Goal: Task Accomplishment & Management: Use online tool/utility

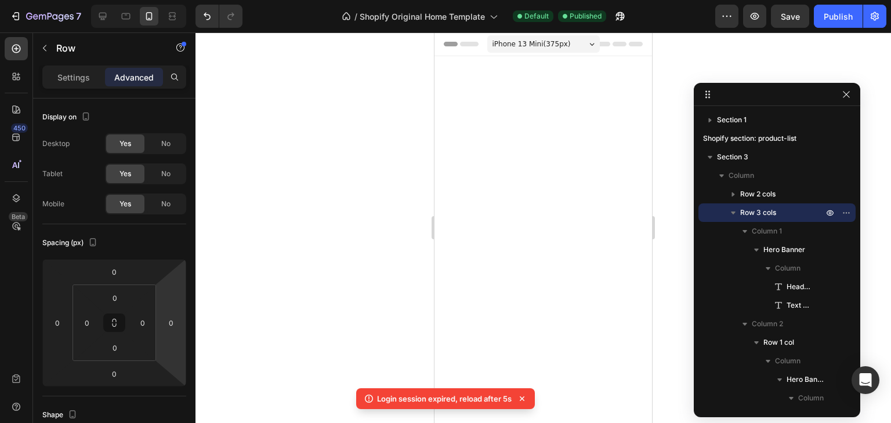
scroll to position [1130, 0]
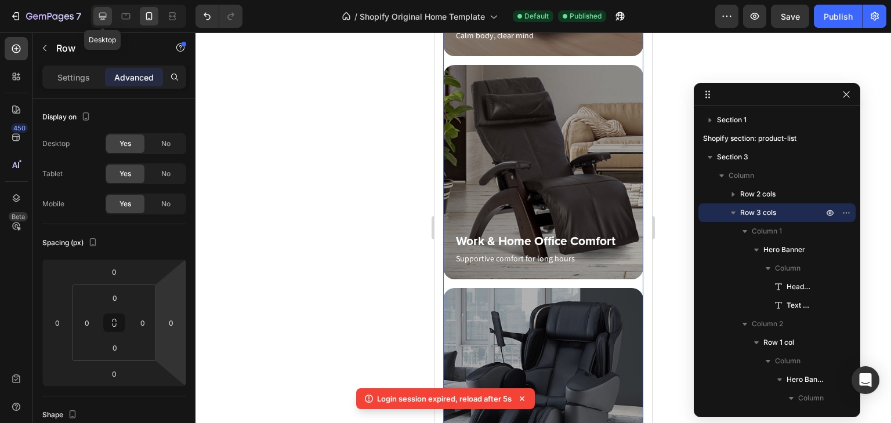
click at [102, 14] on icon at bounding box center [103, 16] width 12 height 12
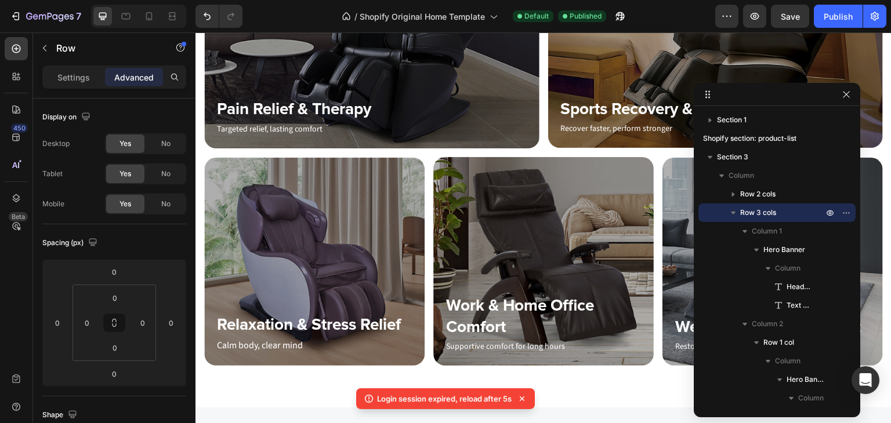
scroll to position [550, 0]
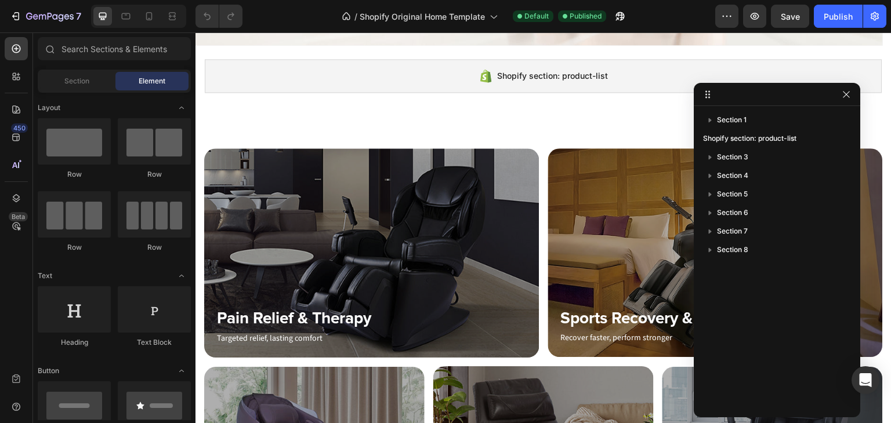
scroll to position [348, 0]
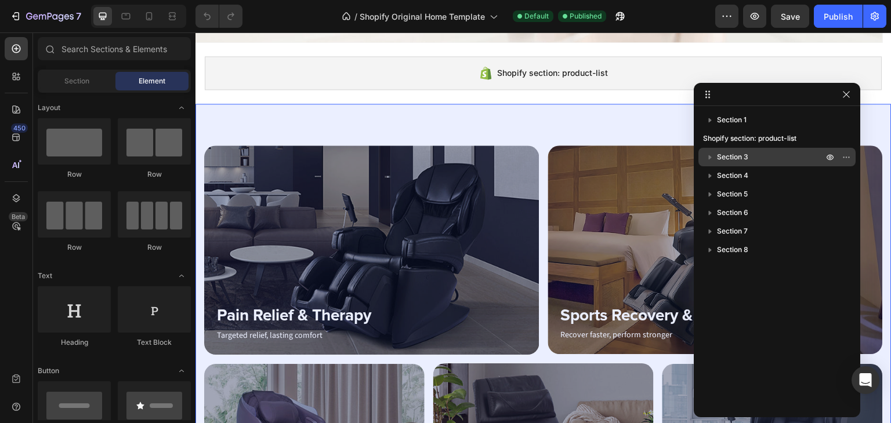
click at [726, 159] on span "Section 3" at bounding box center [732, 157] width 31 height 12
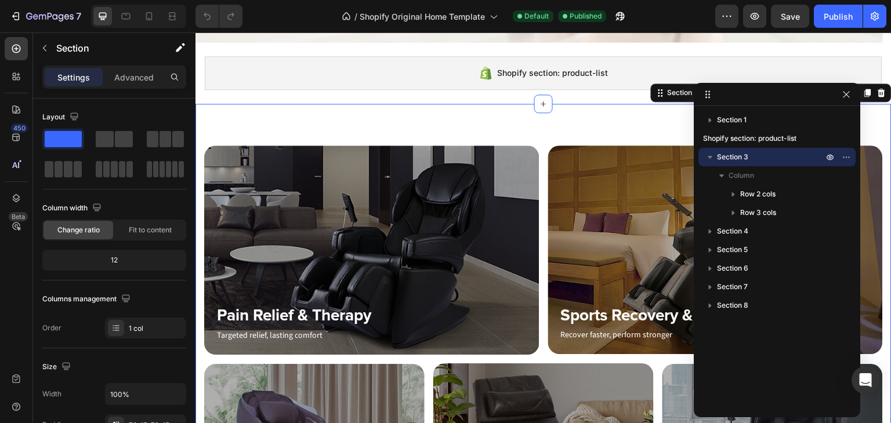
scroll to position [378, 0]
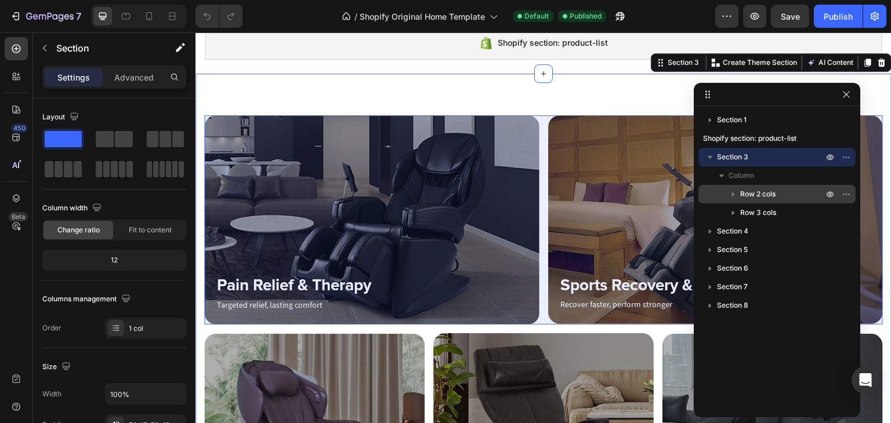
click at [754, 192] on span "Row 2 cols" at bounding box center [757, 194] width 35 height 12
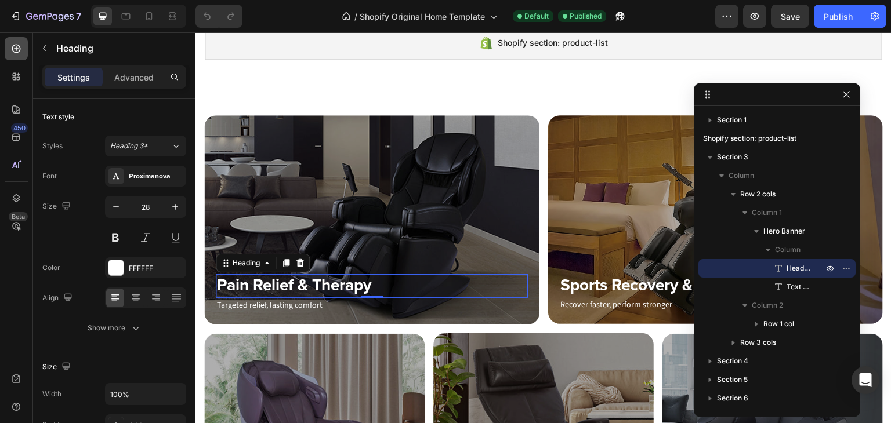
click at [19, 47] on icon at bounding box center [16, 49] width 12 height 12
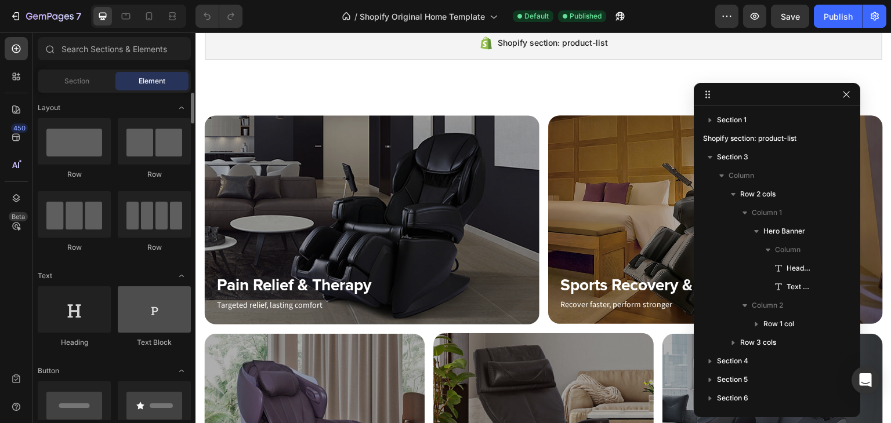
scroll to position [116, 0]
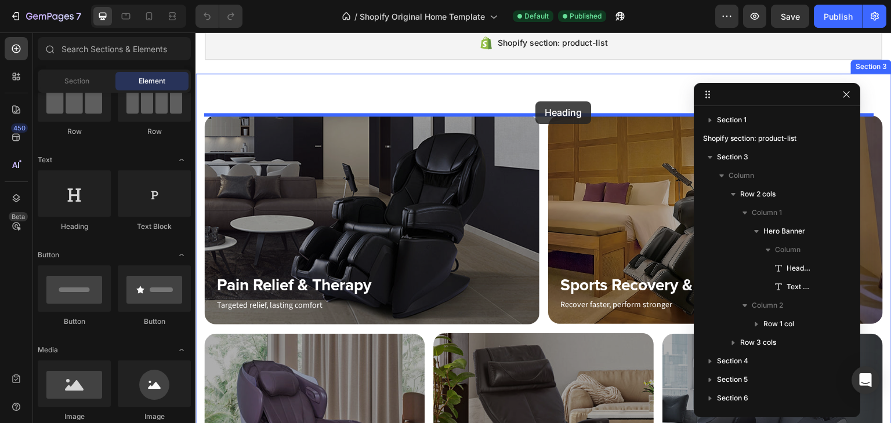
drag, startPoint x: 279, startPoint y: 250, endPoint x: 535, endPoint y: 101, distance: 296.2
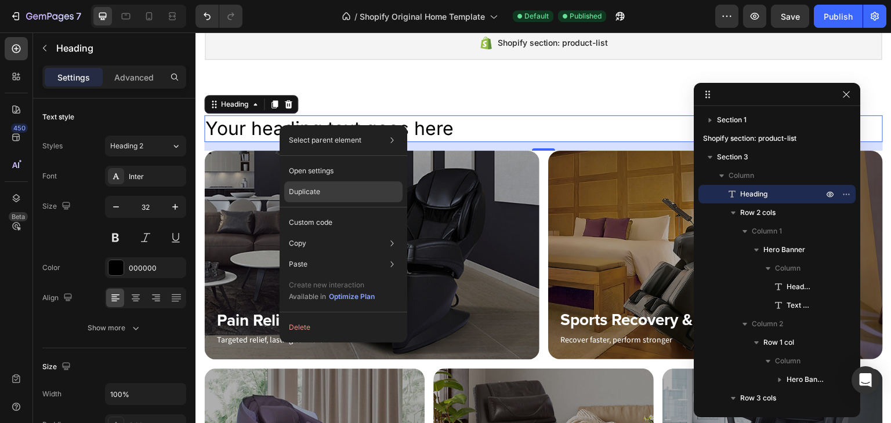
click at [315, 195] on p "Duplicate" at bounding box center [304, 192] width 31 height 10
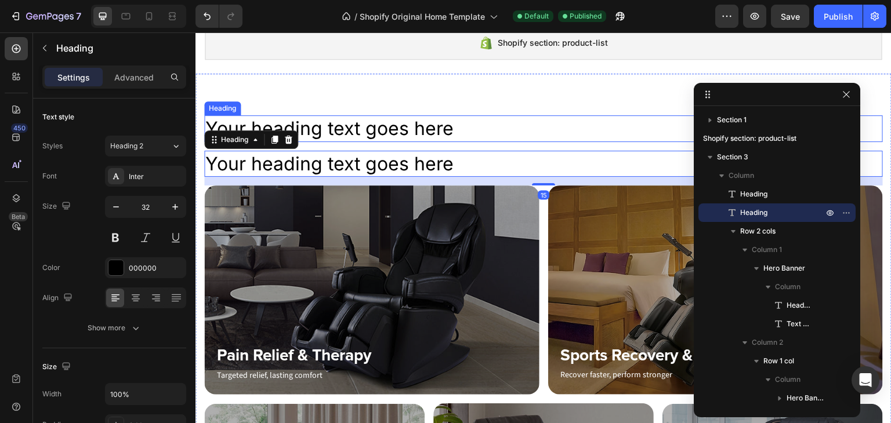
click at [341, 133] on h2 "Your heading text goes here" at bounding box center [543, 128] width 678 height 27
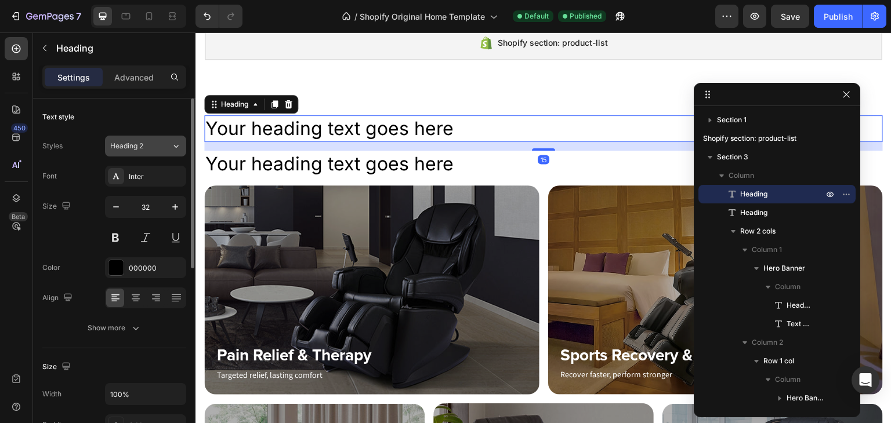
click at [156, 144] on div "Heading 2" at bounding box center [133, 146] width 47 height 10
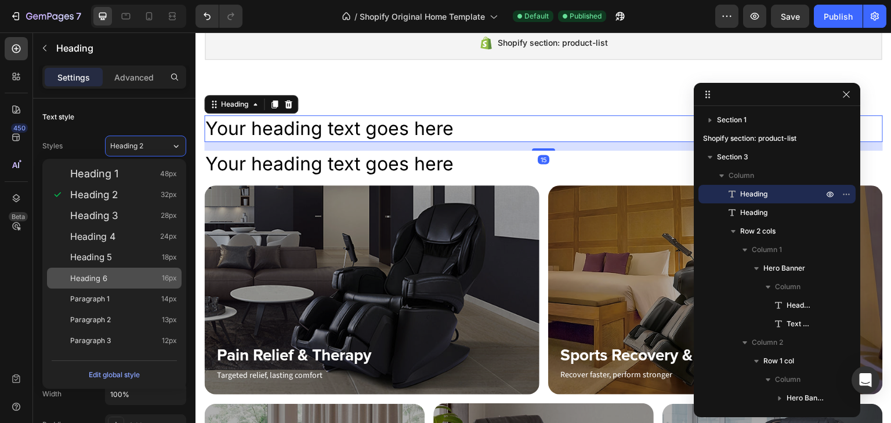
click at [114, 273] on div "Heading 6 16px" at bounding box center [123, 279] width 107 height 12
type input "16"
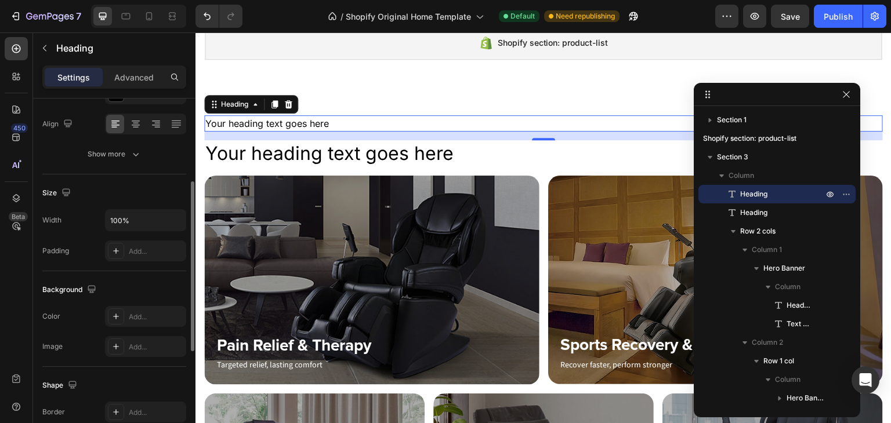
scroll to position [348, 0]
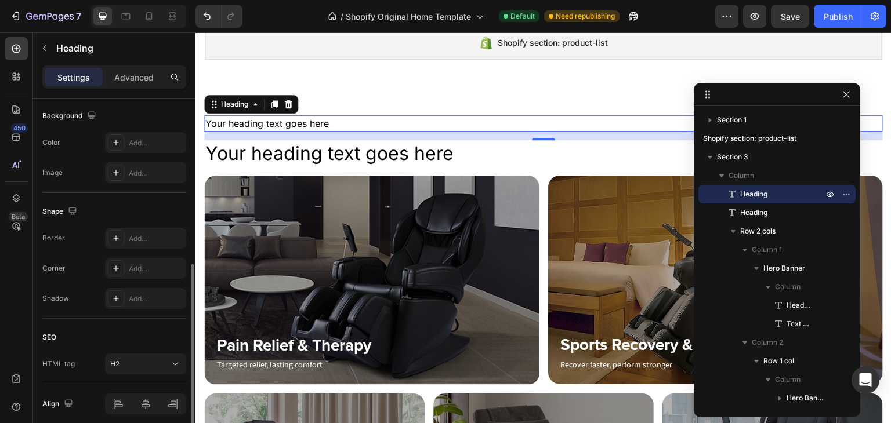
click at [132, 373] on div "SEO HTML tag H2" at bounding box center [114, 352] width 144 height 66
click at [133, 362] on div "H2" at bounding box center [139, 364] width 59 height 10
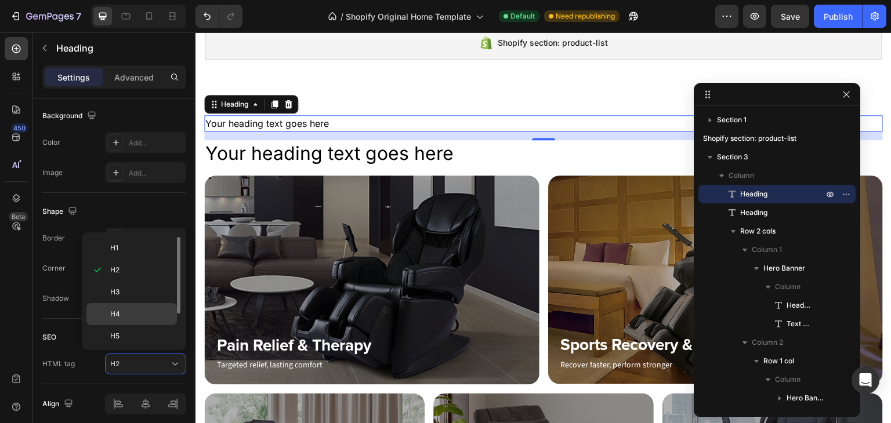
scroll to position [44, 0]
click at [121, 312] on p "H6" at bounding box center [140, 314] width 61 height 10
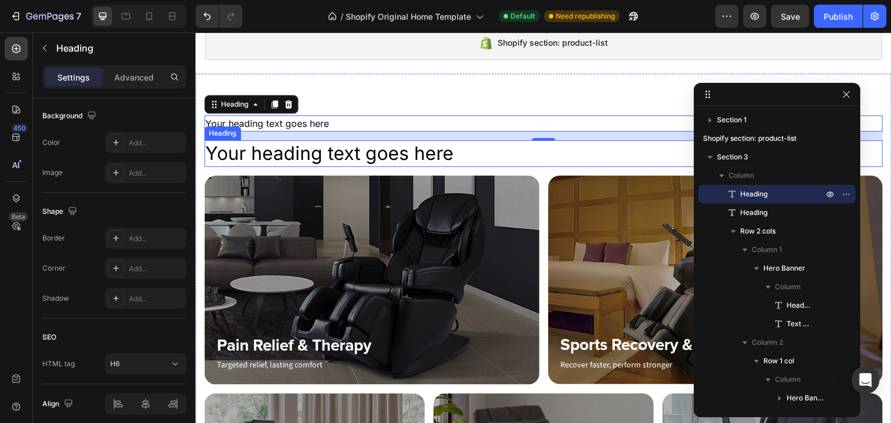
click at [306, 158] on h2 "Your heading text goes here" at bounding box center [543, 153] width 678 height 27
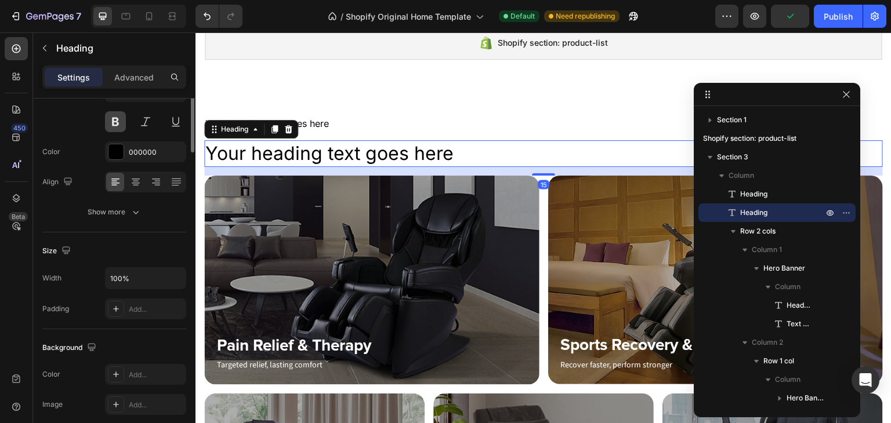
scroll to position [0, 0]
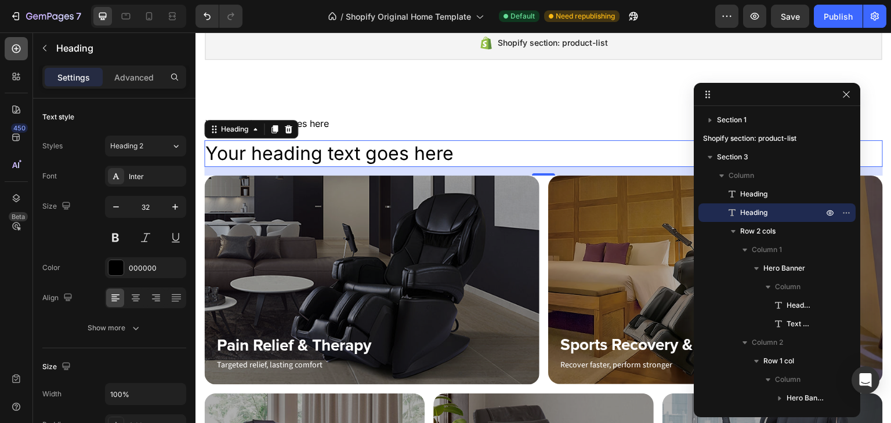
click at [16, 47] on icon at bounding box center [16, 49] width 9 height 9
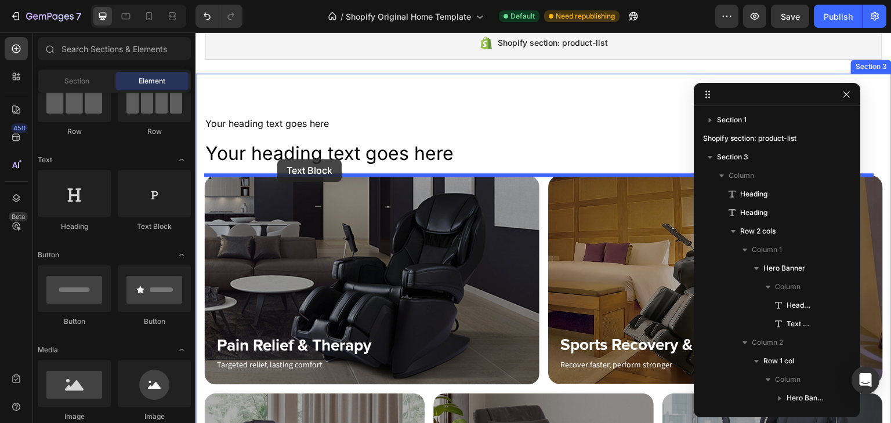
drag, startPoint x: 348, startPoint y: 244, endPoint x: 277, endPoint y: 159, distance: 110.7
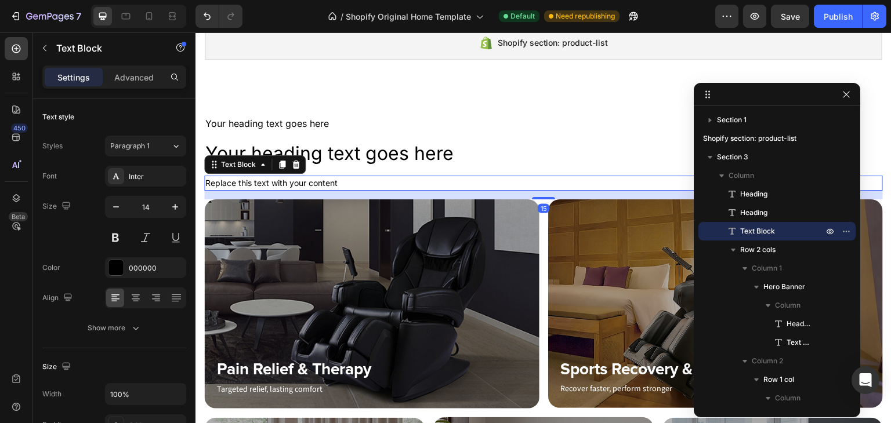
click at [277, 183] on div "Replace this text with your content" at bounding box center [543, 183] width 678 height 15
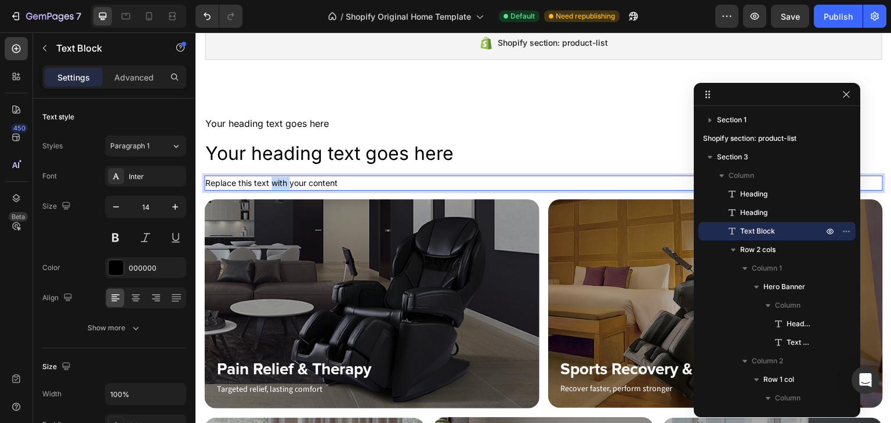
click at [277, 183] on p "Replace this text with your content" at bounding box center [543, 183] width 676 height 13
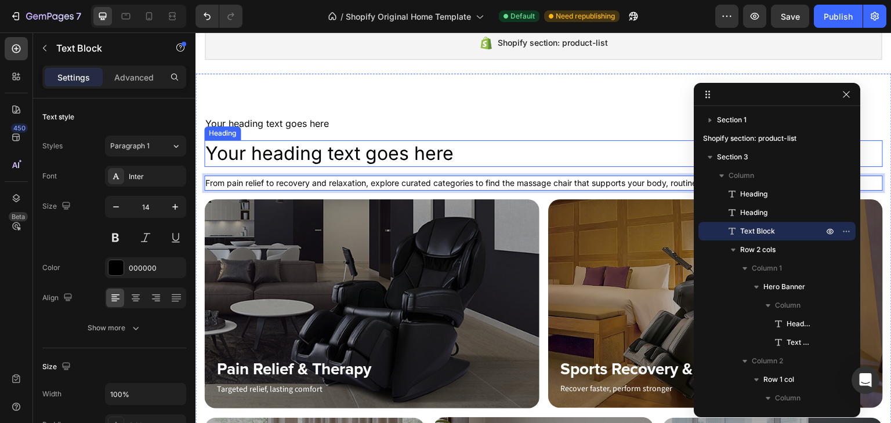
click at [283, 158] on h2 "Your heading text goes here" at bounding box center [543, 153] width 678 height 27
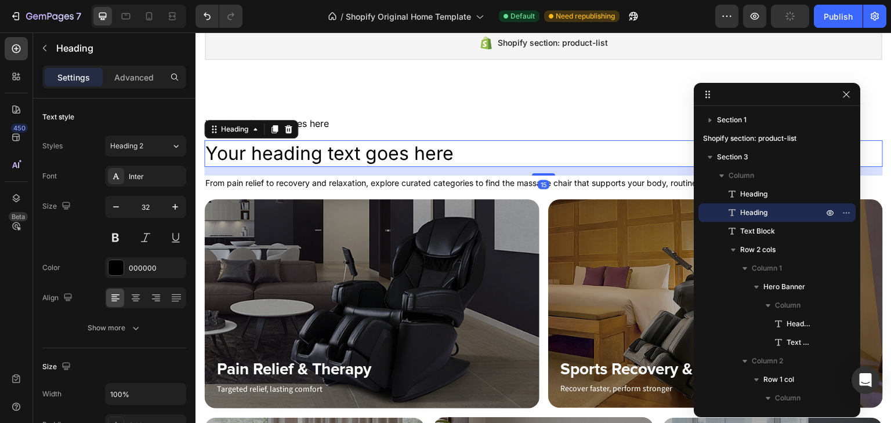
click at [267, 150] on h2 "Your heading text goes here" at bounding box center [543, 153] width 678 height 27
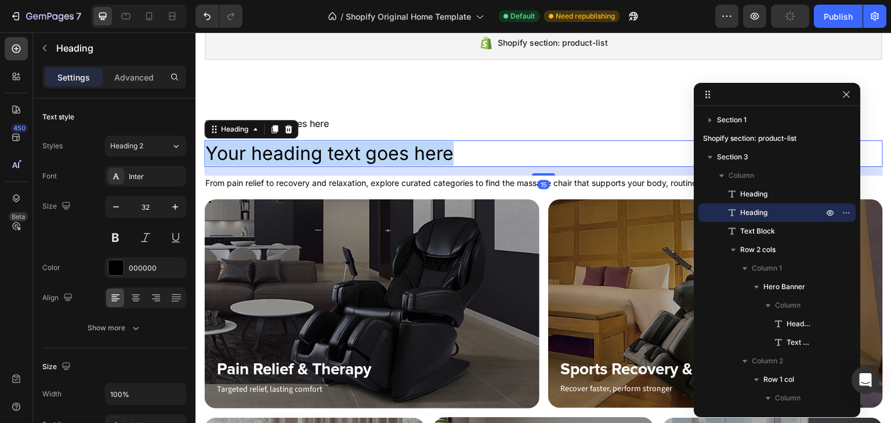
click at [267, 150] on p "Your heading text goes here" at bounding box center [543, 153] width 676 height 24
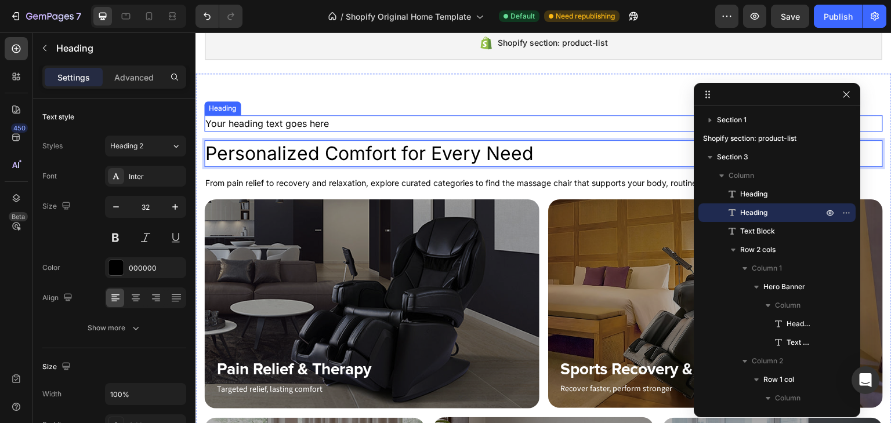
click at [295, 121] on h6 "Your heading text goes here" at bounding box center [543, 123] width 678 height 16
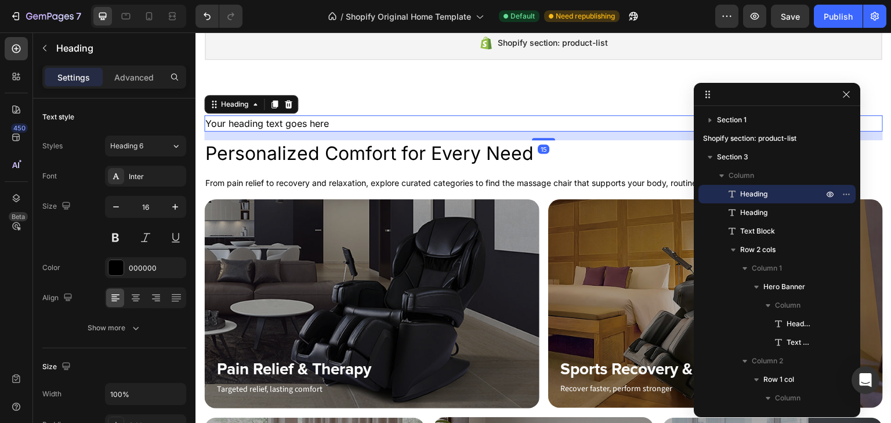
click at [295, 124] on h6 "Your heading text goes here" at bounding box center [543, 123] width 678 height 16
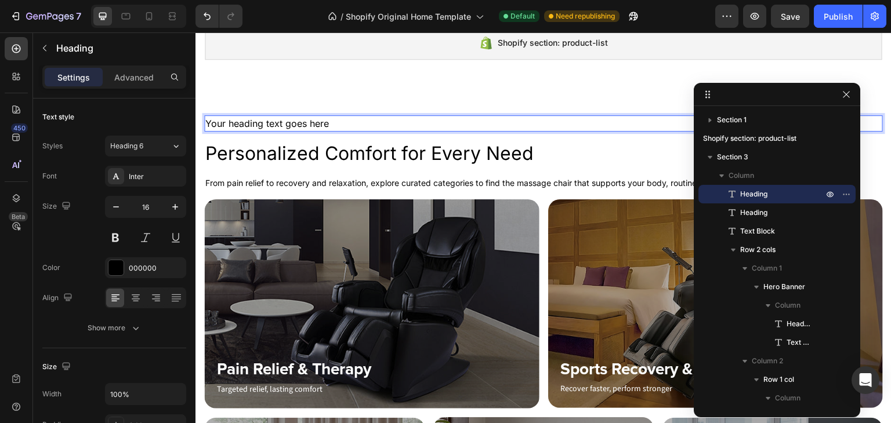
click at [295, 124] on p "Your heading text goes here" at bounding box center [543, 124] width 676 height 14
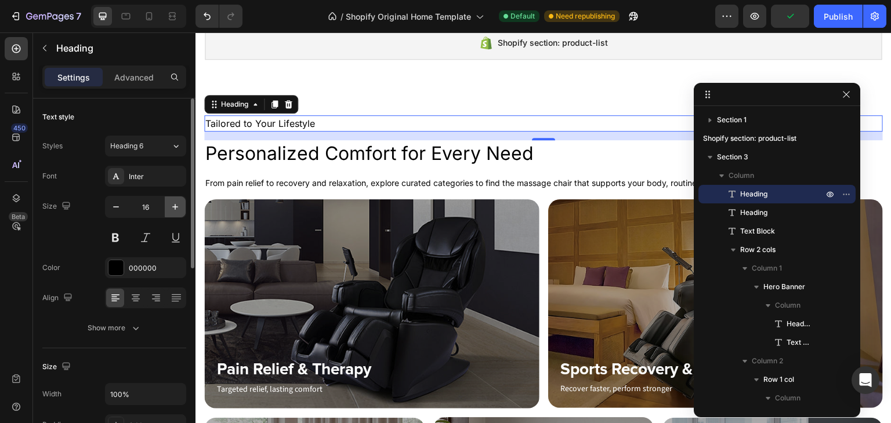
click at [172, 207] on icon "button" at bounding box center [175, 207] width 12 height 12
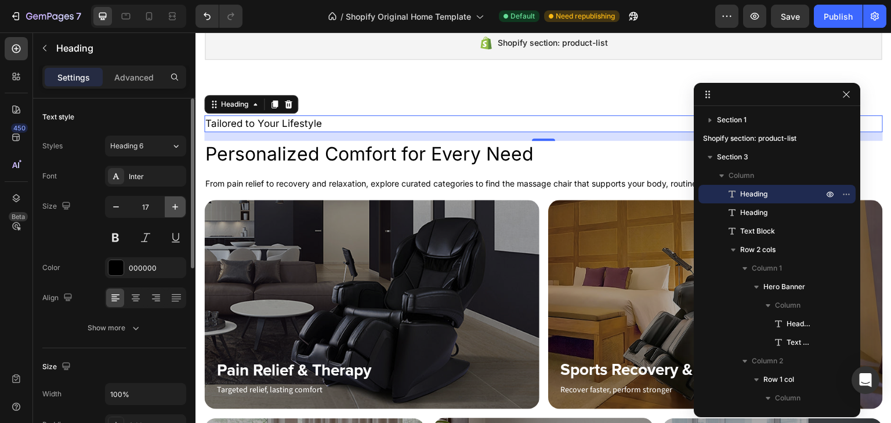
type input "18"
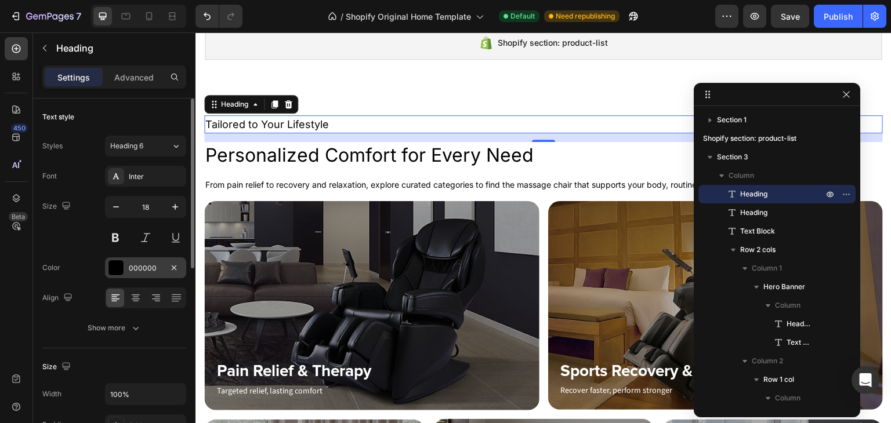
click at [137, 263] on div "000000" at bounding box center [146, 268] width 34 height 10
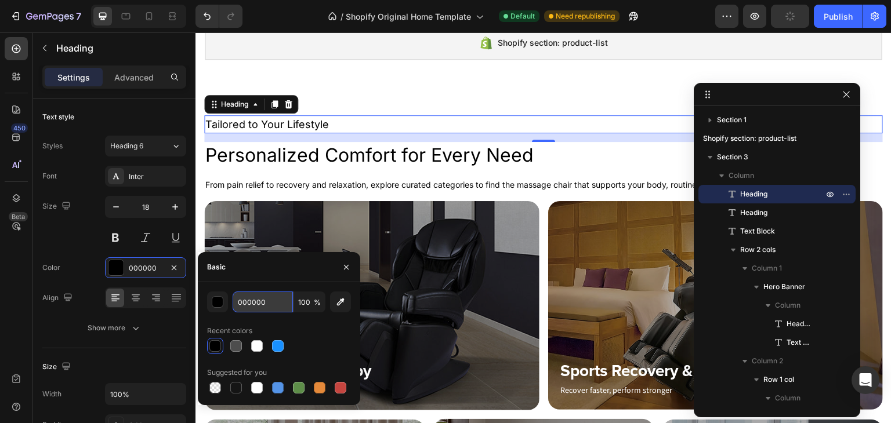
click at [260, 301] on input "000000" at bounding box center [263, 302] width 60 height 21
paste input "#D97B66"
click at [322, 335] on div "Recent colors" at bounding box center [279, 331] width 144 height 19
type input "D97B66"
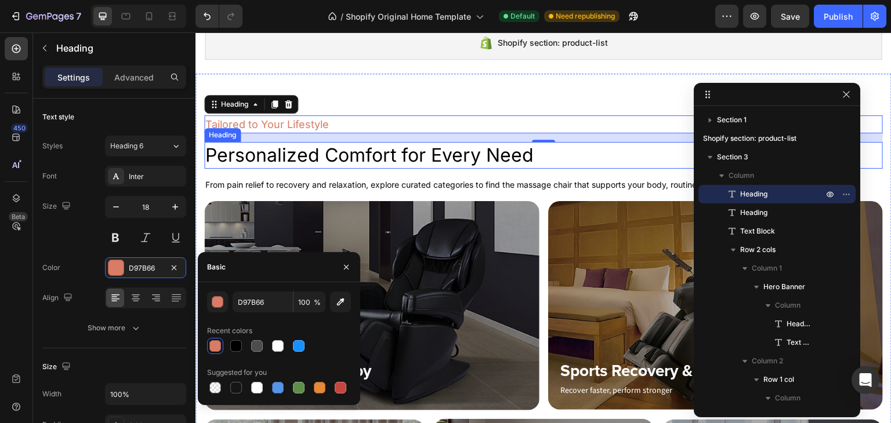
click at [288, 158] on p "Personalized Comfort for Every Need" at bounding box center [543, 155] width 676 height 24
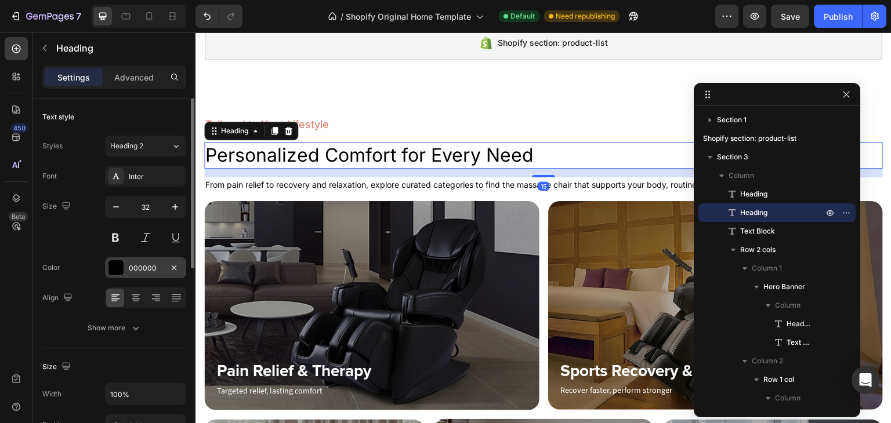
click at [146, 268] on div "000000" at bounding box center [146, 268] width 34 height 10
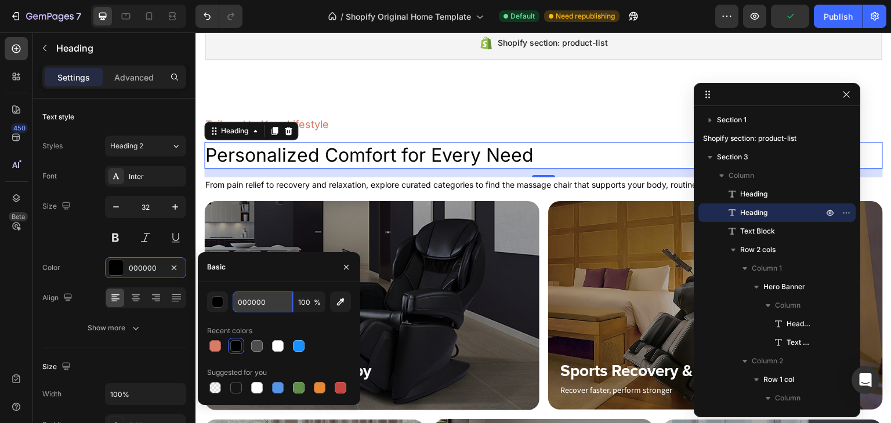
click at [263, 304] on input "000000" at bounding box center [263, 302] width 60 height 21
paste input "#333333"
type input "#333333"
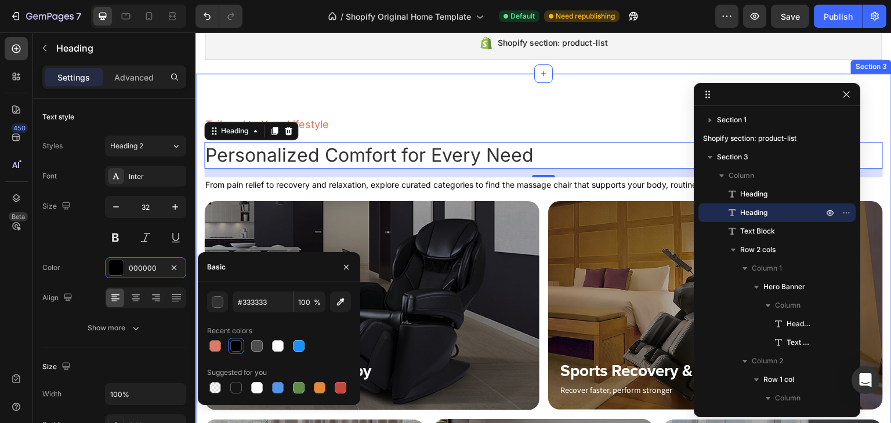
click at [518, 113] on div "Tailored to Your Lifestyle Heading Personalized Comfort for Every Need Heading …" at bounding box center [543, 372] width 696 height 596
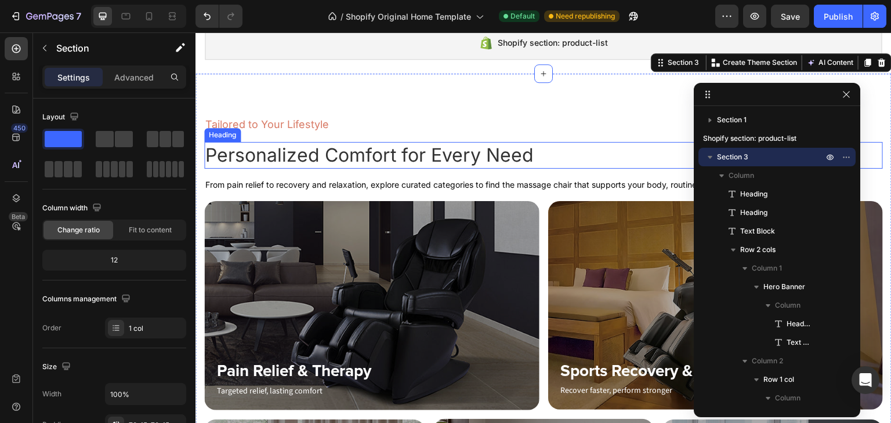
click at [413, 159] on p "Personalized Comfort for Every Need" at bounding box center [543, 155] width 676 height 24
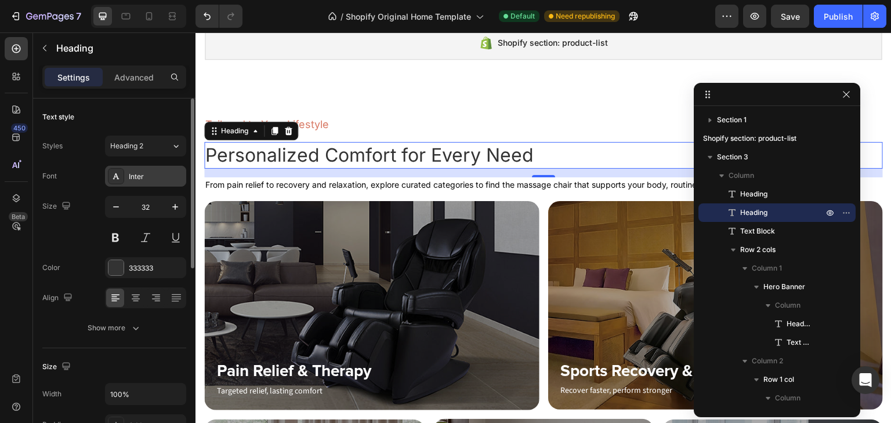
click at [141, 180] on div "Inter" at bounding box center [156, 177] width 55 height 10
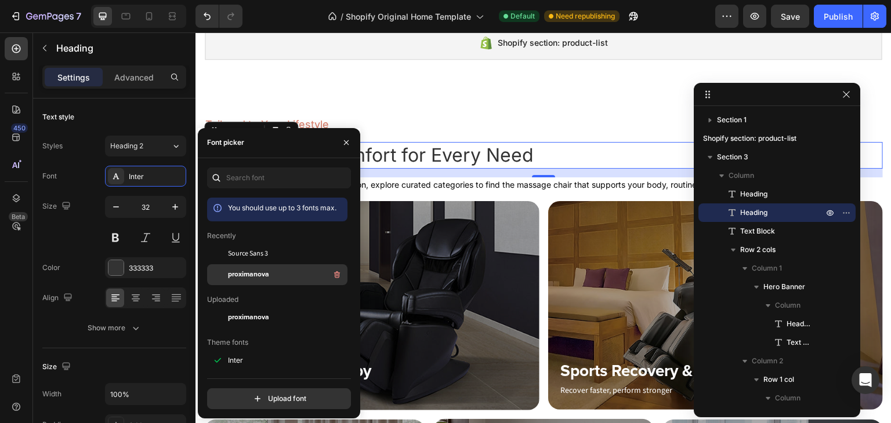
click at [246, 270] on span "proximanova" at bounding box center [248, 275] width 41 height 10
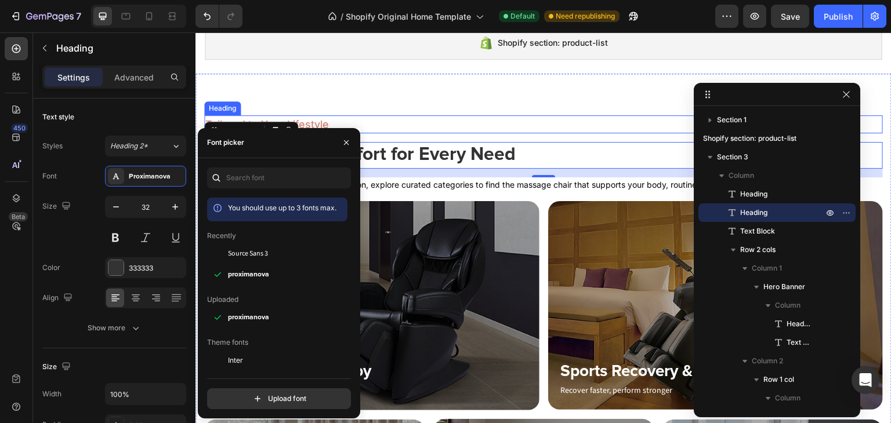
click at [366, 124] on p "Tailored to Your Lifestyle" at bounding box center [543, 125] width 676 height 16
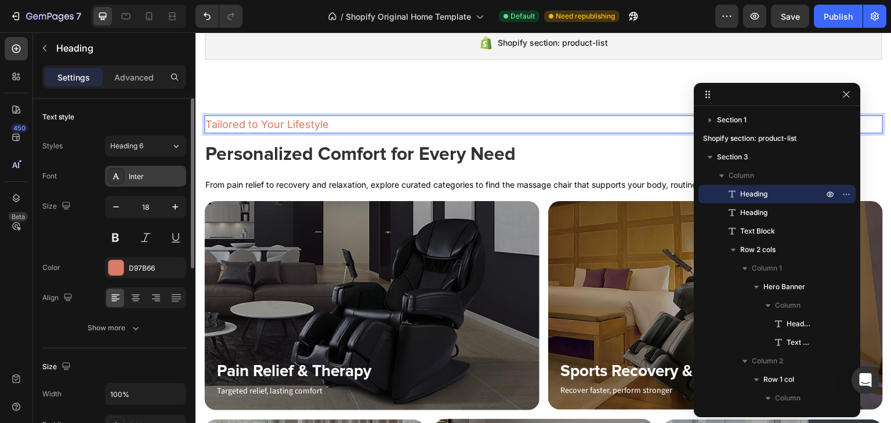
click at [136, 175] on div "Inter" at bounding box center [156, 177] width 55 height 10
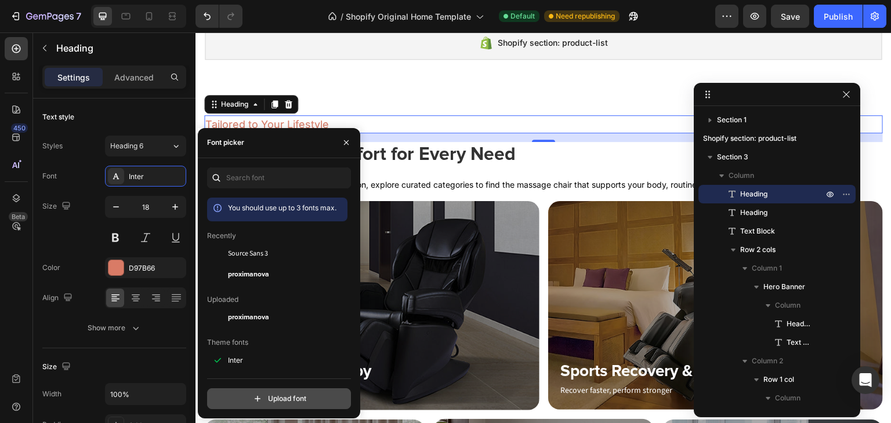
click at [274, 396] on input "file" at bounding box center [304, 399] width 290 height 20
click at [277, 396] on input "file" at bounding box center [304, 399] width 290 height 20
type input "C:\fakepath\Proxima Nova Regular.ttf"
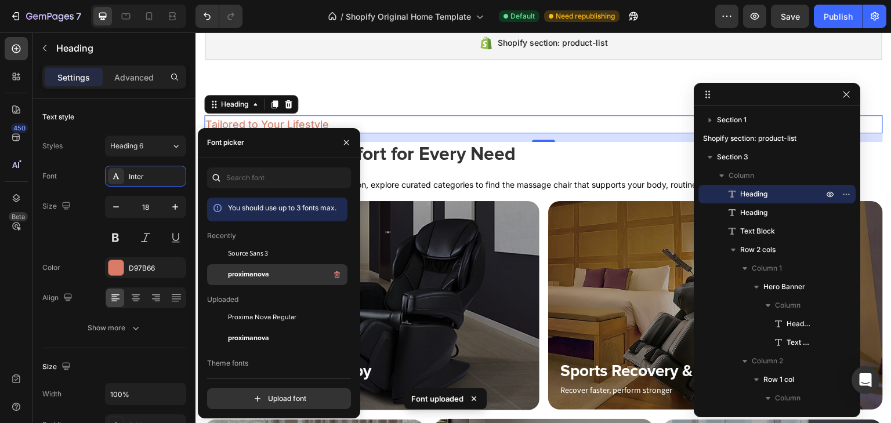
click at [266, 273] on span "proximanova" at bounding box center [248, 275] width 41 height 10
click at [262, 273] on span "proximanova" at bounding box center [248, 275] width 41 height 10
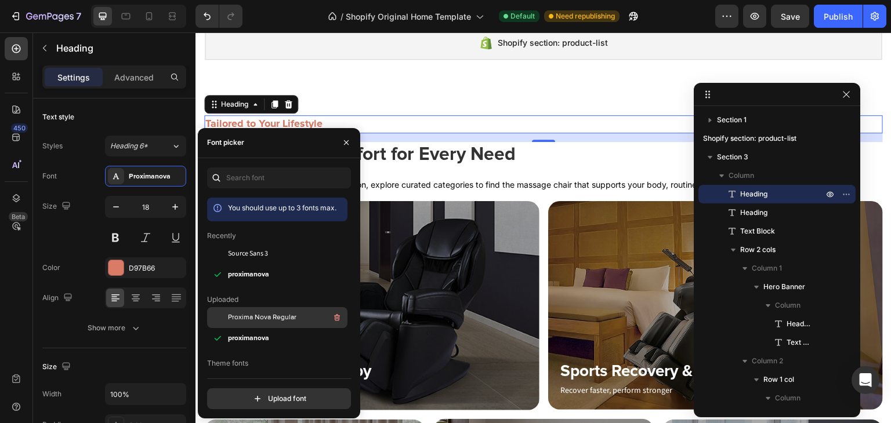
click at [276, 315] on span "Proxima Nova Regular" at bounding box center [262, 318] width 68 height 10
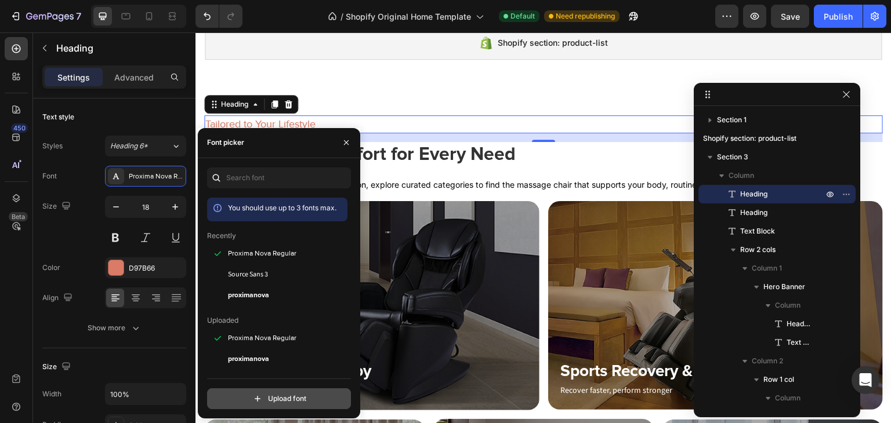
click at [292, 395] on input "file" at bounding box center [304, 399] width 290 height 20
click at [346, 139] on icon "button" at bounding box center [346, 142] width 9 height 9
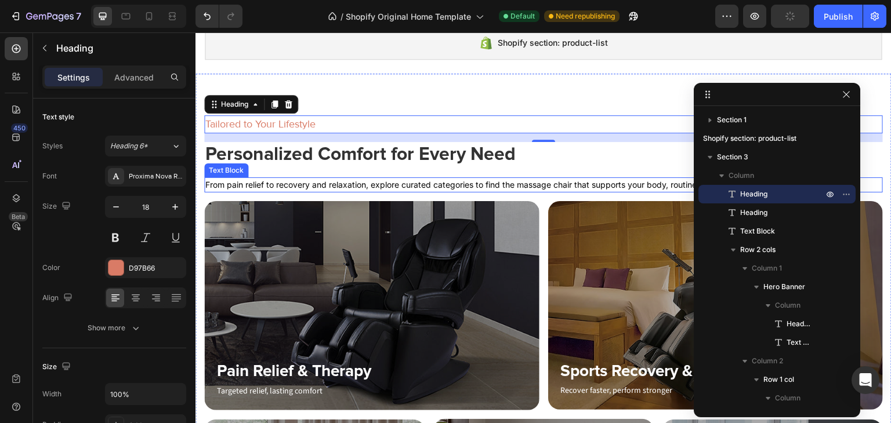
click at [325, 184] on p "From pain relief to recovery and relaxation, explore curated categories to find…" at bounding box center [543, 185] width 676 height 13
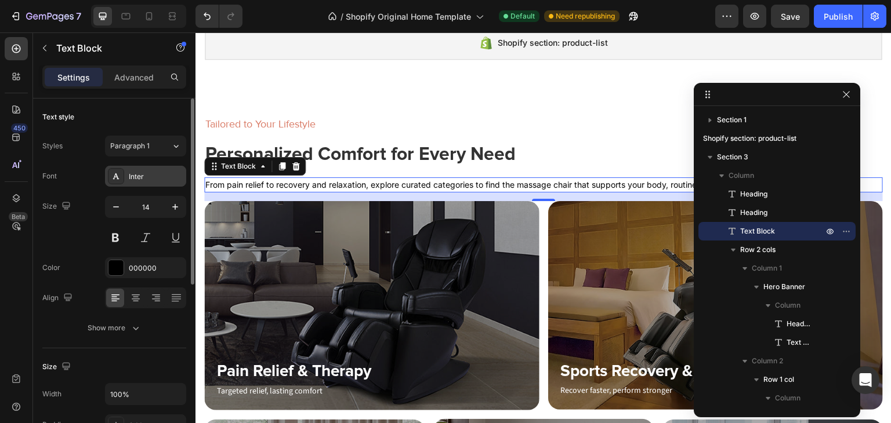
click at [164, 175] on div "Inter" at bounding box center [156, 177] width 55 height 10
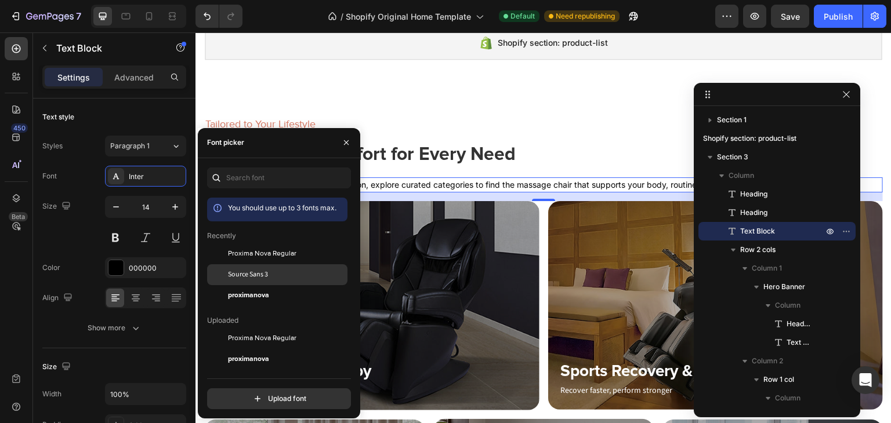
click at [255, 275] on span "Source Sans 3" at bounding box center [248, 275] width 40 height 10
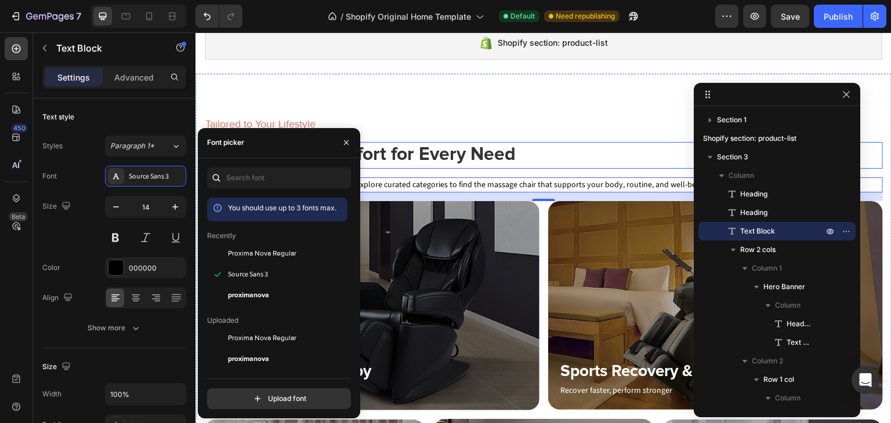
click at [587, 128] on p "Tailored to Your Lifestyle" at bounding box center [543, 125] width 676 height 16
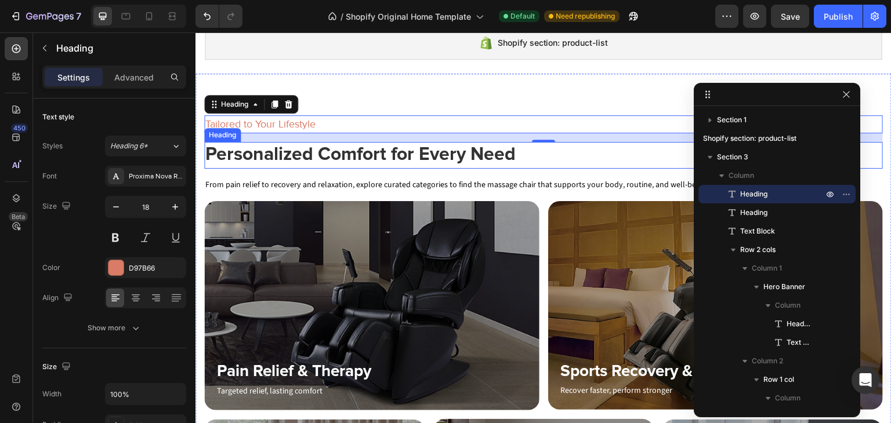
click at [275, 160] on p "Personalized Comfort for Every Need" at bounding box center [543, 155] width 676 height 24
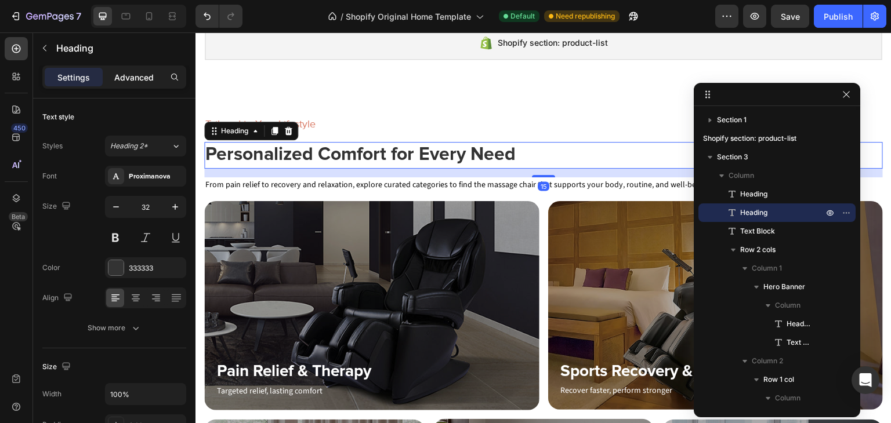
click at [142, 68] on div "Advanced" at bounding box center [134, 77] width 58 height 19
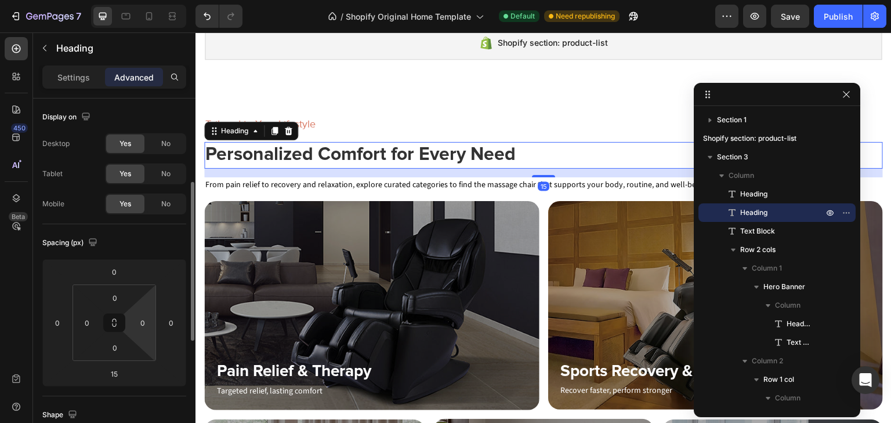
scroll to position [174, 0]
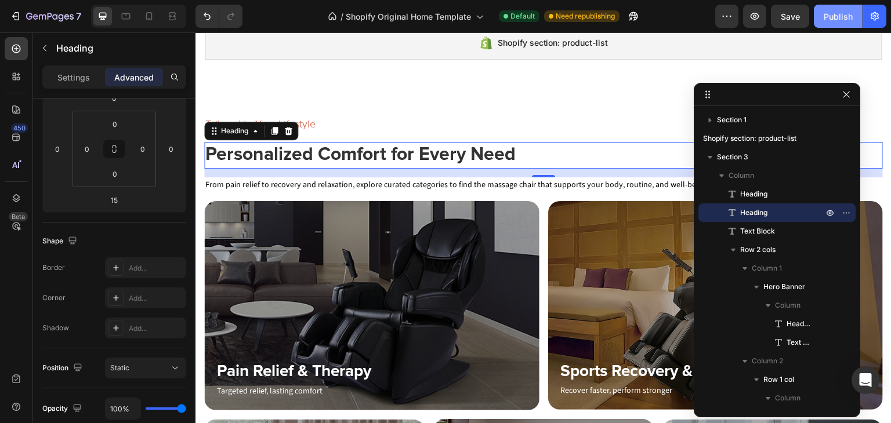
click at [821, 16] on button "Publish" at bounding box center [838, 16] width 49 height 23
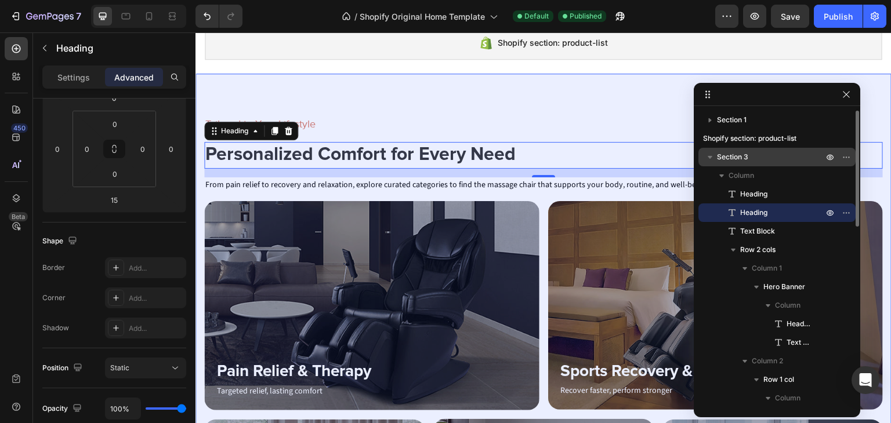
click at [745, 154] on span "Section 3" at bounding box center [732, 157] width 31 height 12
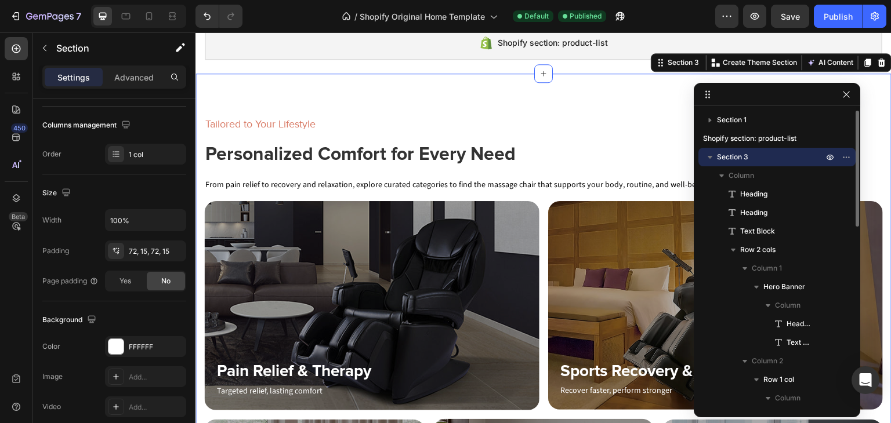
scroll to position [0, 0]
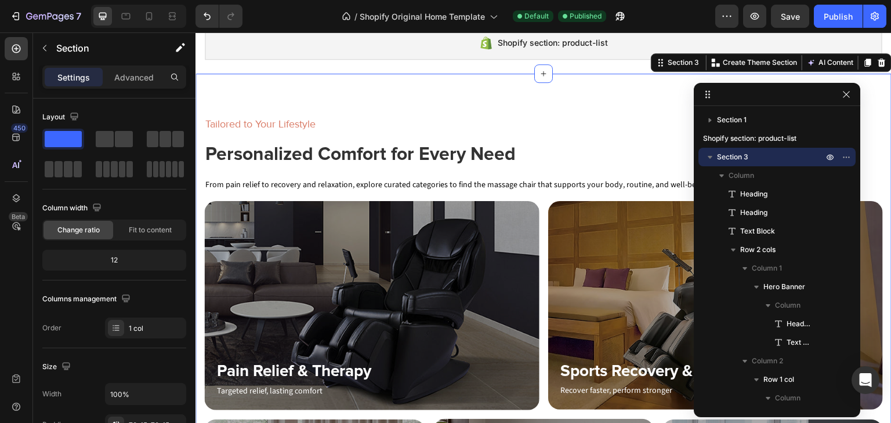
click at [139, 67] on div "Settings Advanced" at bounding box center [114, 77] width 144 height 23
click at [70, 76] on p "Settings" at bounding box center [73, 77] width 32 height 12
click at [115, 395] on input "100%" at bounding box center [146, 394] width 80 height 21
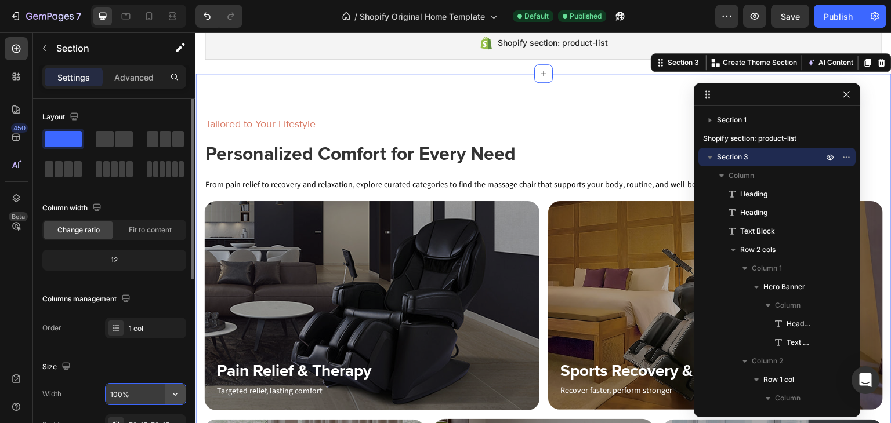
click at [176, 397] on icon "button" at bounding box center [175, 394] width 12 height 12
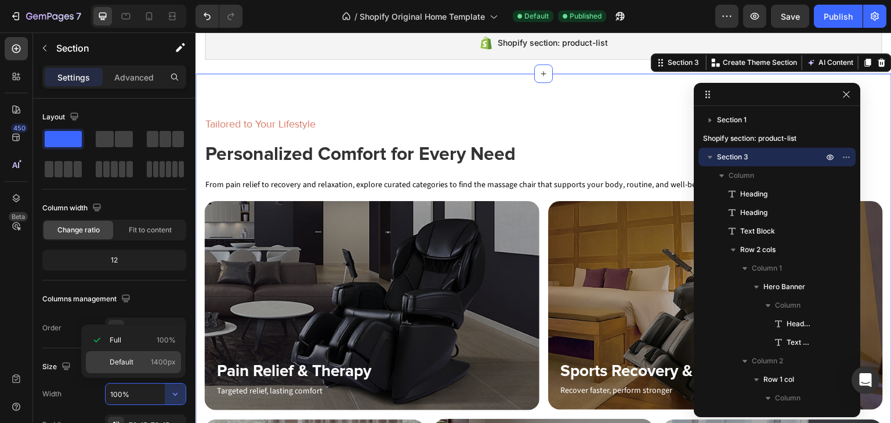
click at [148, 364] on p "Default 1400px" at bounding box center [143, 362] width 66 height 10
type input "1400"
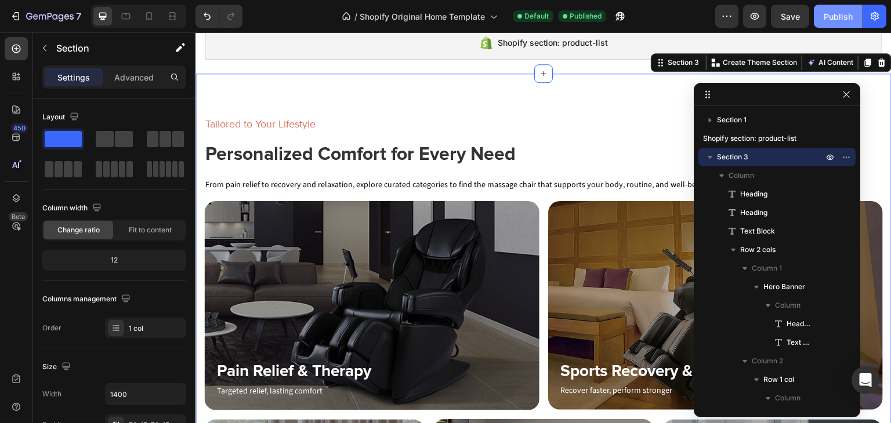
click at [823, 11] on div "Publish" at bounding box center [837, 16] width 29 height 12
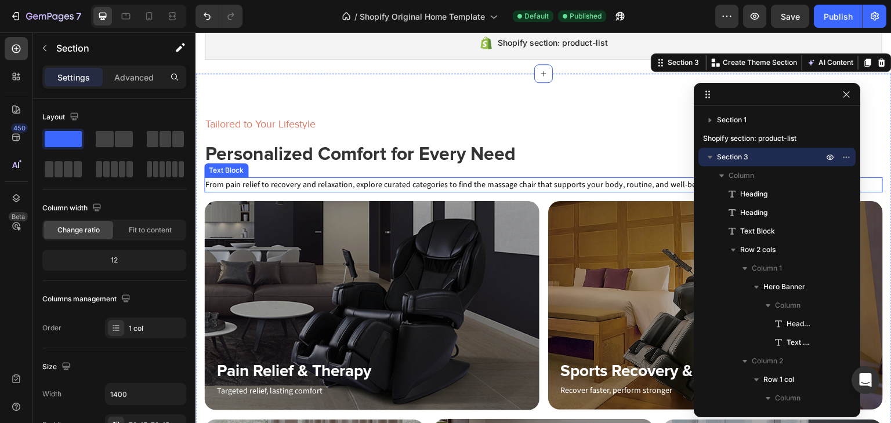
click at [388, 182] on p "From pain relief to recovery and relaxation, explore curated categories to find…" at bounding box center [543, 185] width 676 height 13
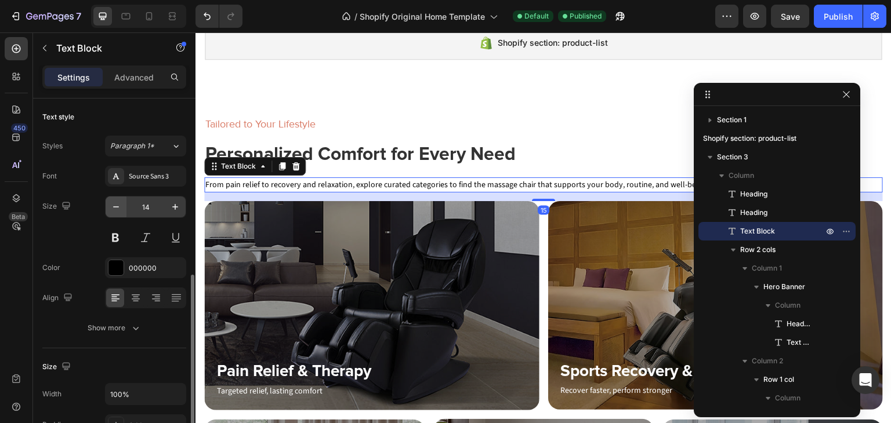
scroll to position [174, 0]
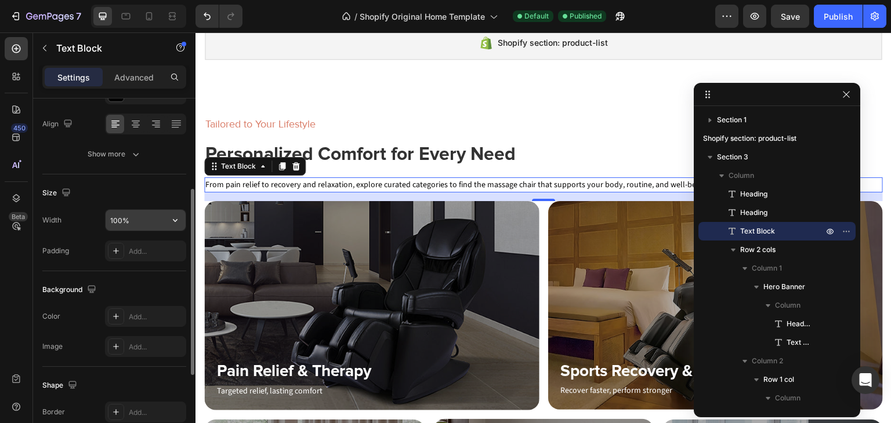
click at [132, 223] on input "100%" at bounding box center [146, 220] width 80 height 21
click at [176, 220] on icon "button" at bounding box center [175, 221] width 12 height 12
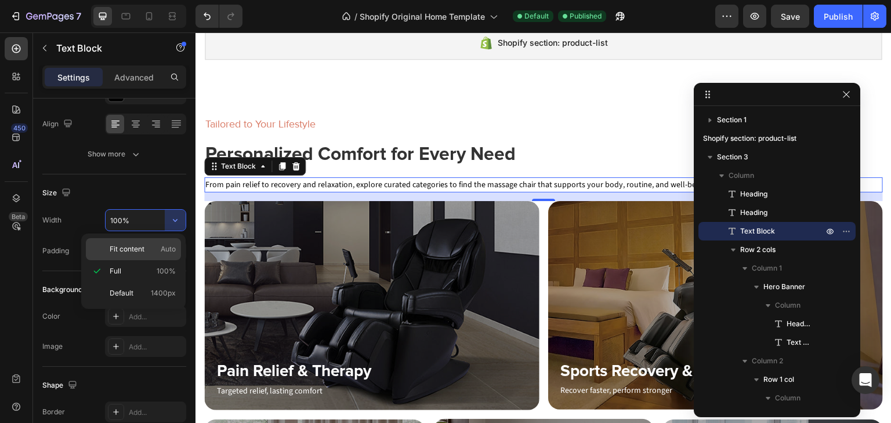
click at [146, 247] on p "Fit content Auto" at bounding box center [143, 249] width 66 height 10
type input "Auto"
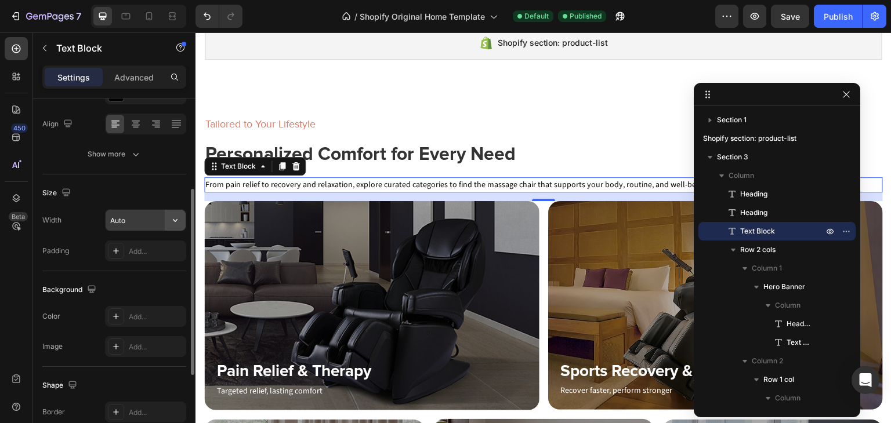
click at [169, 219] on icon "button" at bounding box center [175, 221] width 12 height 12
click at [148, 223] on input "Auto" at bounding box center [146, 220] width 80 height 21
click at [137, 80] on p "Advanced" at bounding box center [133, 77] width 39 height 12
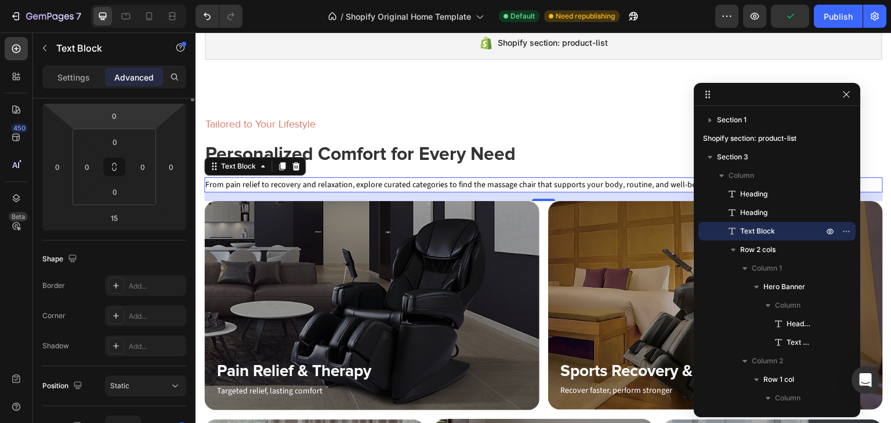
scroll to position [0, 0]
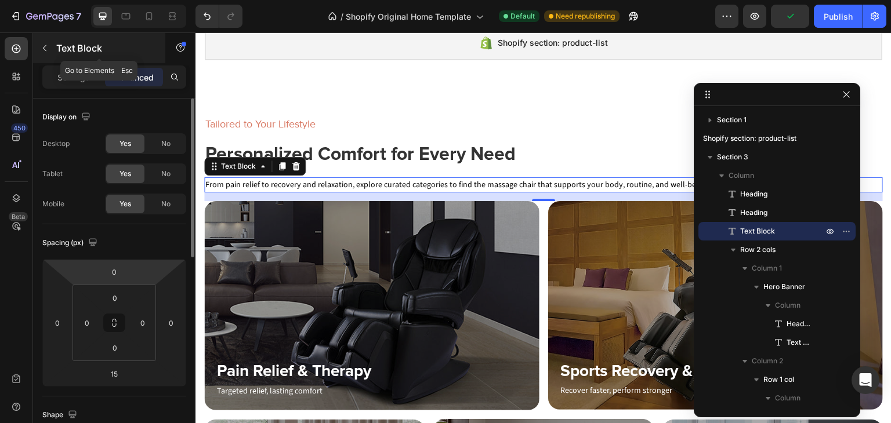
click at [45, 52] on icon "button" at bounding box center [44, 47] width 9 height 9
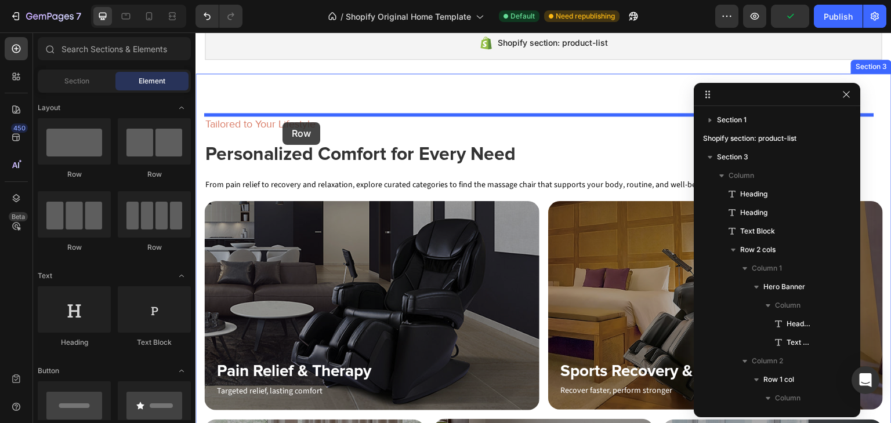
drag, startPoint x: 267, startPoint y: 176, endPoint x: 282, endPoint y: 122, distance: 55.6
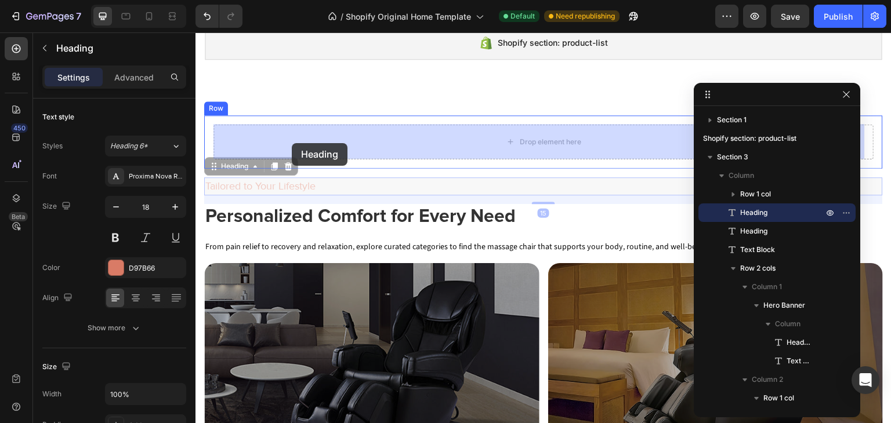
drag, startPoint x: 288, startPoint y: 184, endPoint x: 292, endPoint y: 143, distance: 41.3
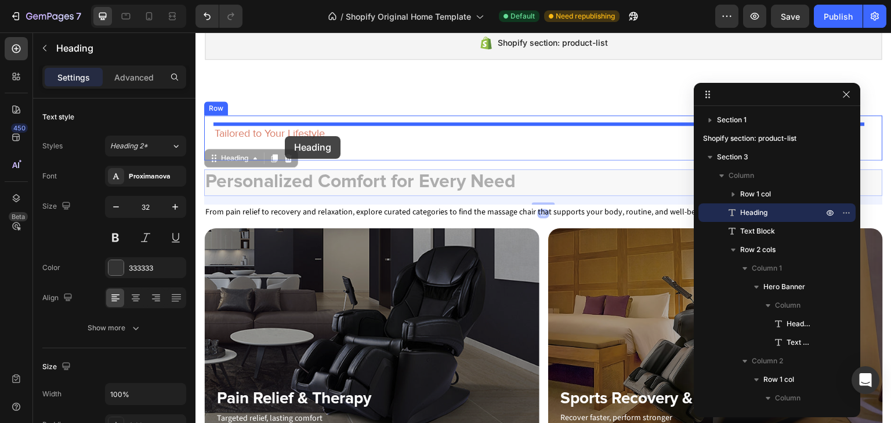
drag, startPoint x: 282, startPoint y: 183, endPoint x: 285, endPoint y: 136, distance: 47.1
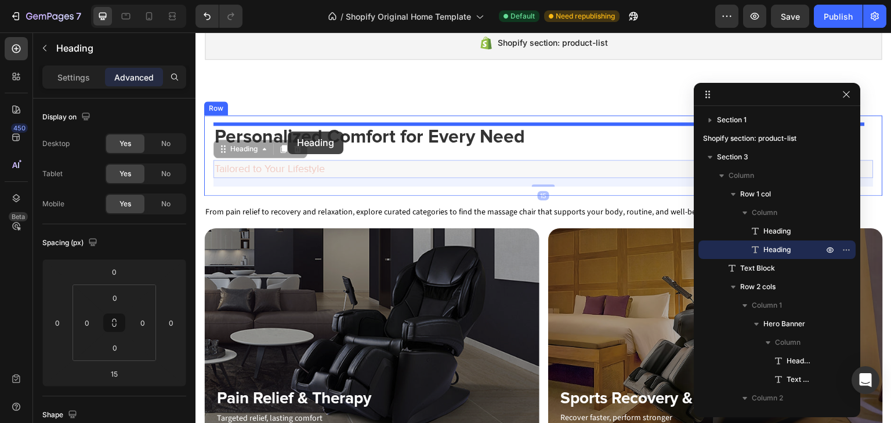
drag, startPoint x: 288, startPoint y: 147, endPoint x: 288, endPoint y: 132, distance: 15.7
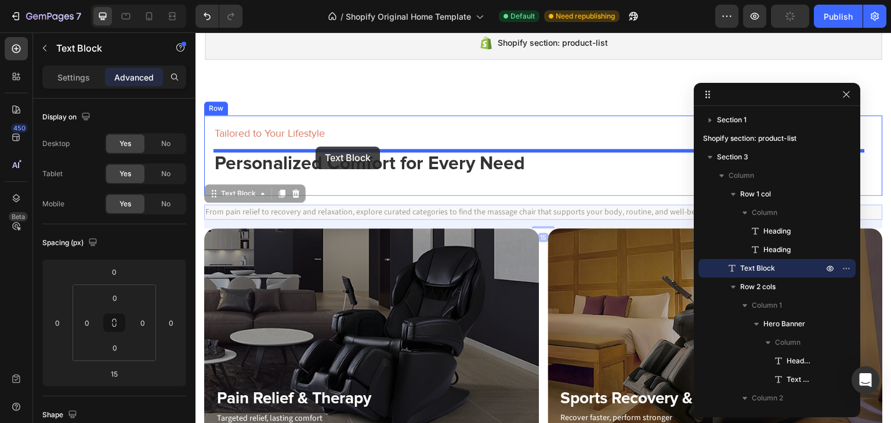
drag, startPoint x: 255, startPoint y: 210, endPoint x: 315, endPoint y: 147, distance: 88.2
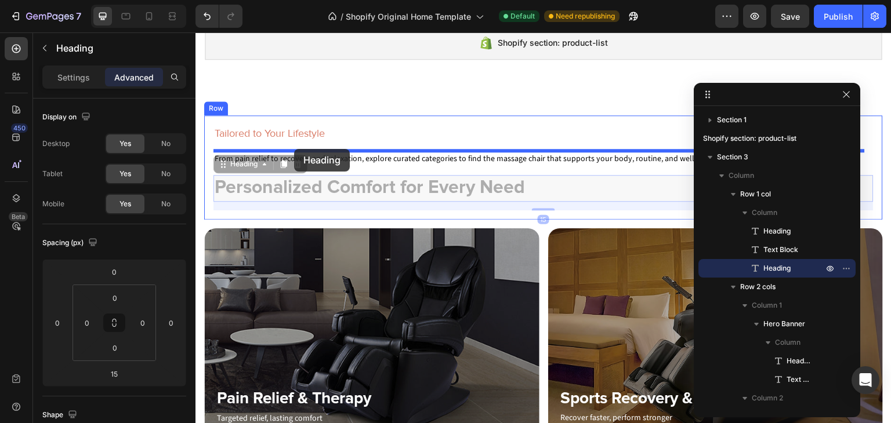
drag, startPoint x: 290, startPoint y: 177, endPoint x: 294, endPoint y: 149, distance: 28.7
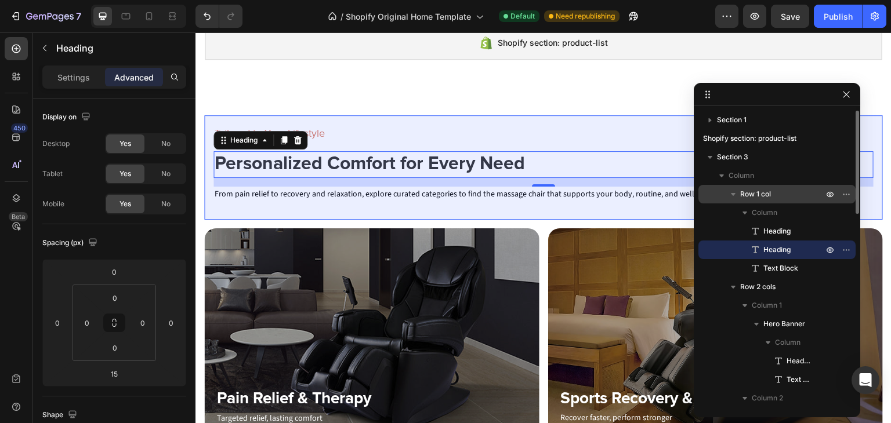
click at [762, 191] on span "Row 1 col" at bounding box center [755, 194] width 31 height 12
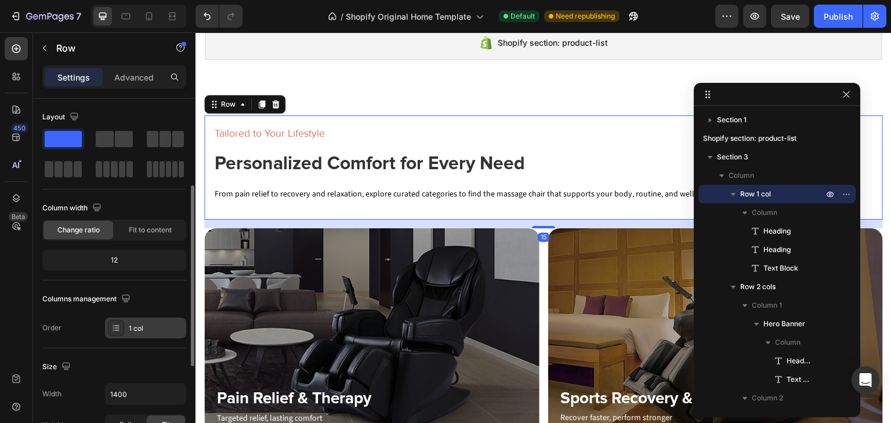
scroll to position [116, 0]
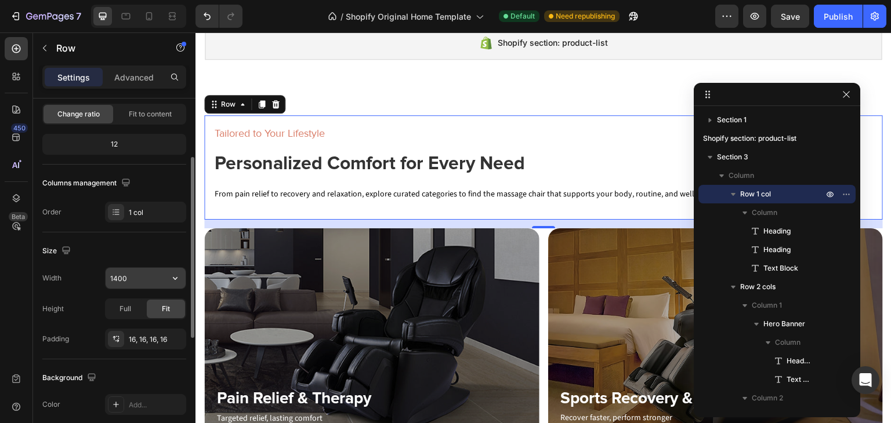
click at [139, 273] on input "1400" at bounding box center [146, 278] width 80 height 21
click at [176, 273] on icon "button" at bounding box center [175, 279] width 12 height 12
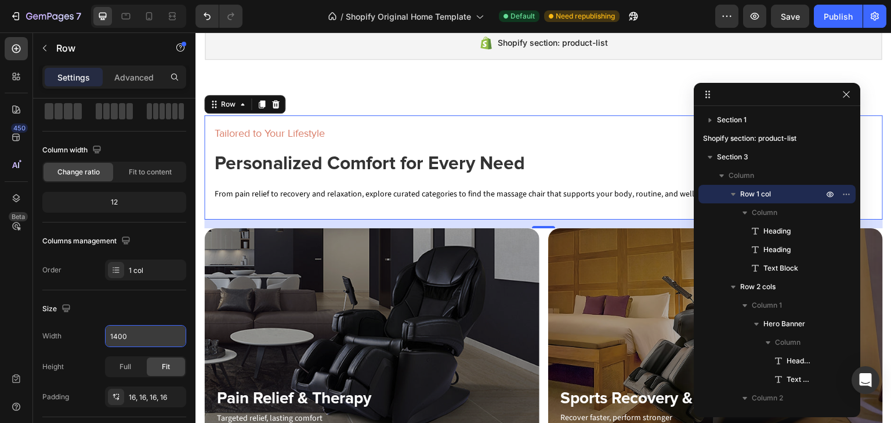
scroll to position [0, 0]
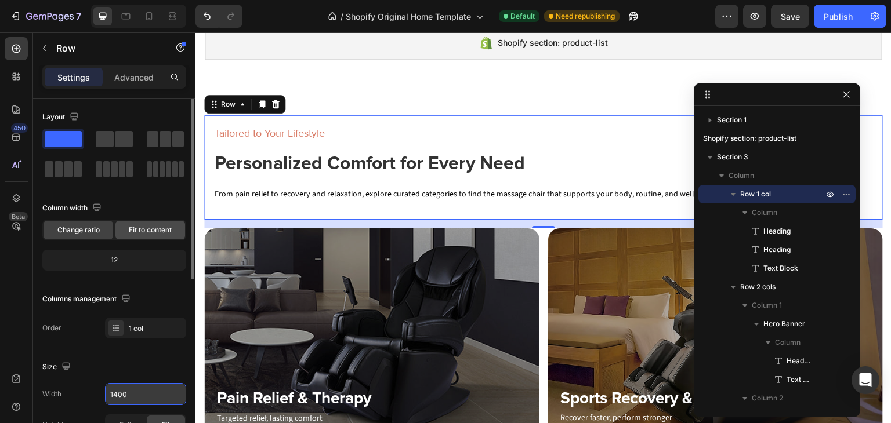
click at [150, 233] on span "Fit to content" at bounding box center [150, 230] width 43 height 10
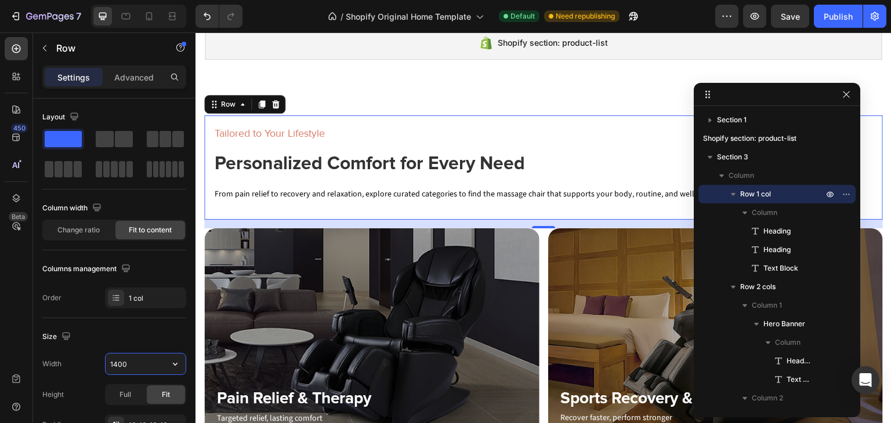
click at [135, 362] on input "1400" at bounding box center [146, 364] width 80 height 21
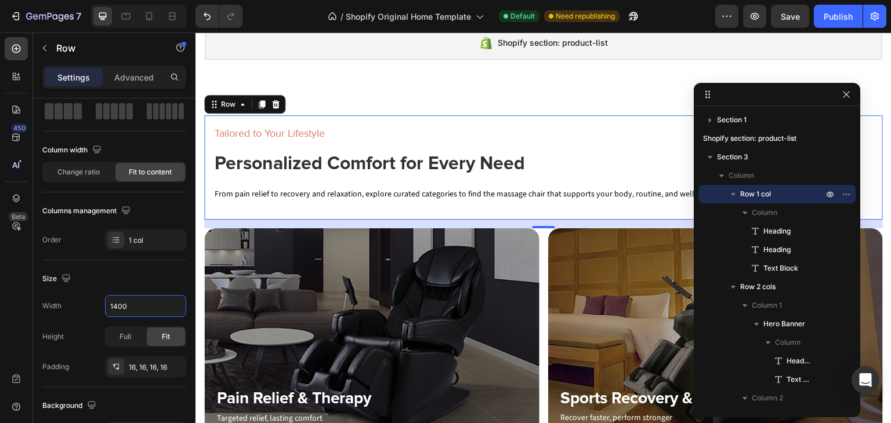
click at [94, 292] on div "Size Width 1400 Height Full Fit Padding 16, 16, 16, 16" at bounding box center [114, 323] width 144 height 127
type input "5"
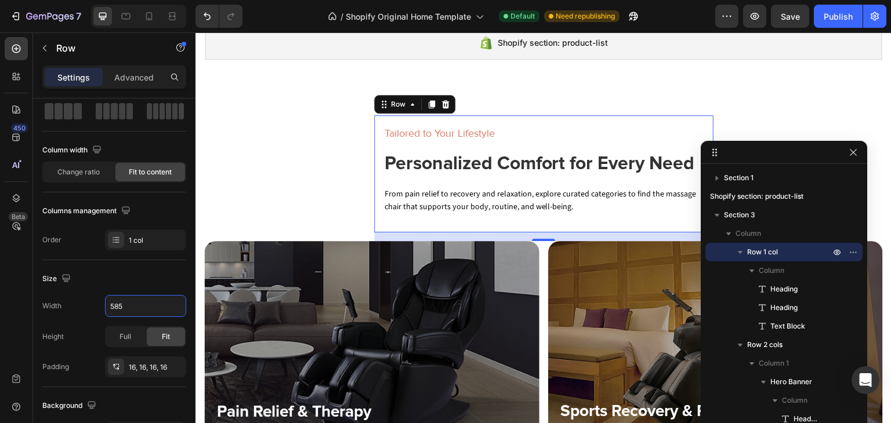
drag, startPoint x: 762, startPoint y: 100, endPoint x: 769, endPoint y: 158, distance: 59.0
type input "585"
click at [738, 252] on icon "button" at bounding box center [740, 252] width 5 height 3
click at [770, 252] on span "Row 1 col" at bounding box center [762, 252] width 31 height 12
click at [161, 242] on div "1 col" at bounding box center [156, 240] width 55 height 10
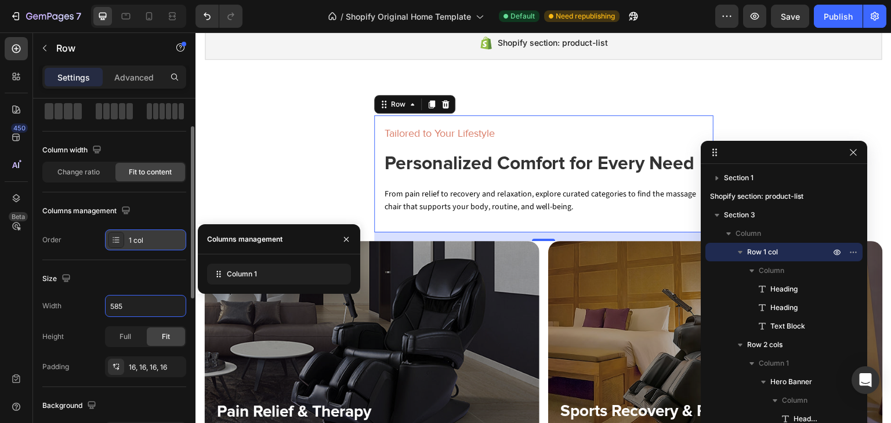
click at [161, 242] on div "1 col" at bounding box center [156, 240] width 55 height 10
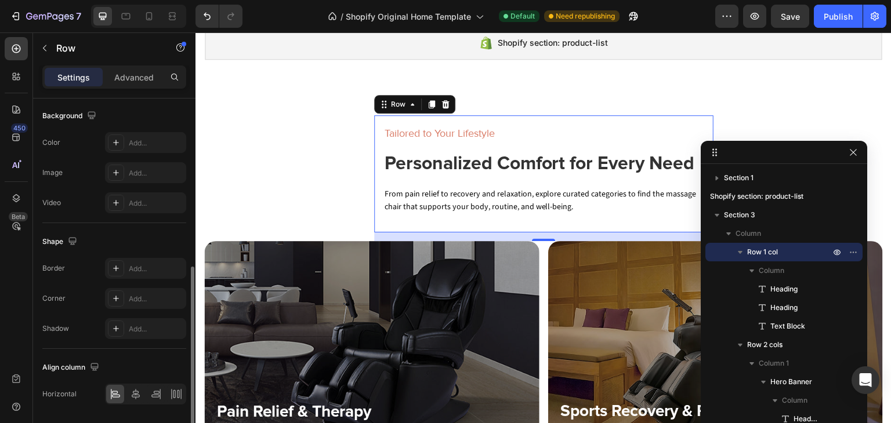
scroll to position [384, 0]
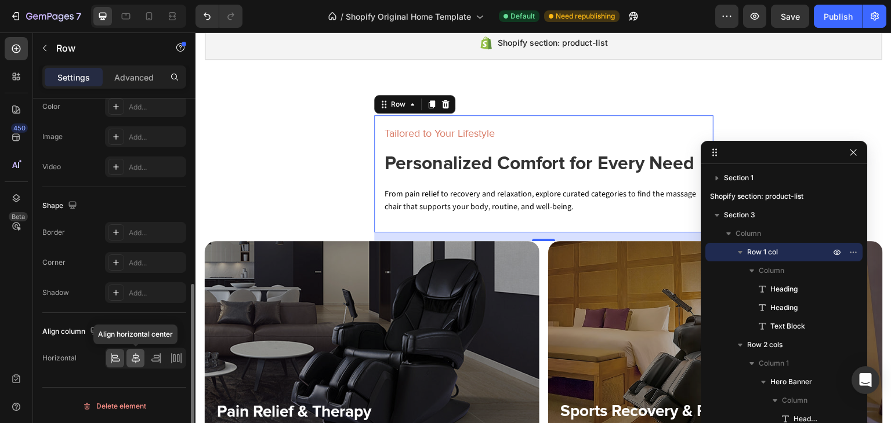
click at [134, 359] on icon at bounding box center [136, 359] width 12 height 12
click at [151, 359] on icon at bounding box center [155, 360] width 8 height 3
click at [177, 359] on icon at bounding box center [178, 358] width 2 height 8
click at [118, 357] on icon at bounding box center [116, 359] width 12 height 12
click at [120, 357] on icon at bounding box center [116, 359] width 12 height 12
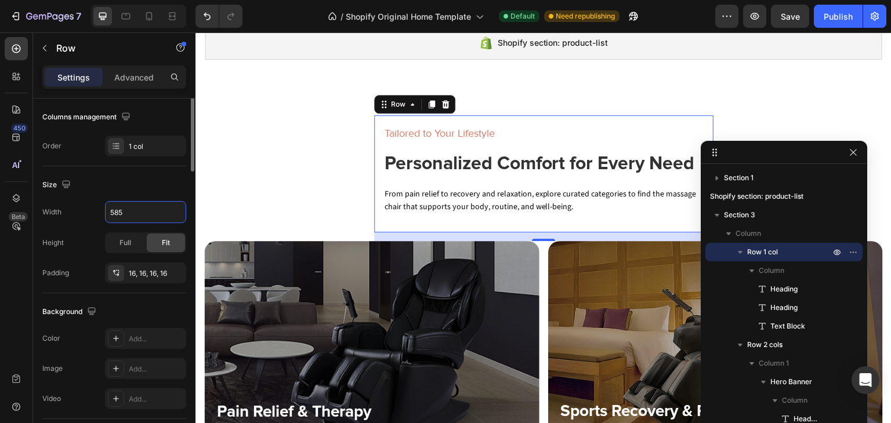
scroll to position [0, 0]
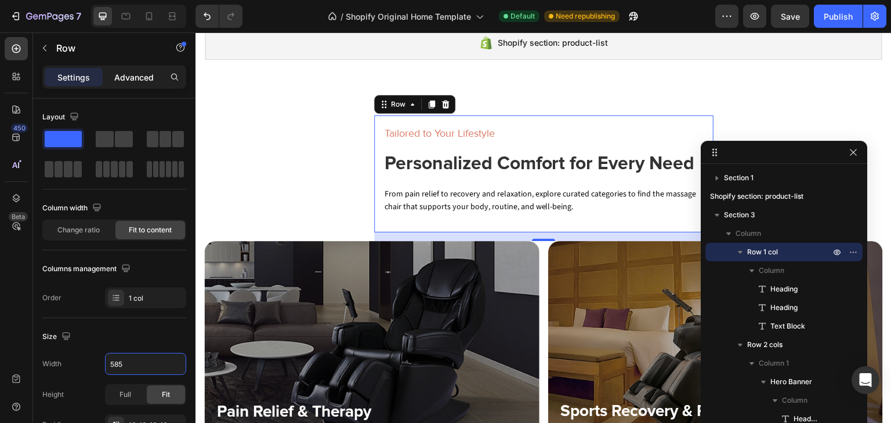
click at [138, 82] on p "Advanced" at bounding box center [133, 77] width 39 height 12
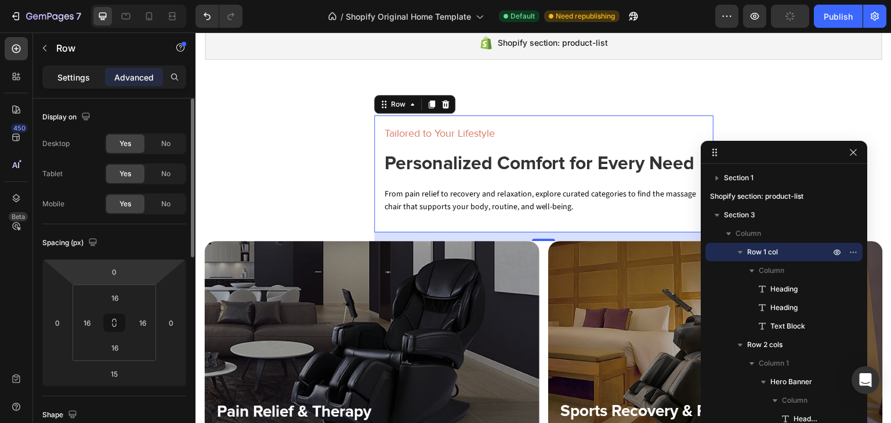
click at [81, 75] on p "Settings" at bounding box center [73, 77] width 32 height 12
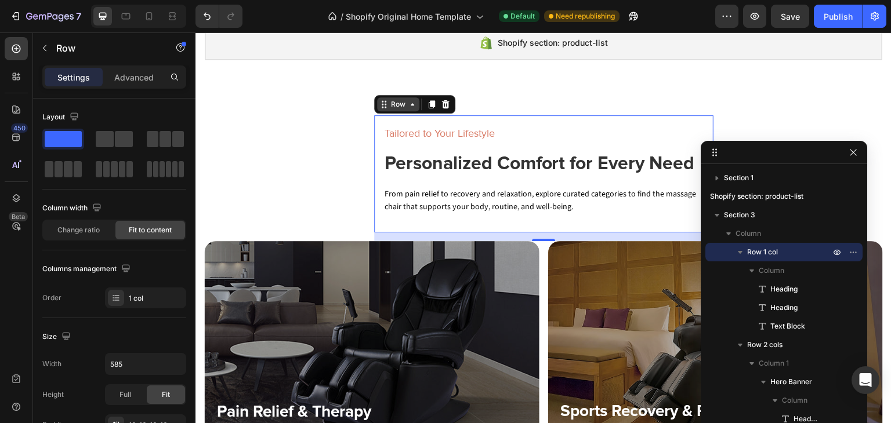
click at [382, 106] on icon at bounding box center [383, 104] width 9 height 9
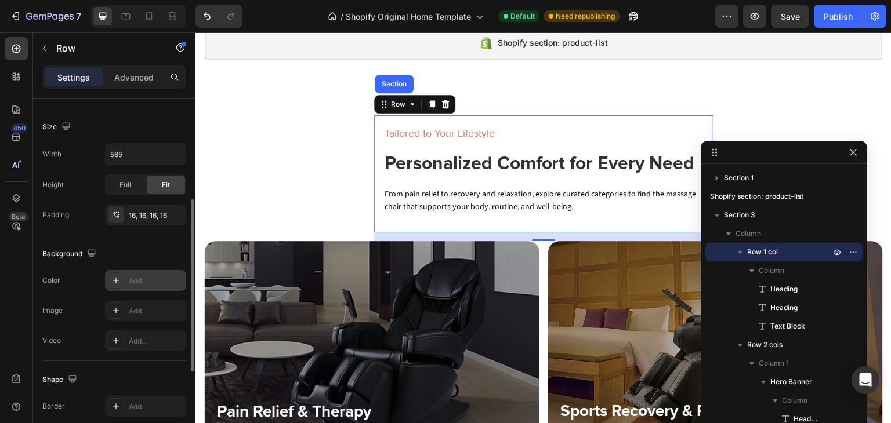
scroll to position [152, 0]
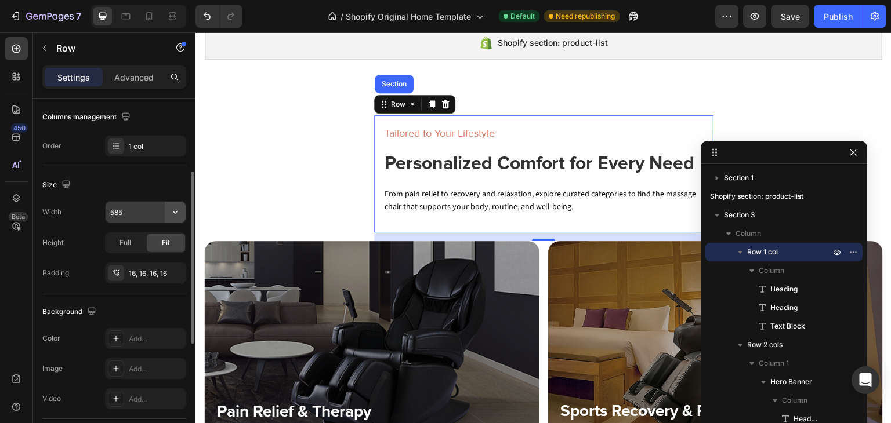
click at [174, 211] on icon "button" at bounding box center [175, 212] width 5 height 3
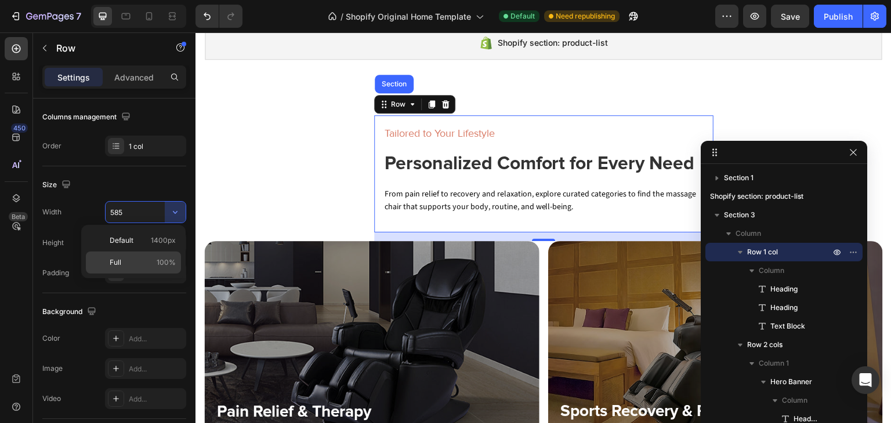
click at [139, 259] on p "Full 100%" at bounding box center [143, 262] width 66 height 10
type input "100%"
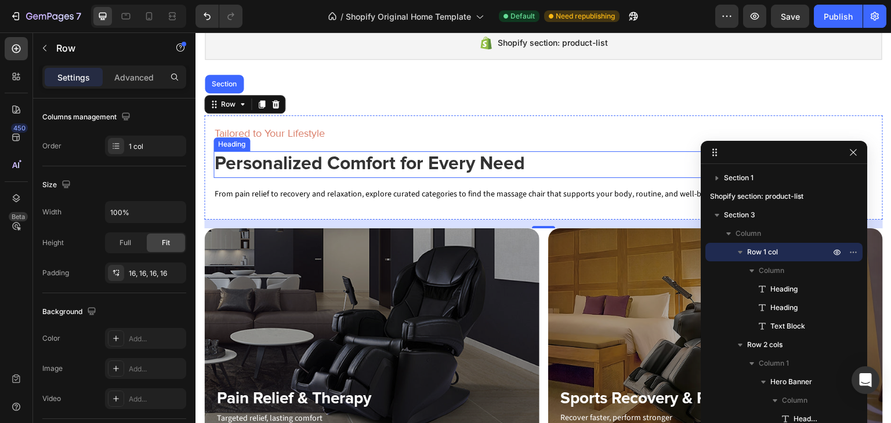
click at [291, 162] on h2 "Personalized Comfort for Every Need" at bounding box center [465, 164] width 505 height 27
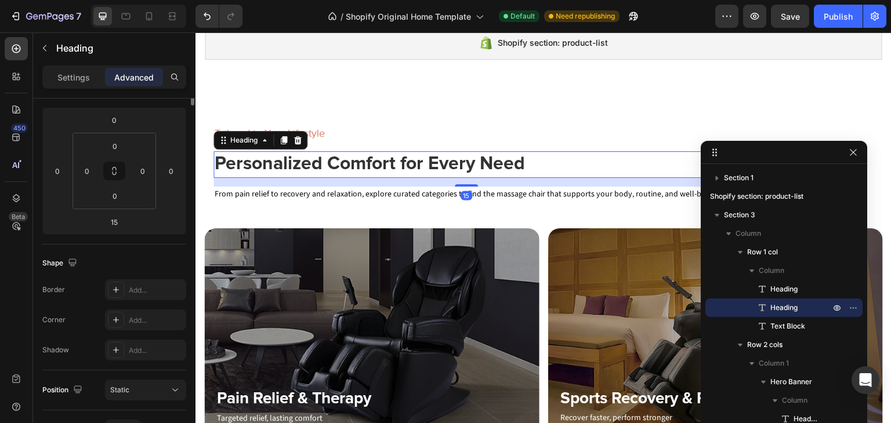
scroll to position [0, 0]
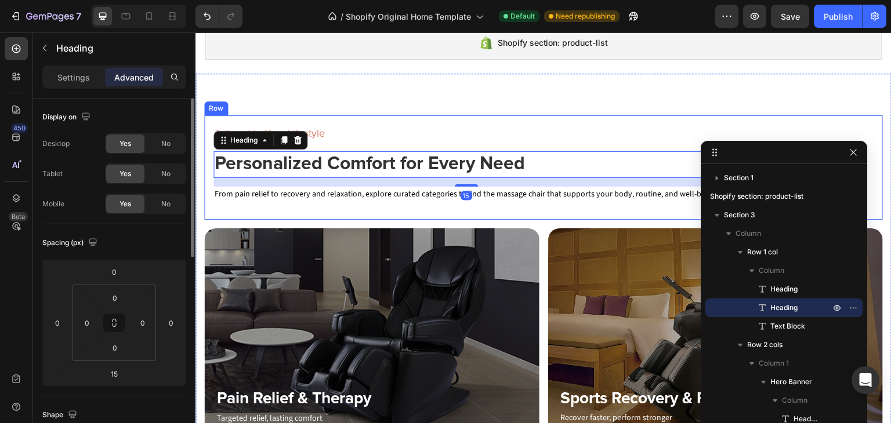
click at [277, 191] on p "From pain relief to recovery and relaxation, explore curated categories to find…" at bounding box center [466, 194] width 503 height 13
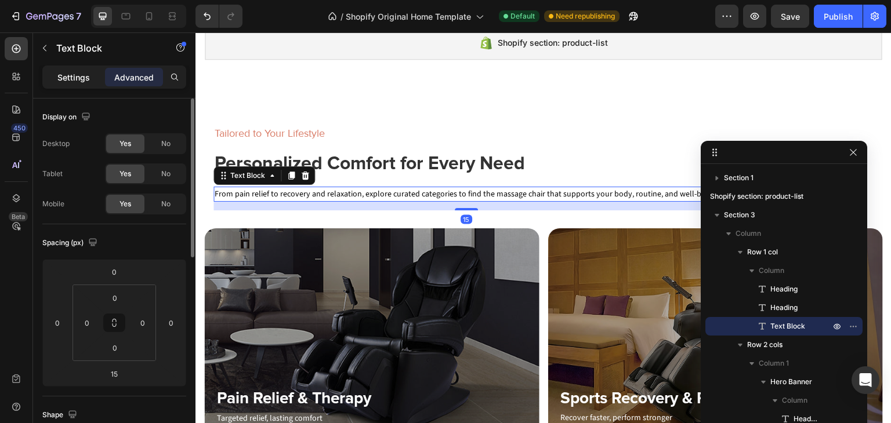
click at [82, 79] on p "Settings" at bounding box center [73, 77] width 32 height 12
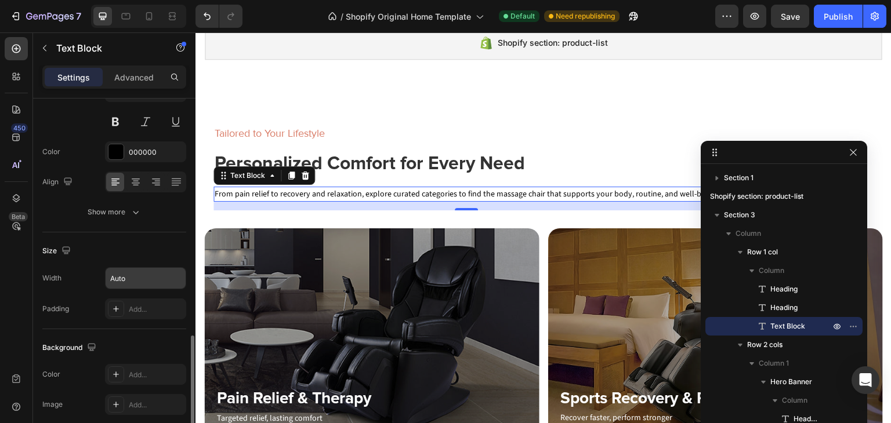
scroll to position [232, 0]
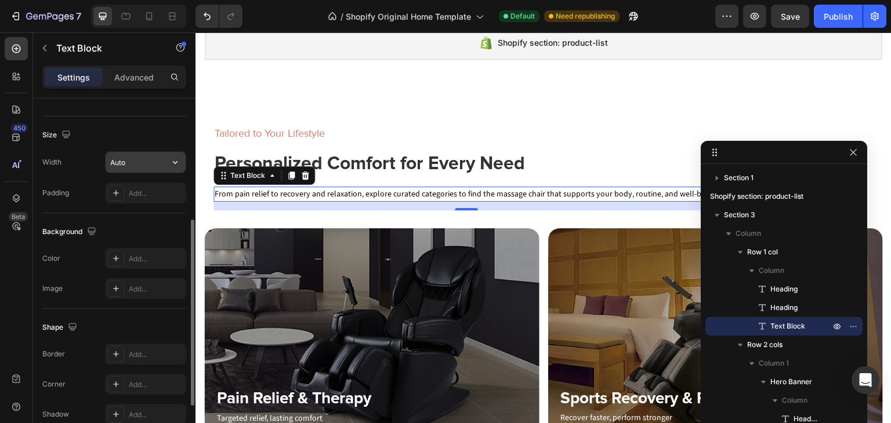
click at [143, 156] on input "Auto" at bounding box center [146, 162] width 80 height 21
click at [168, 161] on button "button" at bounding box center [175, 162] width 21 height 21
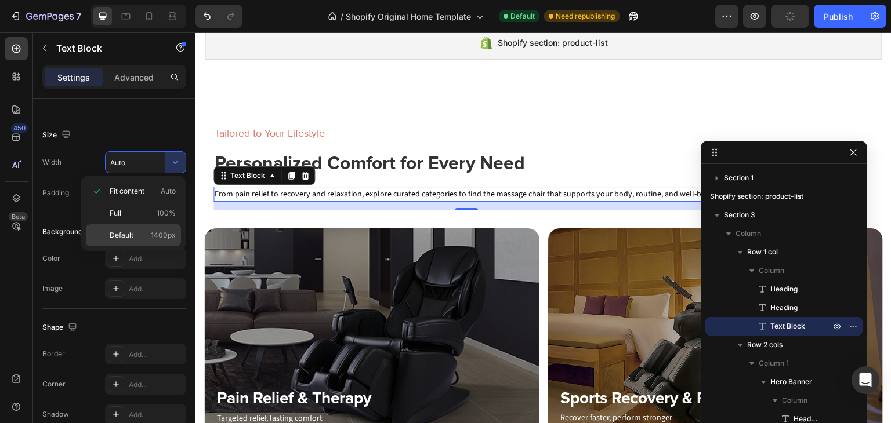
click at [143, 233] on p "Default 1400px" at bounding box center [143, 235] width 66 height 10
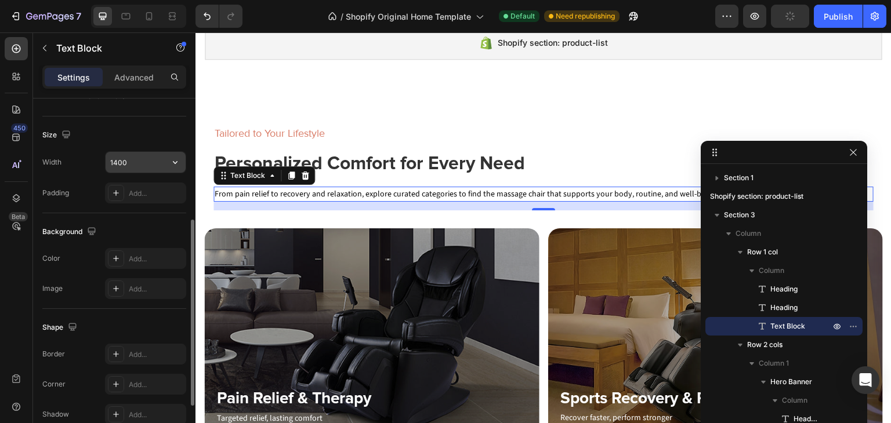
click at [140, 162] on input "1400" at bounding box center [146, 162] width 80 height 21
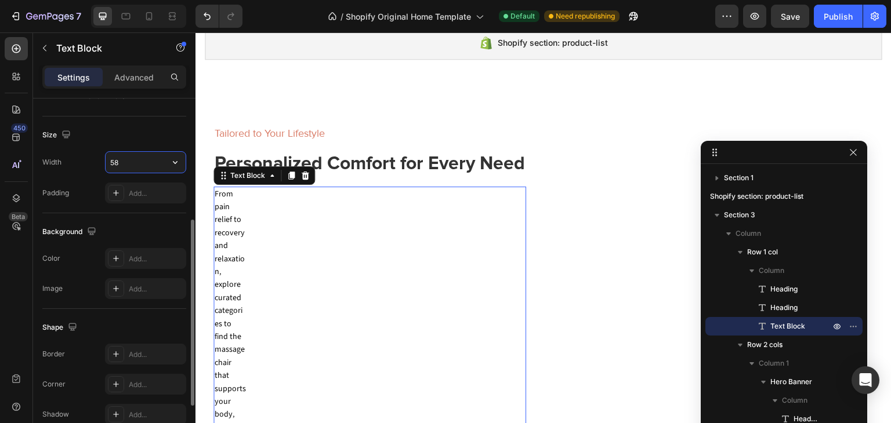
type input "585"
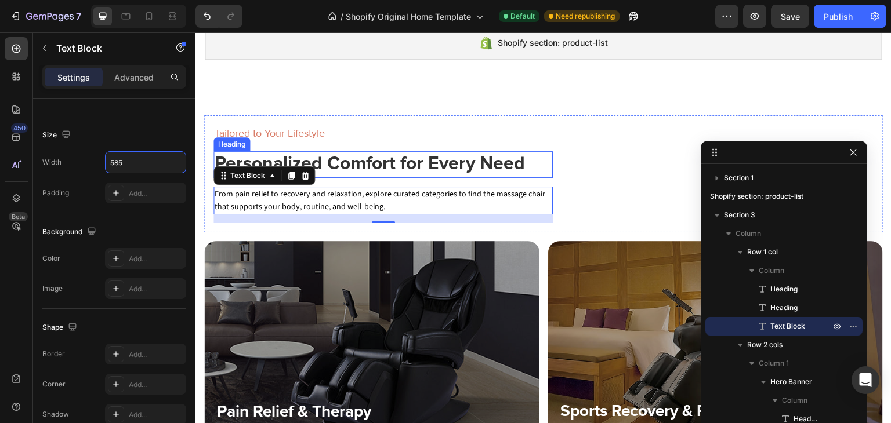
click at [556, 140] on div "Tailored to Your Lifestyle Heading Personalized Comfort for Every Need Heading …" at bounding box center [543, 173] width 678 height 117
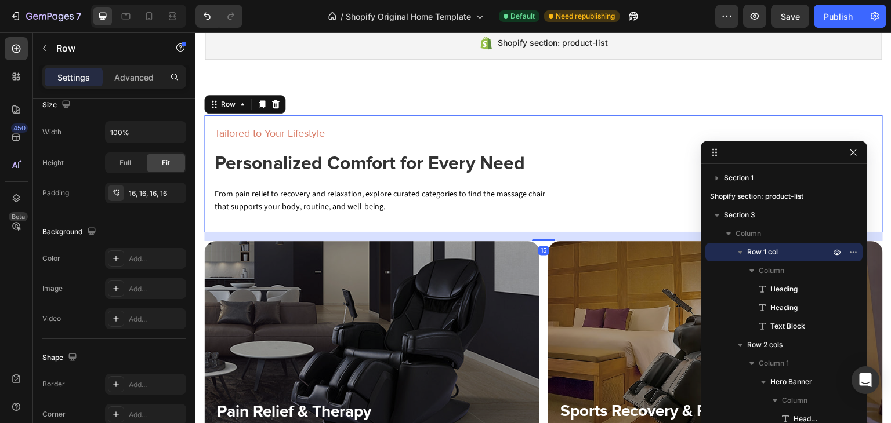
scroll to position [0, 0]
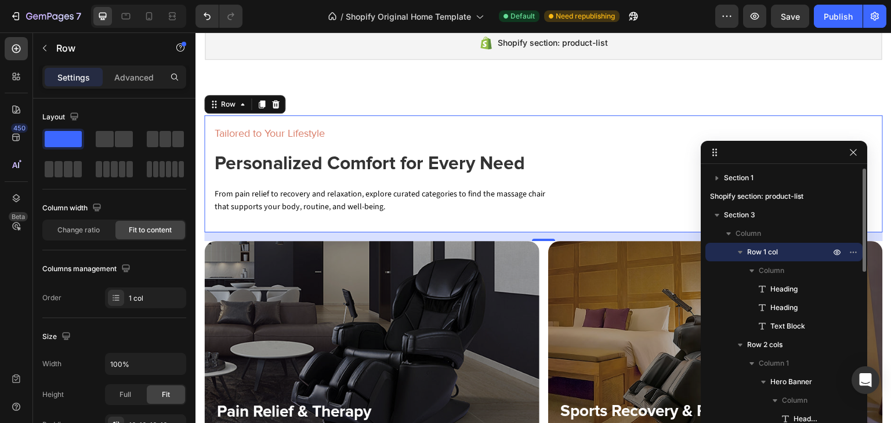
click at [766, 249] on span "Row 1 col" at bounding box center [762, 252] width 31 height 12
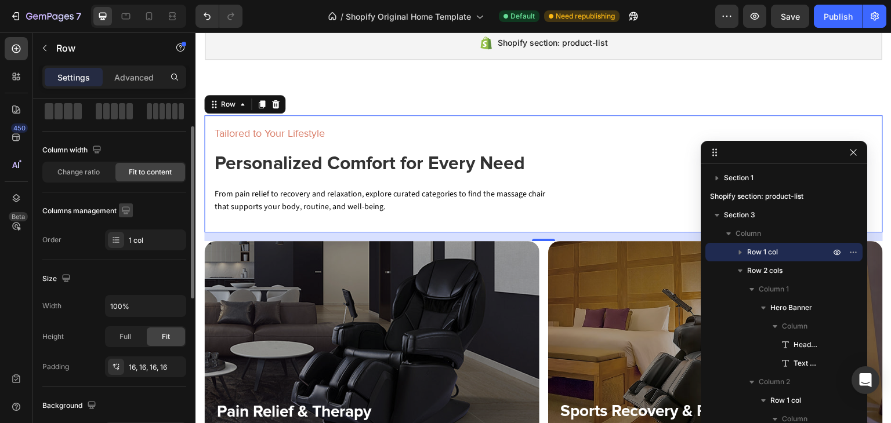
scroll to position [116, 0]
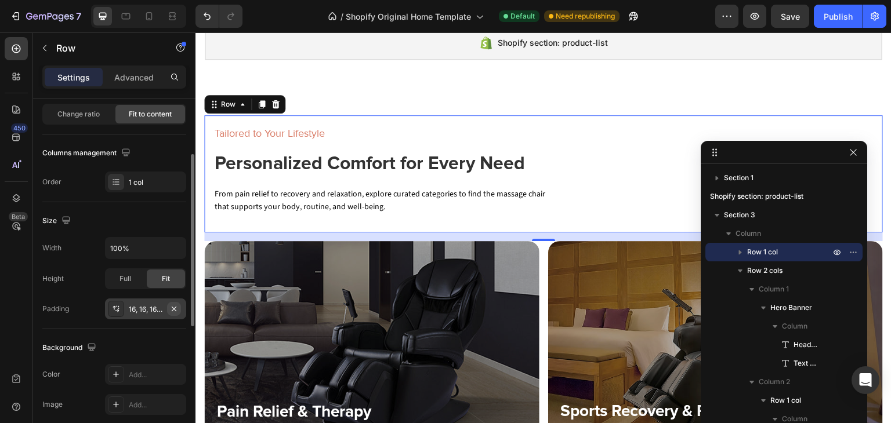
click at [173, 306] on icon "button" at bounding box center [173, 308] width 9 height 9
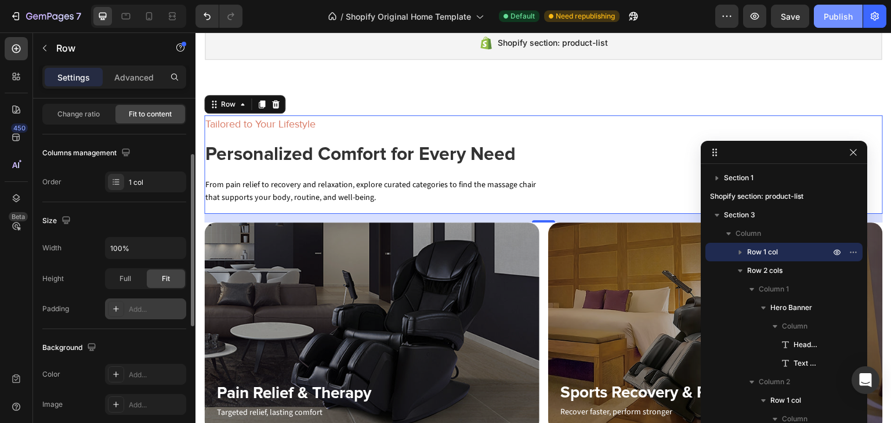
click at [836, 14] on div "Publish" at bounding box center [837, 16] width 29 height 12
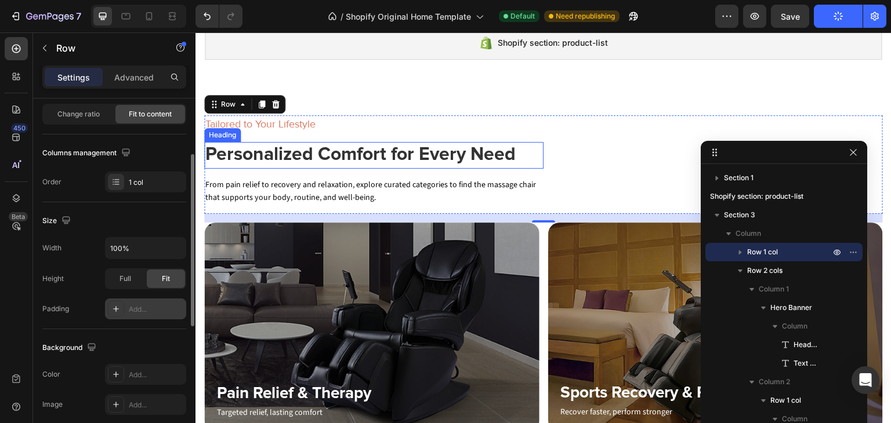
click at [345, 156] on h2 "Personalized Comfort for Every Need" at bounding box center [373, 155] width 339 height 27
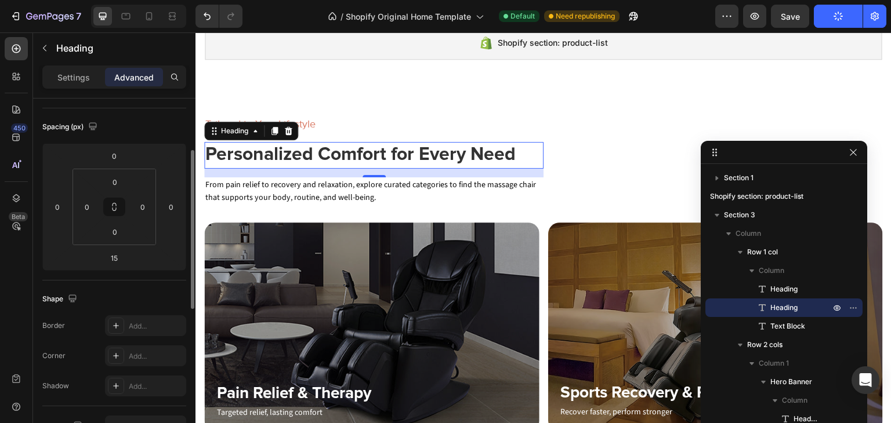
scroll to position [0, 0]
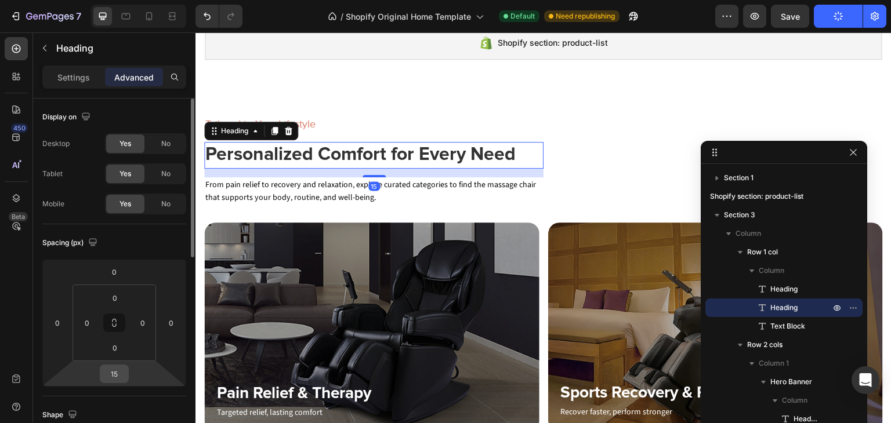
click at [121, 377] on input "15" at bounding box center [114, 373] width 23 height 17
type input "0"
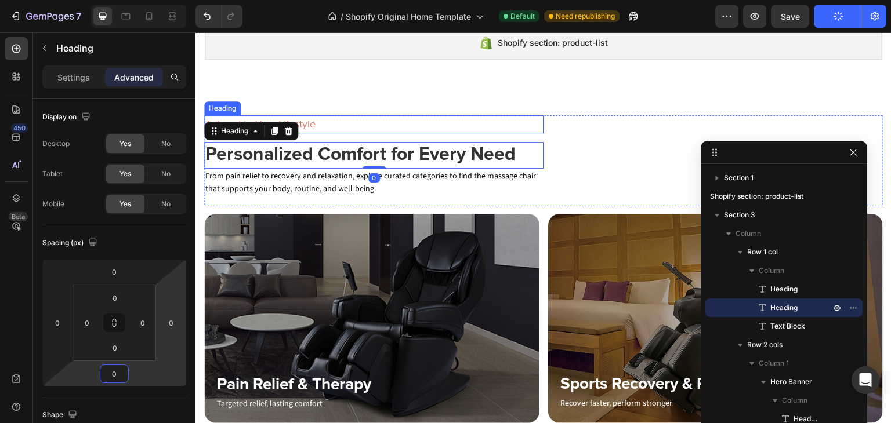
click at [324, 125] on h6 "Tailored to Your Lifestyle" at bounding box center [373, 124] width 339 height 18
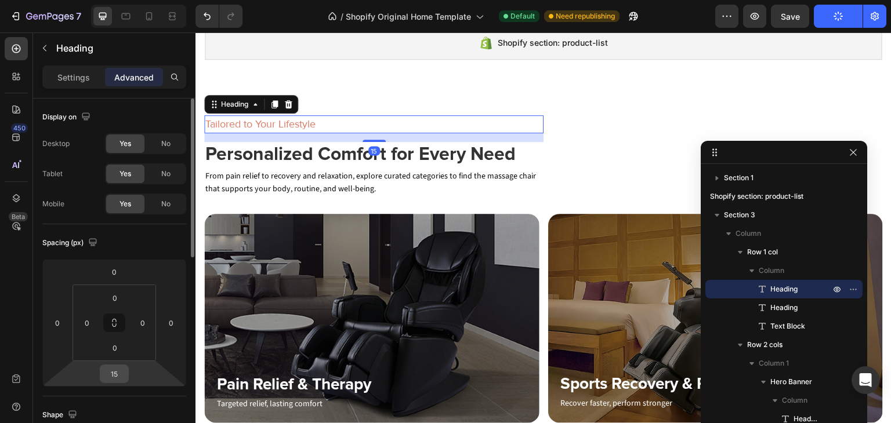
click at [110, 379] on input "15" at bounding box center [114, 373] width 23 height 17
click at [114, 376] on input "15" at bounding box center [114, 373] width 23 height 17
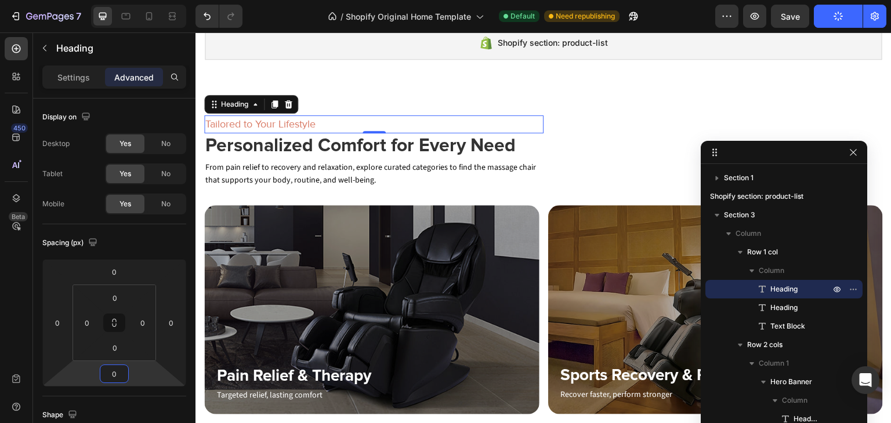
type input "0"
click at [836, 27] on button "Publish" at bounding box center [838, 16] width 49 height 23
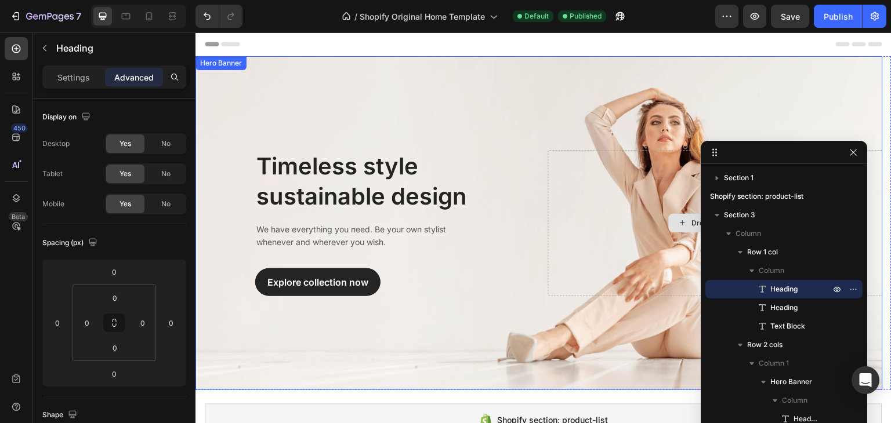
scroll to position [232, 0]
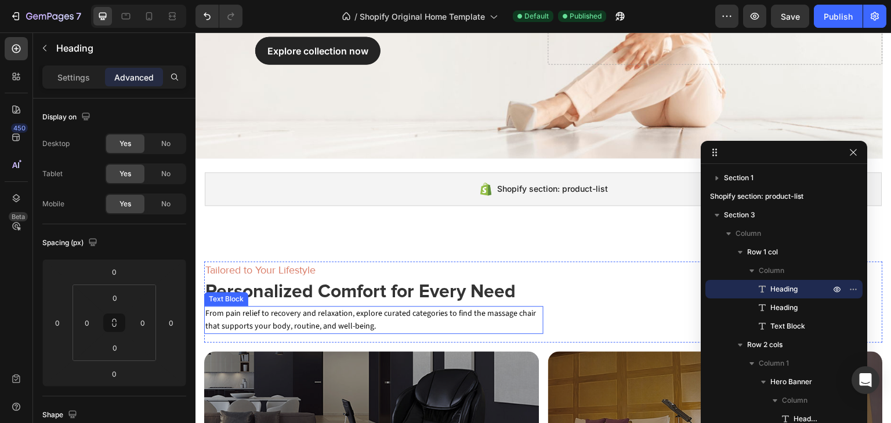
click at [376, 323] on p "From pain relief to recovery and relaxation, explore curated categories to find…" at bounding box center [373, 320] width 337 height 26
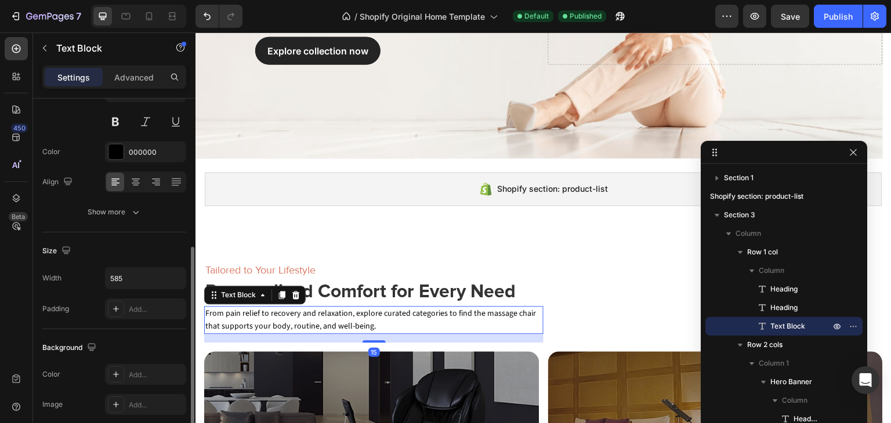
scroll to position [174, 0]
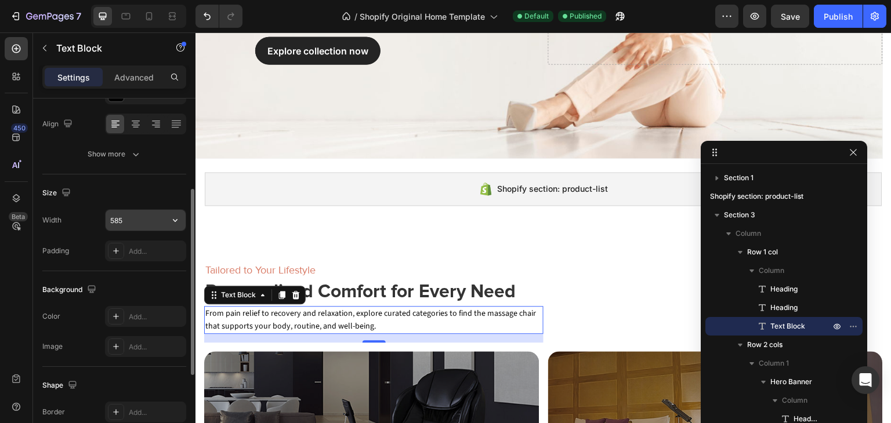
click at [129, 219] on input "585" at bounding box center [146, 220] width 80 height 21
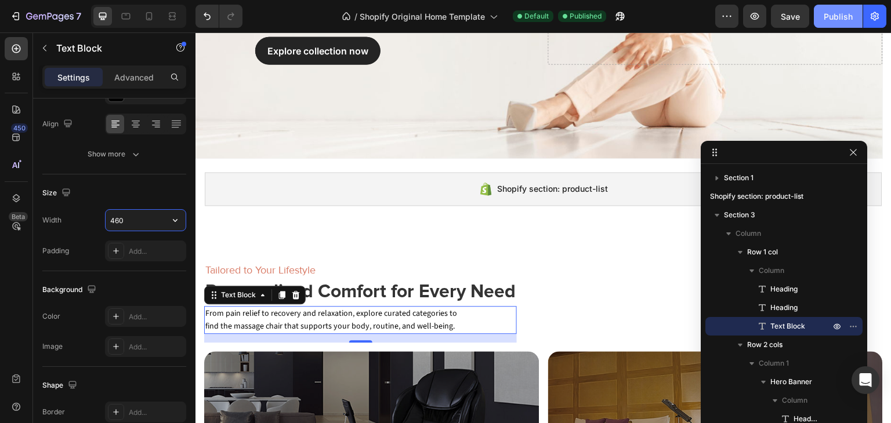
type input "460"
click at [836, 17] on div "Publish" at bounding box center [837, 16] width 29 height 12
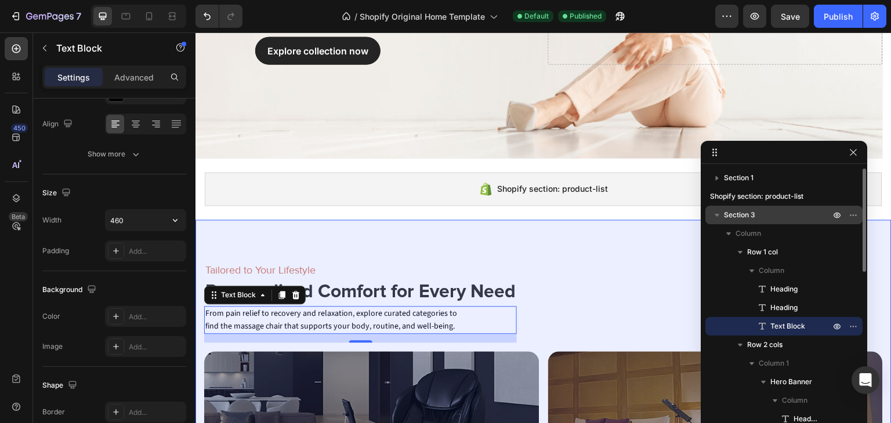
click at [716, 209] on icon "button" at bounding box center [717, 215] width 12 height 12
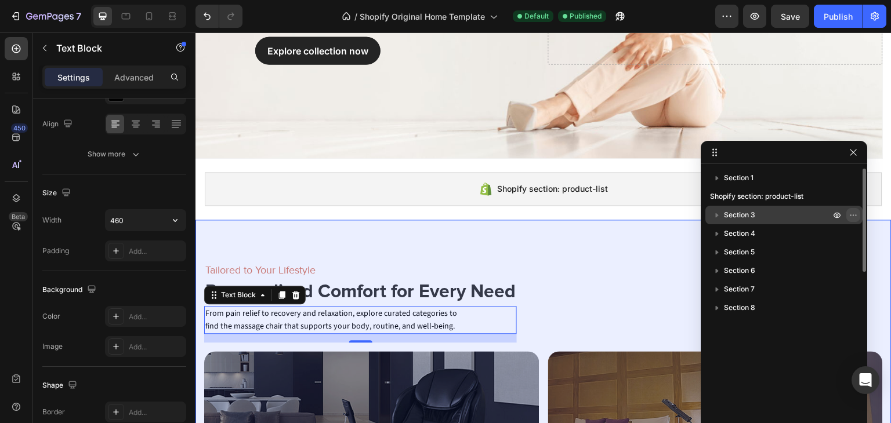
click at [855, 215] on icon "button" at bounding box center [855, 215] width 1 height 1
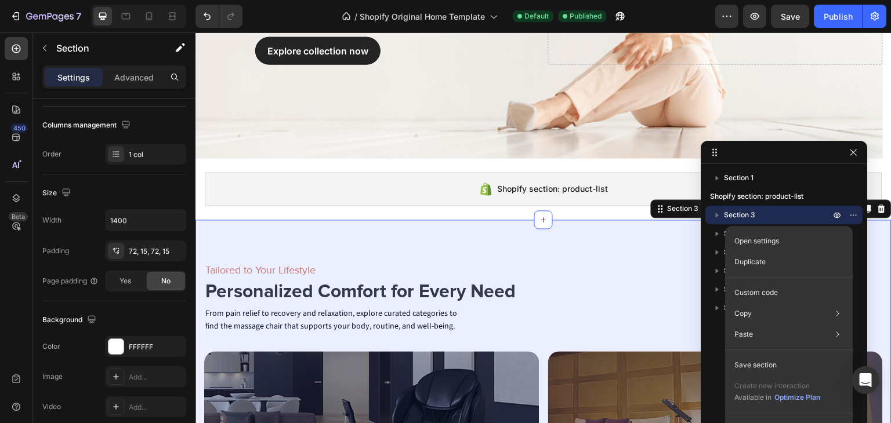
scroll to position [0, 0]
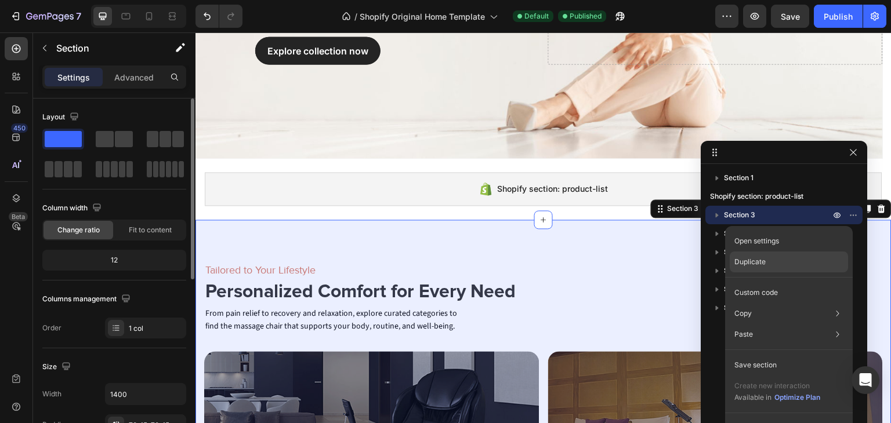
click at [756, 262] on p "Duplicate" at bounding box center [749, 262] width 31 height 10
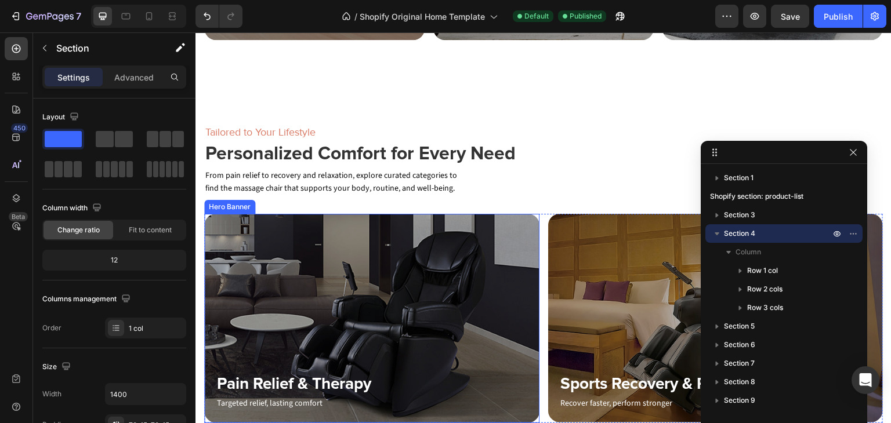
scroll to position [973, 0]
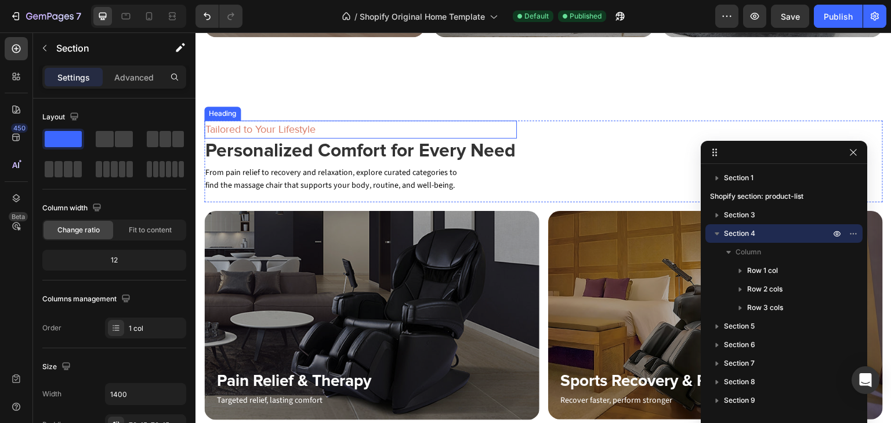
click at [302, 121] on h6 "Tailored to Your Lifestyle" at bounding box center [360, 130] width 313 height 18
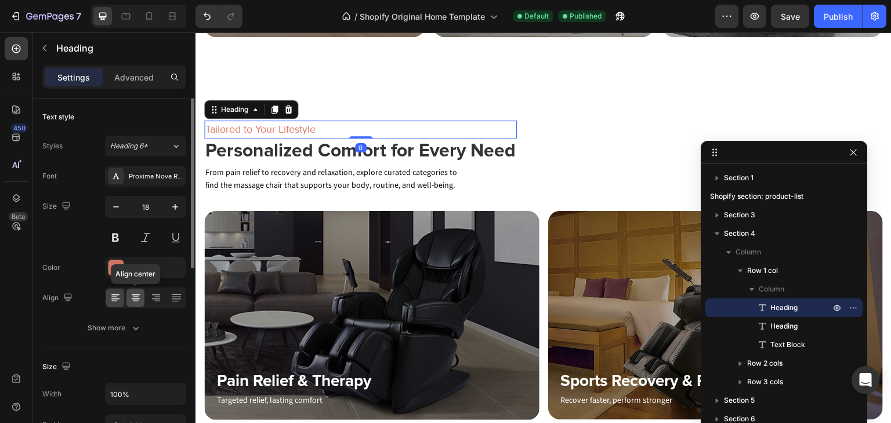
click at [136, 295] on icon at bounding box center [136, 295] width 8 height 1
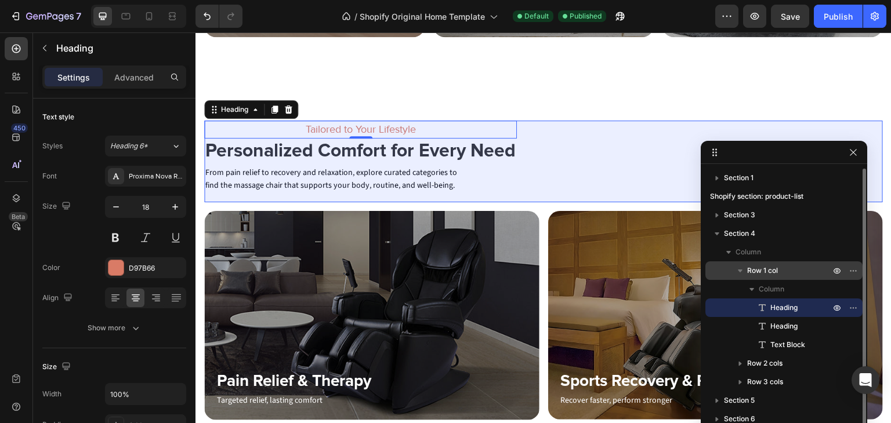
click at [773, 271] on span "Row 1 col" at bounding box center [762, 271] width 31 height 12
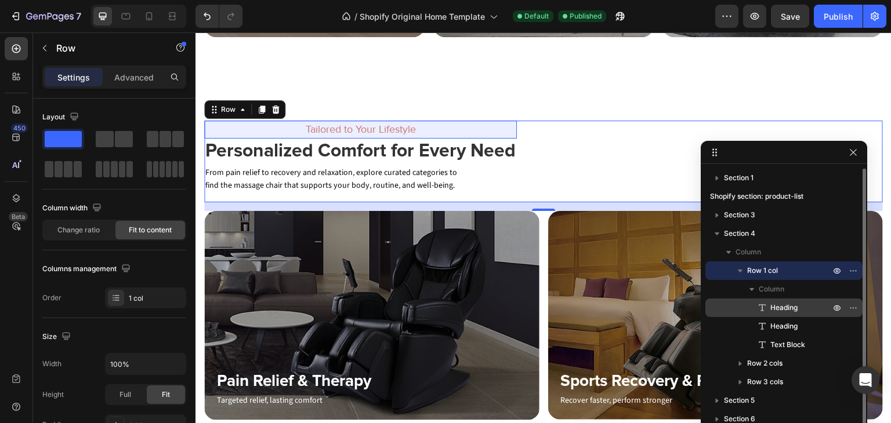
drag, startPoint x: 779, startPoint y: 305, endPoint x: 1, endPoint y: 289, distance: 777.7
click at [779, 305] on span "Heading" at bounding box center [783, 308] width 27 height 12
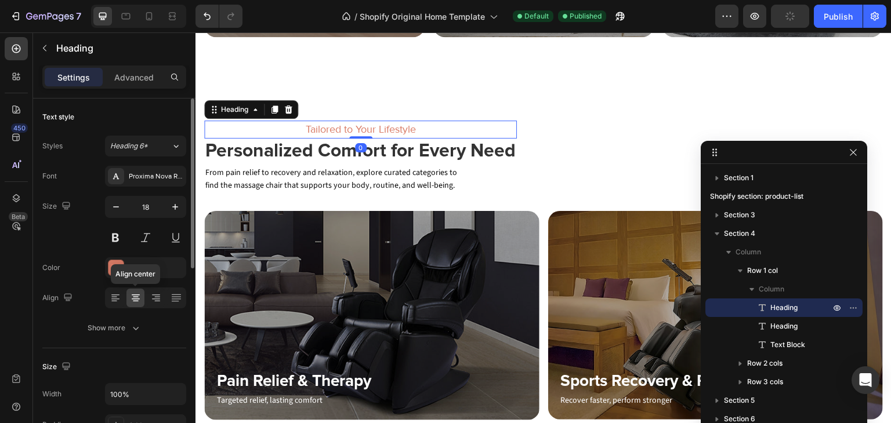
click at [132, 292] on icon at bounding box center [136, 298] width 12 height 12
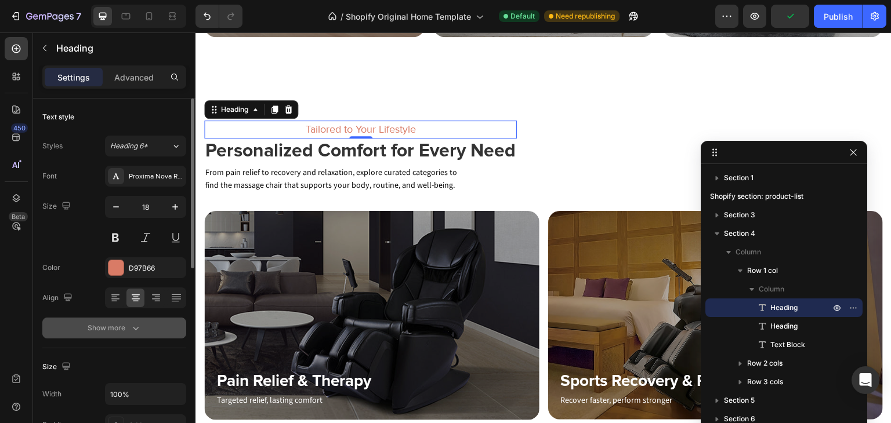
click at [137, 326] on icon "button" at bounding box center [136, 328] width 12 height 12
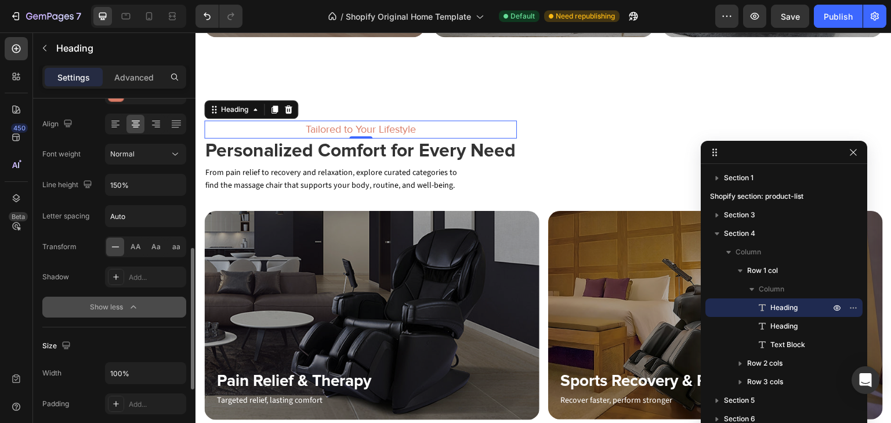
scroll to position [290, 0]
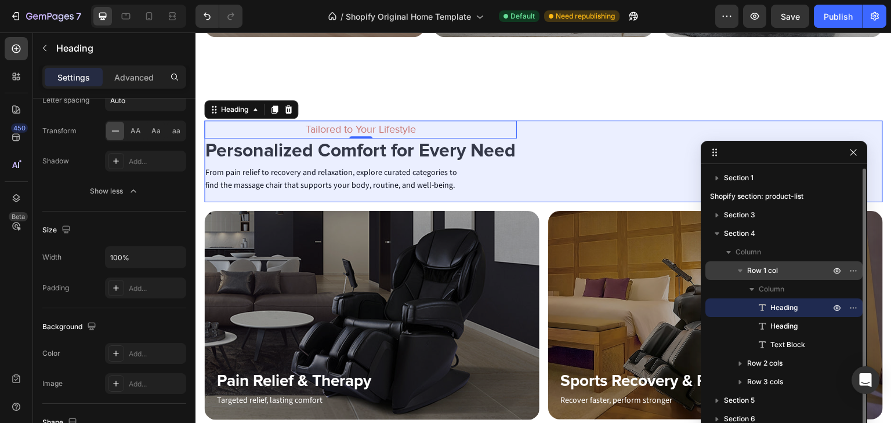
click at [756, 268] on span "Row 1 col" at bounding box center [762, 271] width 31 height 12
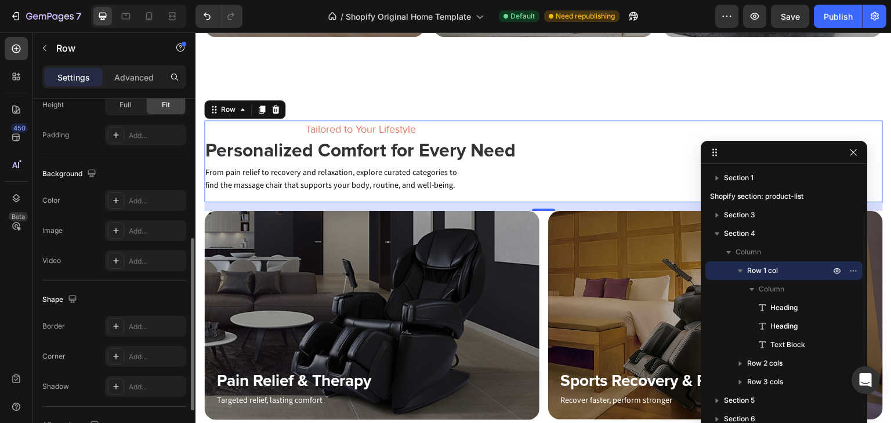
scroll to position [384, 0]
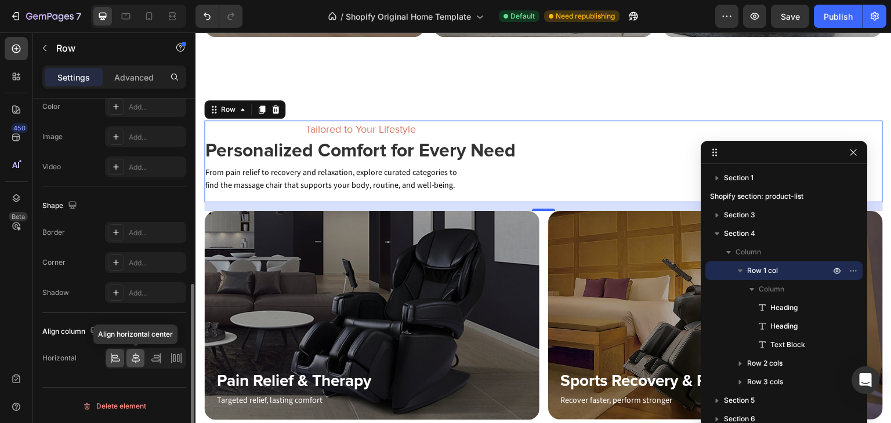
click at [135, 355] on icon at bounding box center [136, 359] width 12 height 12
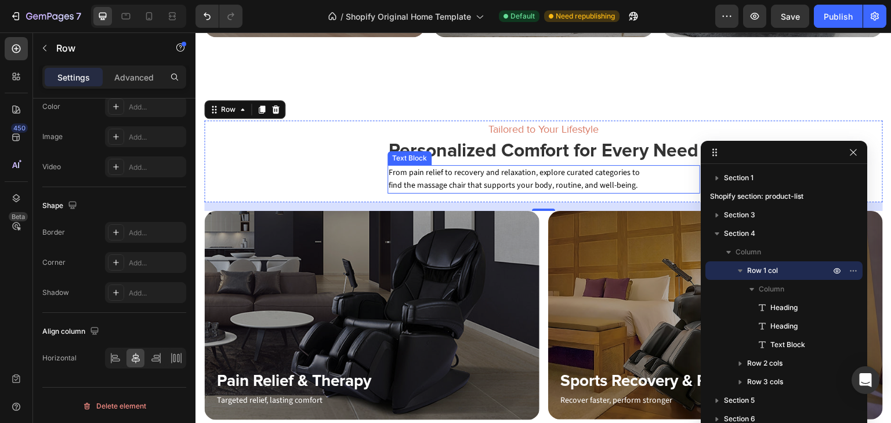
click at [564, 172] on p "From pain relief to recovery and relaxation, explore curated categories to find…" at bounding box center [520, 179] width 264 height 26
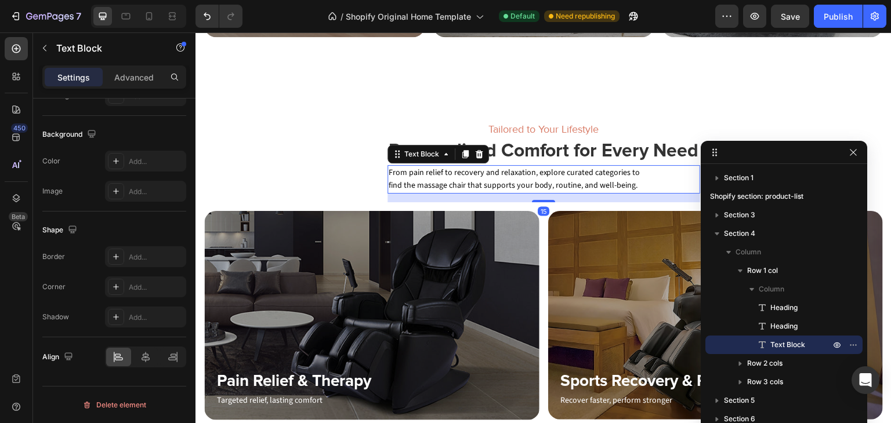
scroll to position [0, 0]
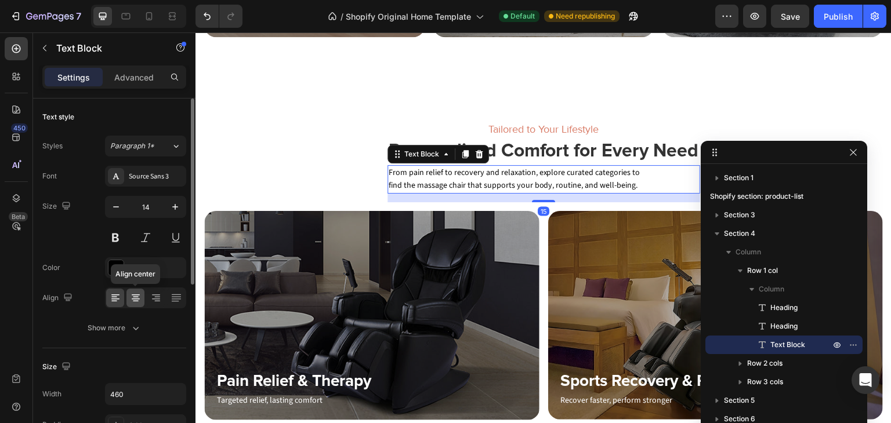
click at [133, 299] on icon at bounding box center [136, 298] width 12 height 12
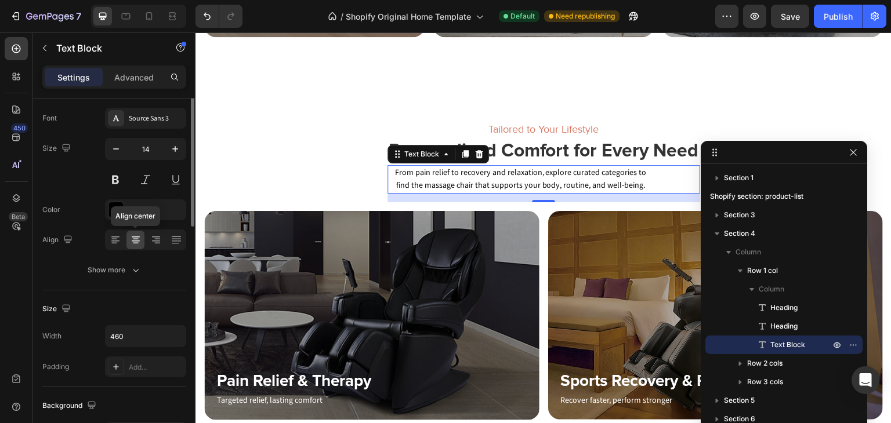
scroll to position [116, 0]
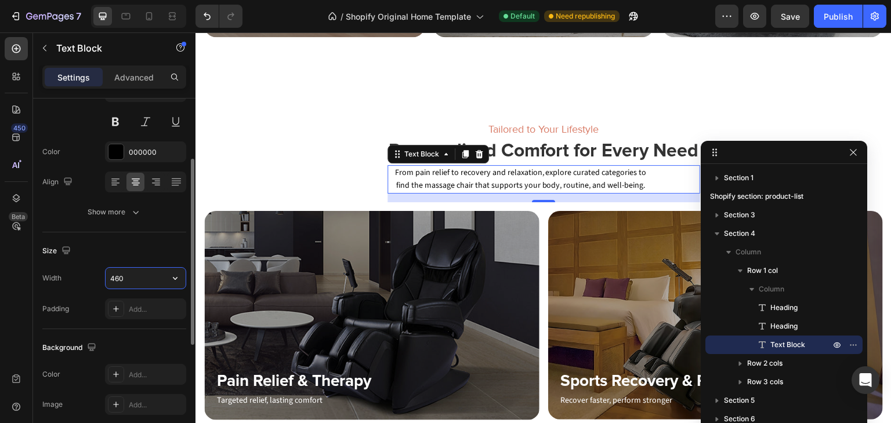
click at [154, 277] on input "460" at bounding box center [146, 278] width 80 height 21
click at [179, 270] on button "button" at bounding box center [175, 278] width 21 height 21
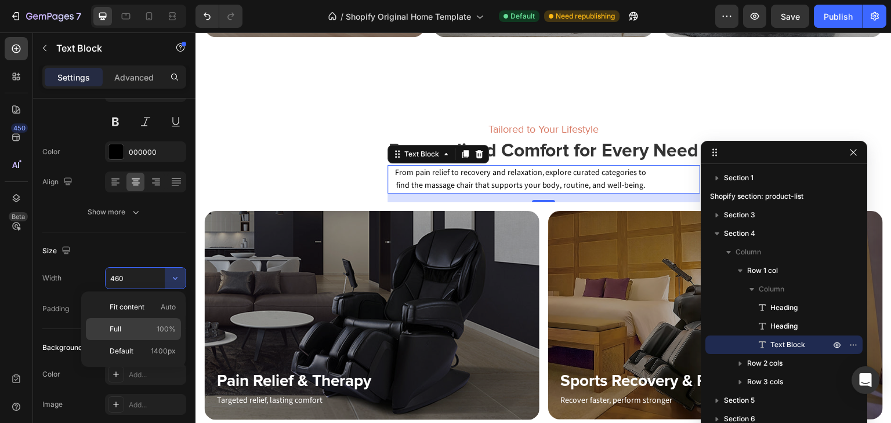
click at [146, 331] on p "Full 100%" at bounding box center [143, 329] width 66 height 10
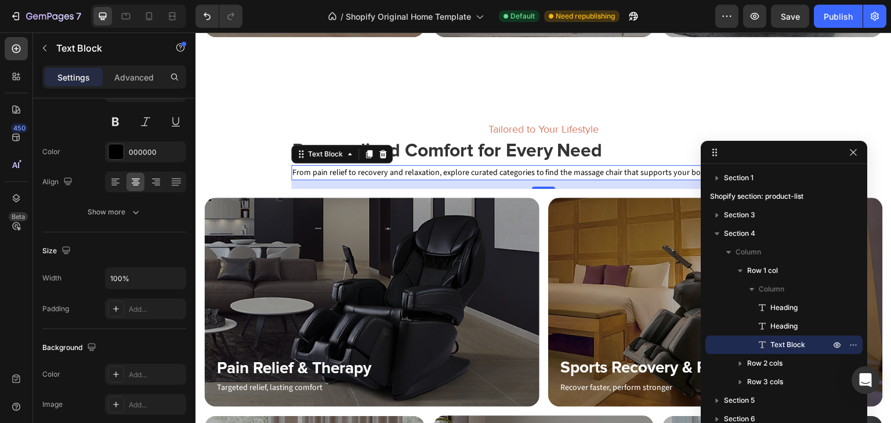
click at [340, 166] on p "From pain relief to recovery and relaxation, explore curated categories to find…" at bounding box center [543, 172] width 503 height 13
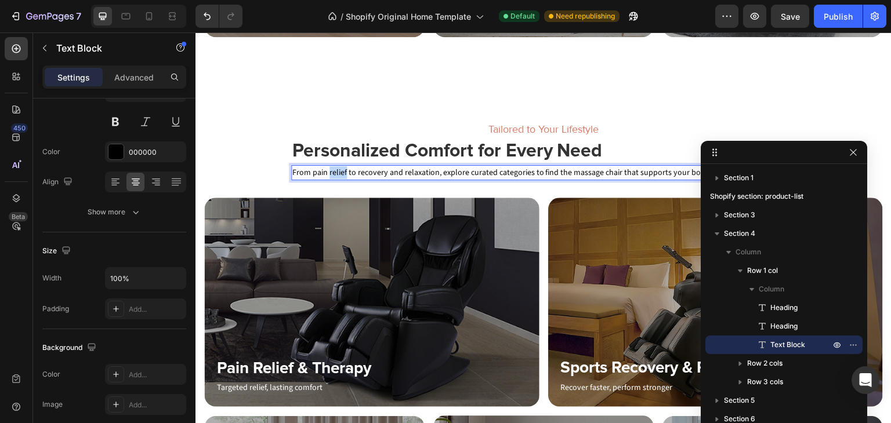
click at [340, 166] on p "From pain relief to recovery and relaxation, explore curated categories to find…" at bounding box center [543, 172] width 503 height 13
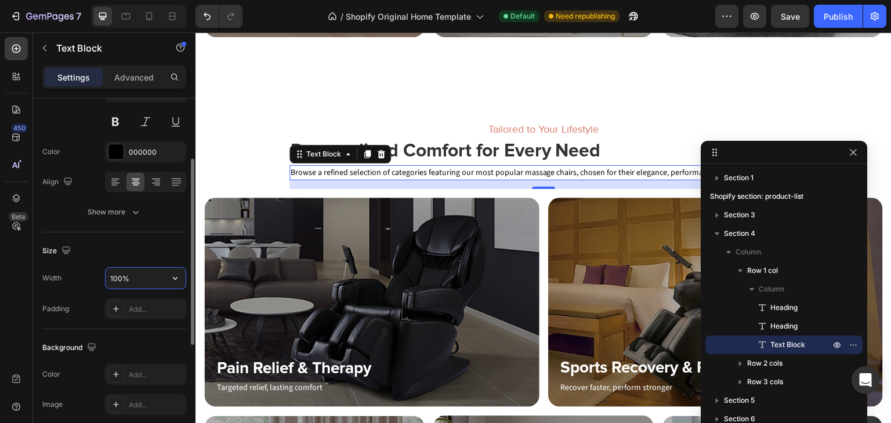
click at [147, 275] on input "100%" at bounding box center [146, 278] width 80 height 21
click at [174, 279] on icon "button" at bounding box center [175, 279] width 12 height 12
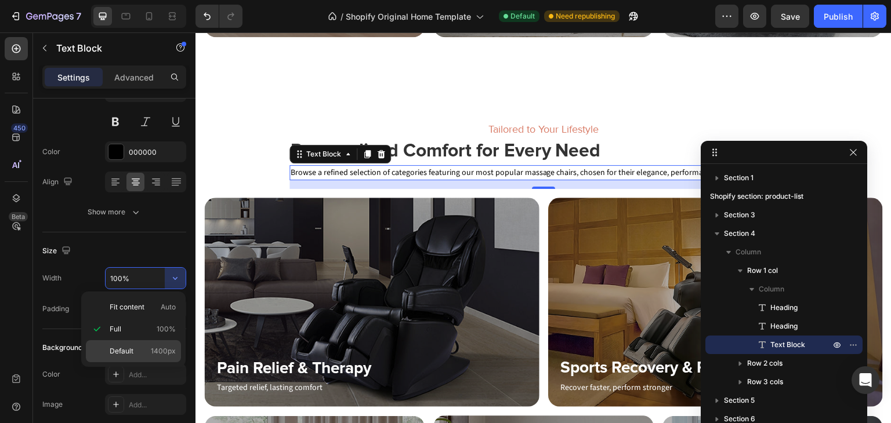
click at [135, 351] on p "Default 1400px" at bounding box center [143, 351] width 66 height 10
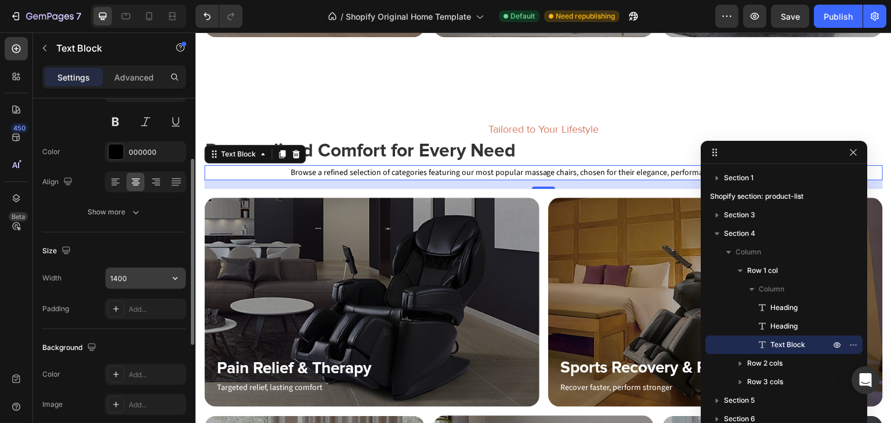
click at [139, 272] on input "1400" at bounding box center [146, 278] width 80 height 21
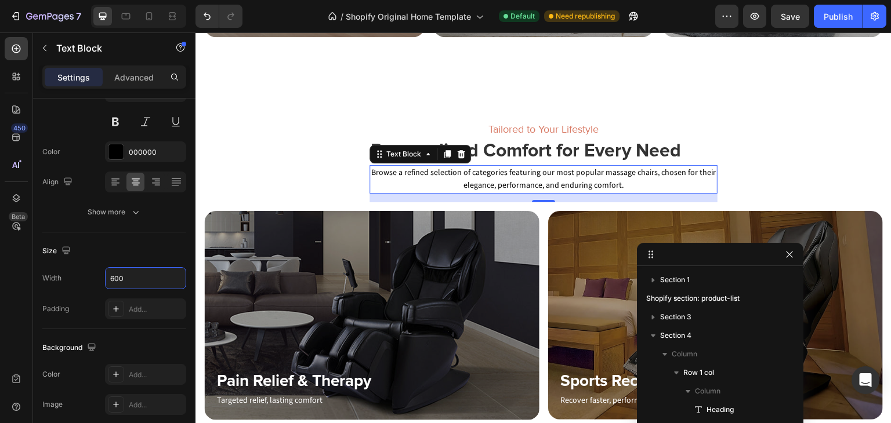
drag, startPoint x: 763, startPoint y: 154, endPoint x: 698, endPoint y: 259, distance: 123.9
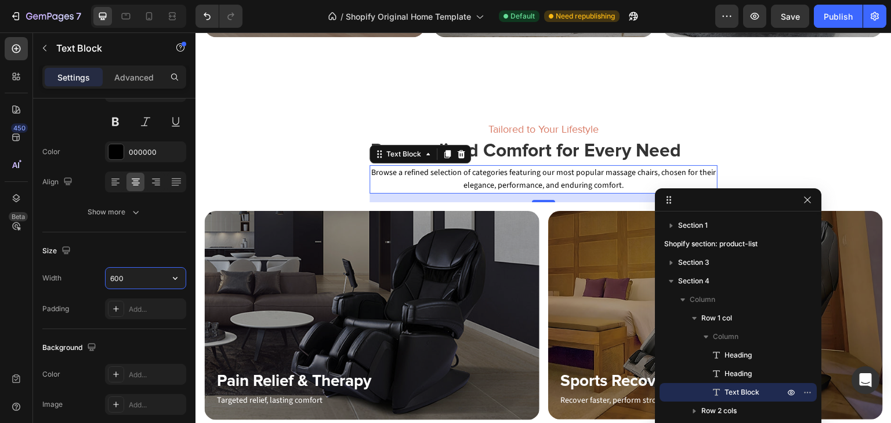
drag, startPoint x: 712, startPoint y: 252, endPoint x: 730, endPoint y: 197, distance: 57.4
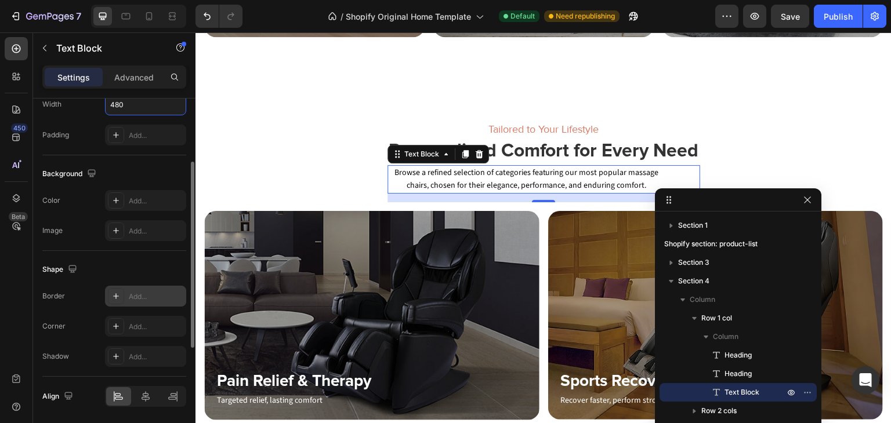
scroll to position [0, 0]
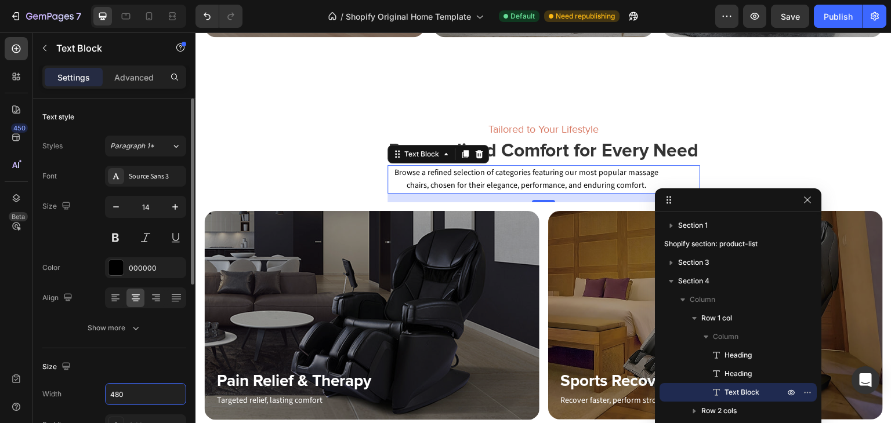
type input "480"
click at [135, 66] on div "Settings Advanced" at bounding box center [114, 77] width 144 height 23
click at [146, 83] on div "Advanced" at bounding box center [134, 77] width 58 height 19
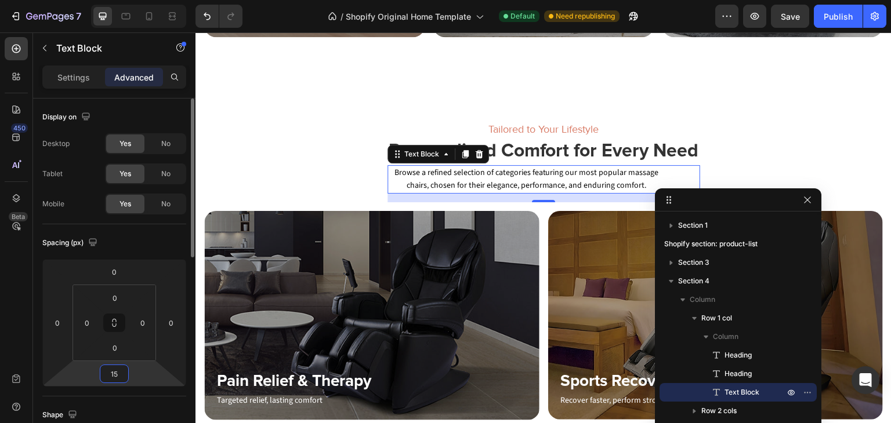
click at [116, 371] on input "15" at bounding box center [114, 373] width 23 height 17
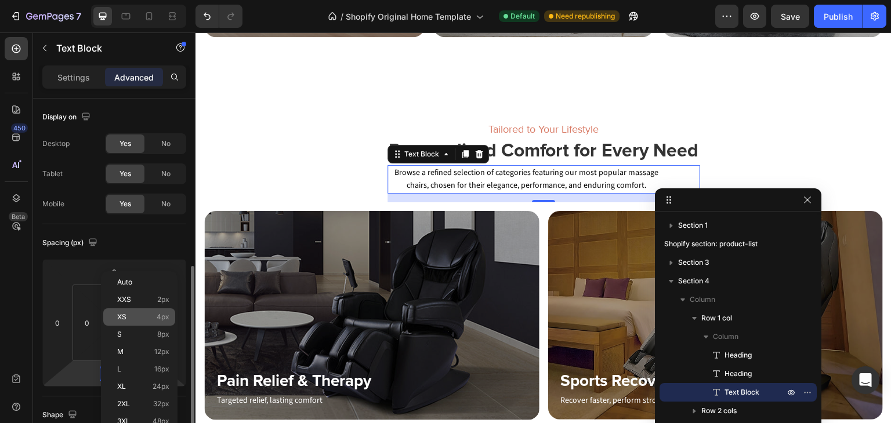
scroll to position [116, 0]
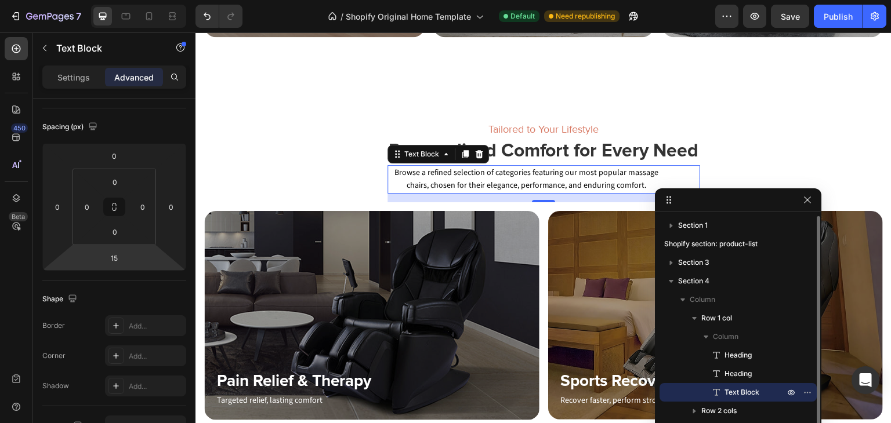
drag, startPoint x: 757, startPoint y: 394, endPoint x: 318, endPoint y: 306, distance: 447.1
click at [757, 394] on span "Text Block" at bounding box center [741, 393] width 35 height 12
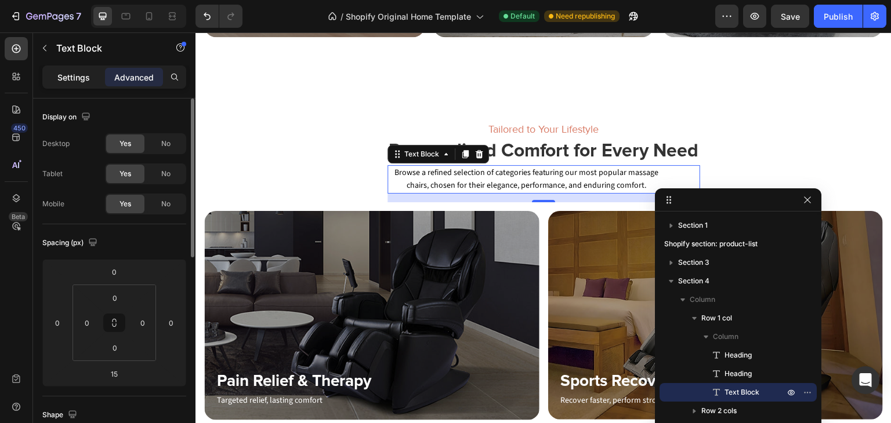
click at [77, 72] on p "Settings" at bounding box center [73, 77] width 32 height 12
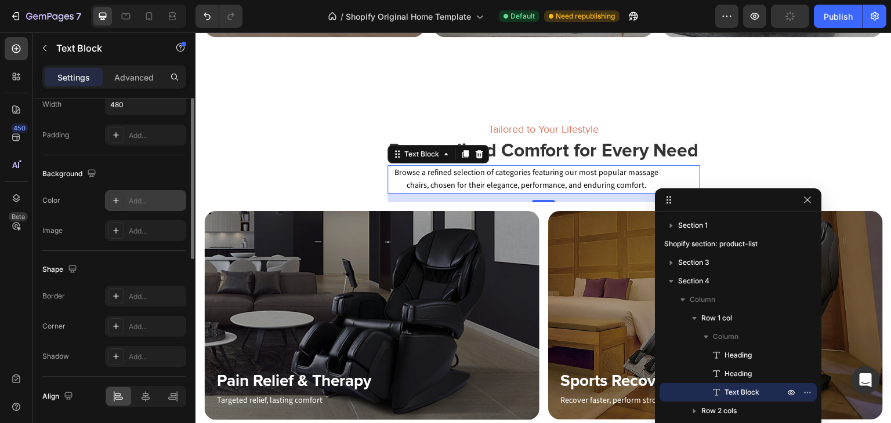
scroll to position [174, 0]
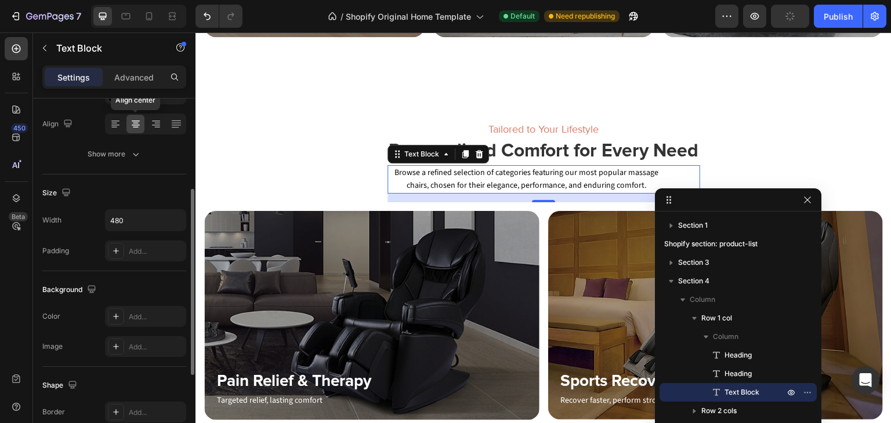
click at [134, 119] on icon at bounding box center [136, 124] width 12 height 12
click at [116, 124] on icon at bounding box center [116, 124] width 12 height 12
click at [155, 128] on icon at bounding box center [156, 124] width 12 height 12
click at [179, 128] on icon at bounding box center [176, 124] width 12 height 12
drag, startPoint x: 161, startPoint y: 122, endPoint x: 176, endPoint y: 125, distance: 16.0
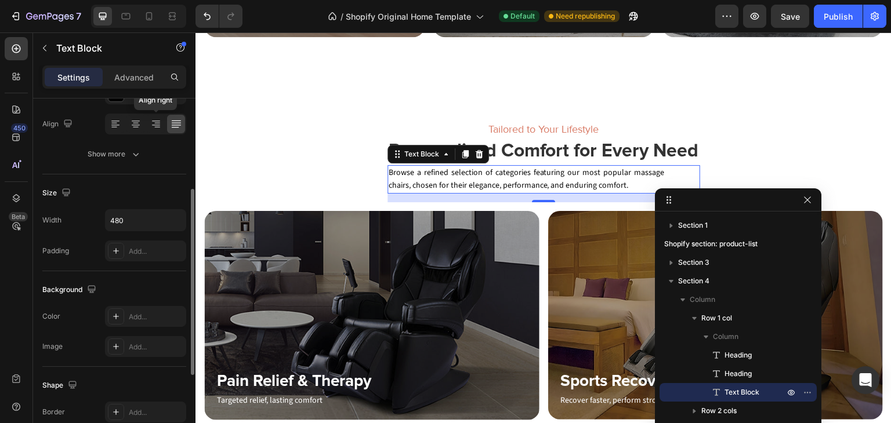
click at [161, 122] on icon at bounding box center [156, 124] width 12 height 12
click at [180, 126] on icon at bounding box center [176, 124] width 12 height 12
click at [141, 121] on div at bounding box center [135, 124] width 18 height 19
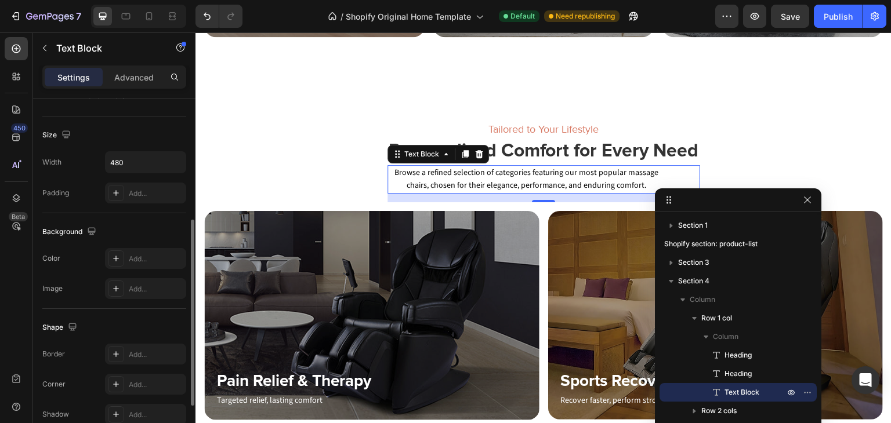
scroll to position [328, 0]
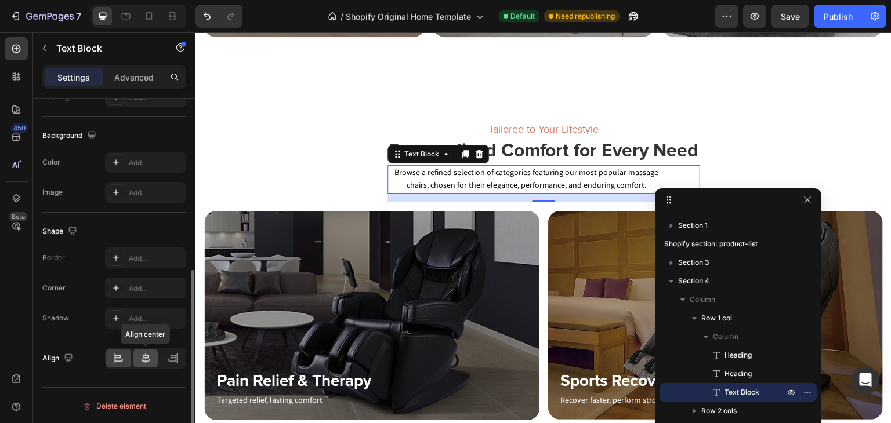
click at [147, 353] on icon at bounding box center [146, 359] width 12 height 12
click at [143, 355] on icon at bounding box center [145, 358] width 8 height 10
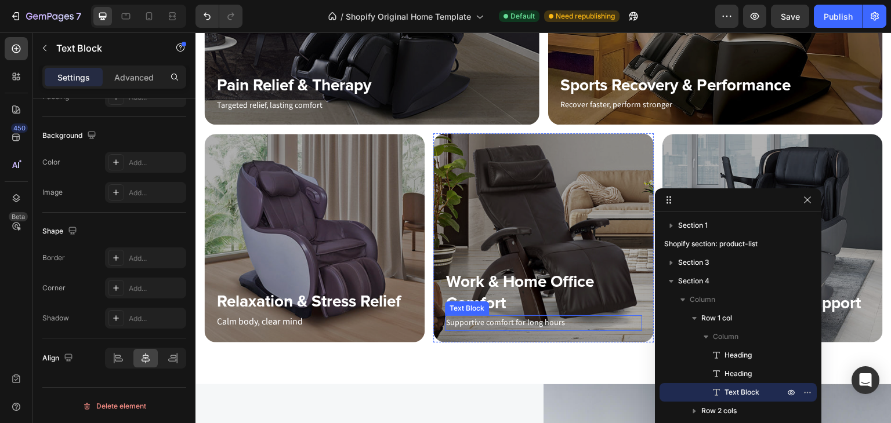
scroll to position [1031, 0]
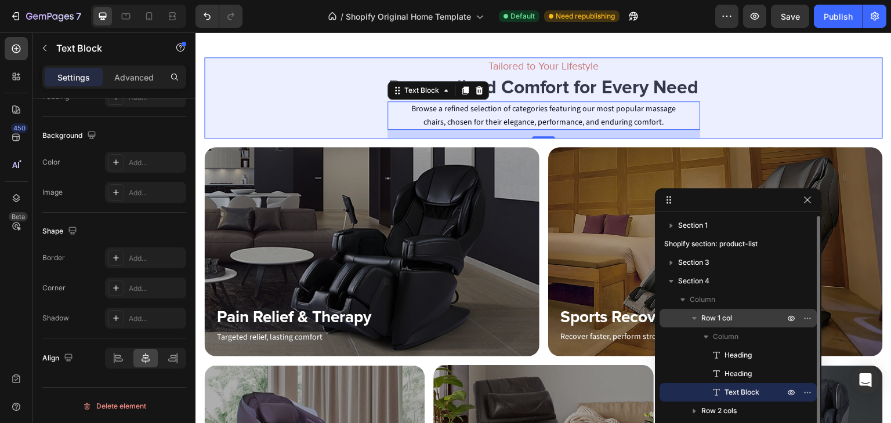
click at [689, 318] on icon "button" at bounding box center [694, 319] width 12 height 12
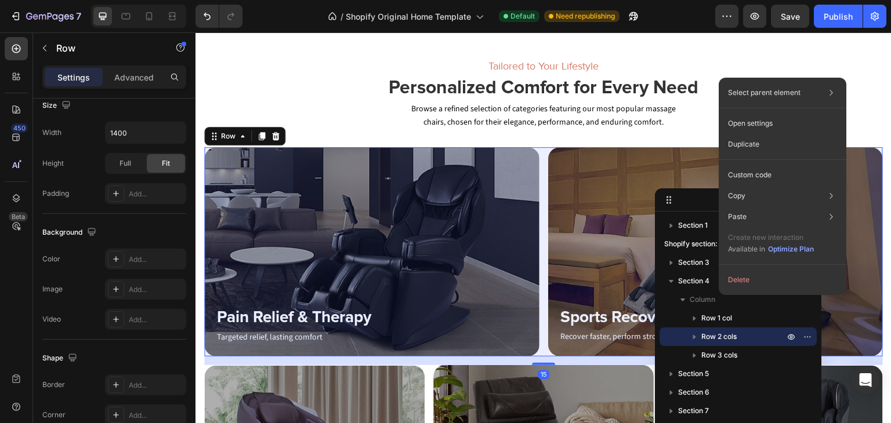
scroll to position [0, 0]
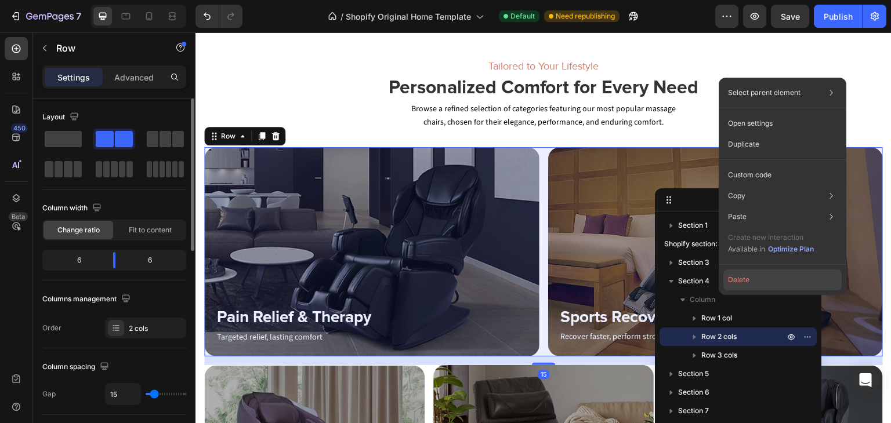
click at [744, 282] on button "Delete" at bounding box center [782, 280] width 118 height 21
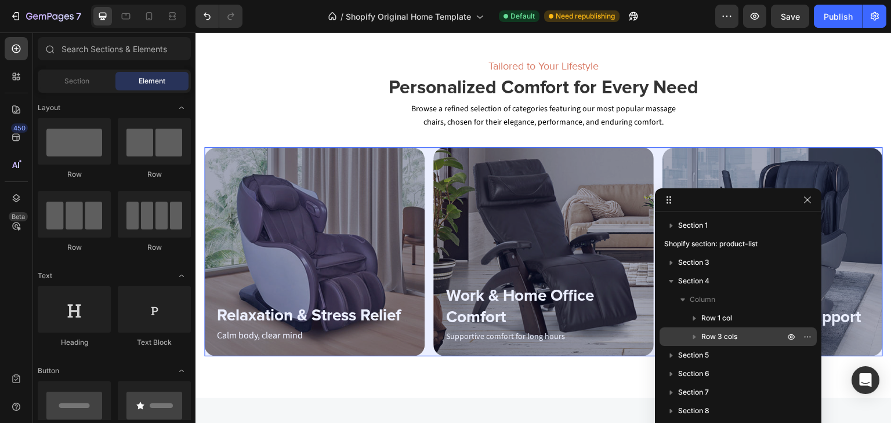
drag, startPoint x: 714, startPoint y: 337, endPoint x: 414, endPoint y: 303, distance: 301.7
click at [714, 337] on span "Row 3 cols" at bounding box center [719, 337] width 36 height 12
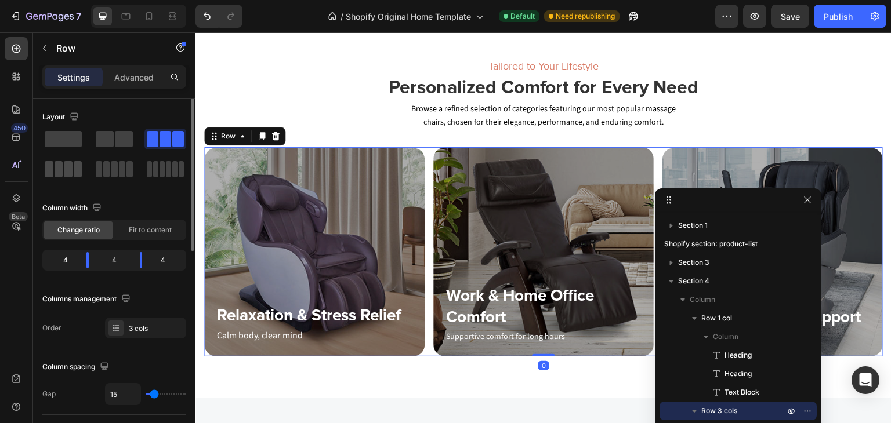
click at [55, 172] on span at bounding box center [59, 169] width 9 height 16
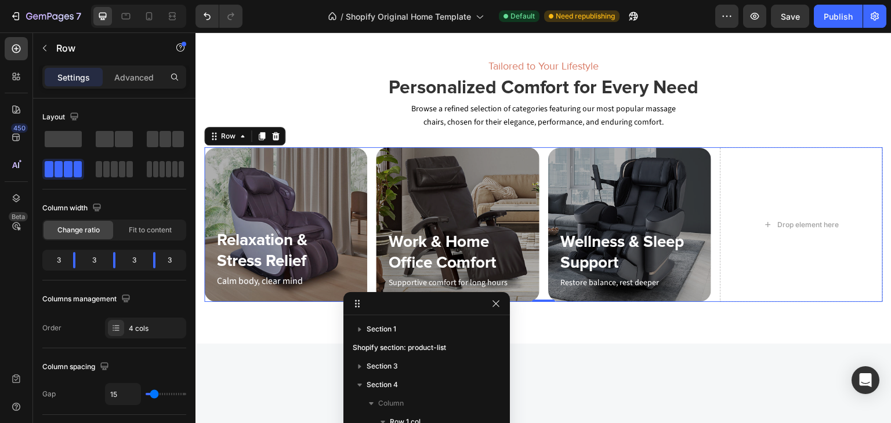
drag, startPoint x: 740, startPoint y: 202, endPoint x: 464, endPoint y: 9, distance: 337.2
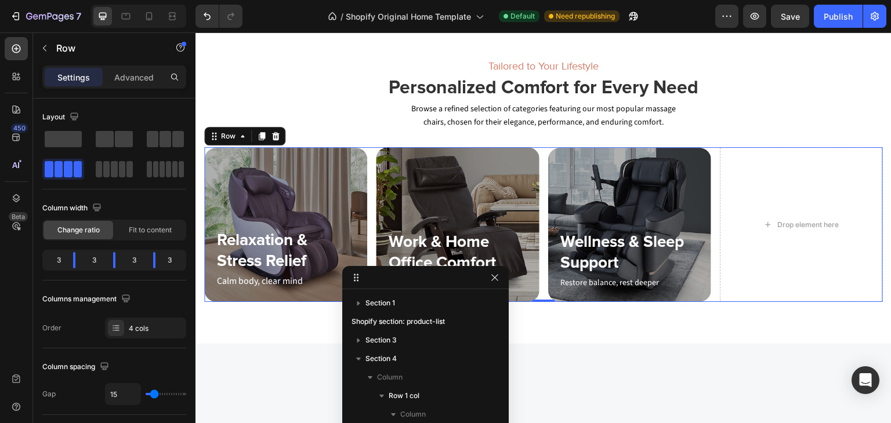
drag, startPoint x: 437, startPoint y: 304, endPoint x: 429, endPoint y: 193, distance: 112.2
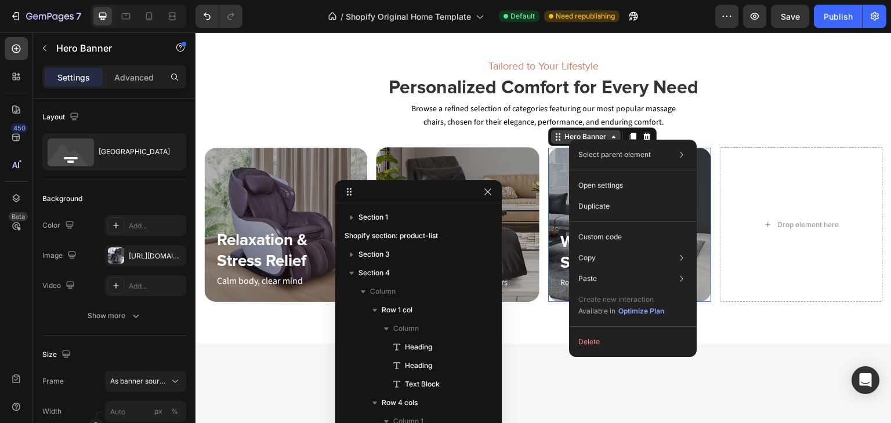
scroll to position [146, 0]
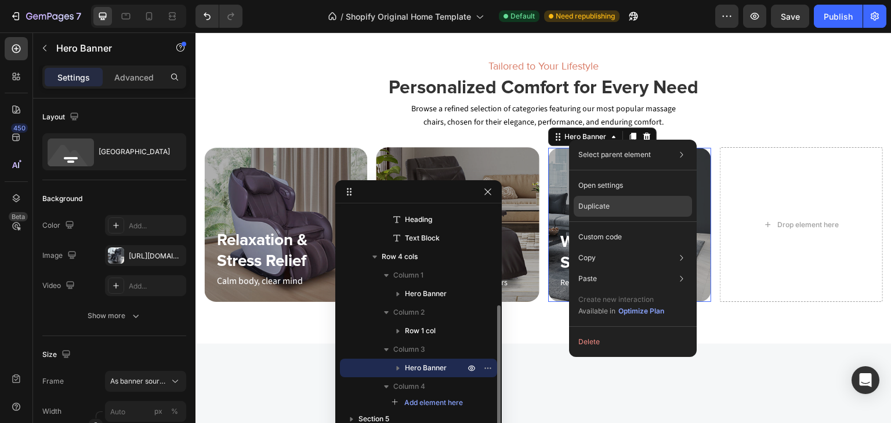
click at [601, 210] on p "Duplicate" at bounding box center [593, 206] width 31 height 10
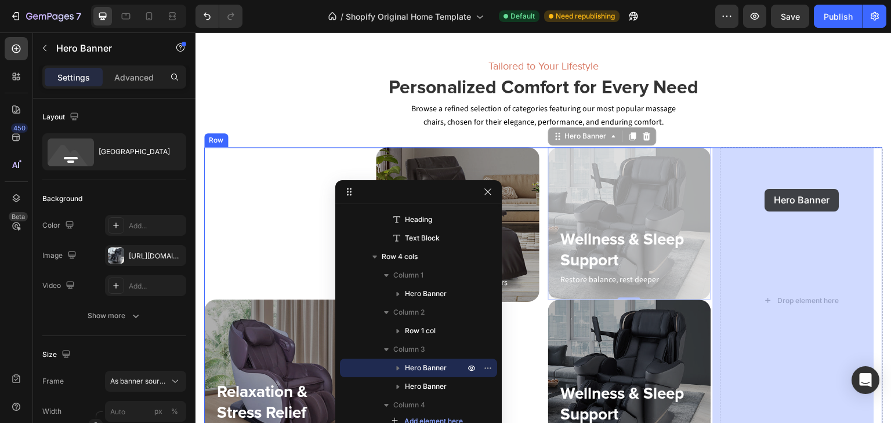
drag, startPoint x: 601, startPoint y: 168, endPoint x: 765, endPoint y: 189, distance: 165.5
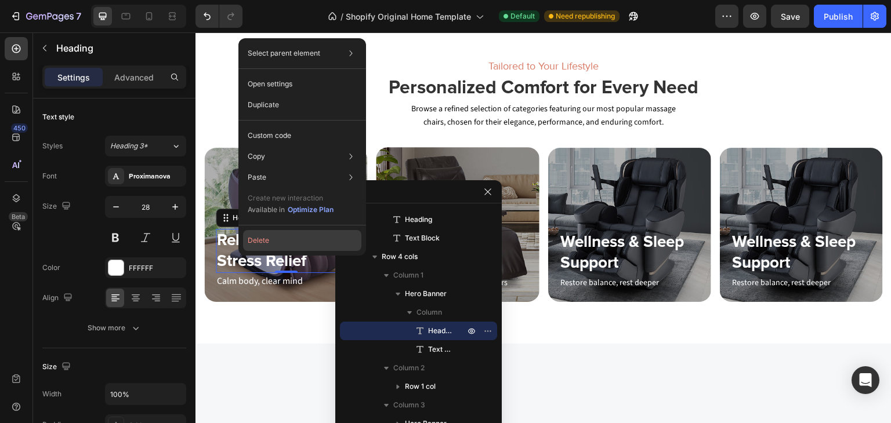
click at [262, 237] on button "Delete" at bounding box center [302, 240] width 118 height 21
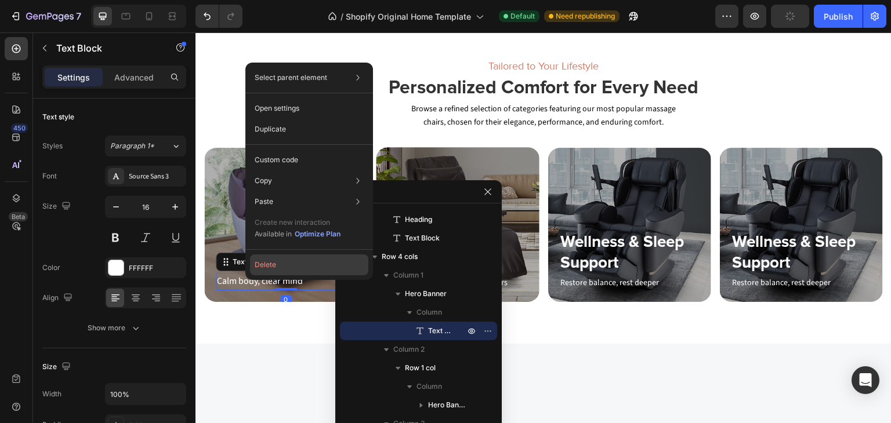
click at [267, 262] on button "Delete" at bounding box center [309, 265] width 118 height 21
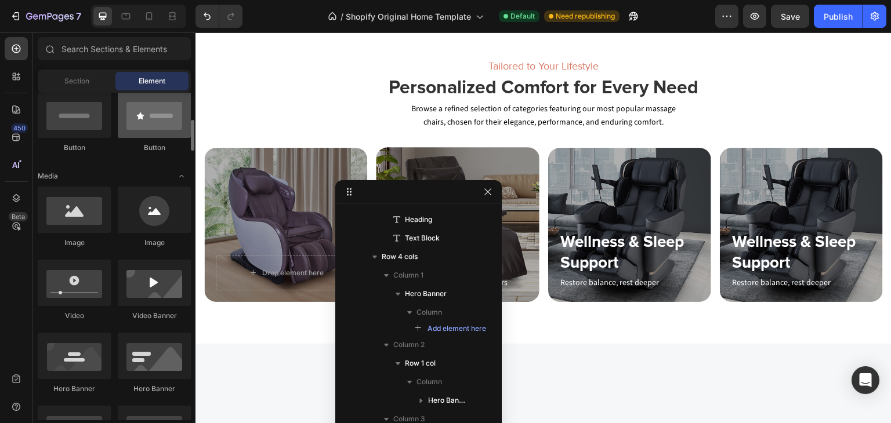
scroll to position [232, 0]
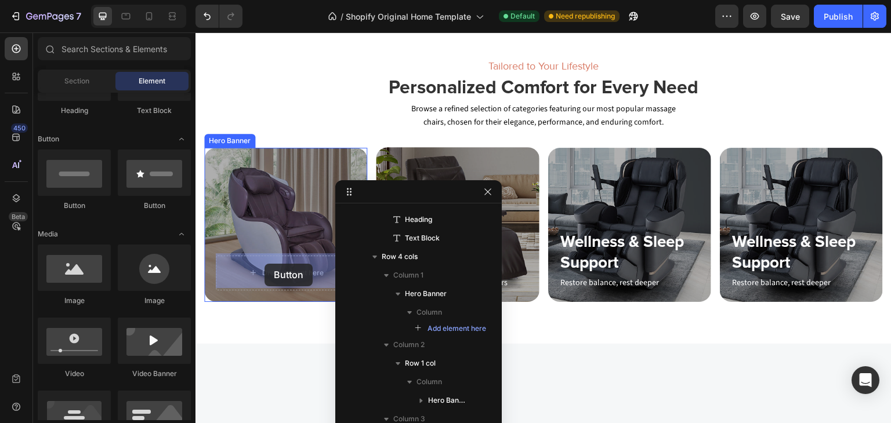
drag, startPoint x: 266, startPoint y: 215, endPoint x: 264, endPoint y: 264, distance: 49.9
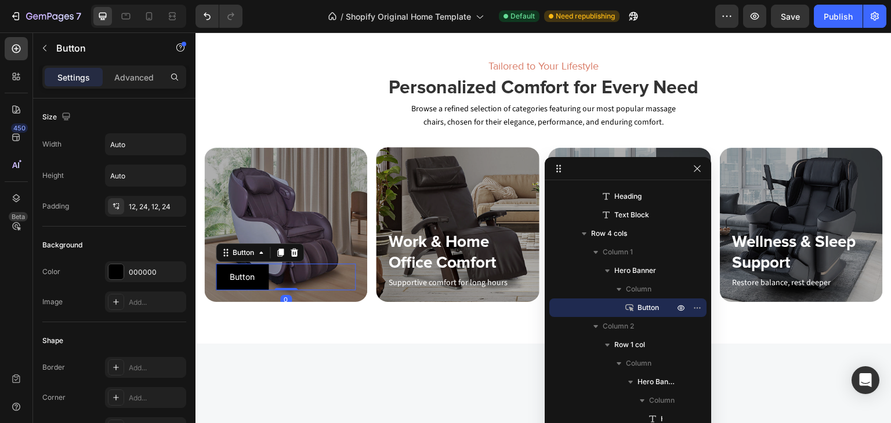
drag, startPoint x: 401, startPoint y: 191, endPoint x: 6, endPoint y: 196, distance: 394.9
click at [162, 143] on input "Auto" at bounding box center [146, 144] width 80 height 21
click at [173, 147] on icon "button" at bounding box center [175, 145] width 12 height 12
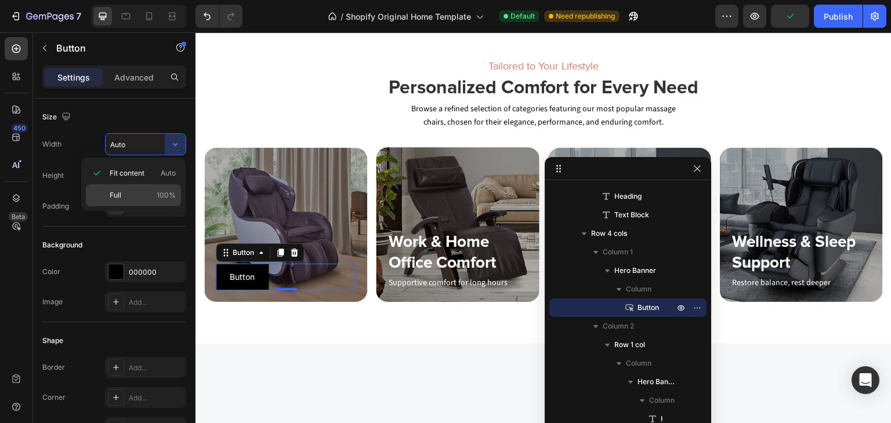
click at [128, 195] on p "Full 100%" at bounding box center [143, 195] width 66 height 10
type input "100%"
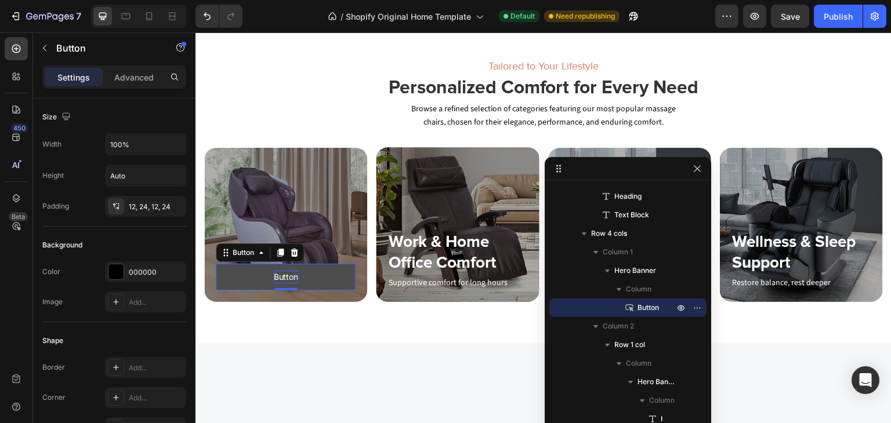
click at [281, 271] on p "Button" at bounding box center [285, 277] width 25 height 13
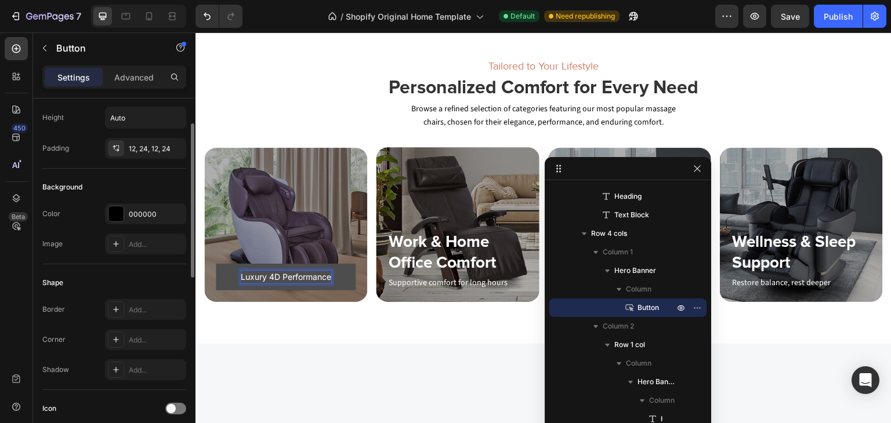
scroll to position [116, 0]
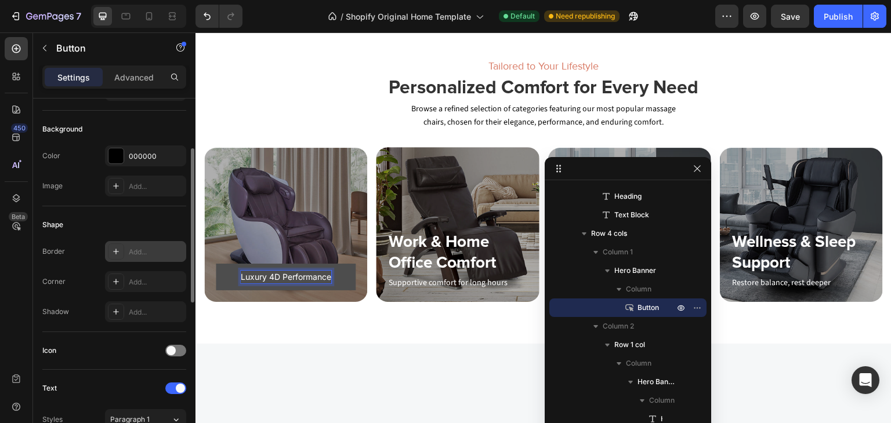
click at [147, 249] on div "Add..." at bounding box center [156, 252] width 55 height 10
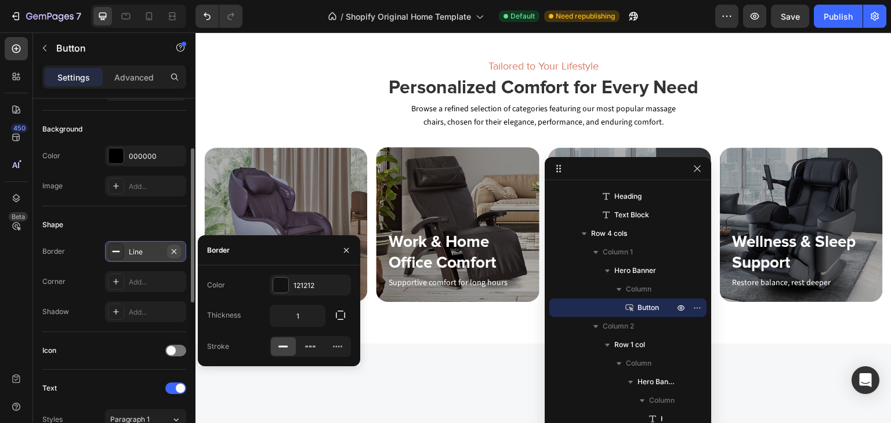
click at [176, 247] on icon "button" at bounding box center [173, 251] width 9 height 9
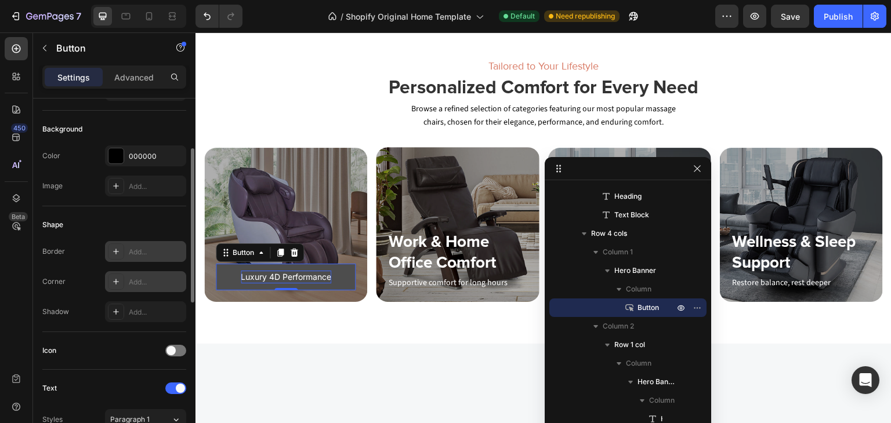
click at [146, 279] on div "Add..." at bounding box center [156, 282] width 55 height 10
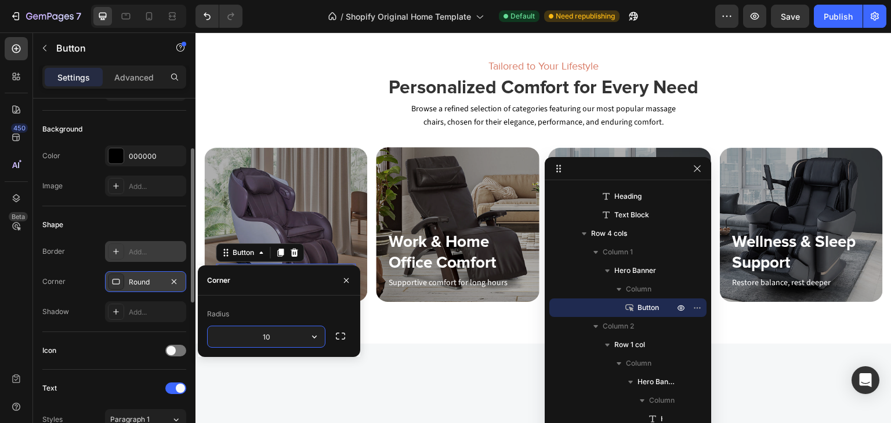
type input "10"
click at [426, 336] on div "Tailored to Your Lifestyle Heading Personalized Comfort for Every Need Heading …" at bounding box center [543, 180] width 696 height 328
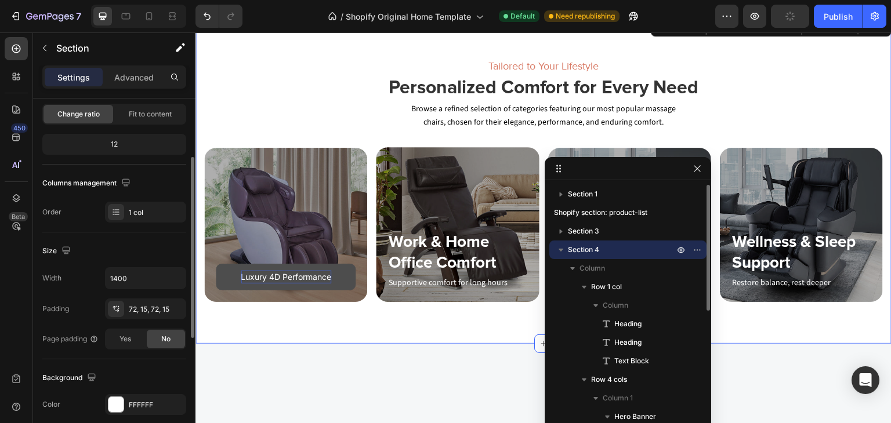
scroll to position [0, 0]
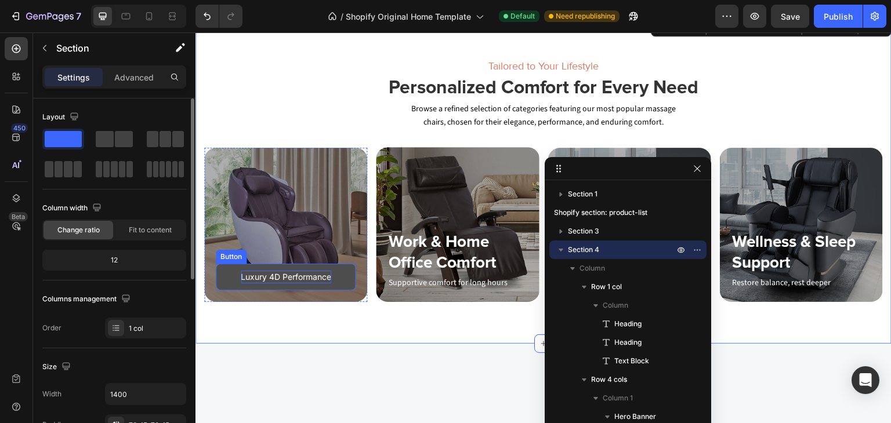
click at [230, 270] on button "Luxury 4D Performance" at bounding box center [286, 277] width 140 height 27
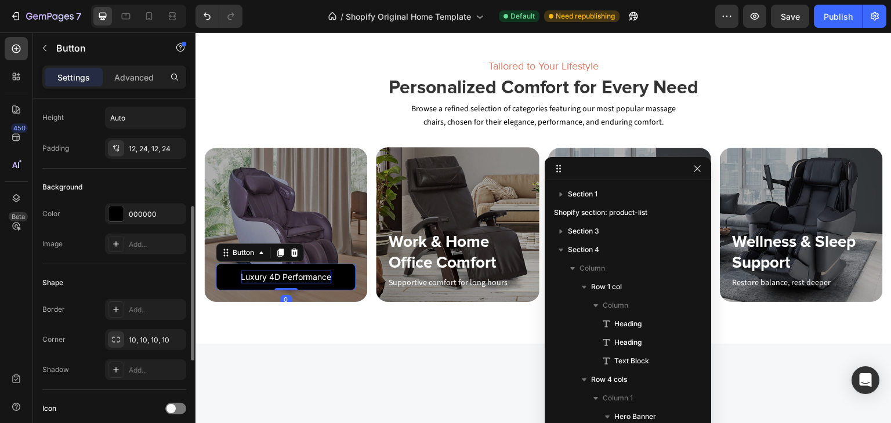
scroll to position [116, 0]
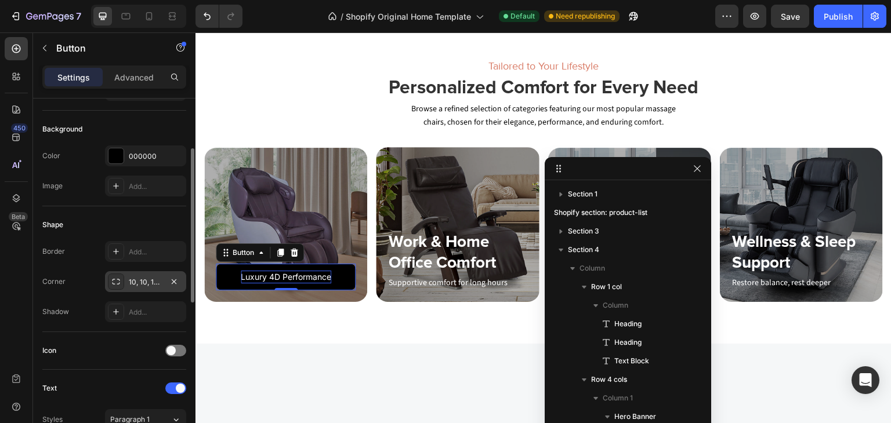
click at [146, 277] on div "10, 10, 10, 10" at bounding box center [146, 282] width 34 height 10
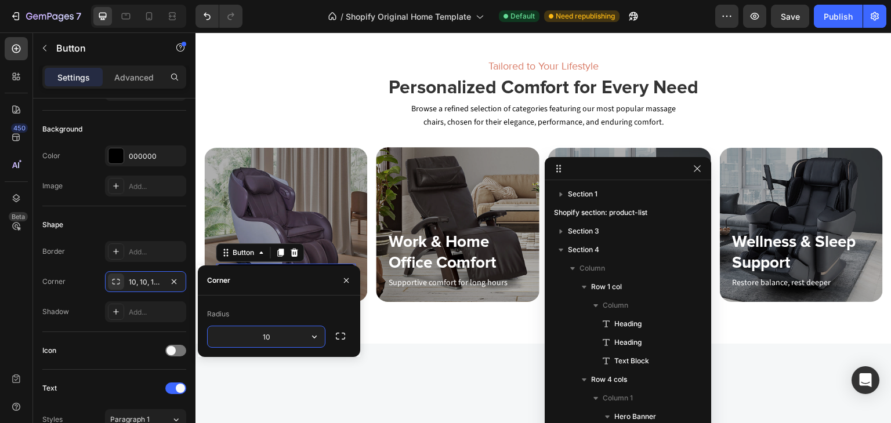
click at [270, 339] on input "10" at bounding box center [266, 336] width 117 height 21
type input "50"
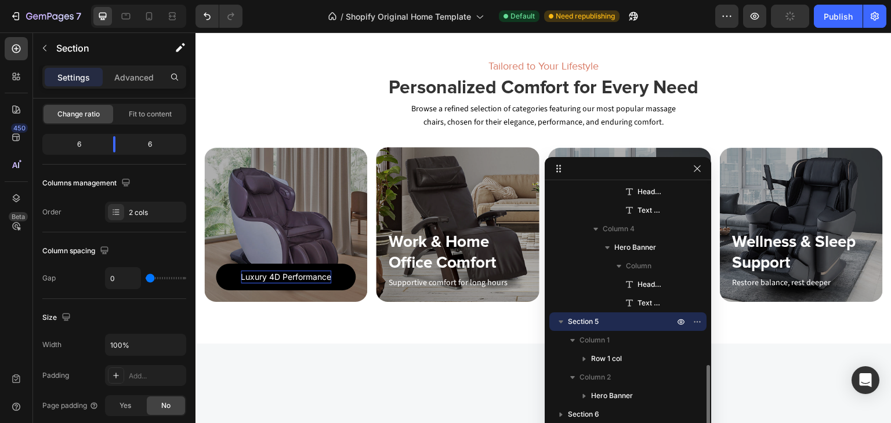
scroll to position [0, 0]
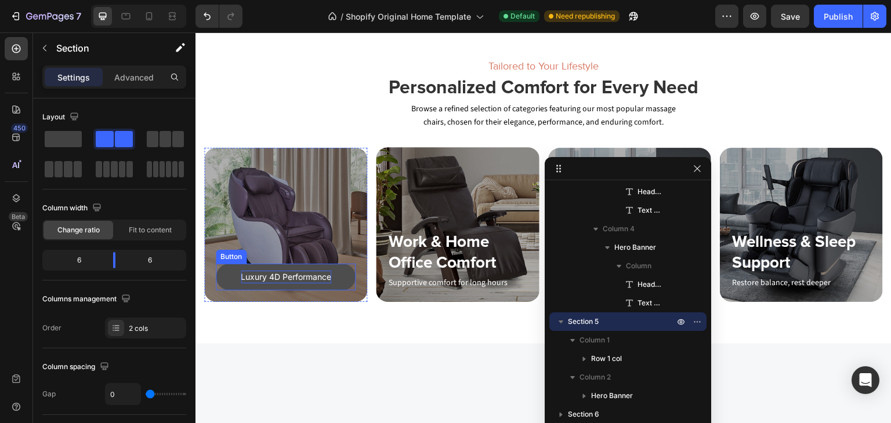
click at [222, 265] on button "Luxury 4D Performance" at bounding box center [286, 277] width 140 height 27
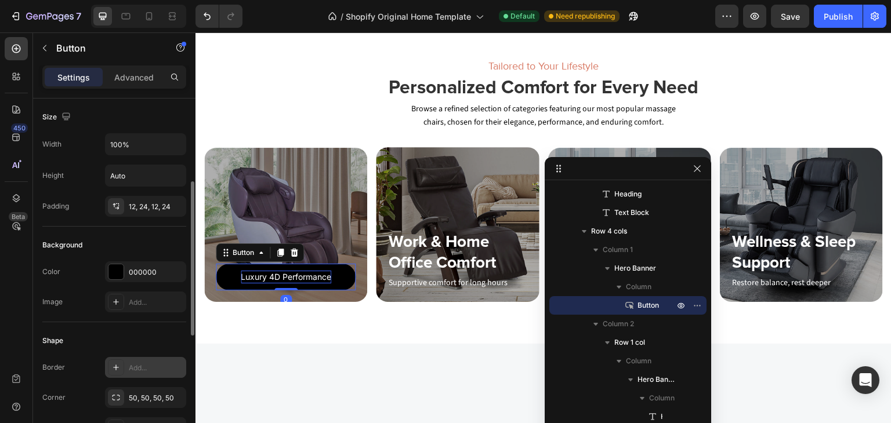
scroll to position [58, 0]
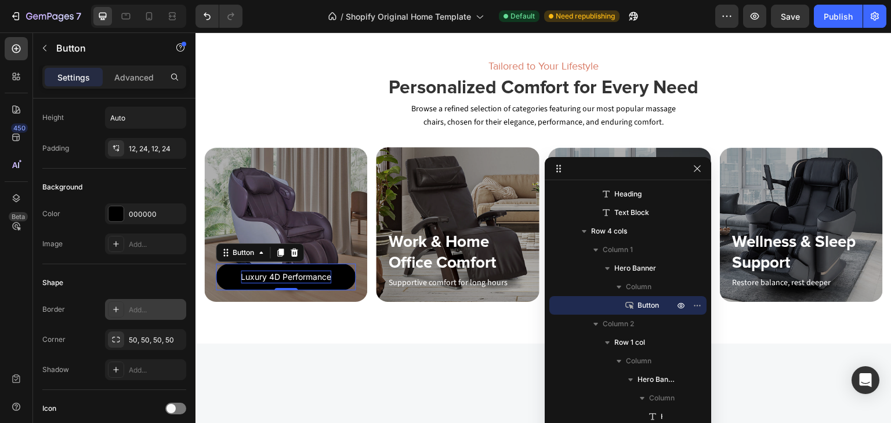
click at [146, 313] on div "Add..." at bounding box center [156, 310] width 55 height 10
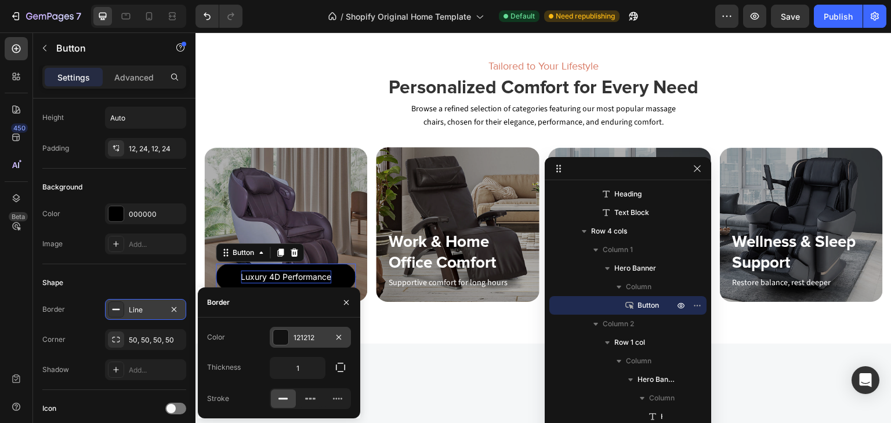
click at [304, 340] on div "121212" at bounding box center [310, 338] width 34 height 10
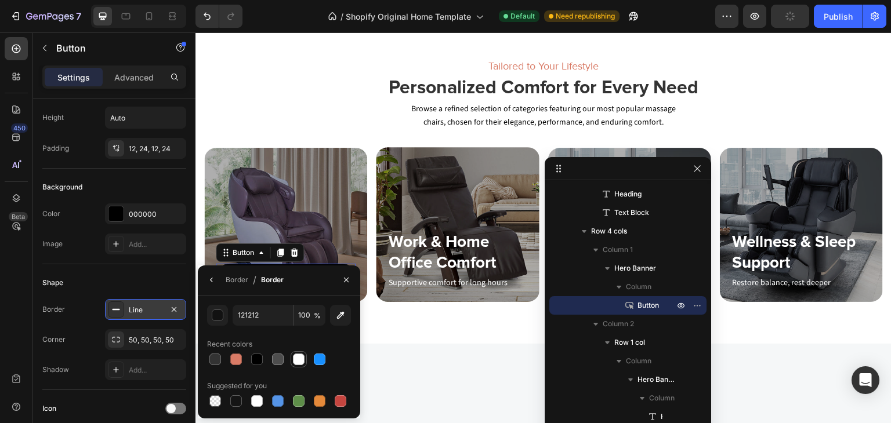
click at [299, 358] on div at bounding box center [299, 360] width 12 height 12
type input "FFFFFF"
click at [397, 331] on div "Tailored to Your Lifestyle Heading Personalized Comfort for Every Need Heading …" at bounding box center [543, 180] width 696 height 328
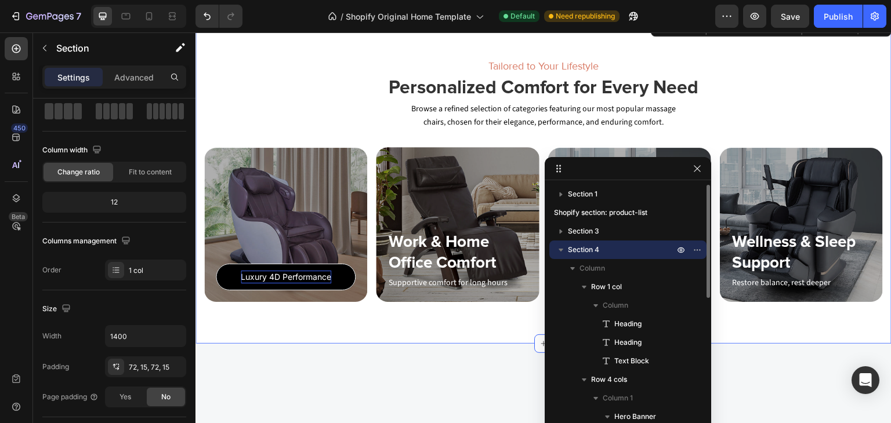
scroll to position [0, 0]
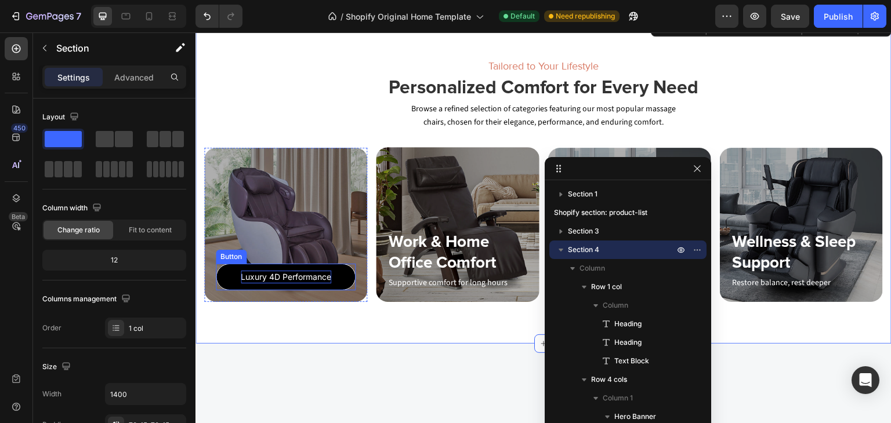
click at [288, 274] on p "Luxury 4D Performance" at bounding box center [286, 277] width 90 height 13
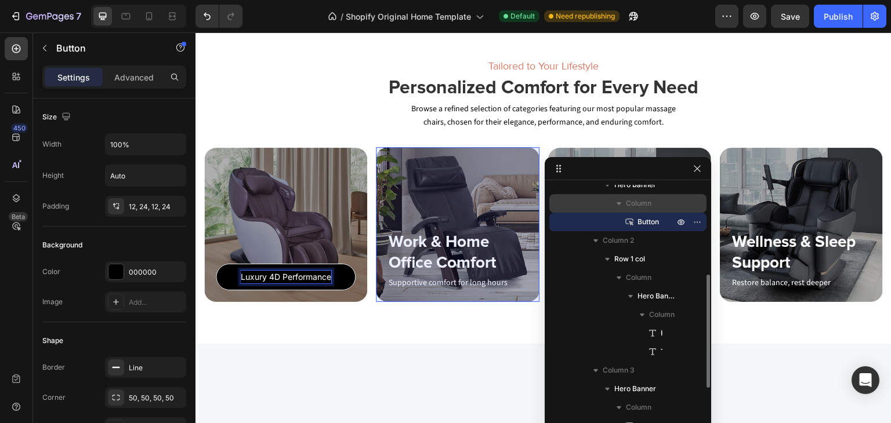
scroll to position [174, 0]
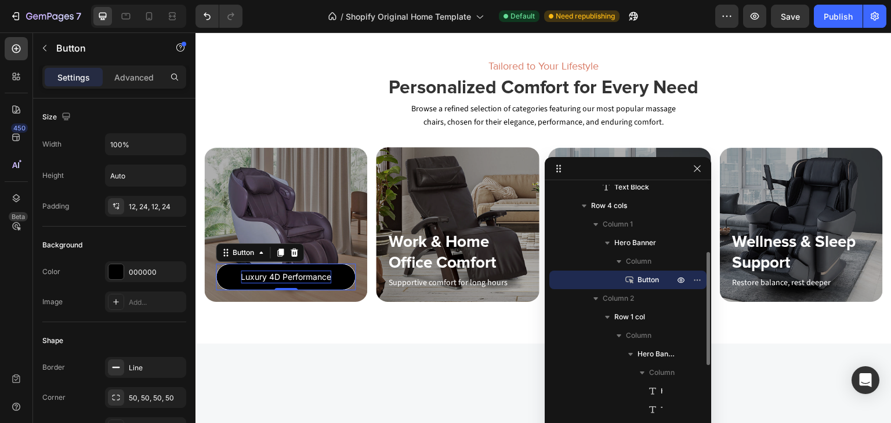
click at [651, 277] on span "Button" at bounding box center [647, 280] width 21 height 12
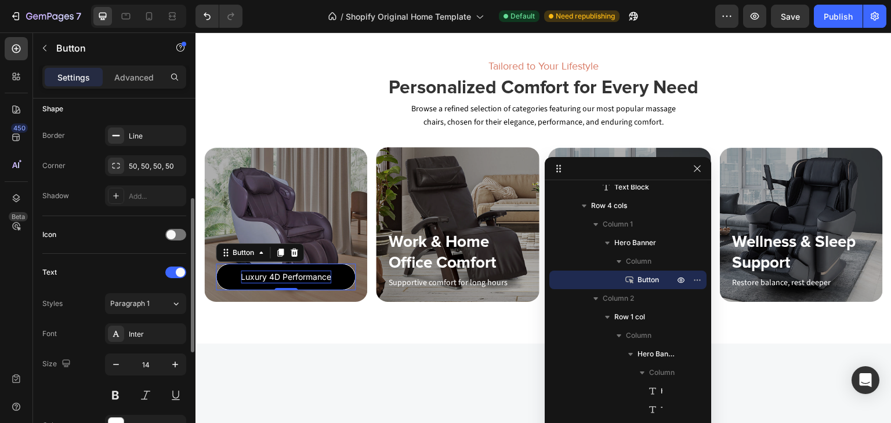
scroll to position [348, 0]
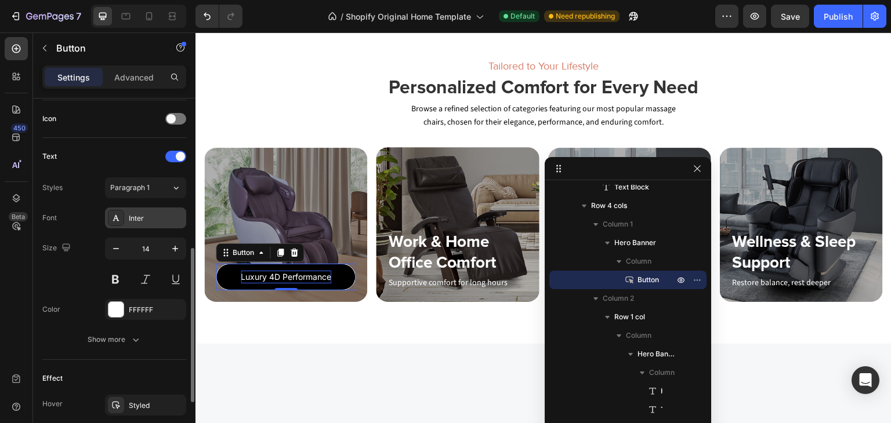
click at [146, 216] on div "Inter" at bounding box center [156, 218] width 55 height 10
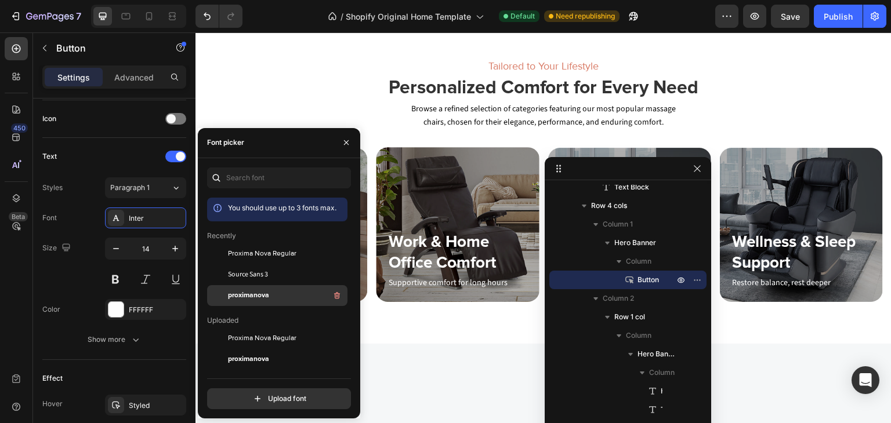
click at [268, 295] on div "proximanova" at bounding box center [286, 296] width 117 height 14
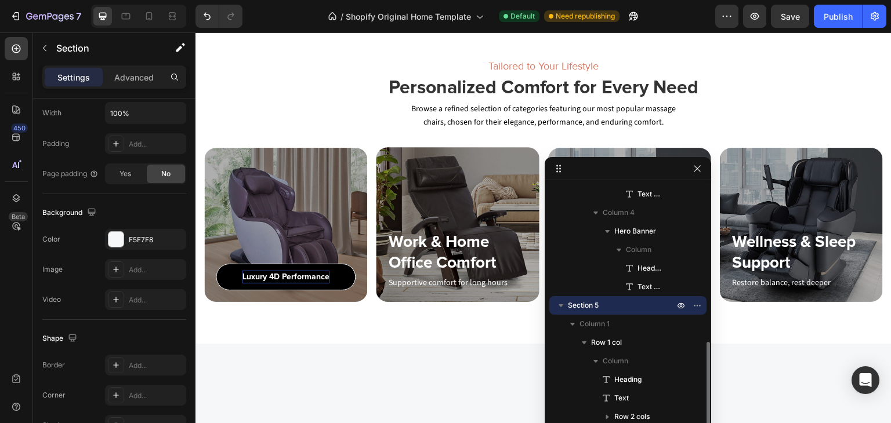
scroll to position [0, 0]
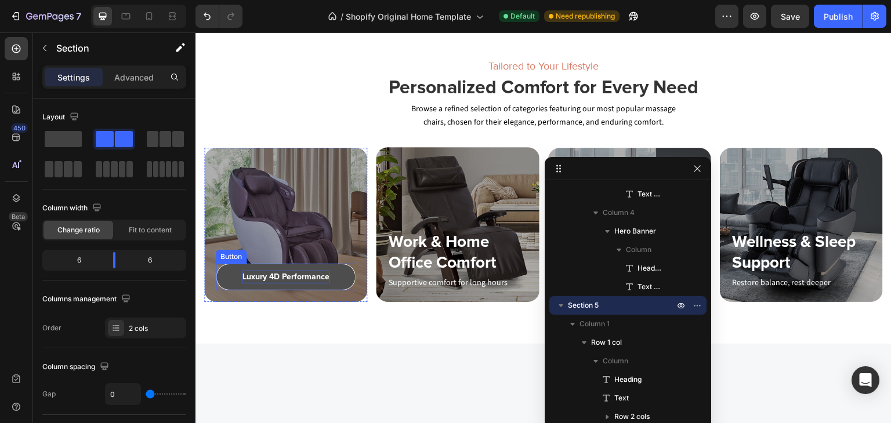
click at [223, 270] on button "Luxury 4D Performance" at bounding box center [286, 277] width 140 height 27
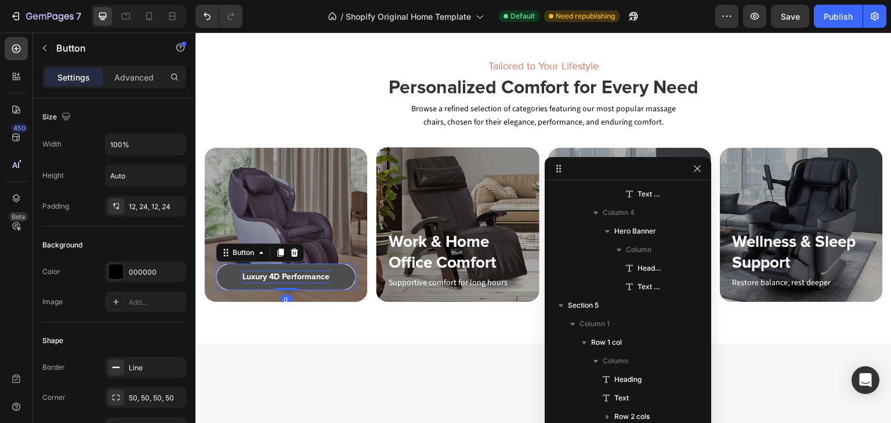
scroll to position [148, 0]
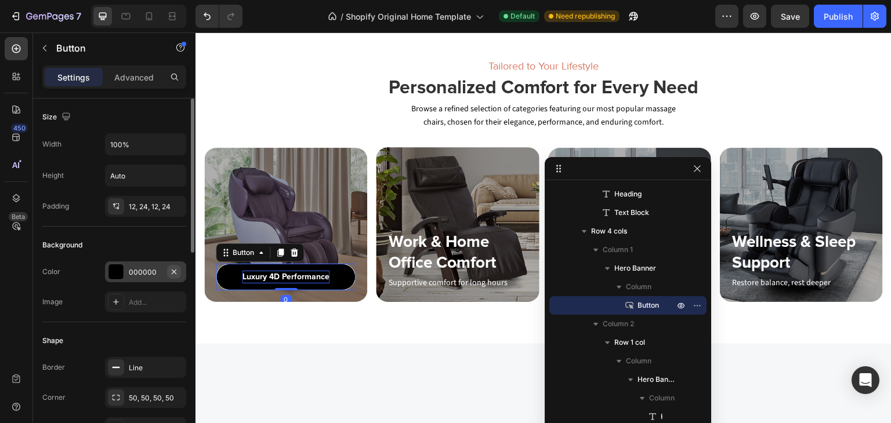
click at [174, 271] on icon "button" at bounding box center [174, 271] width 5 height 5
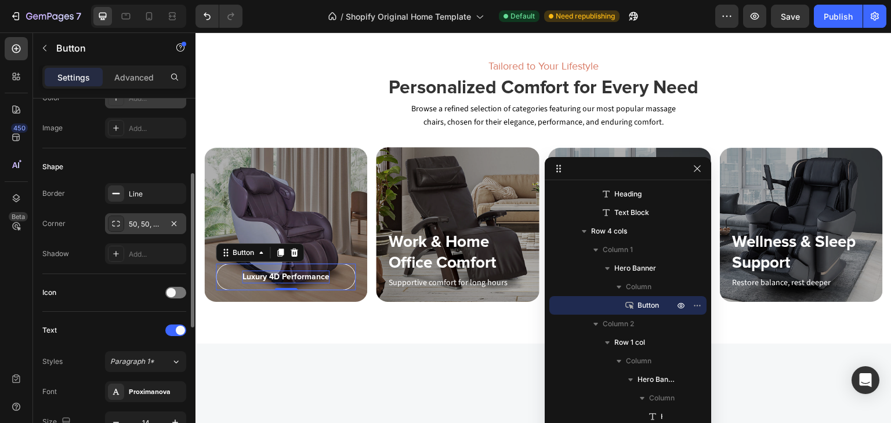
scroll to position [0, 0]
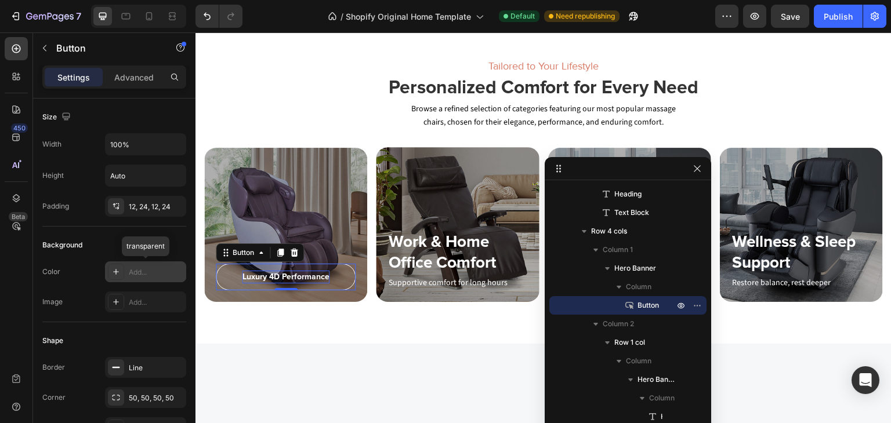
click at [142, 271] on div "Add..." at bounding box center [156, 272] width 55 height 10
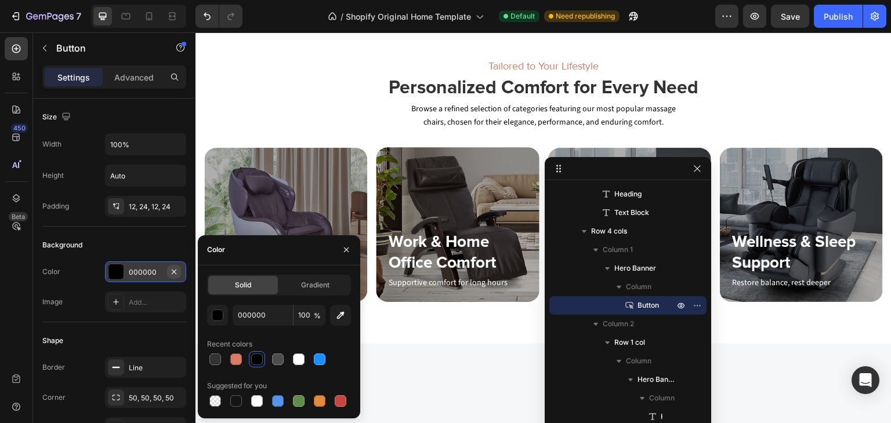
click at [176, 271] on icon "button" at bounding box center [173, 271] width 9 height 9
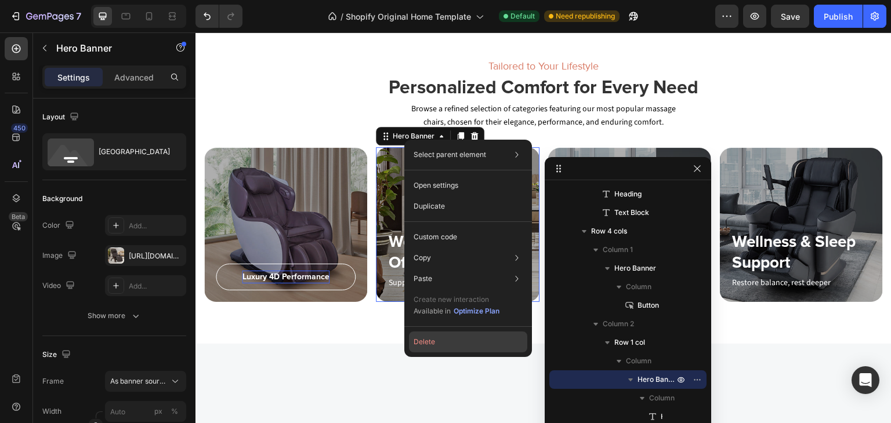
click at [427, 344] on button "Delete" at bounding box center [468, 342] width 118 height 21
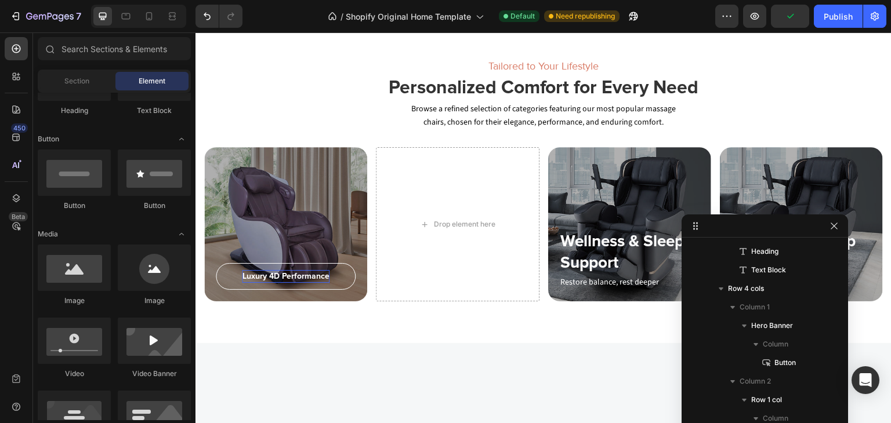
drag, startPoint x: 591, startPoint y: 168, endPoint x: 735, endPoint y: 227, distance: 156.0
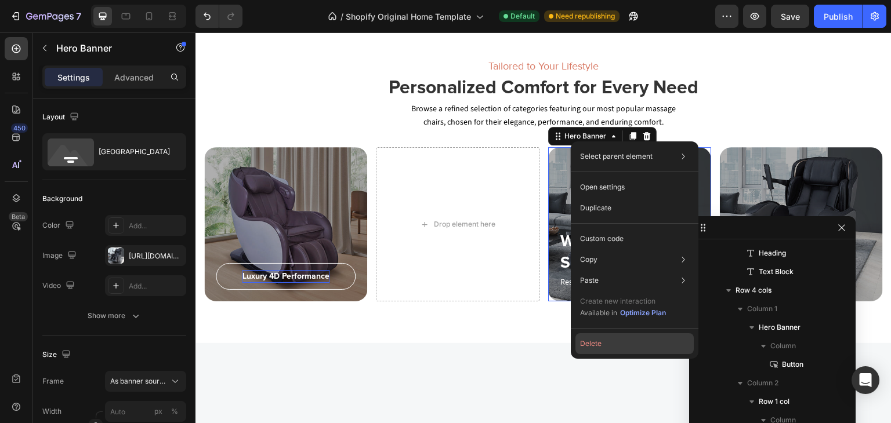
click at [593, 351] on button "Delete" at bounding box center [634, 343] width 118 height 21
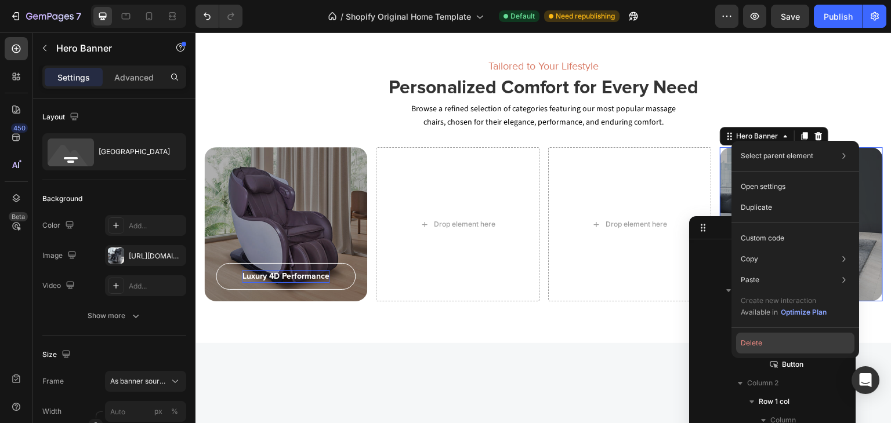
drag, startPoint x: 762, startPoint y: 342, endPoint x: 133, endPoint y: 242, distance: 637.6
click at [762, 342] on button "Delete" at bounding box center [795, 343] width 118 height 21
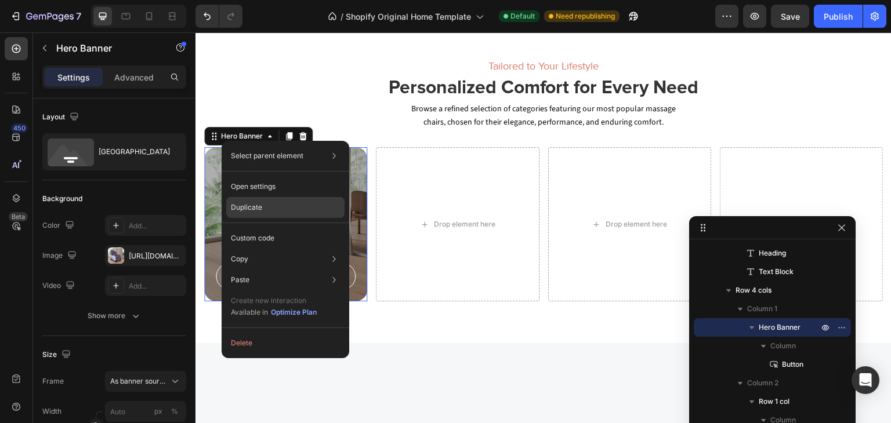
click at [255, 210] on p "Duplicate" at bounding box center [246, 207] width 31 height 10
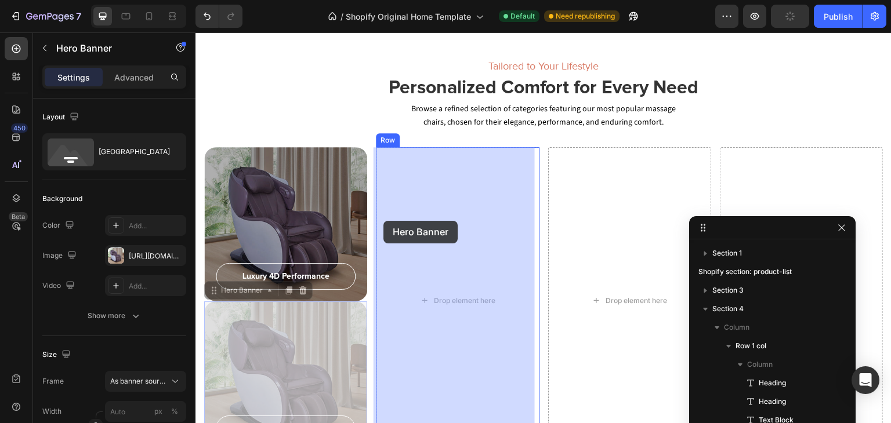
scroll to position [148, 0]
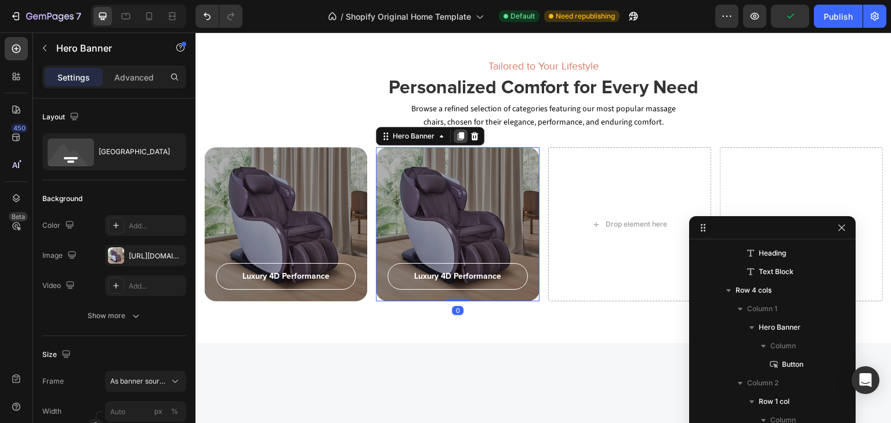
click at [460, 137] on icon at bounding box center [460, 136] width 6 height 8
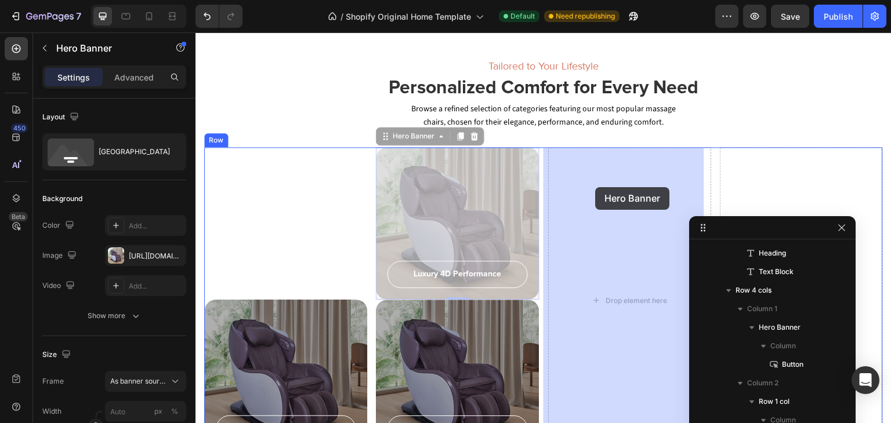
drag, startPoint x: 435, startPoint y: 190, endPoint x: 595, endPoint y: 187, distance: 160.6
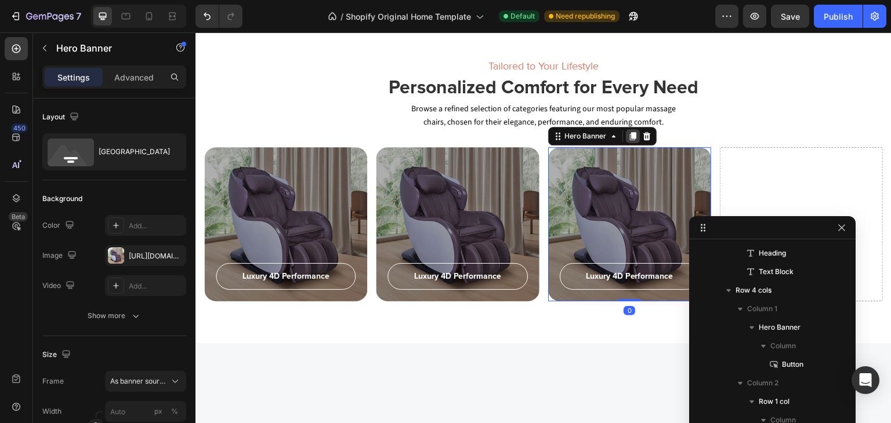
click at [629, 133] on icon at bounding box center [632, 136] width 6 height 8
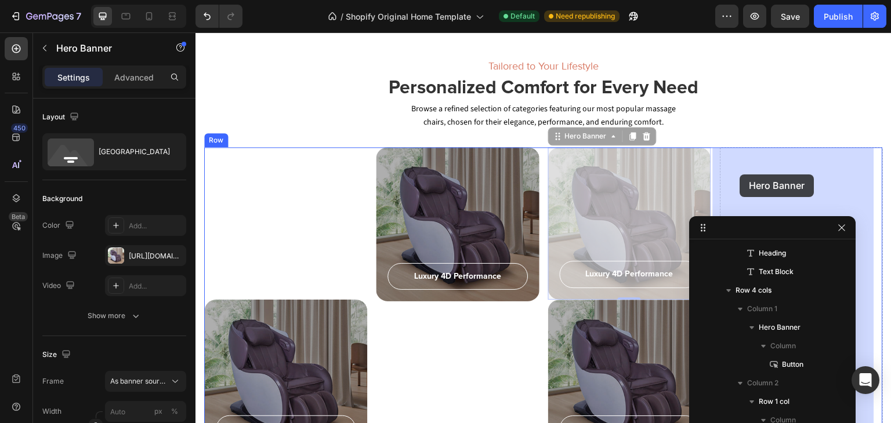
drag, startPoint x: 592, startPoint y: 183, endPoint x: 739, endPoint y: 175, distance: 147.5
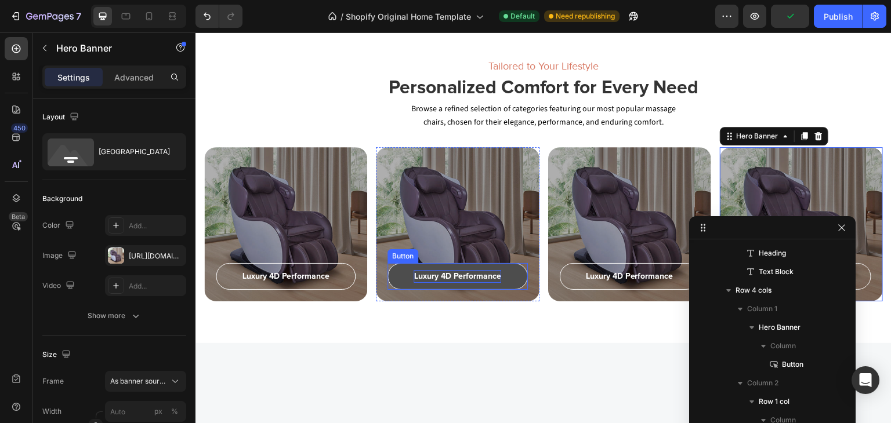
click at [453, 274] on p "Luxury 4D Performance" at bounding box center [457, 276] width 88 height 13
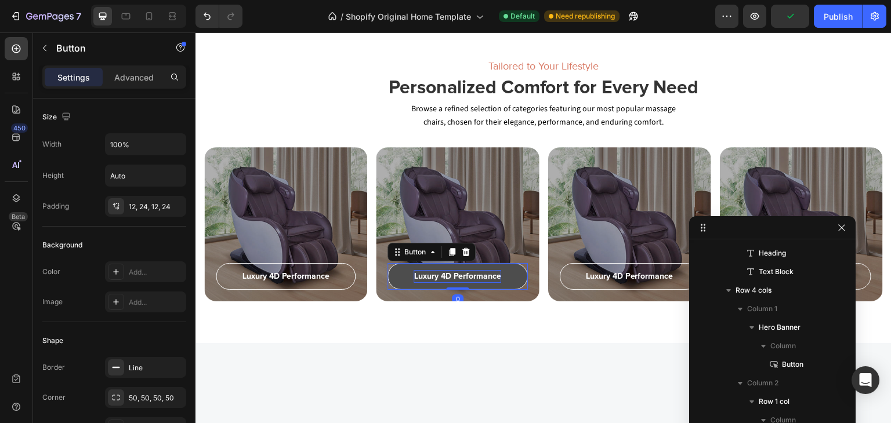
click at [453, 274] on p "Luxury 4D Performance" at bounding box center [457, 276] width 88 height 13
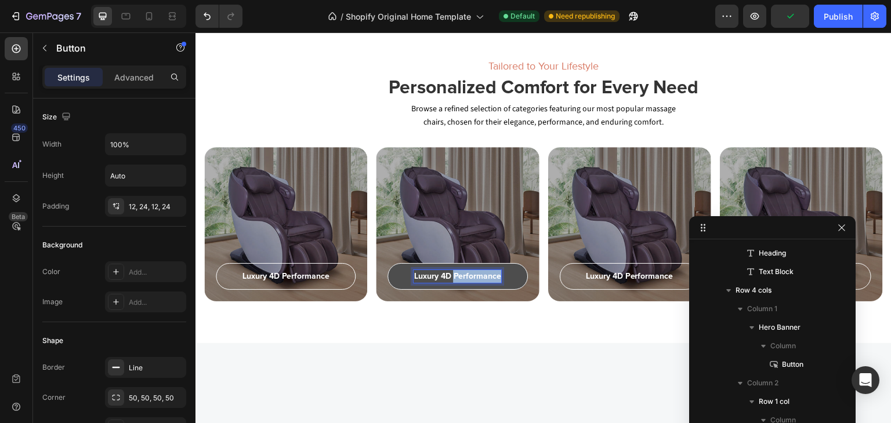
click at [453, 274] on p "Luxury 4D Performance" at bounding box center [457, 276] width 88 height 13
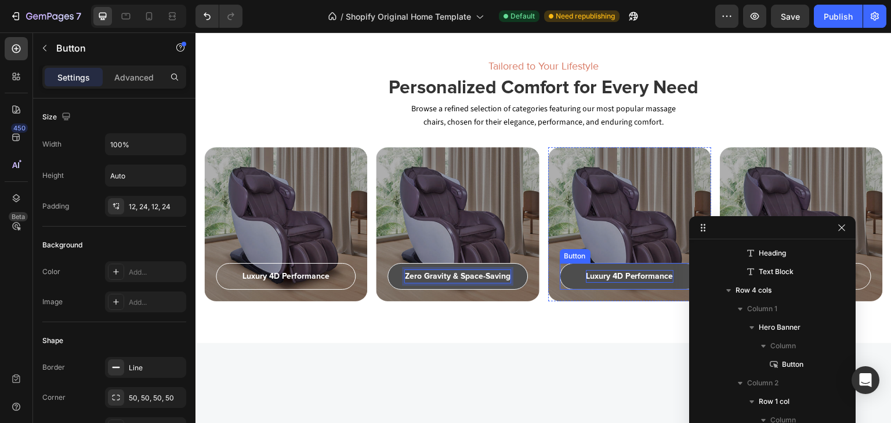
click at [606, 273] on p "Luxury 4D Performance" at bounding box center [630, 276] width 88 height 13
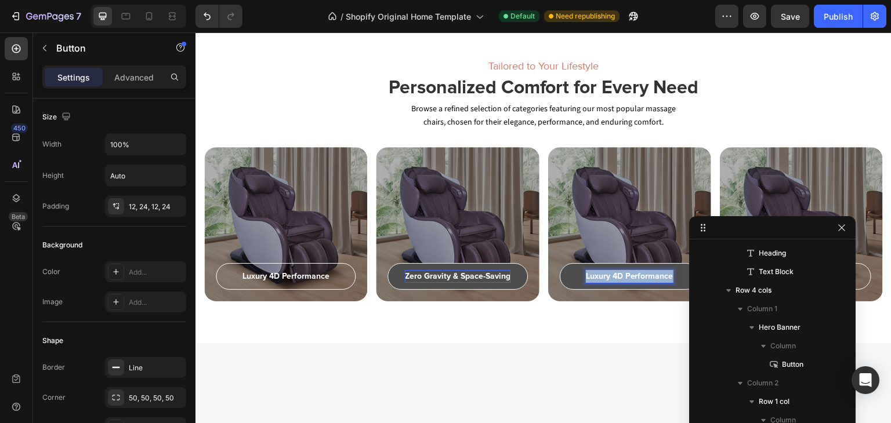
scroll to position [334, 0]
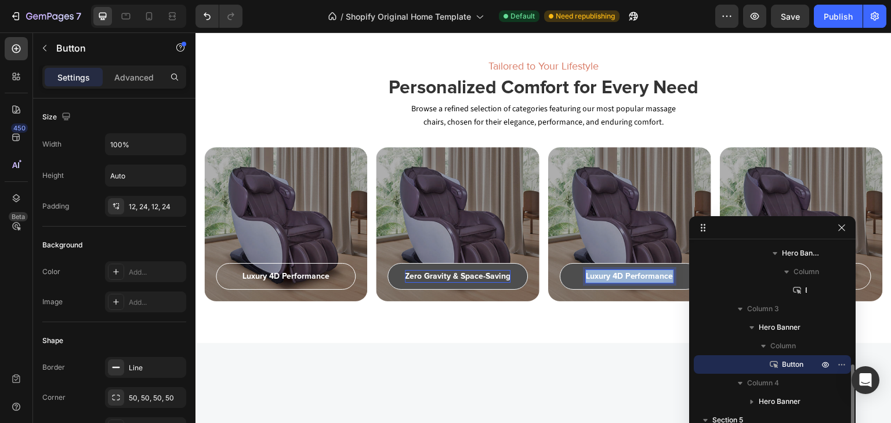
click at [606, 273] on p "Luxury 4D Performance" at bounding box center [630, 276] width 88 height 13
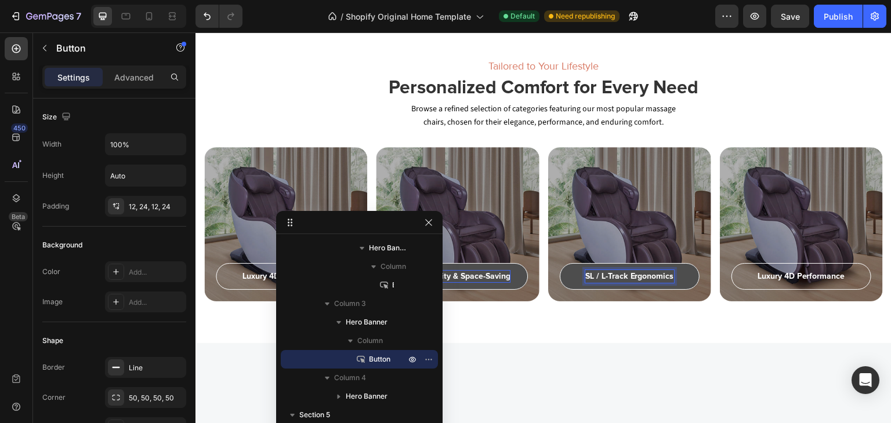
drag, startPoint x: 777, startPoint y: 228, endPoint x: 364, endPoint y: 223, distance: 413.5
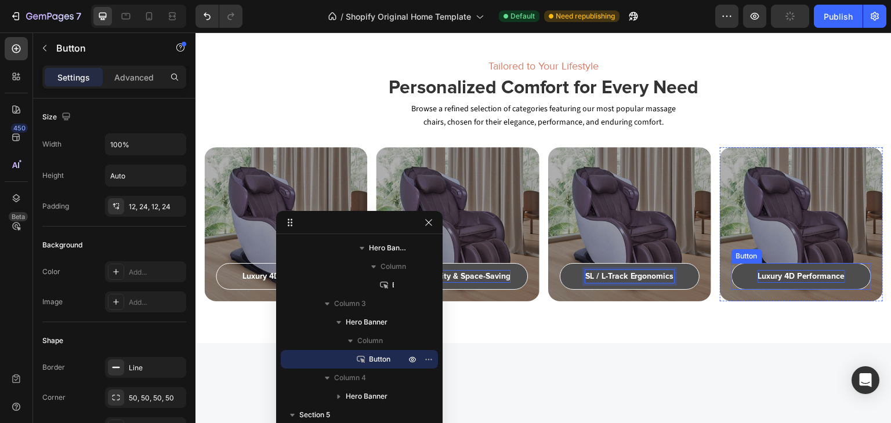
click at [775, 277] on p "Luxury 4D Performance" at bounding box center [801, 276] width 88 height 13
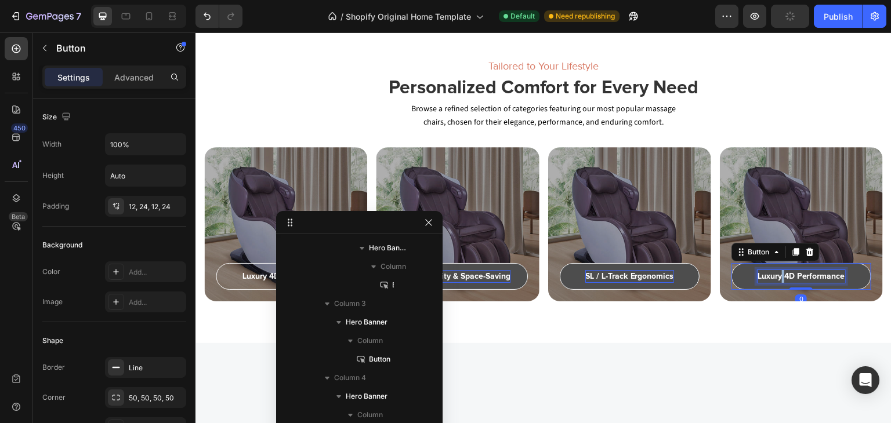
click at [775, 277] on p "Luxury 4D Performance" at bounding box center [801, 276] width 88 height 13
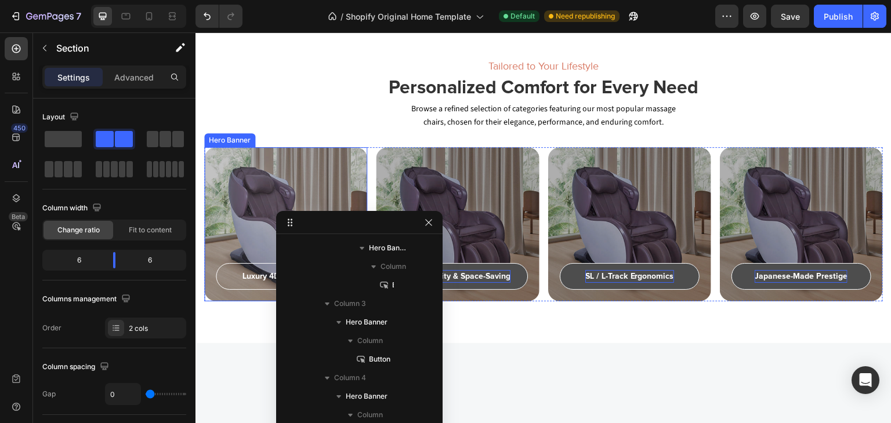
click at [246, 187] on div "Overlay" at bounding box center [285, 224] width 163 height 154
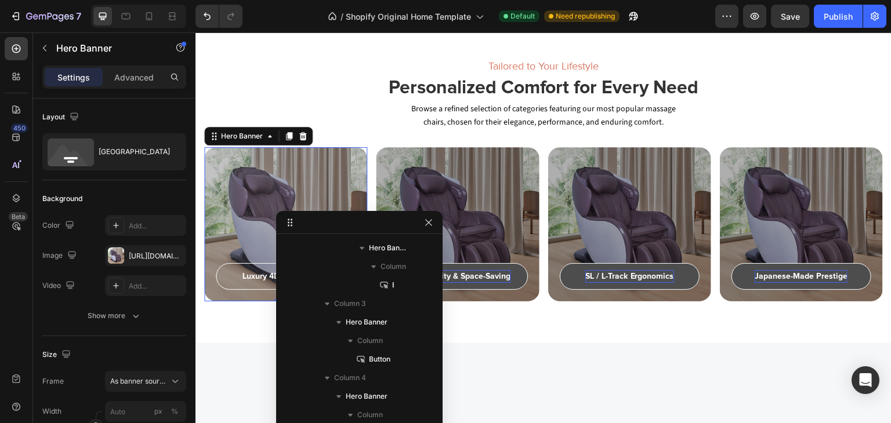
scroll to position [111, 0]
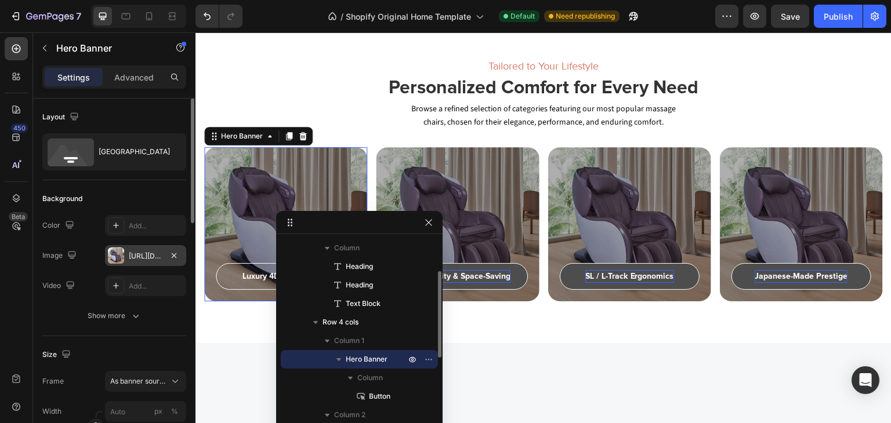
click at [147, 254] on div "https://cdn.shopify.com/s/files/1/0707/7576/7212/files/gempages_581798798813037…" at bounding box center [146, 256] width 34 height 10
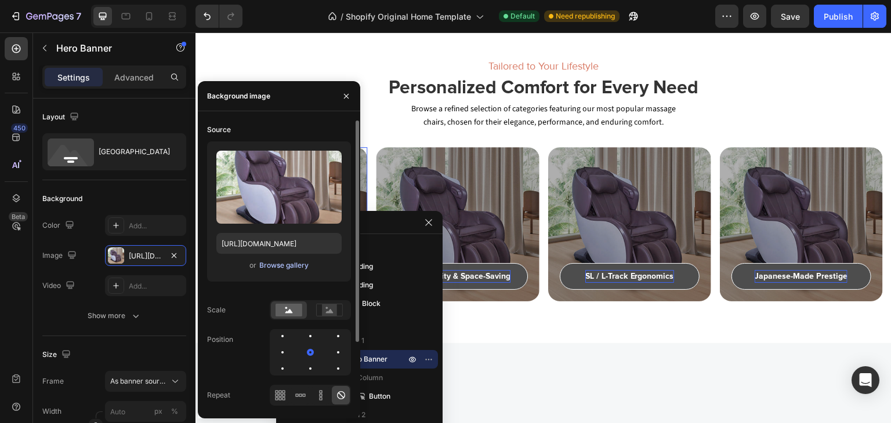
click at [279, 265] on div "Browse gallery" at bounding box center [283, 265] width 49 height 10
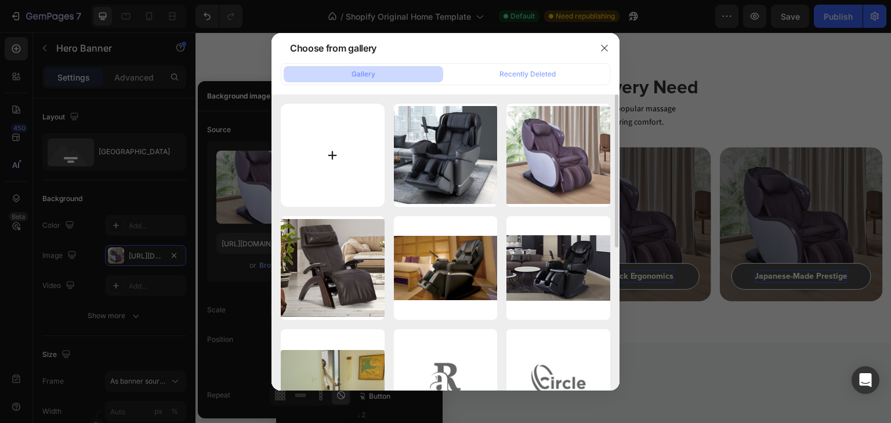
click at [336, 159] on input "file" at bounding box center [333, 156] width 104 height 104
type input "C:\fakepath\image 5 (3).jpg"
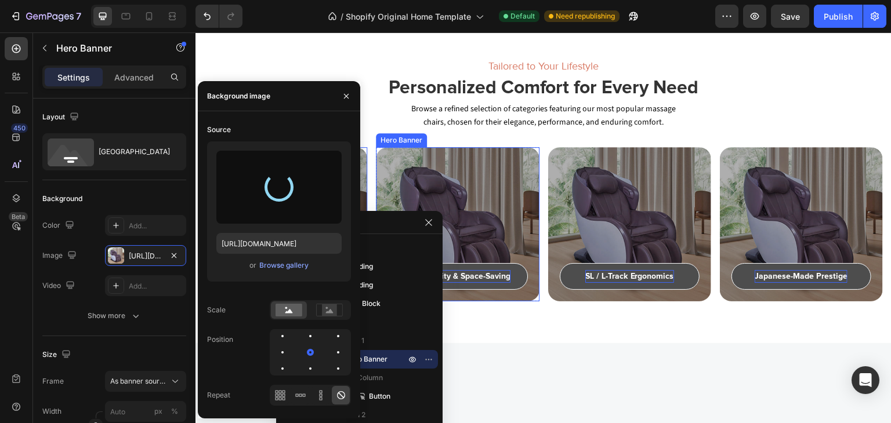
type input "https://cdn.shopify.com/s/files/1/0707/7576/7212/files/gempages_581798798813037…"
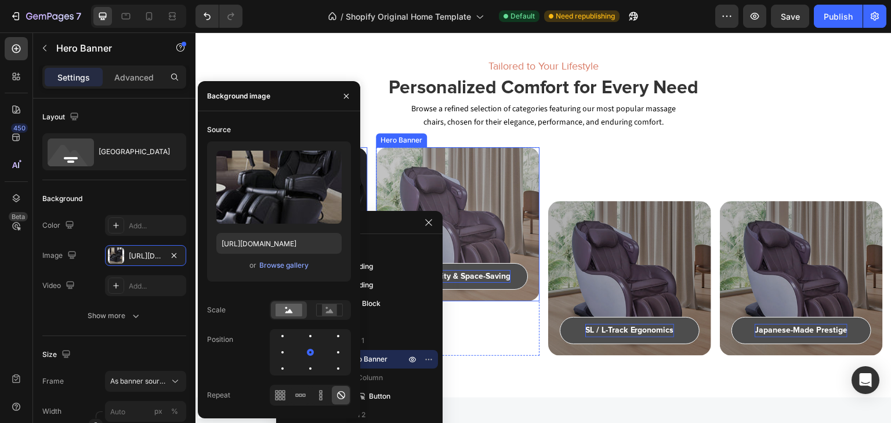
click at [471, 186] on div "Overlay" at bounding box center [457, 224] width 163 height 154
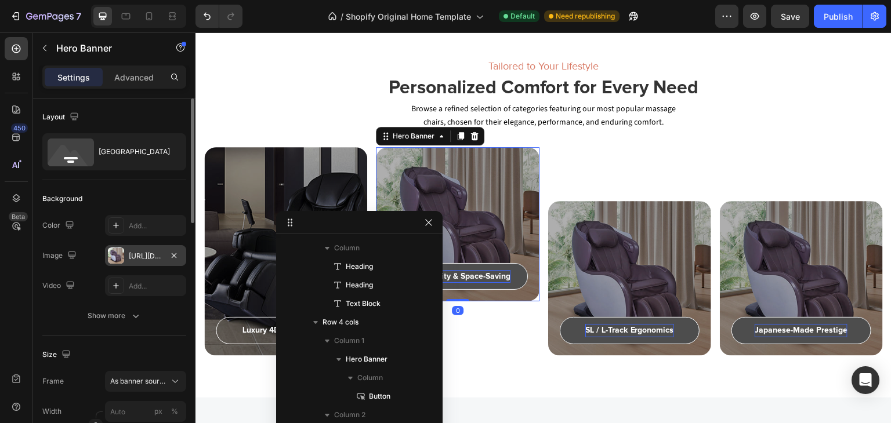
click at [150, 255] on div "https://cdn.shopify.com/s/files/1/0707/7576/7212/files/gempages_581798798813037…" at bounding box center [146, 256] width 34 height 10
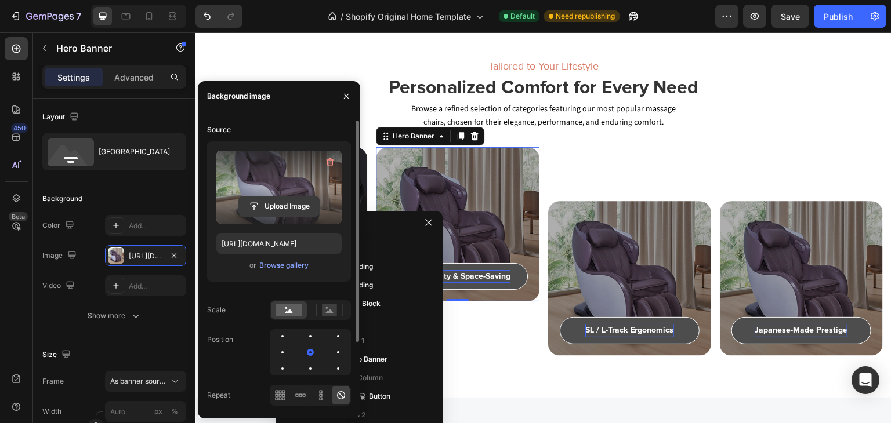
click at [285, 206] on input "file" at bounding box center [279, 207] width 80 height 20
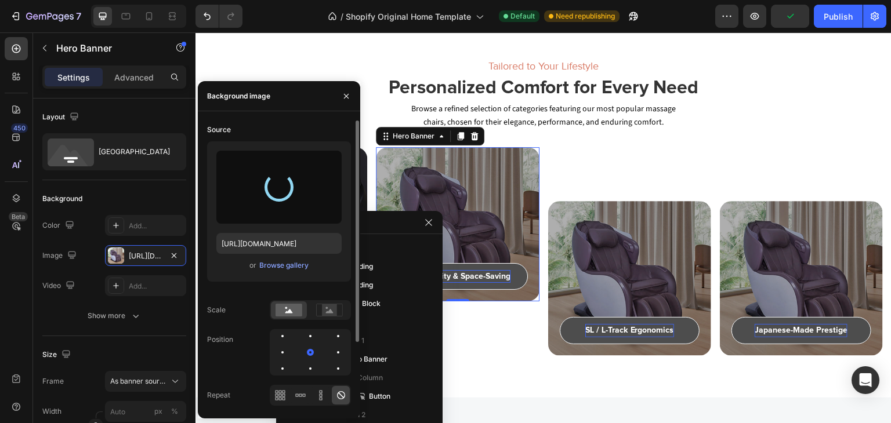
type input "https://cdn.shopify.com/s/files/1/0707/7576/7212/files/gempages_581798798813037…"
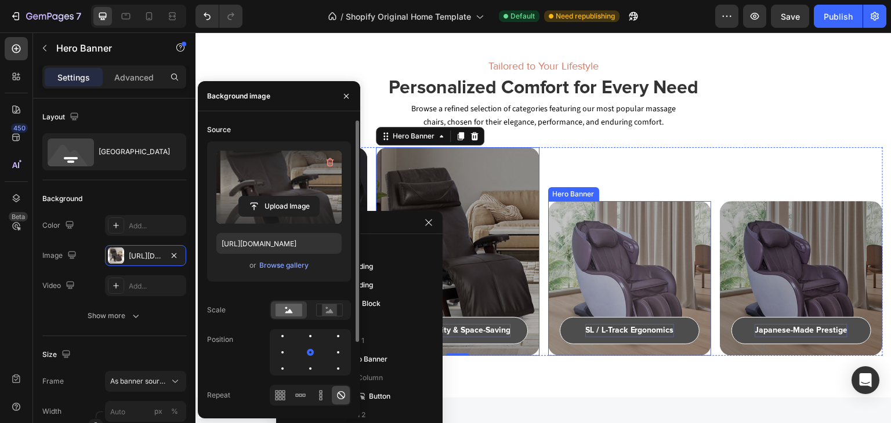
click at [673, 285] on div "Overlay" at bounding box center [629, 278] width 163 height 154
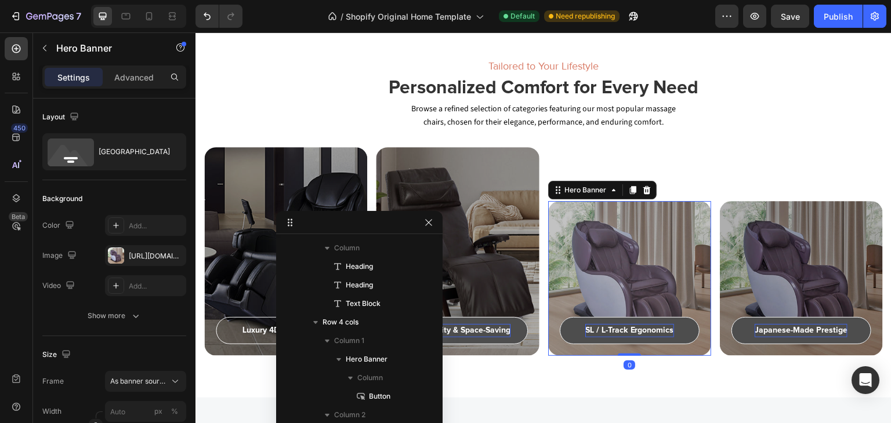
scroll to position [297, 0]
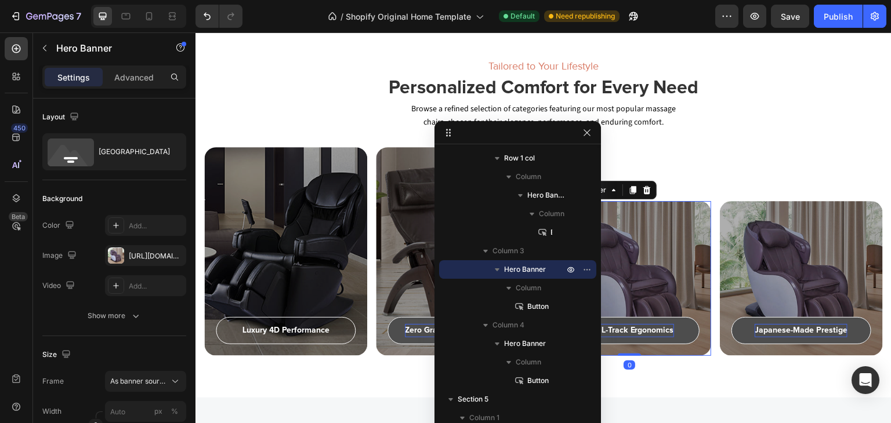
drag, startPoint x: 387, startPoint y: 226, endPoint x: 549, endPoint y: 133, distance: 186.0
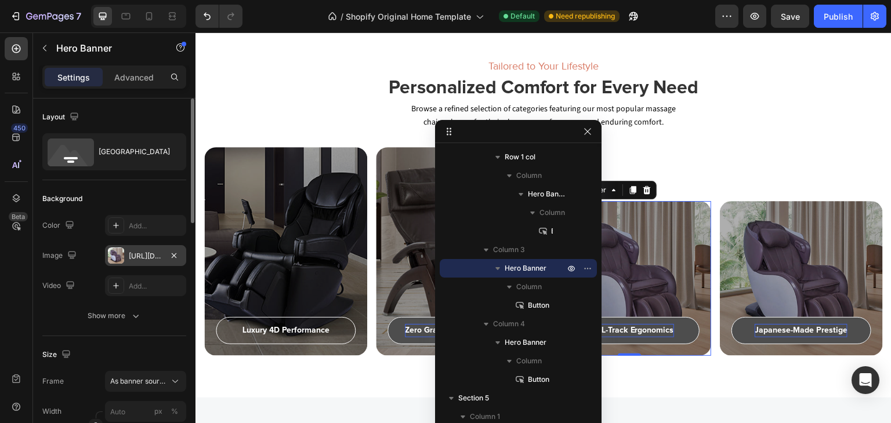
click at [165, 260] on div "https://cdn.shopify.com/s/files/1/0707/7576/7212/files/gempages_581798798813037…" at bounding box center [145, 255] width 81 height 21
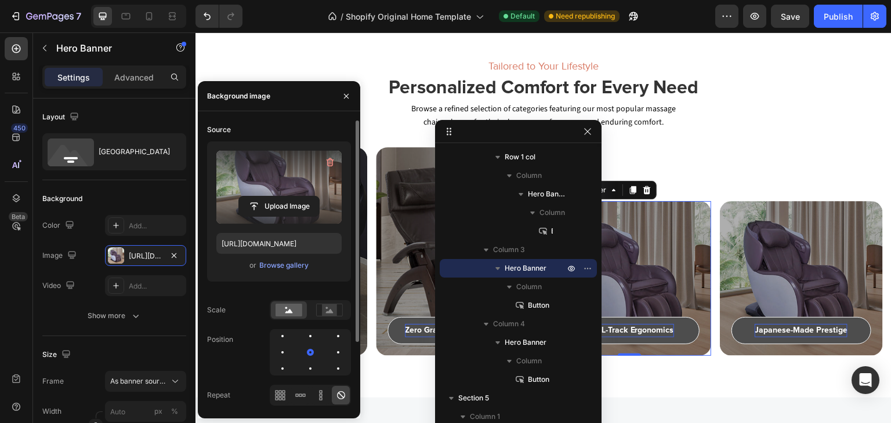
click at [298, 193] on label at bounding box center [278, 187] width 125 height 73
click at [298, 197] on input "file" at bounding box center [279, 207] width 80 height 20
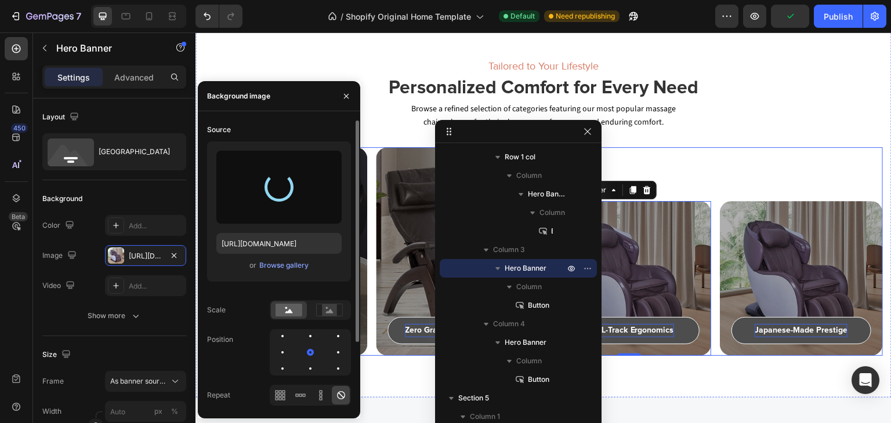
type input "https://cdn.shopify.com/s/files/1/0707/7576/7212/files/gempages_581798798813037…"
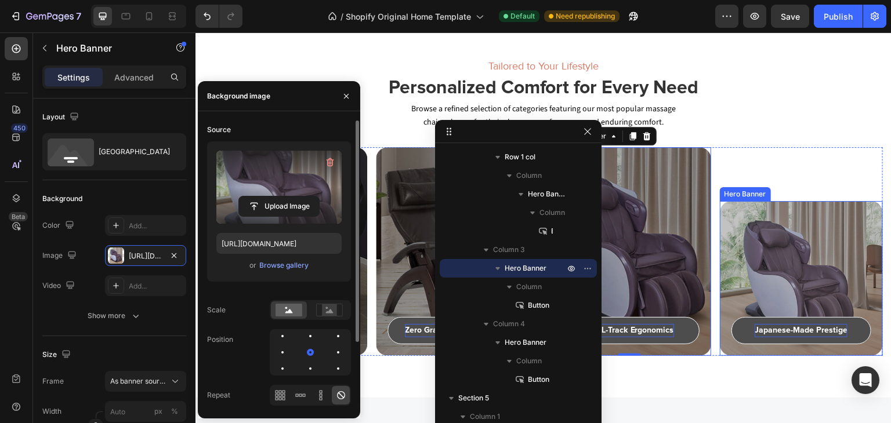
click at [761, 227] on div "Overlay" at bounding box center [801, 278] width 163 height 154
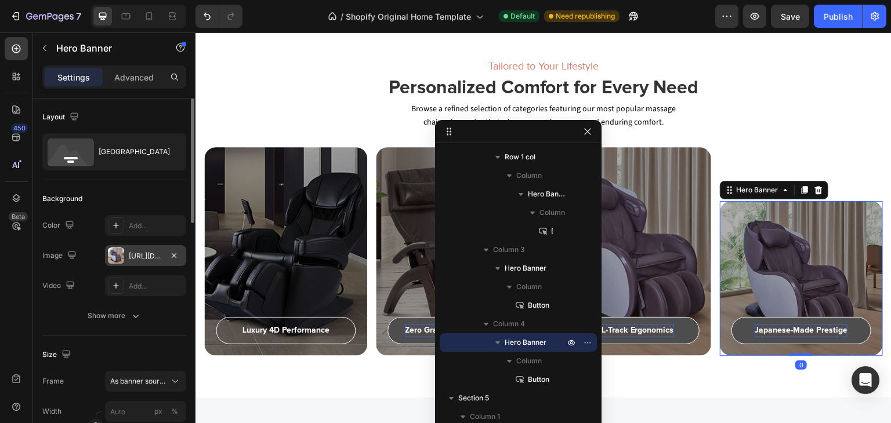
click at [140, 253] on div "https://cdn.shopify.com/s/files/1/0707/7576/7212/files/gempages_581798798813037…" at bounding box center [146, 256] width 34 height 10
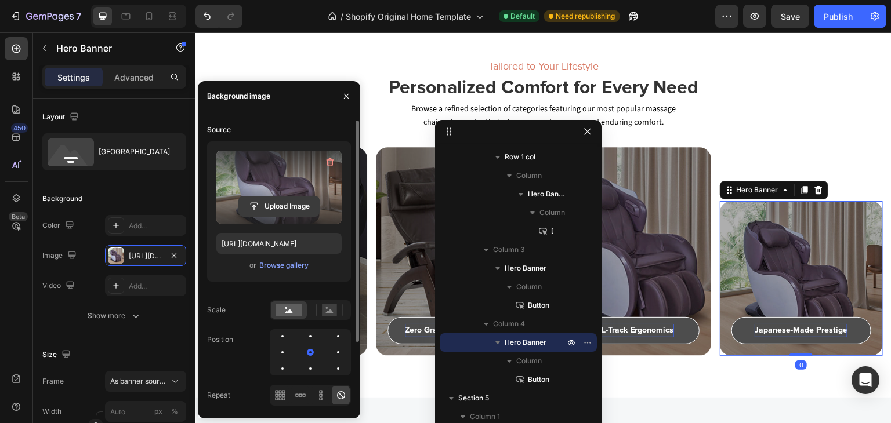
click at [267, 210] on input "file" at bounding box center [279, 207] width 80 height 20
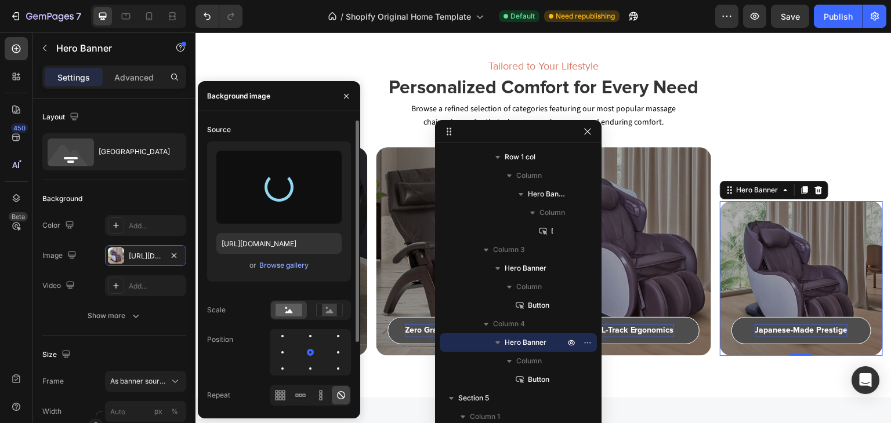
type input "https://cdn.shopify.com/s/files/1/0707/7576/7212/files/gempages_581798798813037…"
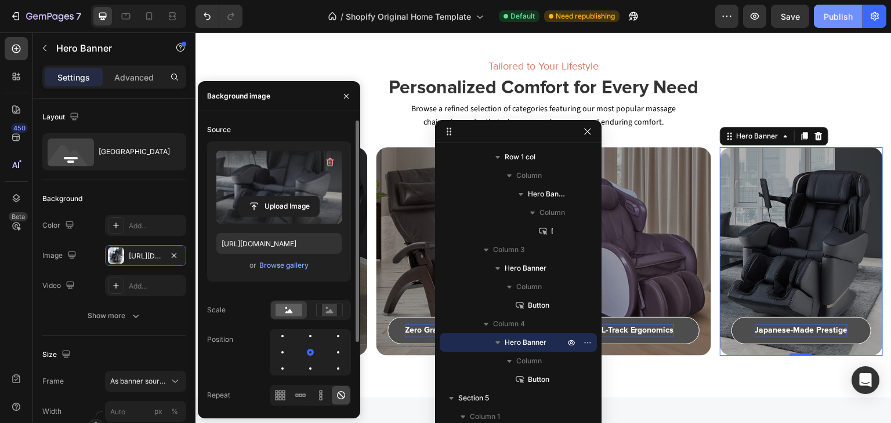
click at [827, 16] on div "Publish" at bounding box center [837, 16] width 29 height 12
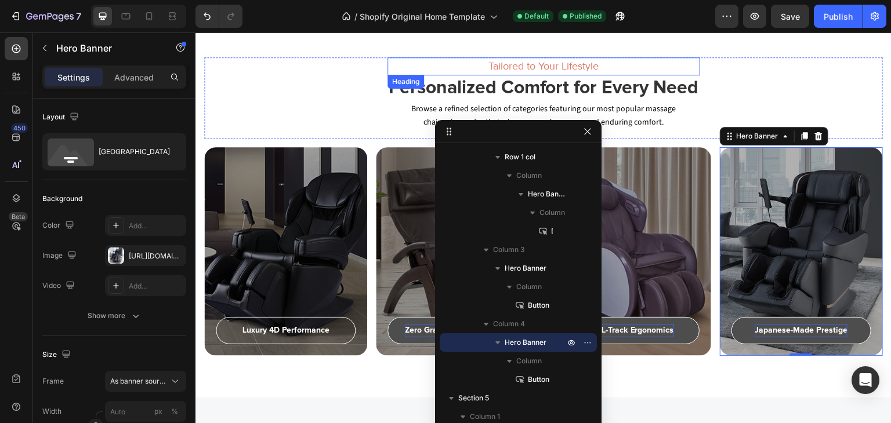
click at [524, 63] on h6 "Tailored to Your Lifestyle" at bounding box center [543, 66] width 313 height 18
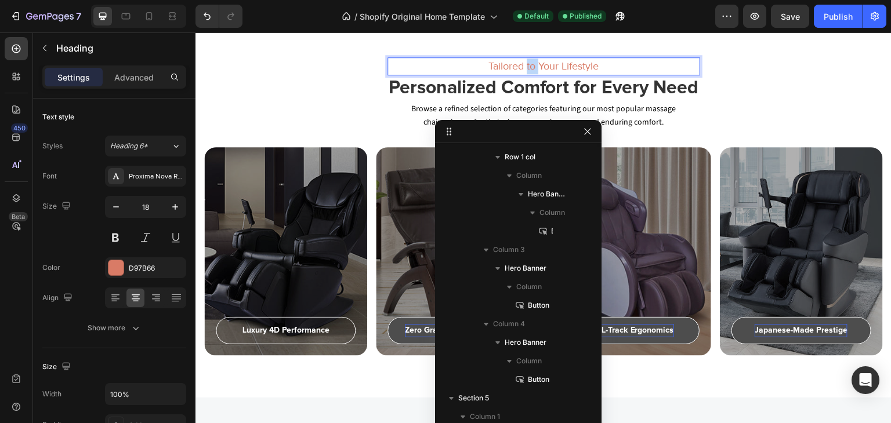
scroll to position [19, 0]
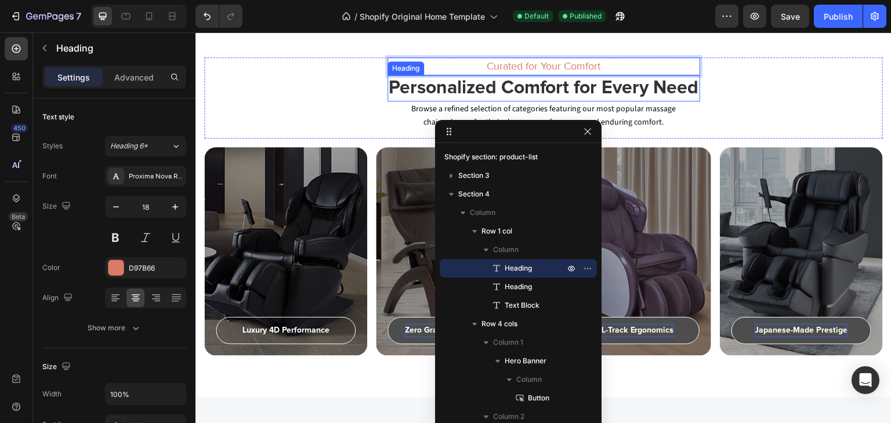
click at [511, 93] on h2 "Personalized Comfort for Every Need" at bounding box center [543, 88] width 313 height 27
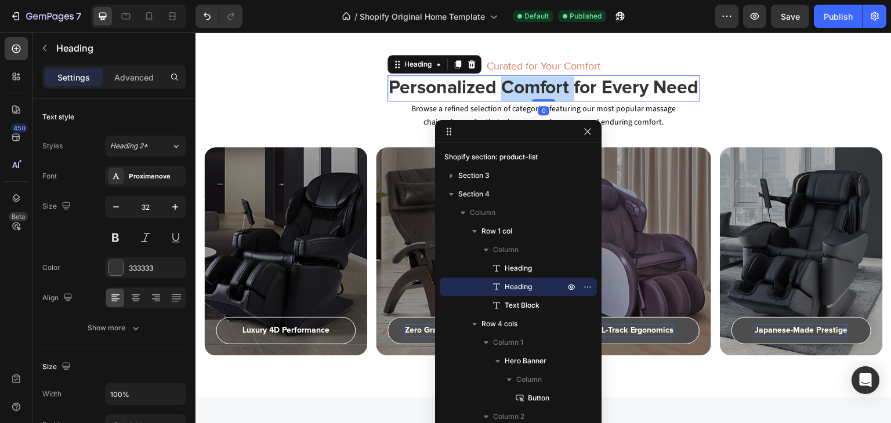
click at [511, 93] on h2 "Personalized Comfort for Every Need" at bounding box center [543, 88] width 313 height 27
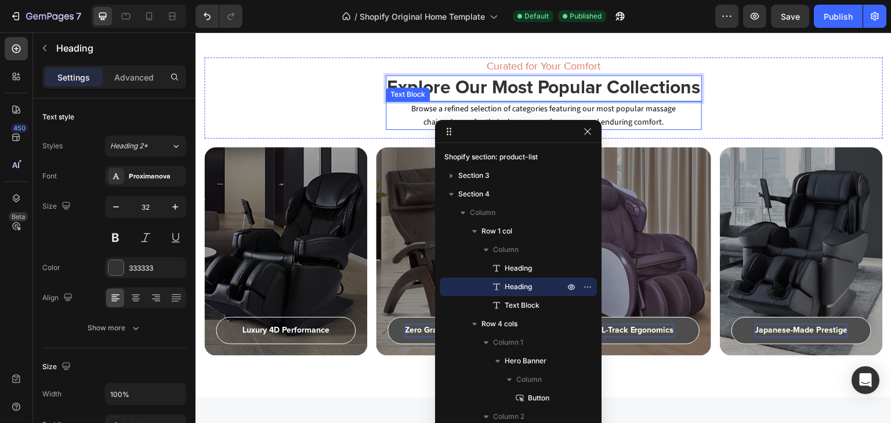
click at [537, 110] on p "Browse a refined selection of categories featuring our most popular massage cha…" at bounding box center [543, 116] width 276 height 26
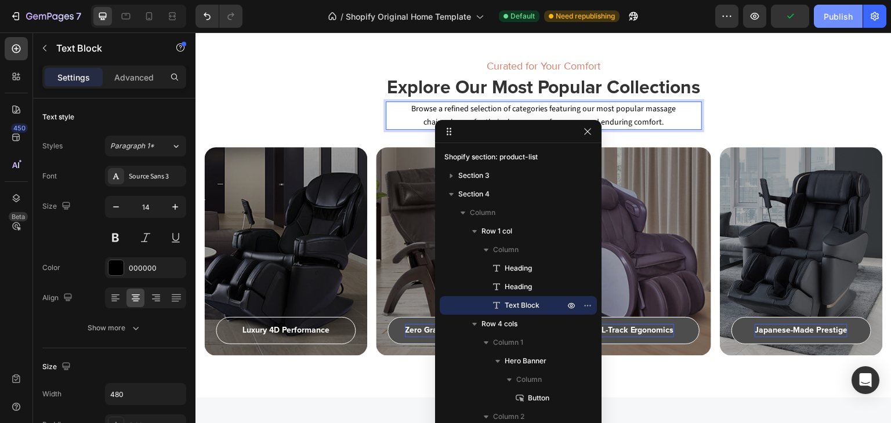
click at [836, 8] on button "Publish" at bounding box center [838, 16] width 49 height 23
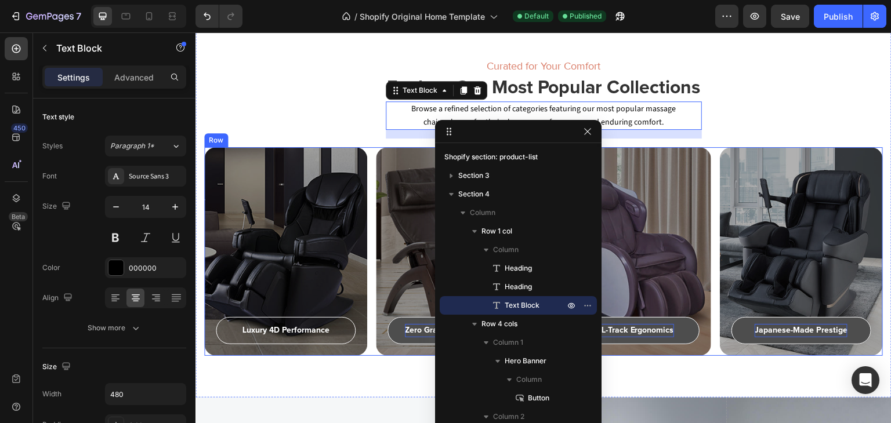
scroll to position [1205, 0]
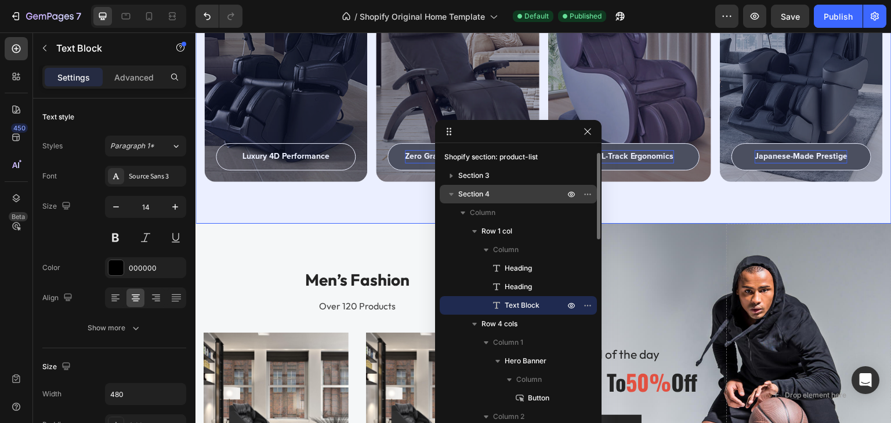
click at [453, 189] on icon "button" at bounding box center [451, 194] width 12 height 12
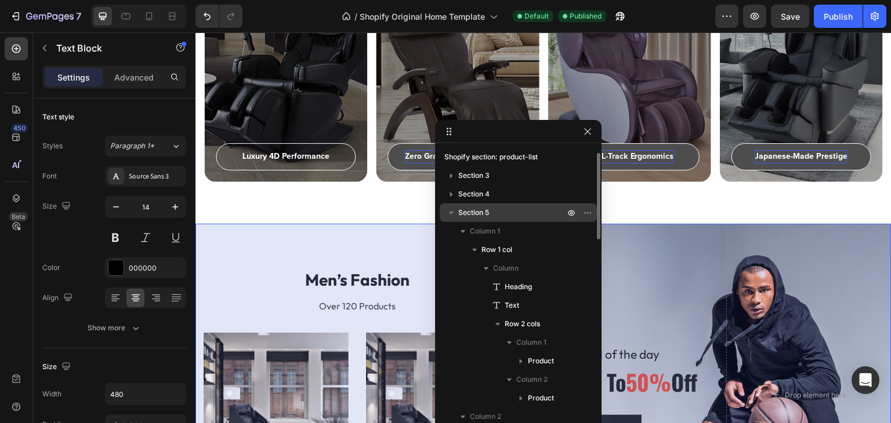
click at [474, 212] on span "Section 5" at bounding box center [473, 213] width 31 height 12
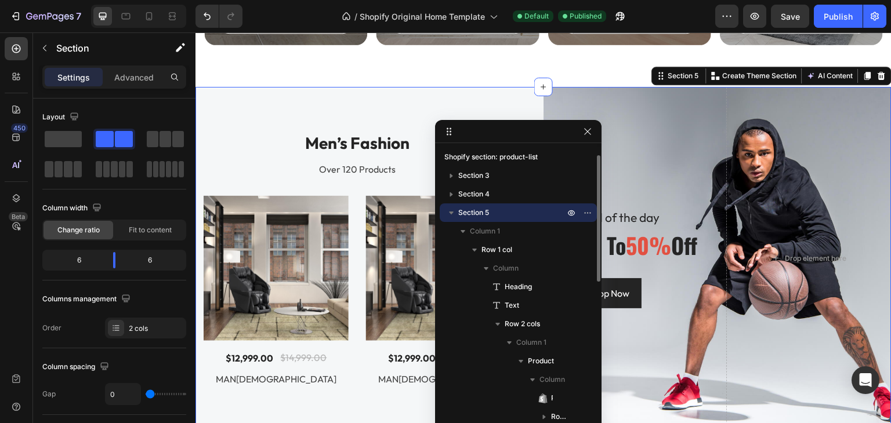
scroll to position [1352, 0]
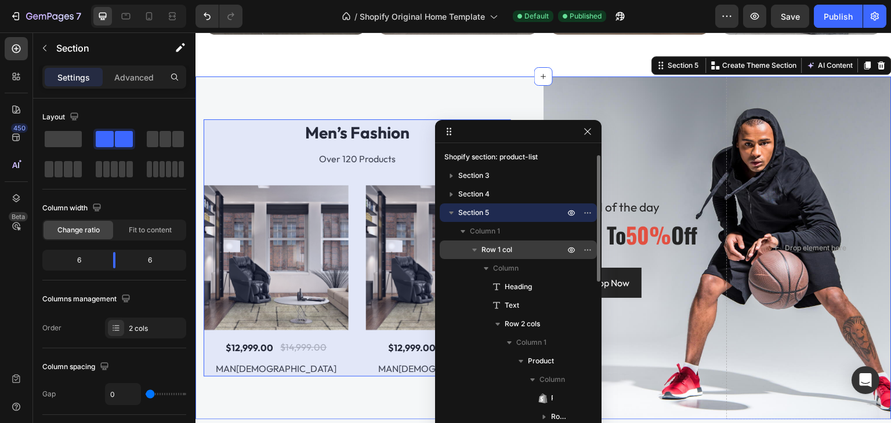
click at [507, 249] on span "Row 1 col" at bounding box center [496, 250] width 31 height 12
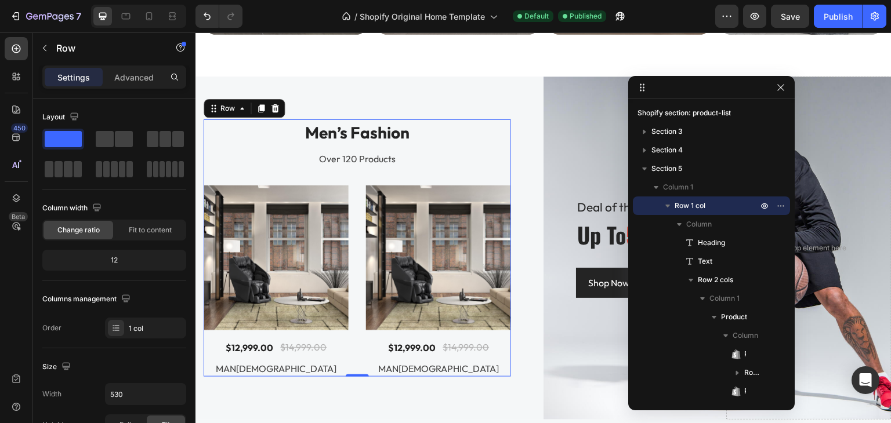
drag, startPoint x: 525, startPoint y: 133, endPoint x: 760, endPoint y: 88, distance: 239.7
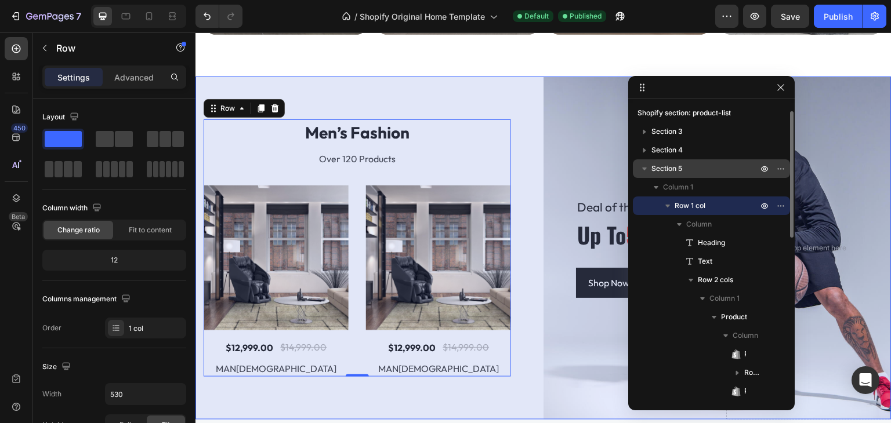
click at [677, 166] on span "Section 5" at bounding box center [666, 169] width 31 height 12
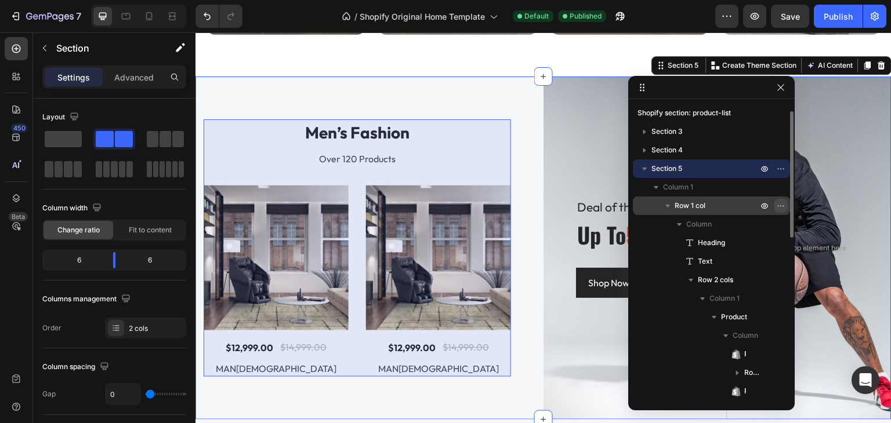
click at [782, 206] on icon "button" at bounding box center [780, 205] width 9 height 9
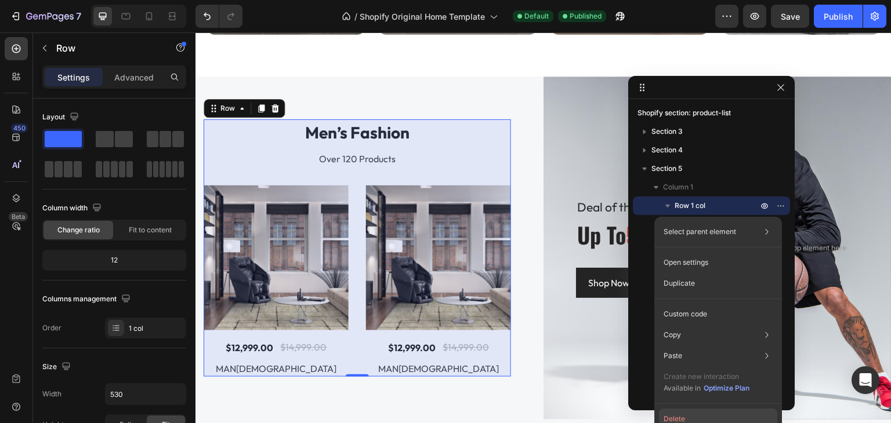
click at [682, 415] on button "Delete" at bounding box center [718, 419] width 118 height 21
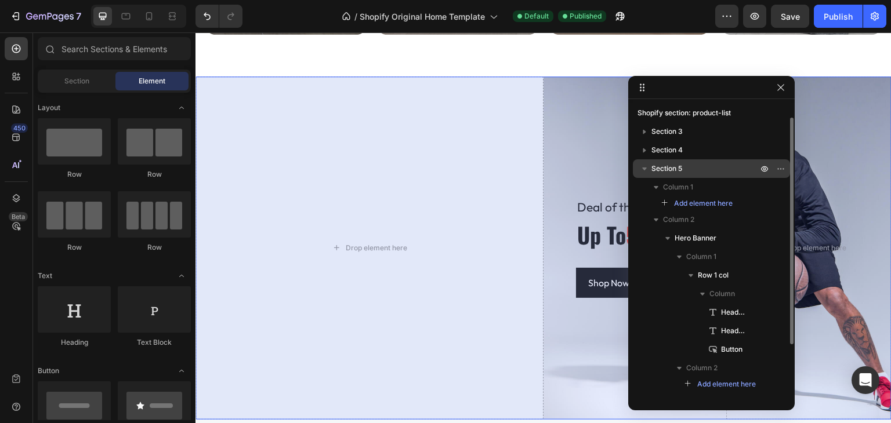
click at [710, 166] on p "Section 5" at bounding box center [705, 169] width 108 height 12
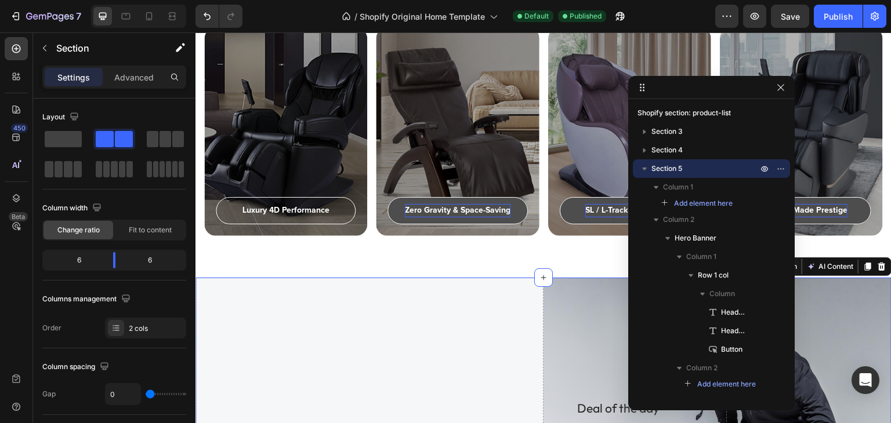
scroll to position [1120, 0]
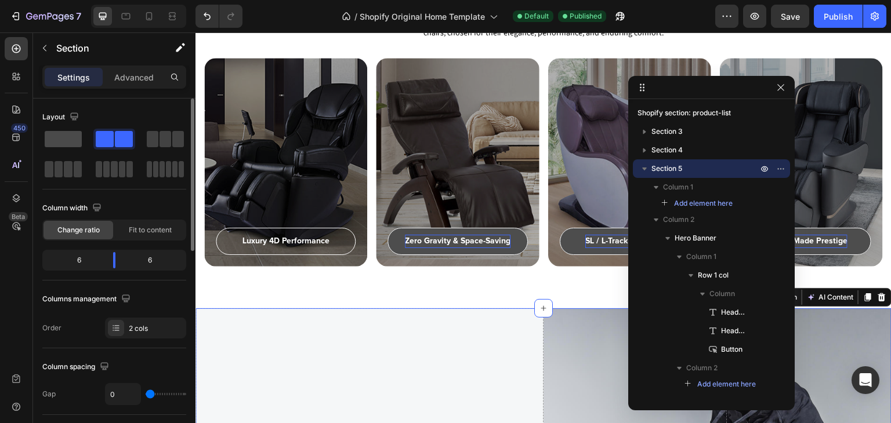
click at [78, 139] on span at bounding box center [63, 139] width 37 height 16
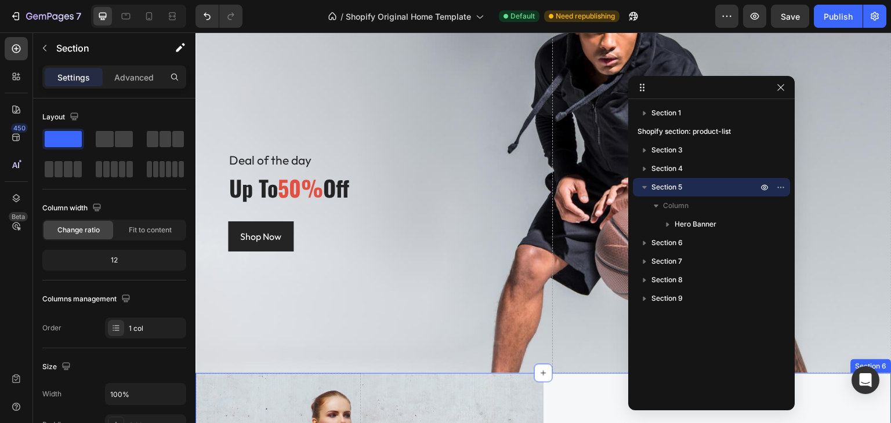
scroll to position [1352, 0]
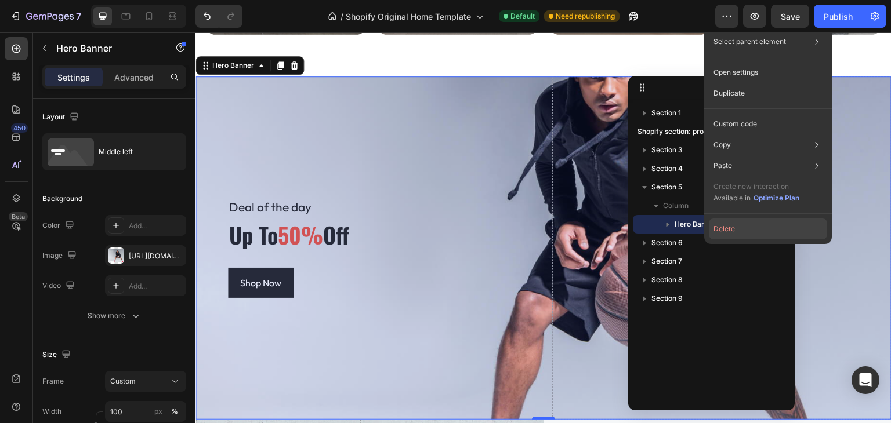
click at [725, 235] on button "Delete" at bounding box center [768, 229] width 118 height 21
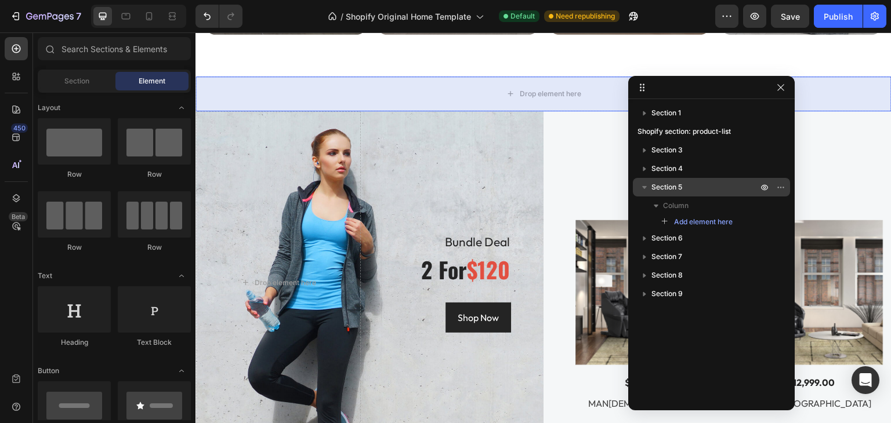
click at [665, 181] on span "Section 5" at bounding box center [666, 187] width 31 height 12
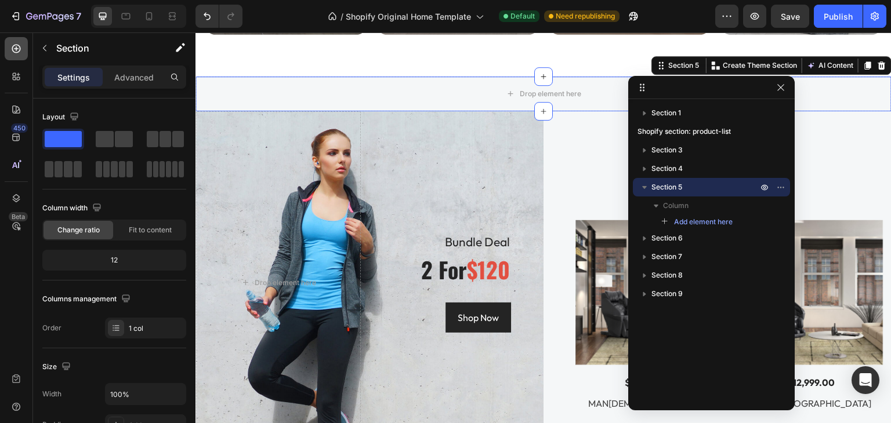
click at [13, 45] on icon at bounding box center [16, 49] width 12 height 12
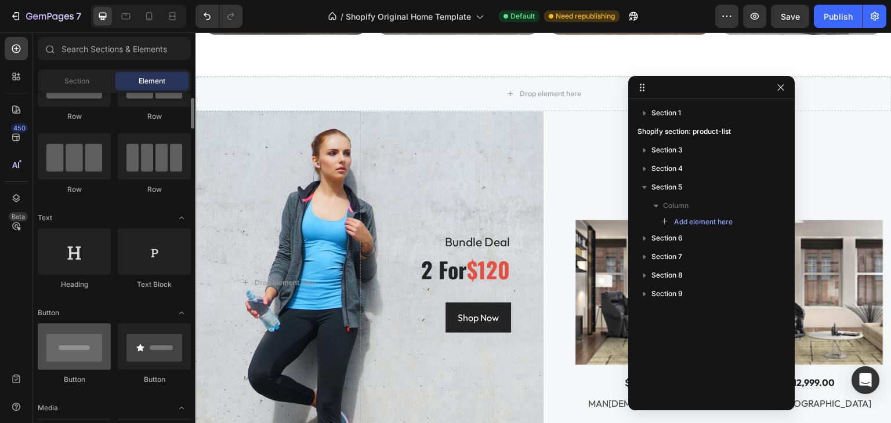
scroll to position [0, 0]
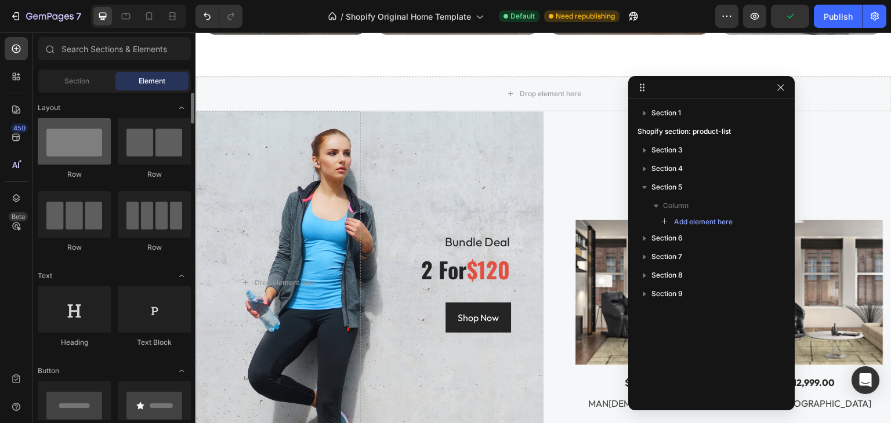
click at [69, 152] on div at bounding box center [74, 141] width 73 height 46
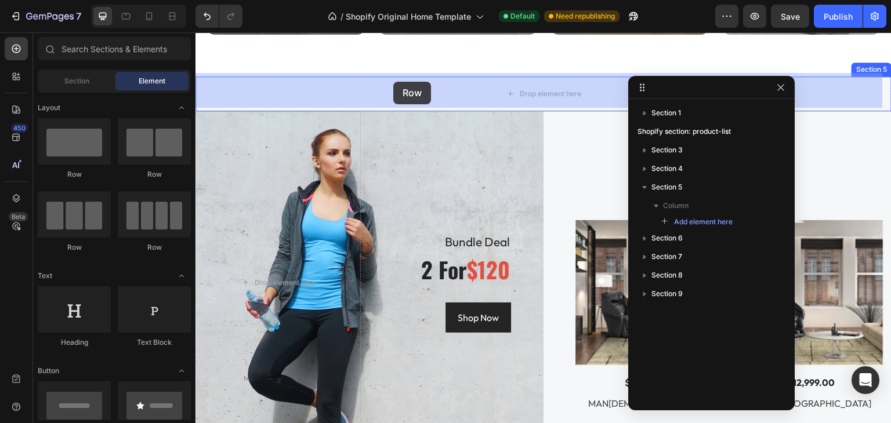
drag, startPoint x: 257, startPoint y: 174, endPoint x: 393, endPoint y: 82, distance: 164.5
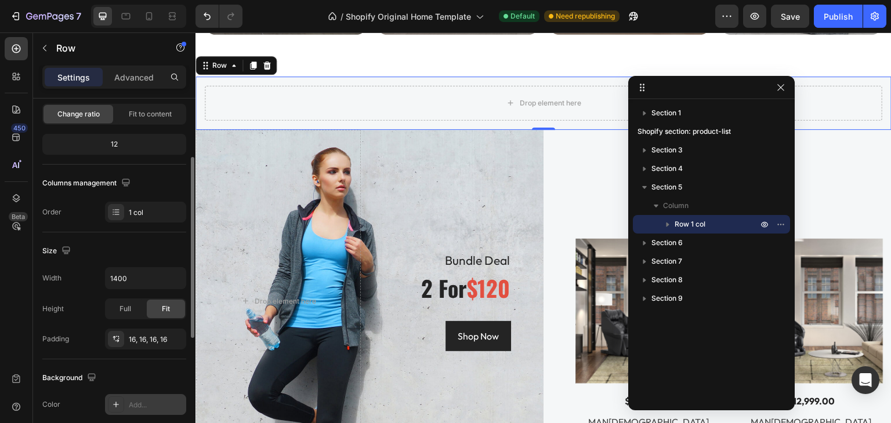
scroll to position [290, 0]
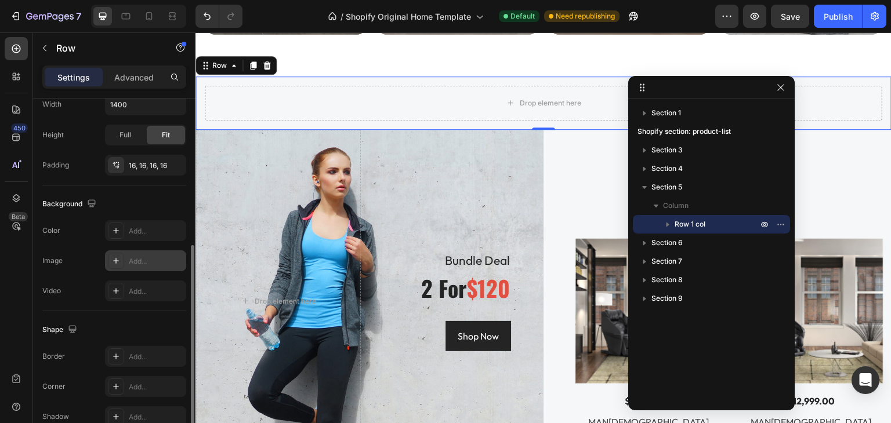
click at [147, 262] on div "Add..." at bounding box center [156, 261] width 55 height 10
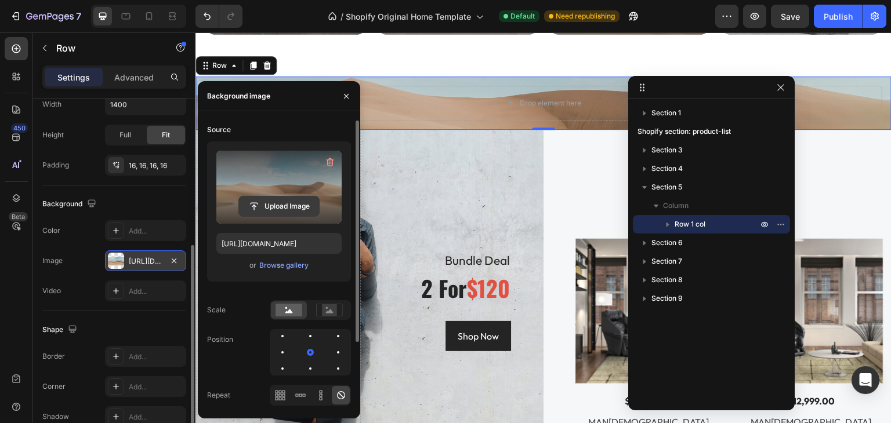
click at [281, 198] on input "file" at bounding box center [279, 207] width 80 height 20
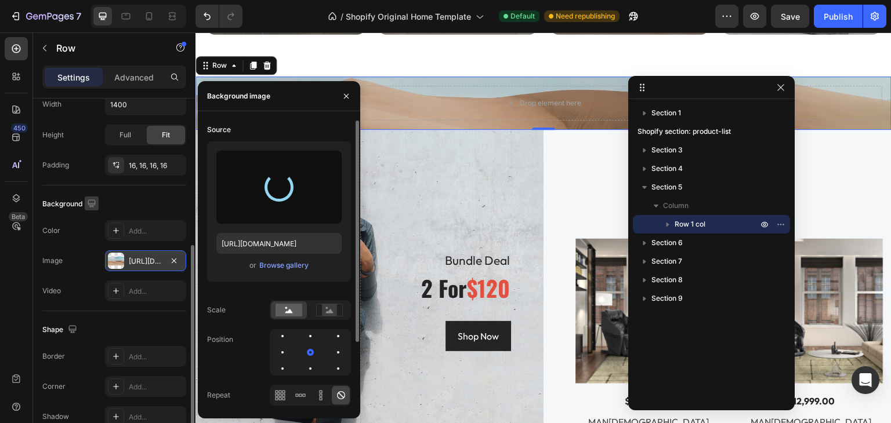
scroll to position [116, 0]
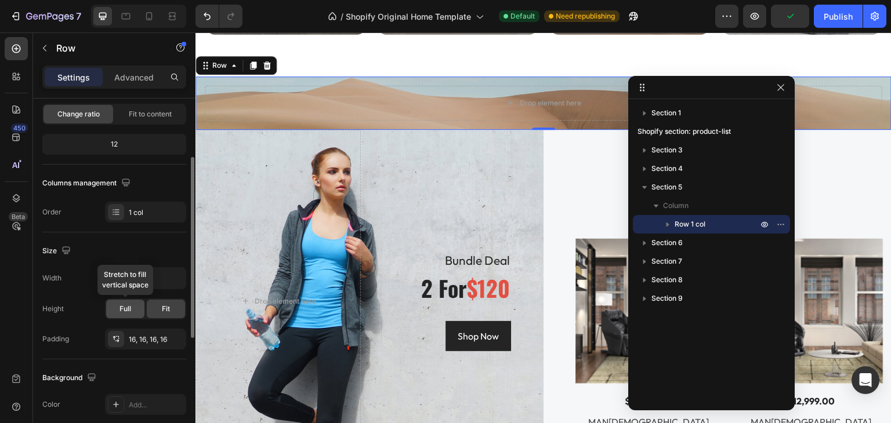
click at [126, 307] on span "Full" at bounding box center [125, 309] width 12 height 10
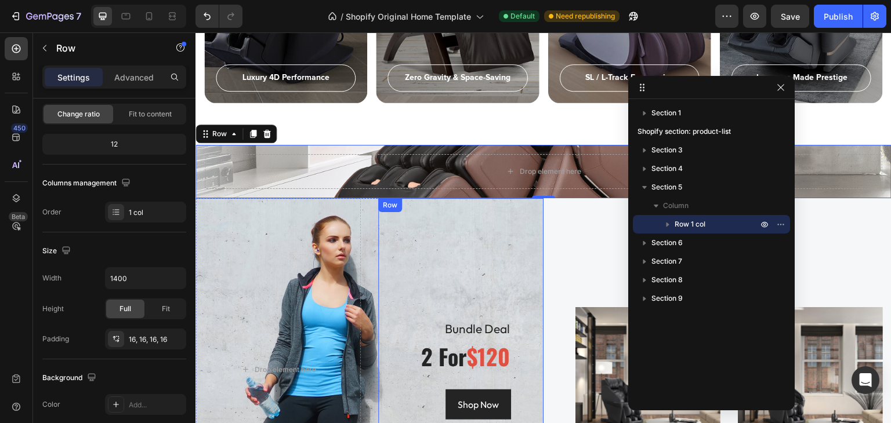
scroll to position [1236, 0]
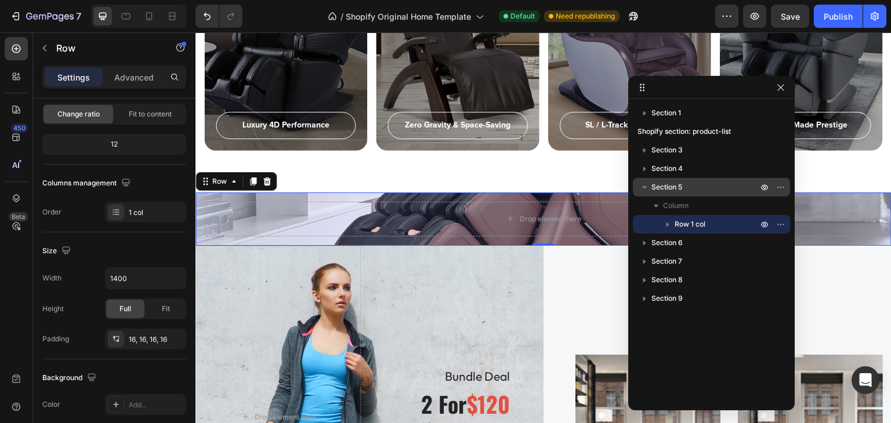
click at [685, 188] on p "Section 5" at bounding box center [705, 187] width 108 height 12
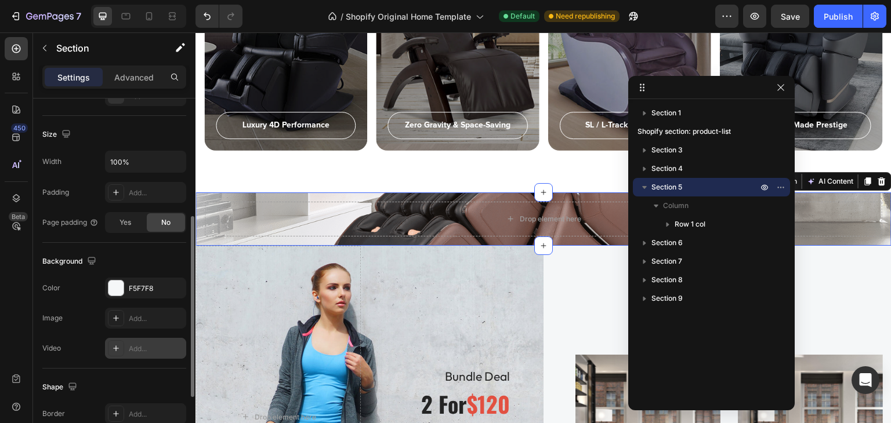
scroll to position [175, 0]
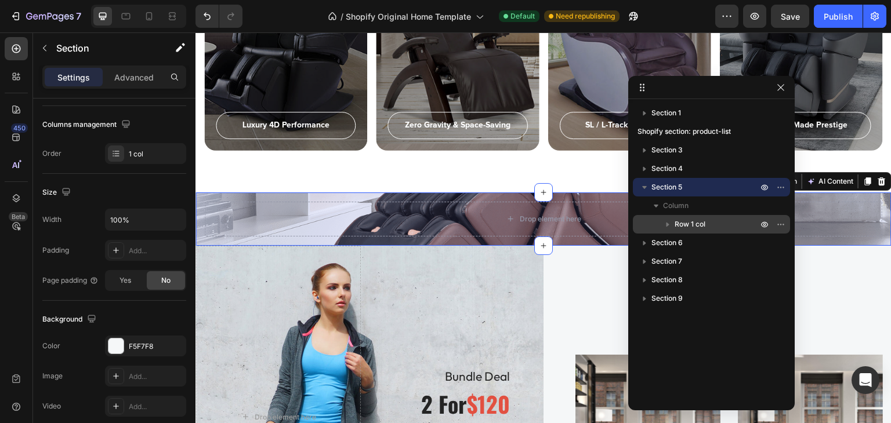
click at [704, 224] on span "Row 1 col" at bounding box center [689, 225] width 31 height 12
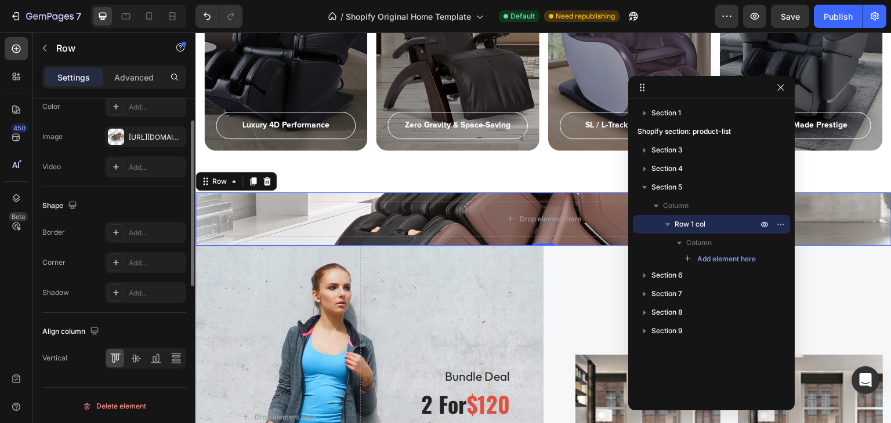
scroll to position [182, 0]
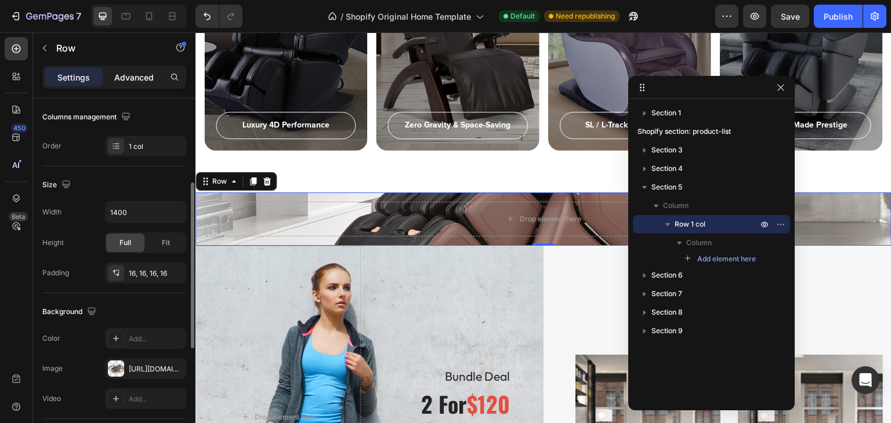
click at [134, 71] on p "Advanced" at bounding box center [133, 77] width 39 height 12
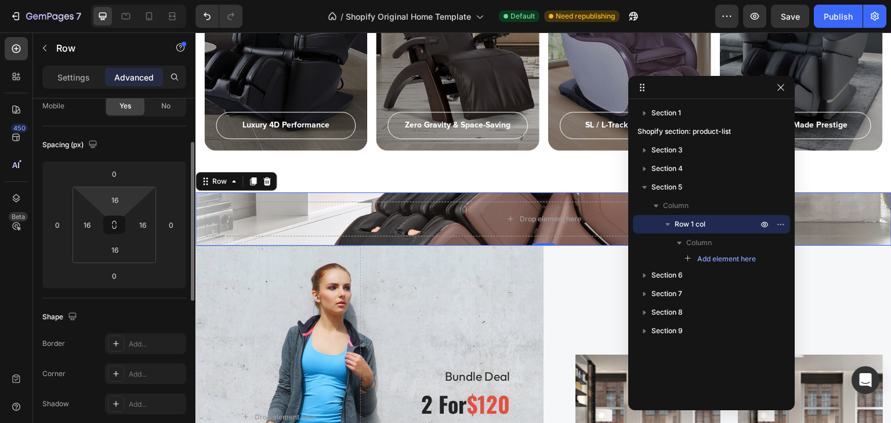
scroll to position [0, 0]
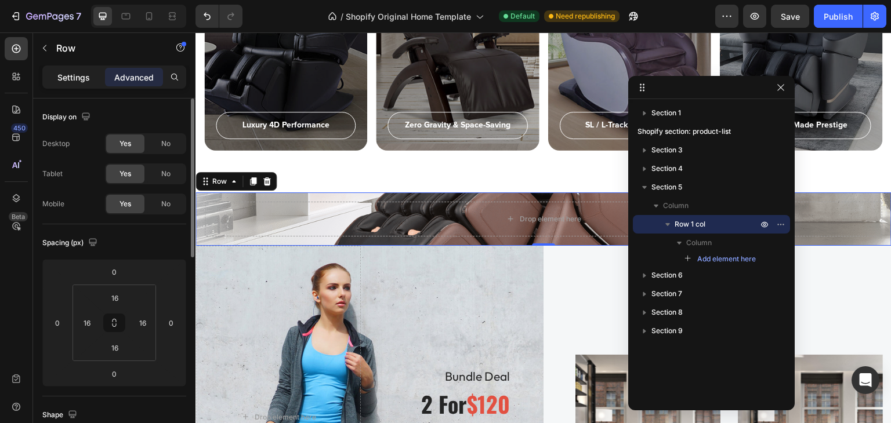
click at [79, 74] on p "Settings" at bounding box center [73, 77] width 32 height 12
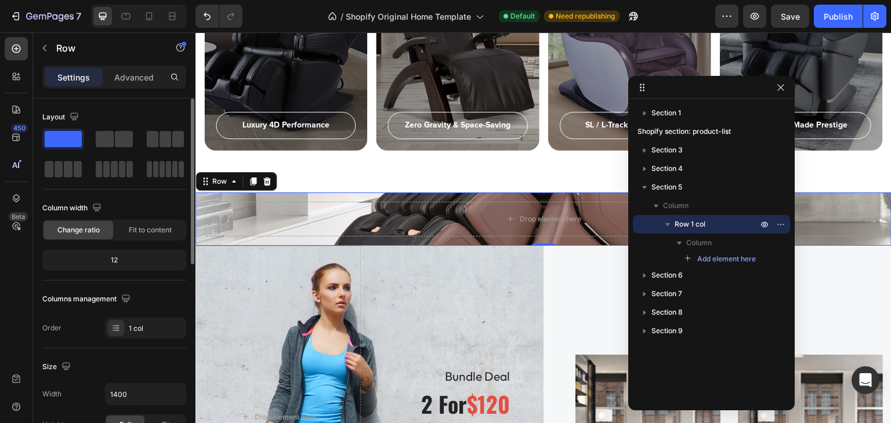
scroll to position [232, 0]
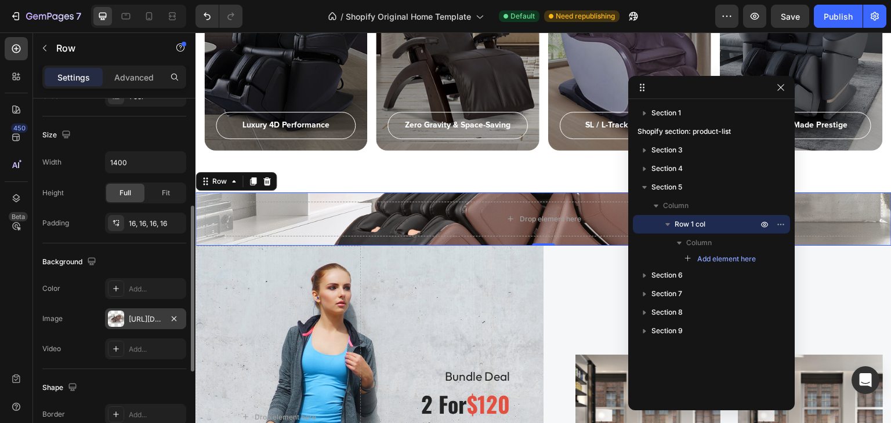
click at [139, 314] on div "https://cdn.shopify.com/s/files/1/0707/7576/7212/files/gempages_581798798813037…" at bounding box center [146, 319] width 34 height 10
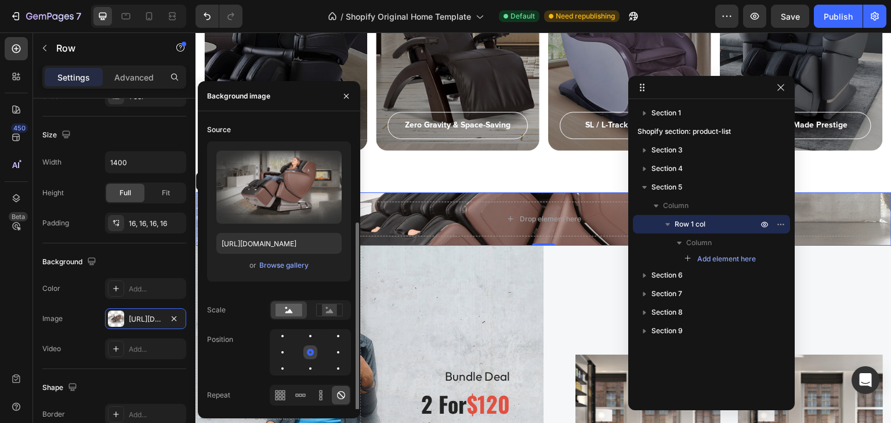
scroll to position [88, 0]
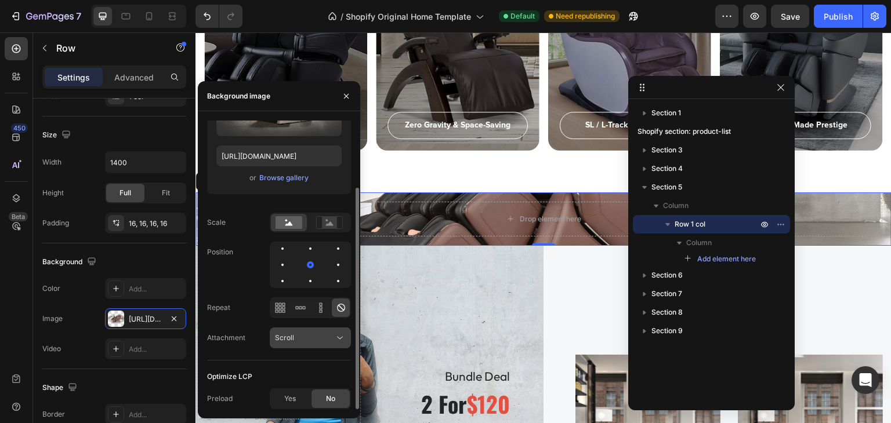
click at [321, 342] on div "Scroll" at bounding box center [304, 338] width 59 height 10
click at [290, 395] on span "Yes" at bounding box center [290, 399] width 12 height 10
click at [344, 310] on icon at bounding box center [341, 308] width 12 height 12
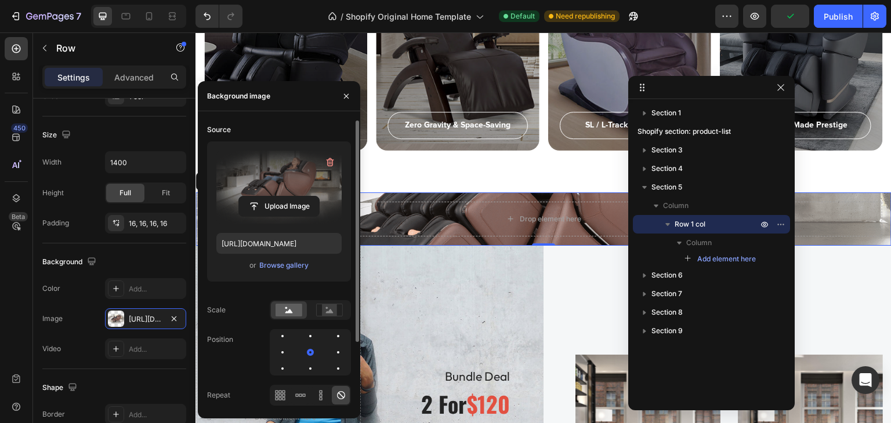
scroll to position [1062, 0]
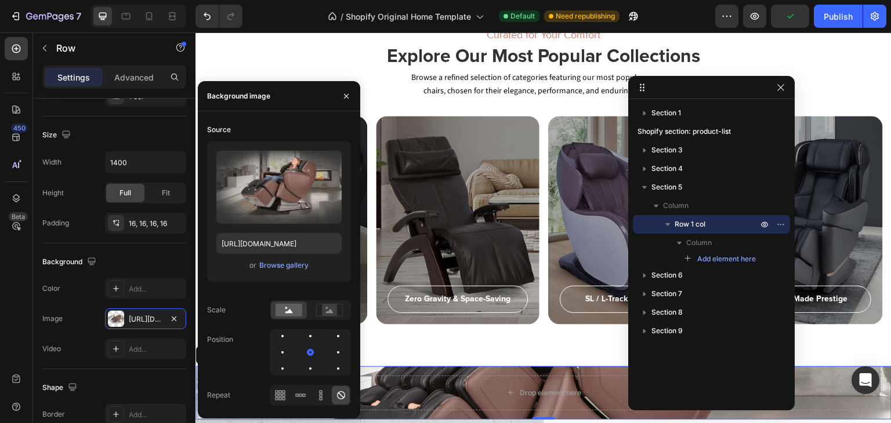
click at [269, 96] on div "Background image" at bounding box center [238, 96] width 63 height 10
click at [347, 93] on icon "button" at bounding box center [346, 96] width 9 height 9
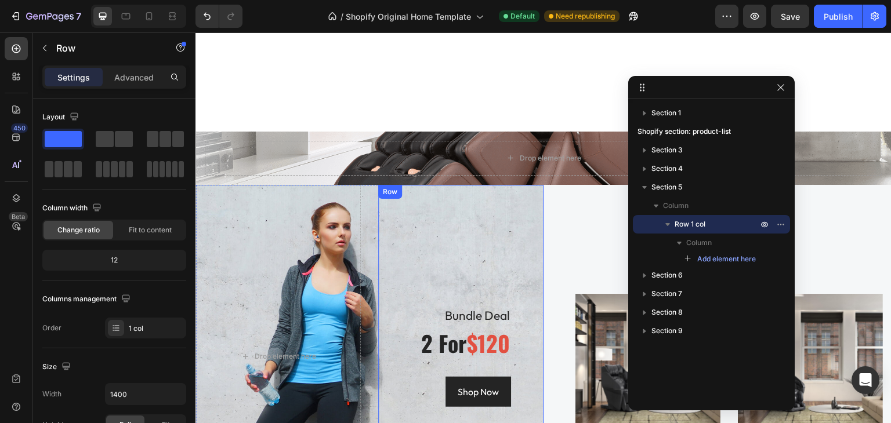
scroll to position [1437, 0]
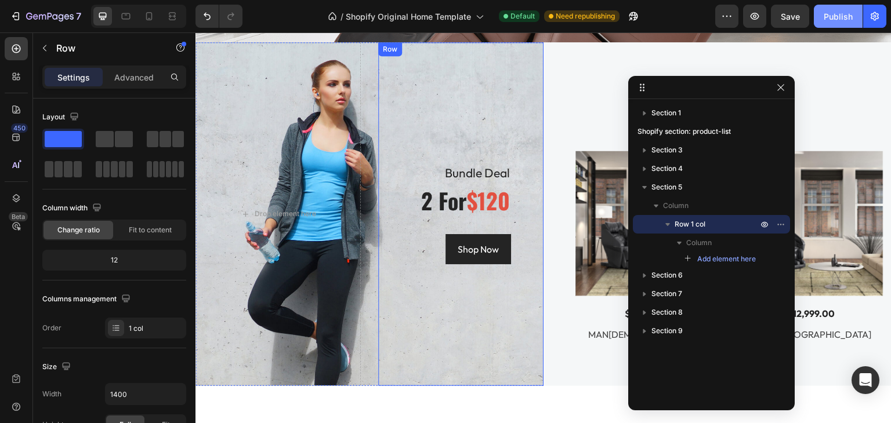
click at [837, 17] on div "Publish" at bounding box center [837, 16] width 29 height 12
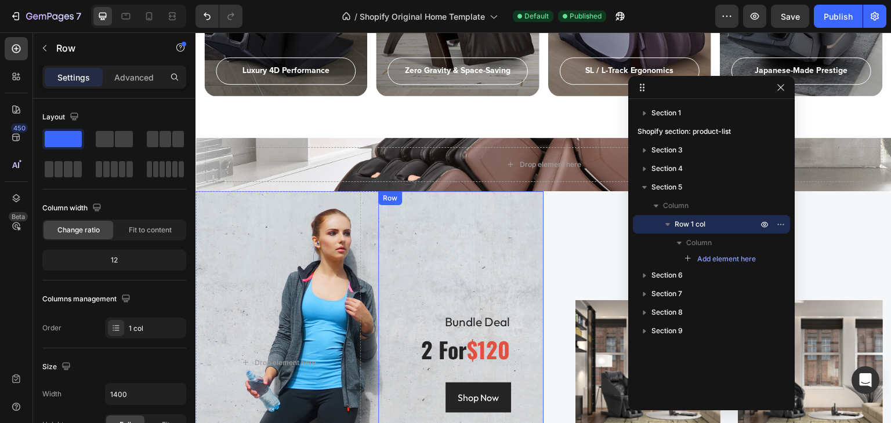
scroll to position [1236, 0]
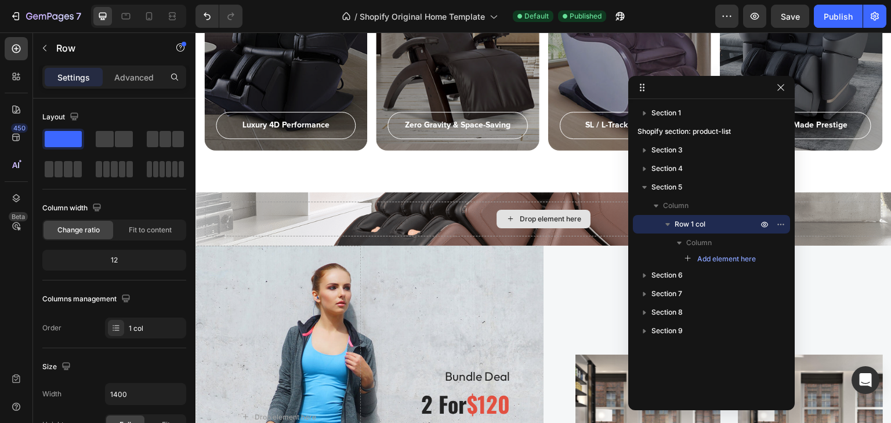
click at [530, 216] on div "Drop element here" at bounding box center [550, 219] width 61 height 9
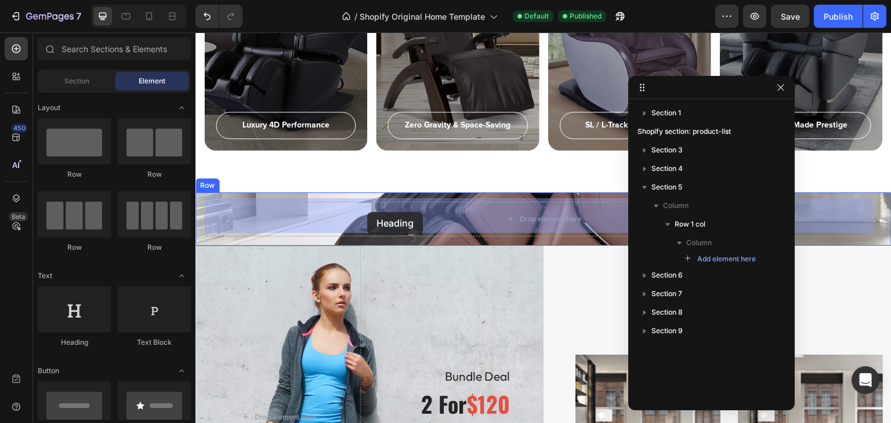
drag, startPoint x: 354, startPoint y: 307, endPoint x: 370, endPoint y: 210, distance: 98.1
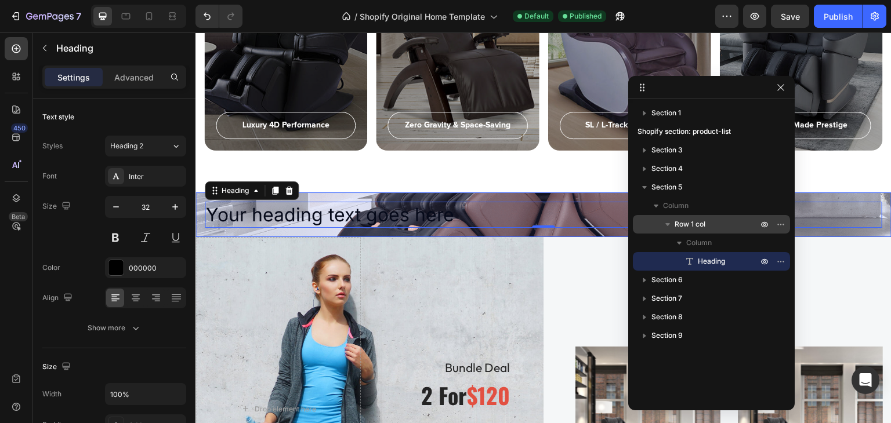
click at [689, 223] on span "Row 1 col" at bounding box center [689, 225] width 31 height 12
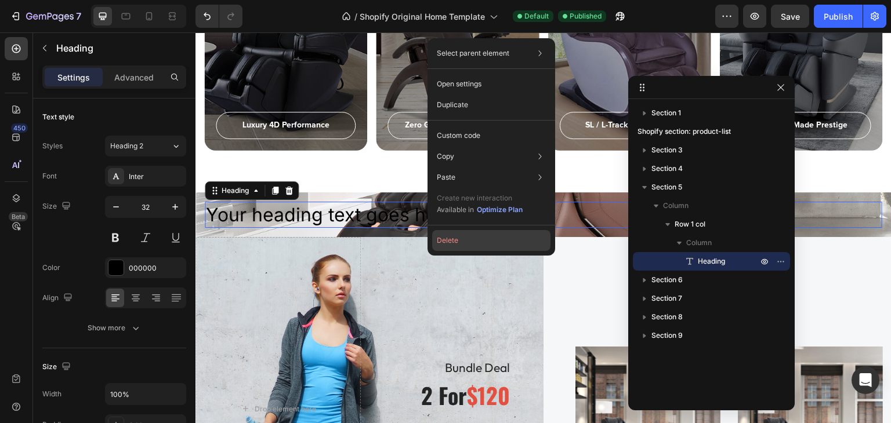
click at [441, 239] on button "Delete" at bounding box center [491, 240] width 118 height 21
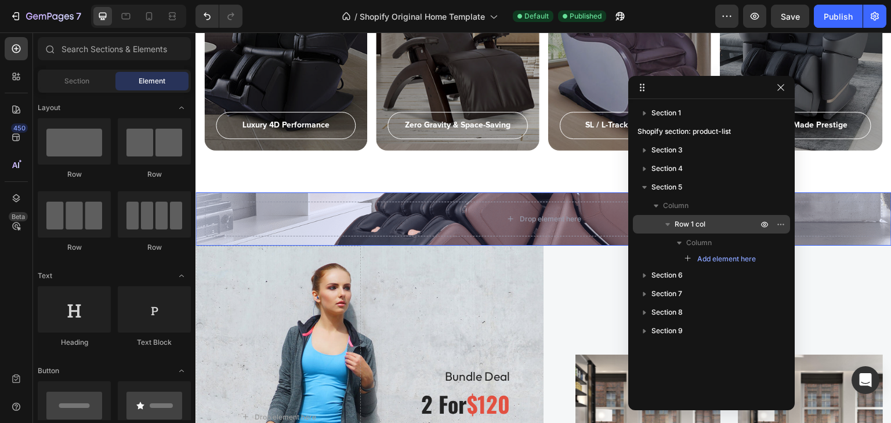
click at [681, 223] on span "Row 1 col" at bounding box center [689, 225] width 31 height 12
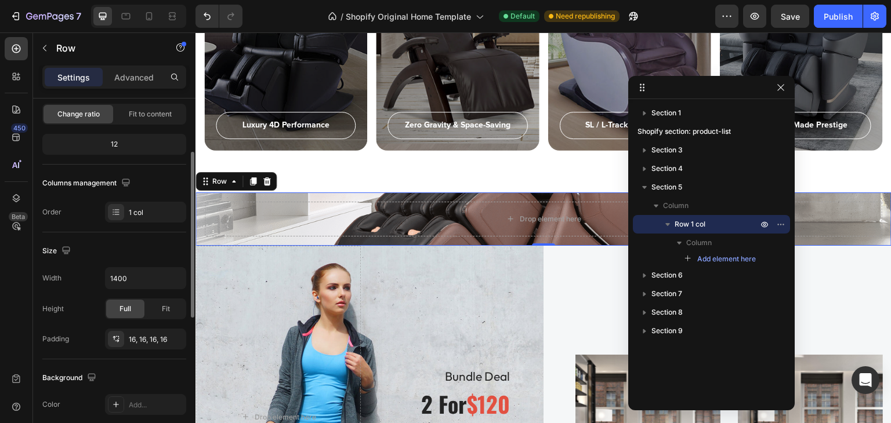
scroll to position [174, 0]
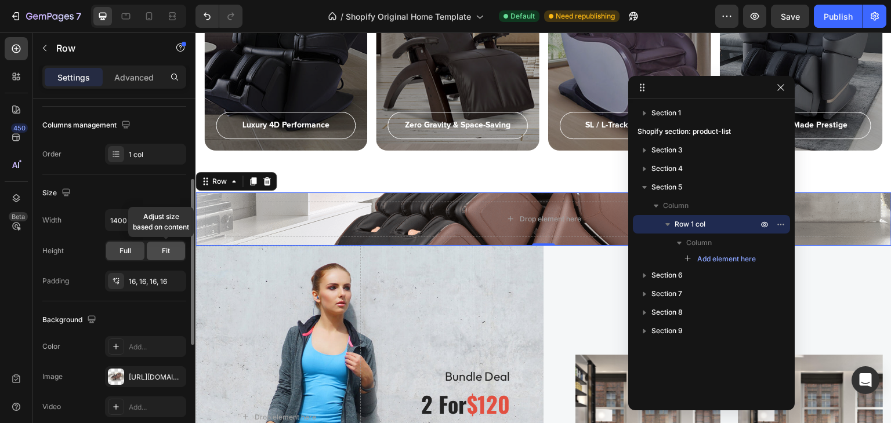
click at [162, 251] on span "Fit" at bounding box center [166, 251] width 8 height 10
click at [140, 253] on div "Full" at bounding box center [125, 251] width 38 height 19
click at [119, 252] on span "Full" at bounding box center [125, 251] width 12 height 10
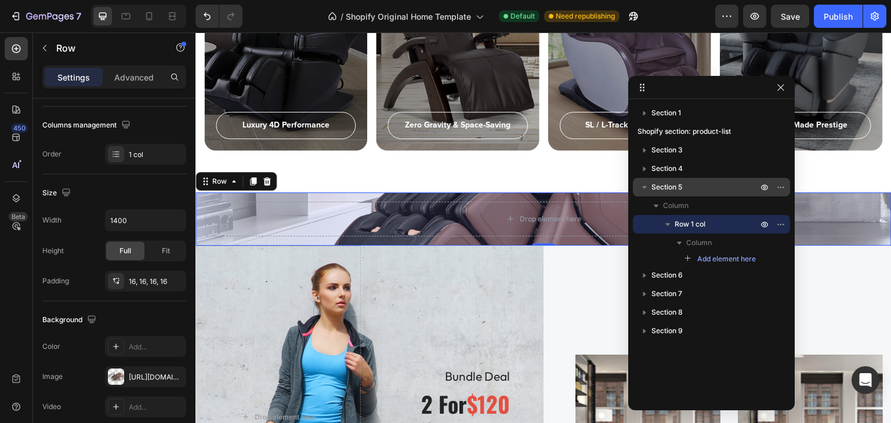
drag, startPoint x: 678, startPoint y: 186, endPoint x: 667, endPoint y: 191, distance: 11.4
click at [677, 186] on span "Section 5" at bounding box center [666, 187] width 31 height 12
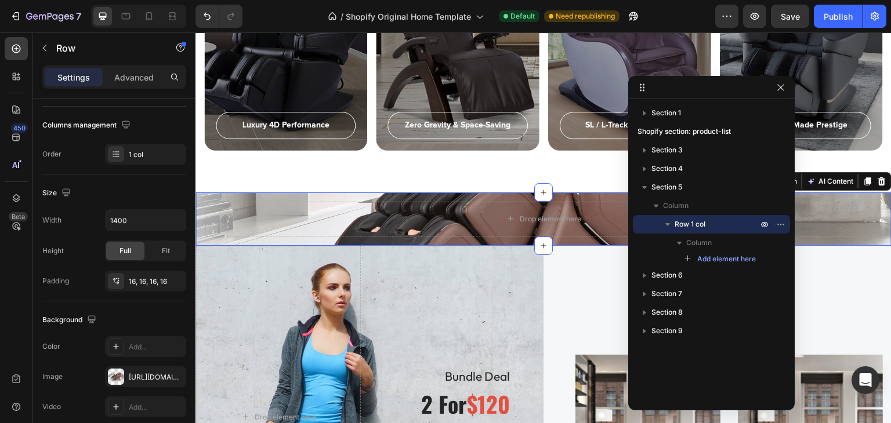
scroll to position [0, 0]
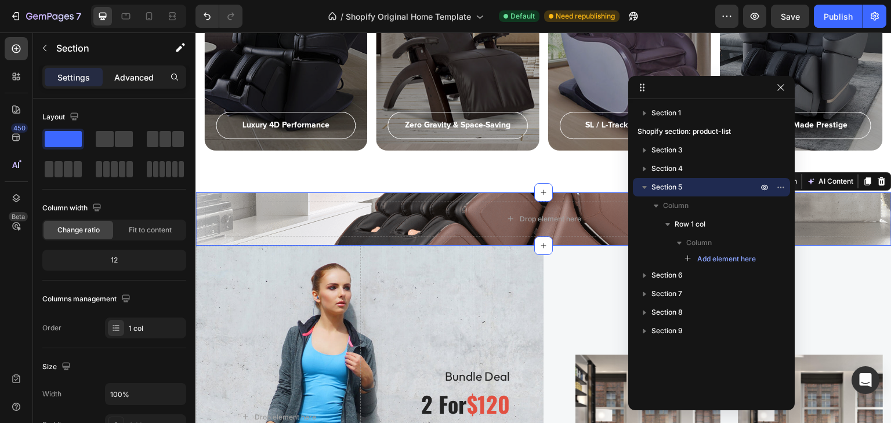
click at [135, 78] on p "Advanced" at bounding box center [133, 77] width 39 height 12
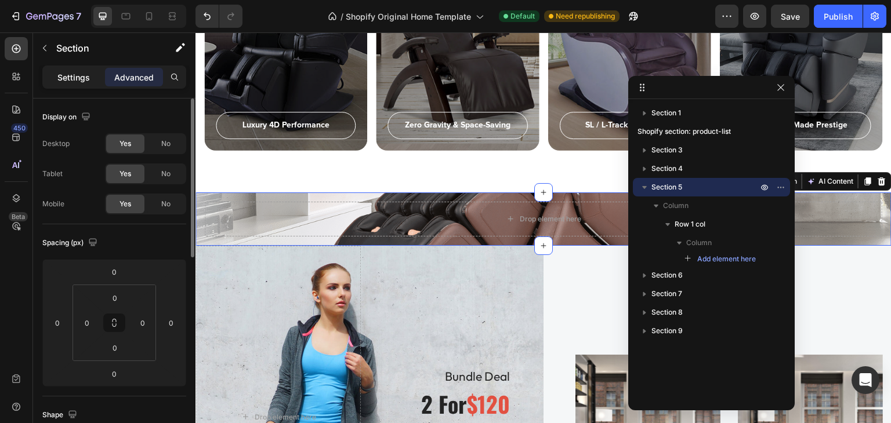
click at [81, 76] on p "Settings" at bounding box center [73, 77] width 32 height 12
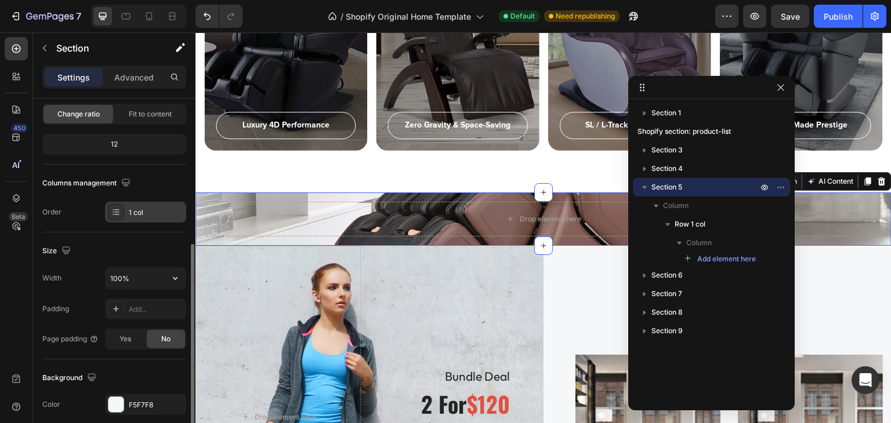
scroll to position [174, 0]
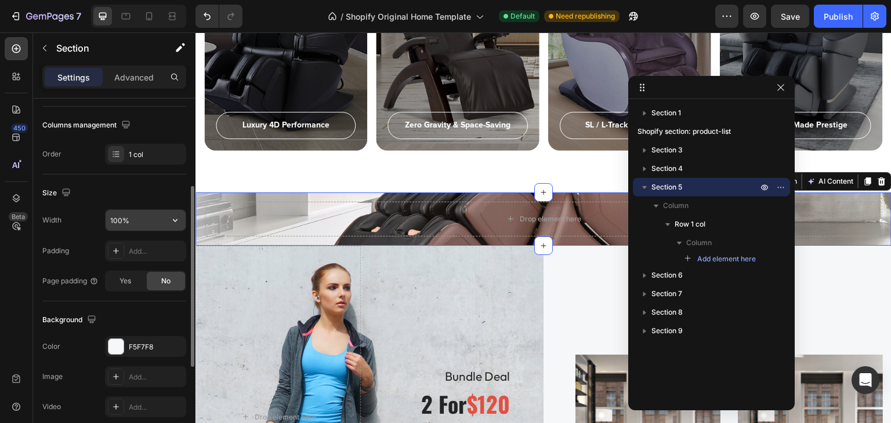
click at [136, 216] on input "100%" at bounding box center [146, 220] width 80 height 21
click at [170, 224] on icon "button" at bounding box center [175, 221] width 12 height 12
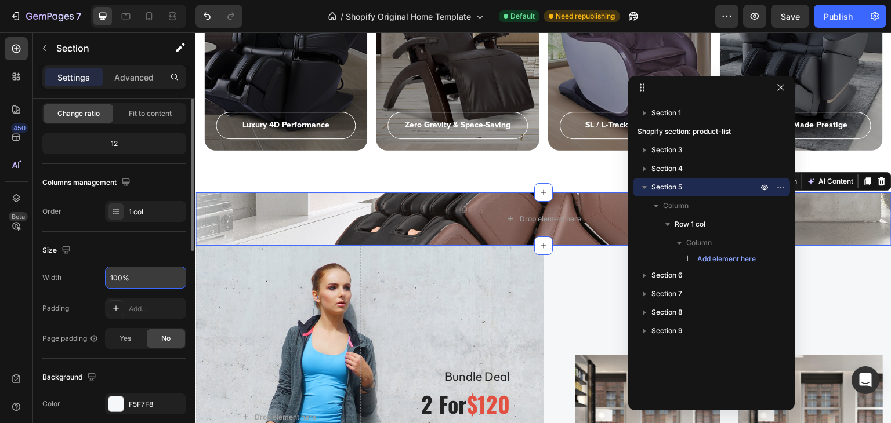
scroll to position [0, 0]
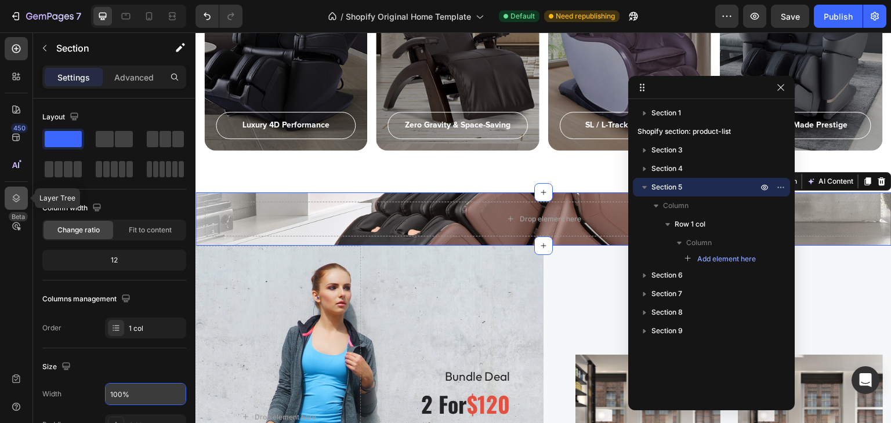
click at [19, 197] on icon at bounding box center [17, 198] width 8 height 8
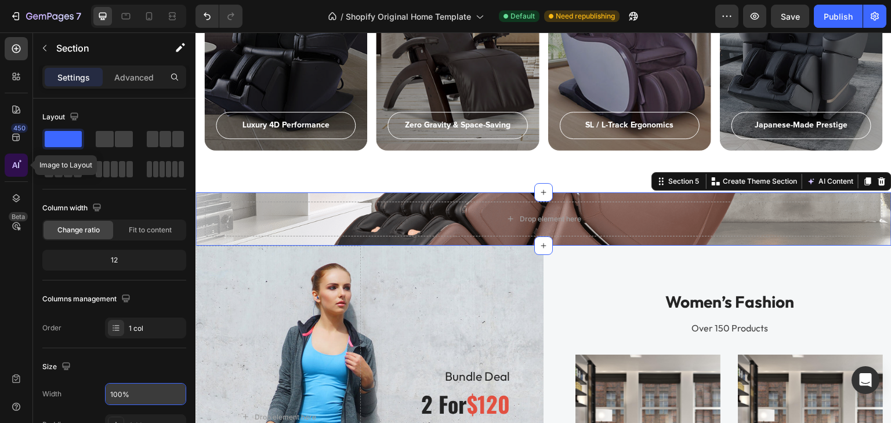
click at [18, 166] on icon at bounding box center [18, 165] width 1 height 6
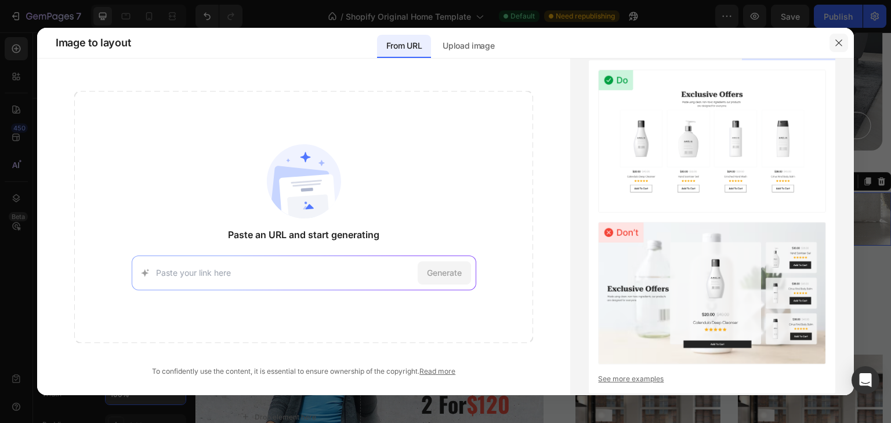
click at [841, 45] on icon "button" at bounding box center [838, 42] width 6 height 6
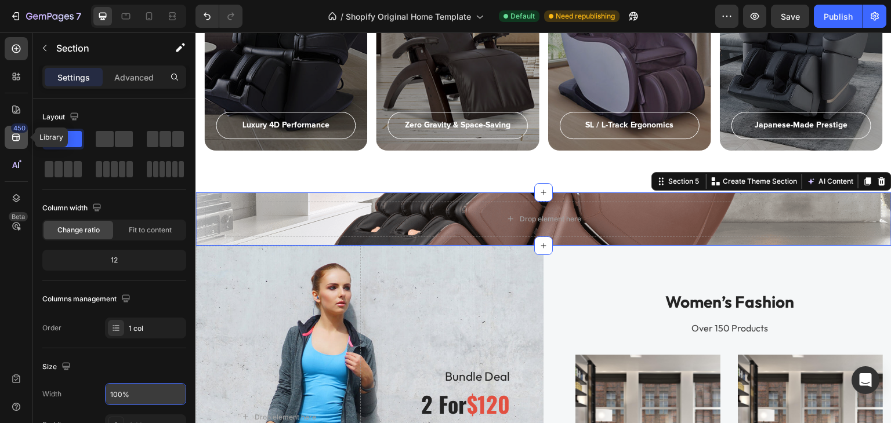
click at [18, 135] on icon at bounding box center [16, 138] width 8 height 8
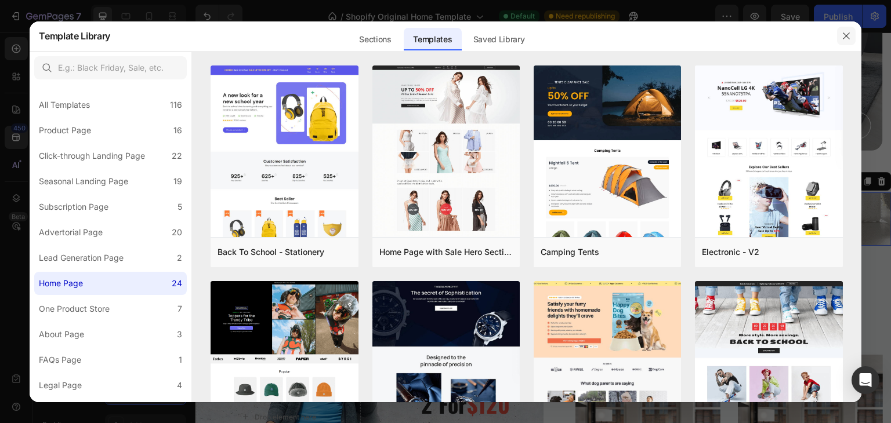
click at [843, 31] on button "button" at bounding box center [846, 36] width 19 height 19
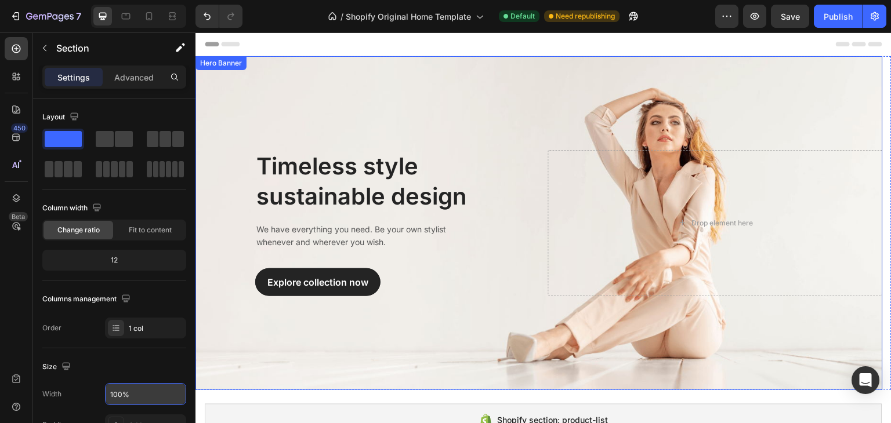
click at [221, 63] on div "Hero Banner" at bounding box center [221, 63] width 46 height 10
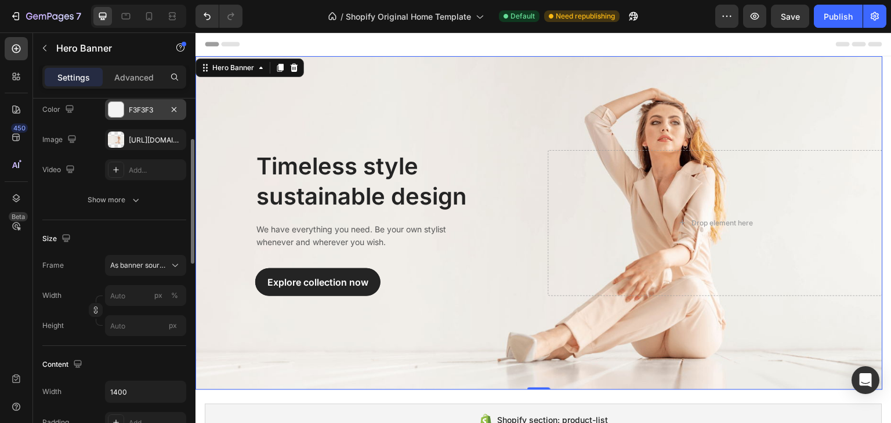
scroll to position [174, 0]
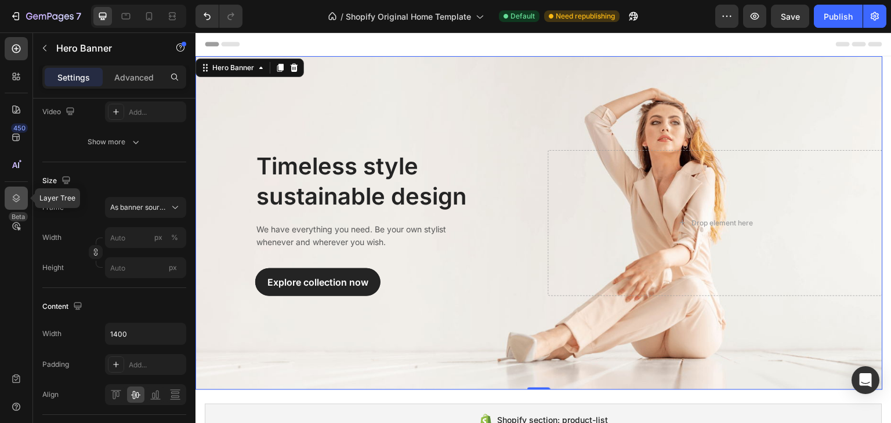
click at [13, 199] on icon at bounding box center [17, 198] width 8 height 8
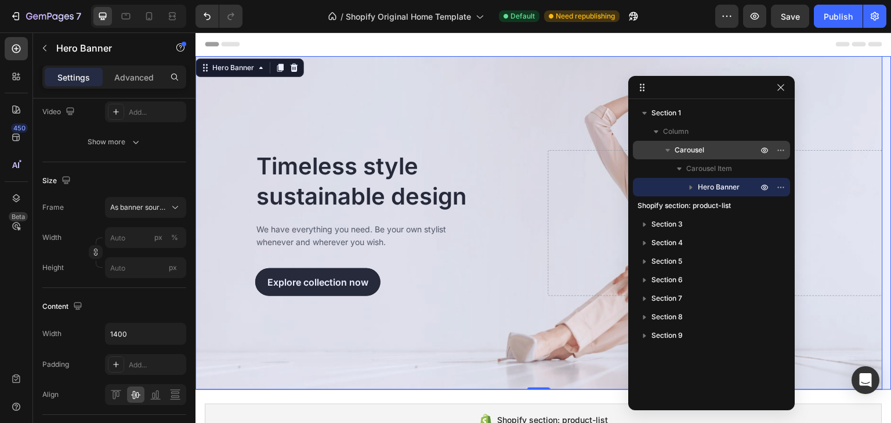
click at [684, 151] on span "Carousel" at bounding box center [689, 150] width 30 height 12
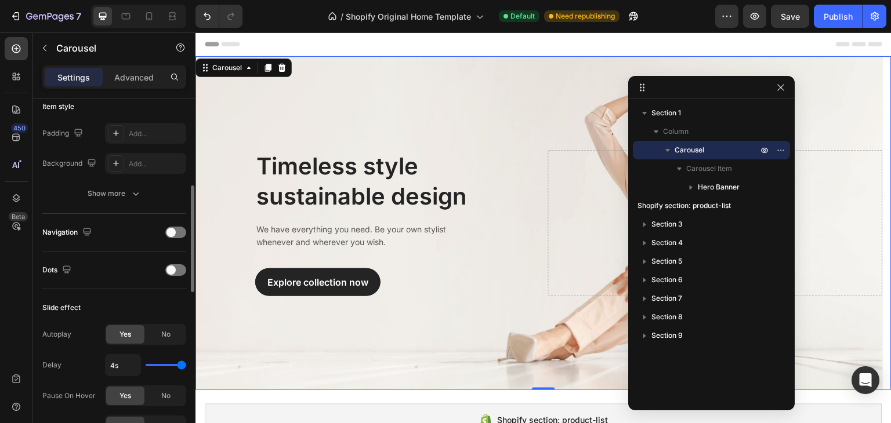
scroll to position [464, 0]
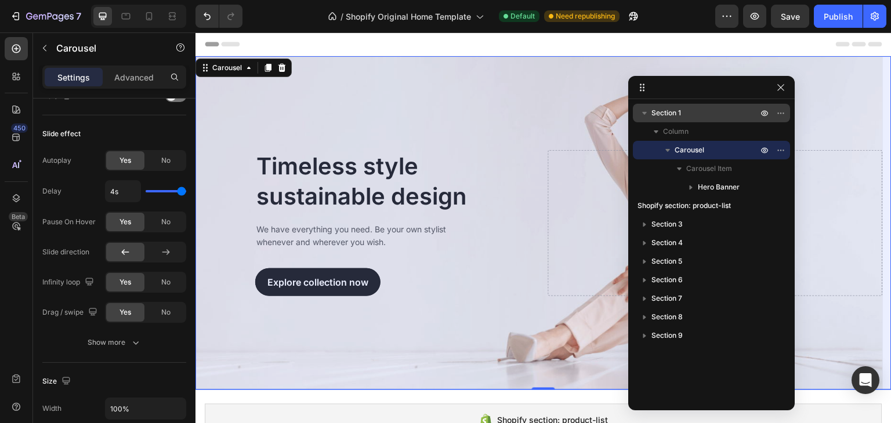
click at [667, 114] on span "Section 1" at bounding box center [666, 113] width 30 height 12
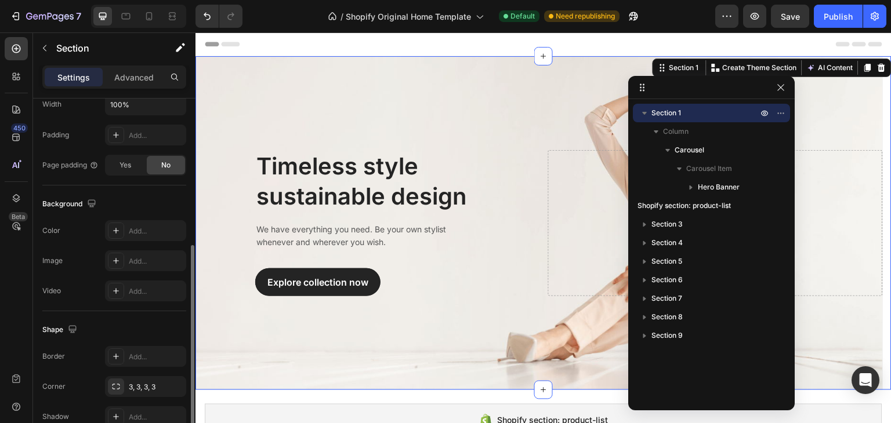
scroll to position [348, 0]
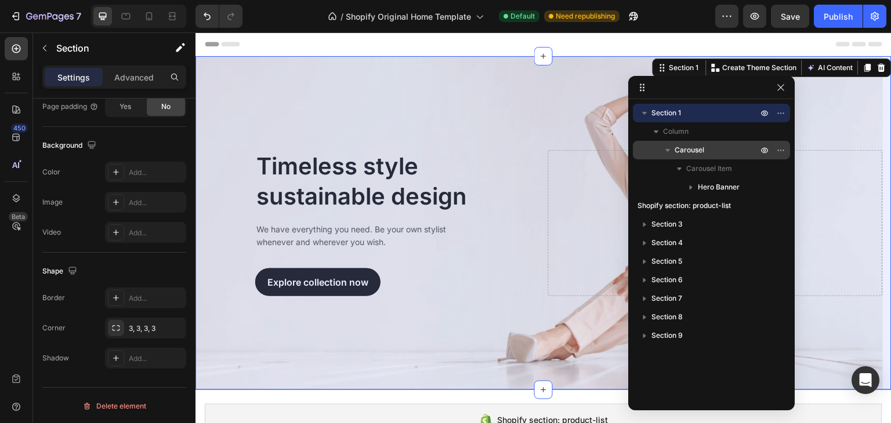
click at [703, 147] on span "Carousel" at bounding box center [689, 150] width 30 height 12
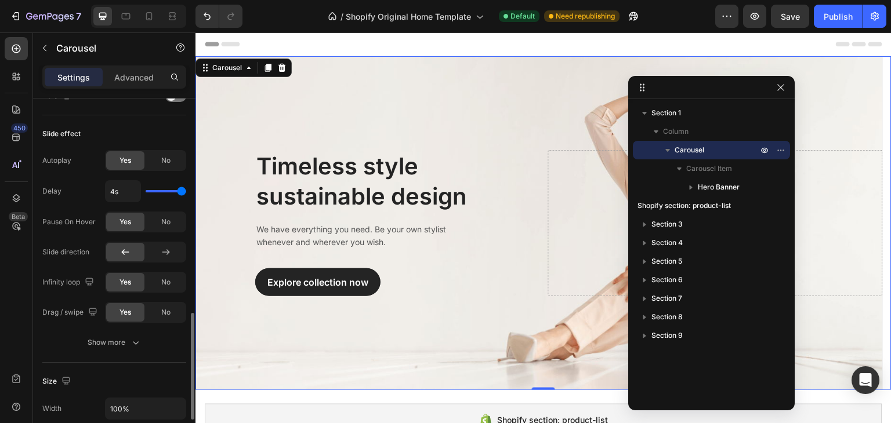
scroll to position [580, 0]
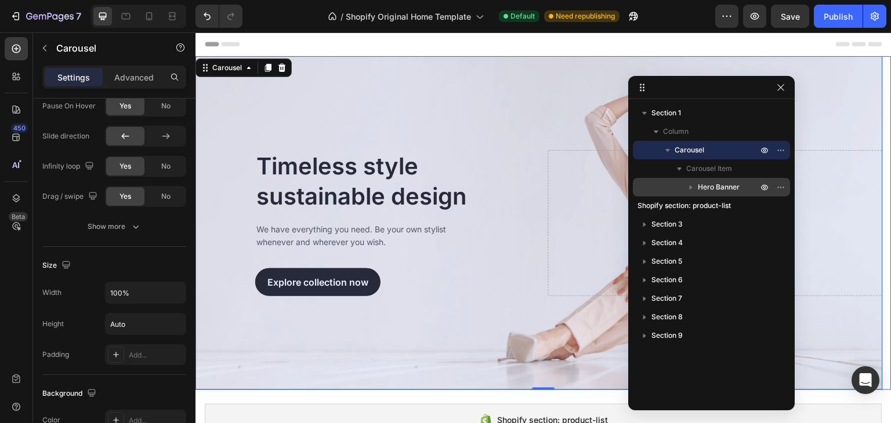
click at [715, 184] on span "Hero Banner" at bounding box center [719, 187] width 42 height 12
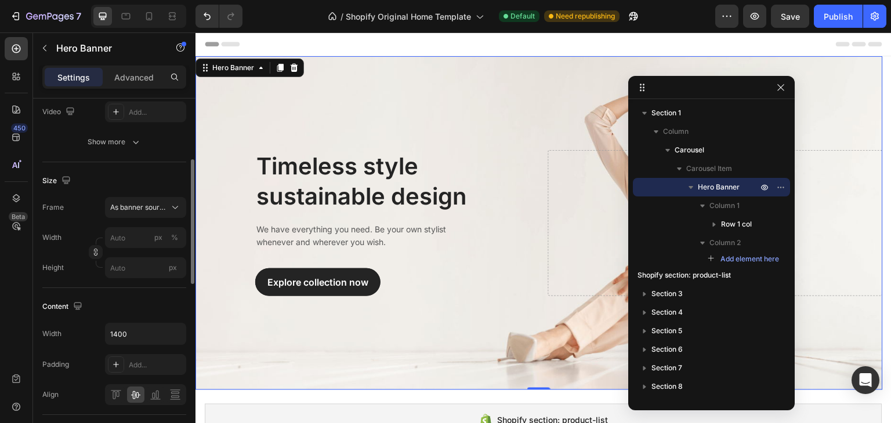
scroll to position [232, 0]
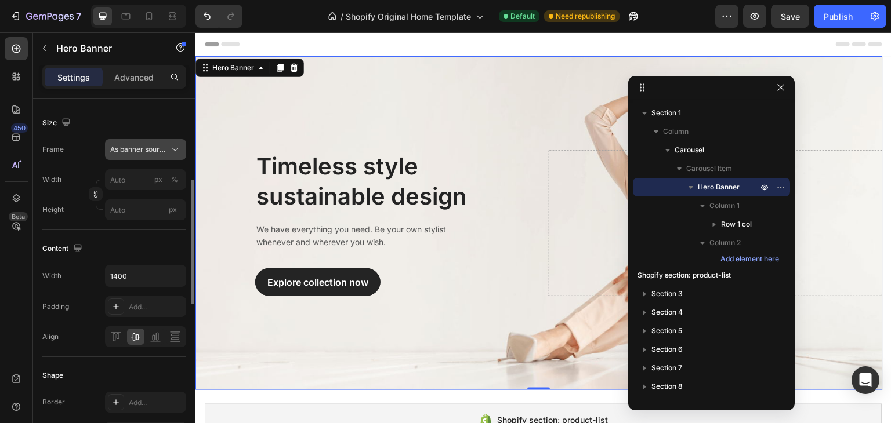
click at [163, 149] on span "As banner source" at bounding box center [138, 149] width 57 height 10
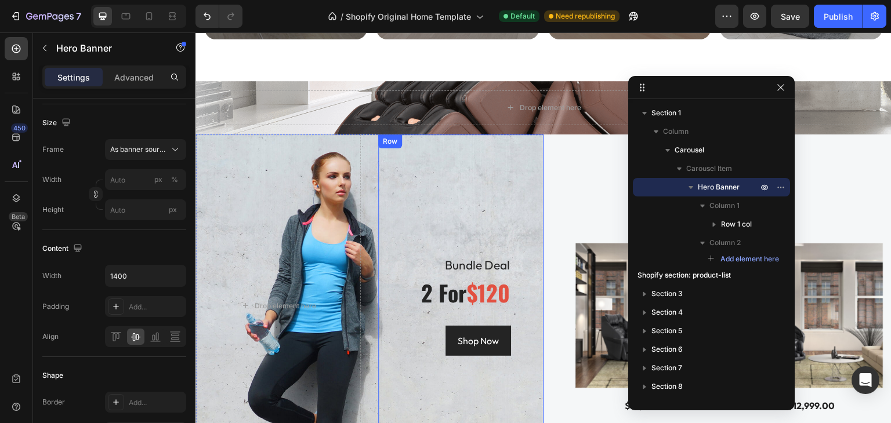
scroll to position [1276, 0]
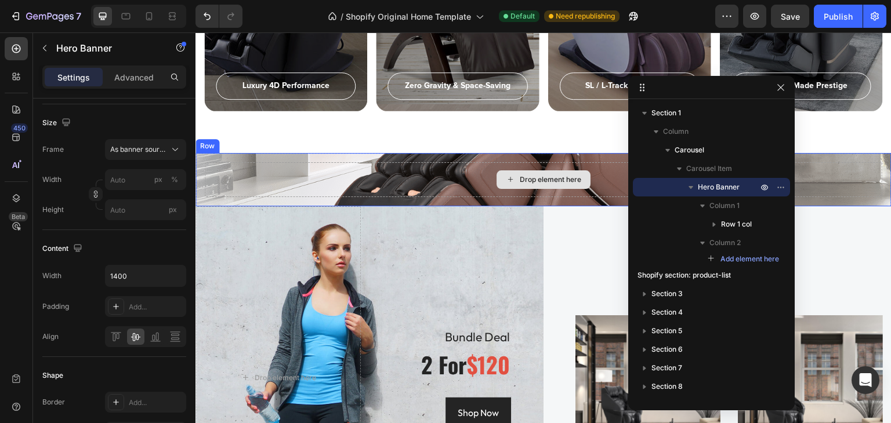
click at [539, 175] on div "Drop element here" at bounding box center [550, 179] width 61 height 9
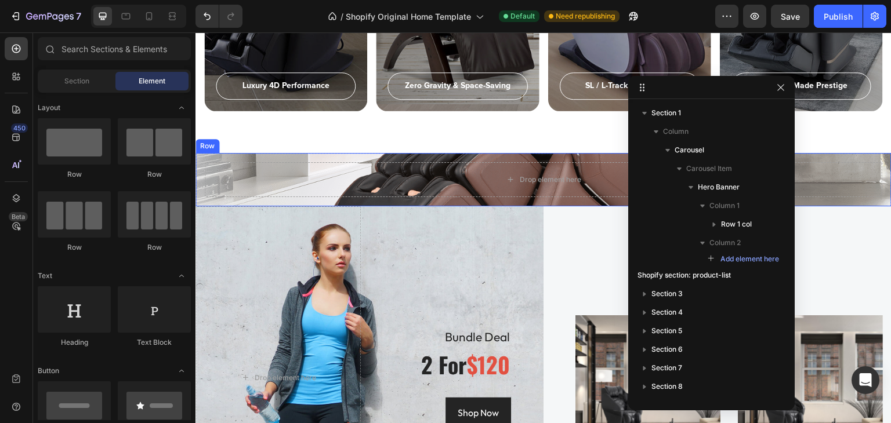
click at [210, 144] on div "Row" at bounding box center [207, 146] width 19 height 10
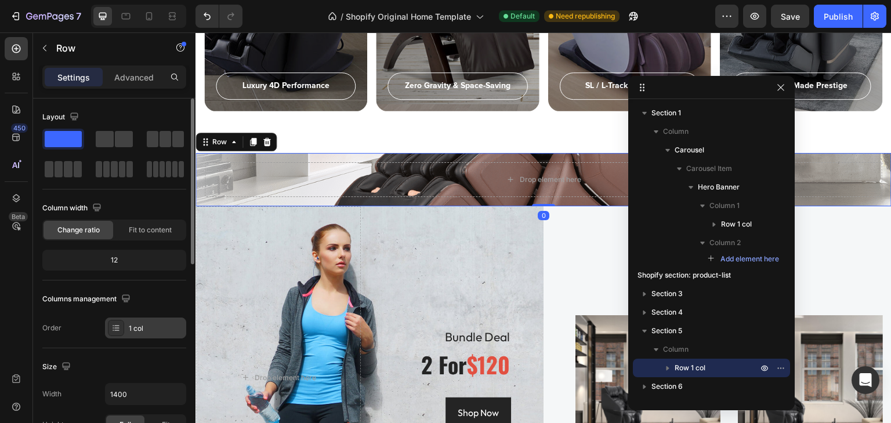
scroll to position [232, 0]
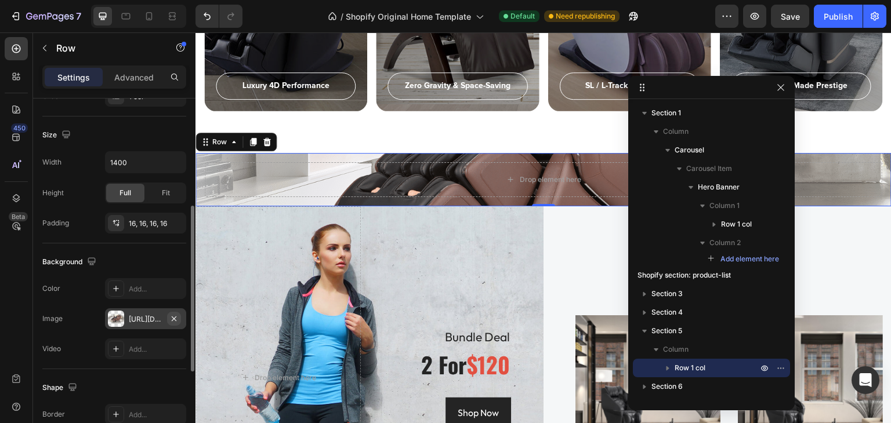
click at [173, 318] on icon "button" at bounding box center [174, 318] width 5 height 5
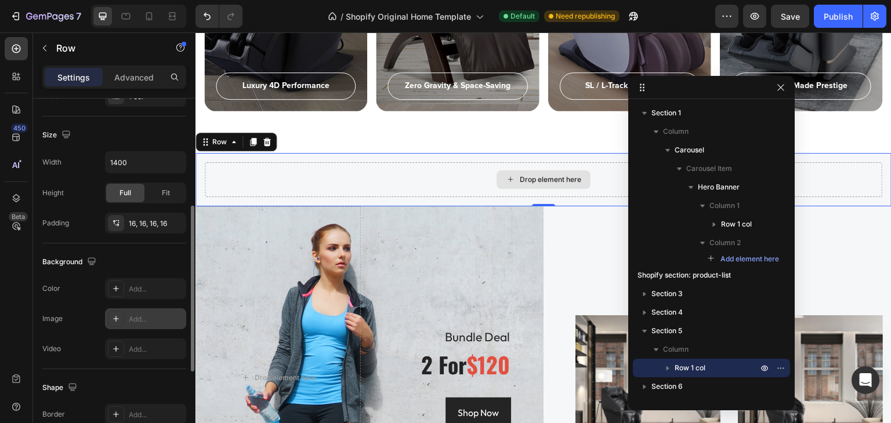
click at [520, 180] on div "Drop element here" at bounding box center [550, 179] width 61 height 9
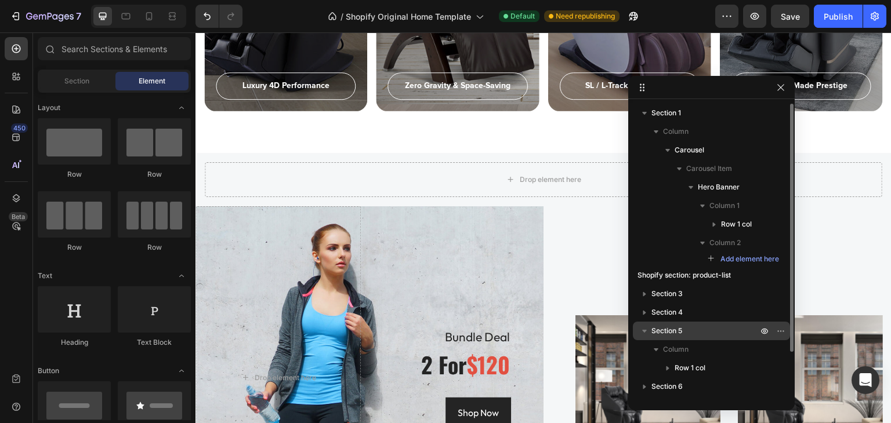
scroll to position [53, 0]
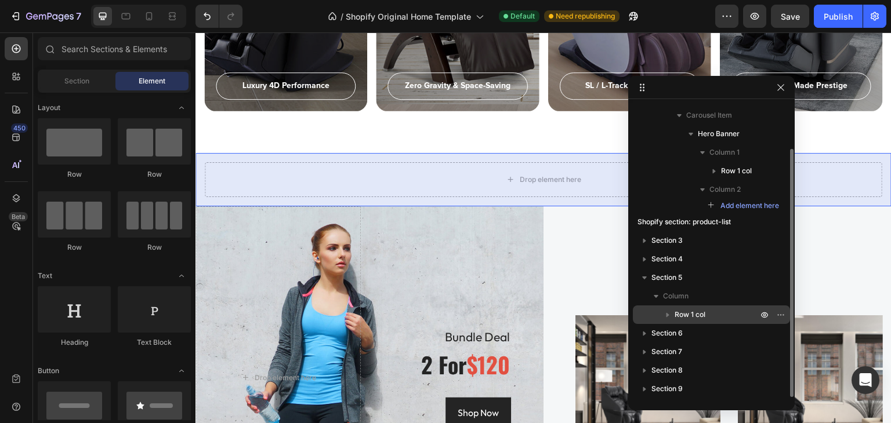
click at [687, 311] on span "Row 1 col" at bounding box center [689, 315] width 31 height 12
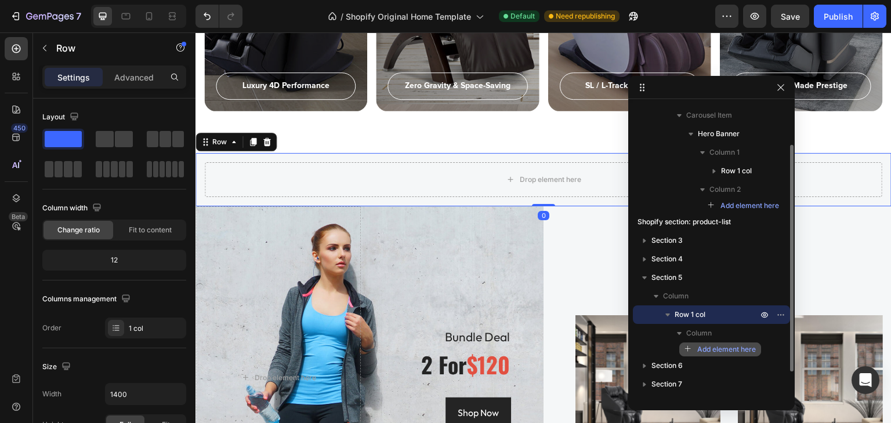
click at [716, 348] on span "Add element here" at bounding box center [726, 349] width 59 height 10
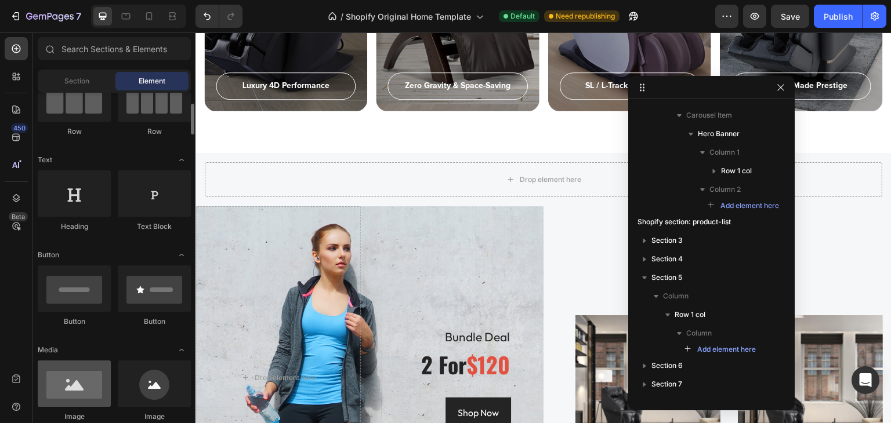
scroll to position [232, 0]
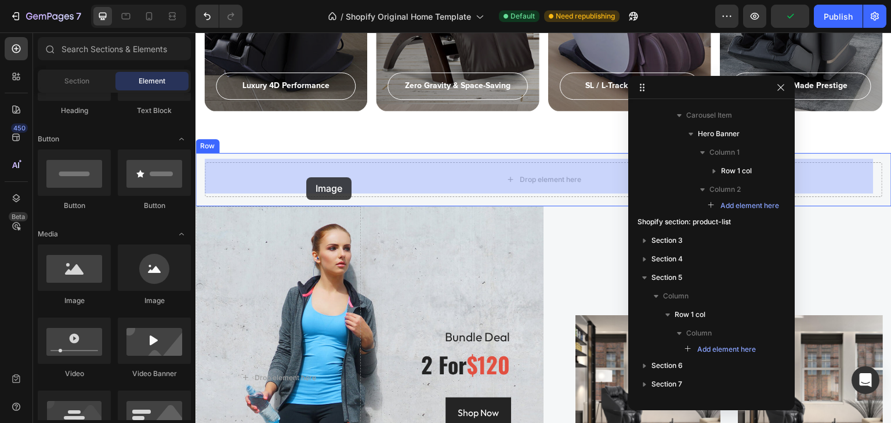
drag, startPoint x: 280, startPoint y: 311, endPoint x: 292, endPoint y: 186, distance: 125.8
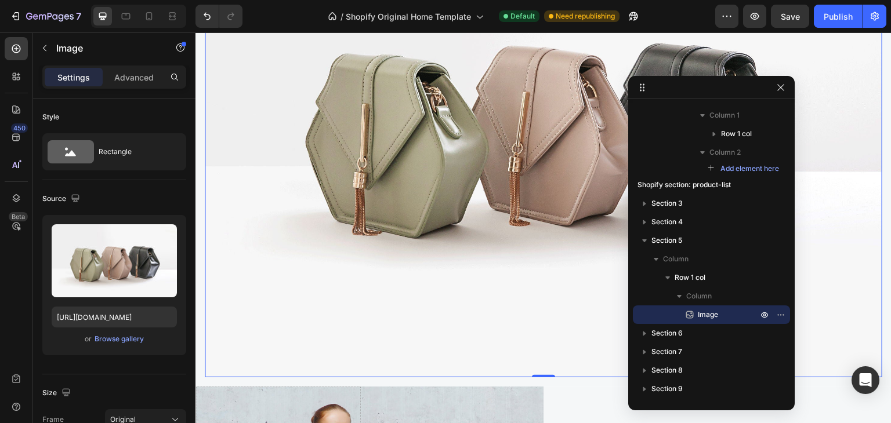
scroll to position [1740, 0]
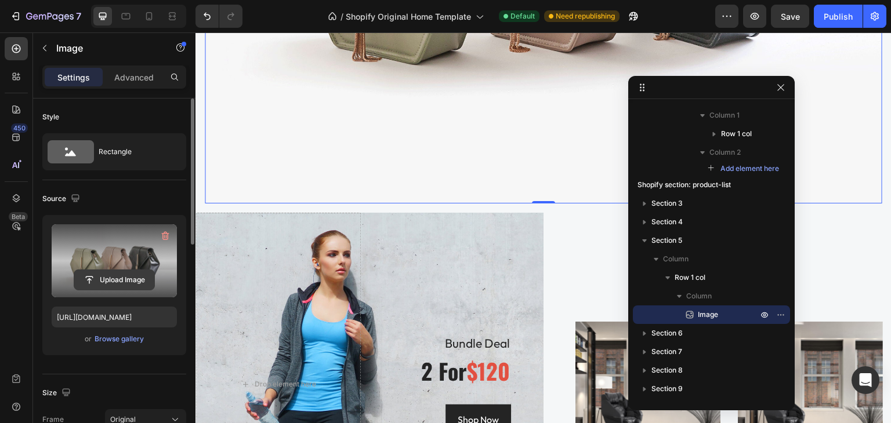
click at [116, 281] on input "file" at bounding box center [114, 280] width 80 height 20
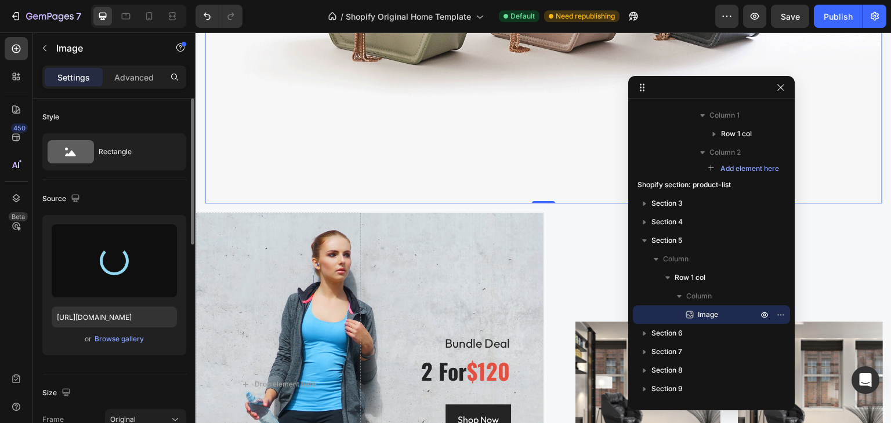
type input "https://cdn.shopify.com/s/files/1/0707/7576/7212/files/gempages_581798798813037…"
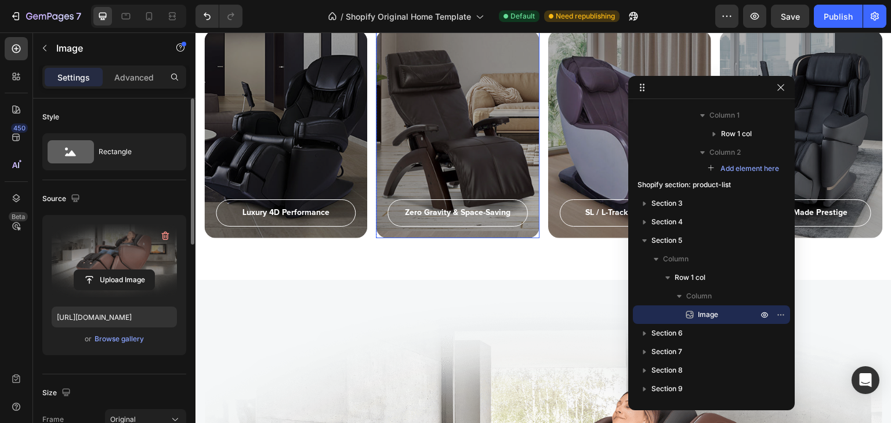
scroll to position [1225, 0]
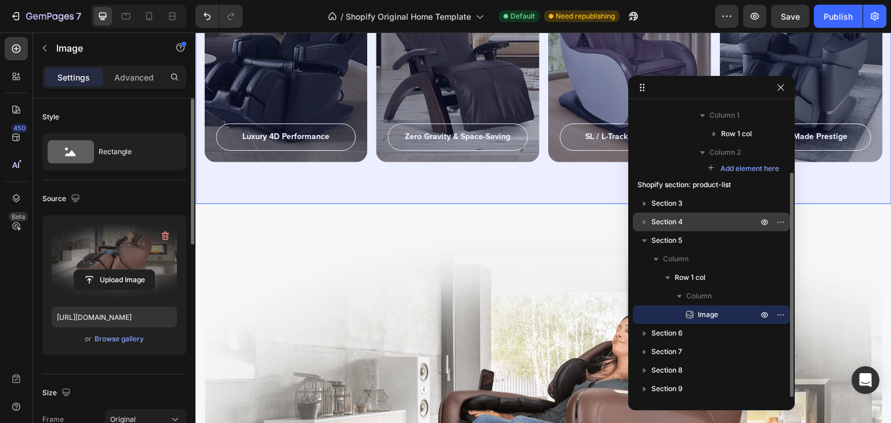
click at [682, 221] on span "Section 4" at bounding box center [666, 222] width 31 height 12
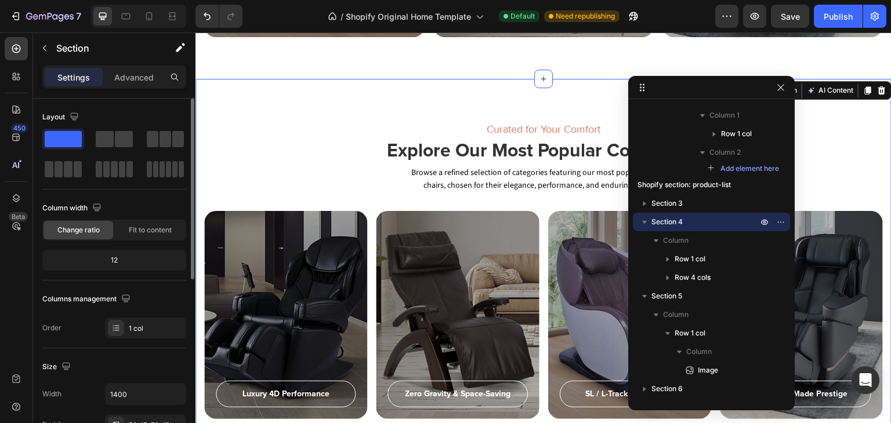
scroll to position [232, 0]
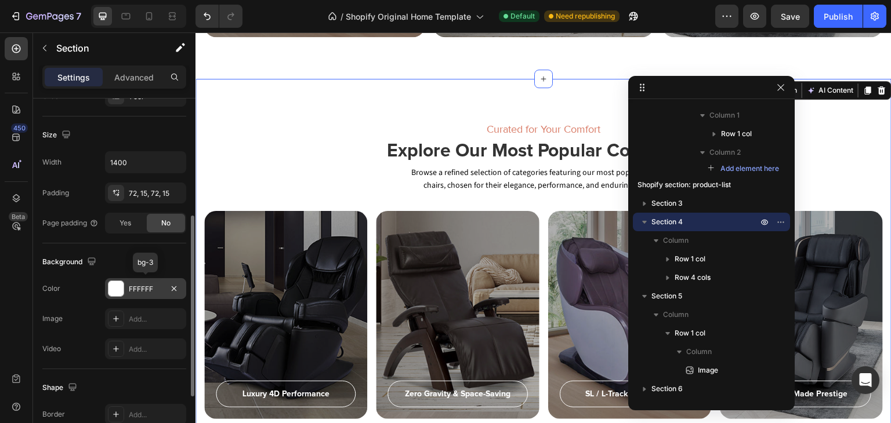
click at [150, 286] on div "FFFFFF" at bounding box center [146, 289] width 34 height 10
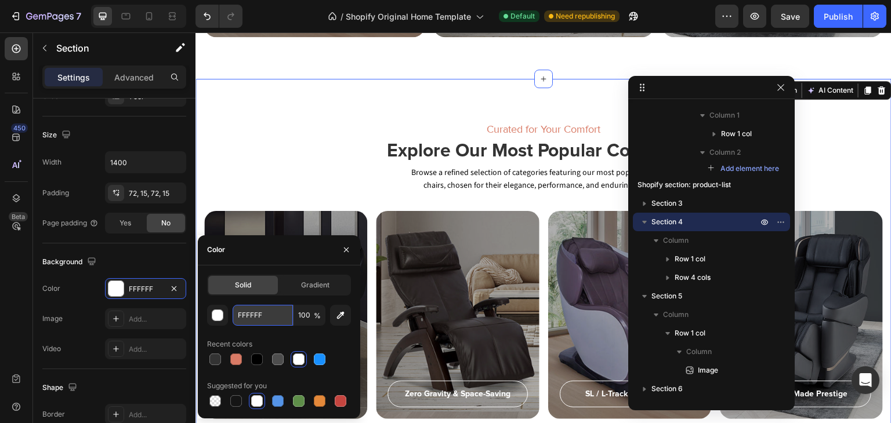
click at [266, 315] on input "FFFFFF" at bounding box center [263, 315] width 60 height 21
paste input "#F5F5F4"
type input "#F5F5F4"
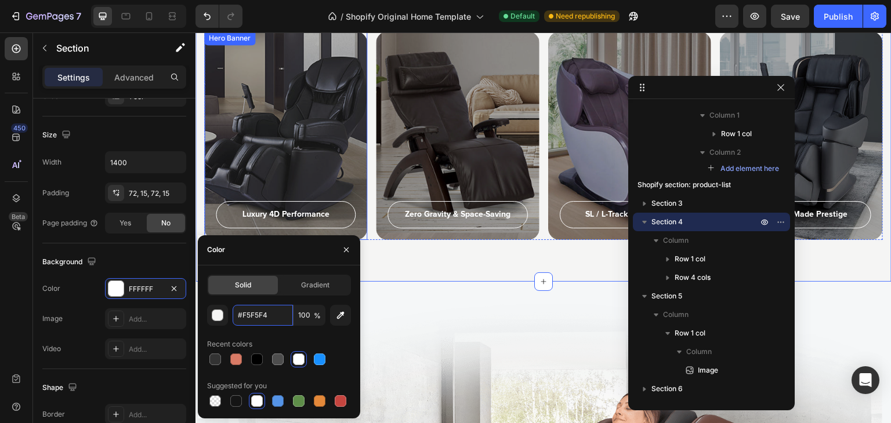
scroll to position [1321, 0]
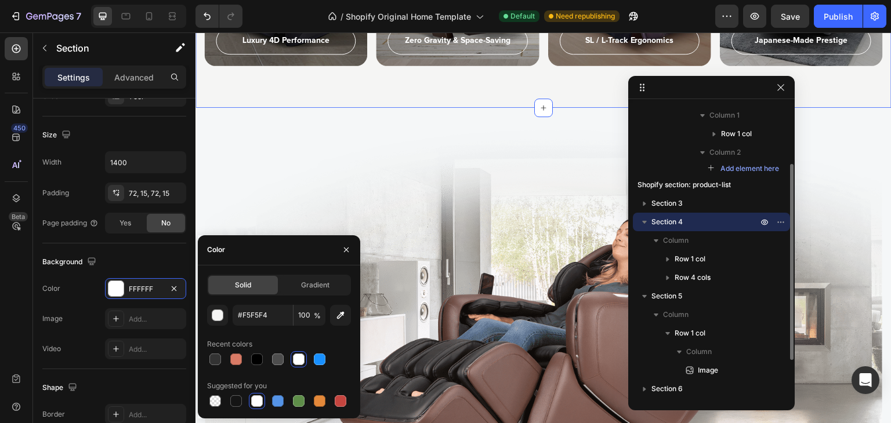
click at [682, 223] on span "Section 4" at bounding box center [666, 222] width 31 height 12
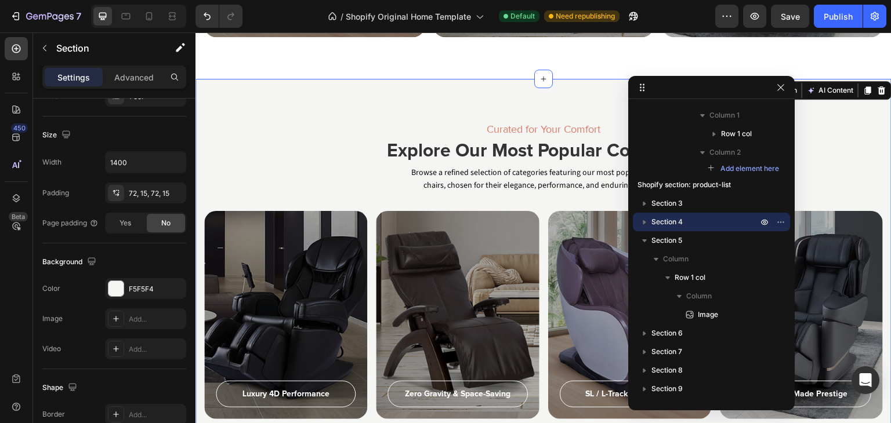
scroll to position [290, 0]
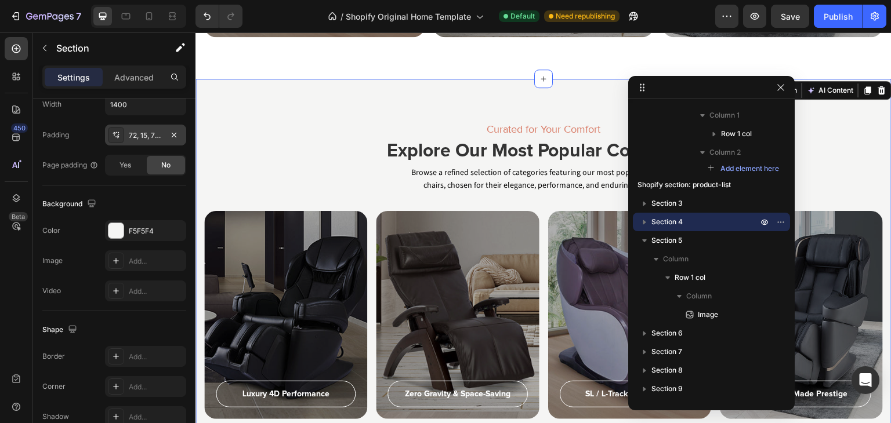
click at [145, 131] on div "72, 15, 72, 15" at bounding box center [146, 135] width 34 height 10
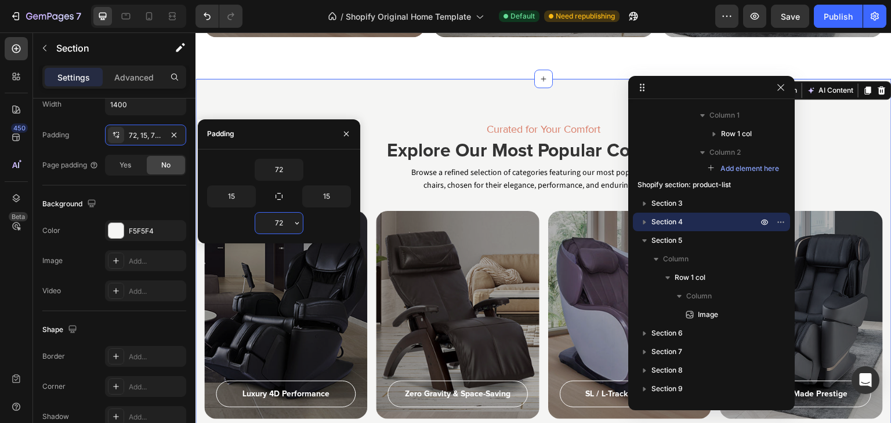
click at [281, 227] on input "72" at bounding box center [279, 223] width 48 height 21
type input "0"
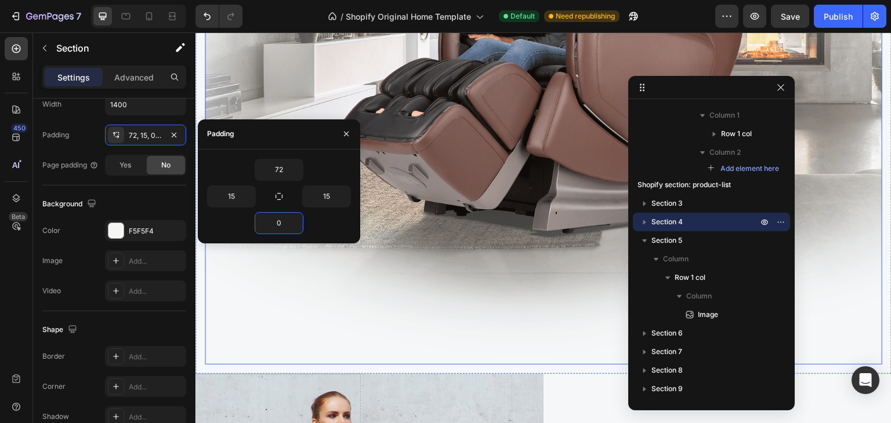
scroll to position [1553, 0]
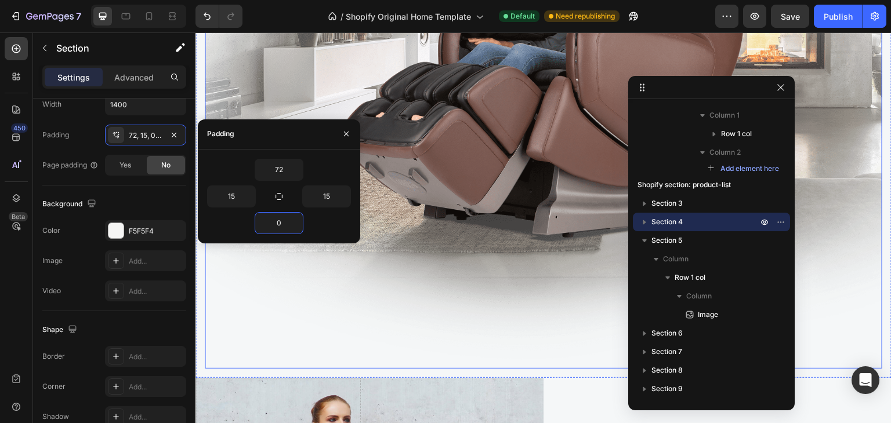
click at [552, 186] on img at bounding box center [543, 105] width 677 height 529
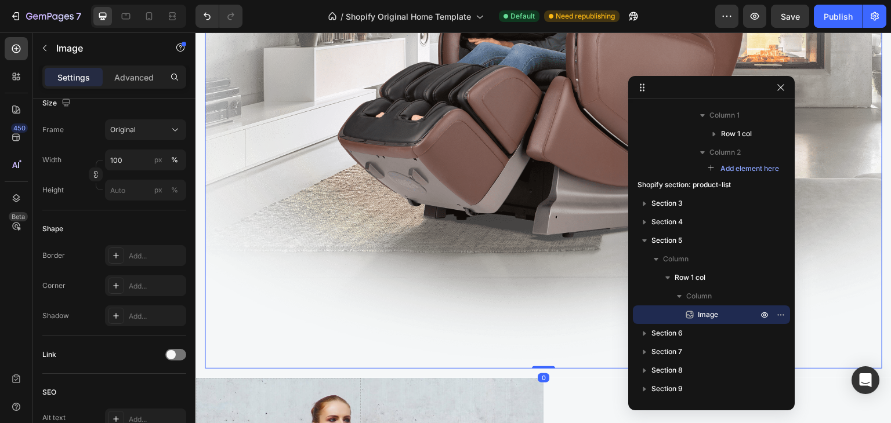
scroll to position [0, 0]
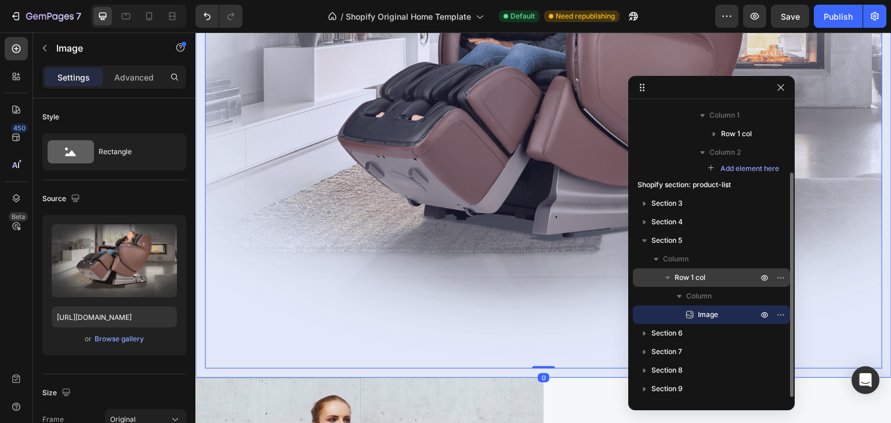
click at [663, 273] on icon "button" at bounding box center [668, 278] width 12 height 12
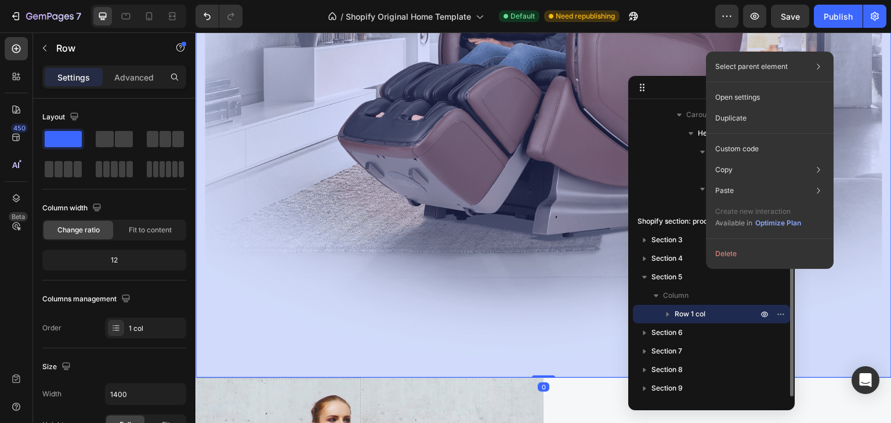
scroll to position [53, 0]
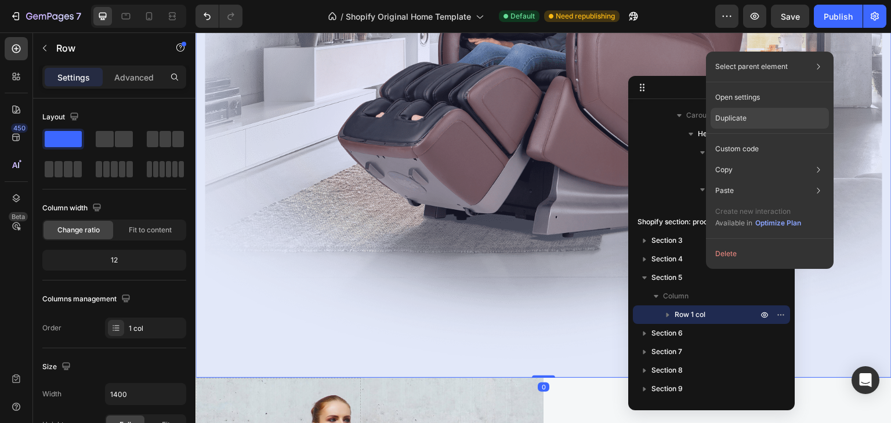
click at [745, 118] on p "Duplicate" at bounding box center [730, 118] width 31 height 10
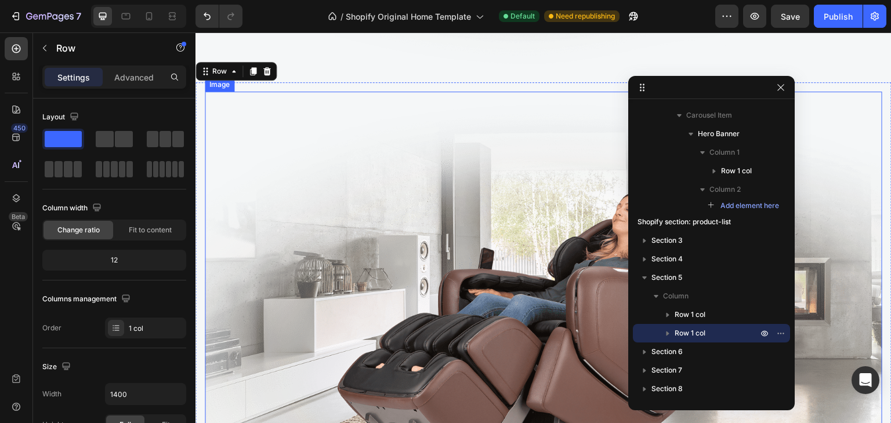
scroll to position [1851, 0]
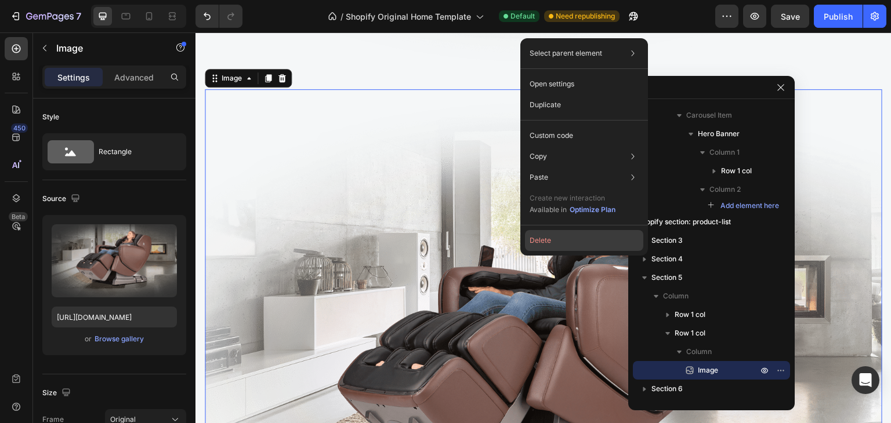
click at [542, 237] on button "Delete" at bounding box center [584, 240] width 118 height 21
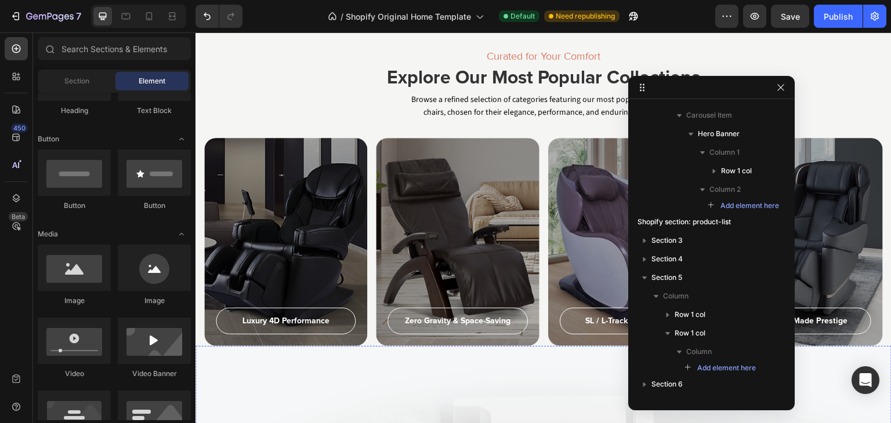
scroll to position [872, 0]
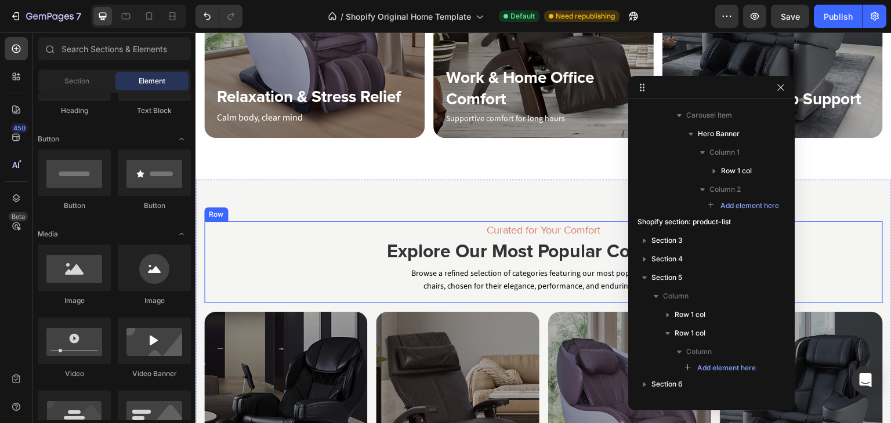
click at [304, 231] on div "Curated for Your Comfort Heading Explore Our Most Popular Collections Heading B…" at bounding box center [543, 261] width 678 height 81
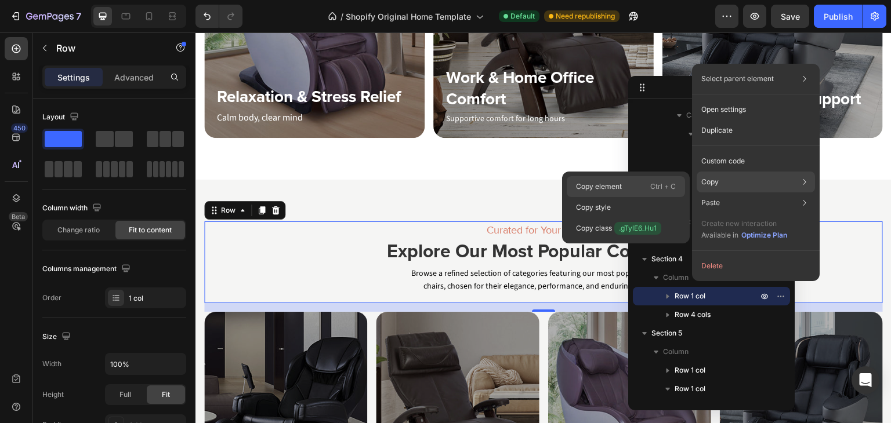
click at [615, 183] on p "Copy element" at bounding box center [599, 186] width 46 height 10
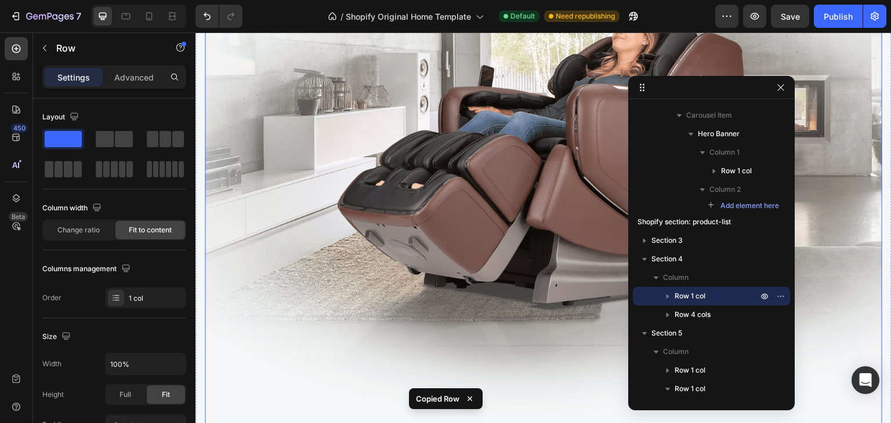
scroll to position [1626, 0]
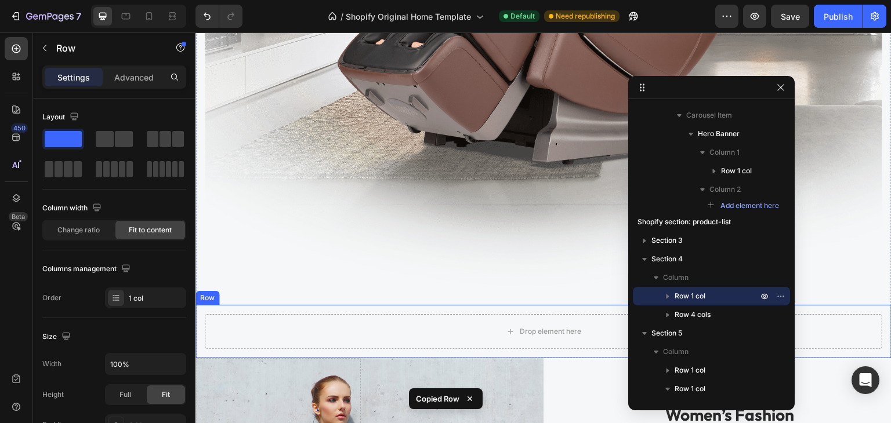
click at [205, 293] on div "Row" at bounding box center [207, 298] width 19 height 10
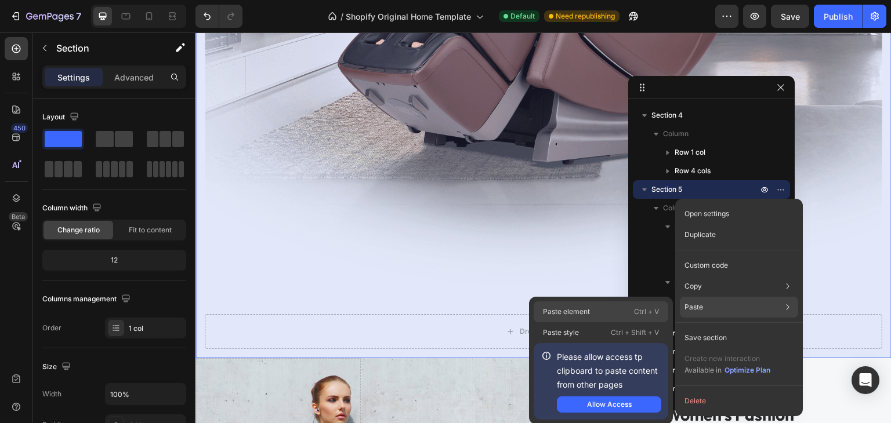
click at [585, 309] on p "Paste element" at bounding box center [566, 312] width 47 height 10
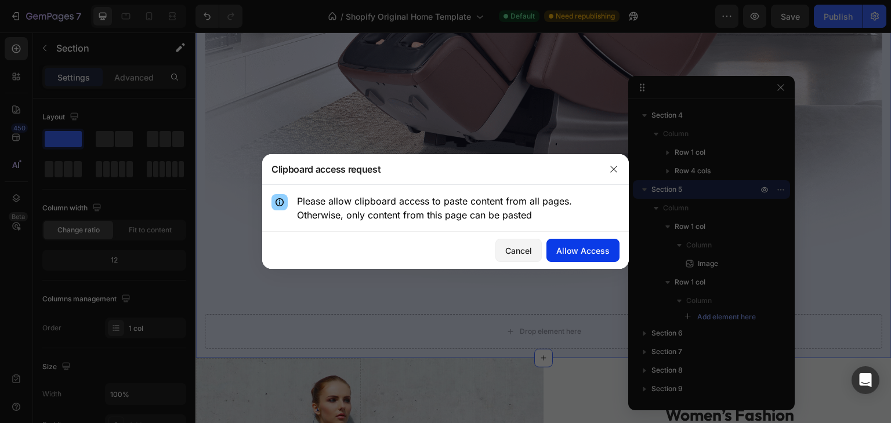
click at [589, 249] on div "Allow Access" at bounding box center [582, 251] width 53 height 12
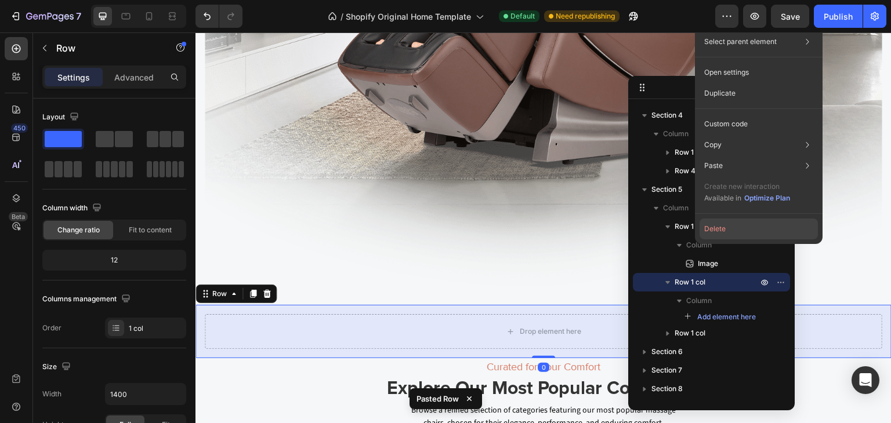
click at [718, 231] on button "Delete" at bounding box center [758, 229] width 118 height 21
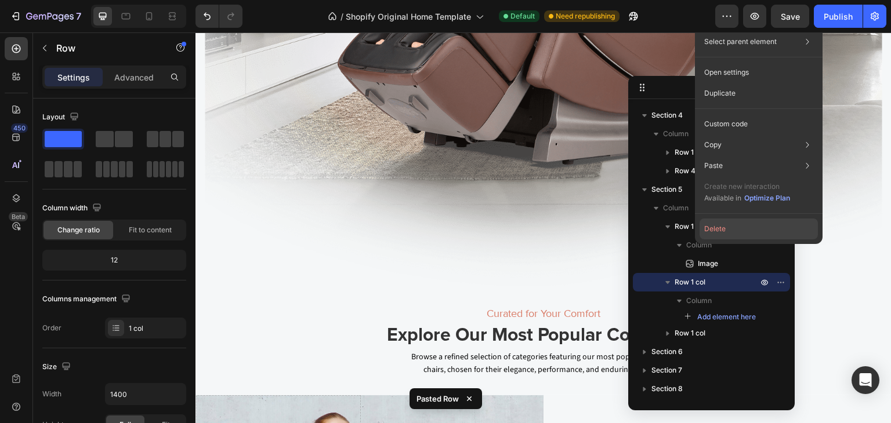
scroll to position [165, 0]
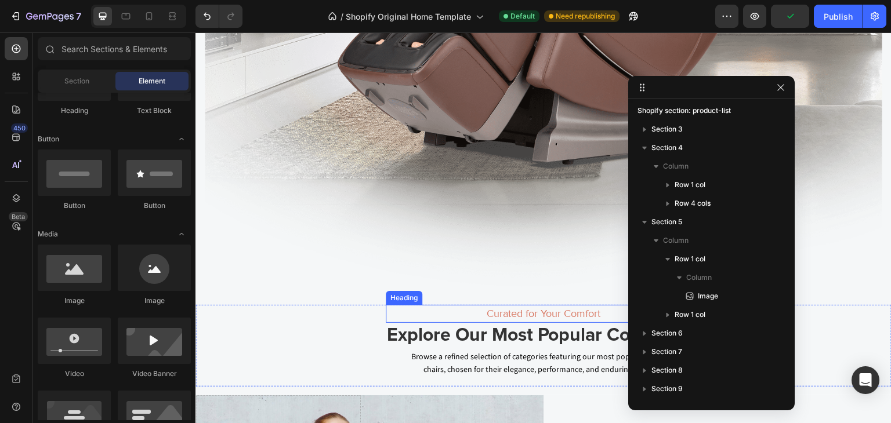
click at [517, 305] on h6 "Curated for Your Comfort" at bounding box center [544, 314] width 316 height 18
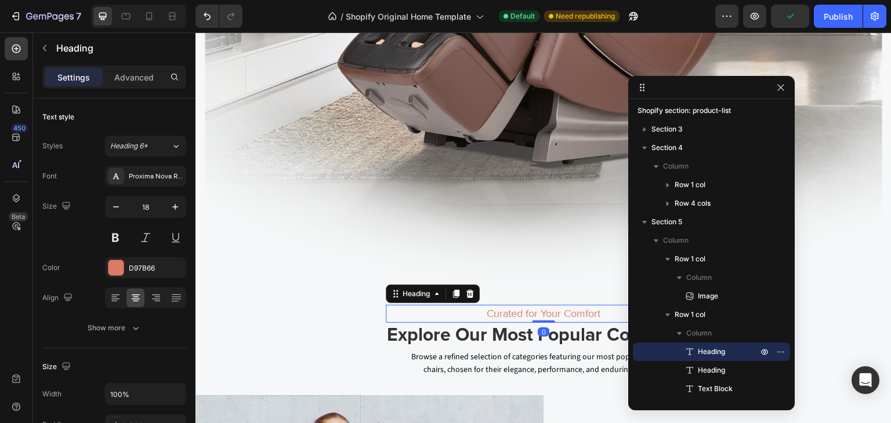
click at [496, 305] on h6 "Curated for Your Comfort" at bounding box center [544, 314] width 316 height 18
click at [496, 306] on p "Curated for Your Comfort" at bounding box center [544, 314] width 314 height 16
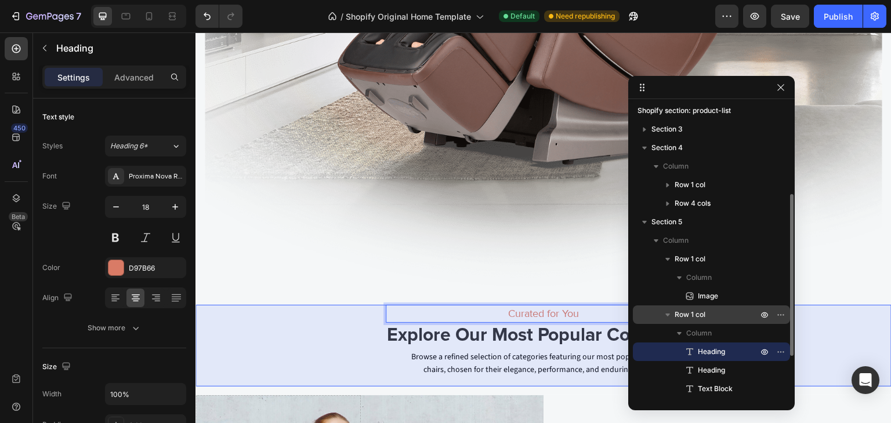
click at [692, 314] on span "Row 1 col" at bounding box center [689, 315] width 31 height 12
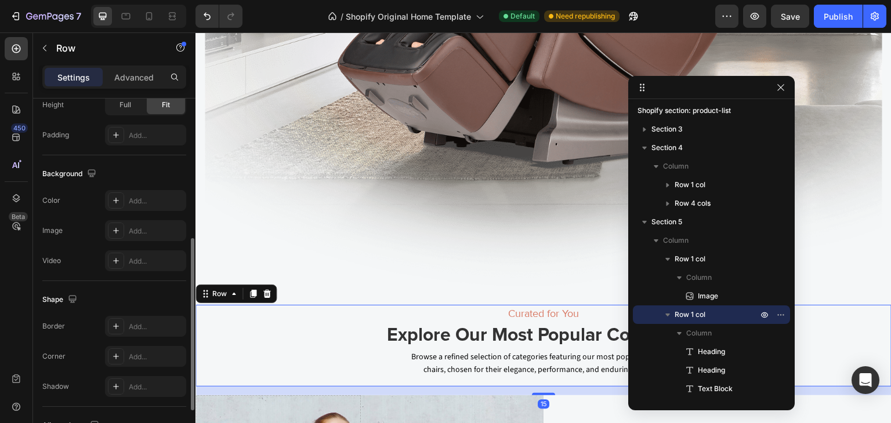
scroll to position [384, 0]
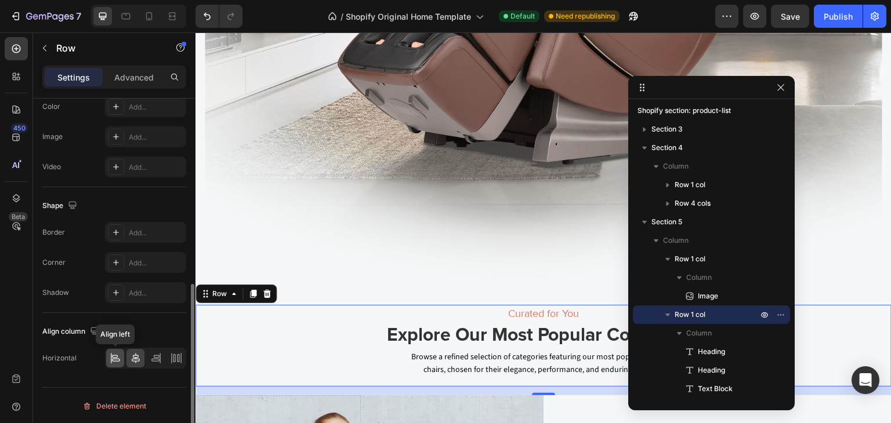
click at [113, 356] on icon at bounding box center [115, 356] width 6 height 3
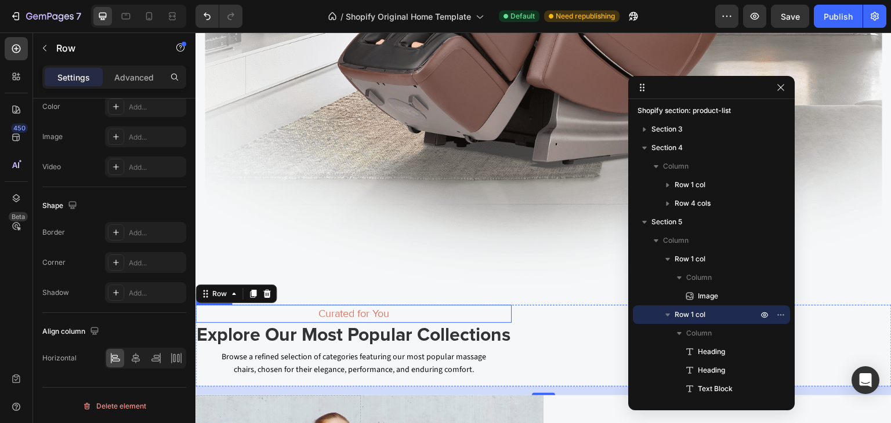
click at [326, 308] on p "Curated for You" at bounding box center [354, 314] width 314 height 16
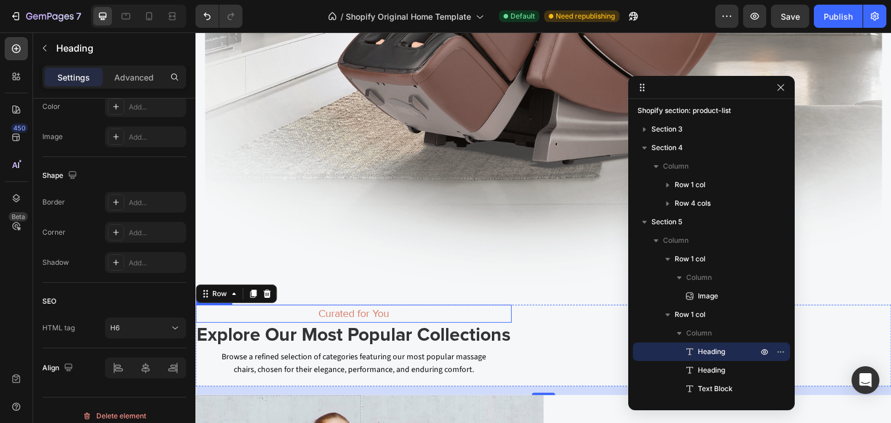
scroll to position [0, 0]
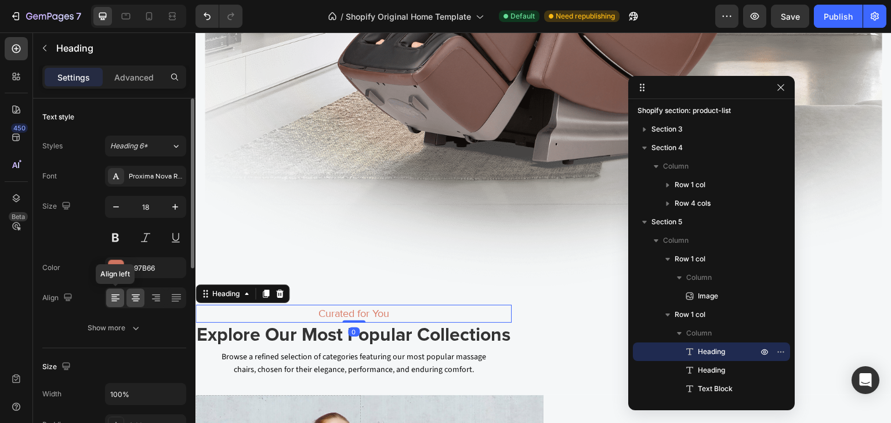
click at [117, 296] on icon at bounding box center [116, 298] width 12 height 12
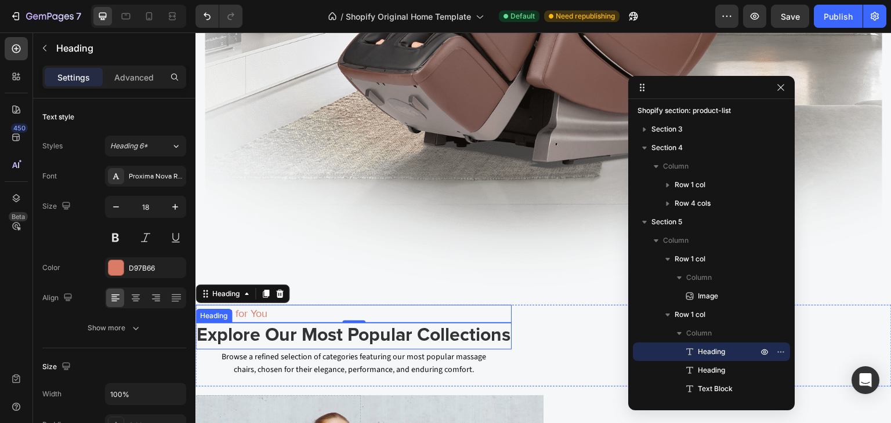
click at [261, 326] on h2 "Explore Our Most Popular Collections" at bounding box center [353, 336] width 316 height 27
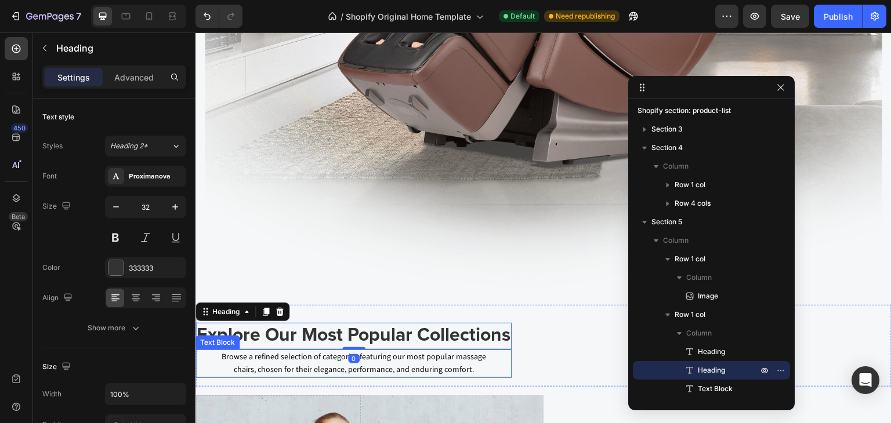
click at [288, 351] on p "Browse a refined selection of categories featuring our most popular massage cha…" at bounding box center [354, 364] width 276 height 26
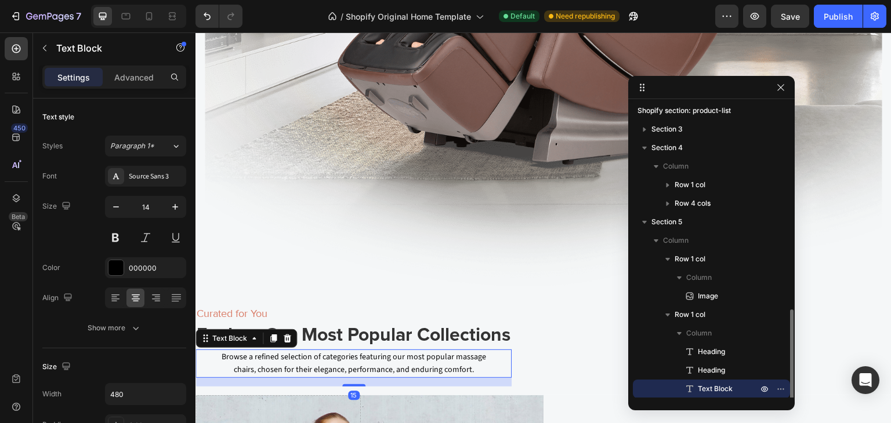
scroll to position [239, 0]
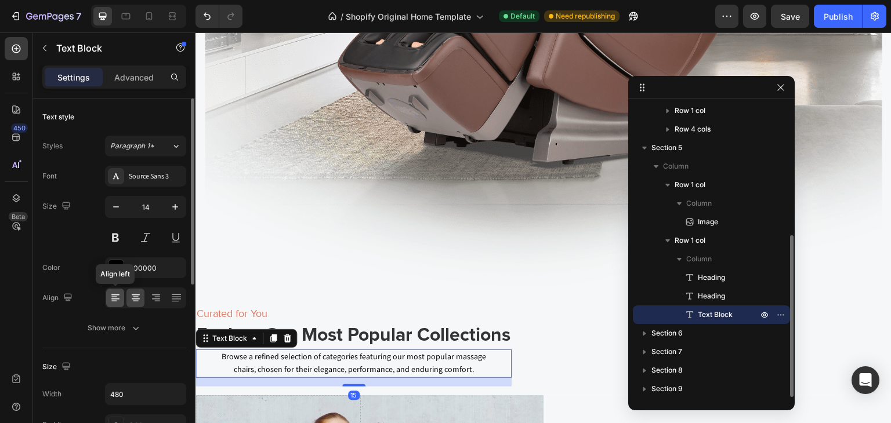
click at [114, 295] on icon at bounding box center [115, 295] width 8 height 1
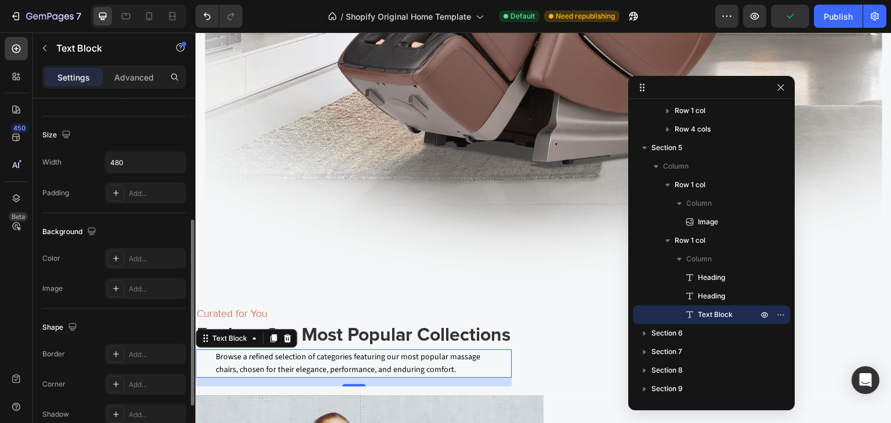
scroll to position [328, 0]
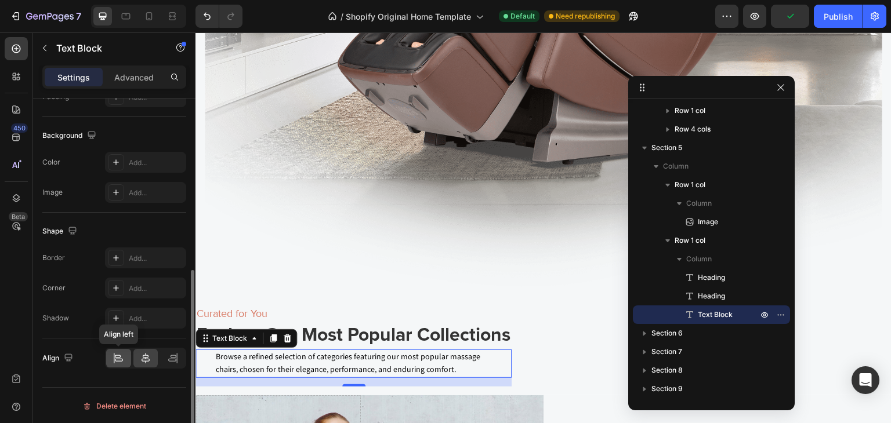
click at [112, 362] on icon at bounding box center [118, 359] width 12 height 12
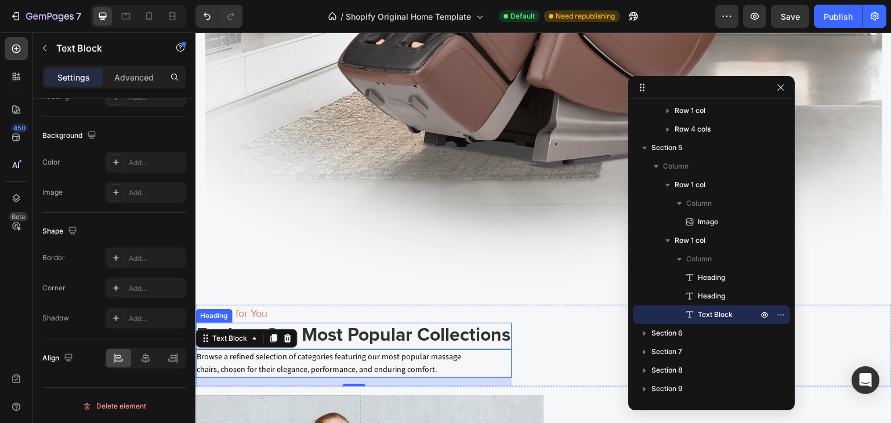
click at [408, 329] on h2 "Explore Our Most Popular Collections" at bounding box center [353, 336] width 316 height 27
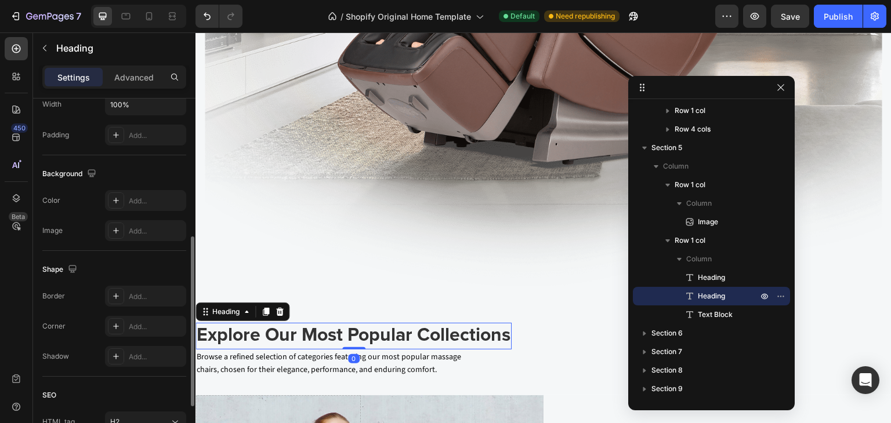
scroll to position [394, 0]
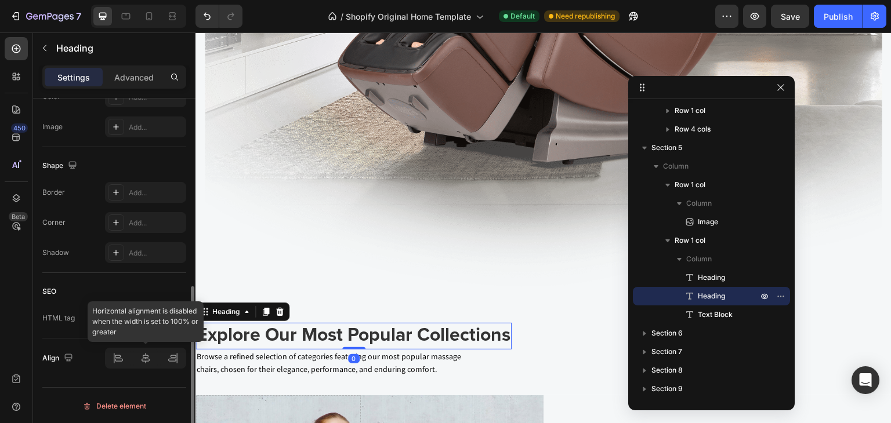
click at [121, 357] on div at bounding box center [145, 358] width 81 height 21
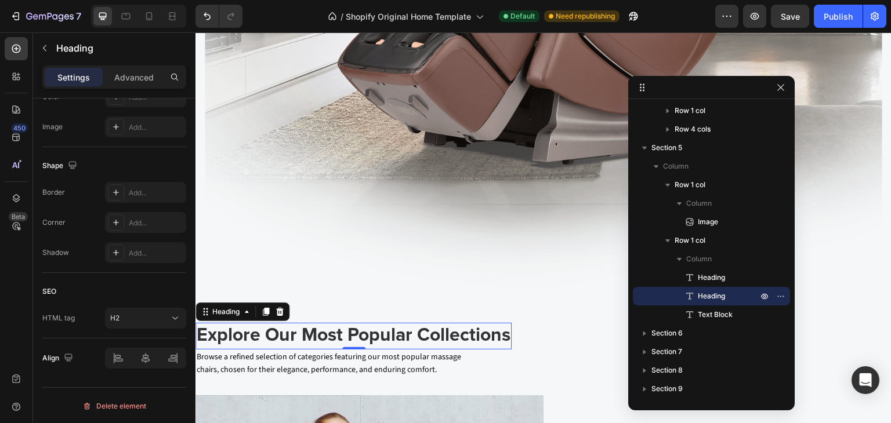
click at [313, 335] on h2 "Explore Our Most Popular Collections" at bounding box center [353, 336] width 316 height 27
click at [313, 334] on p "Explore Our Most Popular Collections" at bounding box center [354, 336] width 314 height 24
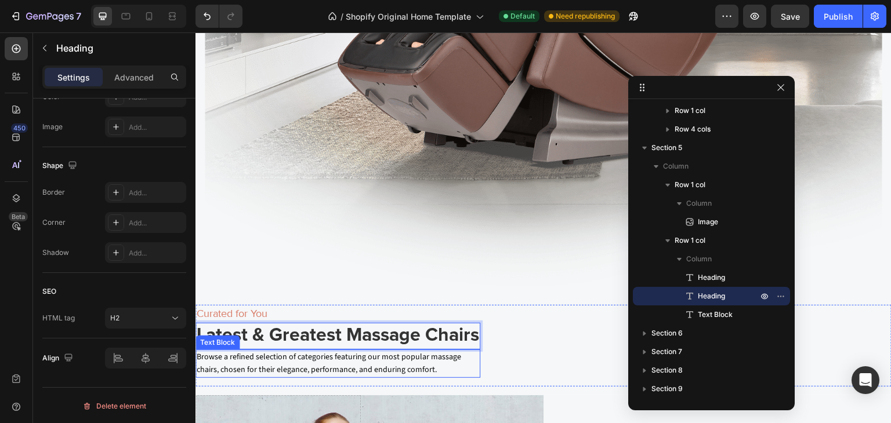
click at [319, 355] on p "Browse a refined selection of categories featuring our most popular massage cha…" at bounding box center [335, 364] width 276 height 26
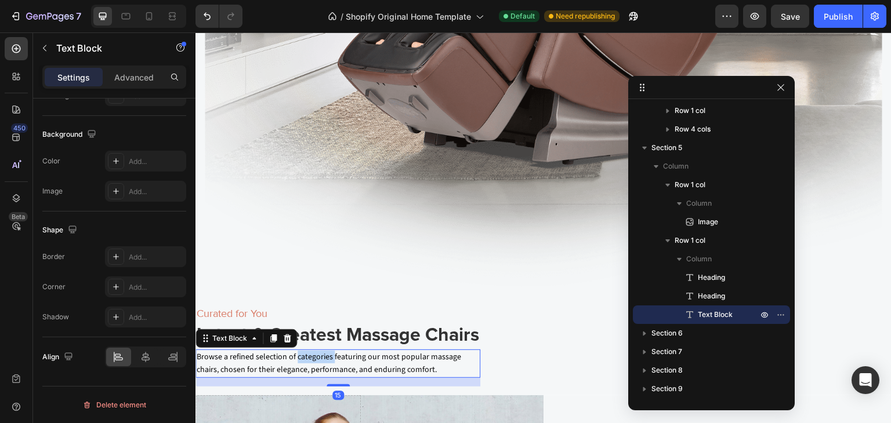
scroll to position [0, 0]
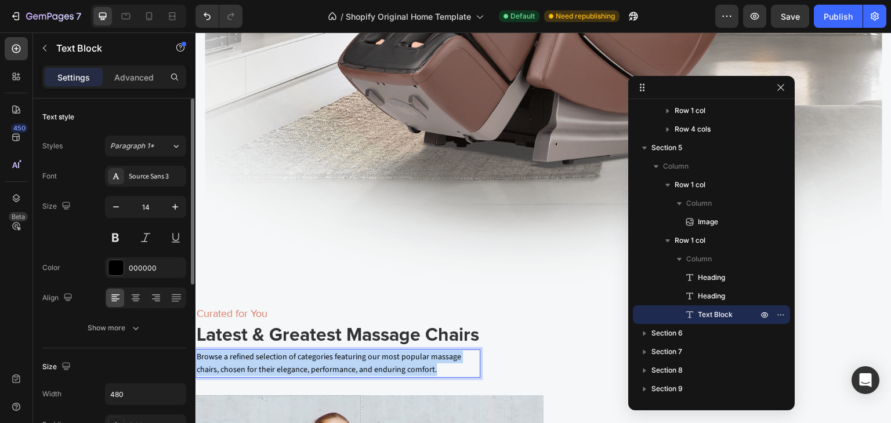
click at [319, 355] on p "Browse a refined selection of categories featuring our most popular massage cha…" at bounding box center [335, 364] width 276 height 26
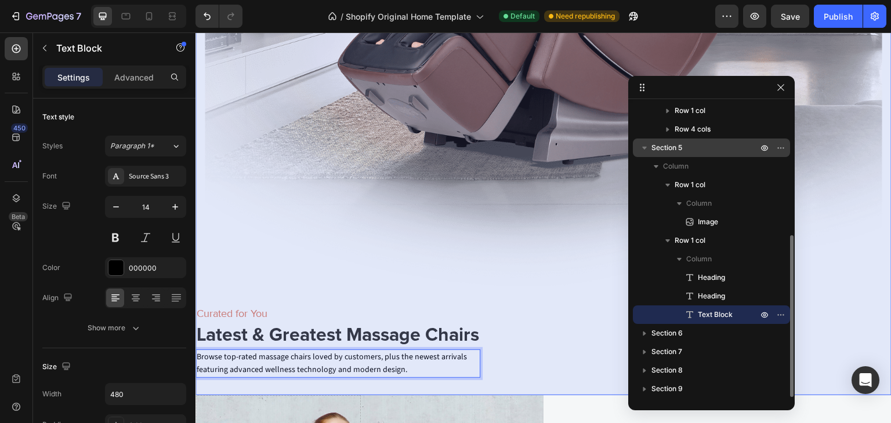
click at [680, 146] on span "Section 5" at bounding box center [666, 148] width 31 height 12
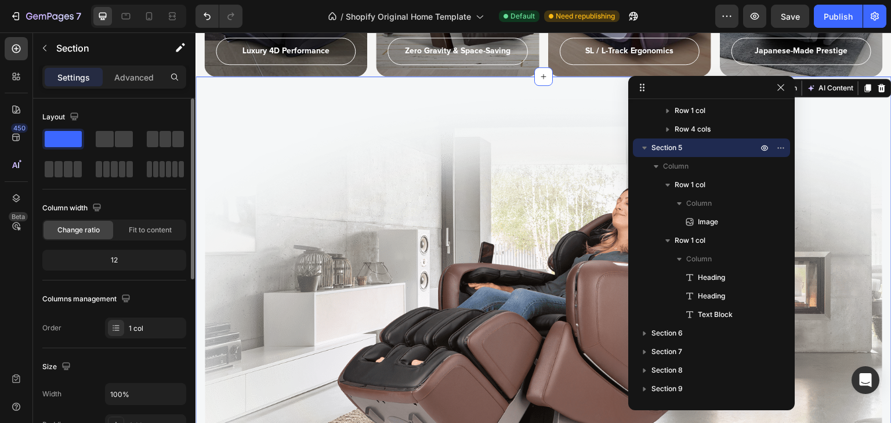
scroll to position [232, 0]
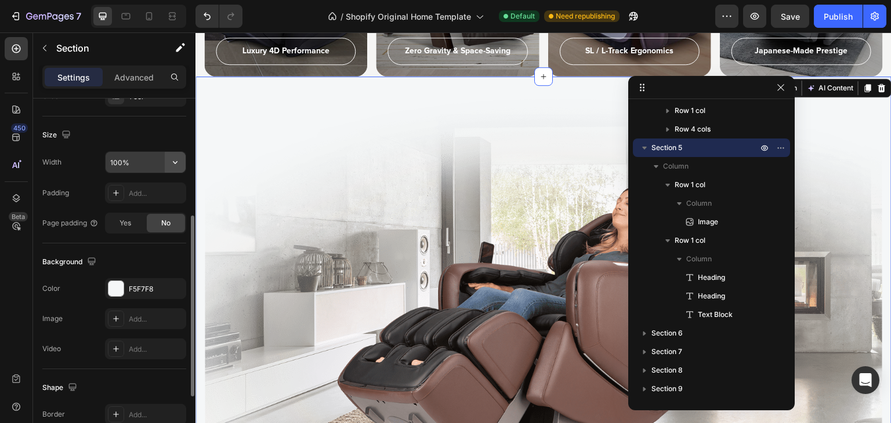
click at [172, 161] on icon "button" at bounding box center [175, 163] width 12 height 12
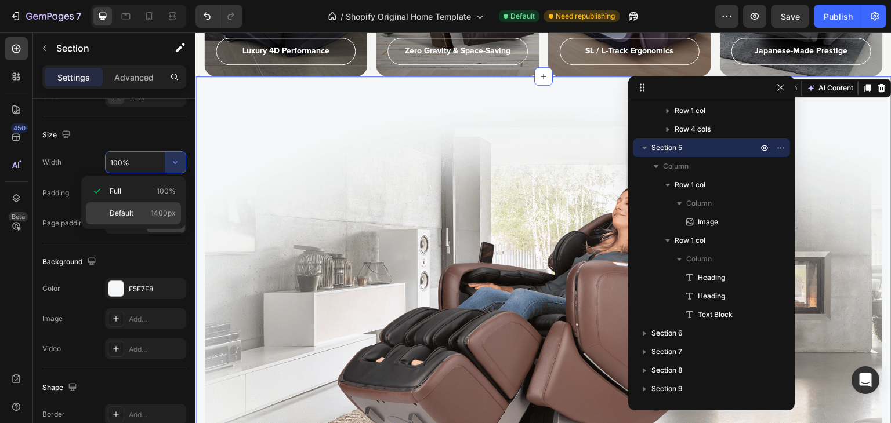
click at [129, 216] on span "Default" at bounding box center [122, 213] width 24 height 10
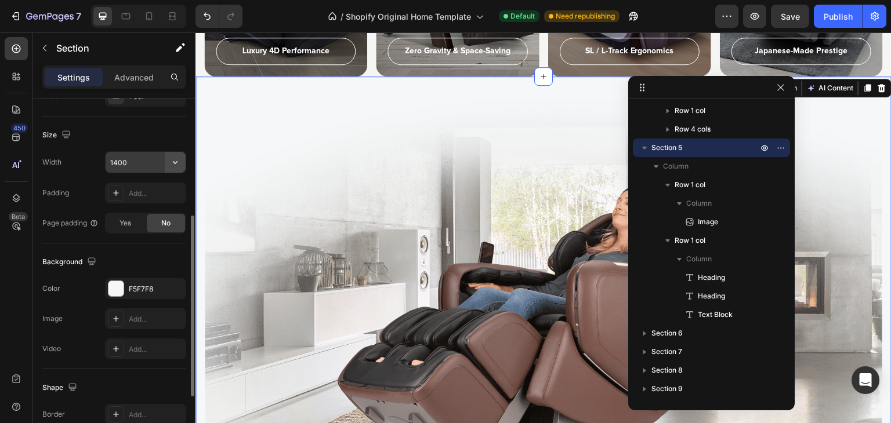
click at [174, 162] on icon "button" at bounding box center [175, 162] width 5 height 3
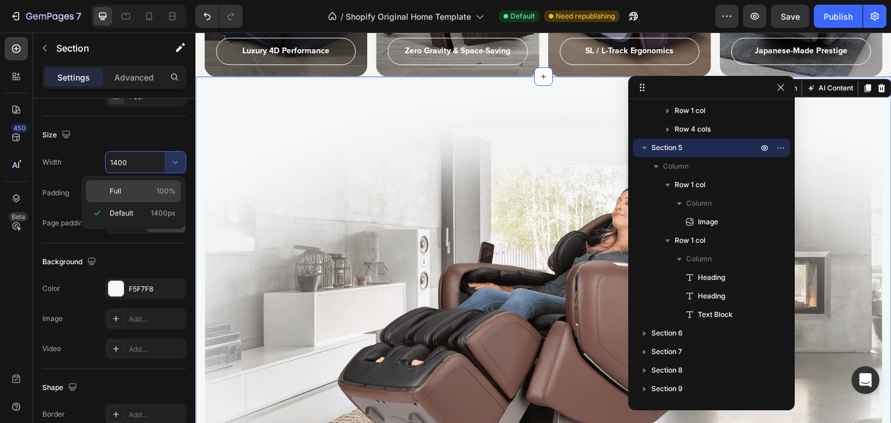
click at [141, 193] on p "Full 100%" at bounding box center [143, 191] width 66 height 10
type input "100%"
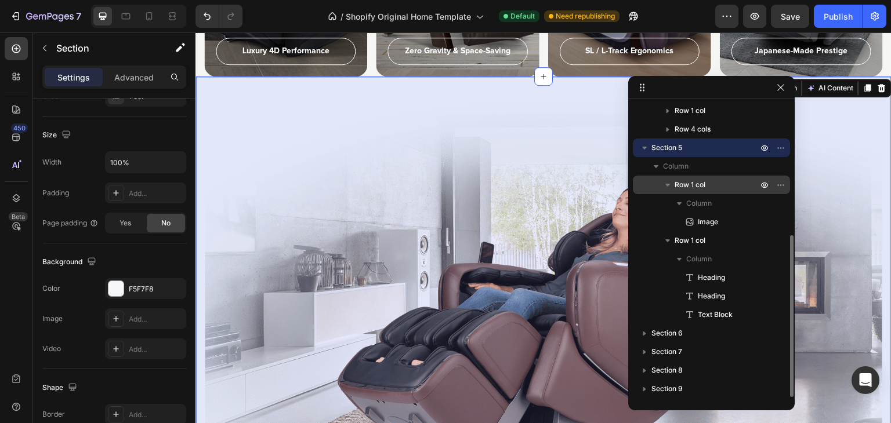
click at [691, 188] on span "Row 1 col" at bounding box center [689, 185] width 31 height 12
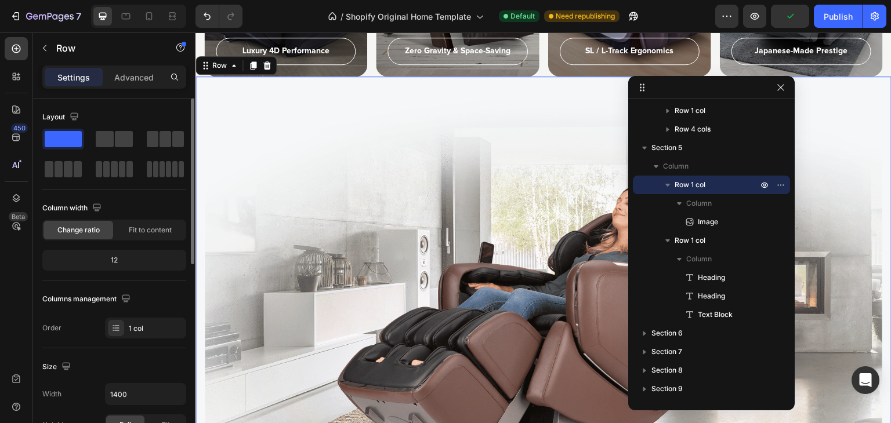
scroll to position [174, 0]
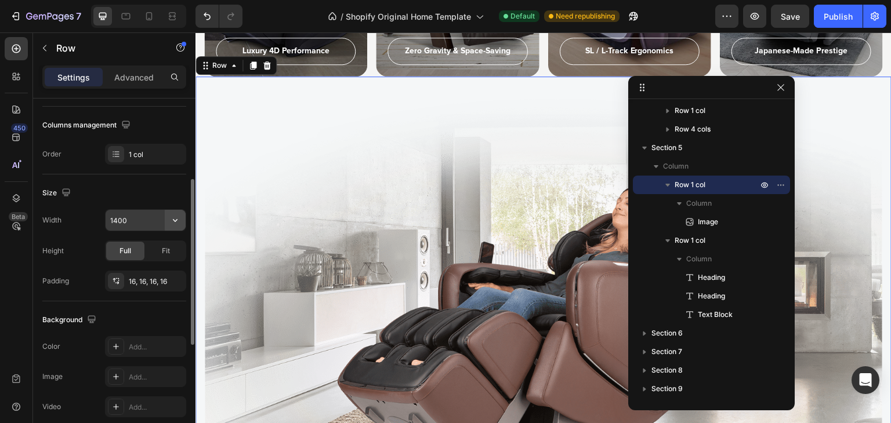
click at [177, 221] on icon "button" at bounding box center [175, 221] width 12 height 12
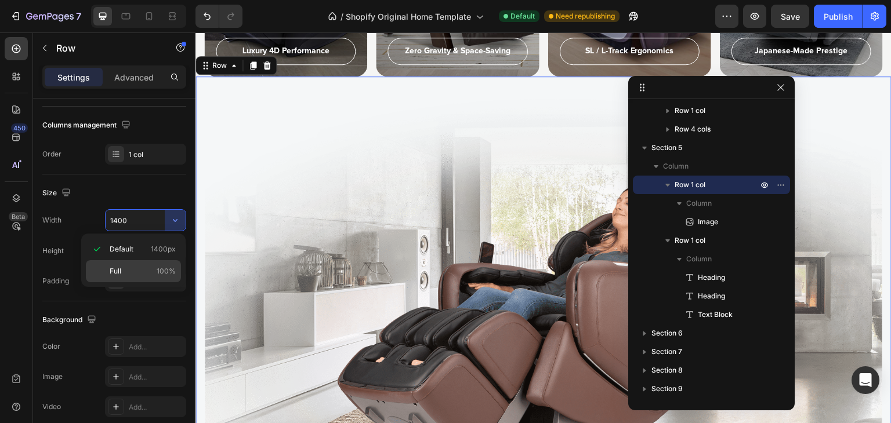
click at [135, 270] on p "Full 100%" at bounding box center [143, 271] width 66 height 10
type input "100%"
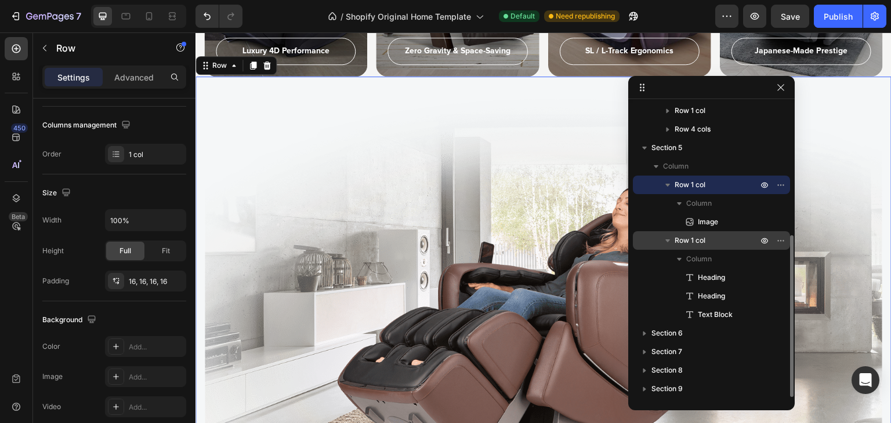
click at [703, 237] on span "Row 1 col" at bounding box center [689, 241] width 31 height 12
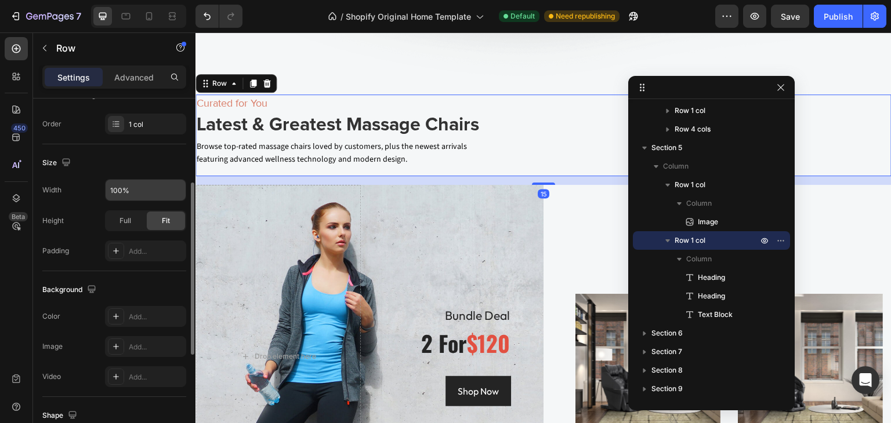
scroll to position [1851, 0]
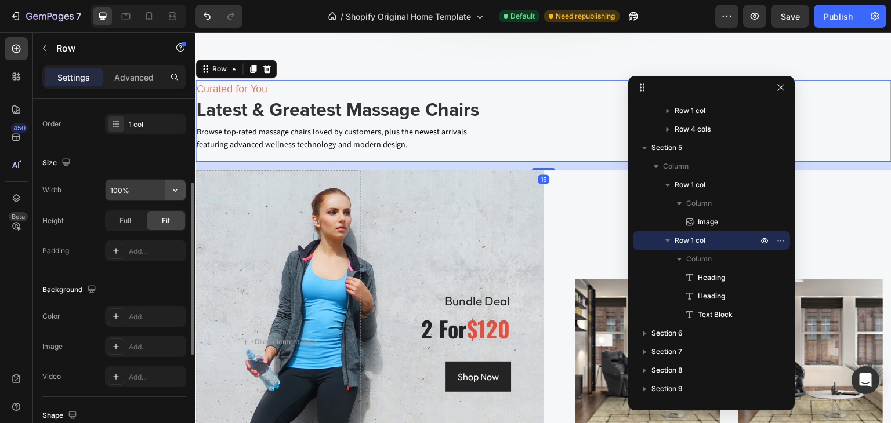
click at [175, 191] on icon "button" at bounding box center [175, 190] width 12 height 12
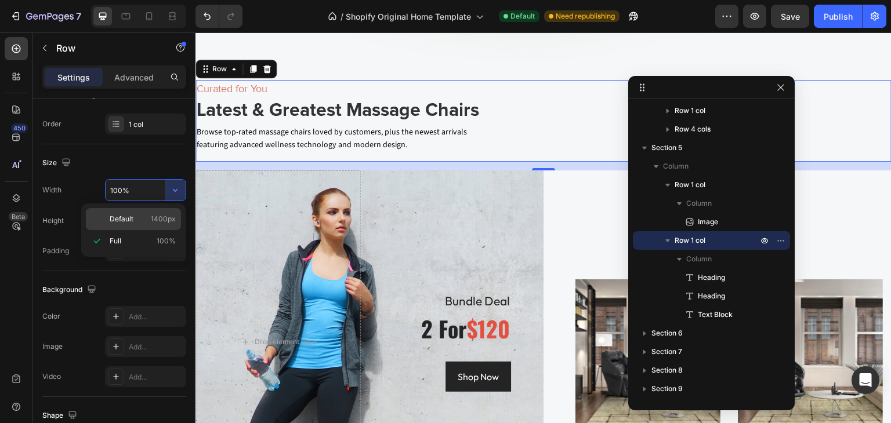
click at [140, 219] on p "Default 1400px" at bounding box center [143, 219] width 66 height 10
type input "1400"
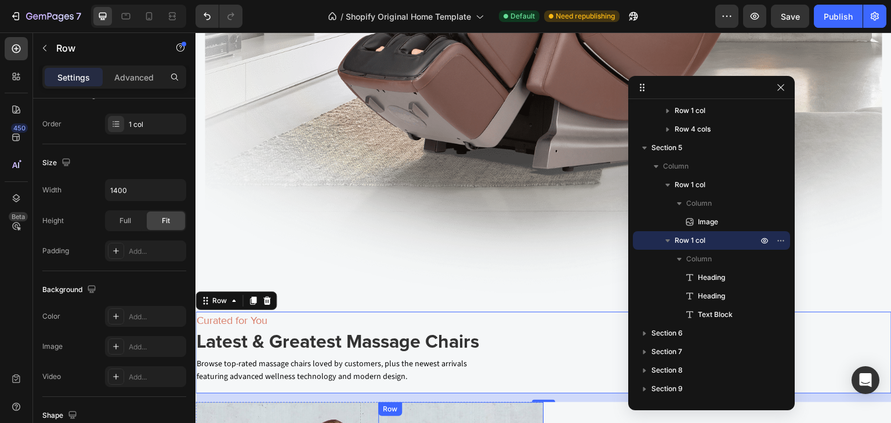
scroll to position [1619, 0]
click at [839, 17] on div "Publish" at bounding box center [837, 16] width 29 height 12
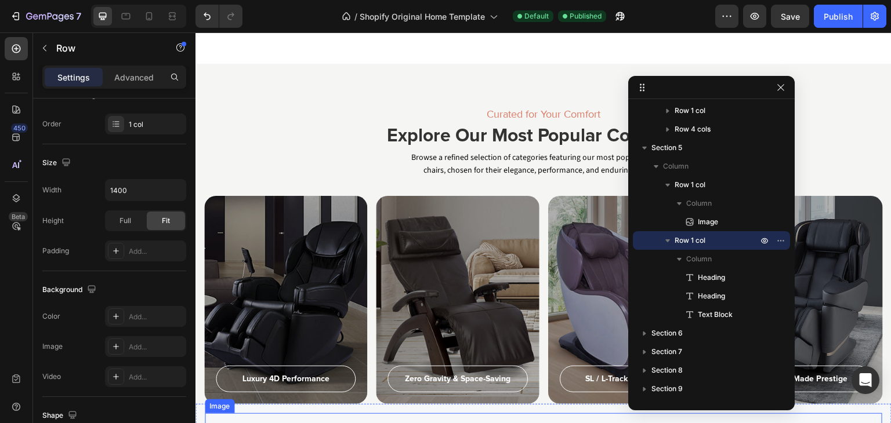
scroll to position [814, 0]
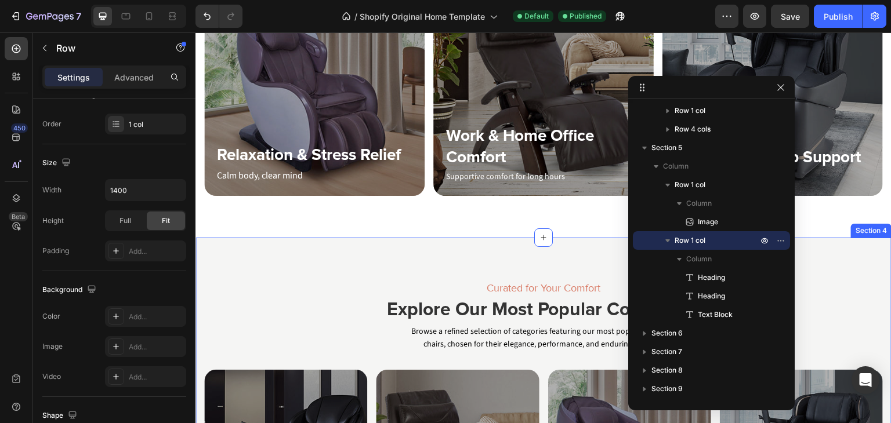
click at [419, 263] on div "Curated for Your Comfort Heading Explore Our Most Popular Collections Heading B…" at bounding box center [543, 408] width 696 height 340
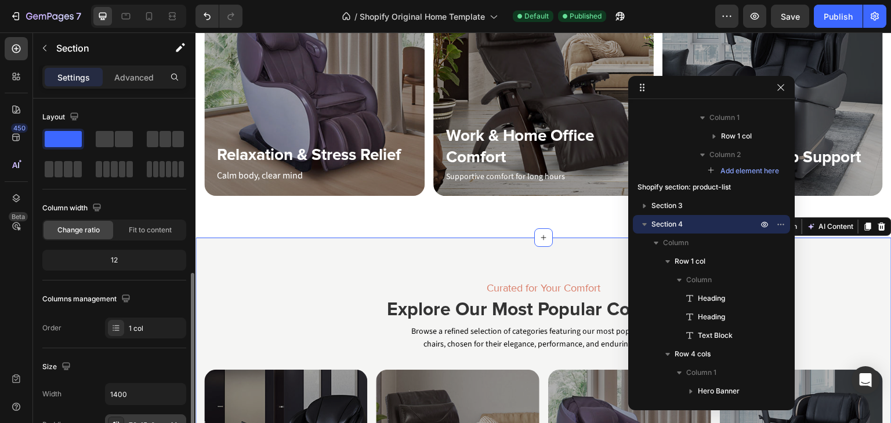
scroll to position [174, 0]
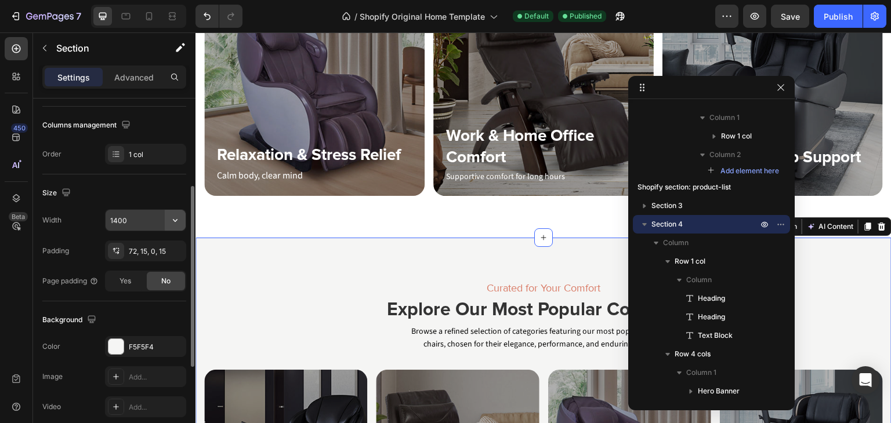
click at [177, 222] on icon "button" at bounding box center [175, 221] width 12 height 12
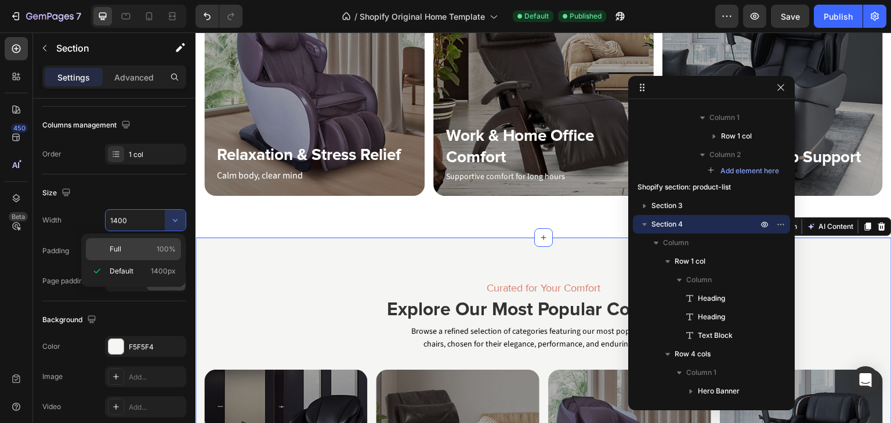
click at [128, 249] on p "Full 100%" at bounding box center [143, 249] width 66 height 10
type input "100%"
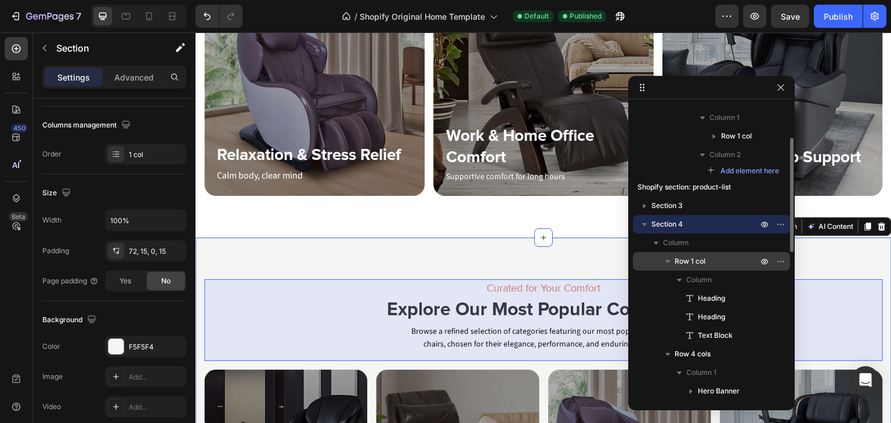
click at [708, 262] on p "Row 1 col" at bounding box center [716, 262] width 85 height 12
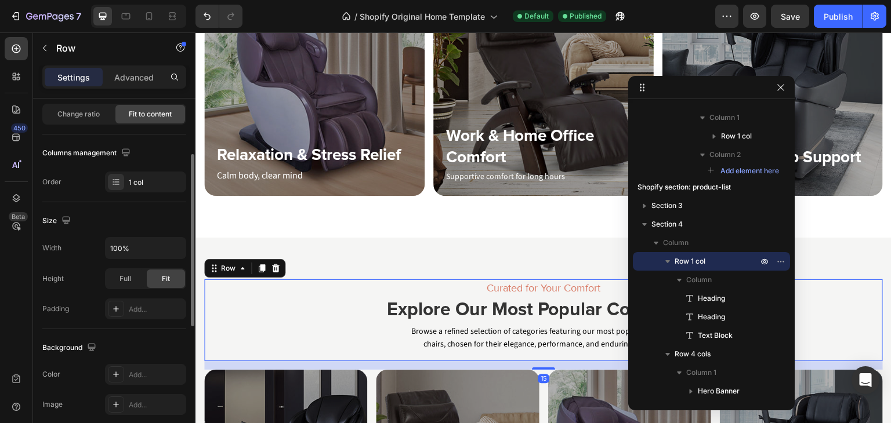
scroll to position [0, 0]
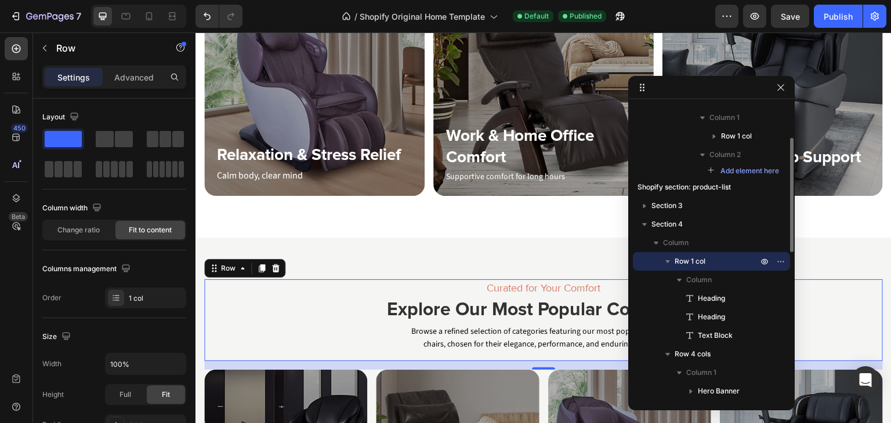
click at [664, 263] on icon "button" at bounding box center [668, 262] width 12 height 12
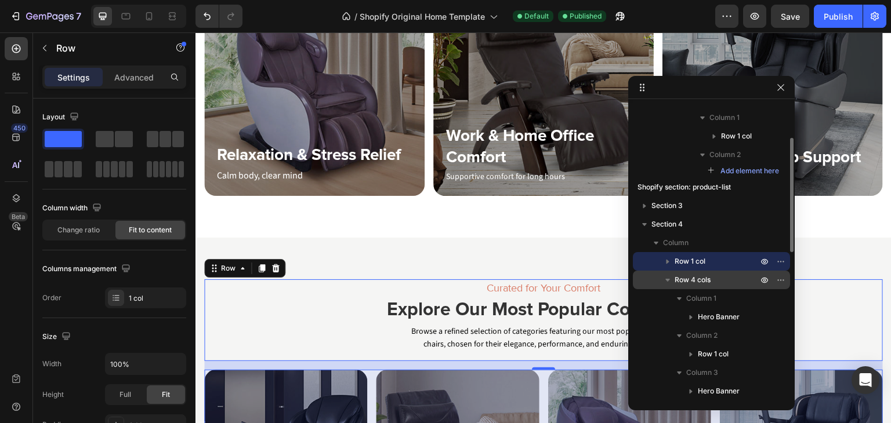
click at [693, 282] on span "Row 4 cols" at bounding box center [692, 280] width 36 height 12
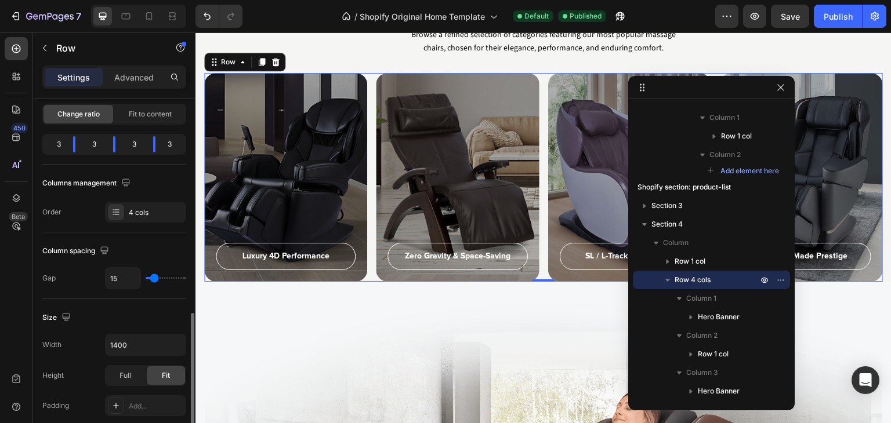
scroll to position [232, 0]
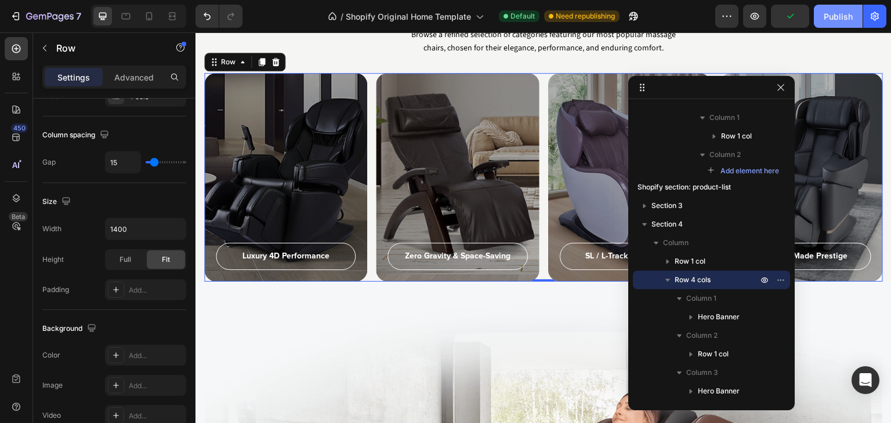
click at [842, 17] on div "Publish" at bounding box center [837, 16] width 29 height 12
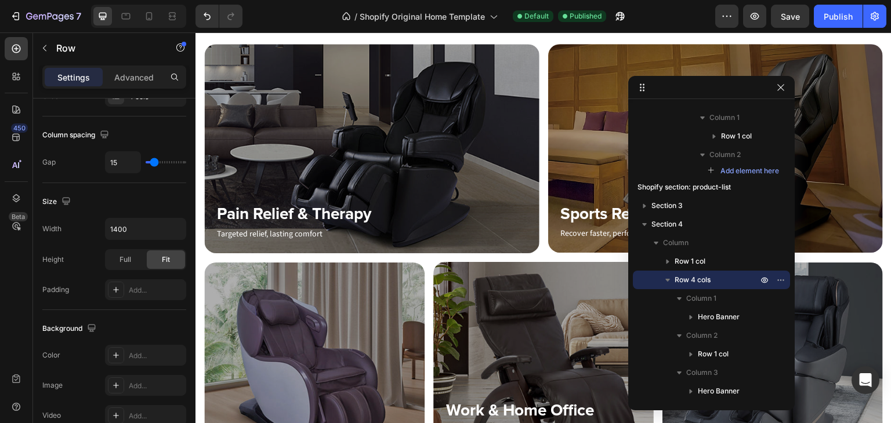
scroll to position [365, 0]
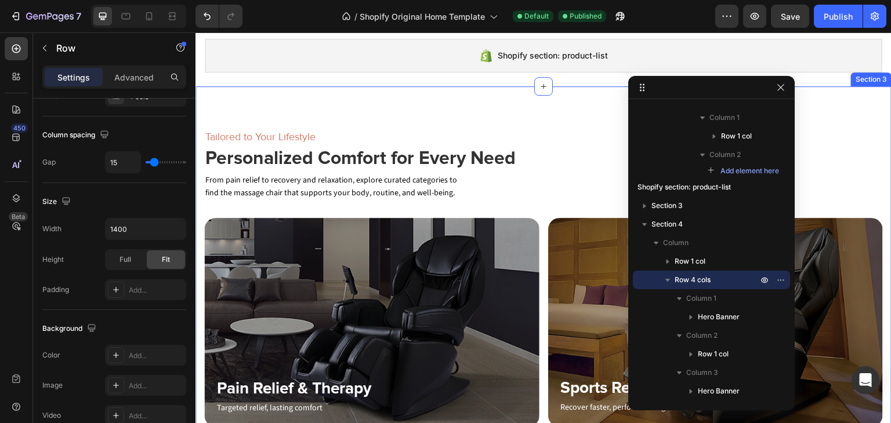
click at [541, 99] on div "Tailored to Your Lifestyle Heading Personalized Comfort for Every Need Heading …" at bounding box center [543, 386] width 696 height 601
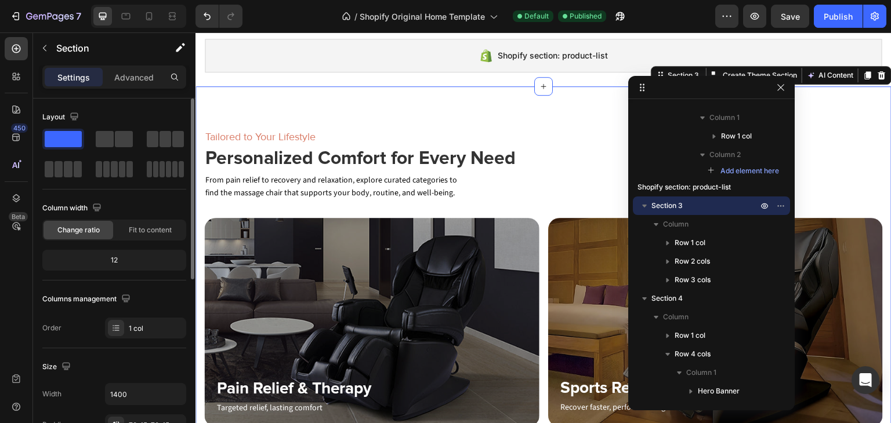
scroll to position [232, 0]
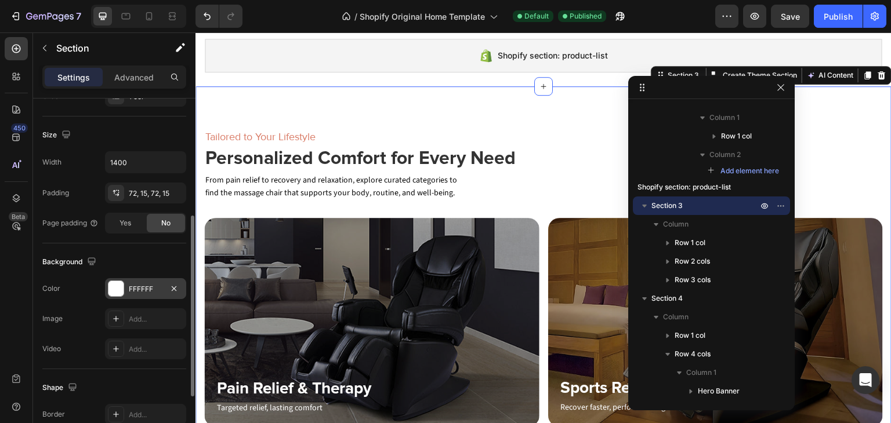
click at [140, 284] on div "FFFFFF" at bounding box center [146, 289] width 34 height 10
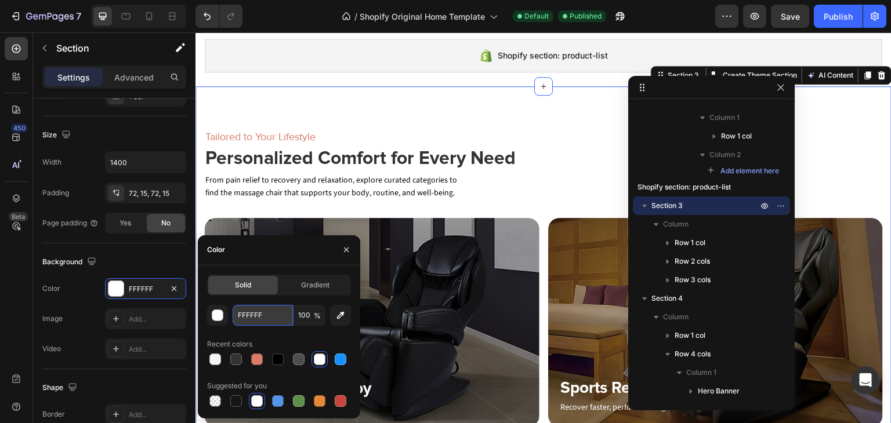
click at [258, 314] on input "FFFFFF" at bounding box center [263, 315] width 60 height 21
paste input "#F5F5F4"
type input "#F5F5F4"
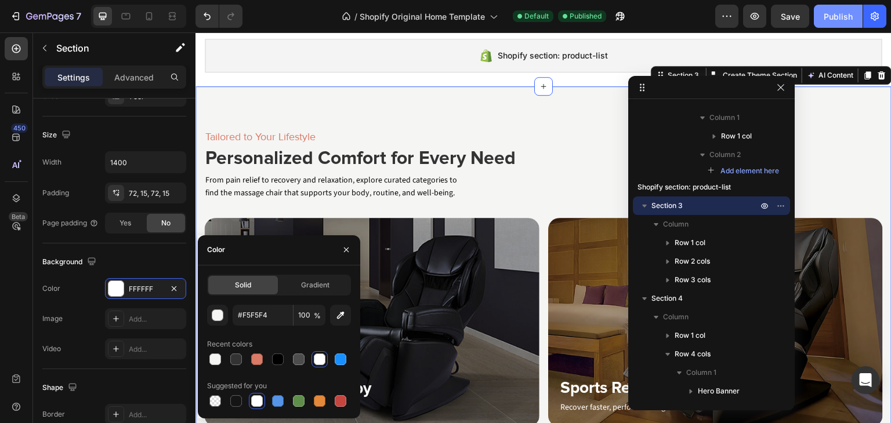
click at [823, 16] on div "Publish" at bounding box center [837, 16] width 29 height 12
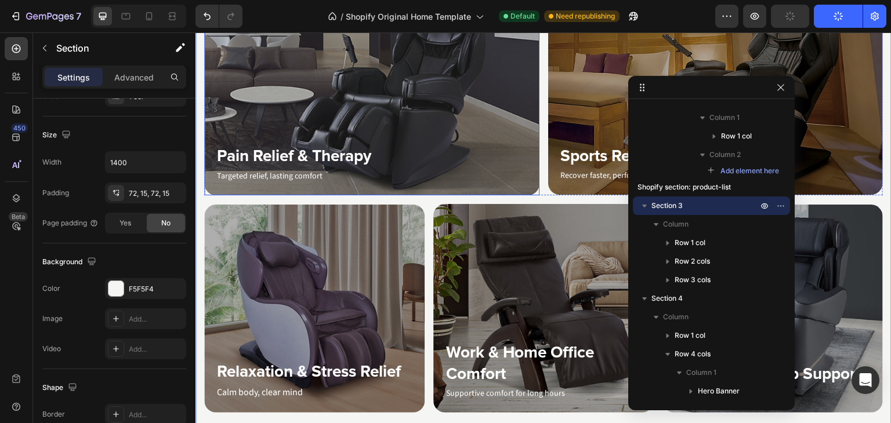
scroll to position [829, 0]
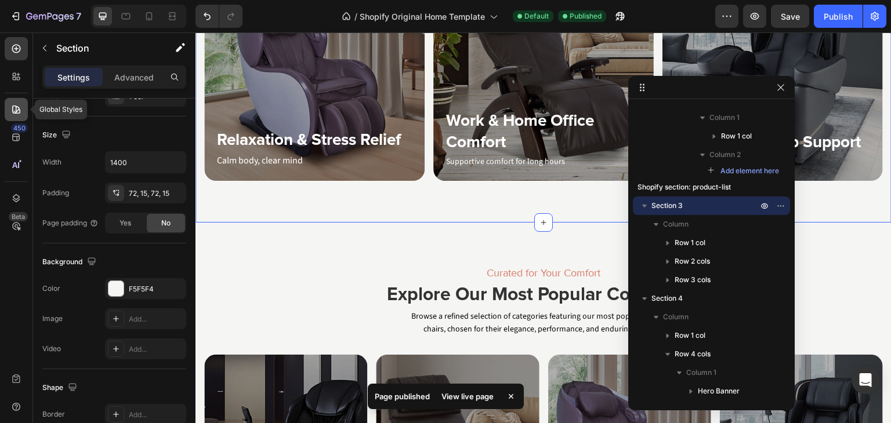
click at [16, 110] on icon at bounding box center [16, 110] width 8 height 8
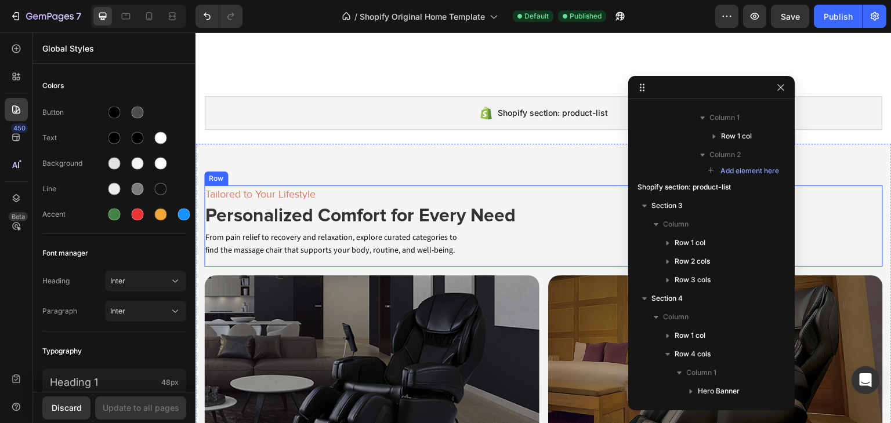
scroll to position [307, 0]
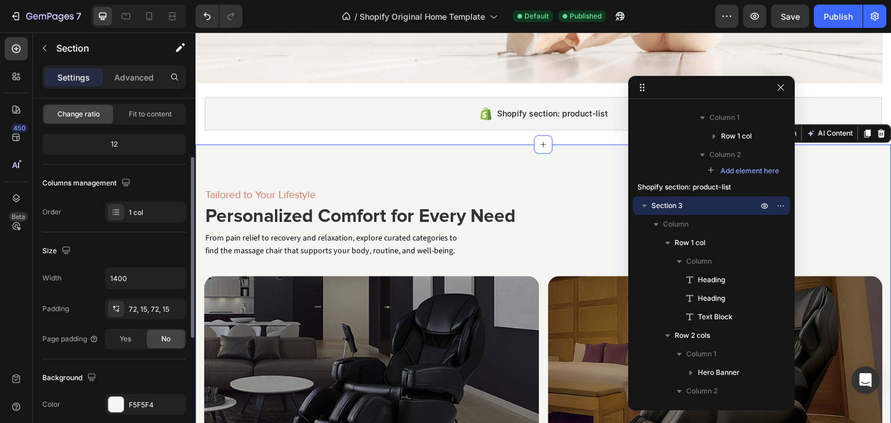
scroll to position [174, 0]
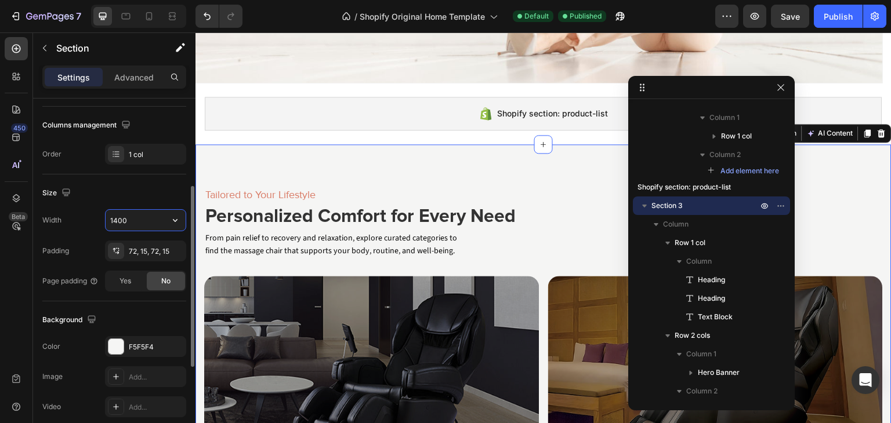
click at [130, 222] on input "1400" at bounding box center [146, 220] width 80 height 21
click at [171, 216] on icon "button" at bounding box center [175, 221] width 12 height 12
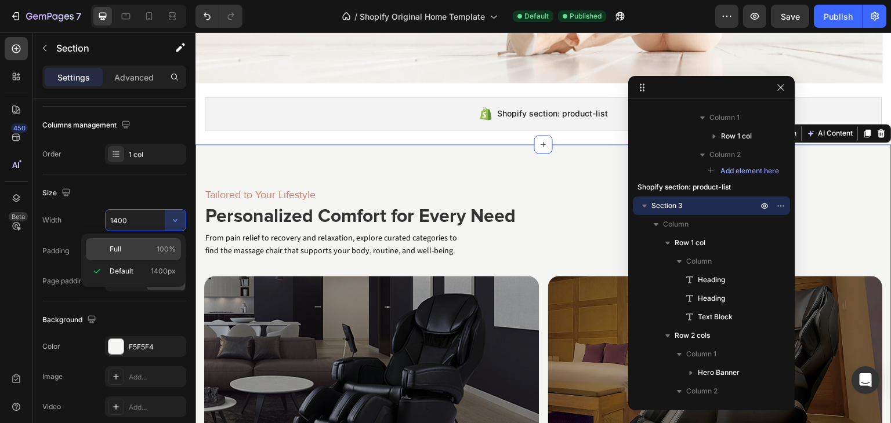
click at [130, 249] on p "Full 100%" at bounding box center [143, 249] width 66 height 10
type input "100%"
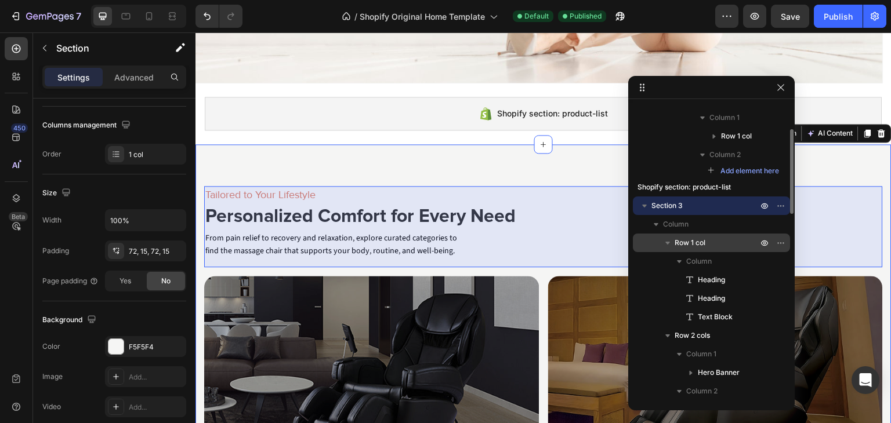
click at [692, 244] on span "Row 1 col" at bounding box center [689, 243] width 31 height 12
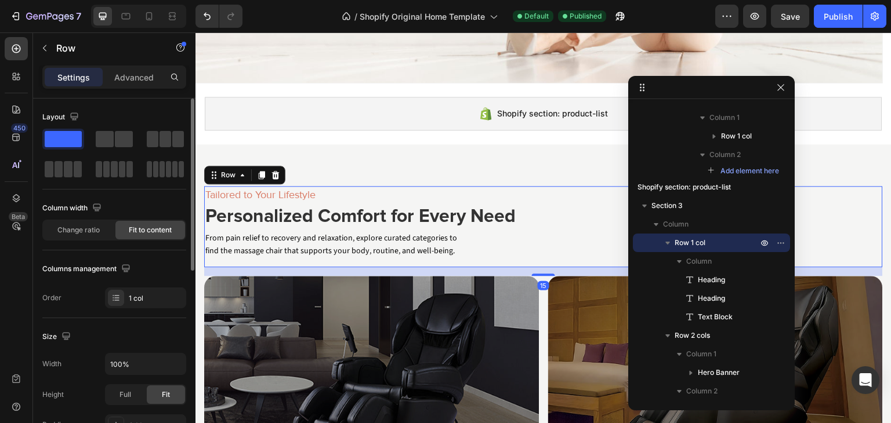
scroll to position [116, 0]
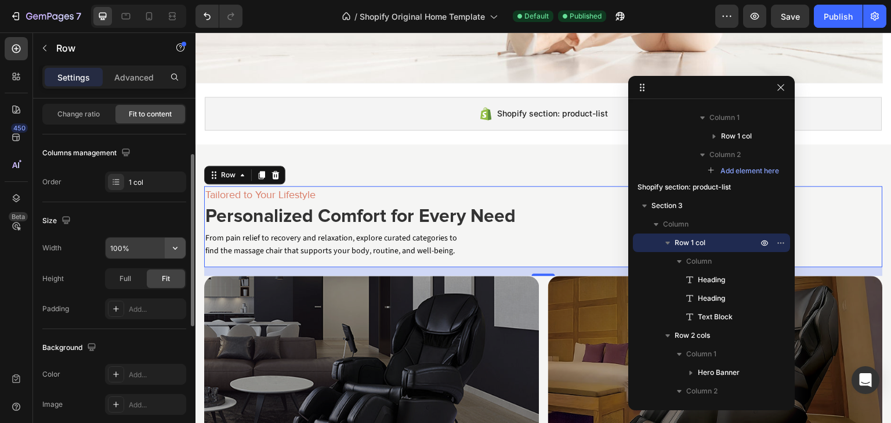
click at [176, 248] on icon "button" at bounding box center [175, 248] width 12 height 12
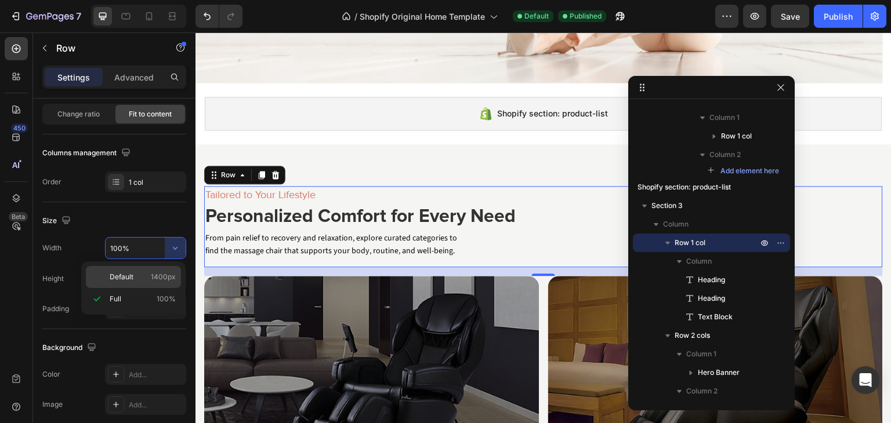
click at [137, 277] on p "Default 1400px" at bounding box center [143, 277] width 66 height 10
type input "1400"
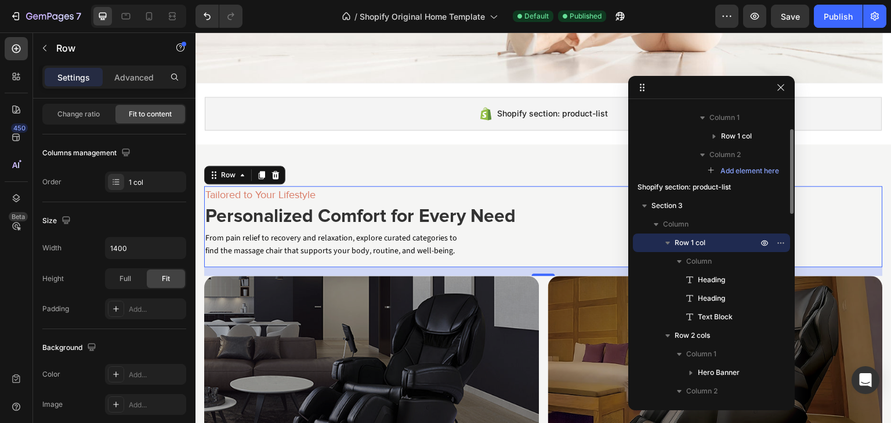
click at [667, 239] on icon "button" at bounding box center [668, 243] width 12 height 12
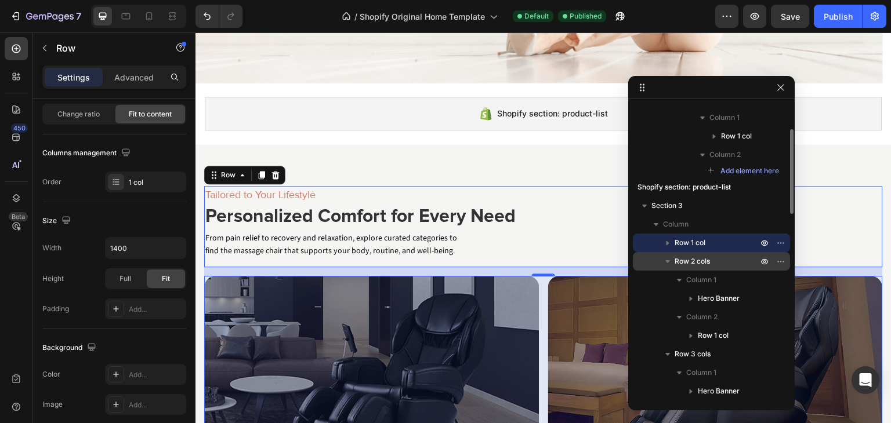
click at [698, 262] on span "Row 2 cols" at bounding box center [691, 262] width 35 height 12
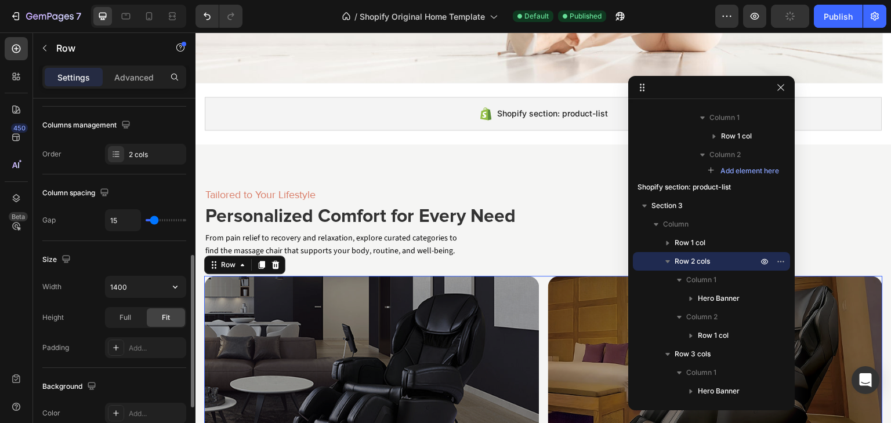
scroll to position [232, 0]
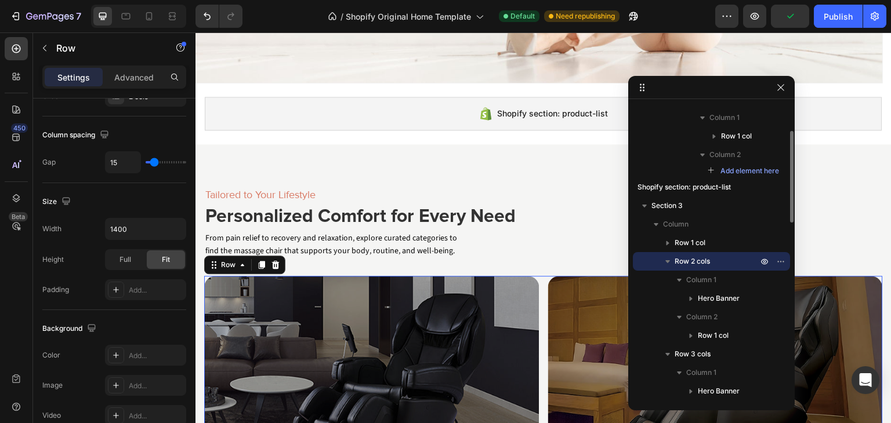
click at [666, 260] on icon "button" at bounding box center [667, 261] width 5 height 3
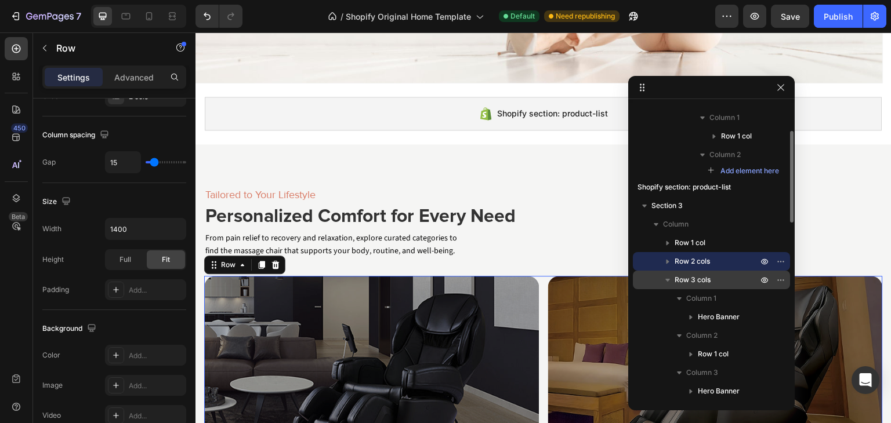
click at [692, 281] on span "Row 3 cols" at bounding box center [692, 280] width 36 height 12
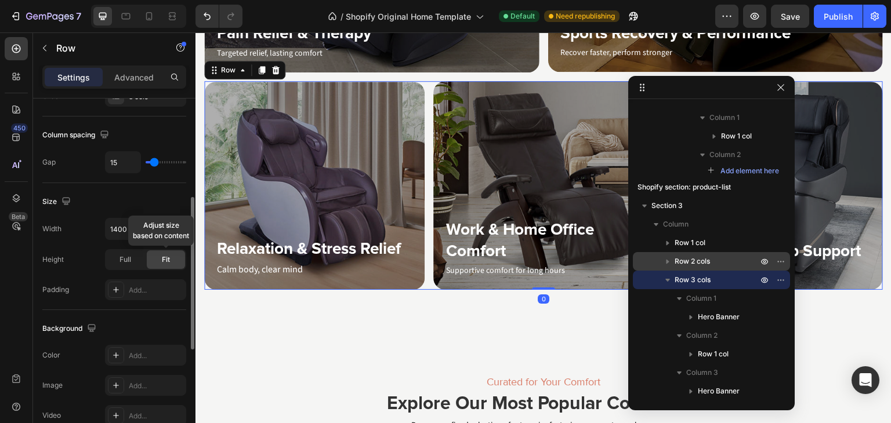
scroll to position [725, 0]
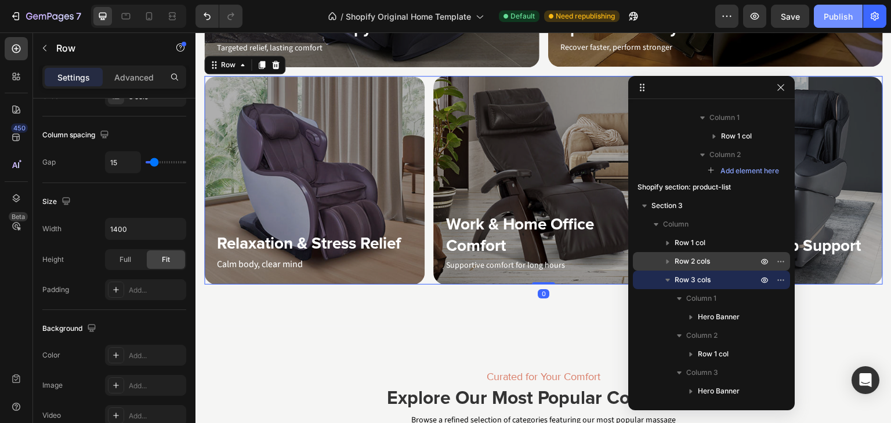
click at [840, 19] on div "Publish" at bounding box center [837, 16] width 29 height 12
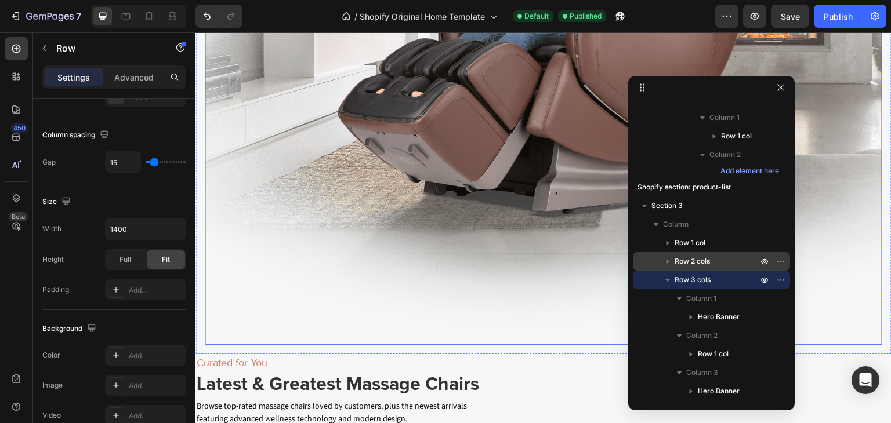
scroll to position [1711, 0]
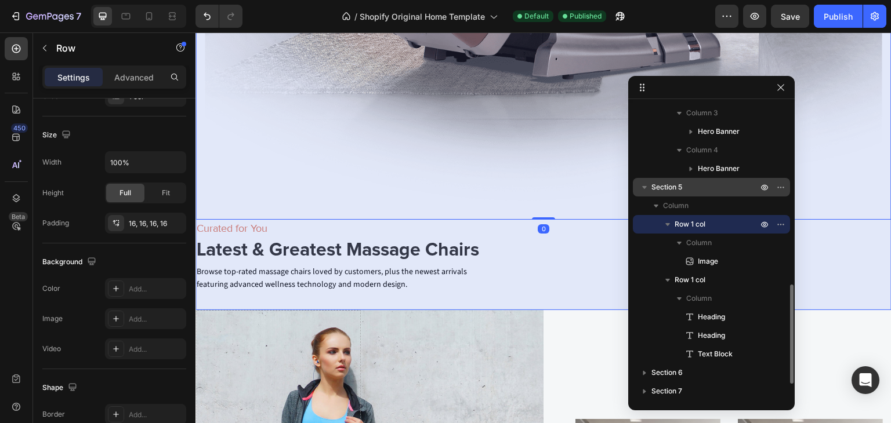
click at [679, 187] on span "Section 5" at bounding box center [666, 187] width 31 height 12
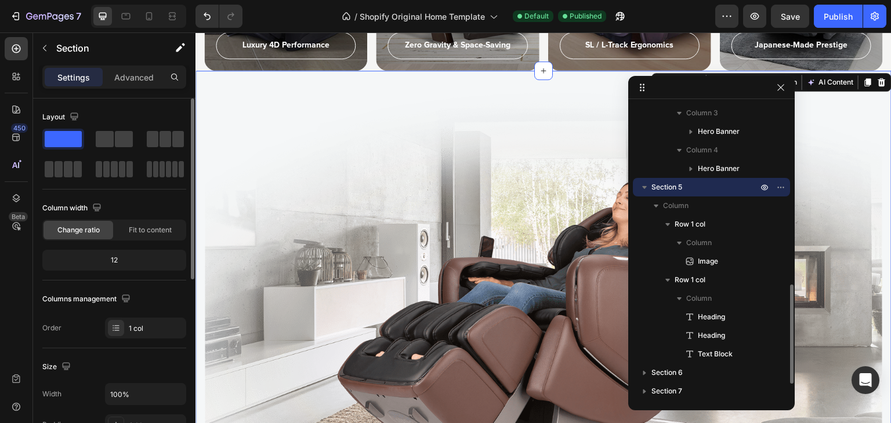
scroll to position [1310, 0]
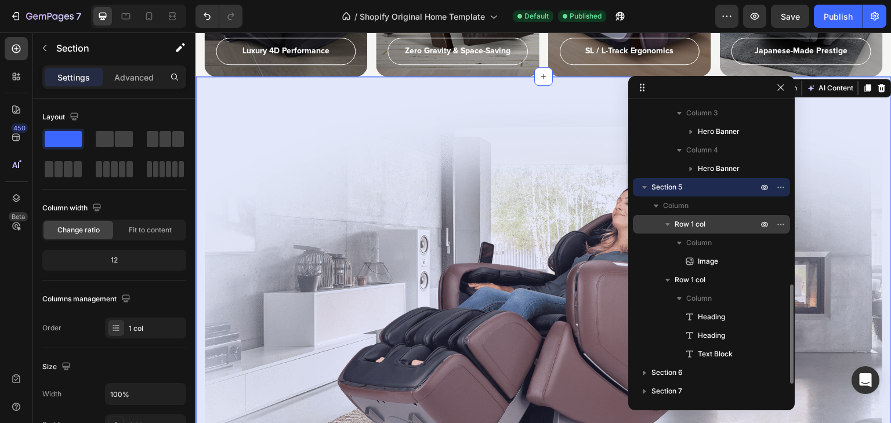
click at [668, 223] on icon "button" at bounding box center [667, 224] width 5 height 3
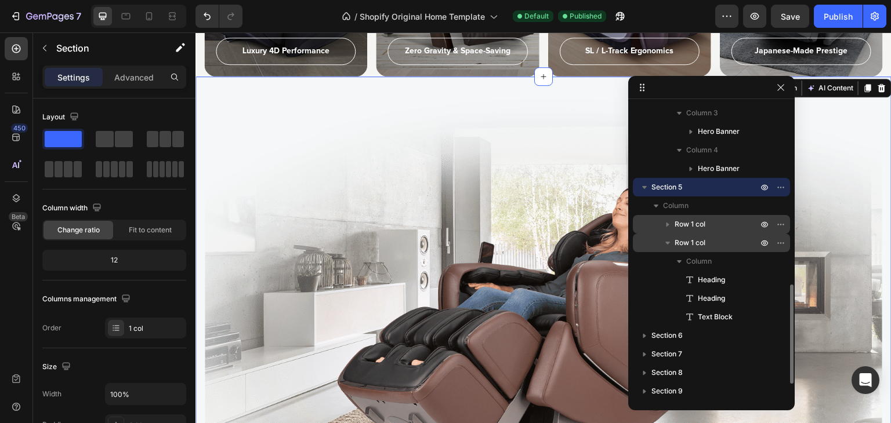
click at [680, 237] on span "Row 1 col" at bounding box center [689, 243] width 31 height 12
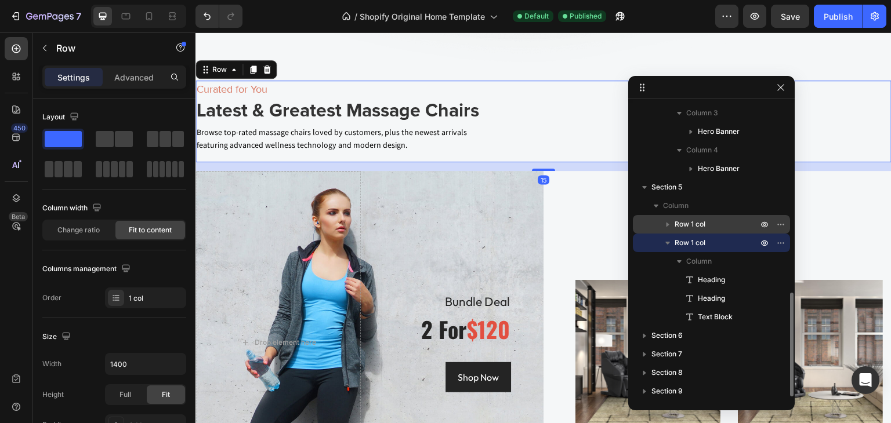
scroll to position [1851, 0]
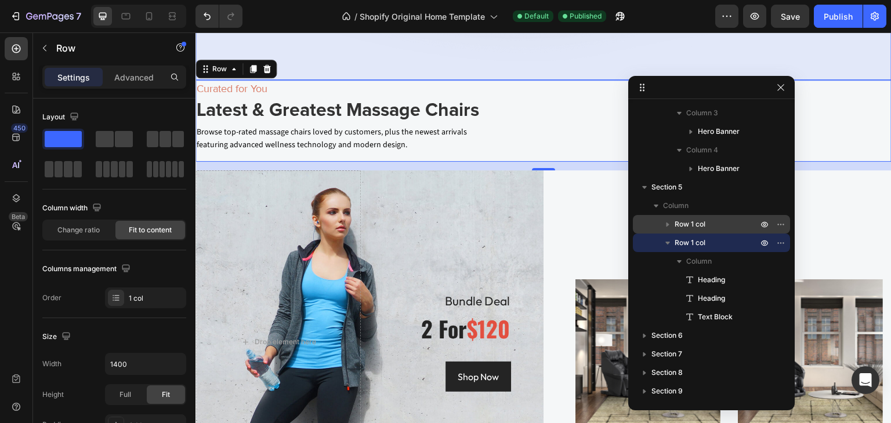
click at [702, 226] on span "Row 1 col" at bounding box center [689, 225] width 31 height 12
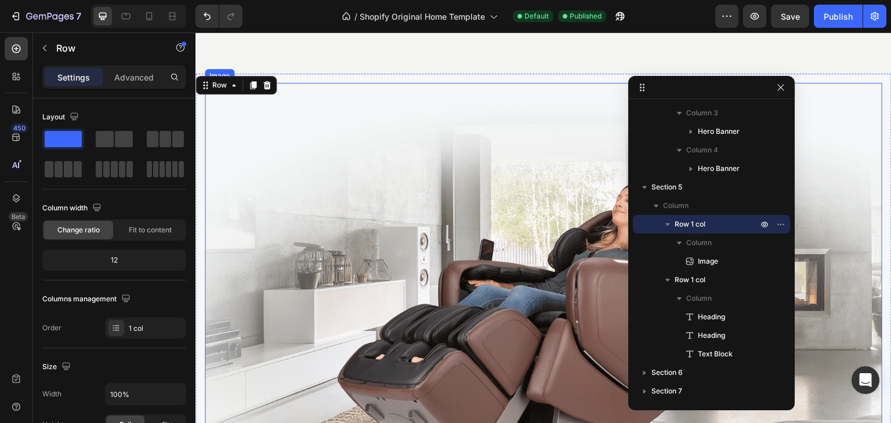
scroll to position [1542, 0]
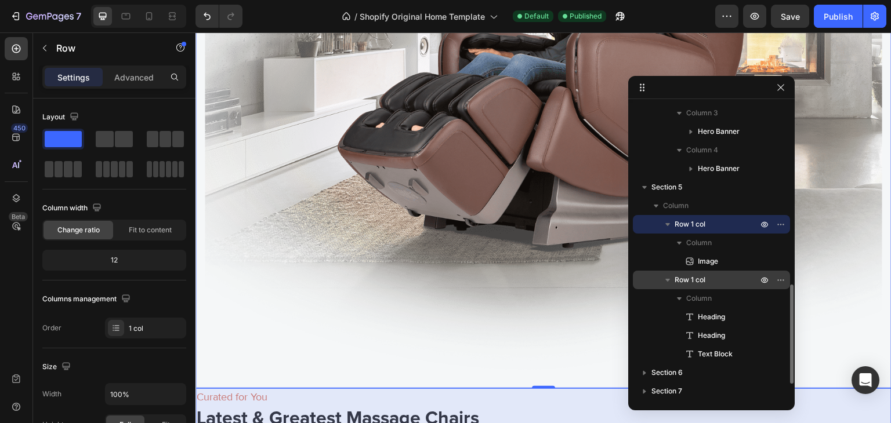
click at [695, 276] on span "Row 1 col" at bounding box center [689, 280] width 31 height 12
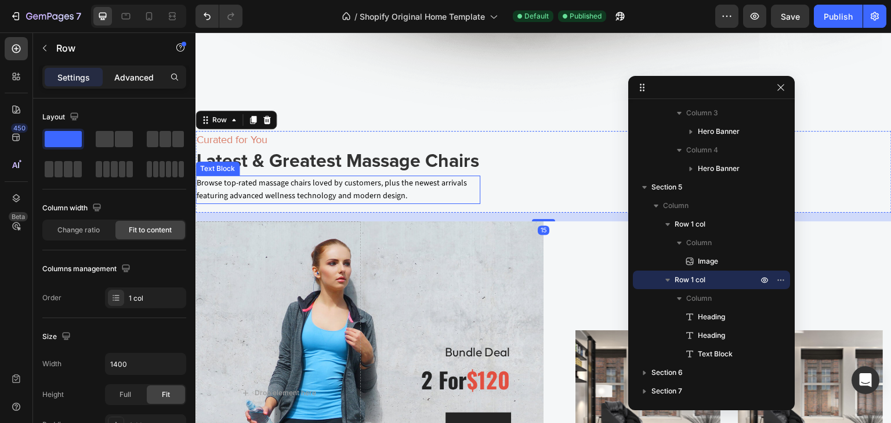
scroll to position [1851, 0]
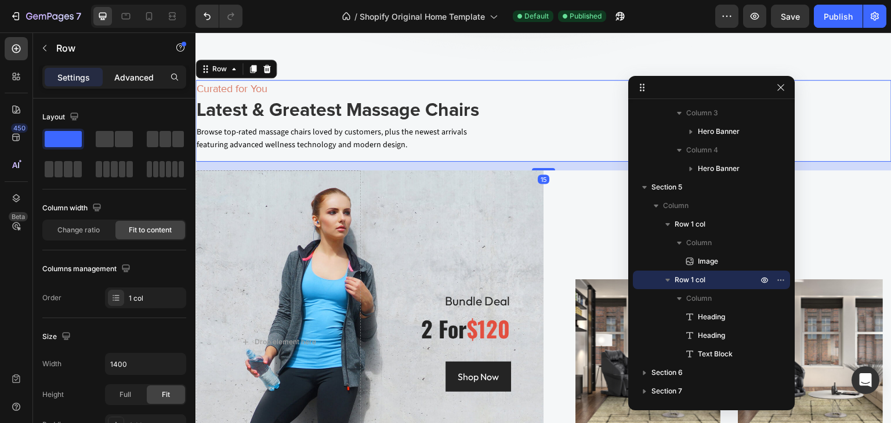
click at [145, 80] on p "Advanced" at bounding box center [133, 77] width 39 height 12
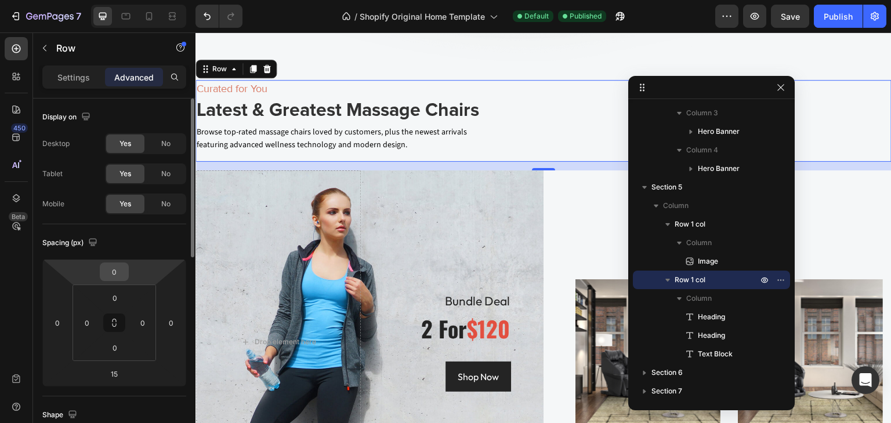
click at [114, 272] on input "0" at bounding box center [114, 271] width 23 height 17
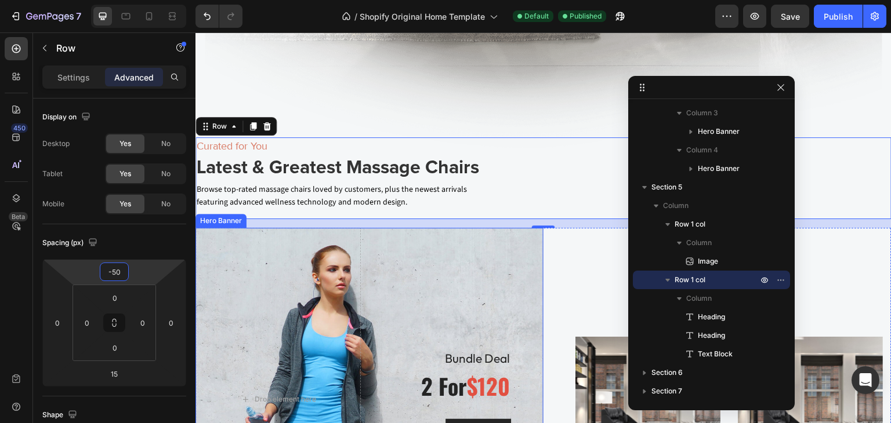
scroll to position [1735, 0]
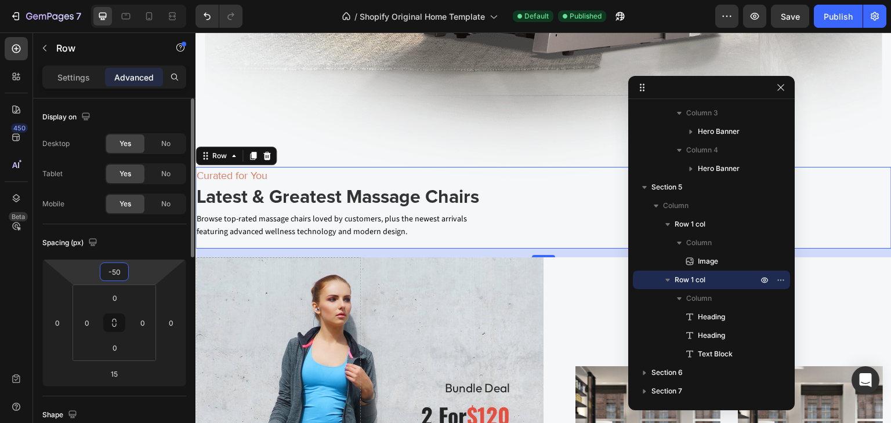
click at [74, 239] on div "Spacing (px)" at bounding box center [70, 243] width 57 height 16
click at [121, 275] on input "-50" at bounding box center [114, 271] width 23 height 17
type input "0"
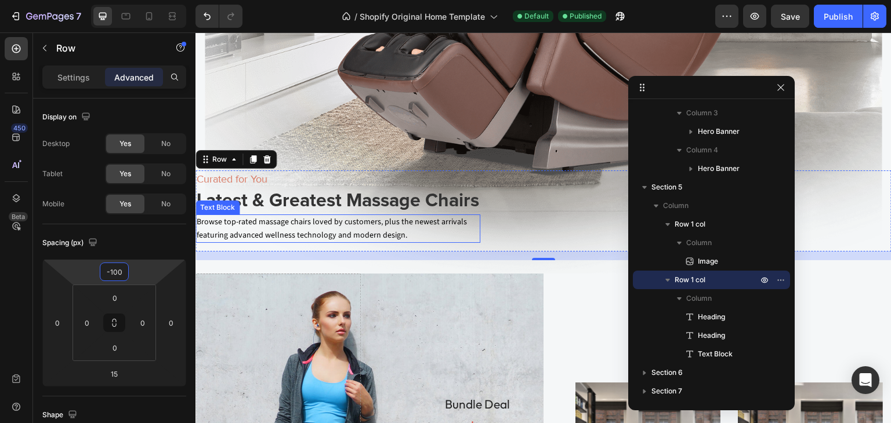
scroll to position [1619, 0]
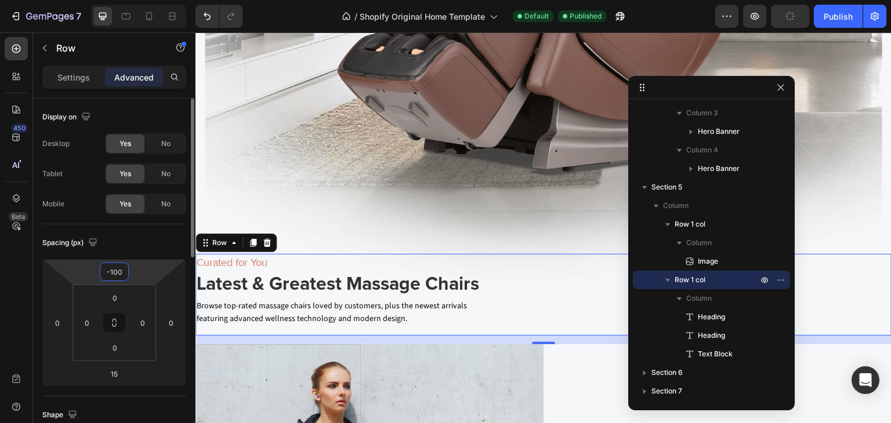
click at [167, 406] on div "Shape" at bounding box center [114, 415] width 144 height 19
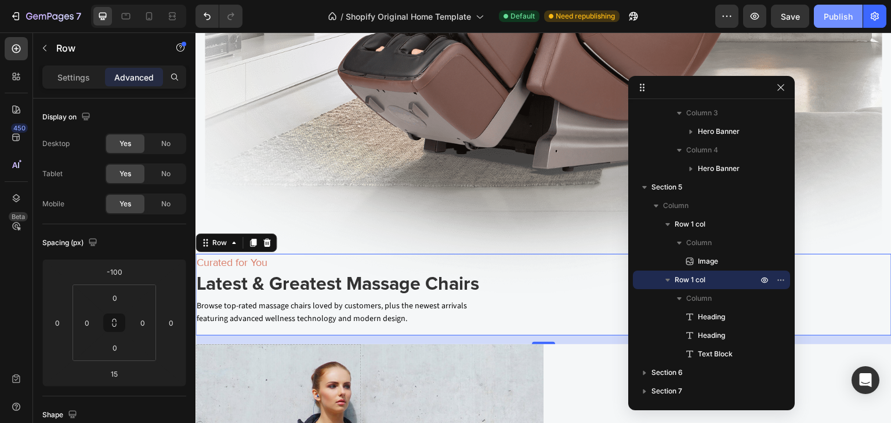
click at [833, 17] on div "Publish" at bounding box center [837, 16] width 29 height 12
click at [125, 17] on icon at bounding box center [126, 16] width 12 height 12
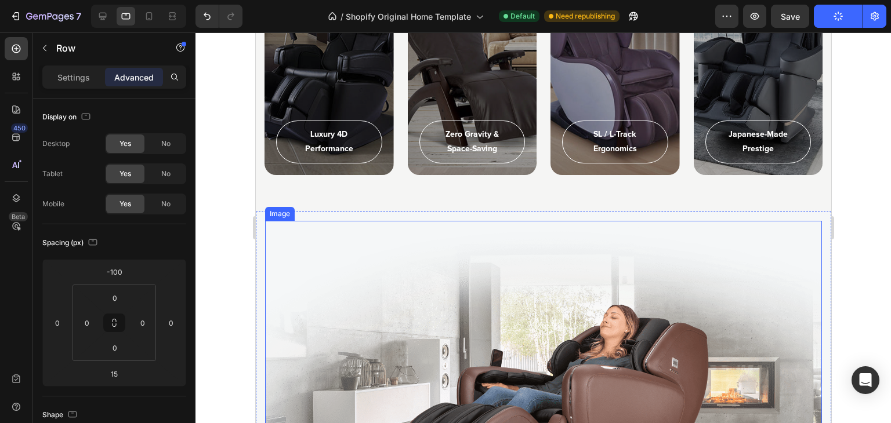
scroll to position [1487, 0]
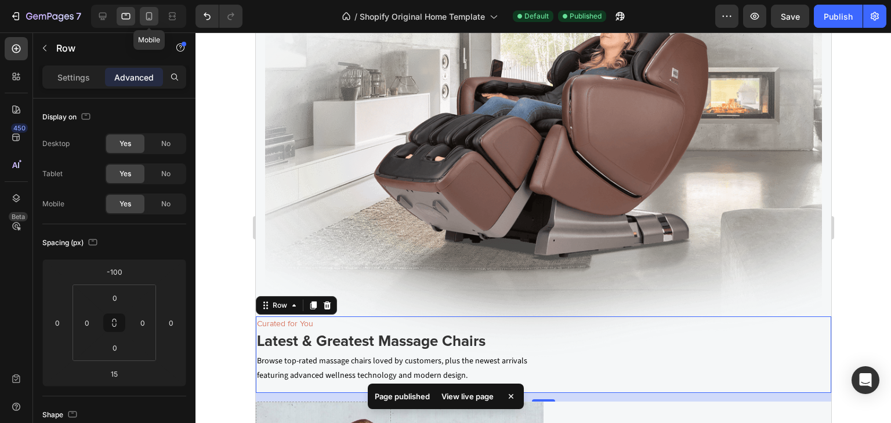
click at [148, 20] on icon at bounding box center [149, 16] width 12 height 12
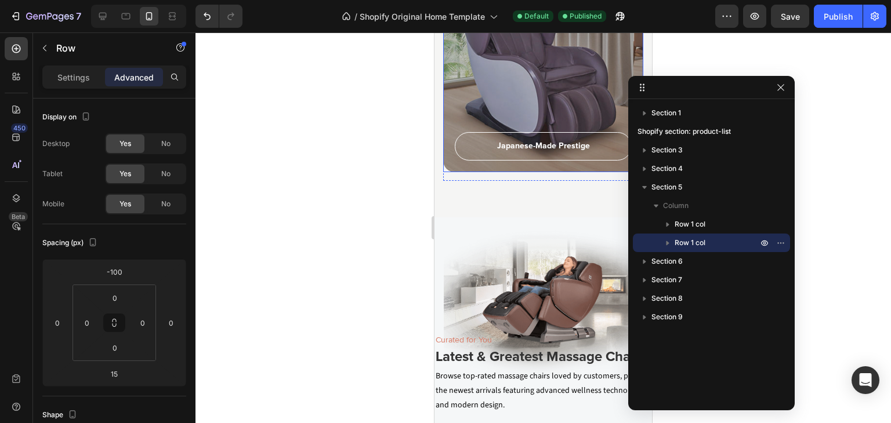
scroll to position [1967, 0]
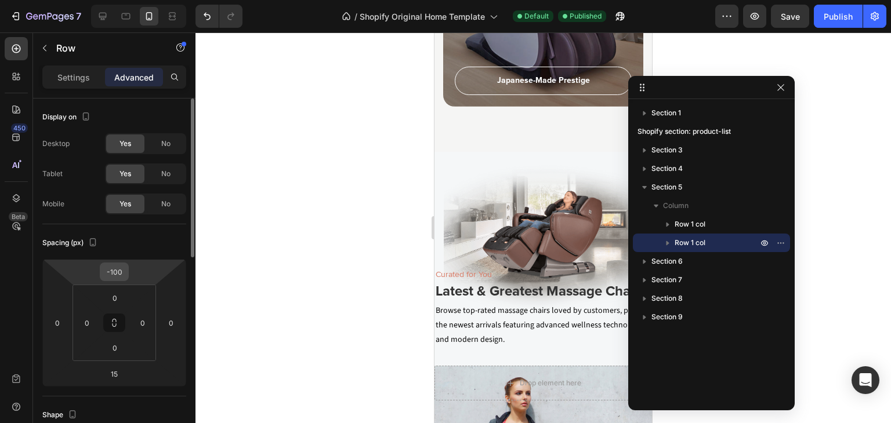
click at [121, 272] on input "-100" at bounding box center [114, 271] width 23 height 17
type input "-50"
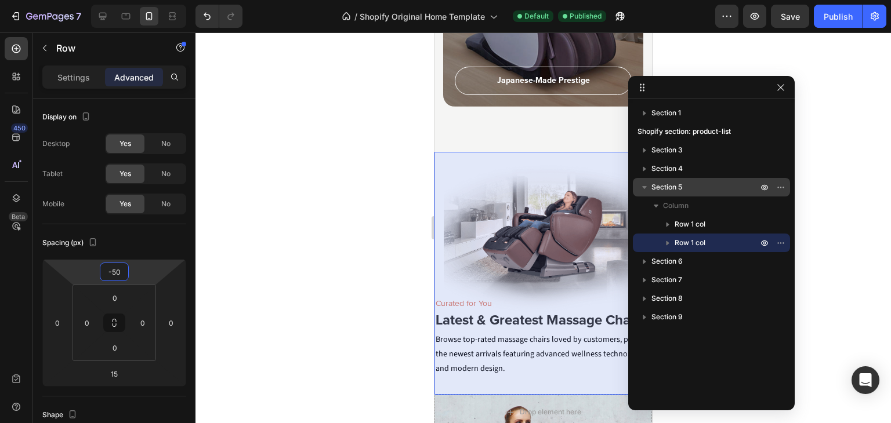
click at [680, 184] on span "Section 5" at bounding box center [666, 187] width 31 height 12
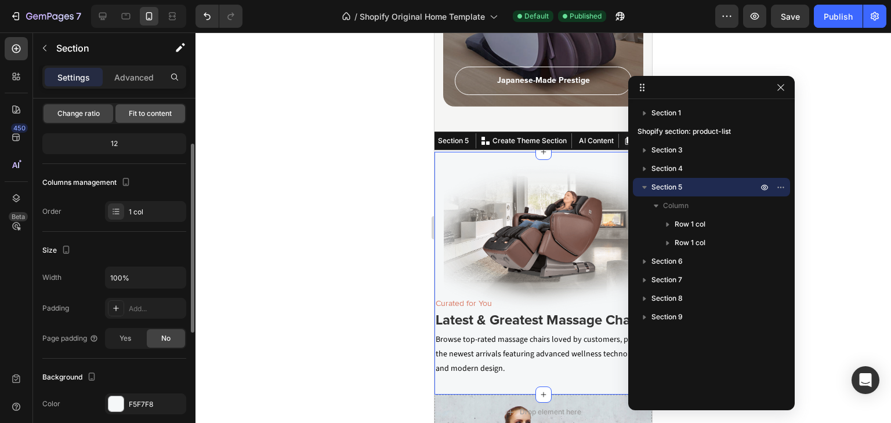
scroll to position [0, 0]
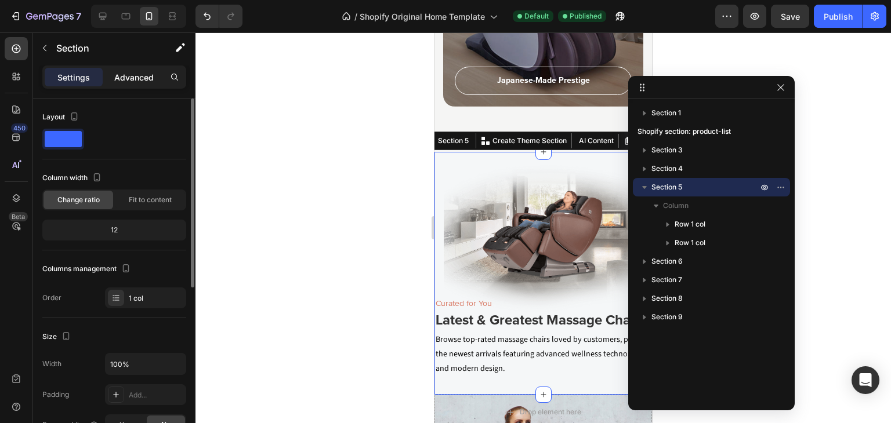
click at [141, 79] on p "Advanced" at bounding box center [133, 77] width 39 height 12
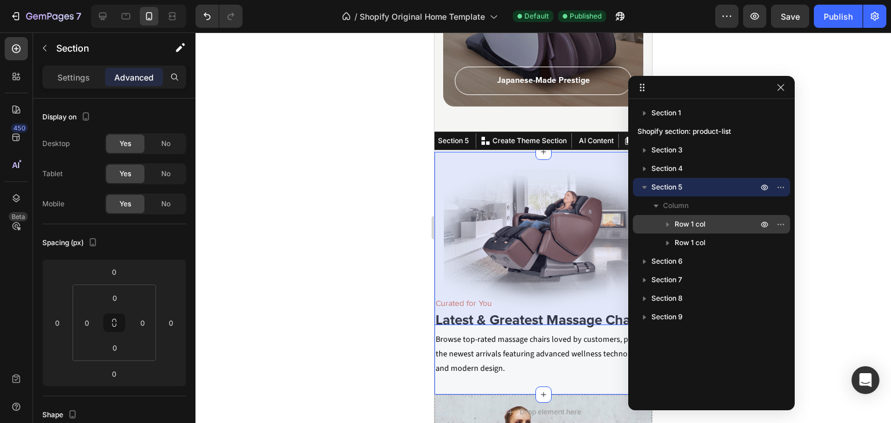
click at [700, 221] on span "Row 1 col" at bounding box center [689, 225] width 31 height 12
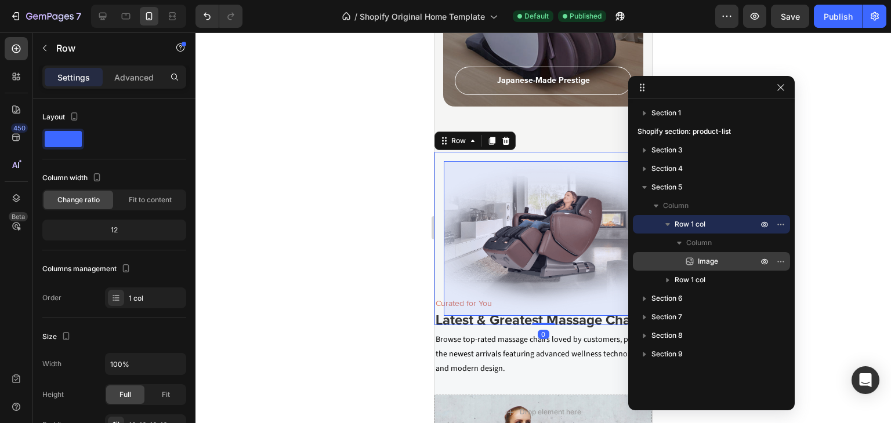
click at [704, 260] on span "Image" at bounding box center [708, 262] width 20 height 12
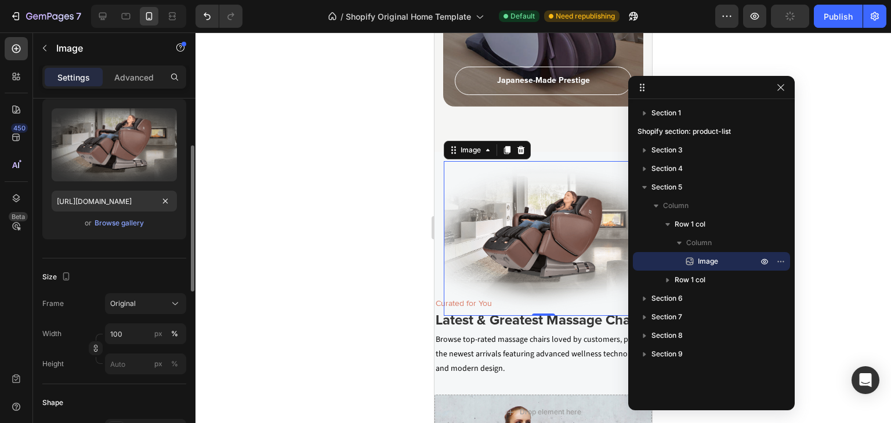
scroll to position [174, 0]
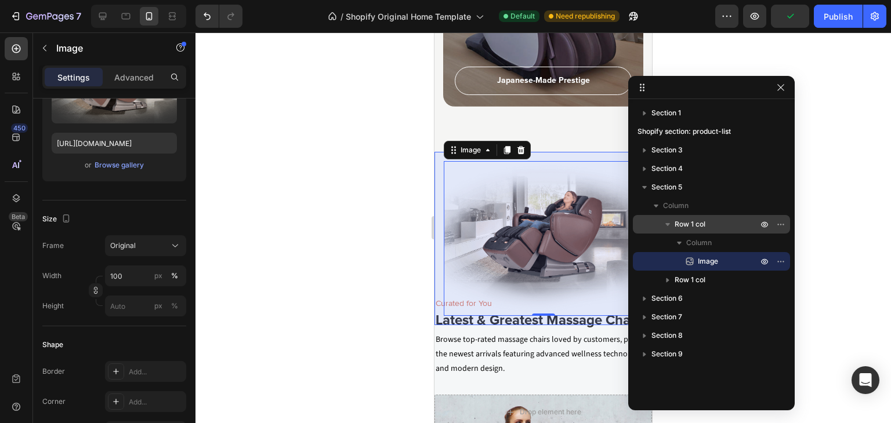
click at [703, 220] on span "Row 1 col" at bounding box center [689, 225] width 31 height 12
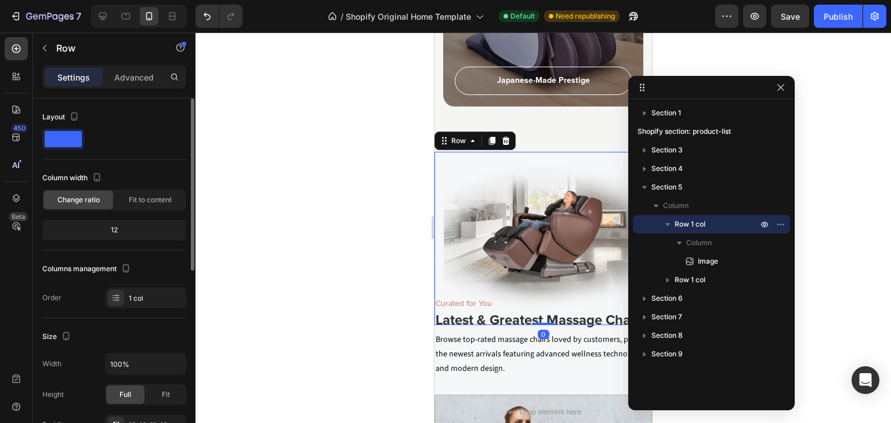
scroll to position [116, 0]
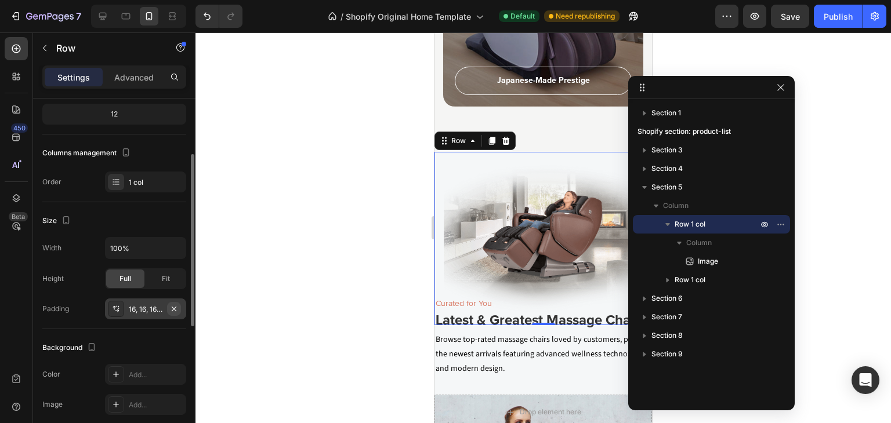
click at [174, 307] on icon "button" at bounding box center [174, 308] width 5 height 5
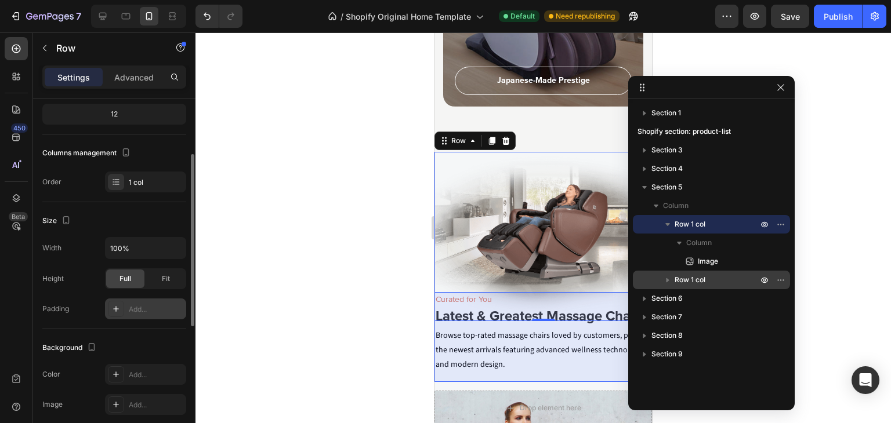
click at [693, 277] on span "Row 1 col" at bounding box center [689, 280] width 31 height 12
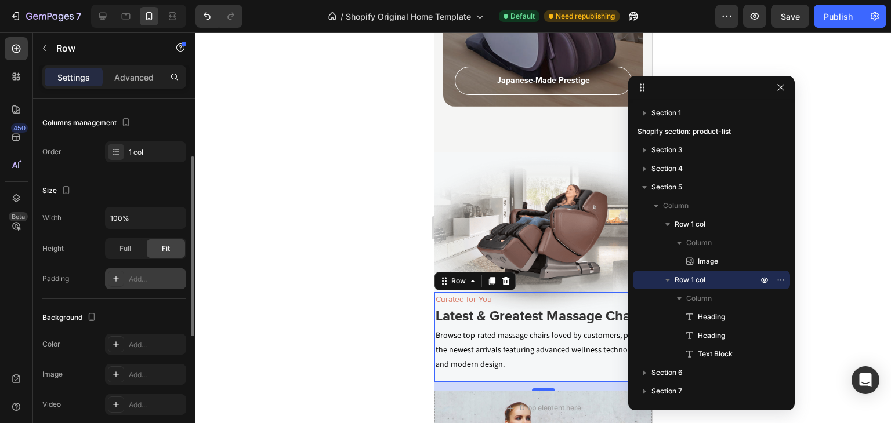
click at [155, 284] on div "Add..." at bounding box center [156, 279] width 55 height 10
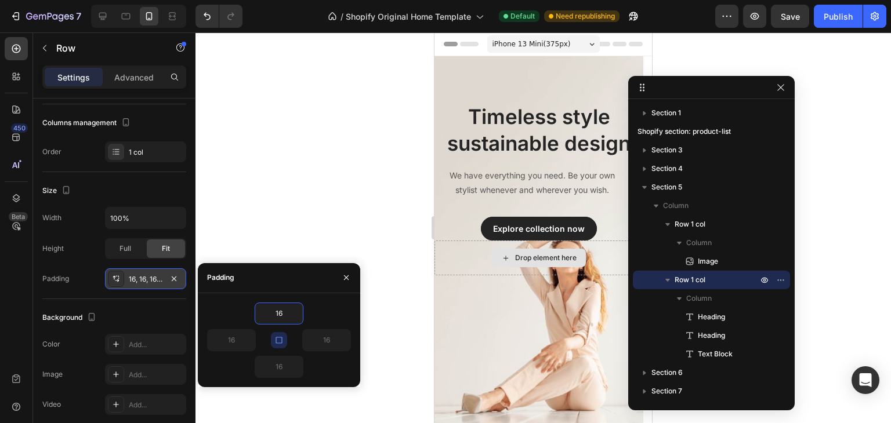
scroll to position [0, 0]
click at [124, 14] on icon at bounding box center [126, 16] width 12 height 12
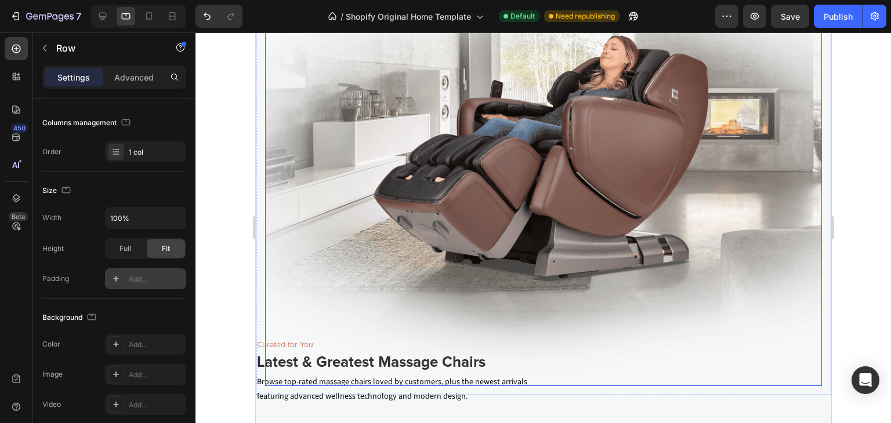
scroll to position [1508, 0]
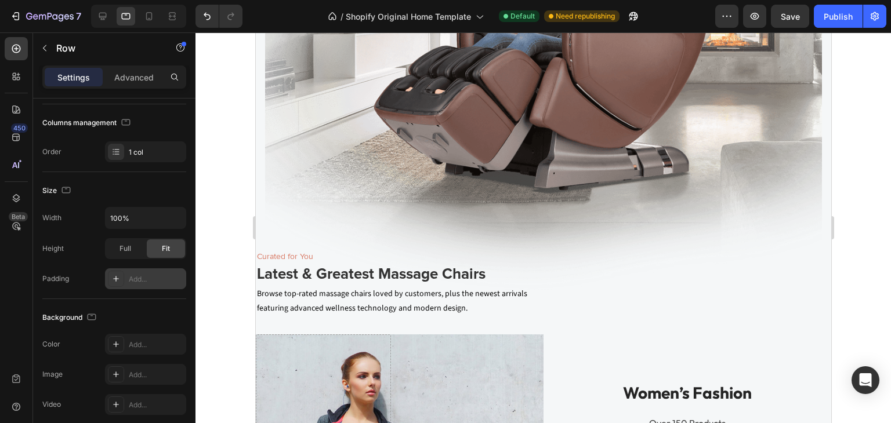
click at [602, 303] on div "Curated for You Heading Latest & Greatest Massage Chairs Heading Browse top-rat…" at bounding box center [542, 287] width 575 height 77
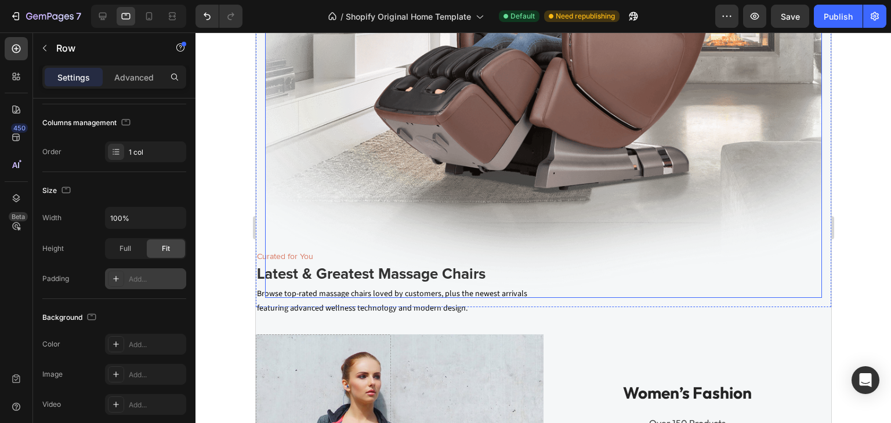
click at [372, 220] on img at bounding box center [542, 81] width 557 height 434
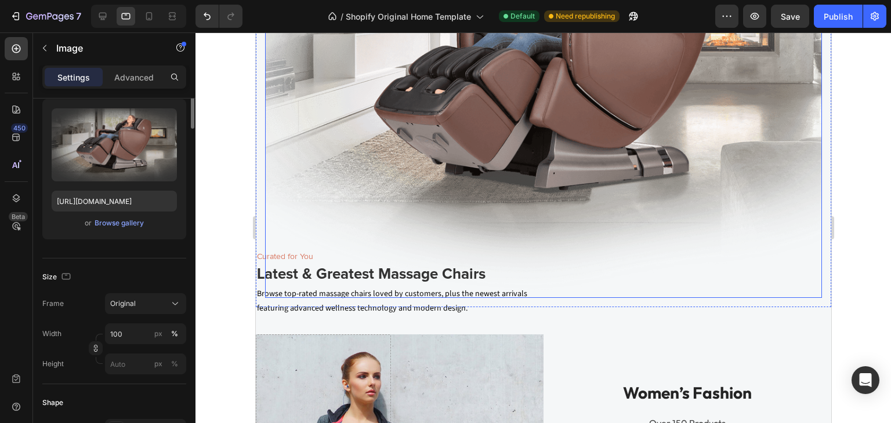
scroll to position [0, 0]
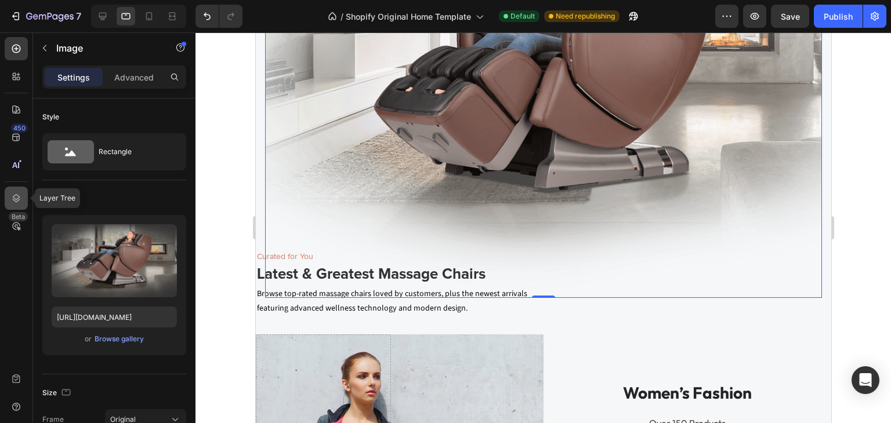
click at [14, 193] on icon at bounding box center [16, 199] width 12 height 12
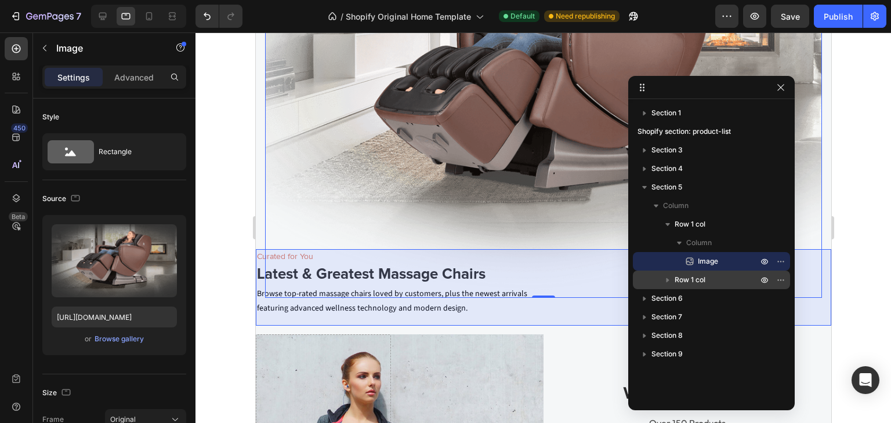
click at [690, 281] on span "Row 1 col" at bounding box center [689, 280] width 31 height 12
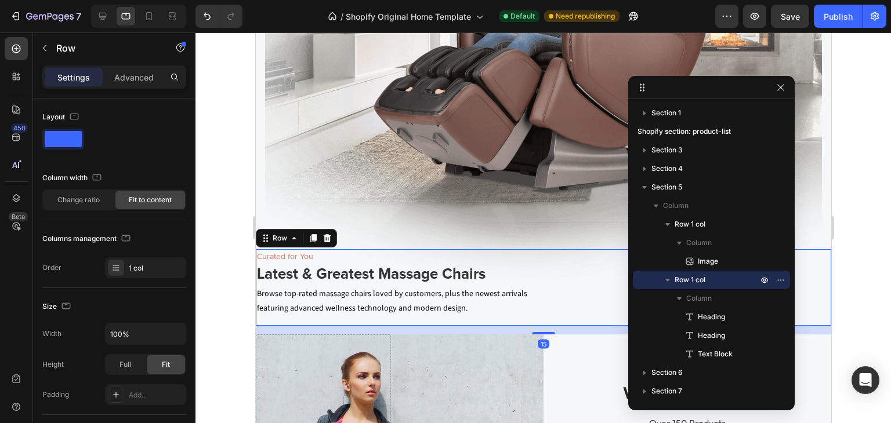
scroll to position [116, 0]
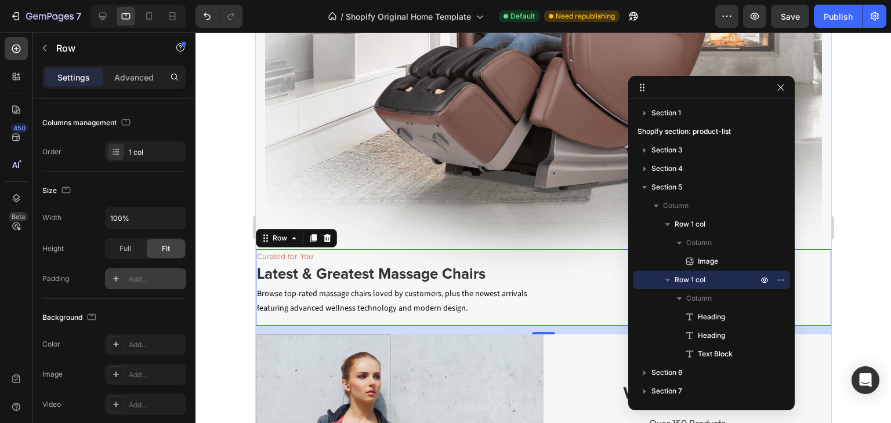
click at [141, 274] on div "Add..." at bounding box center [156, 279] width 55 height 10
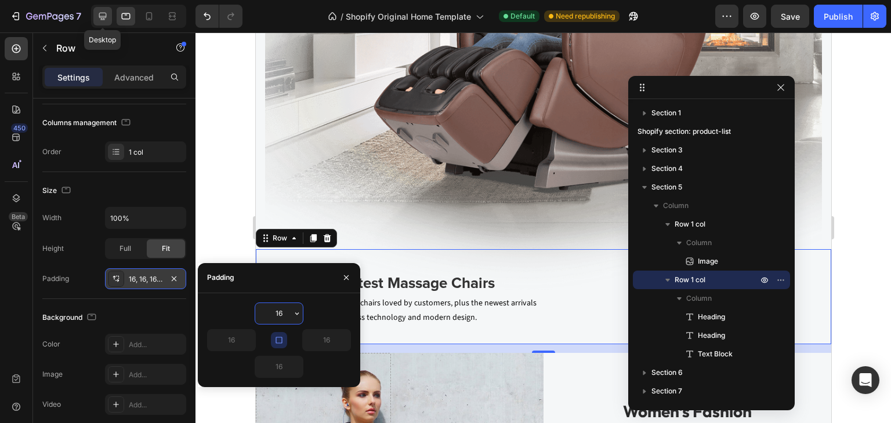
click at [104, 18] on icon at bounding box center [103, 17] width 8 height 8
type input "1400"
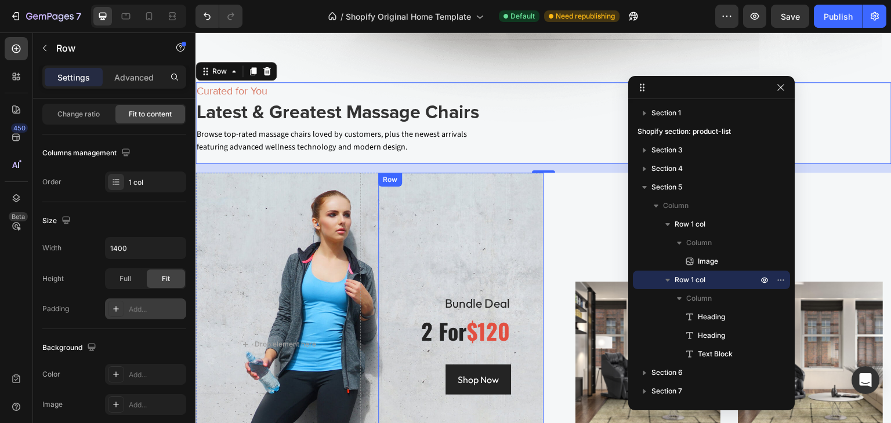
scroll to position [1750, 0]
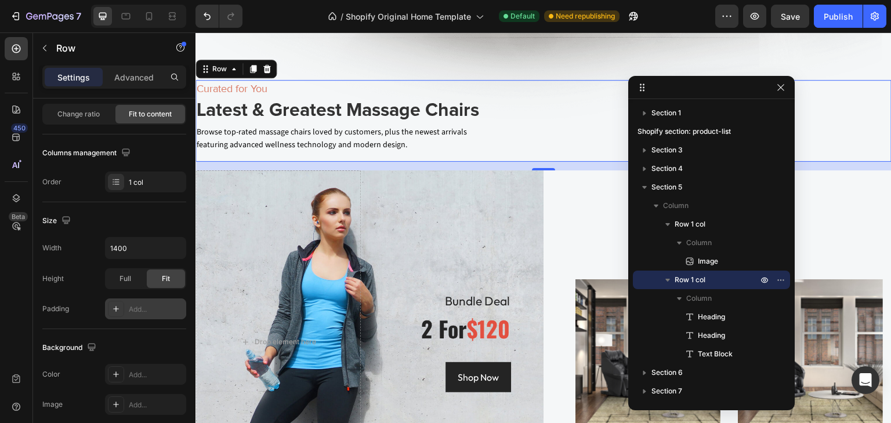
click at [144, 308] on div "Add..." at bounding box center [156, 309] width 55 height 10
type input "16"
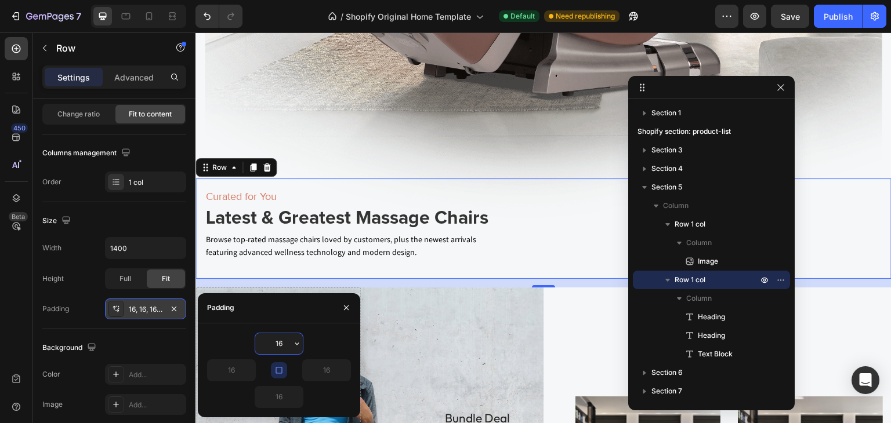
scroll to position [1634, 0]
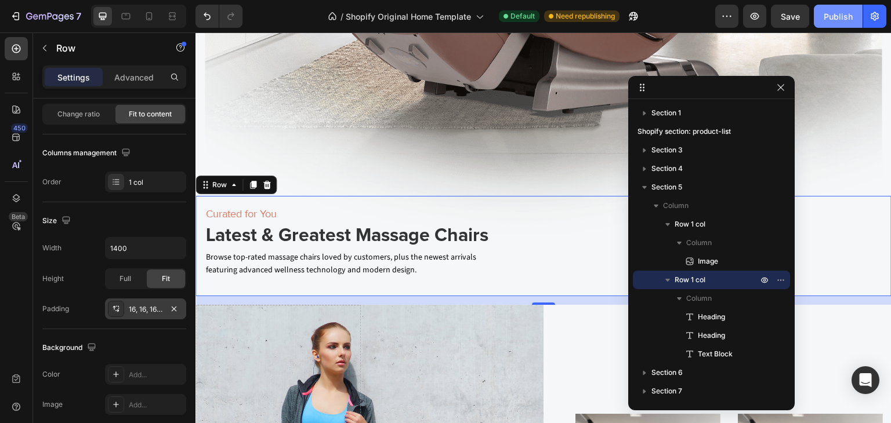
click at [841, 21] on div "Publish" at bounding box center [837, 16] width 29 height 12
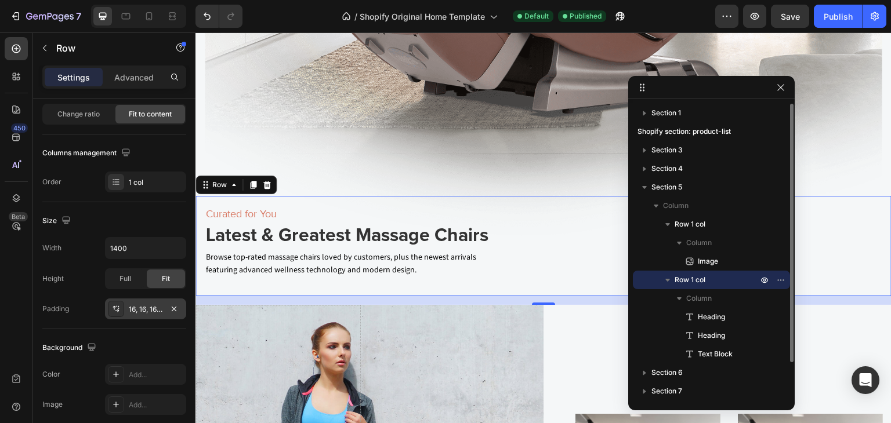
click at [668, 281] on icon "button" at bounding box center [667, 280] width 5 height 3
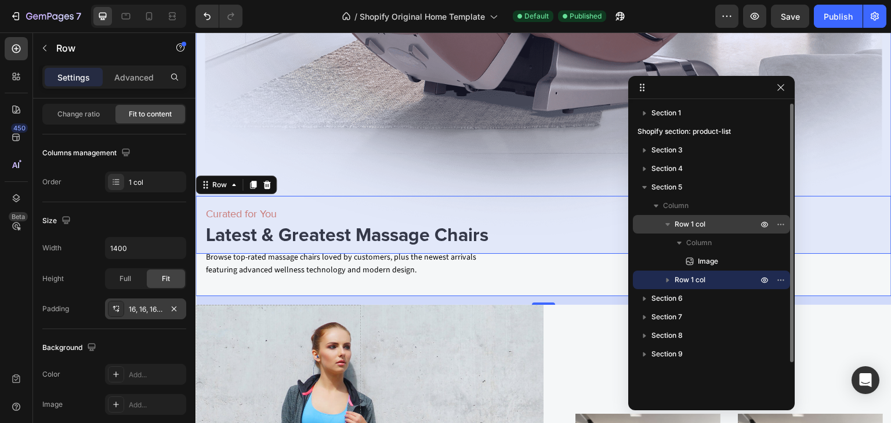
click at [668, 226] on icon "button" at bounding box center [667, 224] width 5 height 3
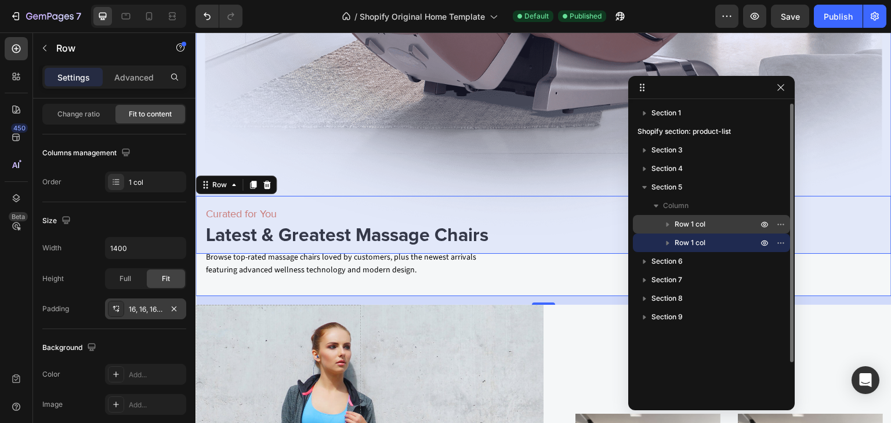
click at [692, 226] on span "Row 1 col" at bounding box center [689, 225] width 31 height 12
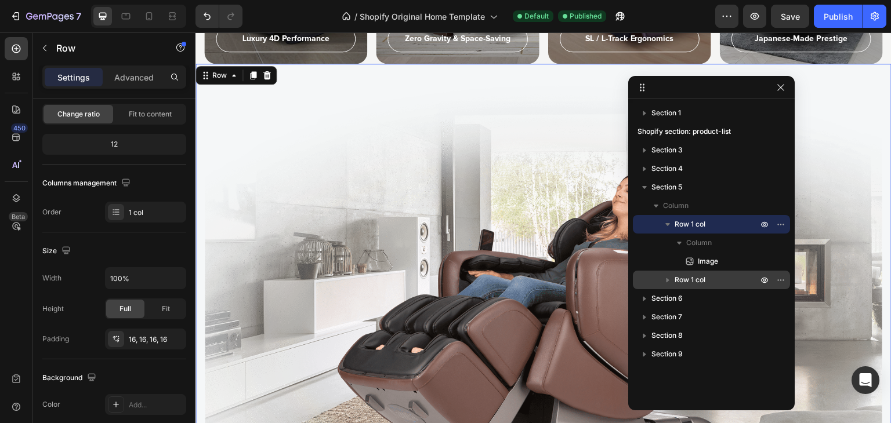
scroll to position [1268, 0]
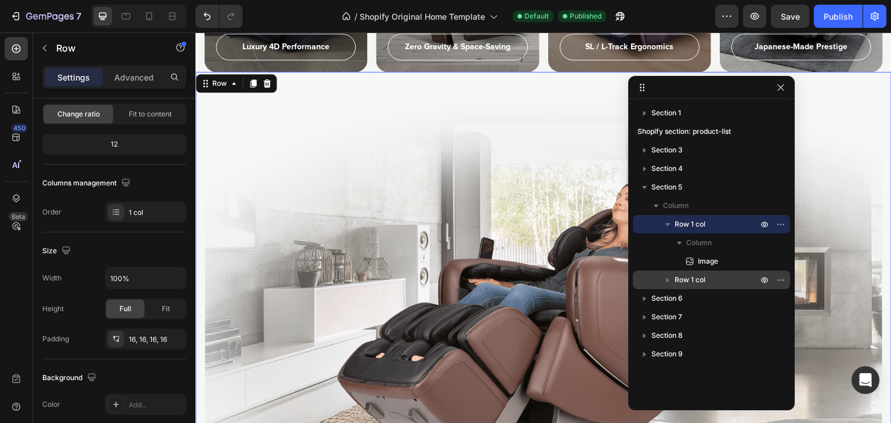
click at [700, 279] on span "Row 1 col" at bounding box center [689, 280] width 31 height 12
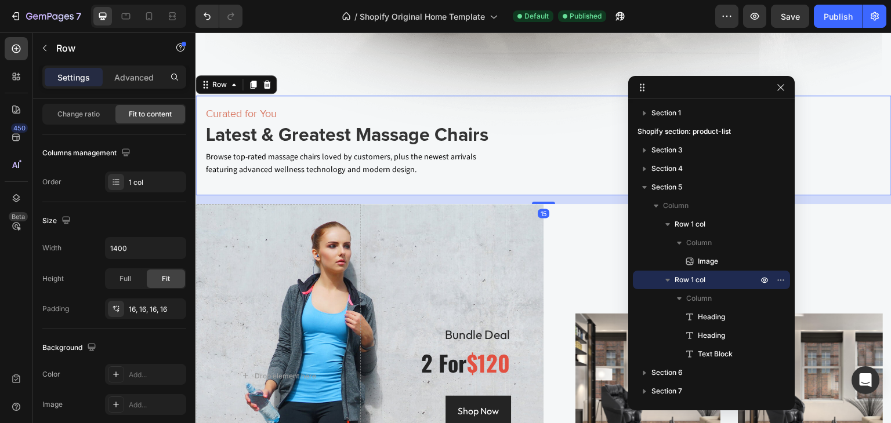
scroll to position [1746, 0]
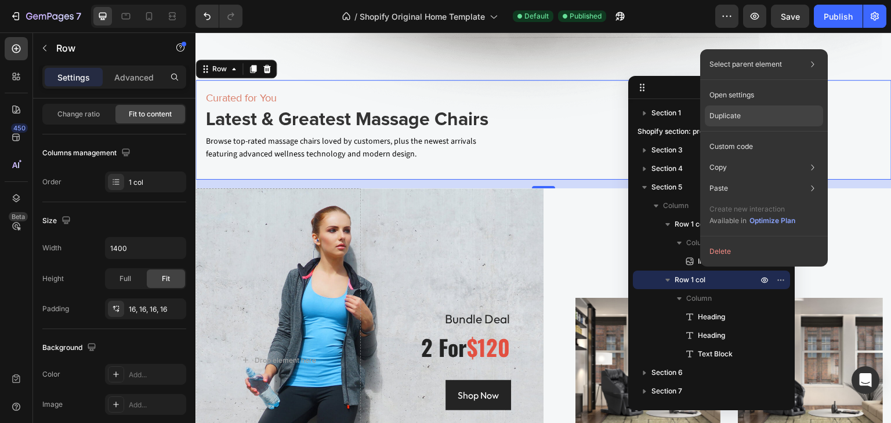
click at [730, 113] on p "Duplicate" at bounding box center [724, 116] width 31 height 10
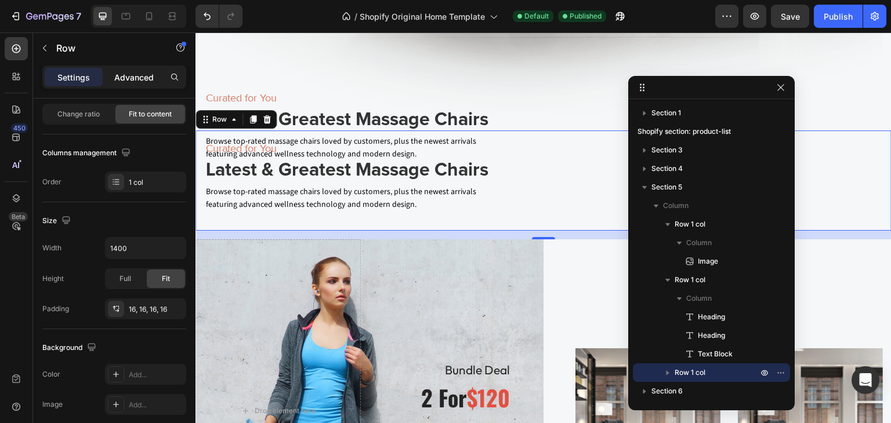
click at [132, 75] on p "Advanced" at bounding box center [133, 77] width 39 height 12
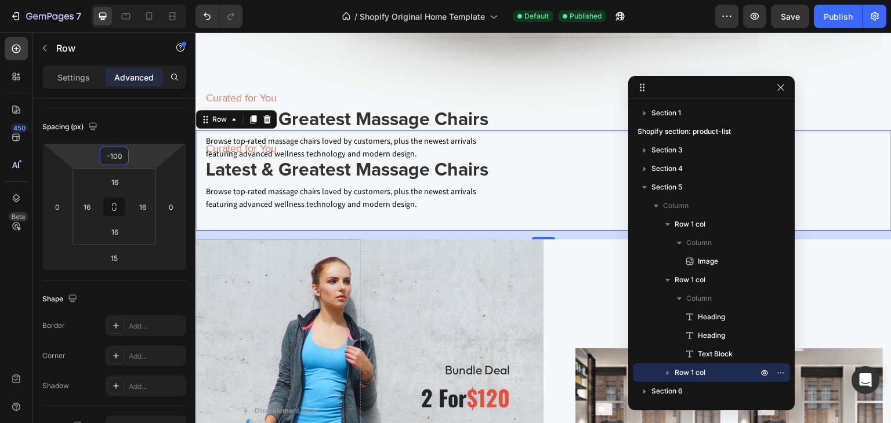
click at [121, 157] on input "-100" at bounding box center [114, 155] width 23 height 17
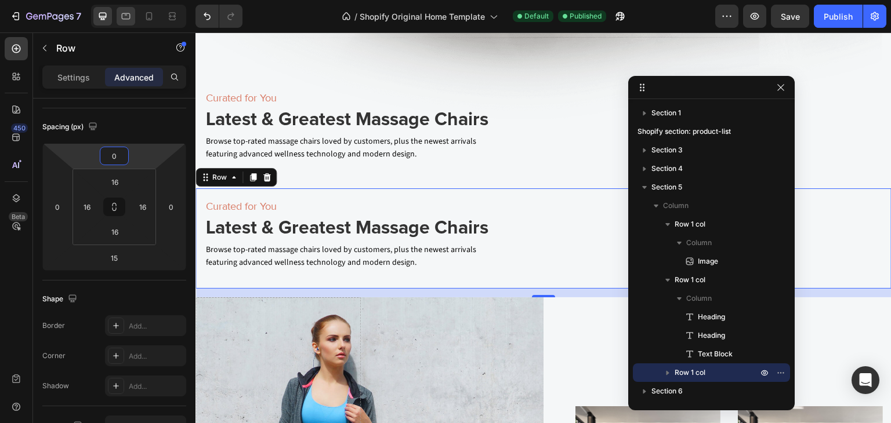
click at [125, 14] on icon at bounding box center [126, 16] width 12 height 12
type input "-100"
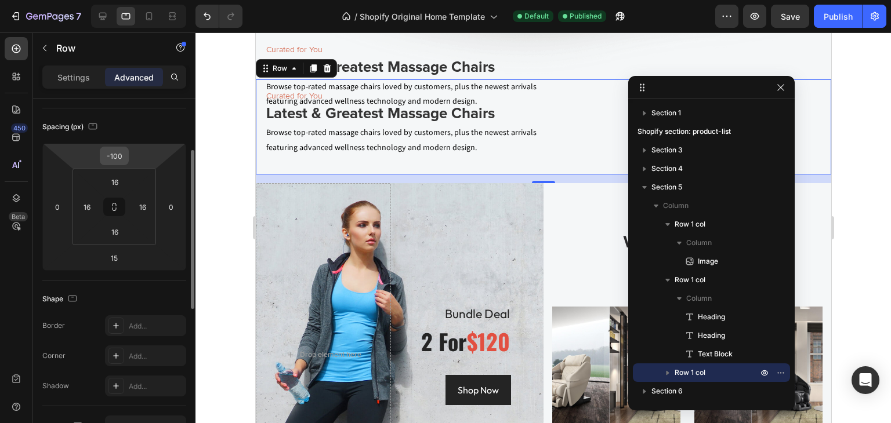
scroll to position [1719, 0]
click at [114, 154] on input "-100" at bounding box center [114, 155] width 23 height 17
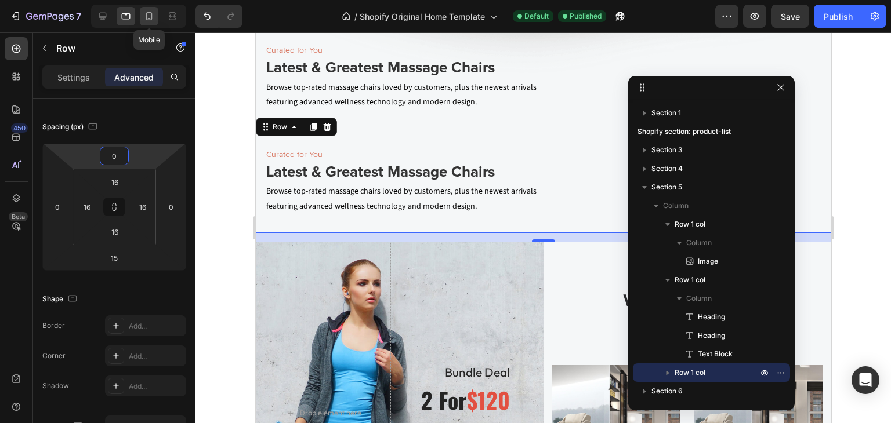
click at [148, 16] on icon at bounding box center [149, 16] width 12 height 12
type input "-50"
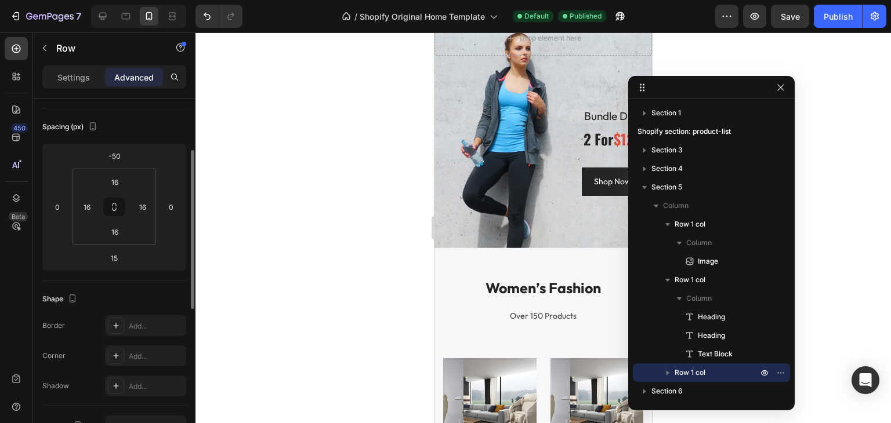
scroll to position [1701, 0]
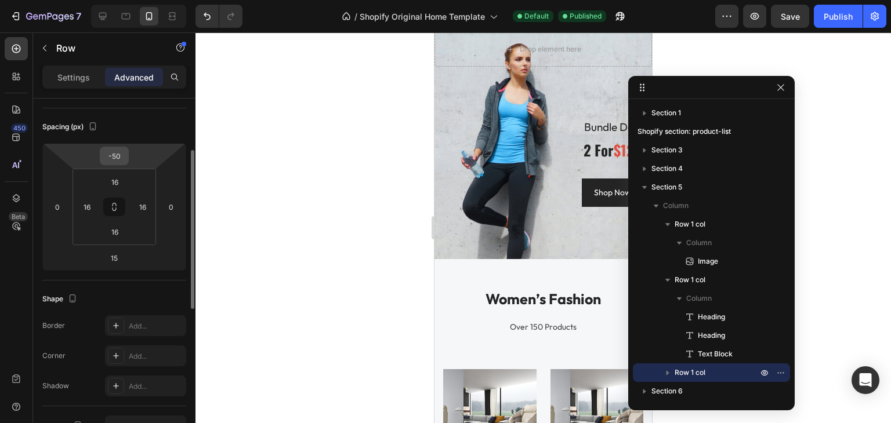
click at [115, 154] on input "-50" at bounding box center [114, 155] width 23 height 17
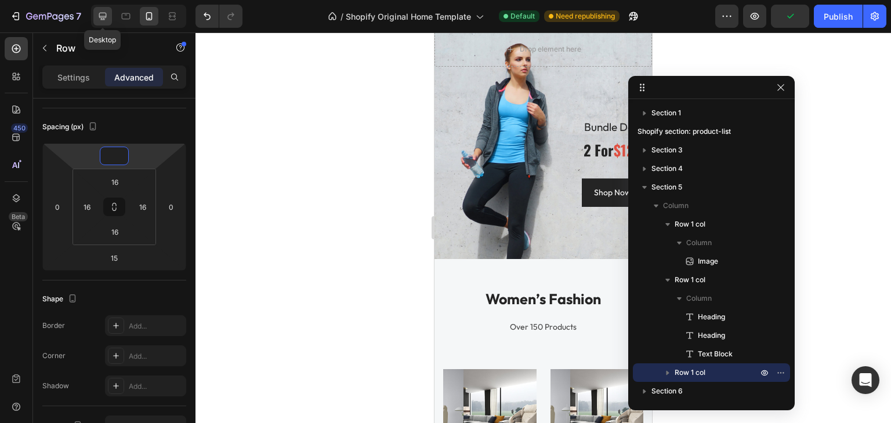
type input "0"
click at [100, 15] on icon at bounding box center [103, 16] width 12 height 12
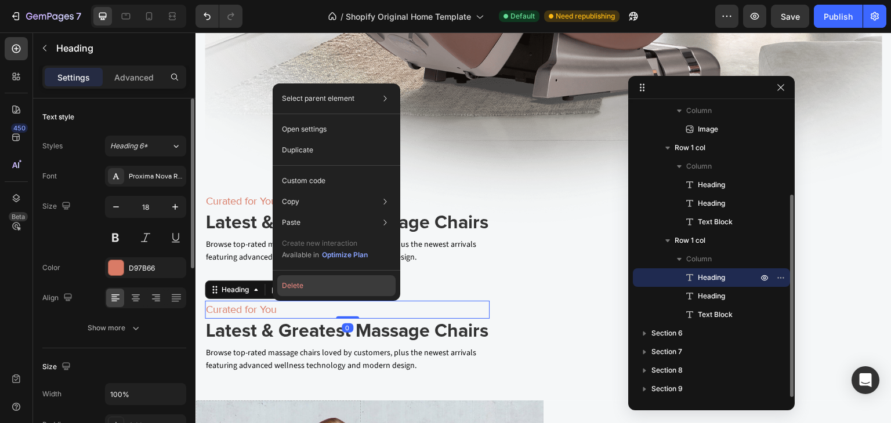
click at [292, 286] on button "Delete" at bounding box center [336, 285] width 118 height 21
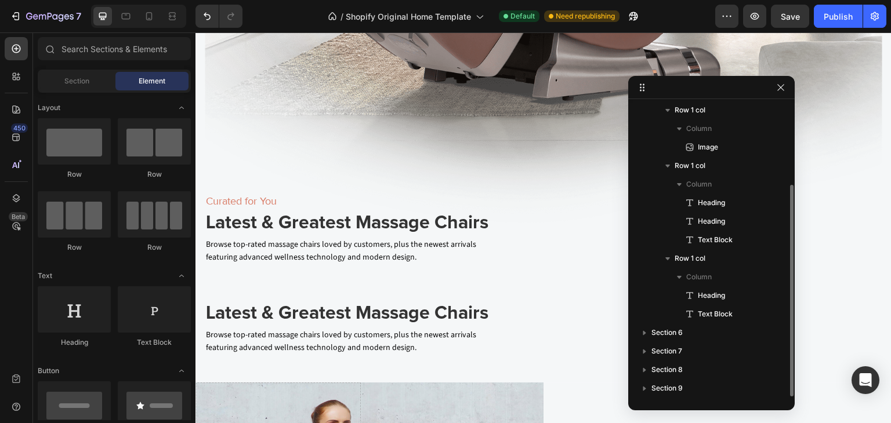
scroll to position [114, 0]
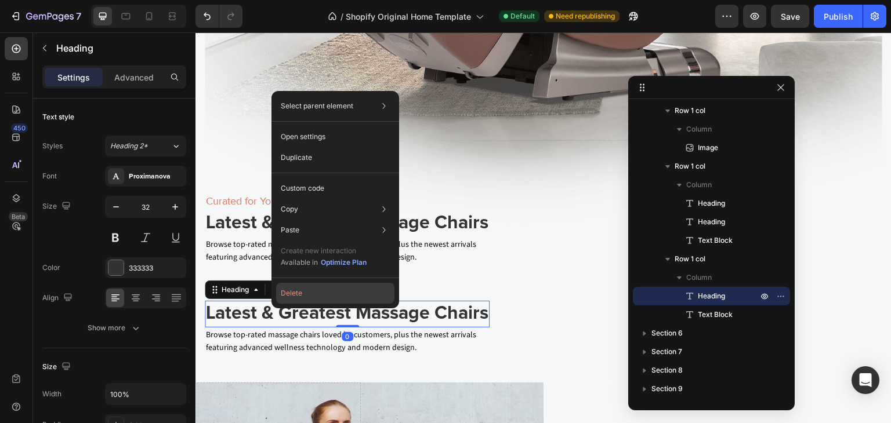
click at [300, 290] on button "Delete" at bounding box center [335, 293] width 118 height 21
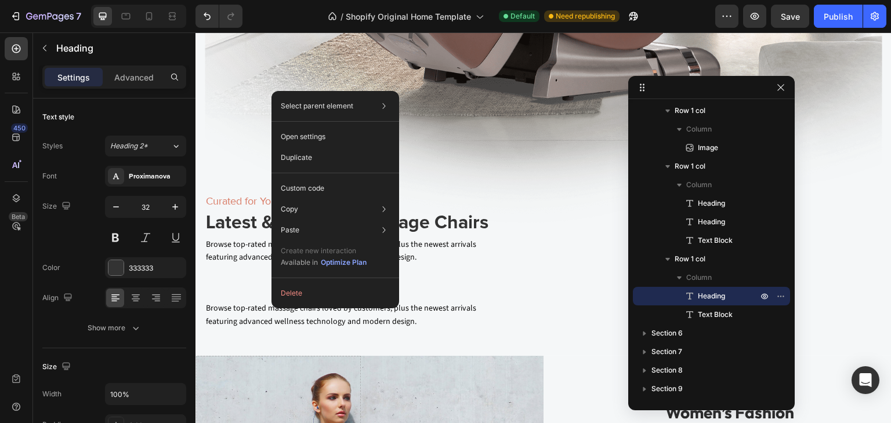
scroll to position [95, 0]
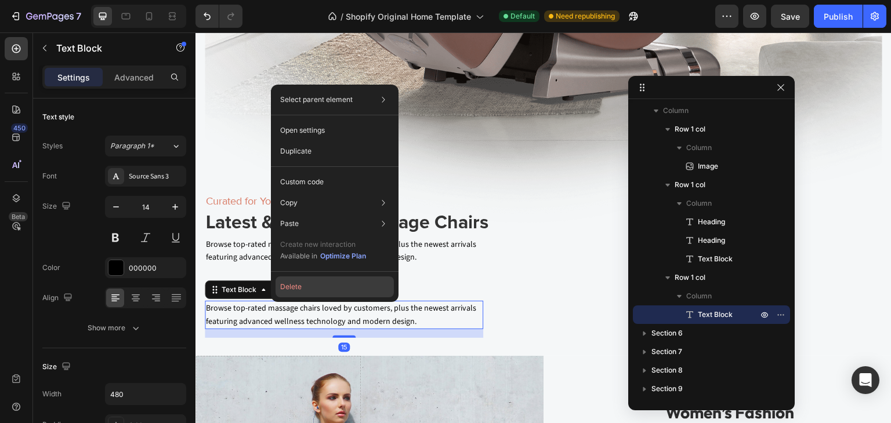
click at [297, 285] on button "Delete" at bounding box center [334, 287] width 118 height 21
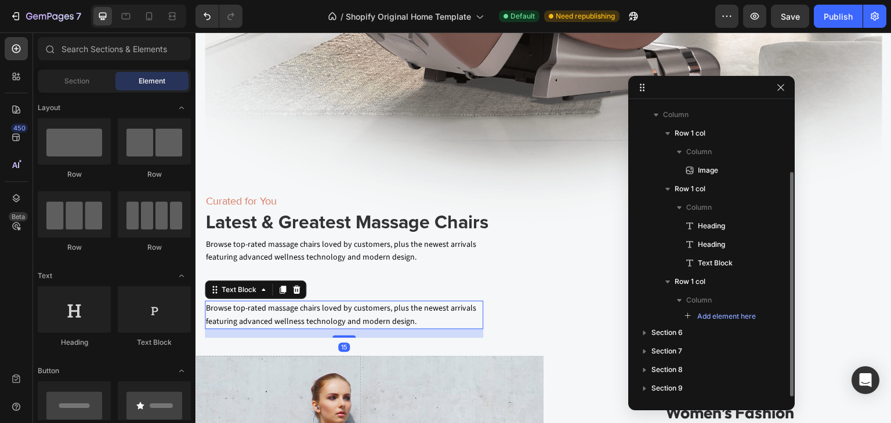
scroll to position [90, 0]
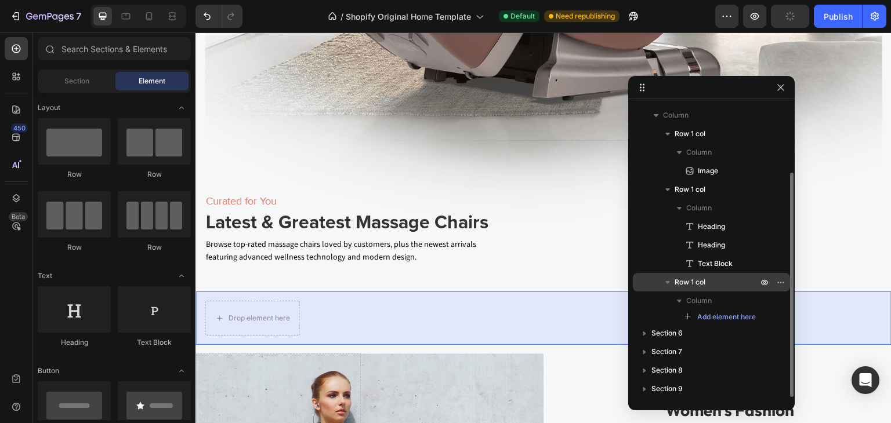
click at [705, 282] on span "Row 1 col" at bounding box center [689, 283] width 31 height 12
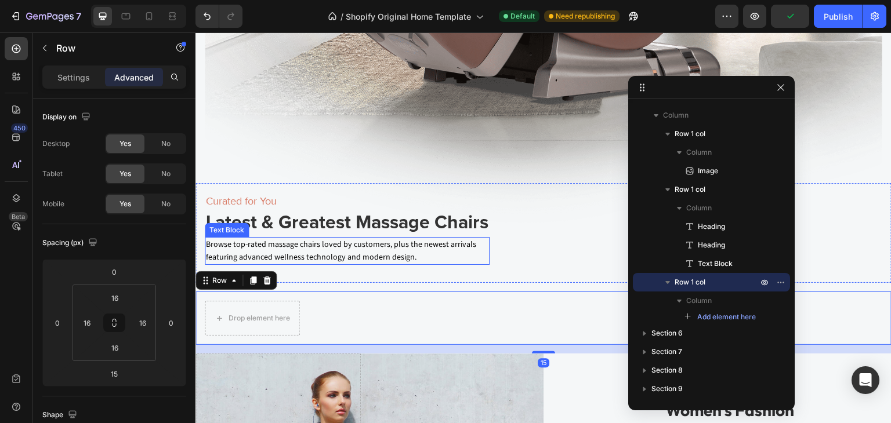
scroll to position [1469, 0]
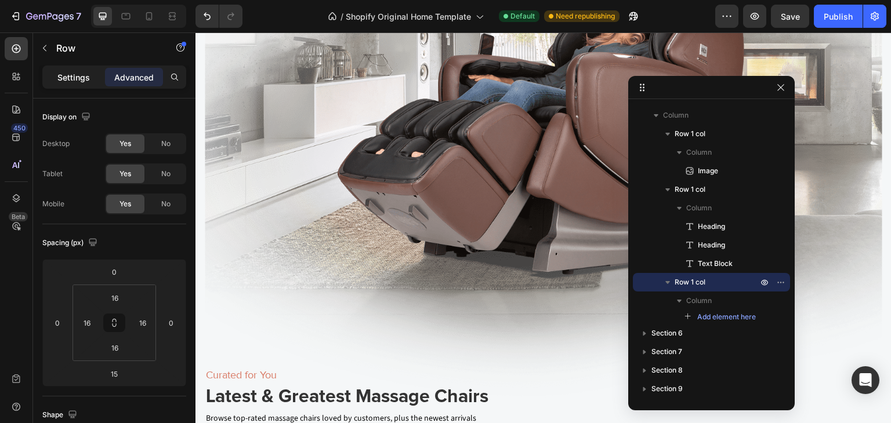
click at [67, 79] on p "Settings" at bounding box center [73, 77] width 32 height 12
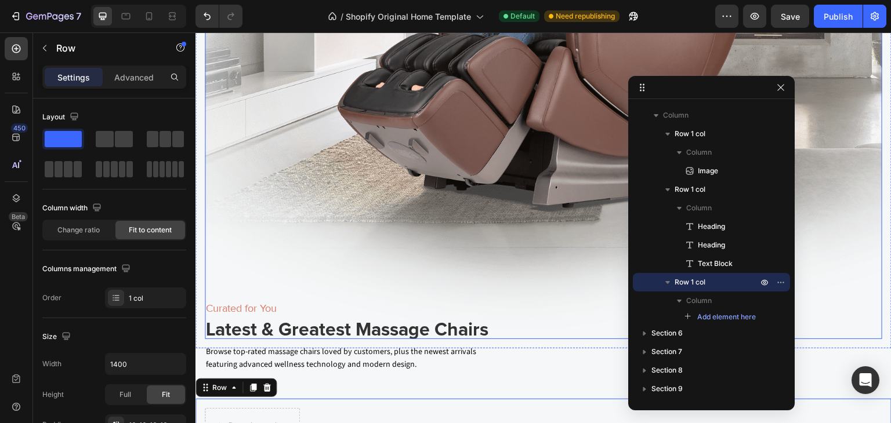
scroll to position [1701, 0]
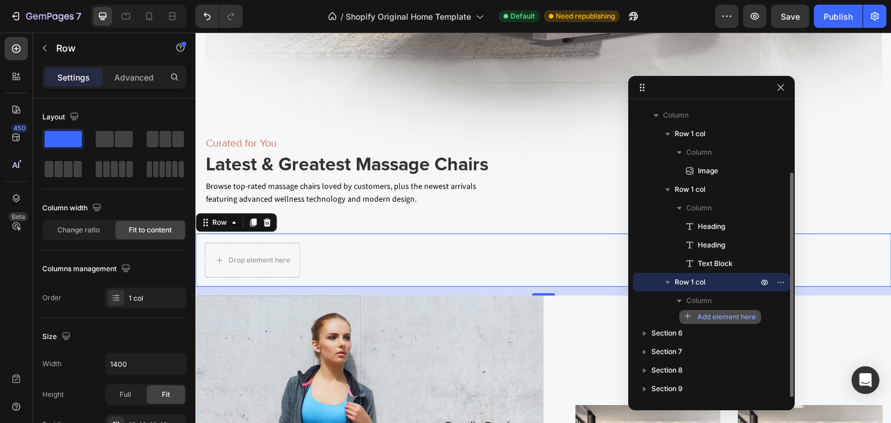
click at [718, 312] on span "Add element here" at bounding box center [726, 317] width 59 height 10
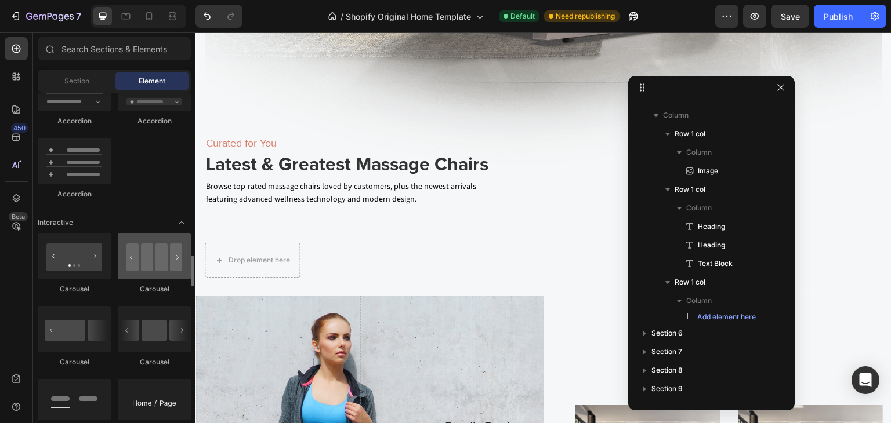
scroll to position [1160, 0]
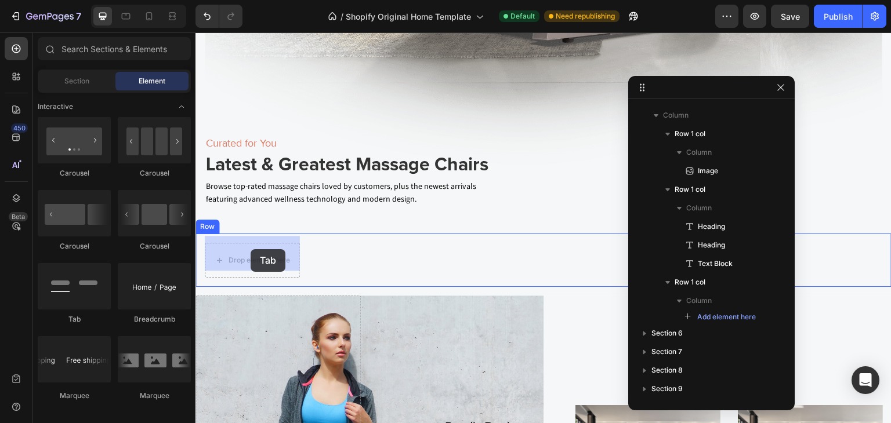
drag, startPoint x: 264, startPoint y: 318, endPoint x: 250, endPoint y: 249, distance: 70.4
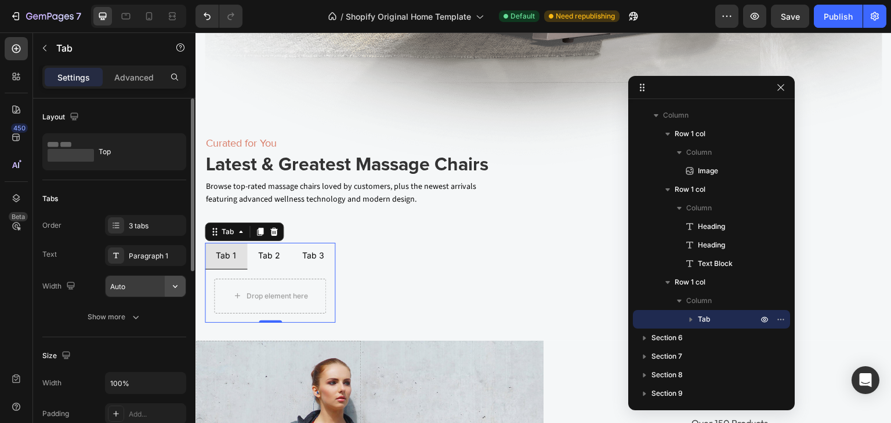
click at [170, 286] on icon "button" at bounding box center [175, 287] width 12 height 12
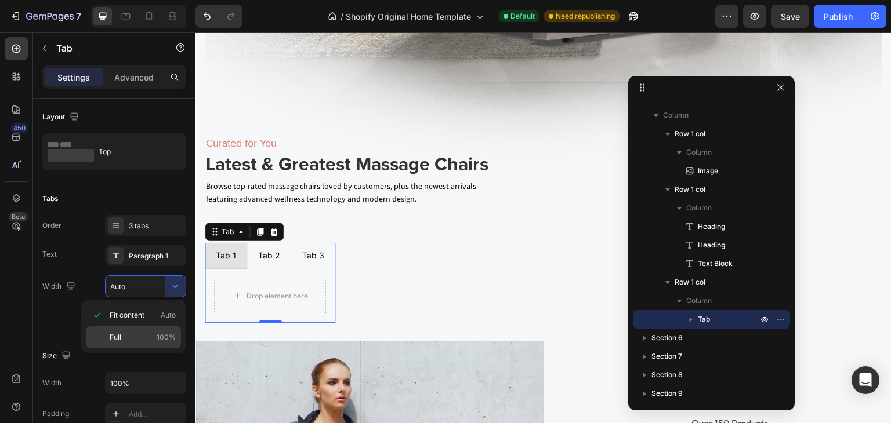
click at [136, 335] on p "Full 100%" at bounding box center [143, 337] width 66 height 10
type input "100%"
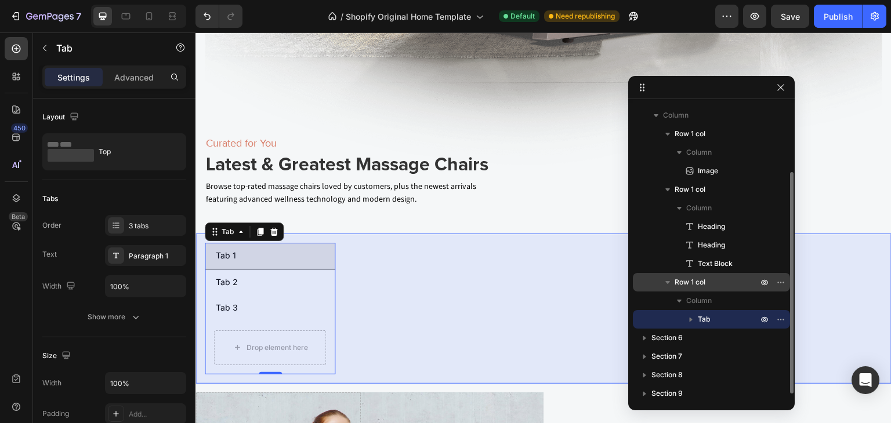
click at [709, 281] on p "Row 1 col" at bounding box center [716, 283] width 85 height 12
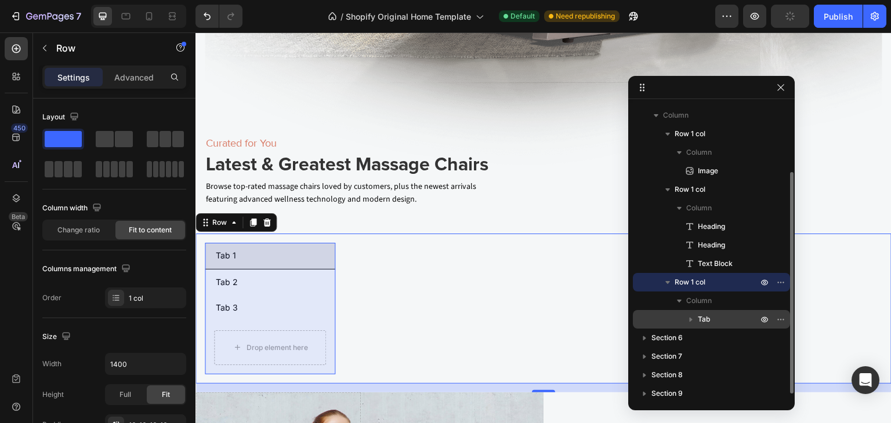
click at [698, 314] on span "Tab" at bounding box center [704, 320] width 12 height 12
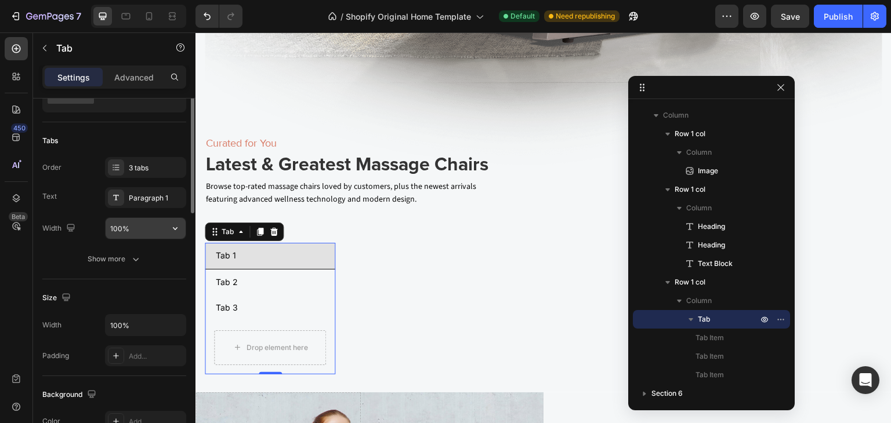
scroll to position [0, 0]
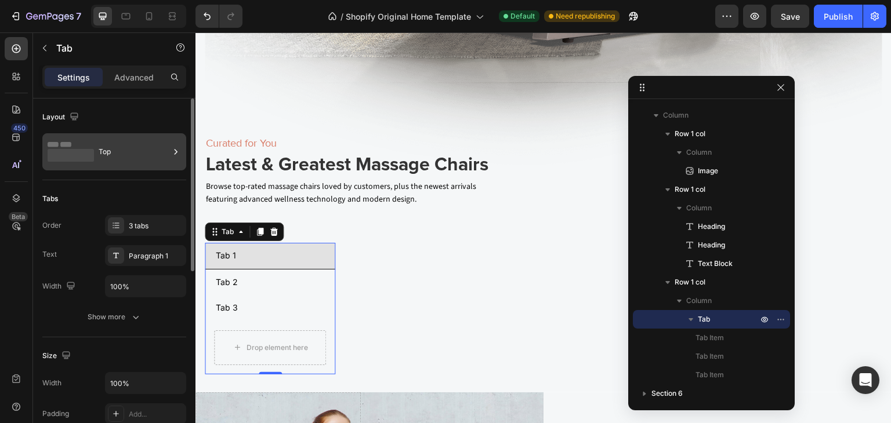
click at [155, 151] on div "Top" at bounding box center [134, 152] width 71 height 27
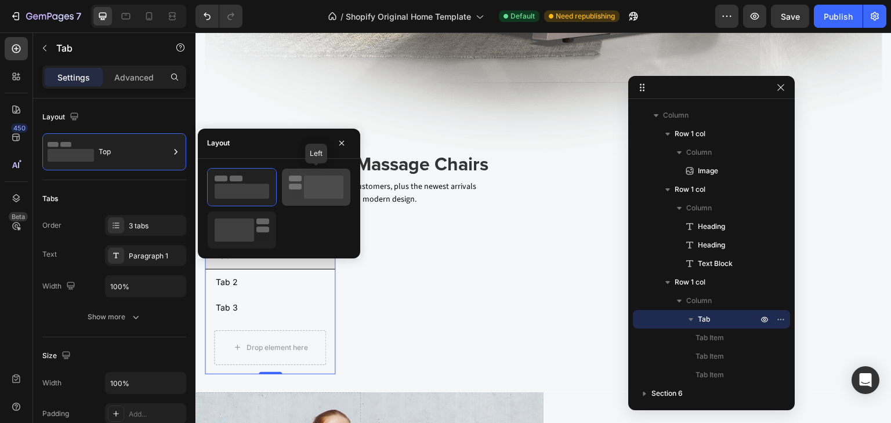
click at [322, 191] on rect at bounding box center [323, 187] width 39 height 23
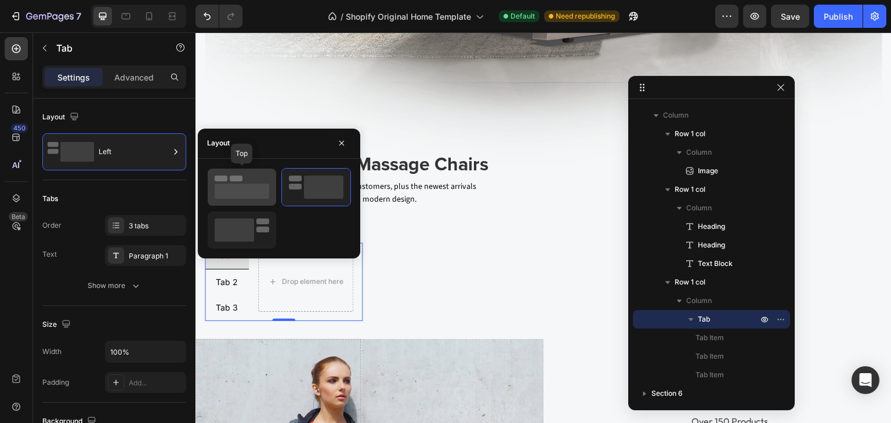
click at [244, 187] on rect at bounding box center [242, 191] width 55 height 15
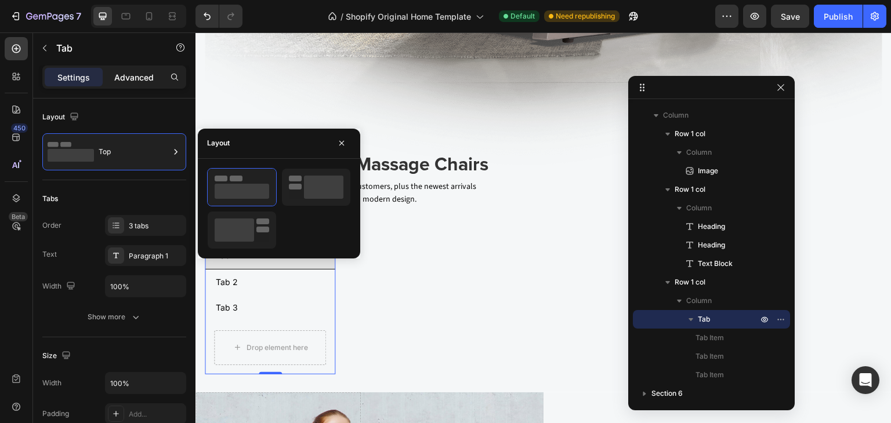
click at [128, 79] on p "Advanced" at bounding box center [133, 77] width 39 height 12
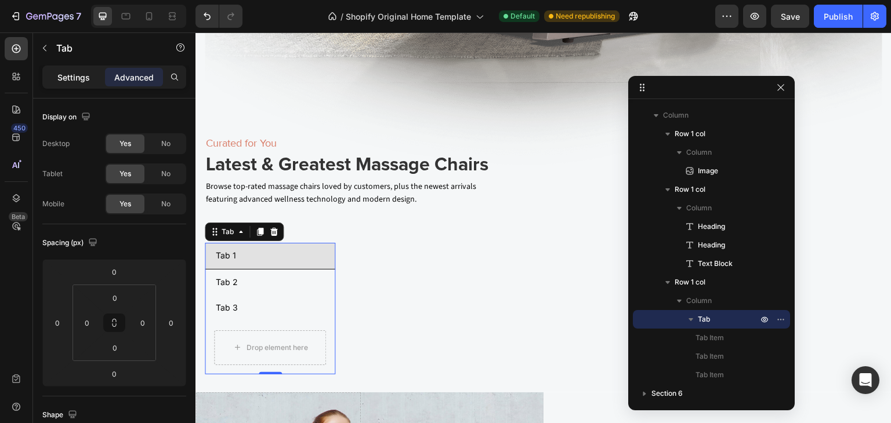
click at [78, 84] on div "Settings" at bounding box center [74, 77] width 58 height 19
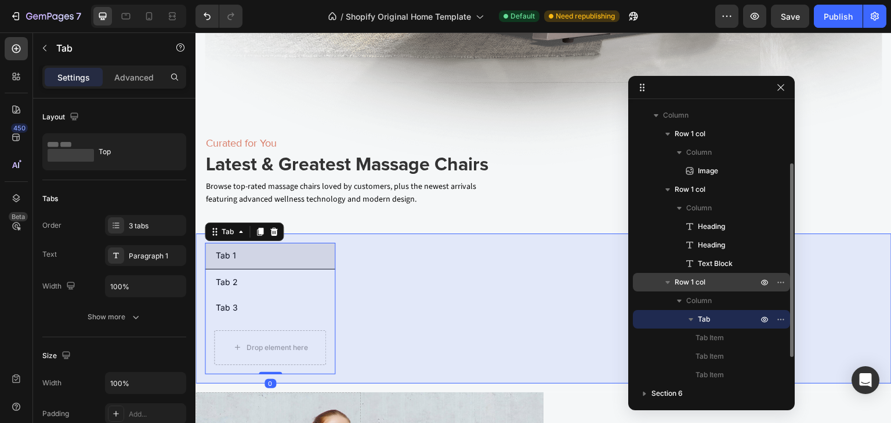
click at [685, 277] on span "Row 1 col" at bounding box center [689, 283] width 31 height 12
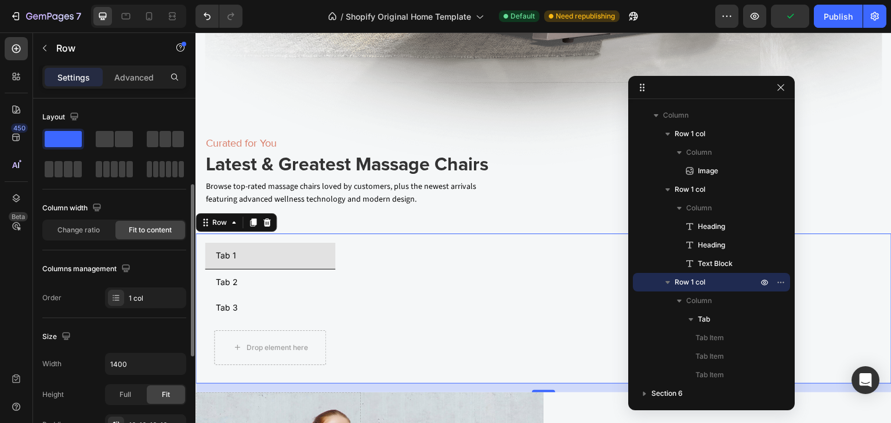
scroll to position [58, 0]
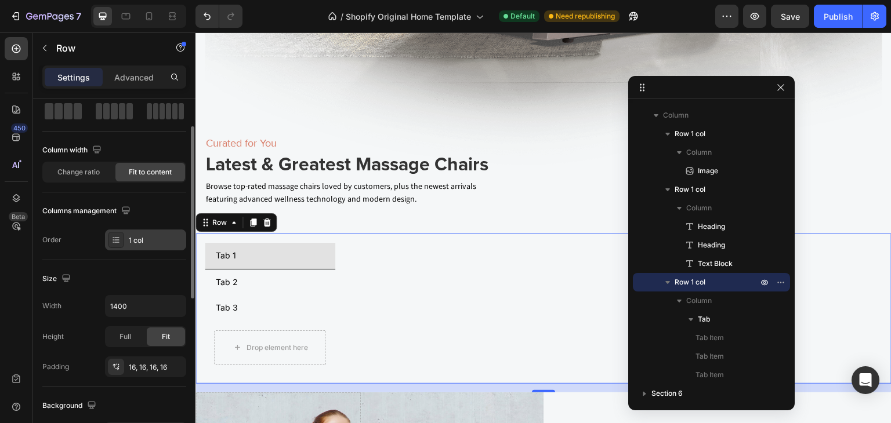
click at [149, 240] on div "1 col" at bounding box center [156, 240] width 55 height 10
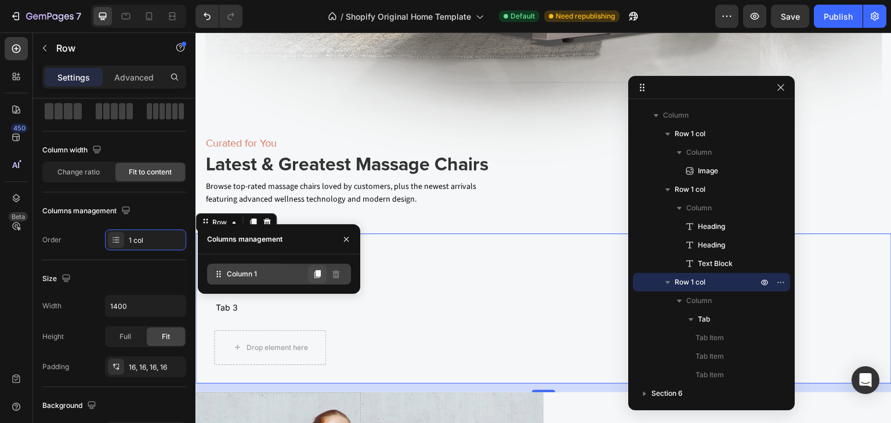
click at [317, 278] on icon at bounding box center [317, 274] width 9 height 9
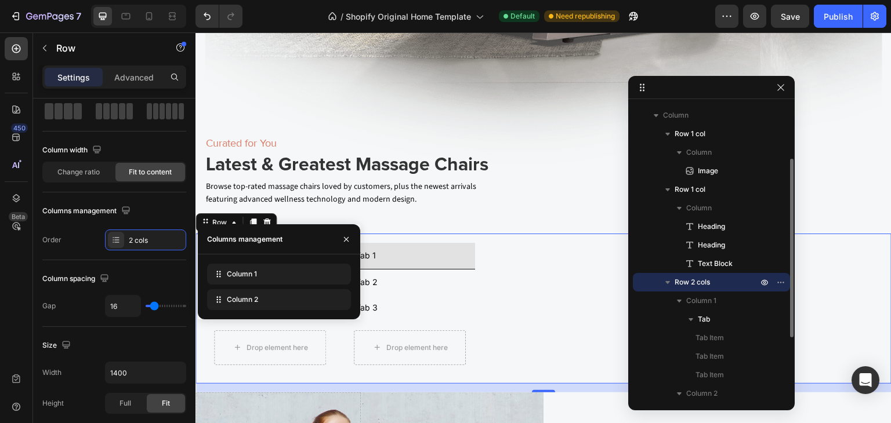
click at [688, 279] on span "Row 2 cols" at bounding box center [691, 283] width 35 height 12
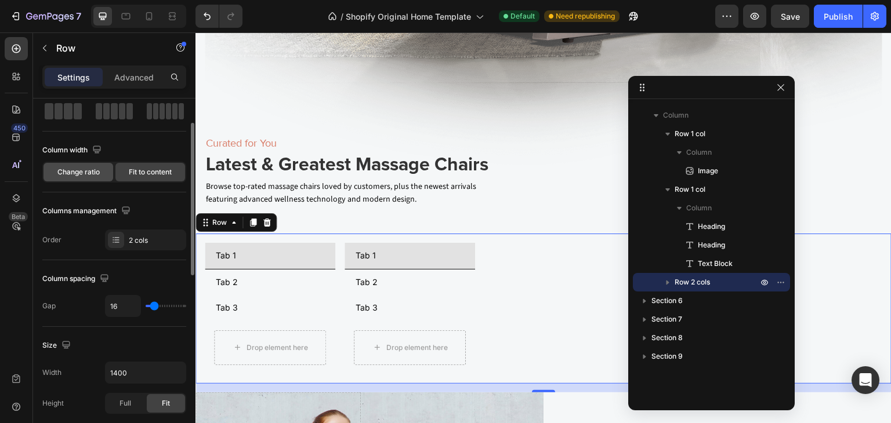
scroll to position [0, 0]
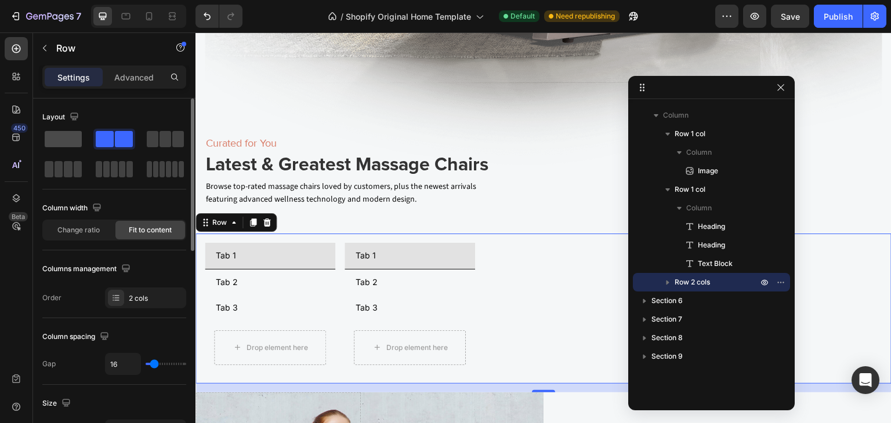
click at [72, 137] on span at bounding box center [63, 139] width 37 height 16
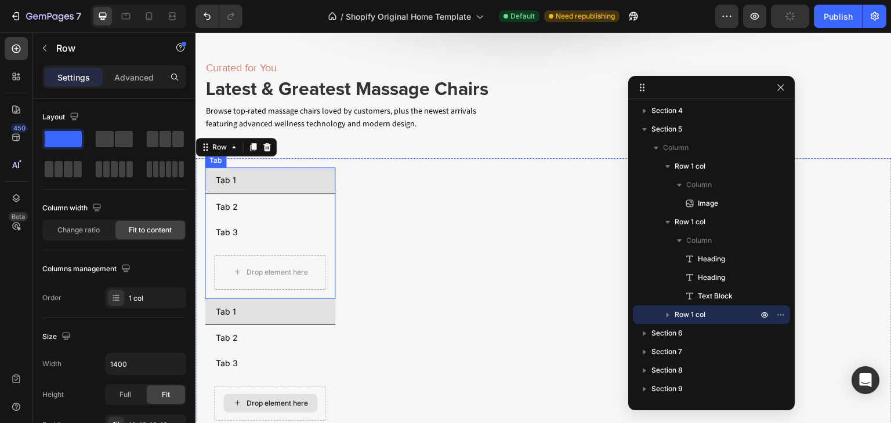
scroll to position [1817, 0]
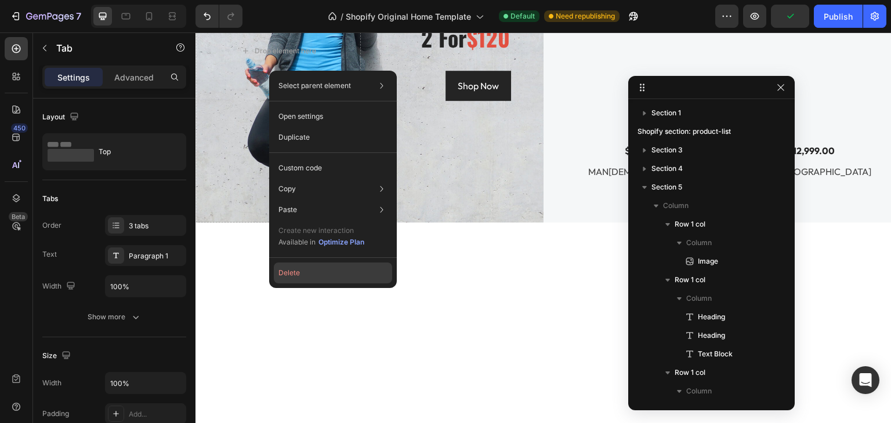
scroll to position [58, 0]
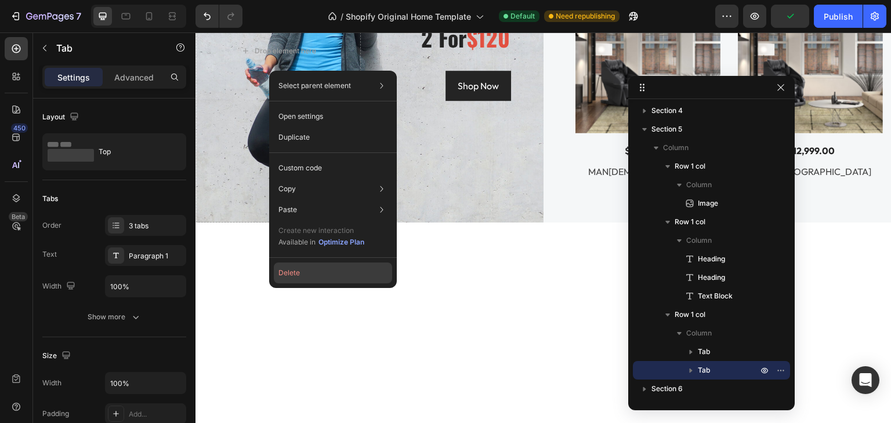
click at [293, 269] on button "Delete" at bounding box center [333, 273] width 118 height 21
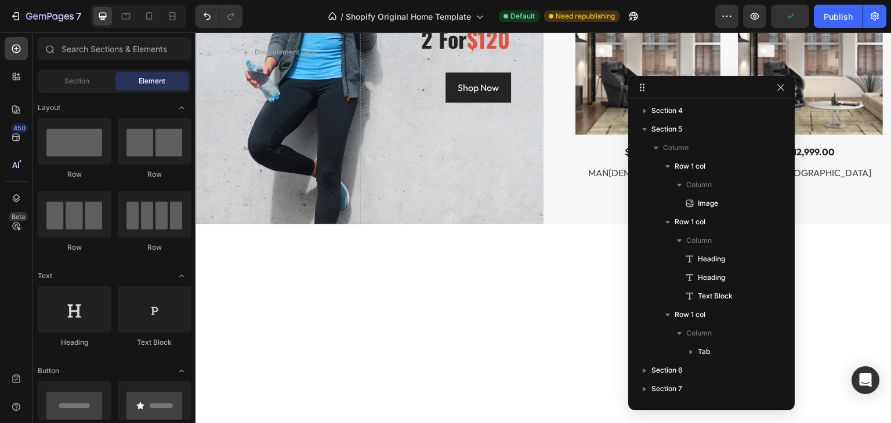
scroll to position [1643, 0]
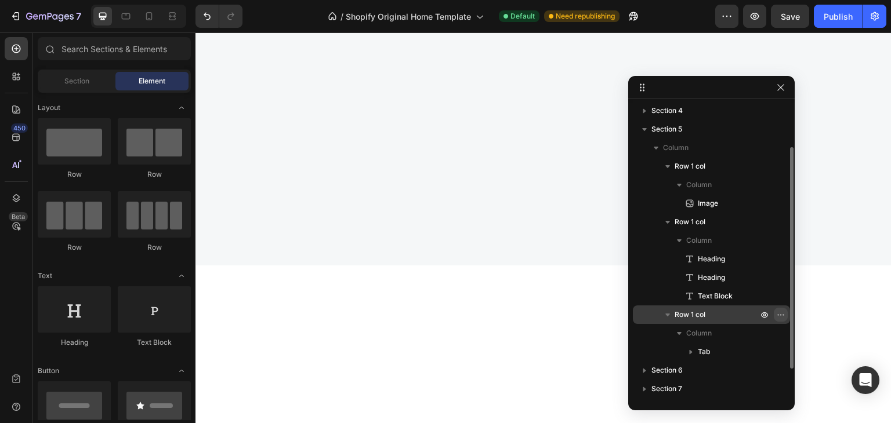
click at [786, 314] on button "button" at bounding box center [781, 315] width 14 height 14
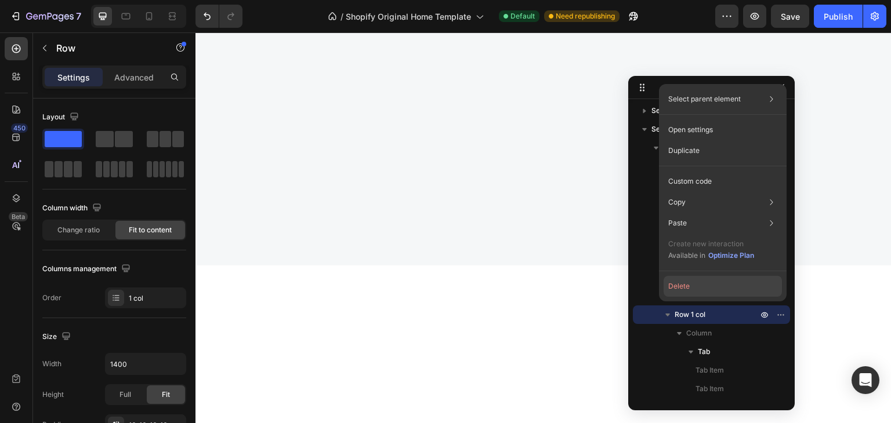
click at [673, 279] on button "Delete" at bounding box center [722, 286] width 118 height 21
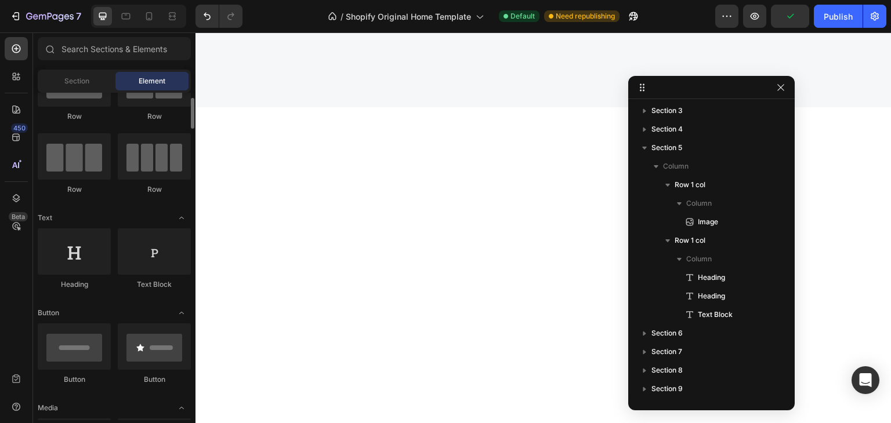
scroll to position [0, 0]
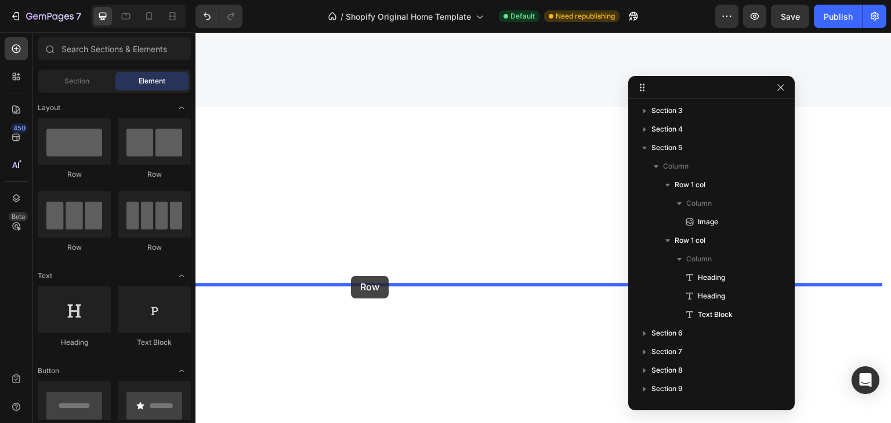
drag, startPoint x: 281, startPoint y: 174, endPoint x: 351, endPoint y: 276, distance: 123.8
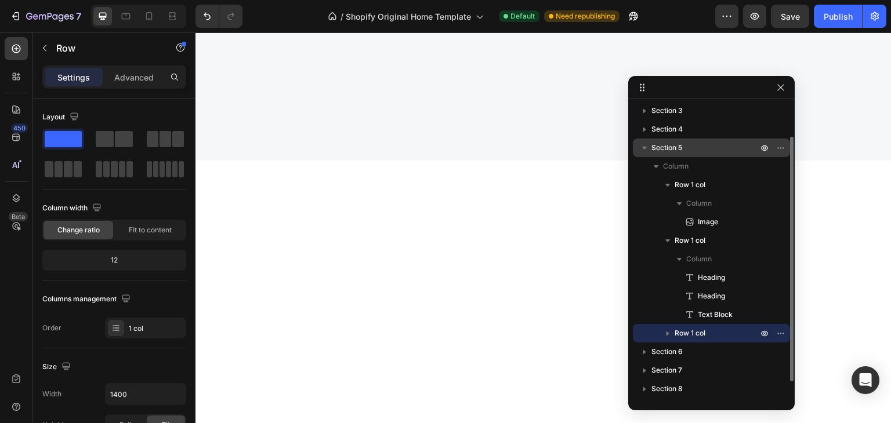
click at [644, 145] on icon "button" at bounding box center [644, 148] width 12 height 12
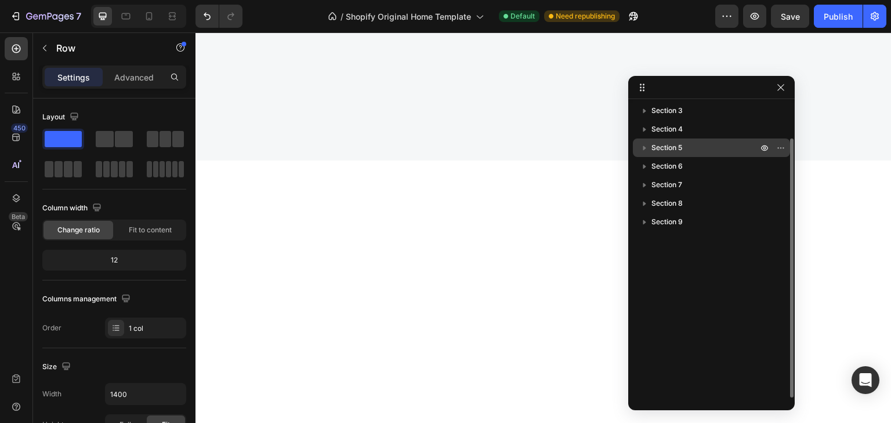
click at [663, 146] on span "Section 5" at bounding box center [666, 148] width 31 height 12
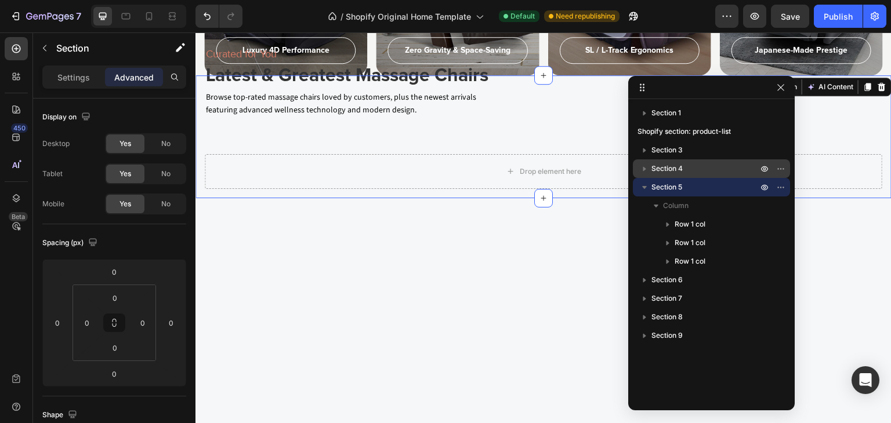
scroll to position [1263, 0]
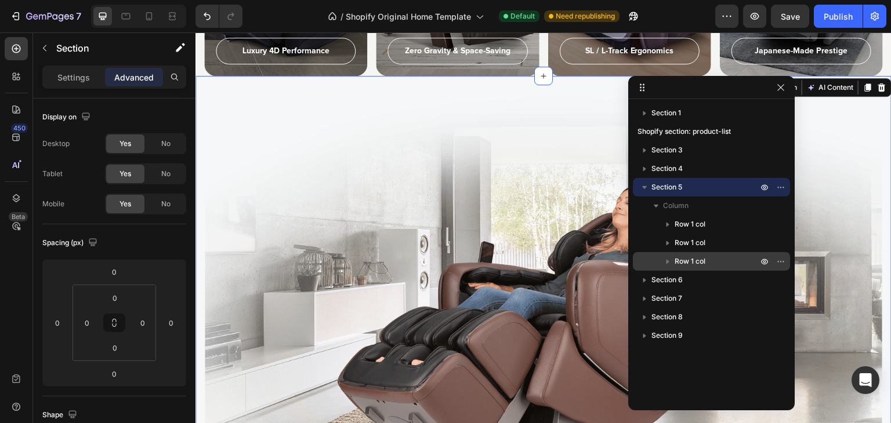
click at [705, 263] on span "Row 1 col" at bounding box center [689, 262] width 31 height 12
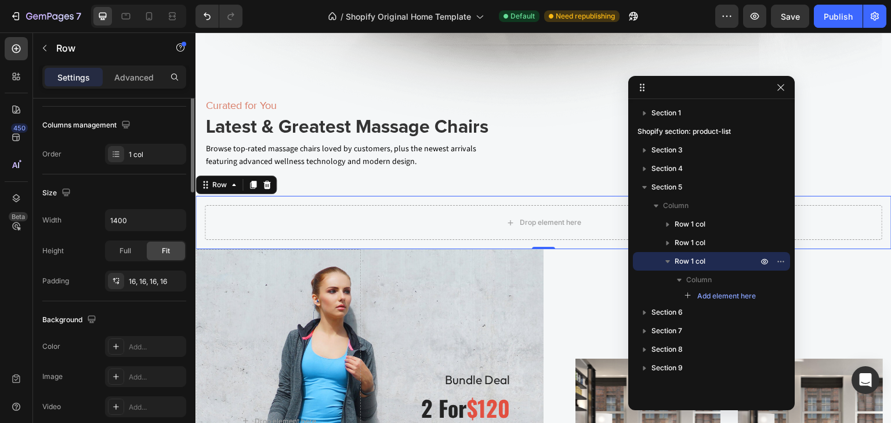
scroll to position [232, 0]
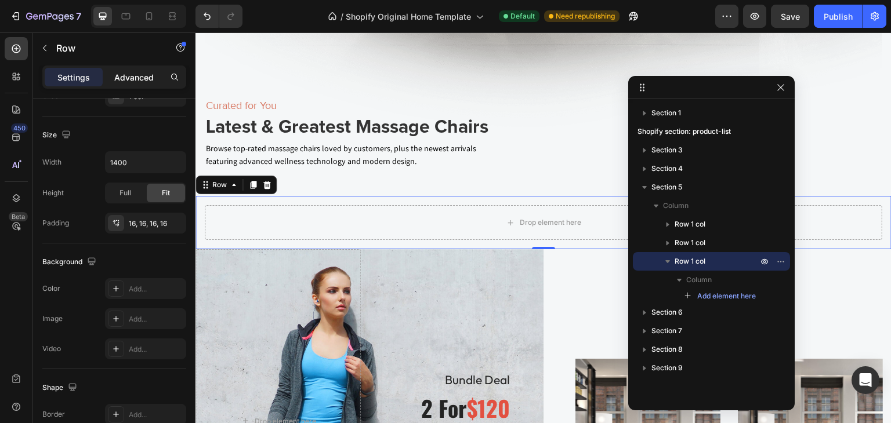
click at [129, 78] on p "Advanced" at bounding box center [133, 77] width 39 height 12
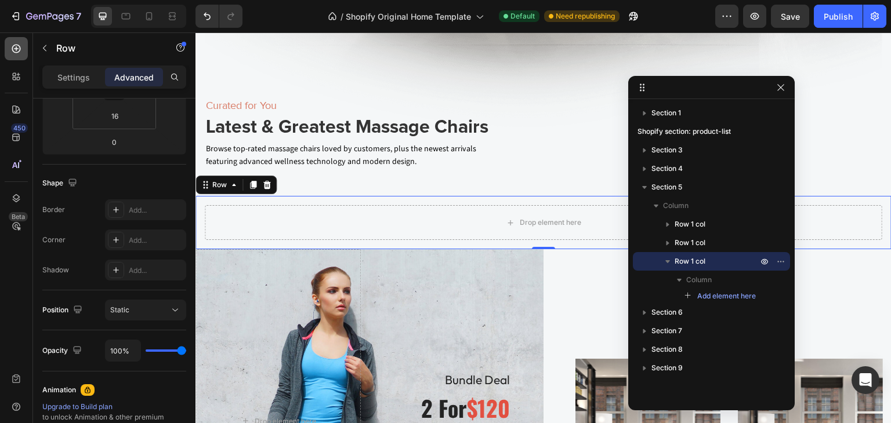
click at [16, 47] on icon at bounding box center [16, 49] width 9 height 9
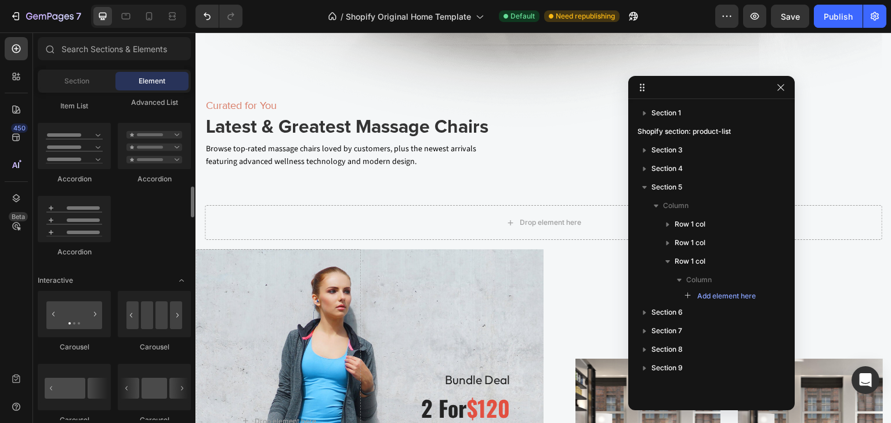
scroll to position [1218, 0]
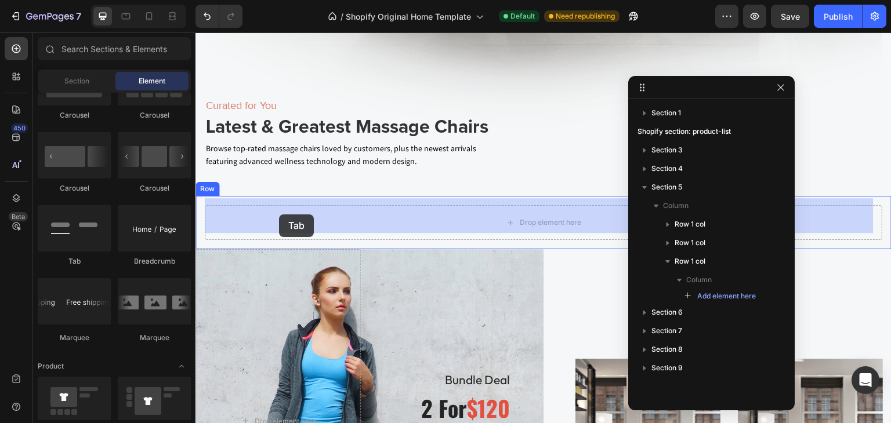
drag, startPoint x: 282, startPoint y: 263, endPoint x: 279, endPoint y: 215, distance: 48.3
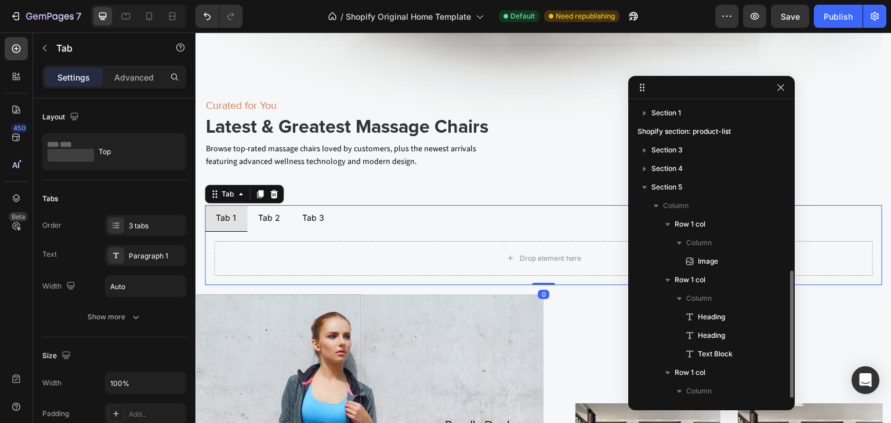
scroll to position [95, 0]
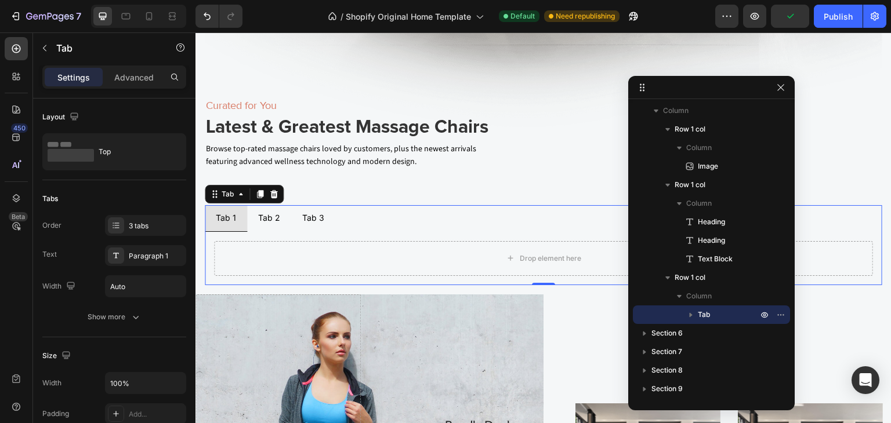
click at [221, 210] on div "Tab 1" at bounding box center [226, 218] width 24 height 16
click at [221, 212] on p "Tab 1" at bounding box center [226, 218] width 20 height 13
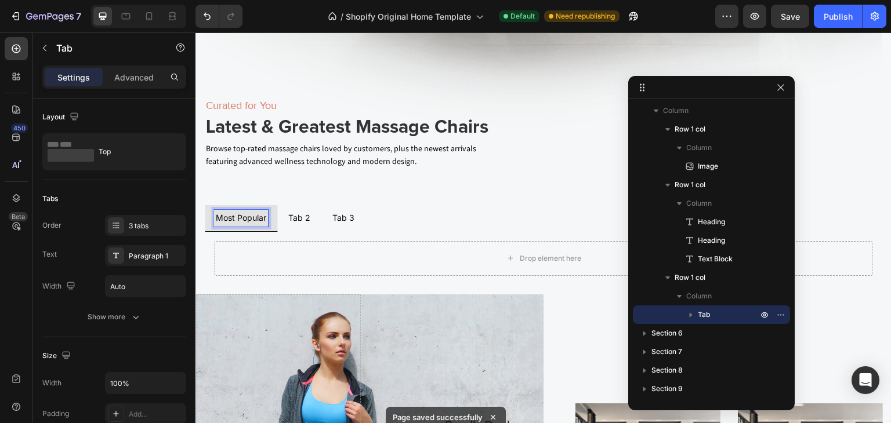
click at [295, 212] on p "Tab 2" at bounding box center [299, 218] width 22 height 13
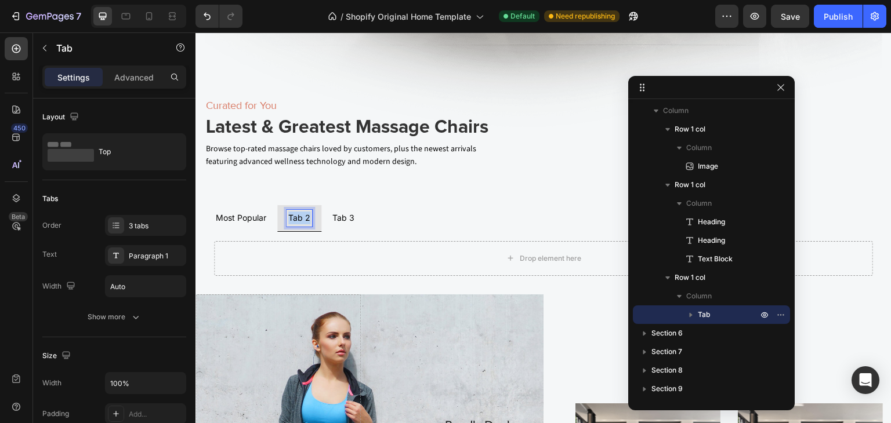
click at [295, 212] on p "Tab 2" at bounding box center [299, 218] width 22 height 13
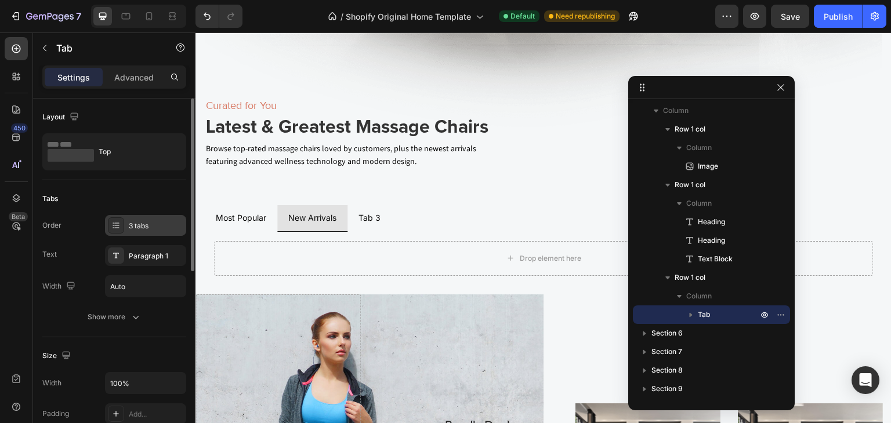
click at [141, 228] on div "3 tabs" at bounding box center [156, 226] width 55 height 10
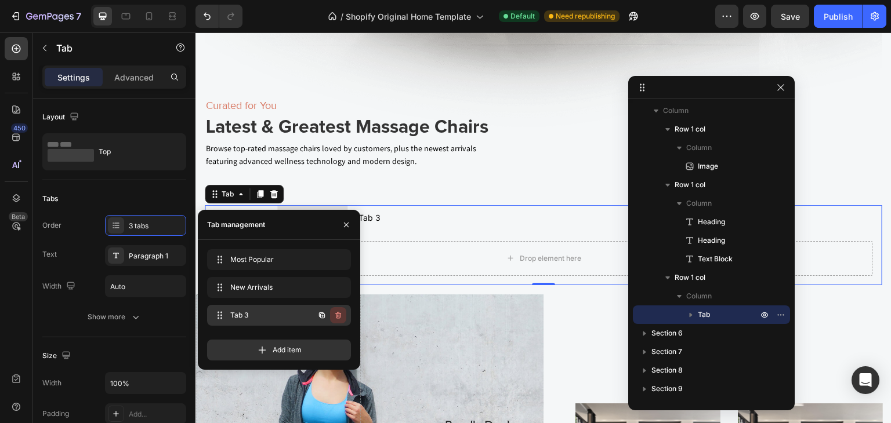
click at [338, 314] on icon "button" at bounding box center [338, 315] width 6 height 7
click at [329, 316] on div "Delete" at bounding box center [329, 315] width 21 height 10
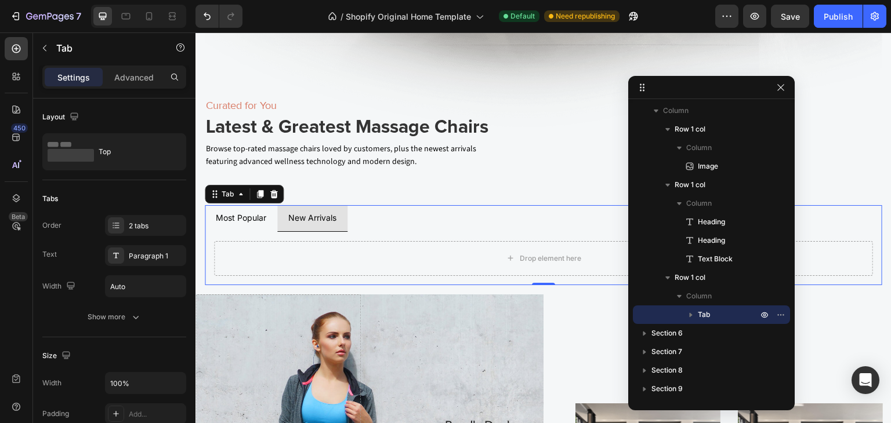
click at [404, 215] on ul "Most Popular New Arrivals" at bounding box center [543, 218] width 677 height 26
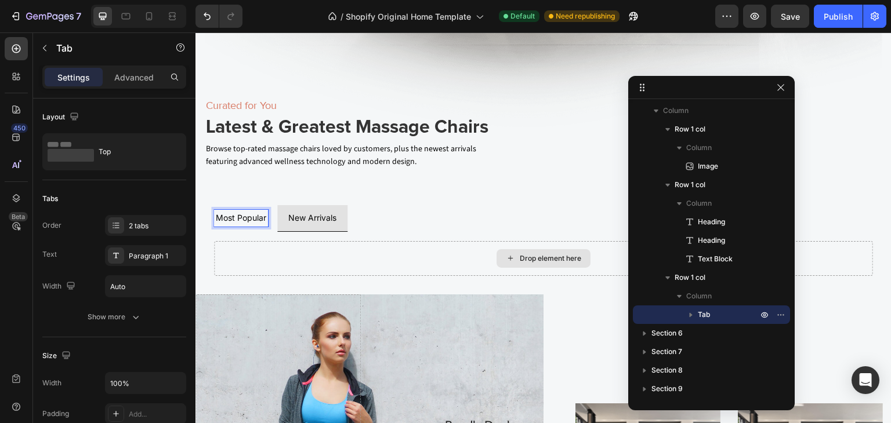
click at [531, 254] on div "Drop element here" at bounding box center [550, 258] width 61 height 9
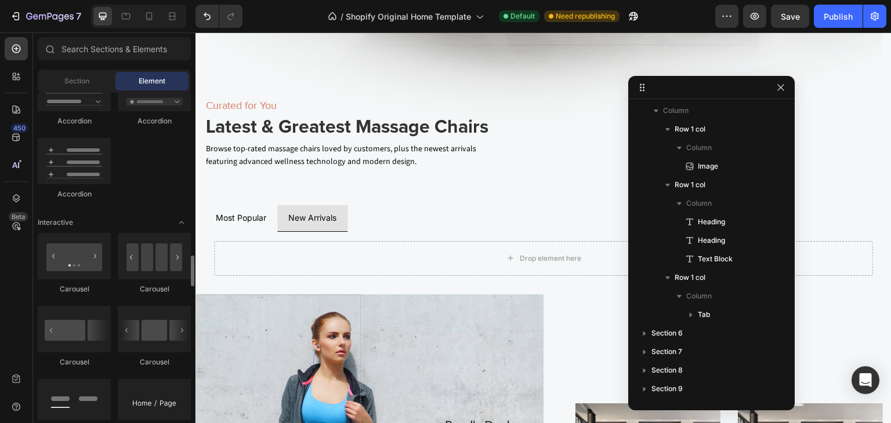
scroll to position [1102, 0]
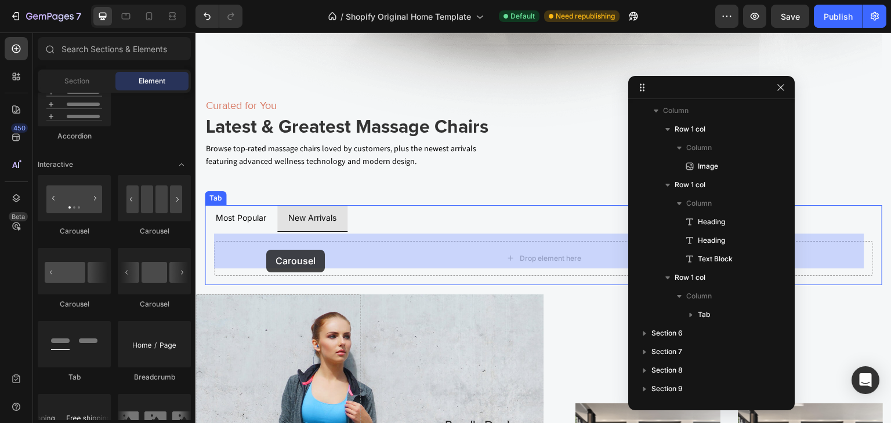
drag, startPoint x: 351, startPoint y: 227, endPoint x: 266, endPoint y: 249, distance: 88.6
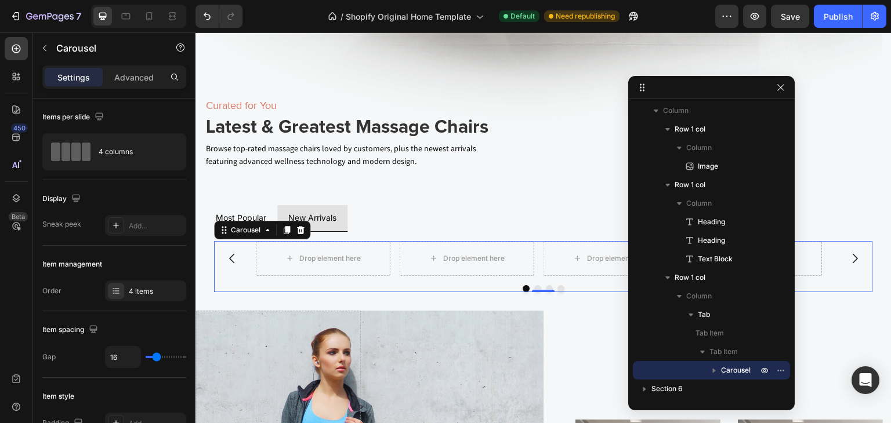
scroll to position [58, 0]
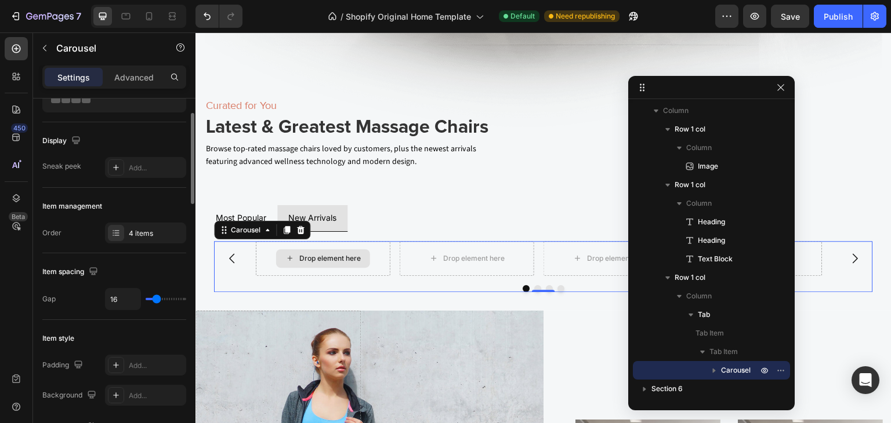
click at [329, 254] on div "Drop element here" at bounding box center [329, 258] width 61 height 9
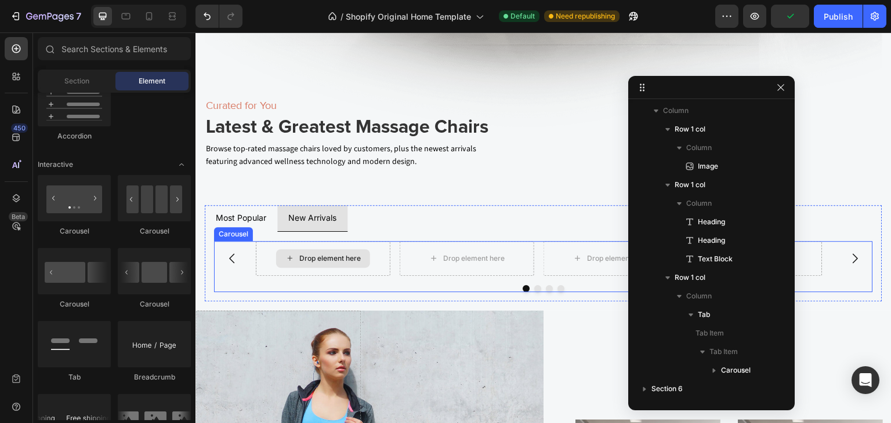
click at [323, 249] on div "Drop element here" at bounding box center [323, 258] width 94 height 19
click at [335, 254] on div "Drop element here" at bounding box center [329, 258] width 61 height 9
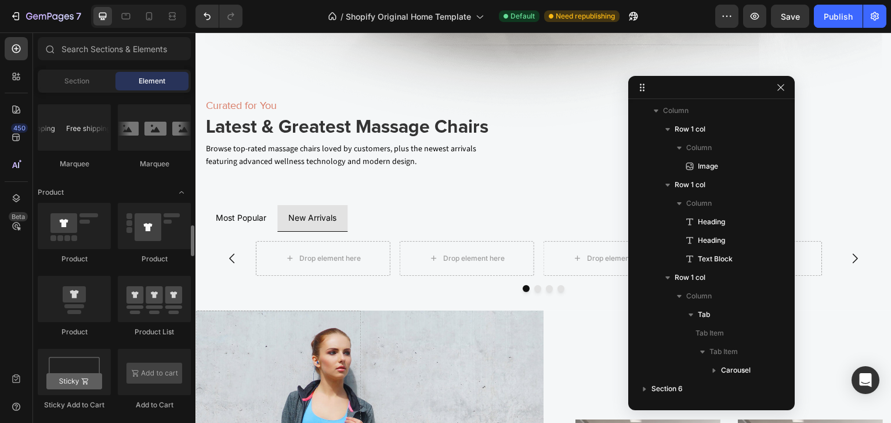
scroll to position [1450, 0]
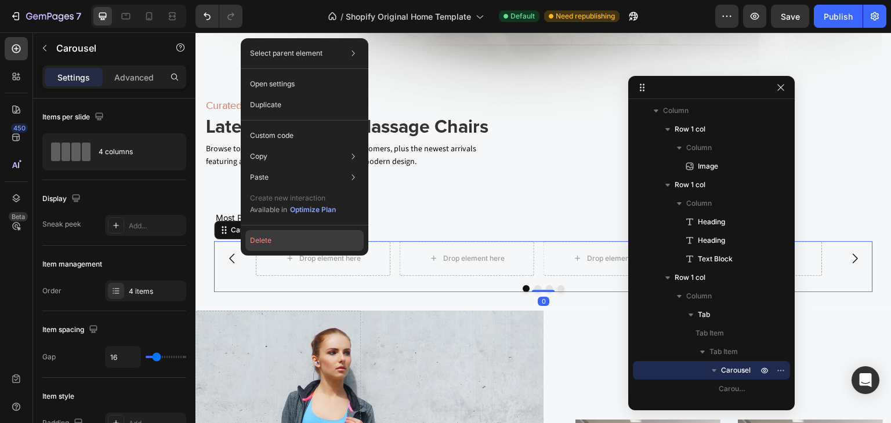
click at [257, 235] on button "Delete" at bounding box center [304, 240] width 118 height 21
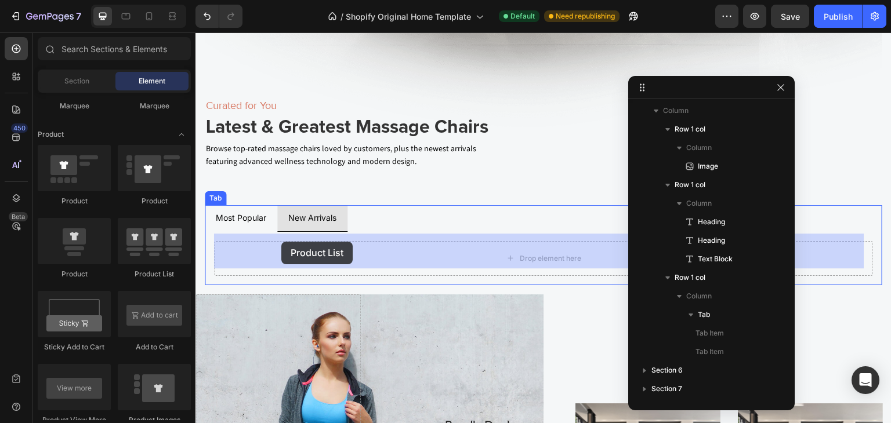
drag, startPoint x: 360, startPoint y: 279, endPoint x: 382, endPoint y: 278, distance: 21.5
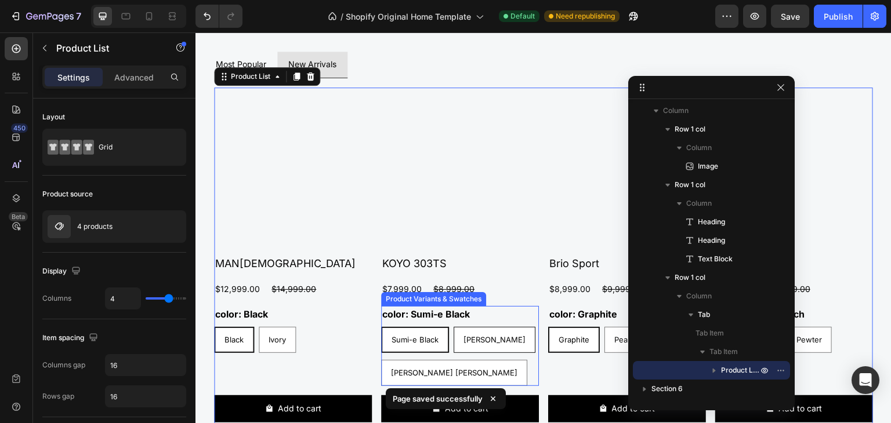
scroll to position [1796, 0]
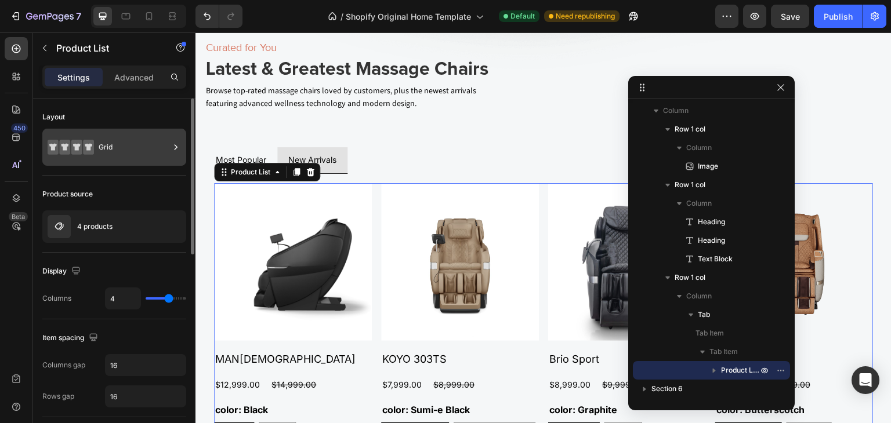
click at [160, 144] on div "Grid" at bounding box center [134, 147] width 71 height 27
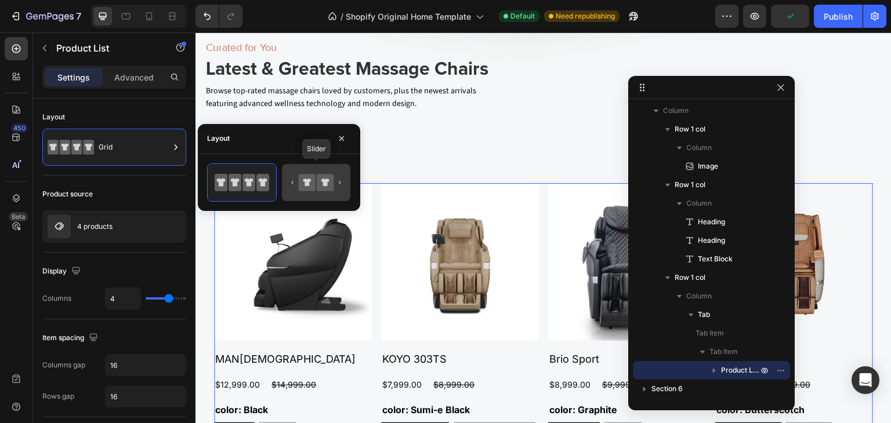
click at [308, 176] on icon at bounding box center [307, 182] width 17 height 17
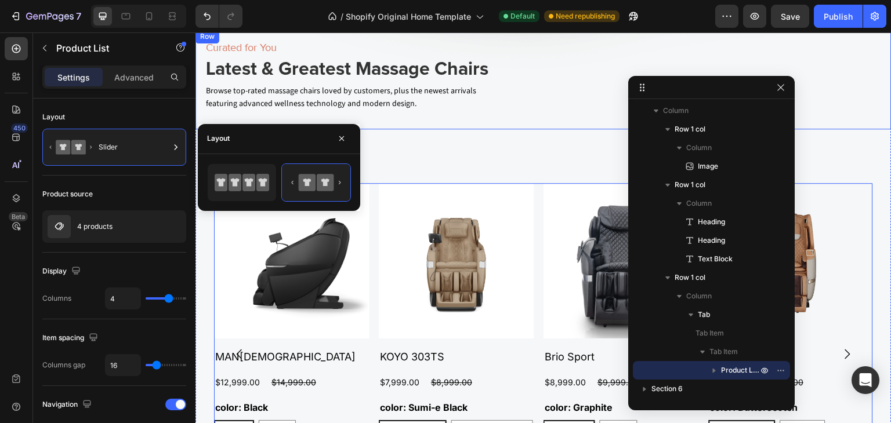
click at [580, 104] on div "Curated for You Heading Latest & Greatest Massage Chairs Heading Browse top-rat…" at bounding box center [543, 80] width 696 height 100
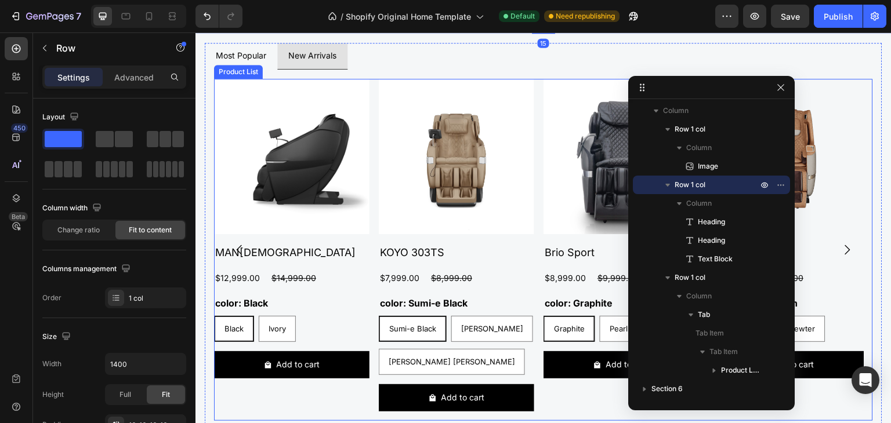
scroll to position [1912, 0]
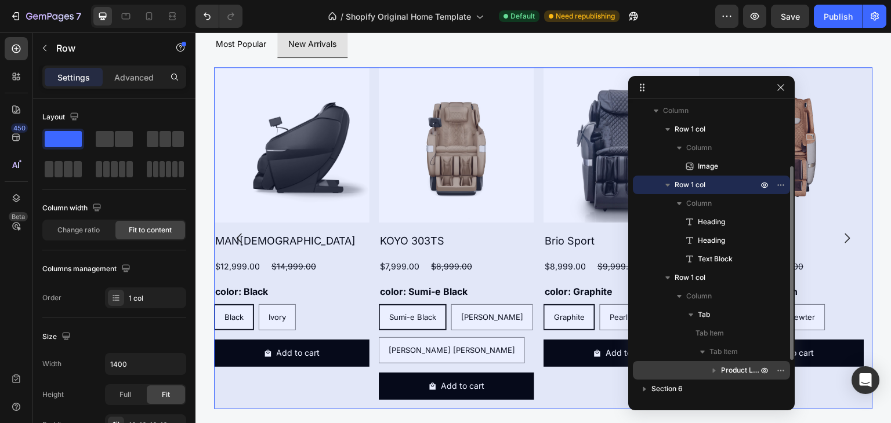
click at [731, 364] on div "Product List" at bounding box center [711, 370] width 148 height 19
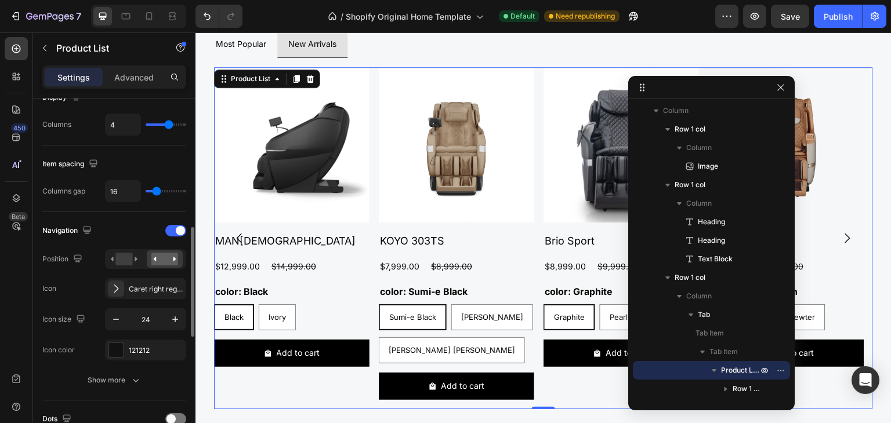
scroll to position [232, 0]
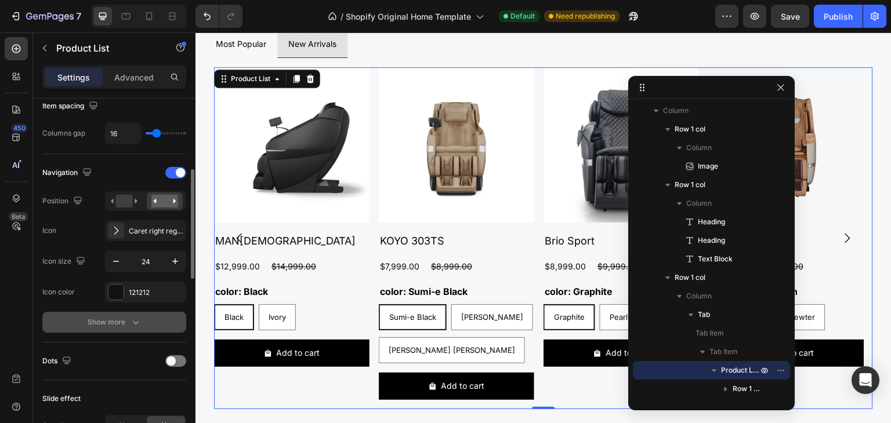
click at [129, 329] on button "Show more" at bounding box center [114, 322] width 144 height 21
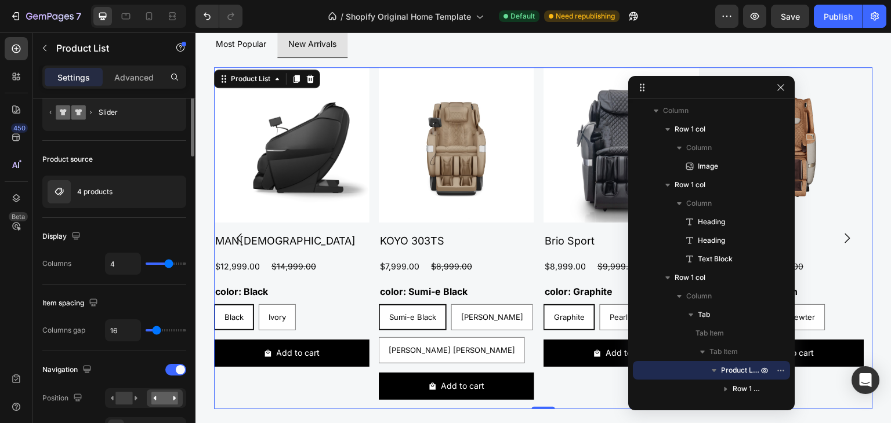
scroll to position [0, 0]
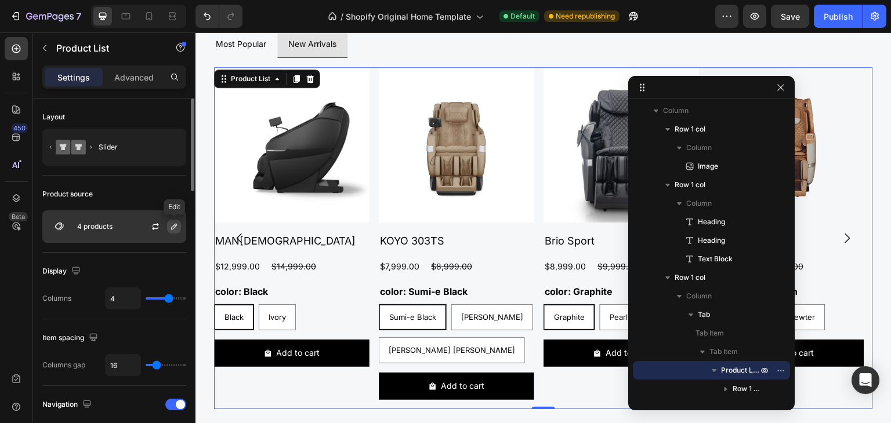
click at [176, 226] on icon "button" at bounding box center [173, 226] width 9 height 9
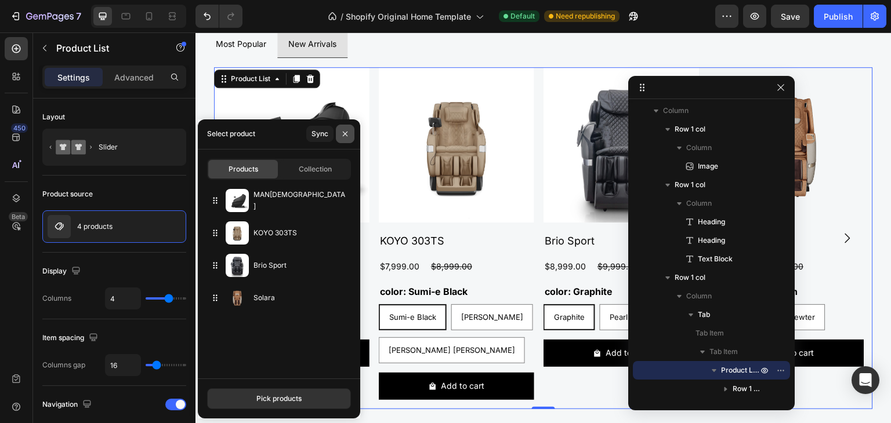
click at [346, 134] on icon "button" at bounding box center [344, 133] width 9 height 9
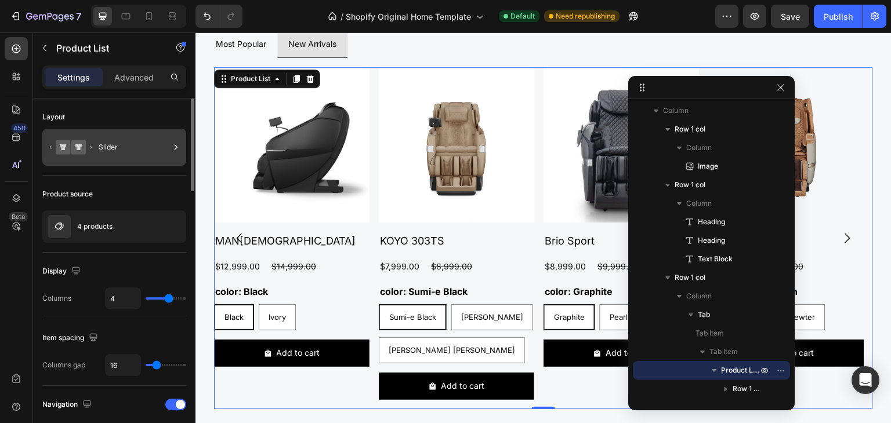
click at [126, 145] on div "Slider" at bounding box center [134, 147] width 71 height 27
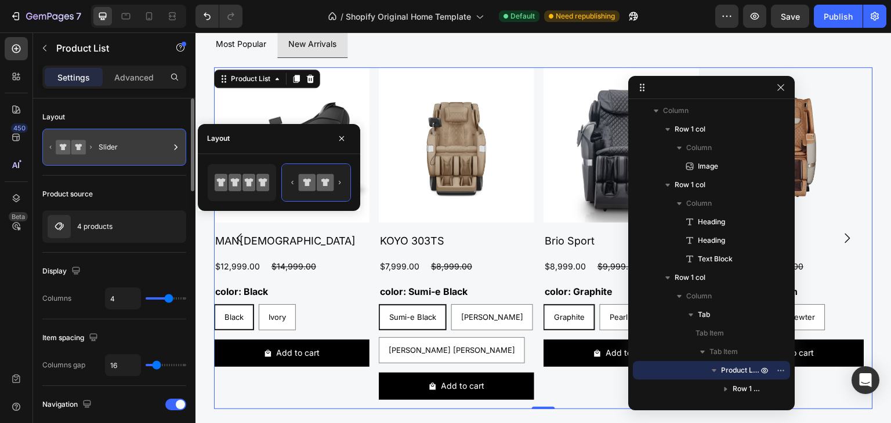
click at [126, 145] on div "Slider" at bounding box center [134, 147] width 71 height 27
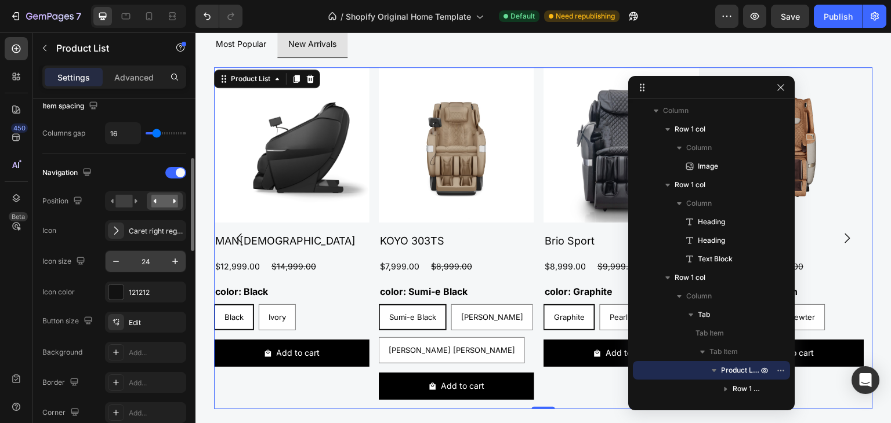
scroll to position [290, 0]
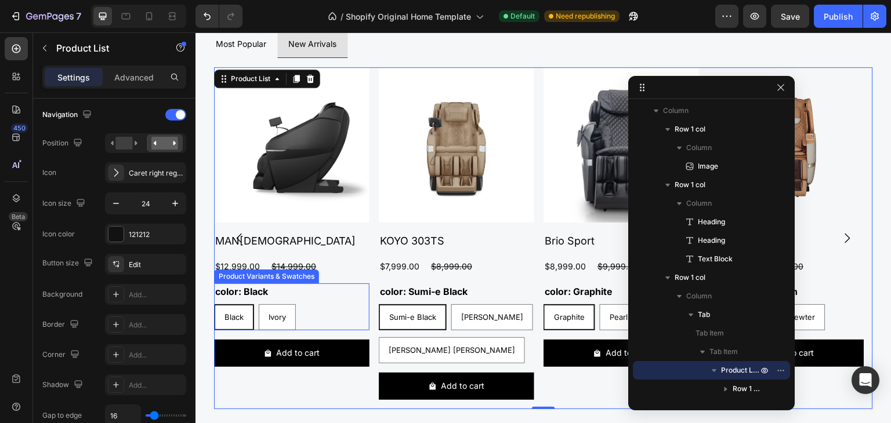
click at [315, 289] on div "color: Black Black Black Black Ivory Ivory Ivory" at bounding box center [291, 307] width 155 height 47
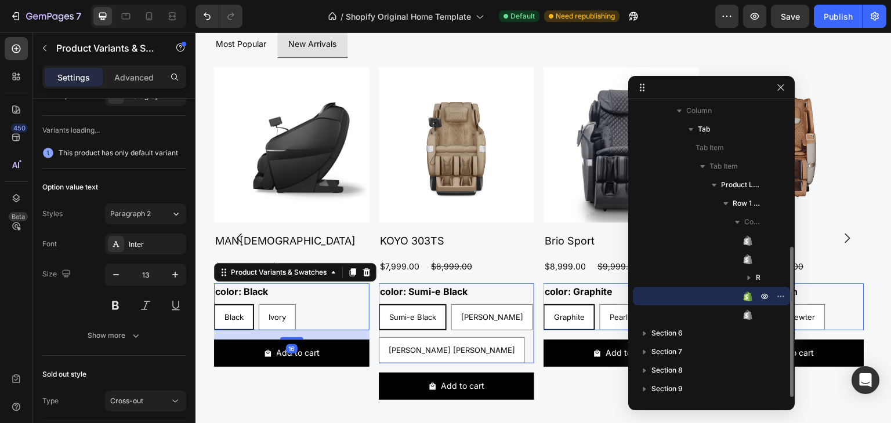
scroll to position [0, 0]
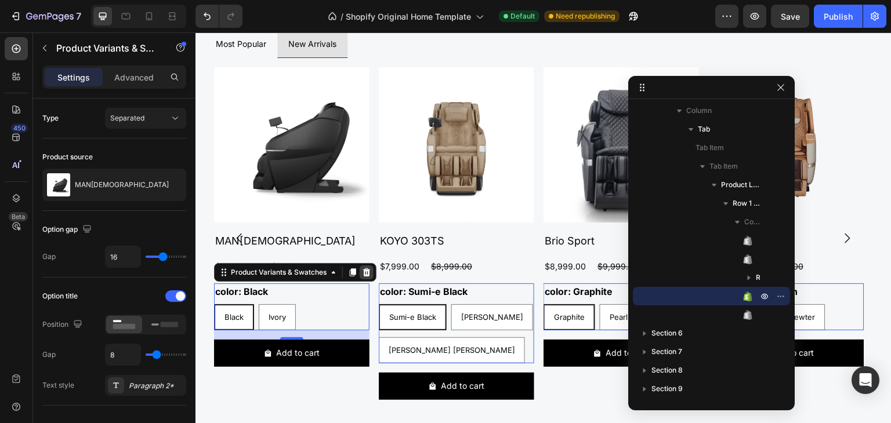
click at [365, 269] on icon at bounding box center [366, 272] width 9 height 9
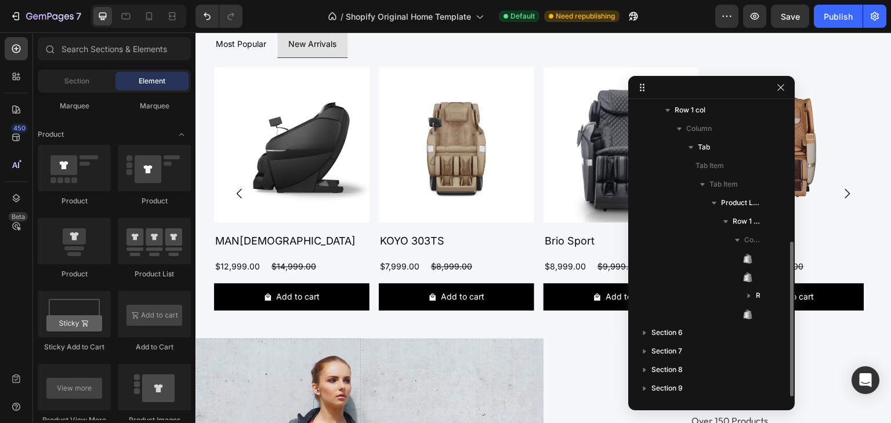
scroll to position [262, 0]
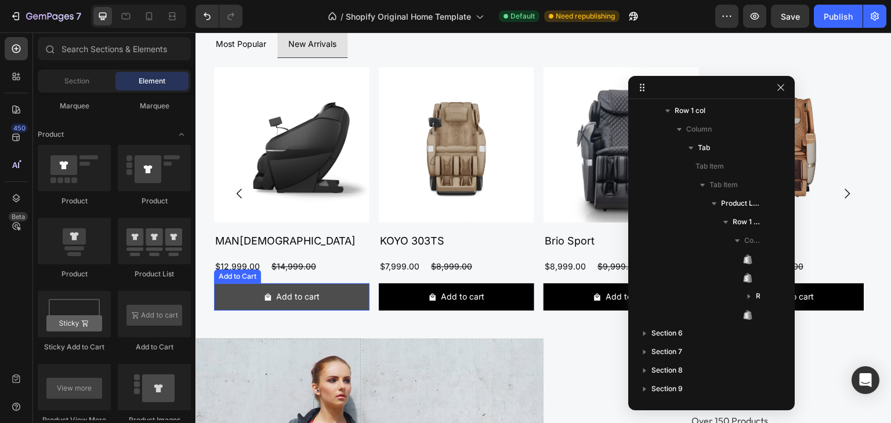
click at [295, 284] on button "Add to cart" at bounding box center [291, 297] width 155 height 27
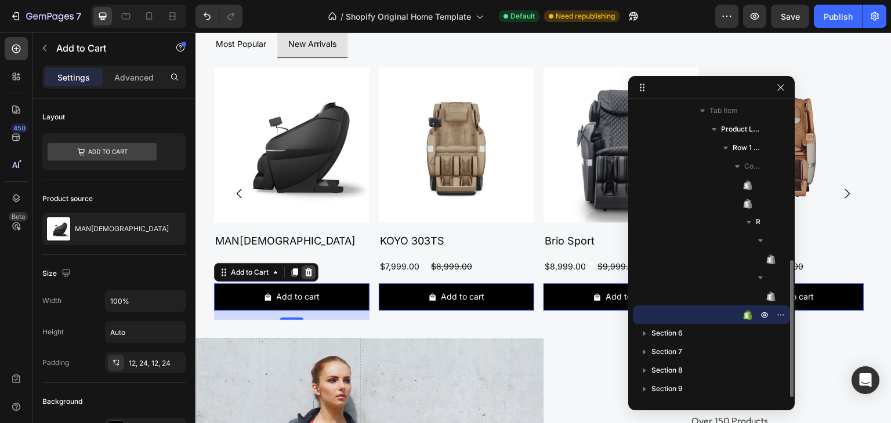
click at [310, 268] on icon at bounding box center [309, 272] width 8 height 8
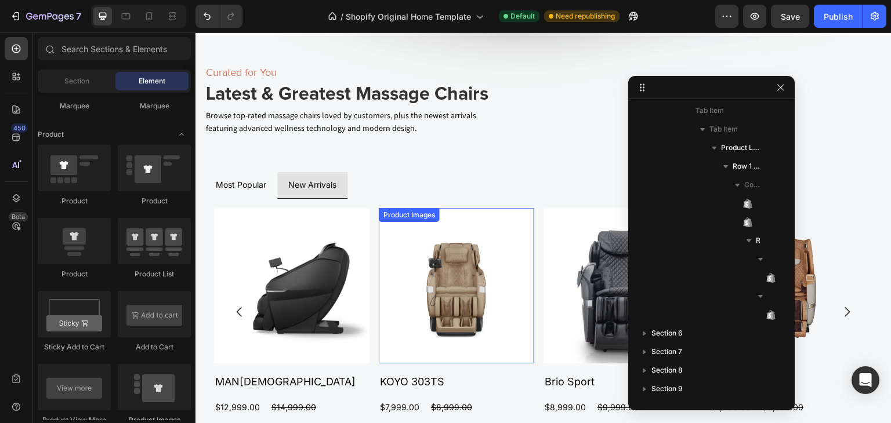
scroll to position [1796, 0]
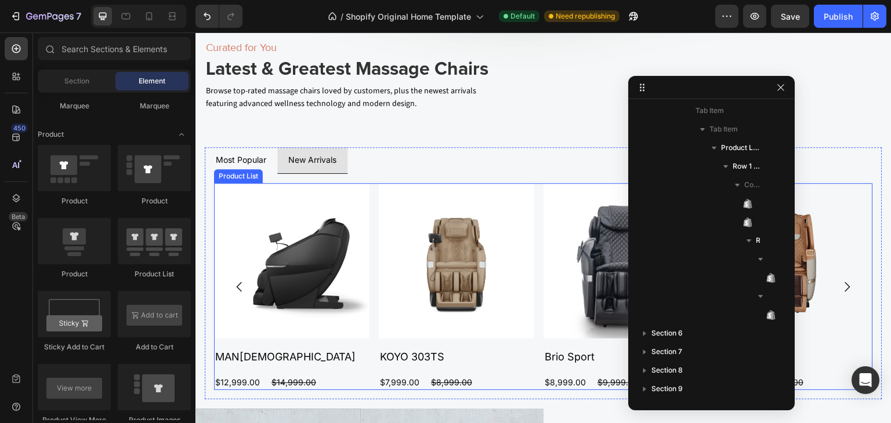
click at [376, 199] on div "Product Images MAN1 Product Title $12,999.00 Product Price Product Price $14,99…" at bounding box center [543, 287] width 659 height 208
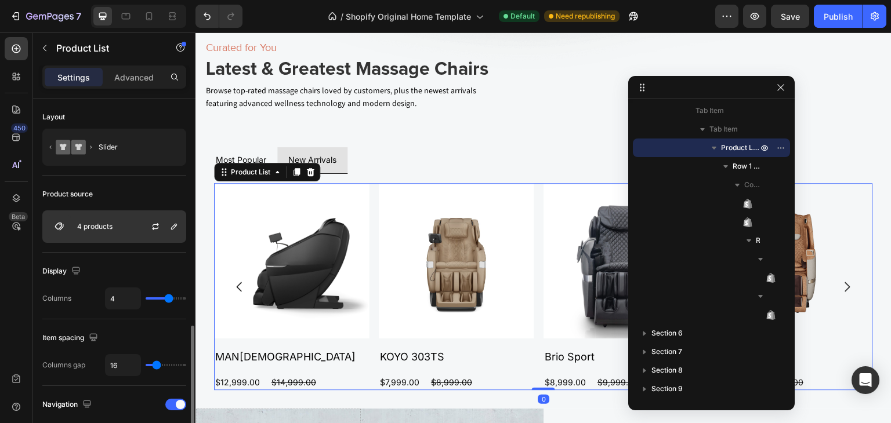
scroll to position [174, 0]
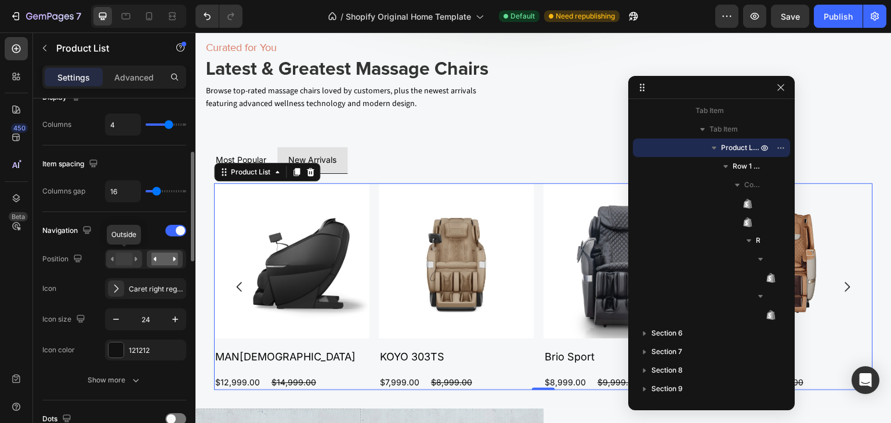
click at [130, 259] on rect at bounding box center [123, 259] width 17 height 13
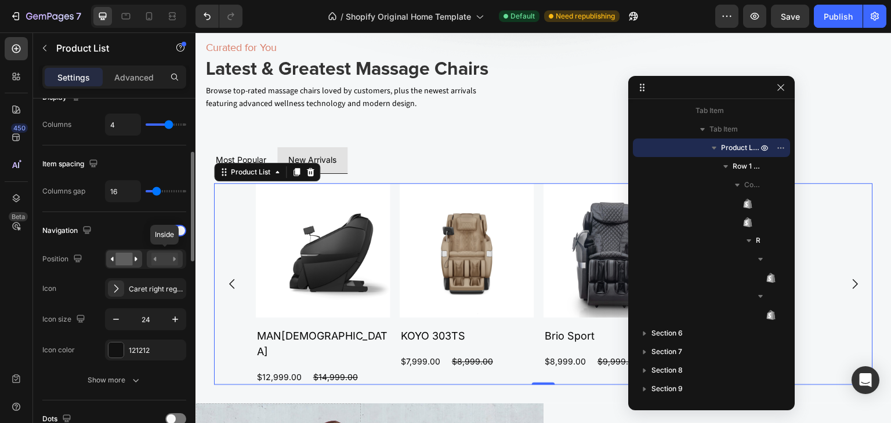
click at [161, 262] on rect at bounding box center [164, 259] width 27 height 13
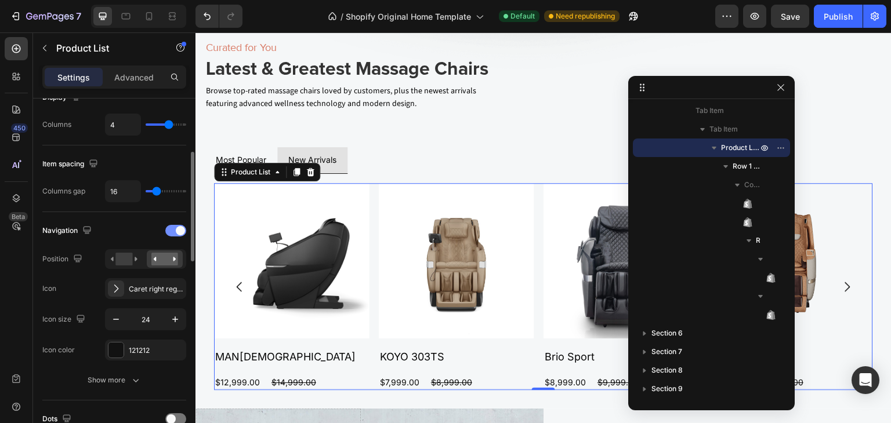
click at [174, 229] on div at bounding box center [175, 231] width 21 height 12
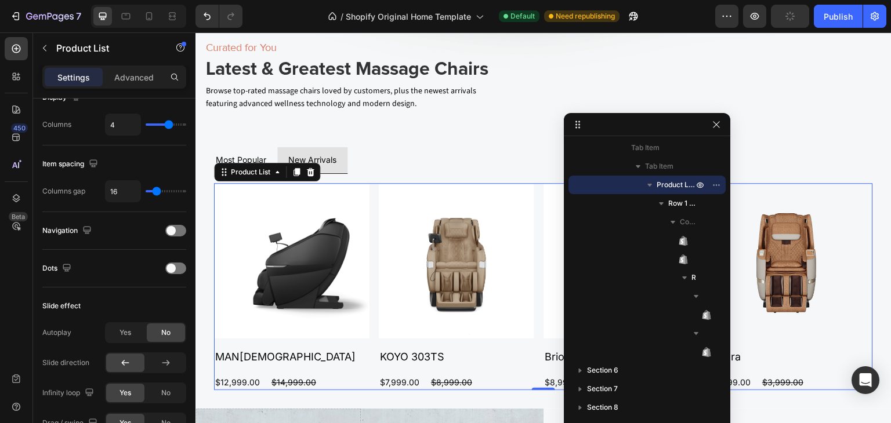
drag, startPoint x: 702, startPoint y: 90, endPoint x: 622, endPoint y: 129, distance: 89.7
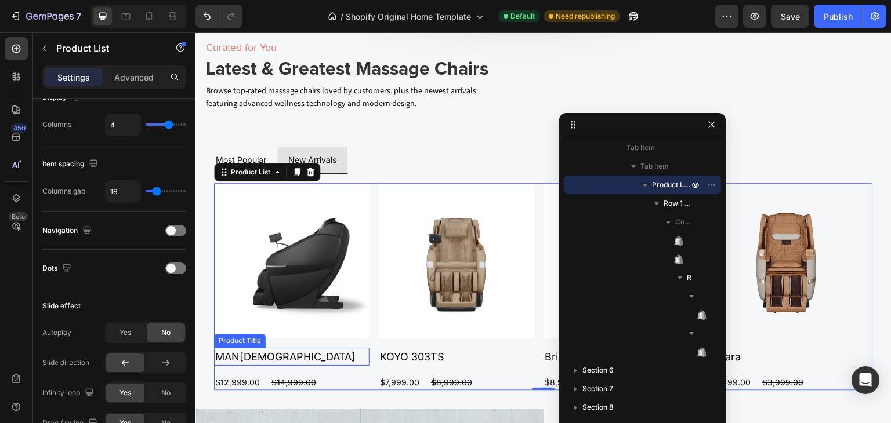
click at [255, 348] on h2 "MAN[DEMOGRAPHIC_DATA]" at bounding box center [291, 357] width 155 height 18
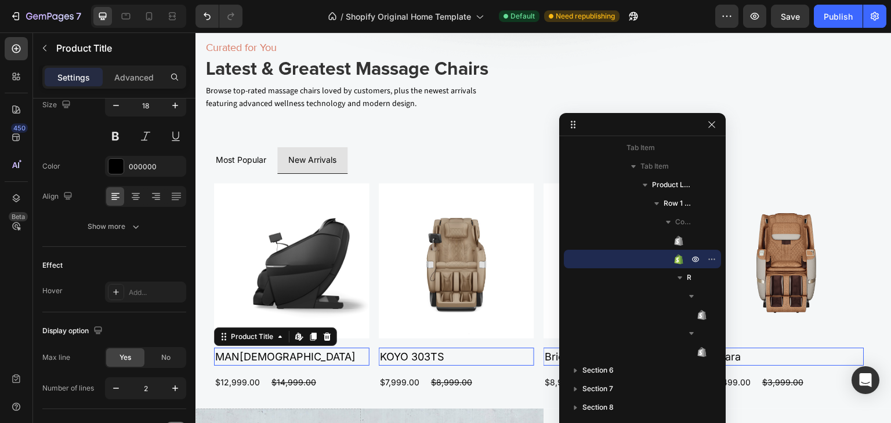
scroll to position [0, 0]
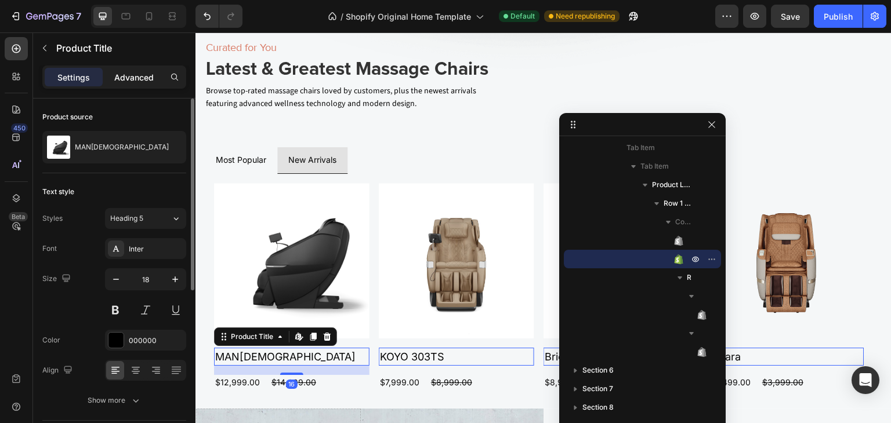
click at [141, 72] on p "Advanced" at bounding box center [133, 77] width 39 height 12
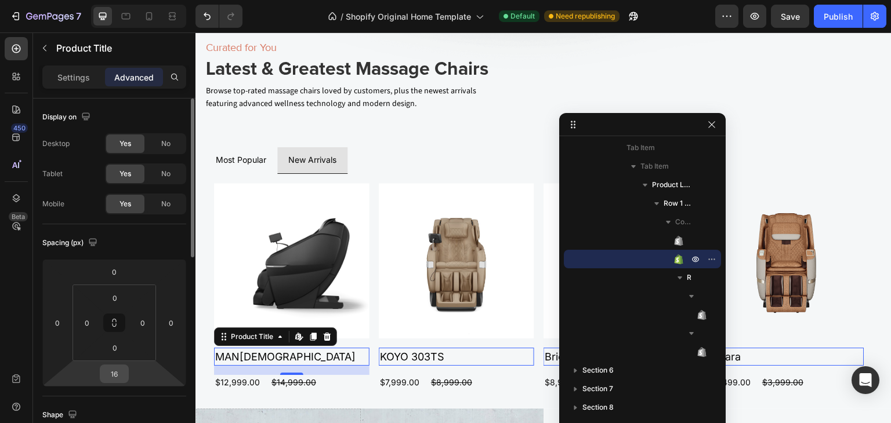
click at [119, 372] on input "16" at bounding box center [114, 373] width 23 height 17
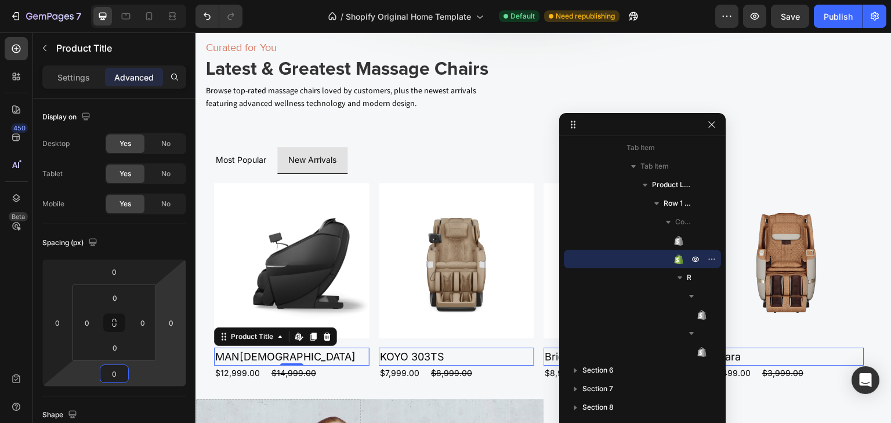
type input "0"
click at [77, 77] on p "Settings" at bounding box center [73, 77] width 32 height 12
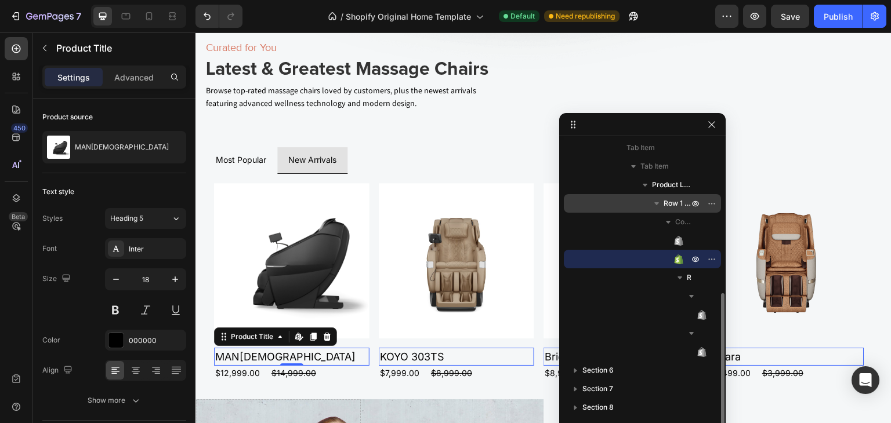
click at [672, 199] on span "Row 1 col" at bounding box center [676, 204] width 27 height 12
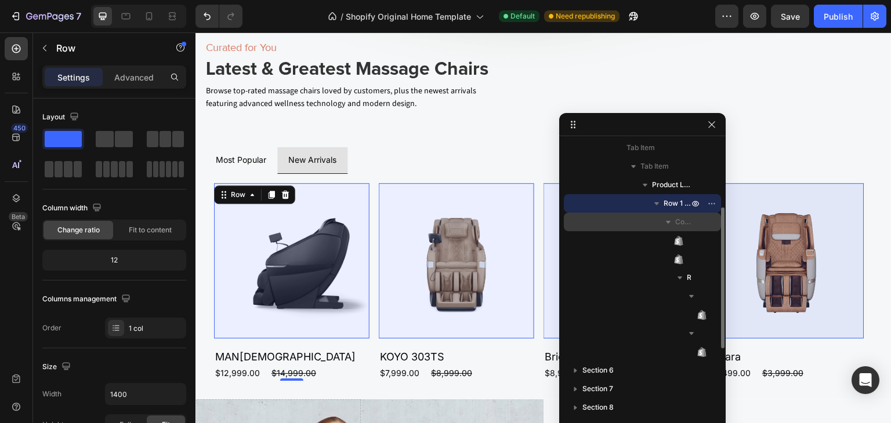
scroll to position [202, 0]
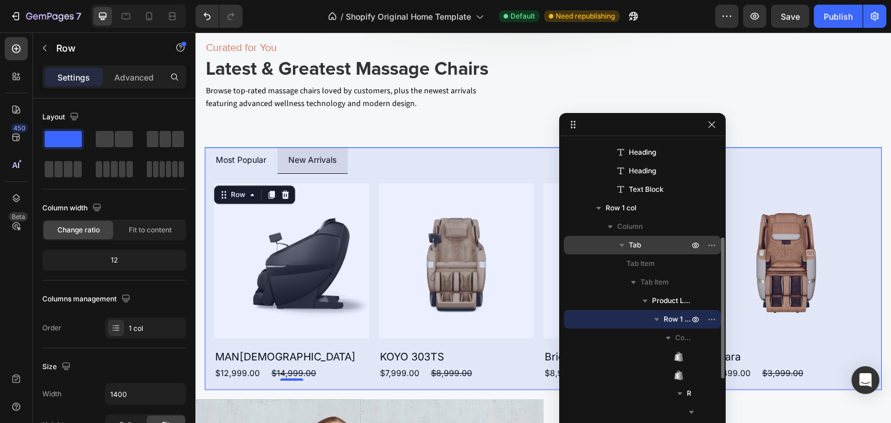
click at [652, 245] on p "Tab" at bounding box center [660, 245] width 62 height 12
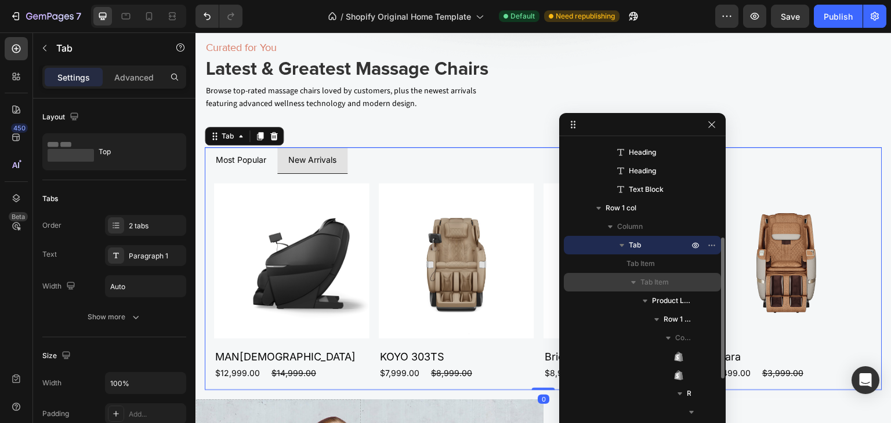
click at [662, 278] on span "Tab Item" at bounding box center [654, 283] width 28 height 12
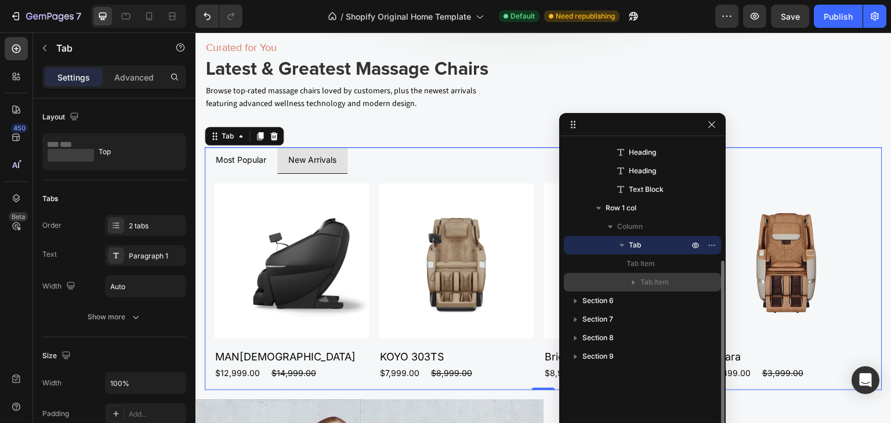
click at [634, 281] on icon "button" at bounding box center [633, 283] width 12 height 12
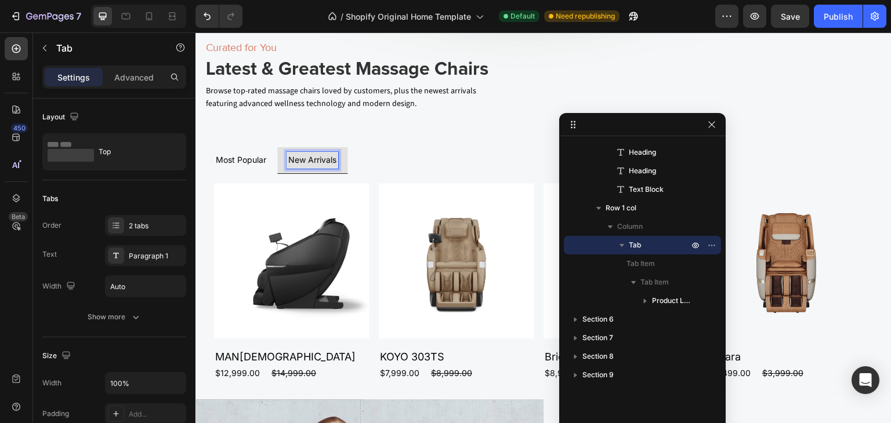
click at [312, 154] on p "New Arrivals" at bounding box center [312, 160] width 48 height 13
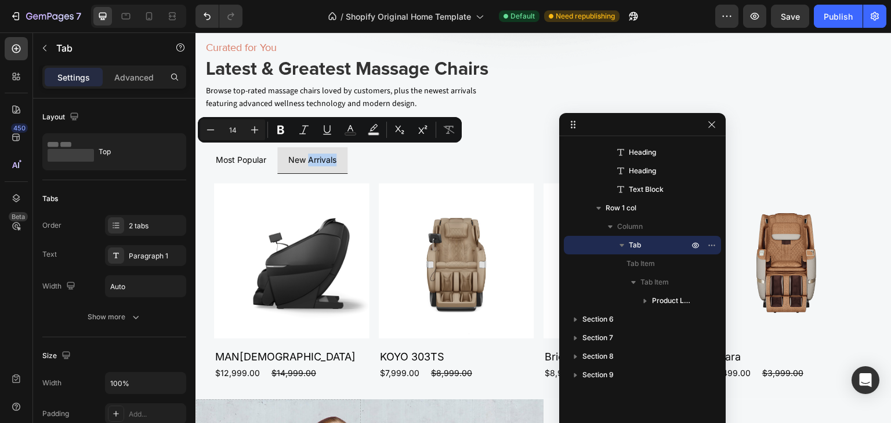
click at [365, 151] on ul "Most Popular New Arrivals" at bounding box center [543, 160] width 677 height 26
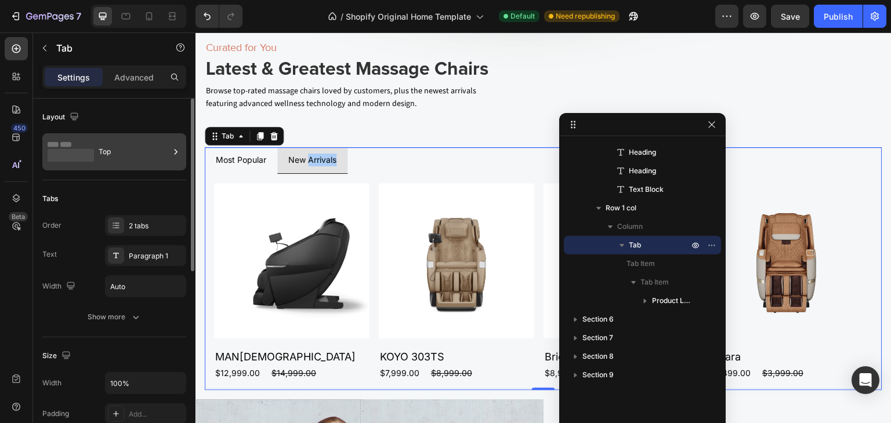
click at [89, 153] on rect at bounding box center [71, 155] width 46 height 13
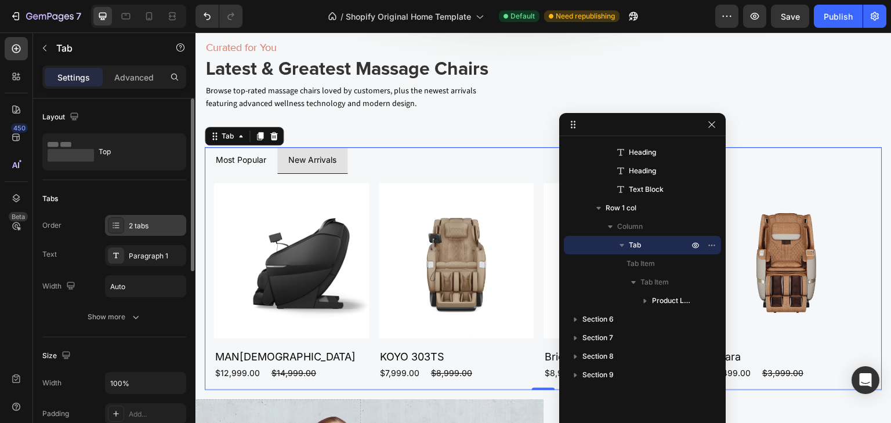
click at [132, 228] on div "2 tabs" at bounding box center [156, 226] width 55 height 10
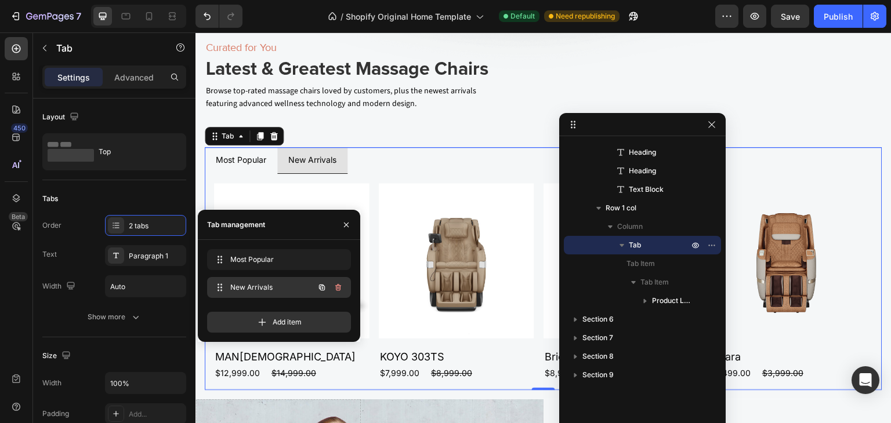
click at [257, 285] on span "New Arrivals" at bounding box center [263, 287] width 66 height 10
click at [257, 285] on span "New Arrivals" at bounding box center [271, 287] width 86 height 10
click at [281, 255] on span "Most Popular" at bounding box center [263, 260] width 66 height 10
click at [386, 118] on div "Curated for You Heading Latest & Greatest Massage Chairs Heading Browse top-rat…" at bounding box center [543, 80] width 696 height 100
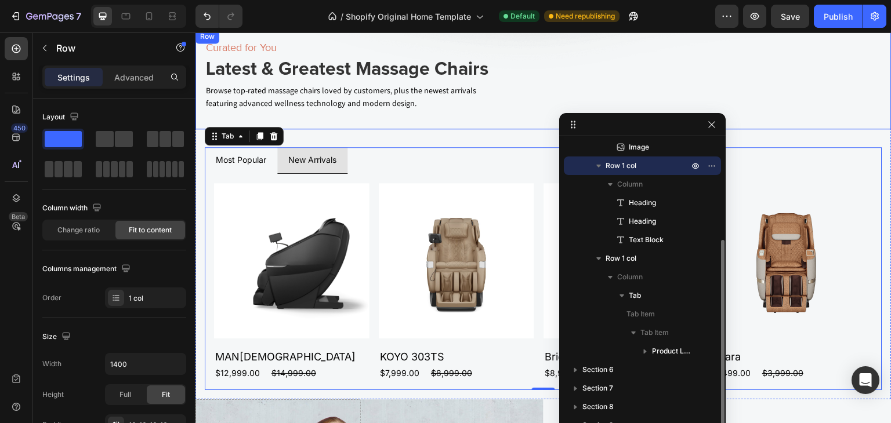
scroll to position [151, 0]
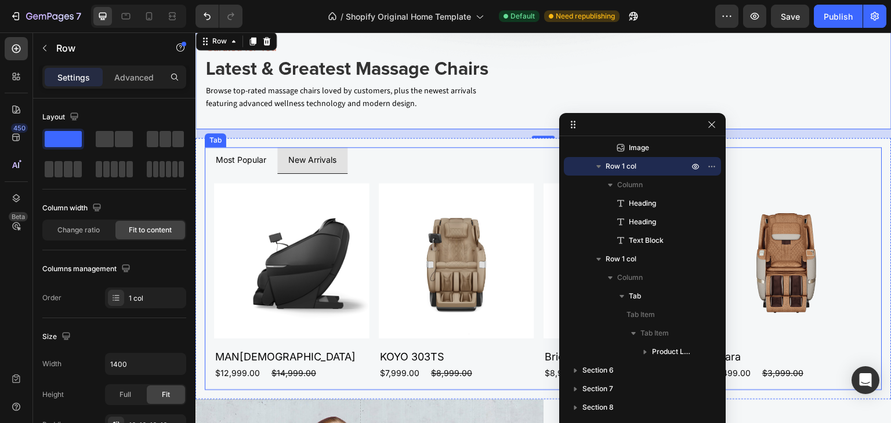
click at [304, 154] on p "New Arrivals" at bounding box center [312, 160] width 48 height 13
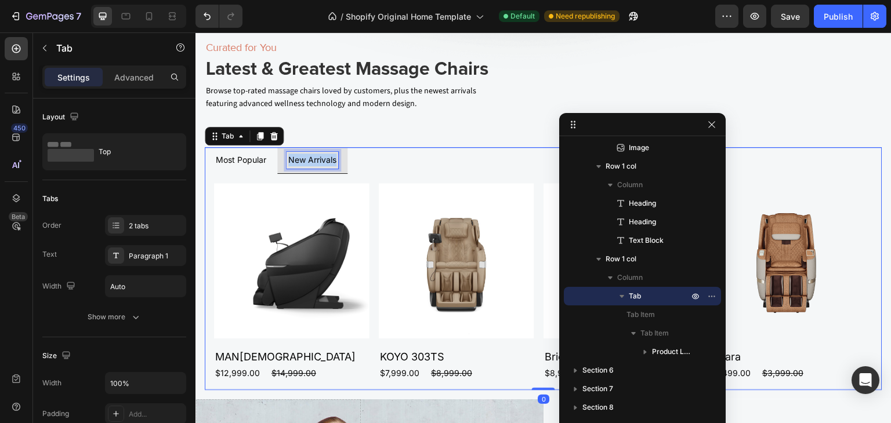
click at [304, 154] on p "New Arrivals" at bounding box center [312, 160] width 48 height 13
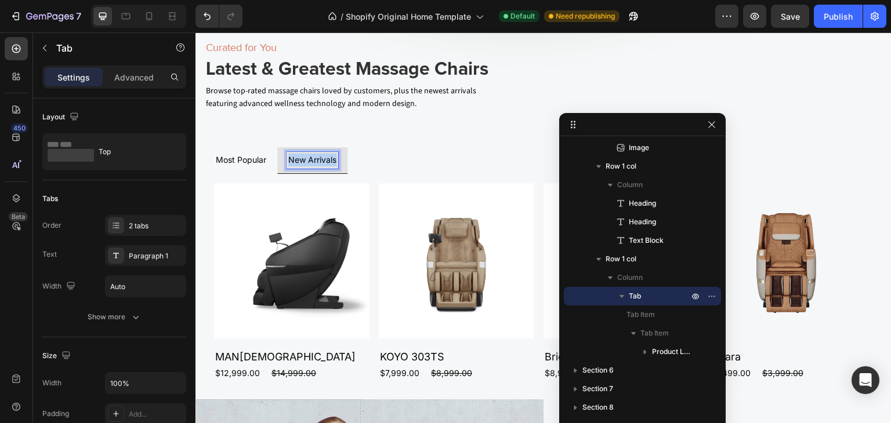
click at [304, 154] on p "New Arrivals" at bounding box center [312, 160] width 48 height 13
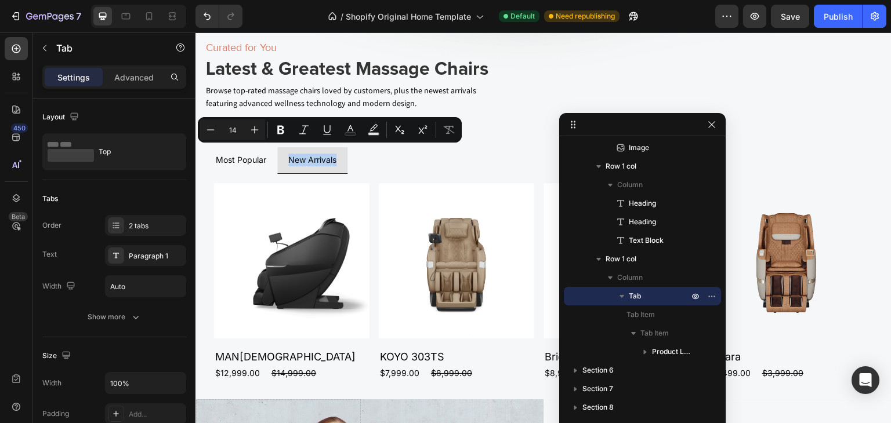
click at [347, 165] on li "New Arrivals" at bounding box center [312, 160] width 70 height 26
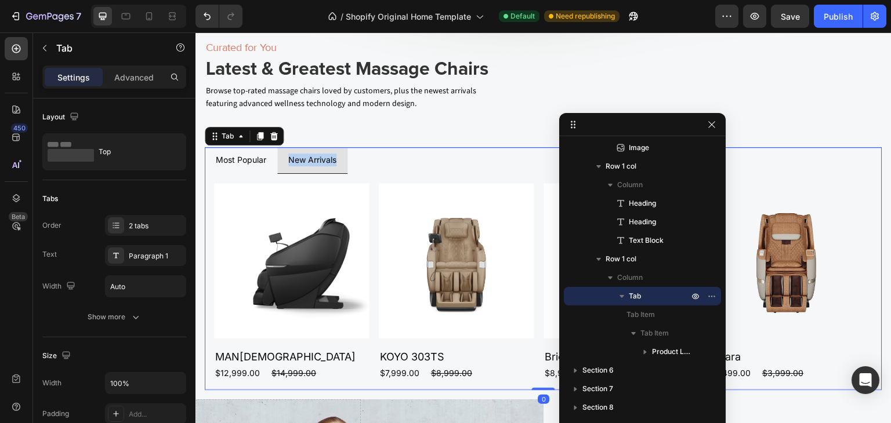
click at [346, 158] on li "New Arrivals" at bounding box center [312, 160] width 70 height 26
click at [342, 158] on li "New Arrivals" at bounding box center [312, 160] width 70 height 26
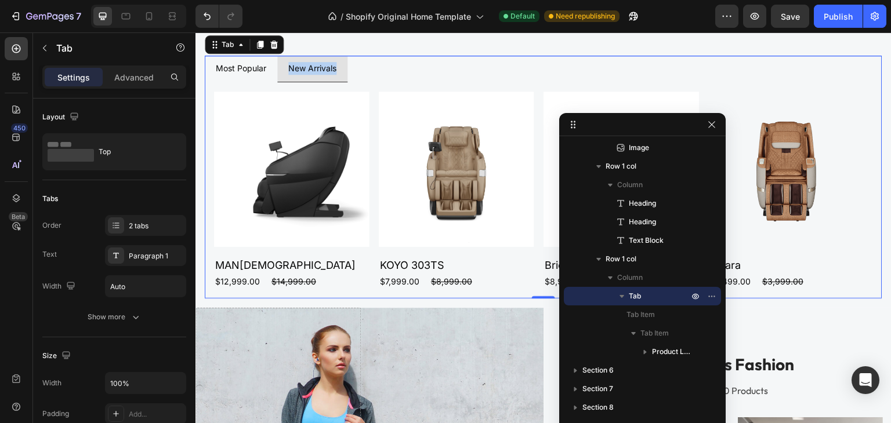
scroll to position [1796, 0]
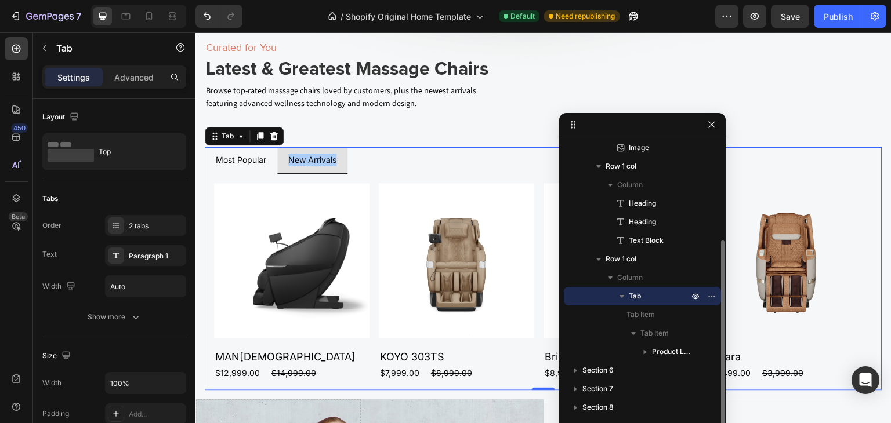
click at [624, 293] on icon "button" at bounding box center [622, 297] width 12 height 12
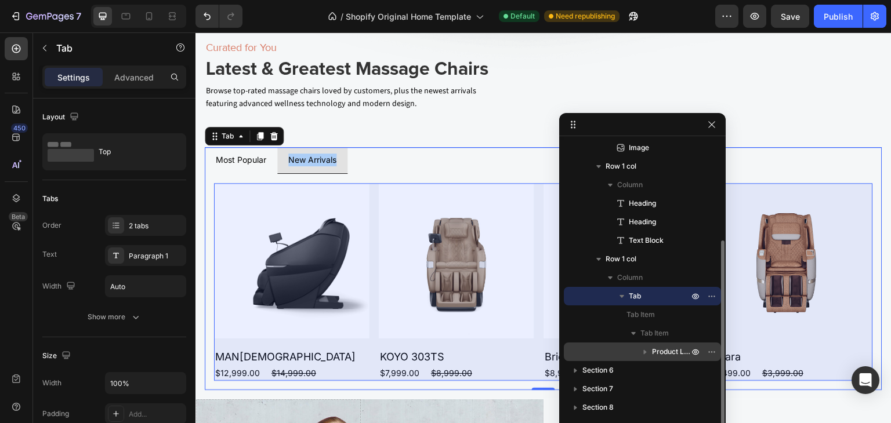
click at [643, 350] on icon "button" at bounding box center [645, 352] width 12 height 12
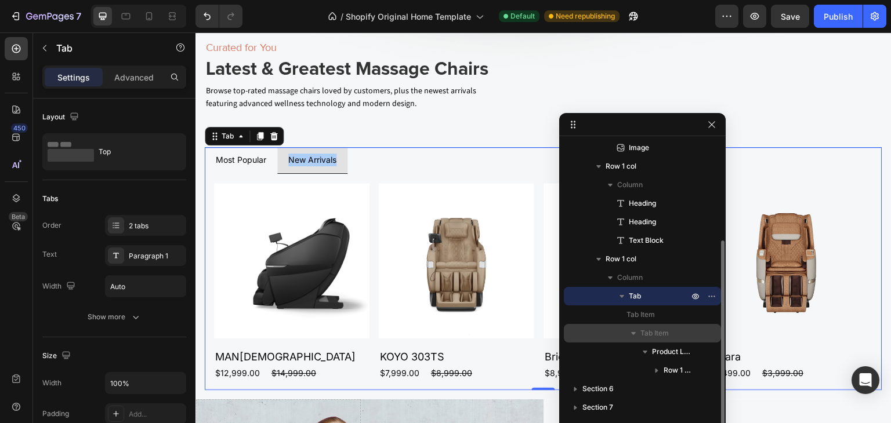
click at [656, 334] on span "Tab Item" at bounding box center [654, 334] width 28 height 12
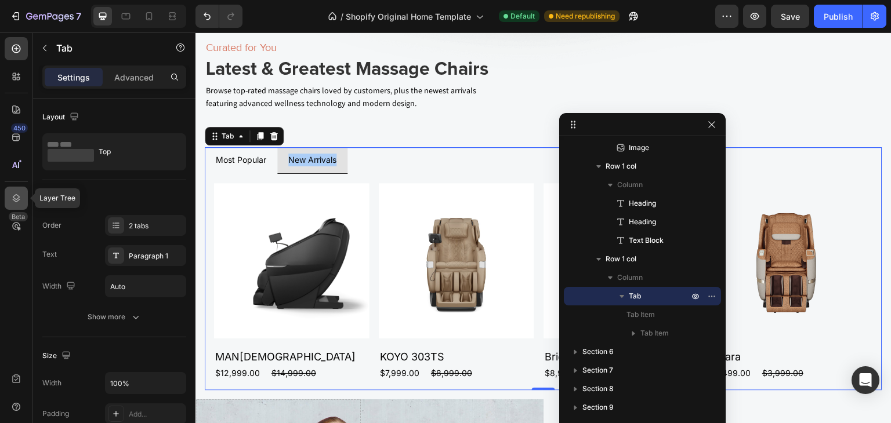
click at [10, 195] on icon at bounding box center [16, 199] width 12 height 12
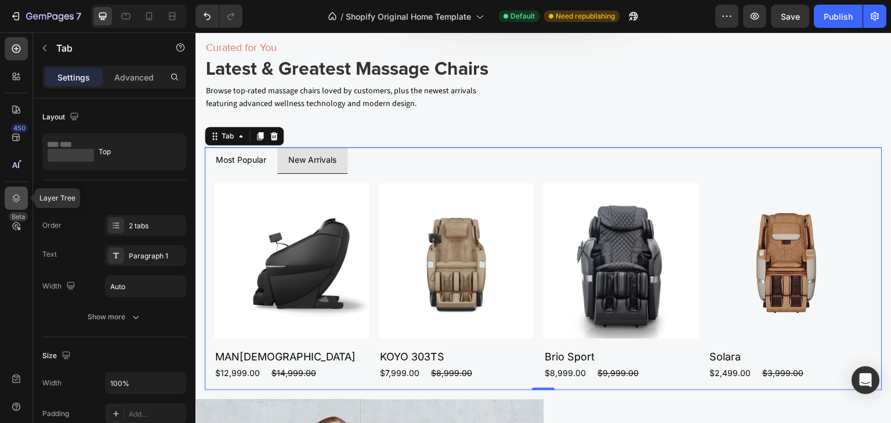
click at [10, 194] on icon at bounding box center [16, 199] width 12 height 12
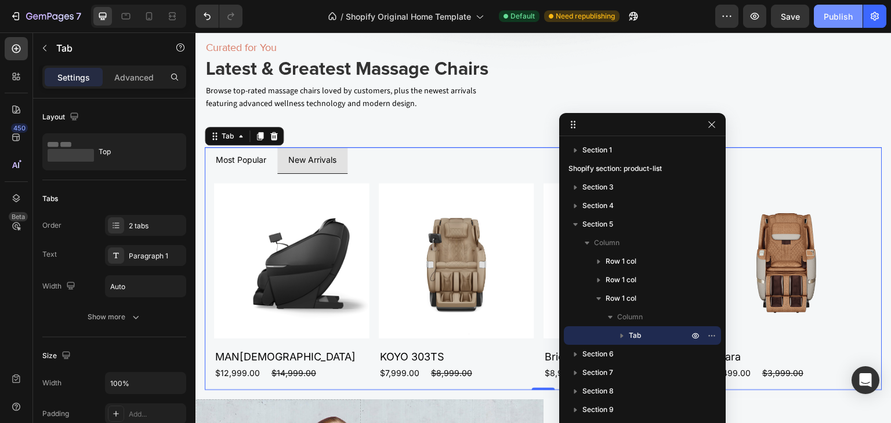
click at [827, 19] on div "Publish" at bounding box center [837, 16] width 29 height 12
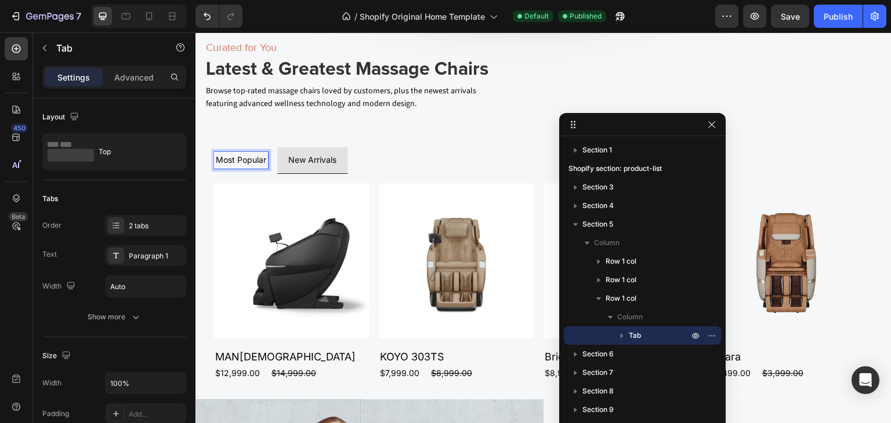
click at [239, 156] on p "Most Popular" at bounding box center [241, 160] width 50 height 13
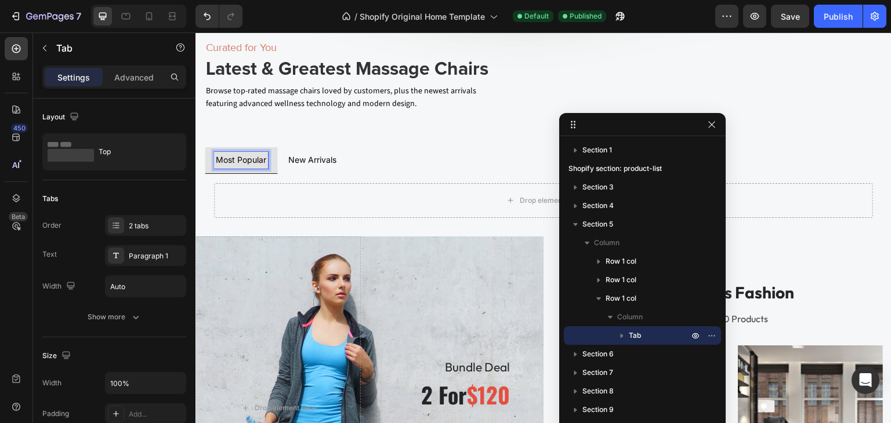
click at [319, 154] on p "New Arrivals" at bounding box center [312, 160] width 48 height 13
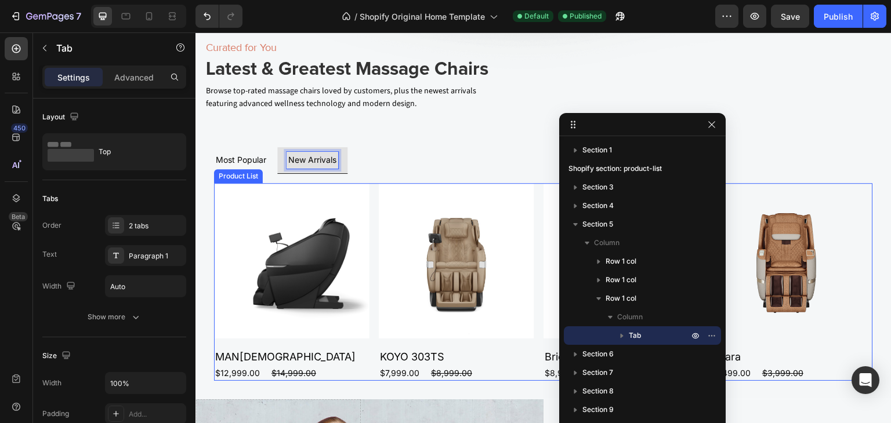
click at [371, 188] on div "Product Images MAN1 Product Title $12,999.00 Product Price Product Price $14,99…" at bounding box center [543, 282] width 659 height 198
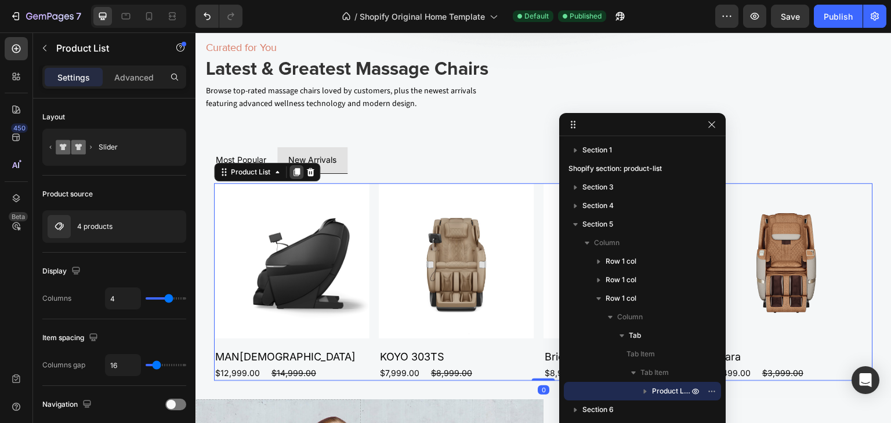
click at [297, 168] on icon at bounding box center [296, 172] width 6 height 8
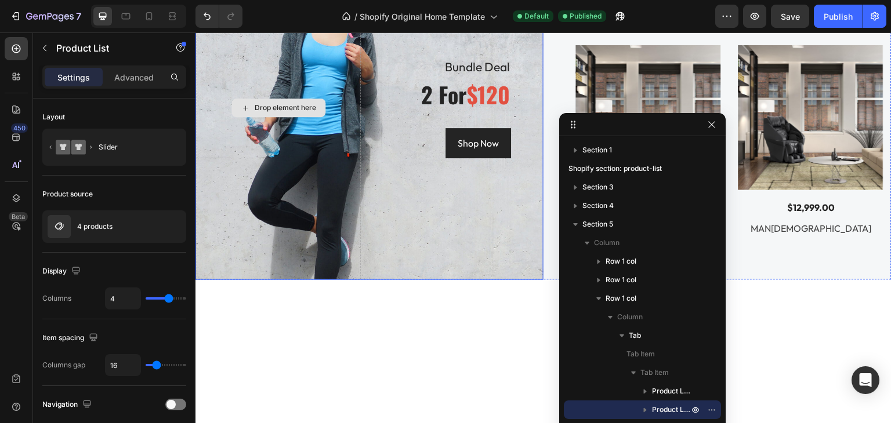
scroll to position [1865, 0]
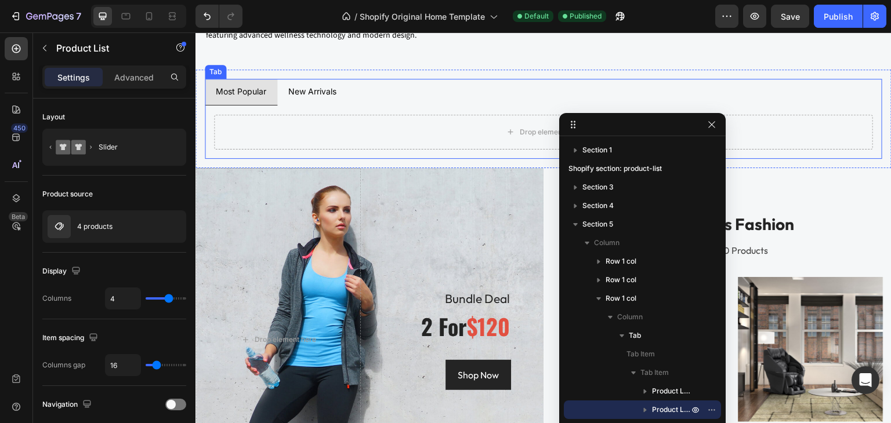
click at [238, 86] on div "Most Popular New Arrivals Drop element here Product Images MAN1 Product Title $…" at bounding box center [543, 118] width 677 height 79
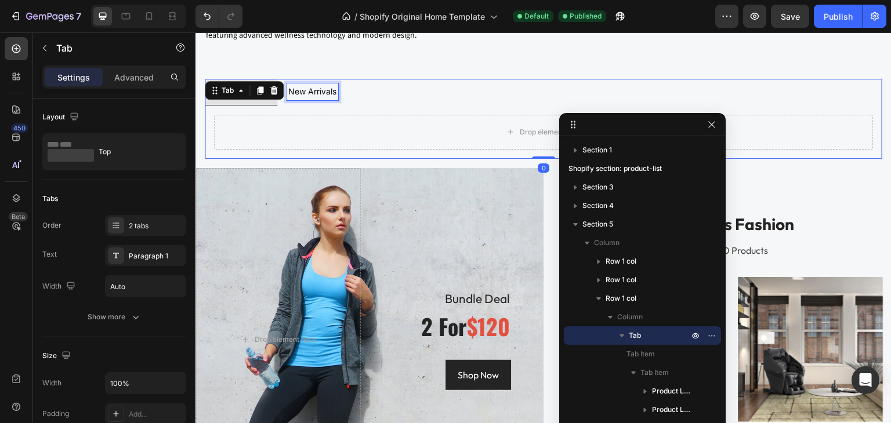
click at [311, 85] on p "New Arrivals" at bounding box center [312, 91] width 48 height 13
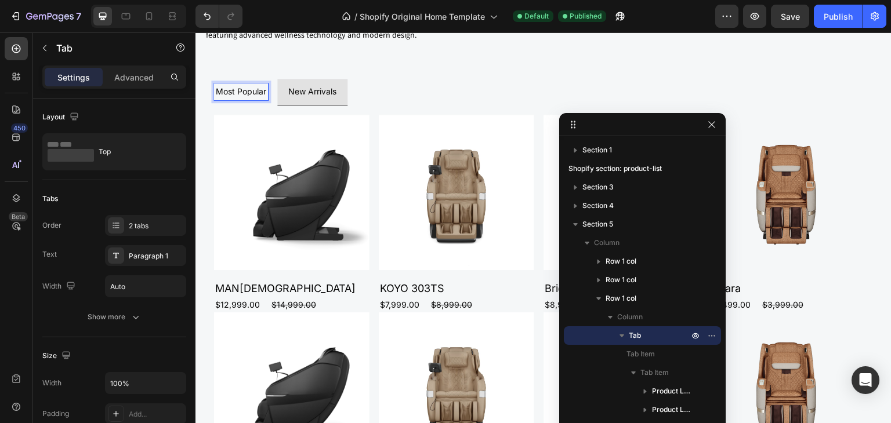
click at [241, 86] on p "Most Popular" at bounding box center [241, 91] width 50 height 13
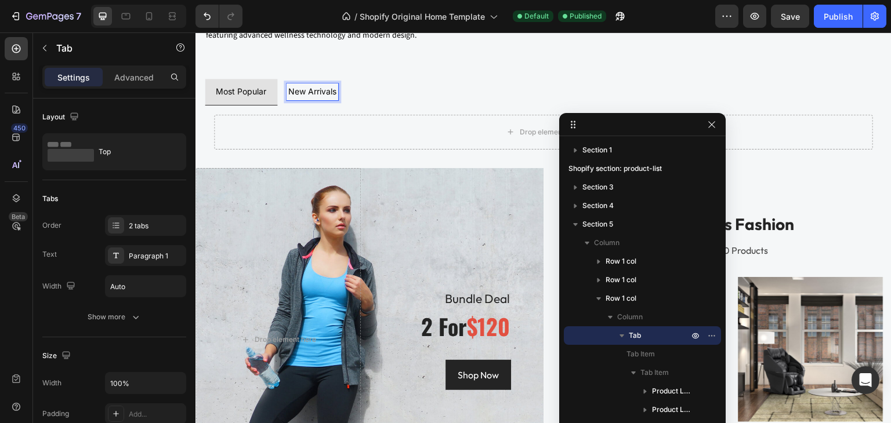
click at [301, 86] on p "New Arrivals" at bounding box center [312, 91] width 48 height 13
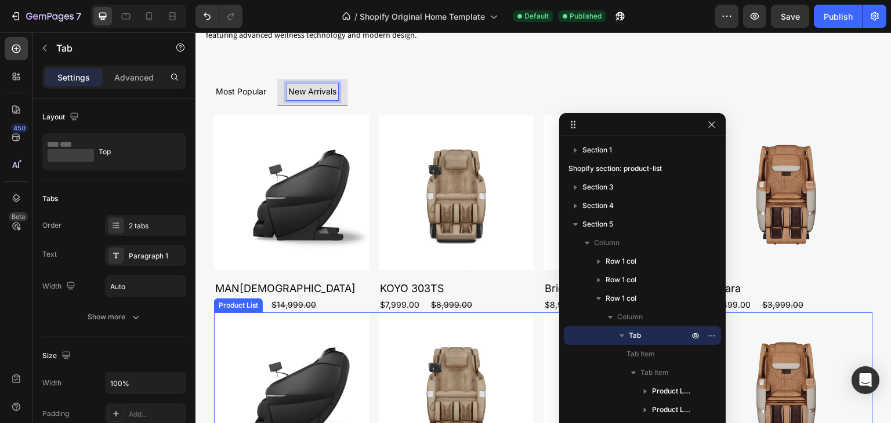
click at [379, 329] on img at bounding box center [456, 390] width 155 height 155
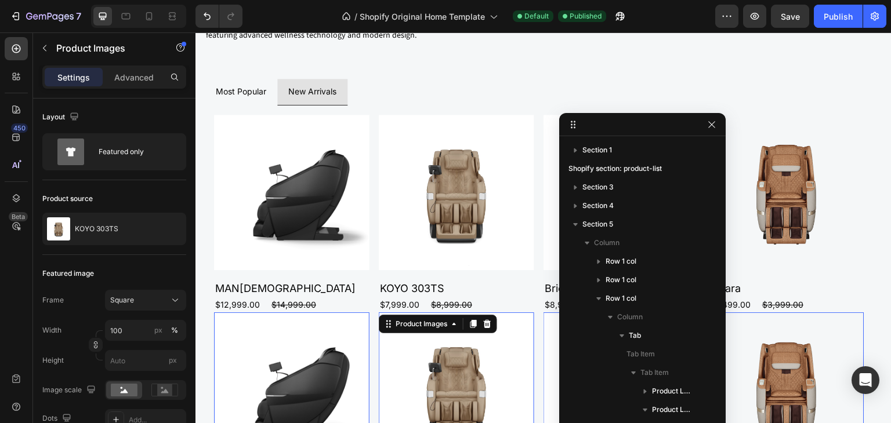
click at [374, 326] on div "Product Images 0 MAN1 Product Title $12,999.00 Product Price Product Price $14,…" at bounding box center [543, 412] width 659 height 198
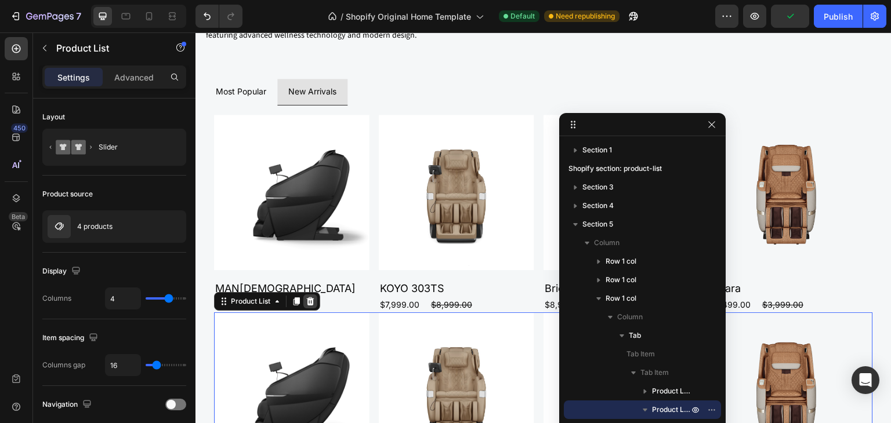
click at [310, 297] on icon at bounding box center [311, 301] width 8 height 8
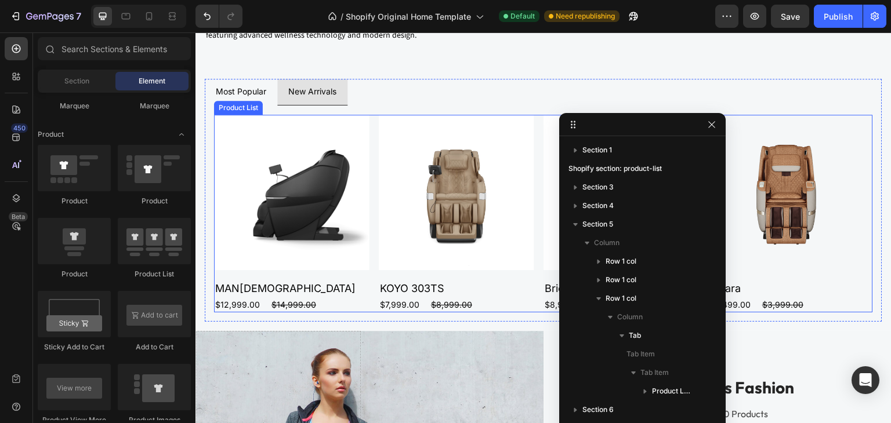
click at [373, 130] on div "Product Images MAN1 Product Title $12,999.00 Product Price Product Price $14,99…" at bounding box center [543, 214] width 659 height 198
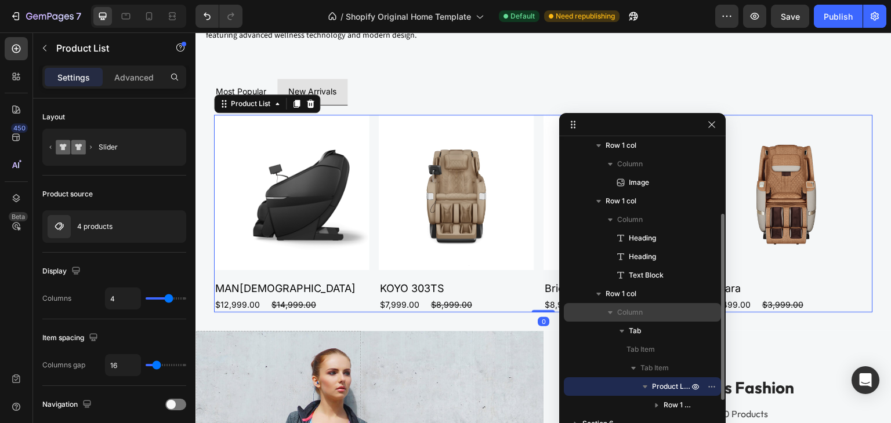
scroll to position [169, 0]
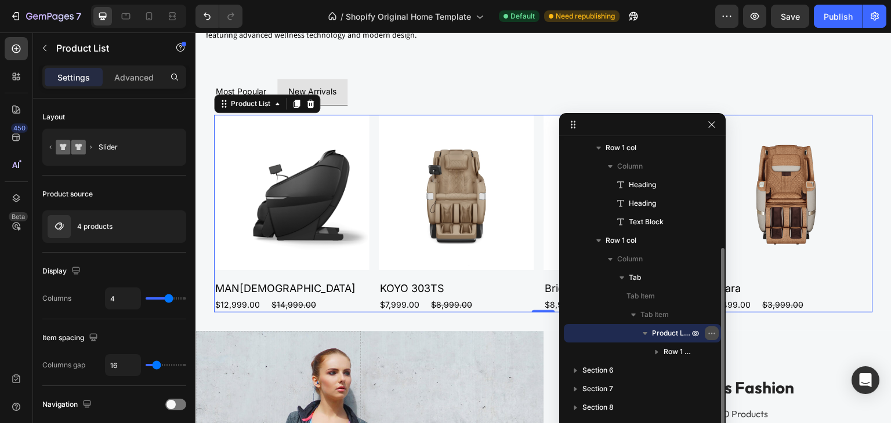
click at [714, 332] on icon "button" at bounding box center [711, 333] width 9 height 9
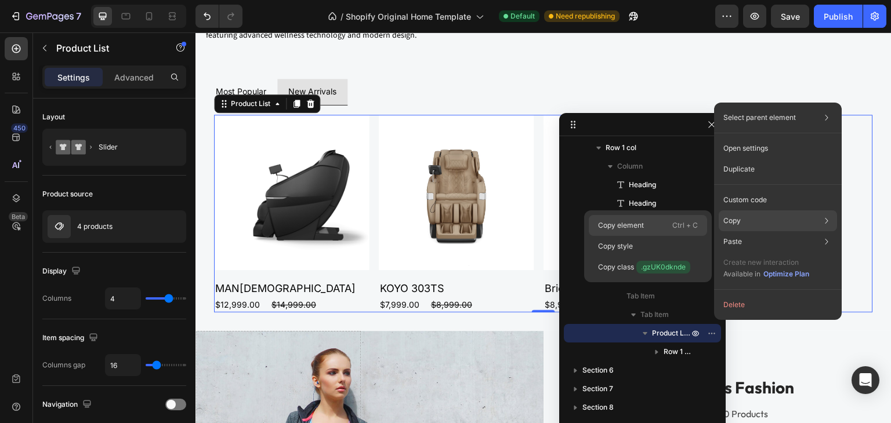
click at [641, 221] on p "Copy element" at bounding box center [621, 225] width 46 height 10
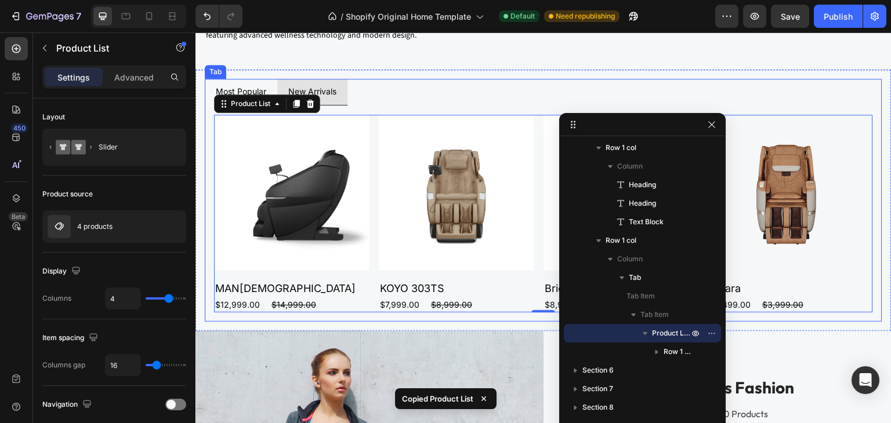
click at [240, 85] on p "Most Popular" at bounding box center [241, 91] width 50 height 13
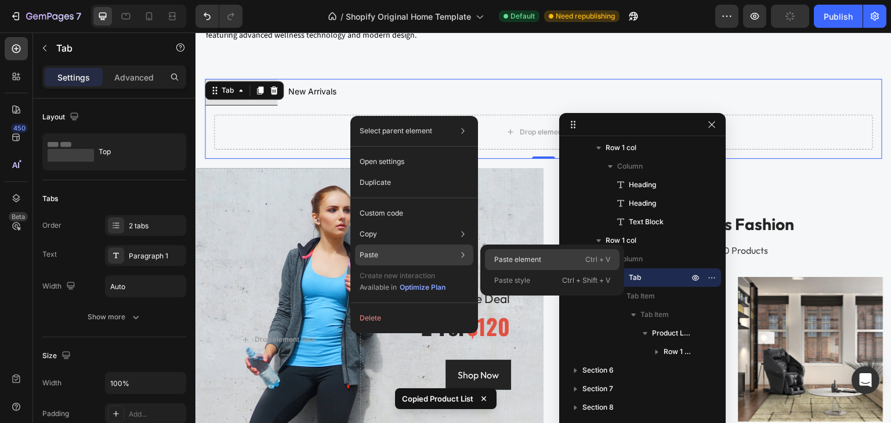
click at [506, 258] on p "Paste element" at bounding box center [517, 260] width 47 height 10
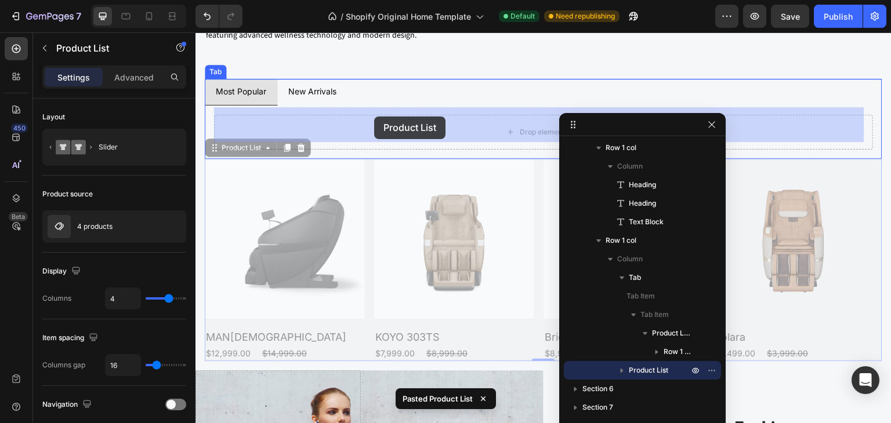
drag, startPoint x: 370, startPoint y: 185, endPoint x: 372, endPoint y: 124, distance: 60.9
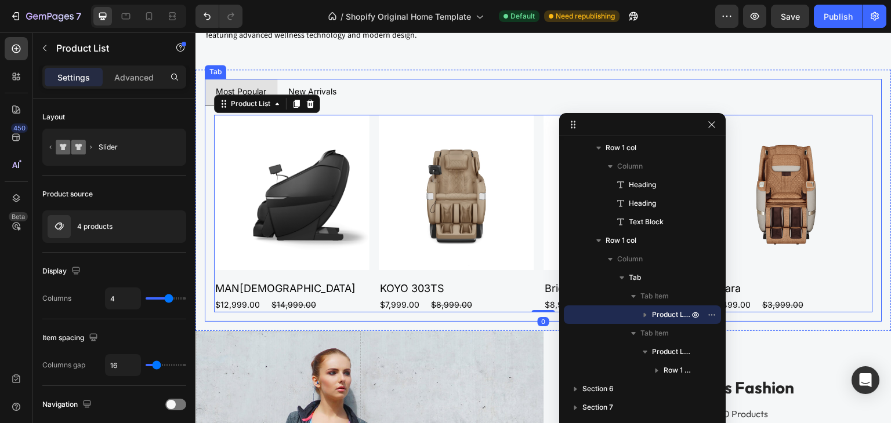
click at [325, 86] on p "New Arrivals" at bounding box center [312, 91] width 48 height 13
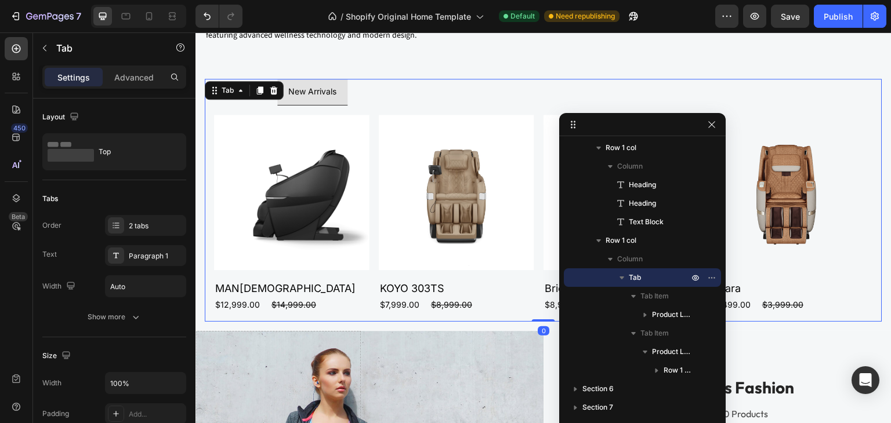
click at [426, 79] on ul "Most Popular New Arrivals" at bounding box center [543, 92] width 677 height 26
click at [275, 51] on div "Curated for You Heading Latest & Greatest Massage Chairs Heading Browse top-rat…" at bounding box center [543, 11] width 696 height 100
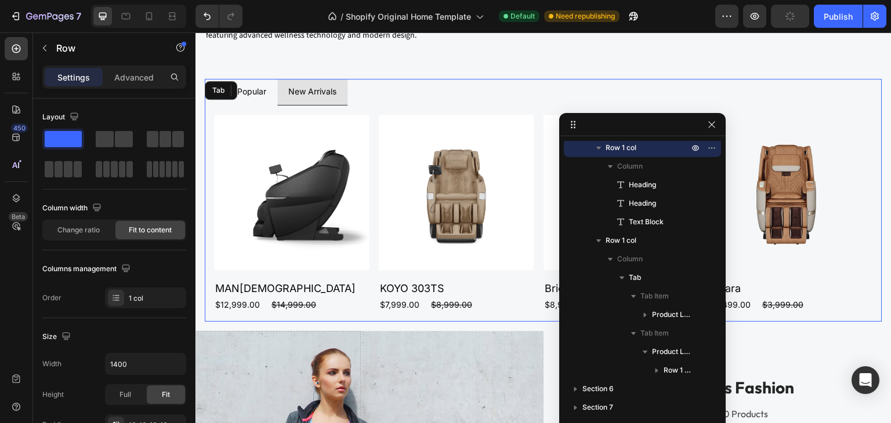
click at [245, 83] on div "Most Popular New Arrivals Product Images MAN1 Product Title $12,999.00 Product …" at bounding box center [543, 200] width 677 height 243
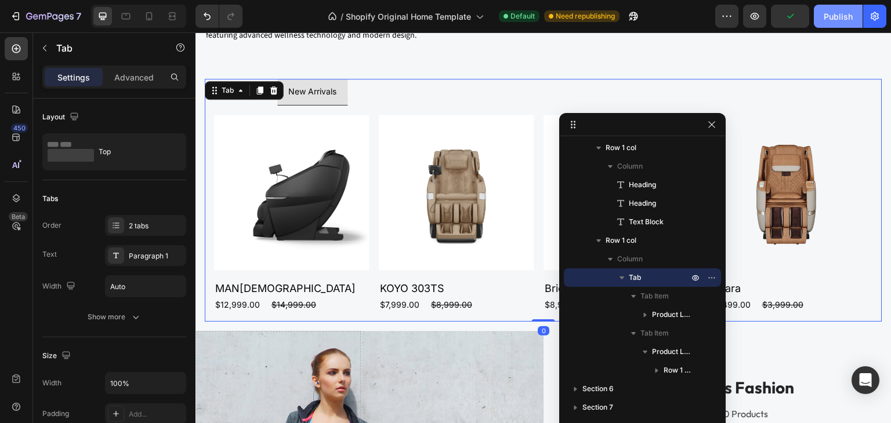
click at [833, 17] on div "Publish" at bounding box center [837, 16] width 29 height 12
click at [387, 85] on ul "Most Popular New Arrivals" at bounding box center [543, 92] width 677 height 26
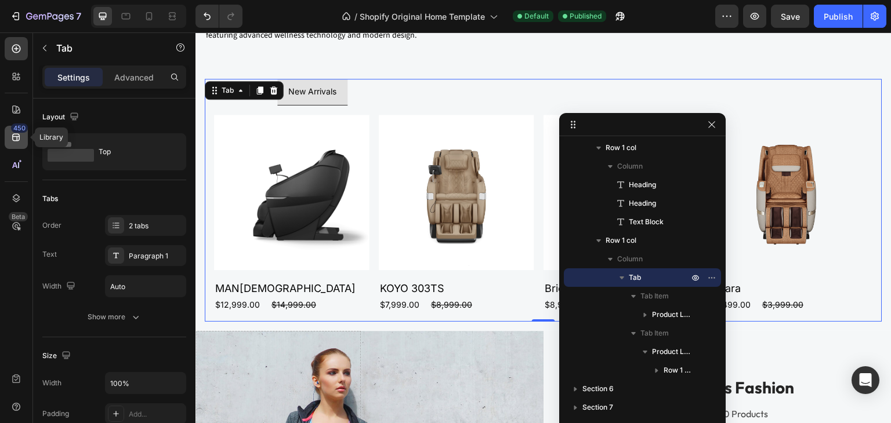
click at [16, 134] on icon at bounding box center [16, 138] width 8 height 8
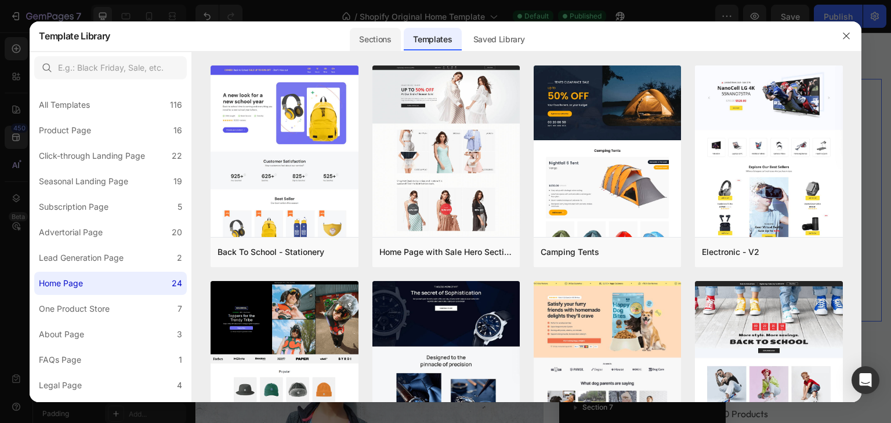
click at [389, 36] on div "Sections" at bounding box center [375, 39] width 50 height 23
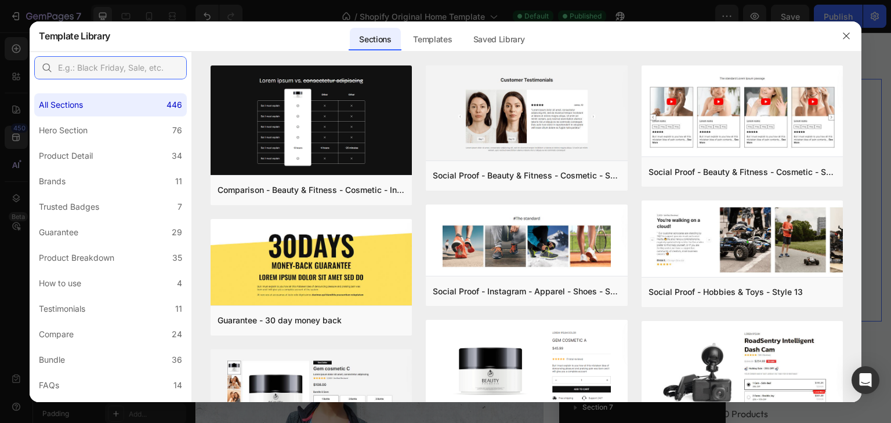
click at [117, 69] on input "text" at bounding box center [110, 67] width 152 height 23
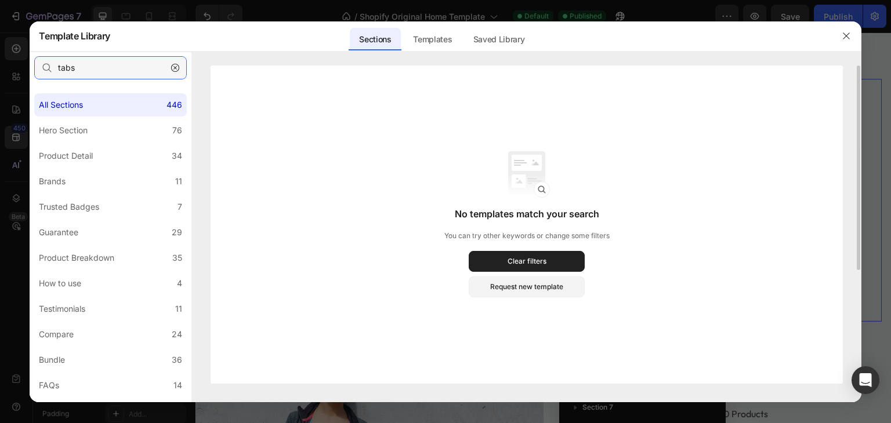
type input "tab"
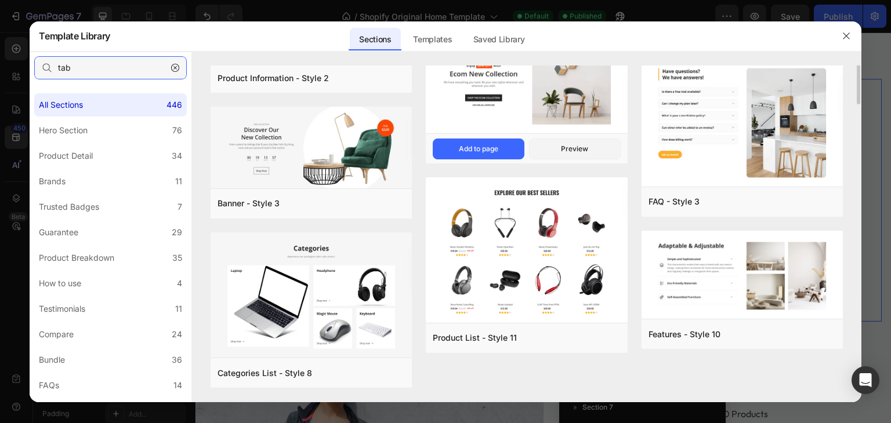
scroll to position [0, 0]
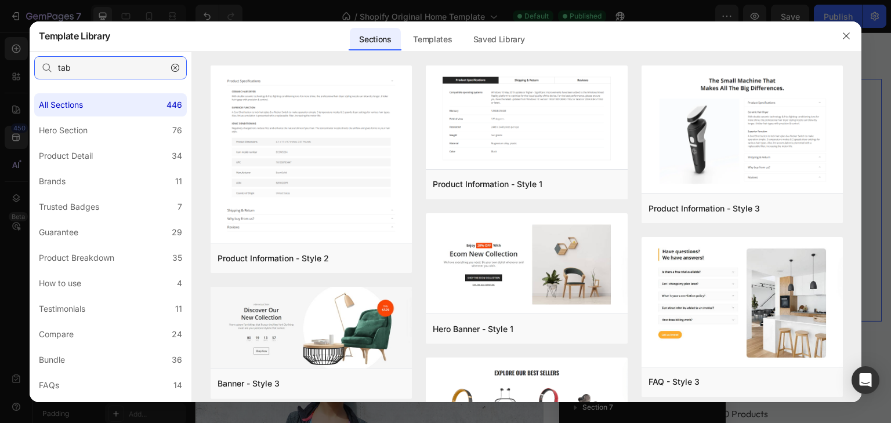
click at [88, 67] on input "tab" at bounding box center [110, 67] width 152 height 23
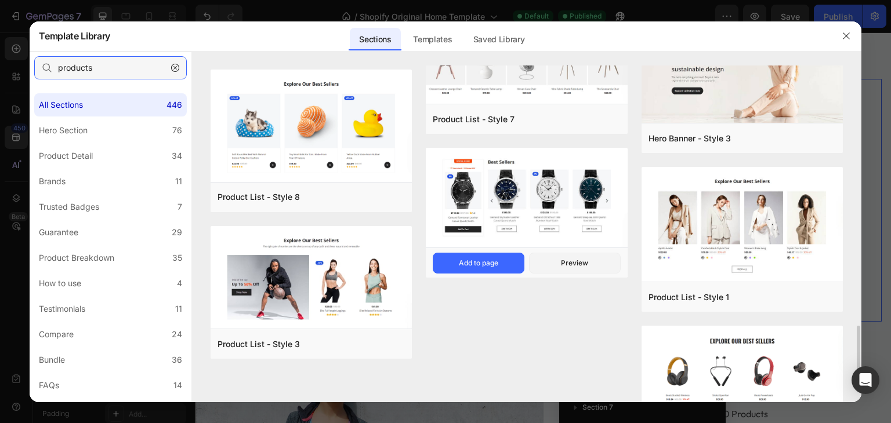
scroll to position [1473, 0]
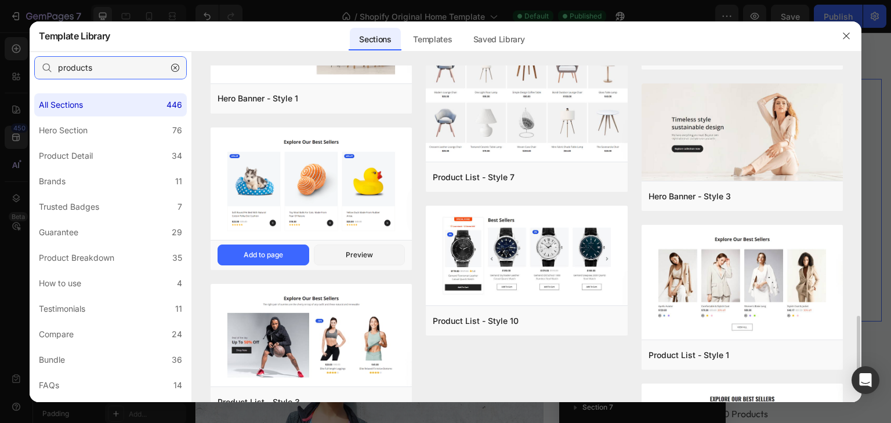
type input "products"
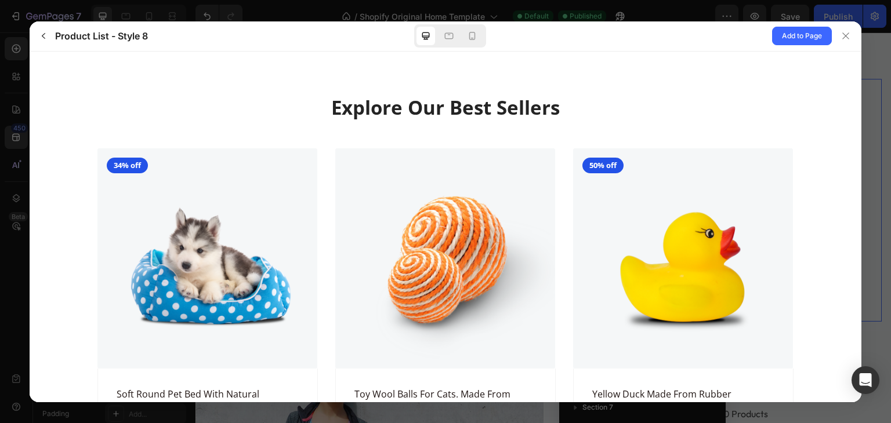
scroll to position [0, 0]
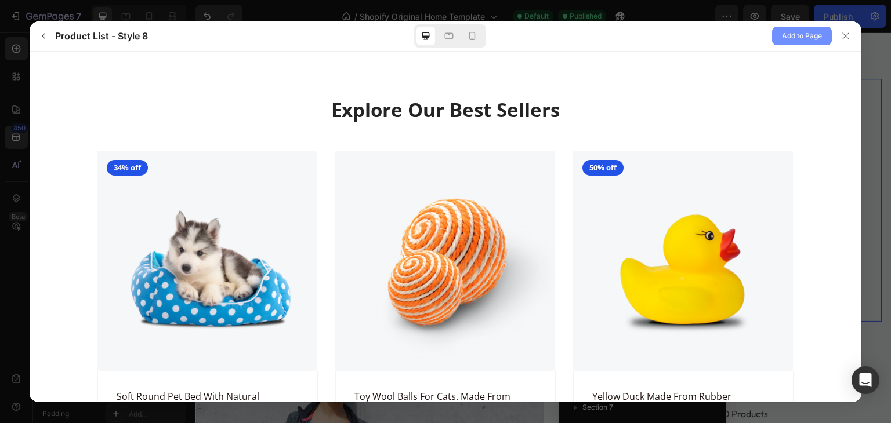
click at [809, 34] on span "Add to Page" at bounding box center [802, 36] width 40 height 14
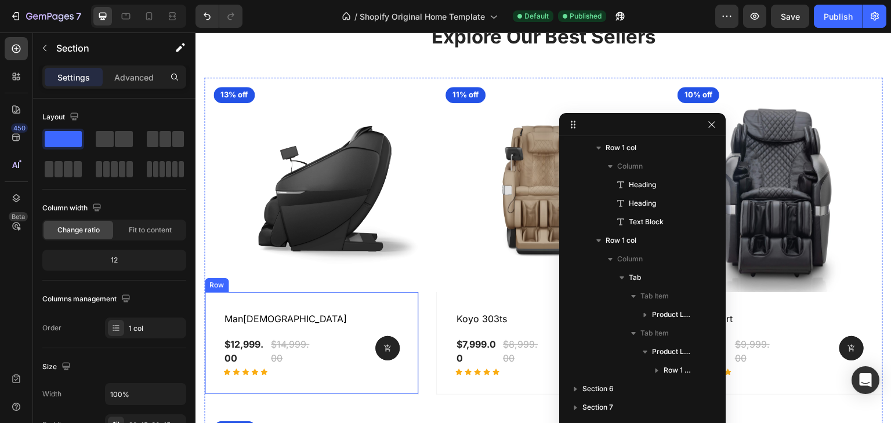
scroll to position [3426, 0]
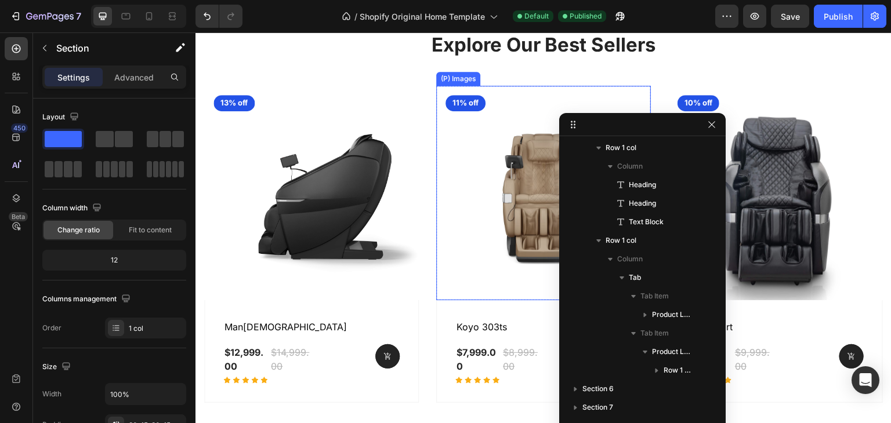
click at [455, 183] on img at bounding box center [543, 193] width 215 height 215
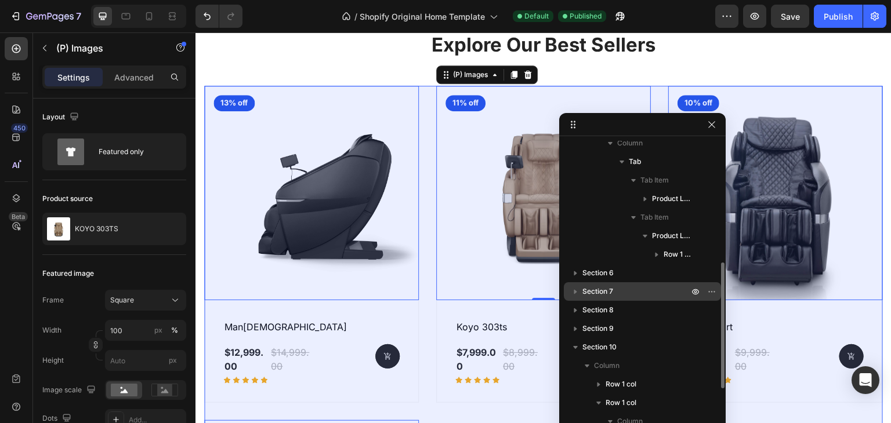
scroll to position [392, 0]
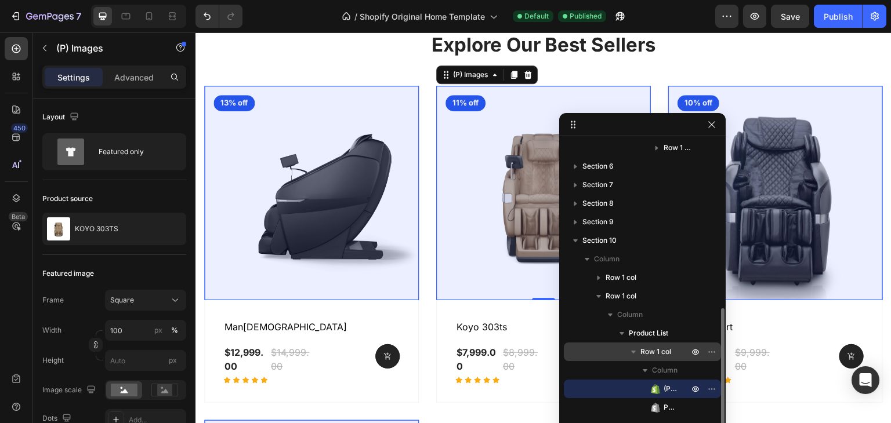
click at [660, 351] on span "Row 1 col" at bounding box center [655, 352] width 31 height 12
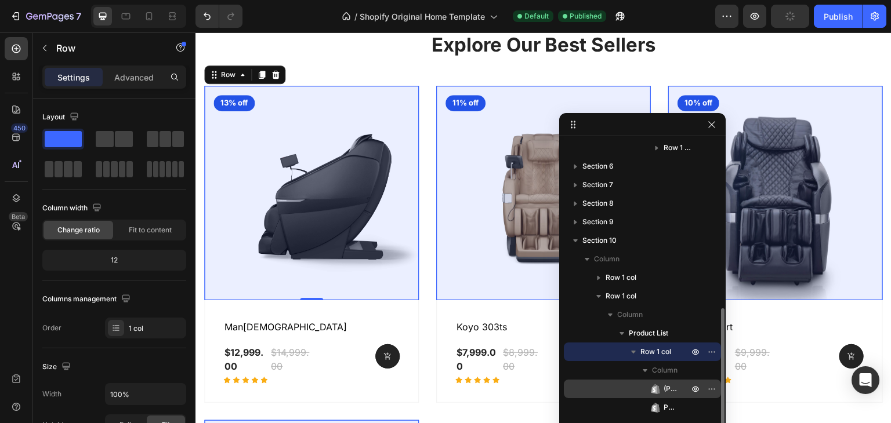
click at [666, 387] on span "(P) Images" at bounding box center [669, 389] width 13 height 12
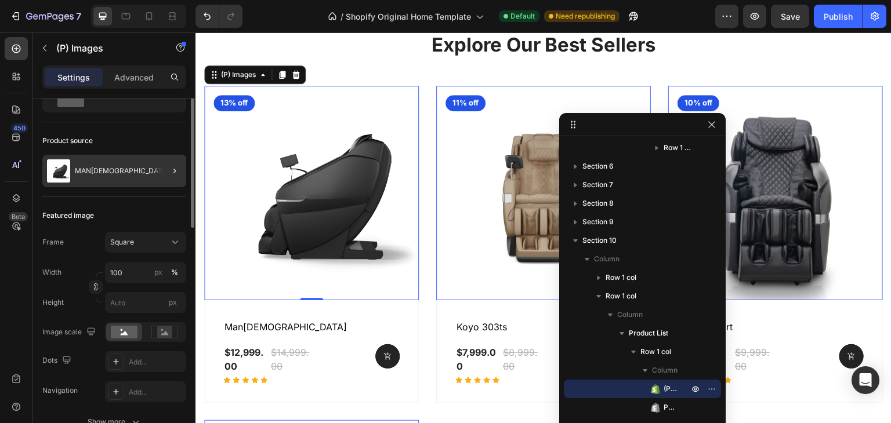
scroll to position [0, 0]
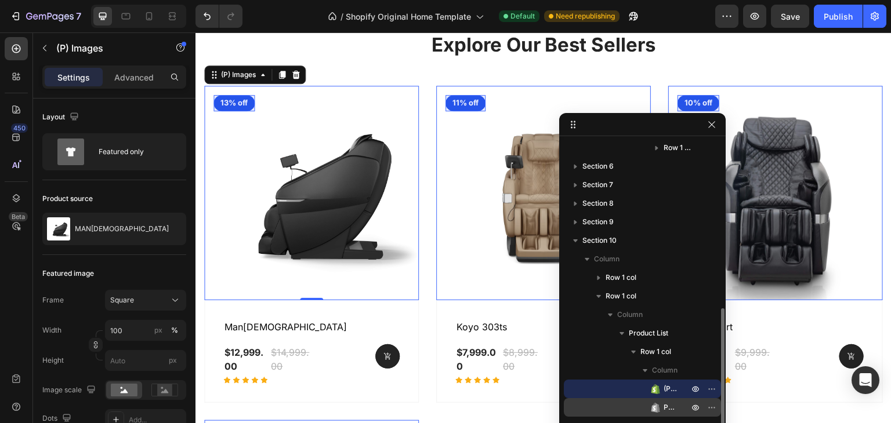
click at [673, 408] on span "Product Badge" at bounding box center [669, 408] width 13 height 12
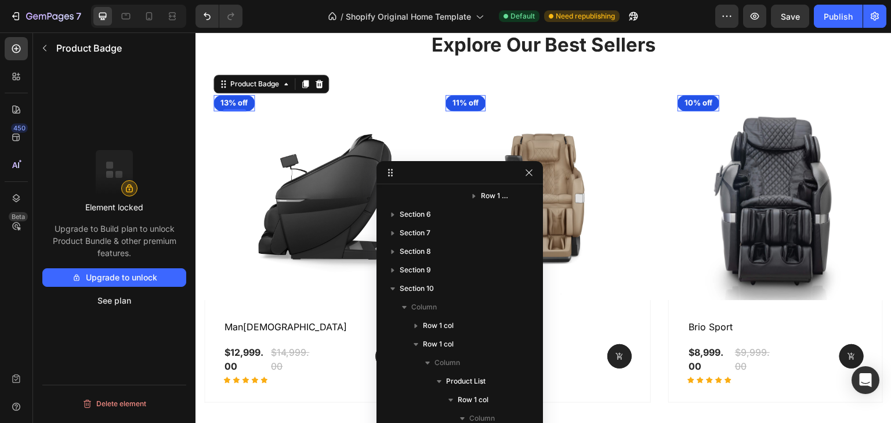
drag, startPoint x: 649, startPoint y: 126, endPoint x: 464, endPoint y: 175, distance: 191.4
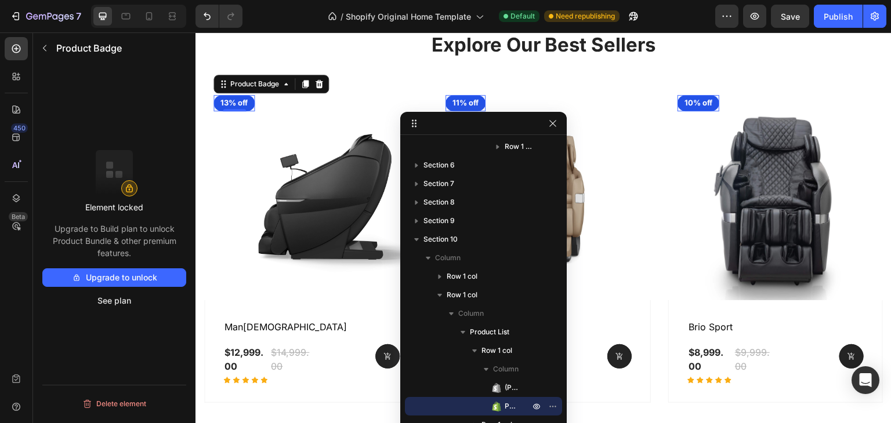
drag, startPoint x: 462, startPoint y: 174, endPoint x: 489, endPoint y: 112, distance: 67.2
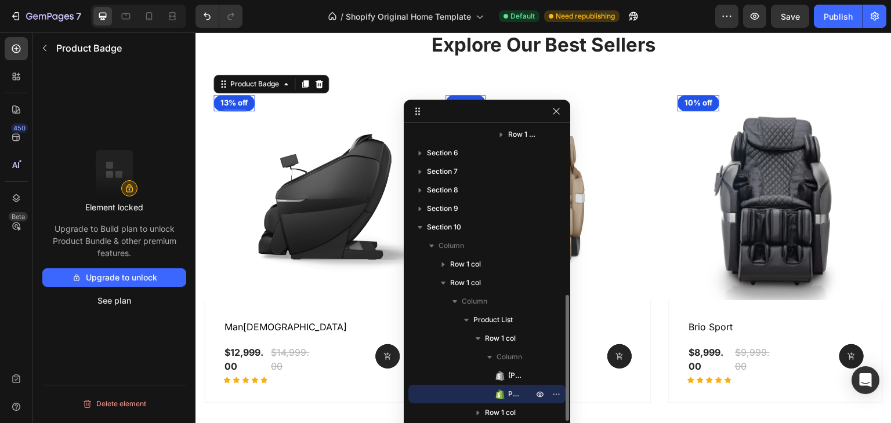
click at [511, 393] on span "Product Badge" at bounding box center [514, 394] width 13 height 12
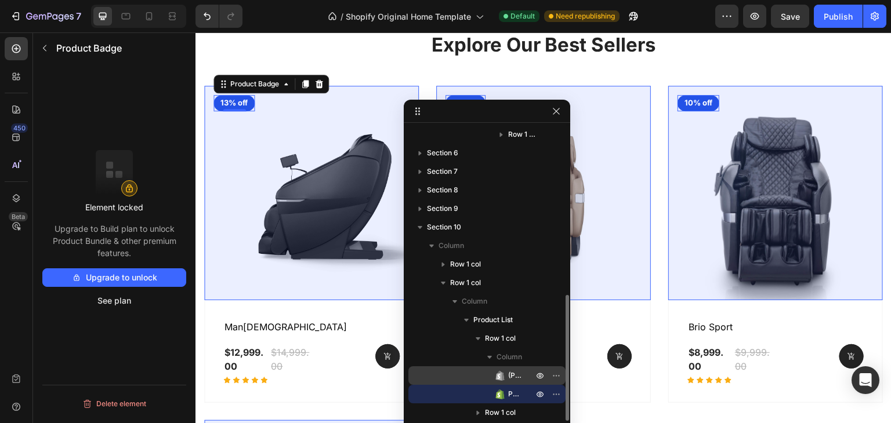
click at [502, 373] on icon at bounding box center [503, 376] width 2 height 8
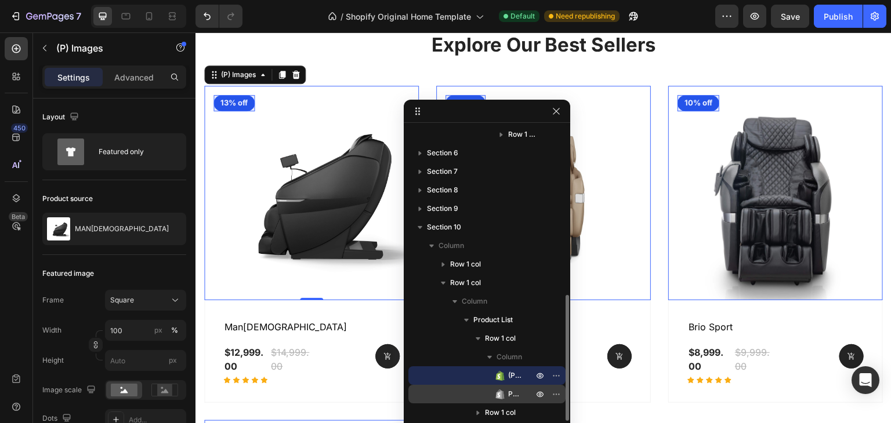
click at [528, 399] on div "Product Badge" at bounding box center [487, 394] width 148 height 19
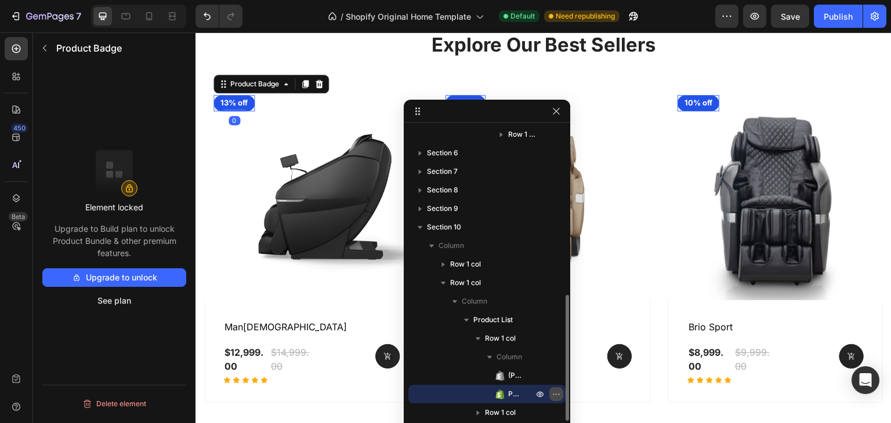
click at [552, 394] on icon "button" at bounding box center [555, 394] width 9 height 9
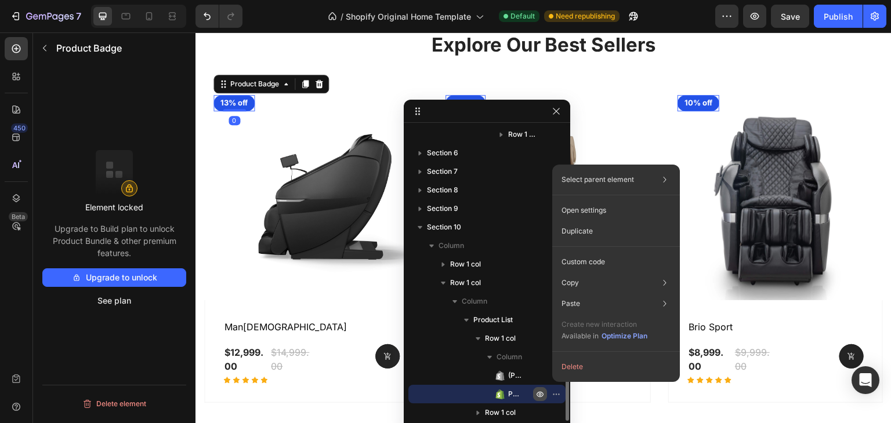
click at [540, 393] on icon "button" at bounding box center [539, 394] width 9 height 9
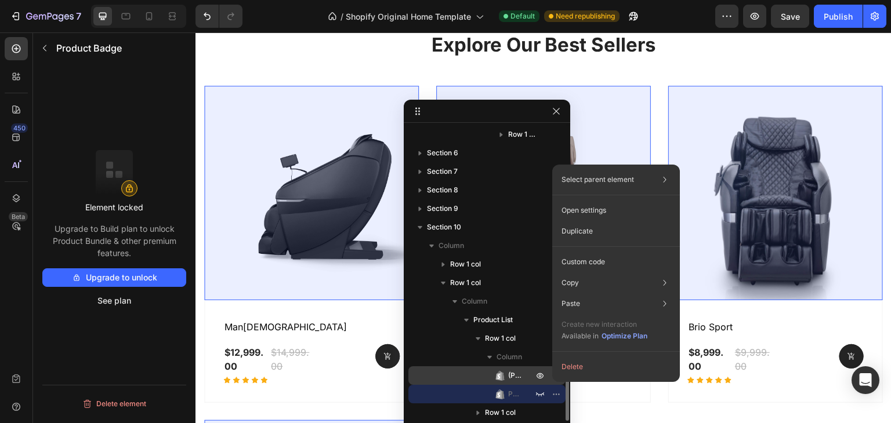
click at [517, 376] on span "(P) Images" at bounding box center [514, 376] width 13 height 12
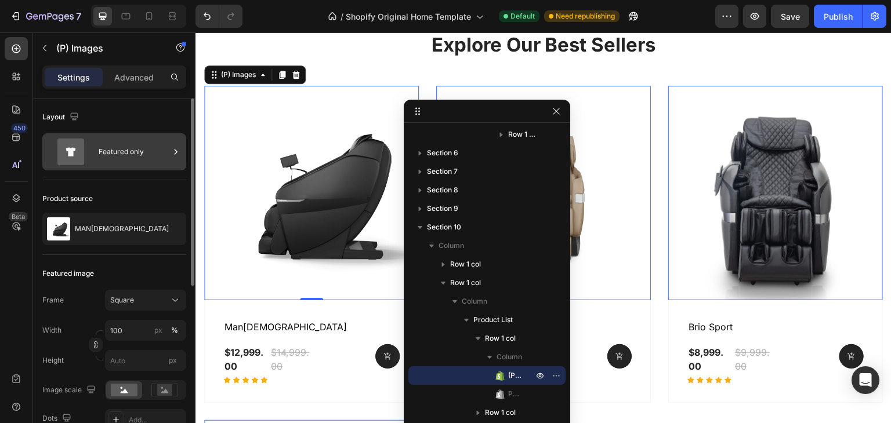
click at [165, 149] on div "Featured only" at bounding box center [134, 152] width 71 height 27
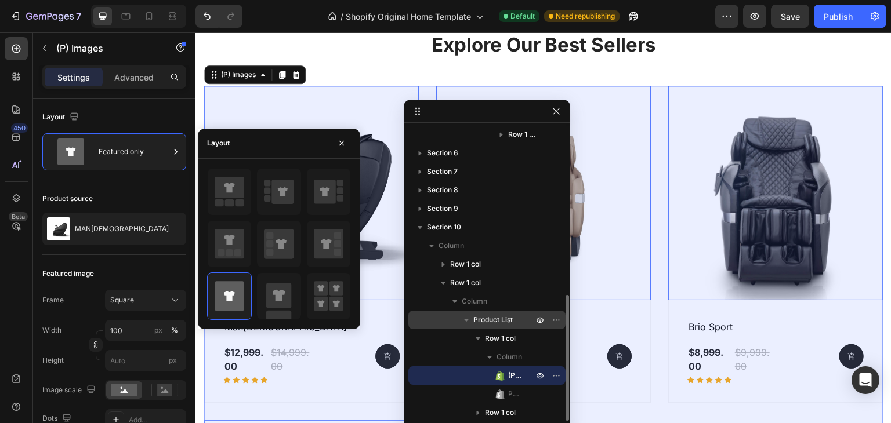
click at [502, 324] on span "Product List" at bounding box center [492, 320] width 39 height 12
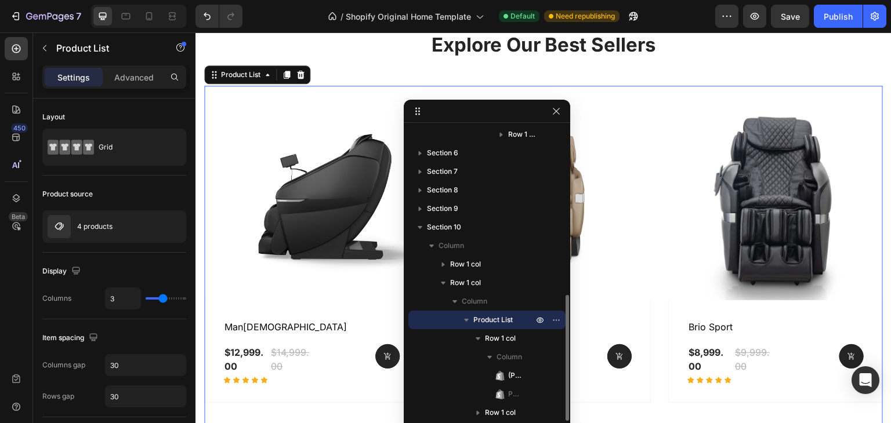
scroll to position [3438, 0]
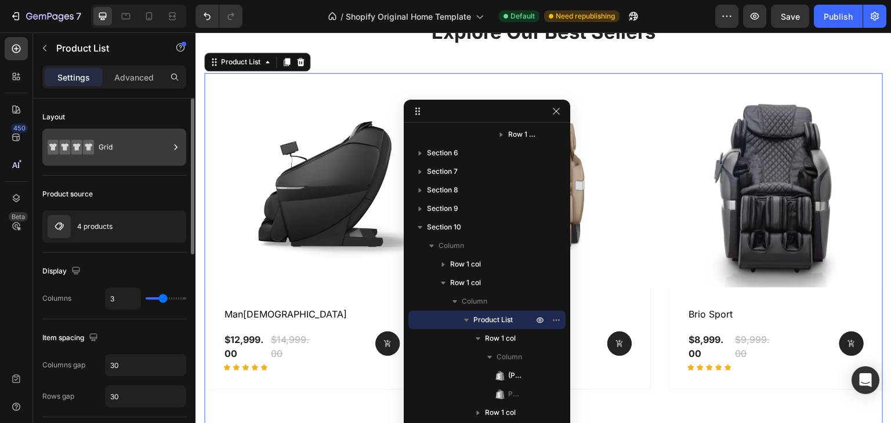
click at [141, 144] on div "Grid" at bounding box center [134, 147] width 71 height 27
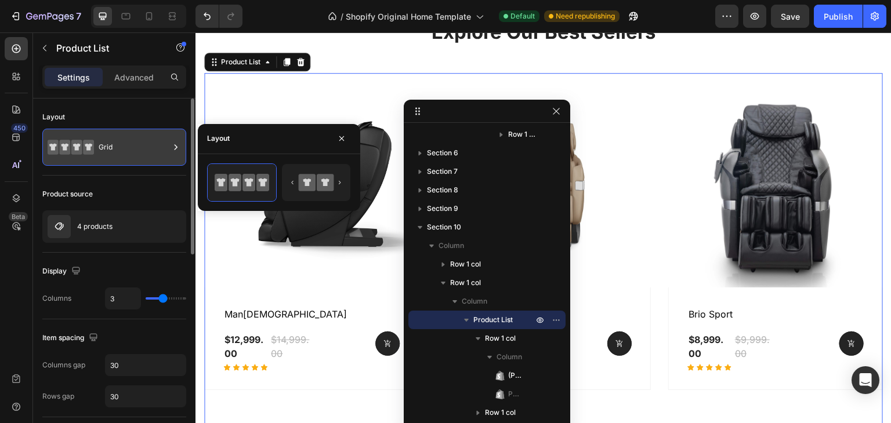
click at [141, 144] on div "Grid" at bounding box center [134, 147] width 71 height 27
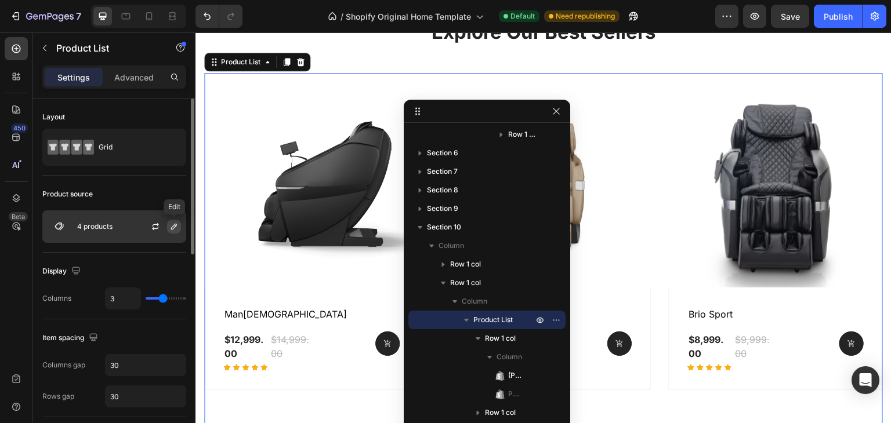
click at [174, 230] on icon "button" at bounding box center [173, 226] width 9 height 9
click at [7, 285] on div "450 Beta" at bounding box center [16, 202] width 23 height 331
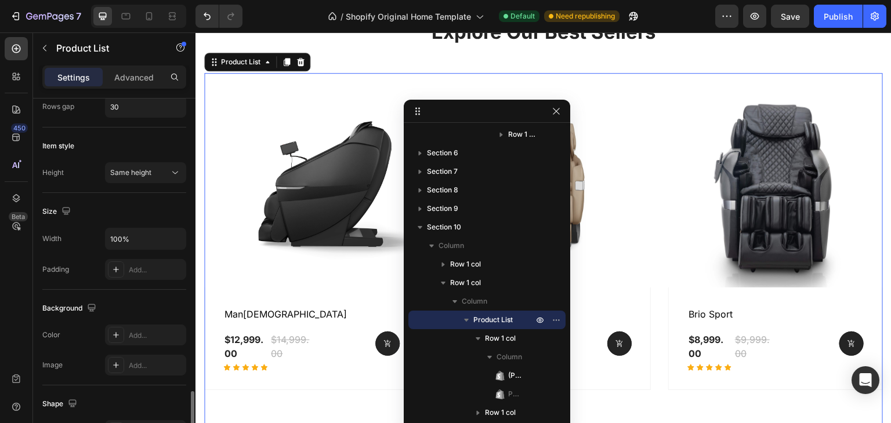
scroll to position [462, 0]
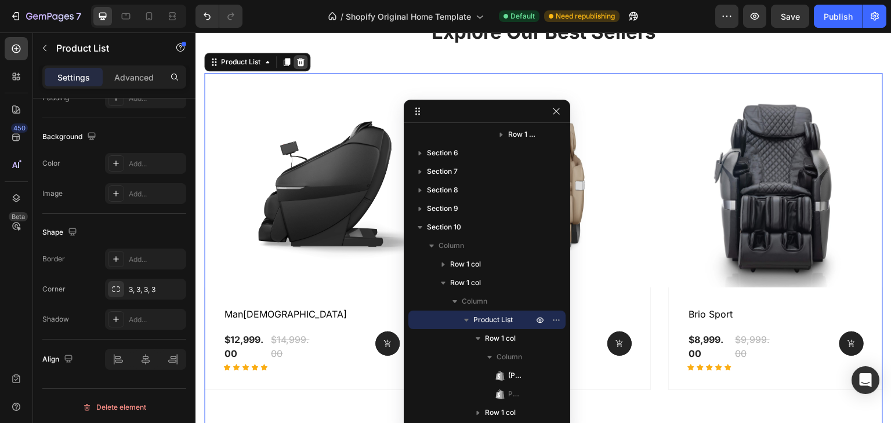
click at [299, 59] on icon at bounding box center [301, 62] width 8 height 8
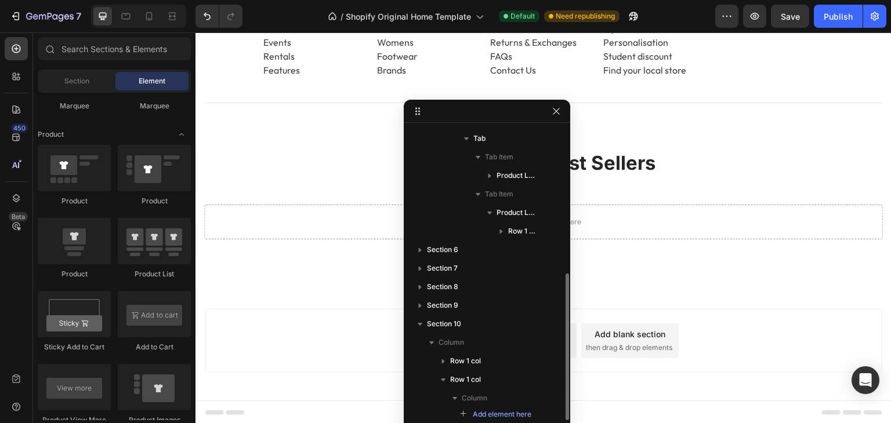
scroll to position [295, 0]
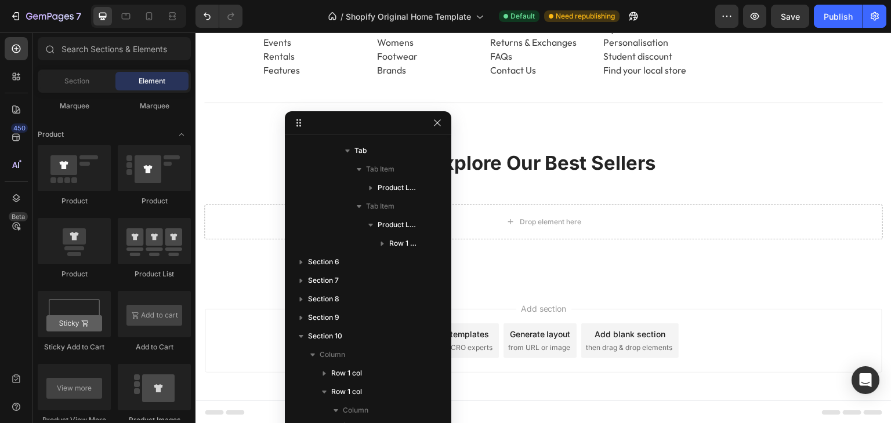
drag, startPoint x: 519, startPoint y: 114, endPoint x: 273, endPoint y: 129, distance: 246.3
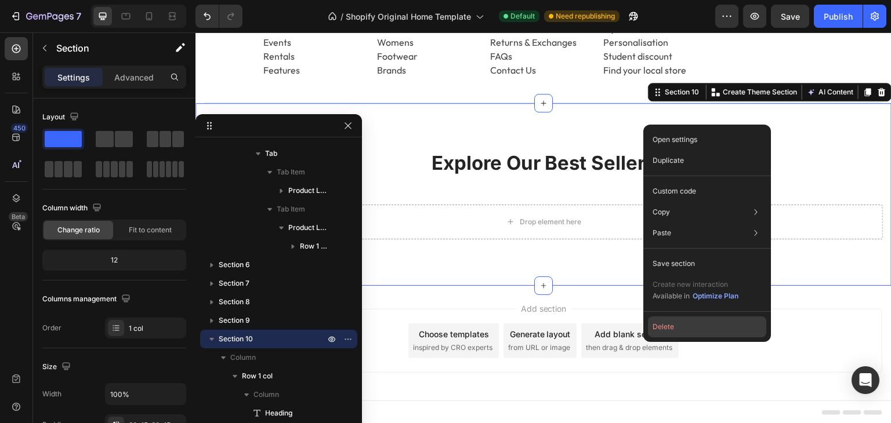
click at [664, 335] on button "Delete" at bounding box center [707, 327] width 118 height 21
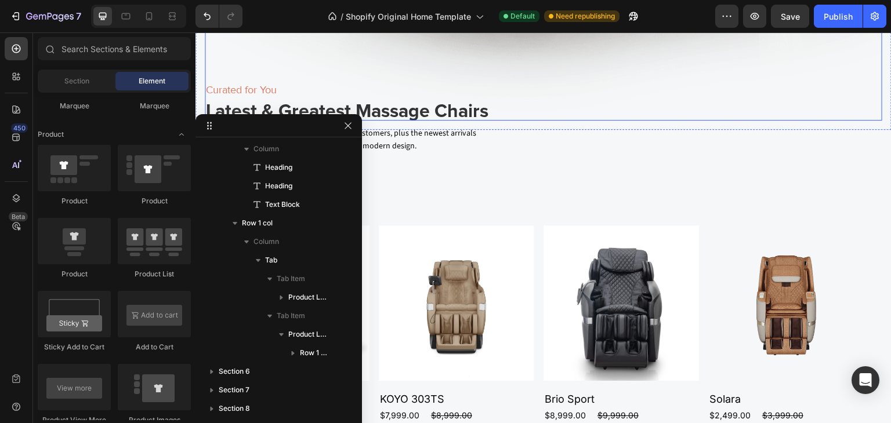
scroll to position [1870, 0]
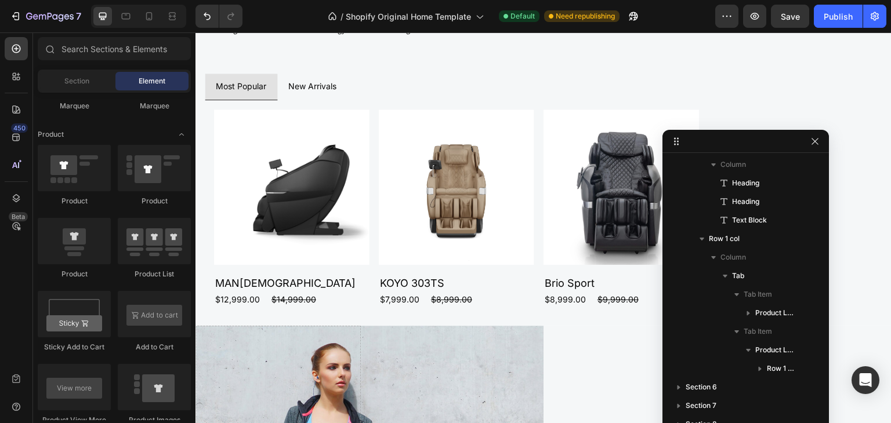
drag, startPoint x: 288, startPoint y: 126, endPoint x: 709, endPoint y: 140, distance: 421.2
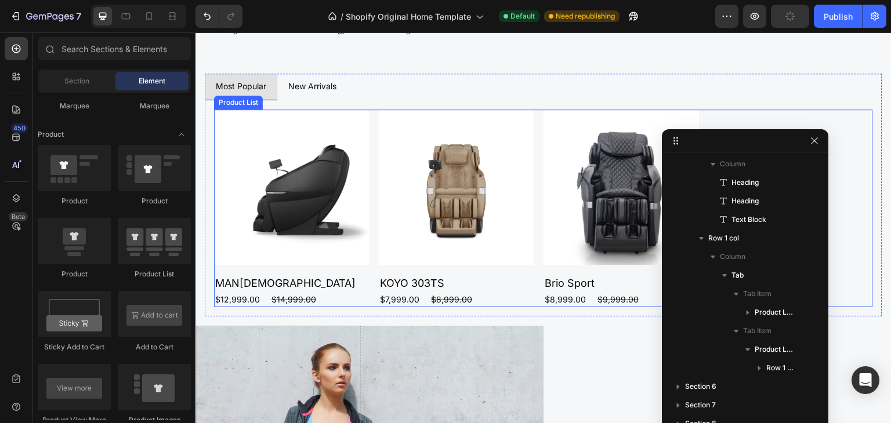
click at [540, 133] on div "Product Images MAN1 Product Title $12,999.00 Product Price Product Price $14,99…" at bounding box center [543, 209] width 659 height 198
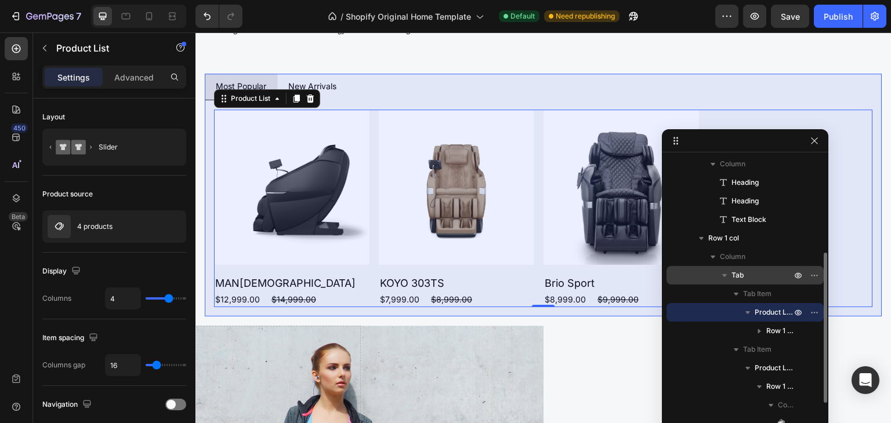
click at [739, 275] on span "Tab" at bounding box center [737, 276] width 12 height 12
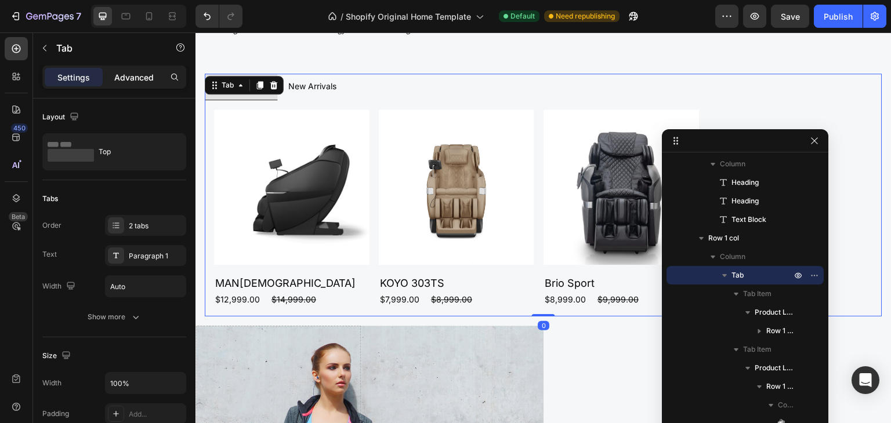
click at [151, 72] on p "Advanced" at bounding box center [133, 77] width 39 height 12
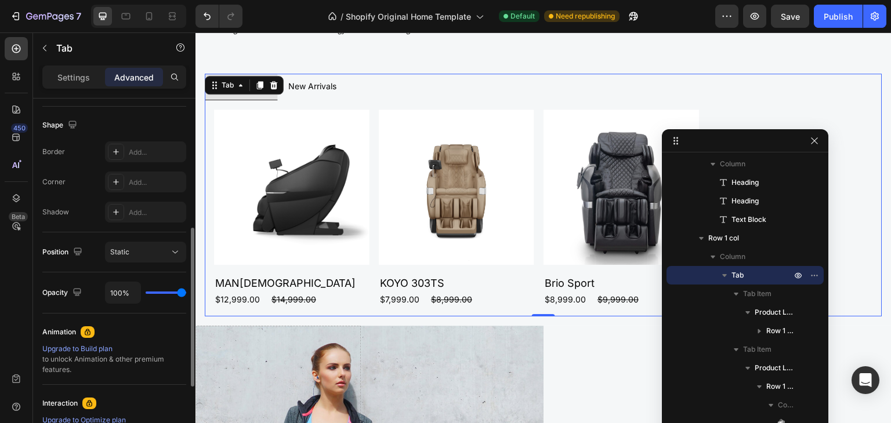
scroll to position [446, 0]
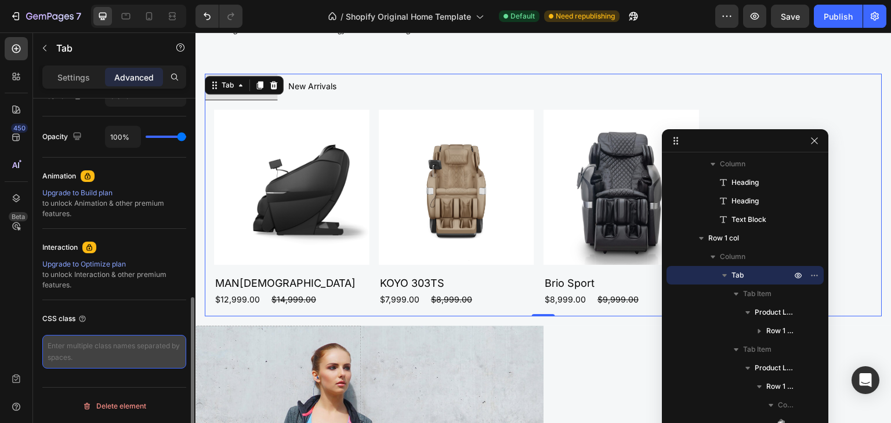
click at [124, 350] on textarea at bounding box center [114, 352] width 144 height 34
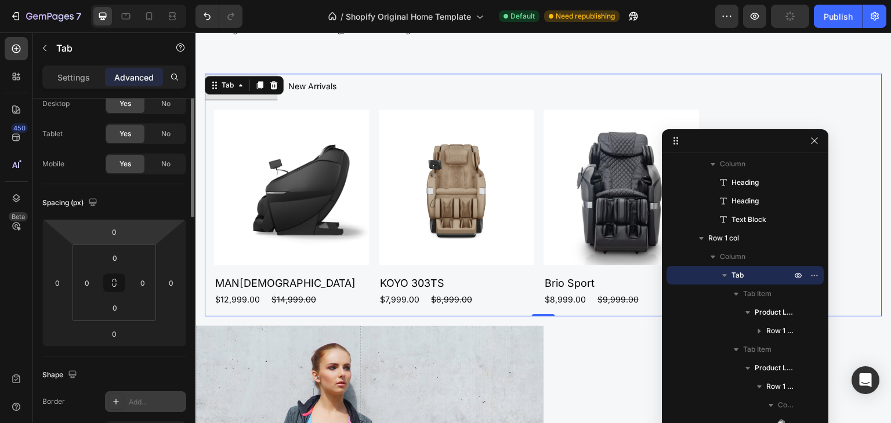
scroll to position [0, 0]
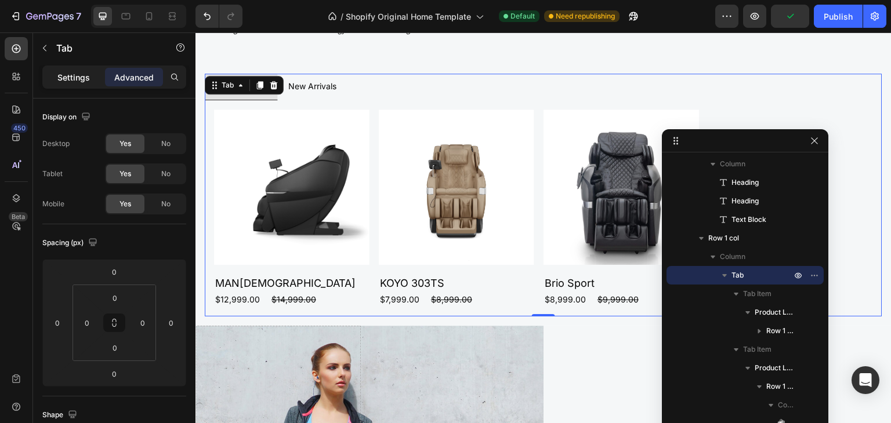
click at [81, 77] on p "Settings" at bounding box center [73, 77] width 32 height 12
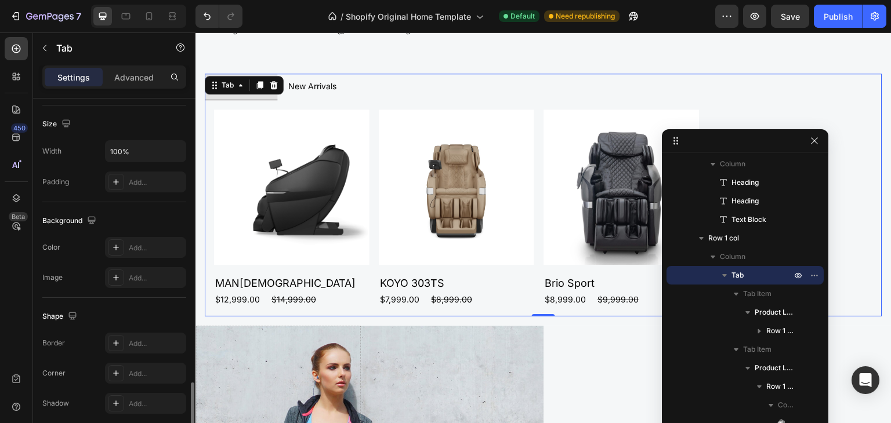
scroll to position [383, 0]
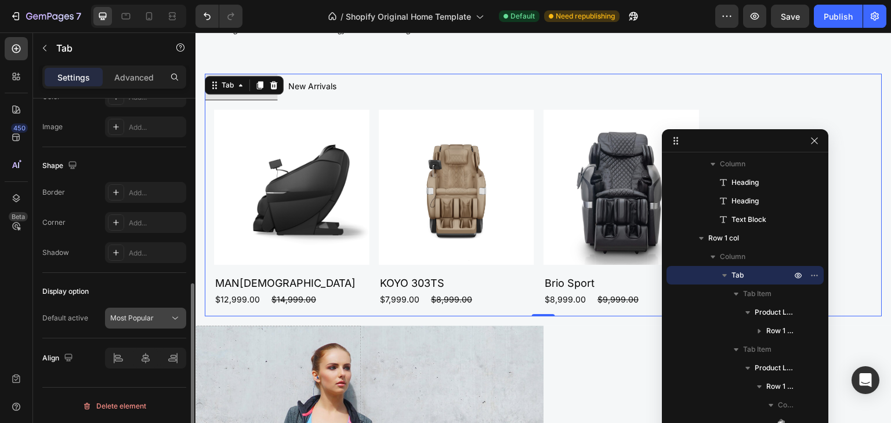
click at [168, 319] on div "Most Popular" at bounding box center [139, 318] width 59 height 10
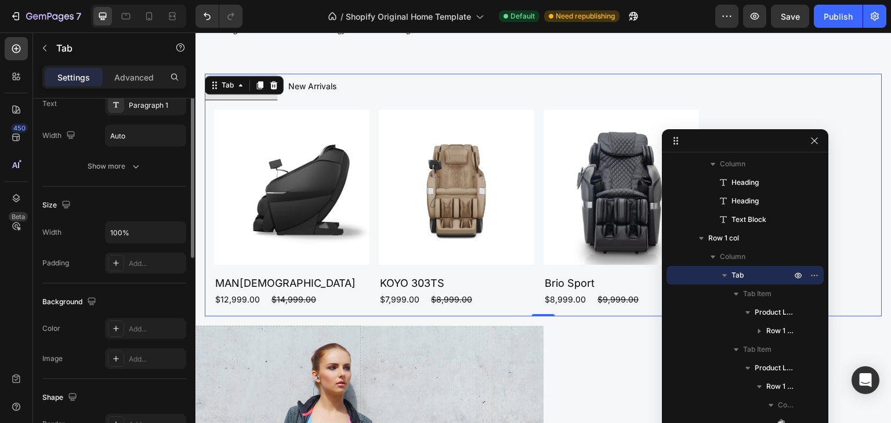
scroll to position [93, 0]
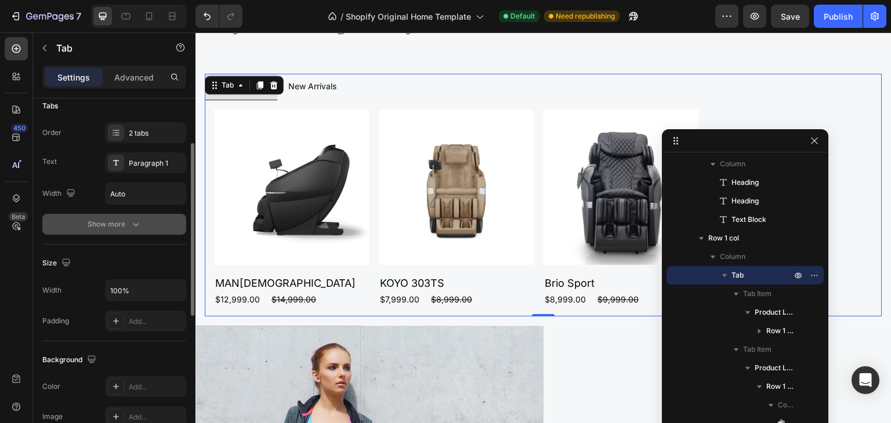
click at [138, 228] on icon "button" at bounding box center [136, 225] width 12 height 12
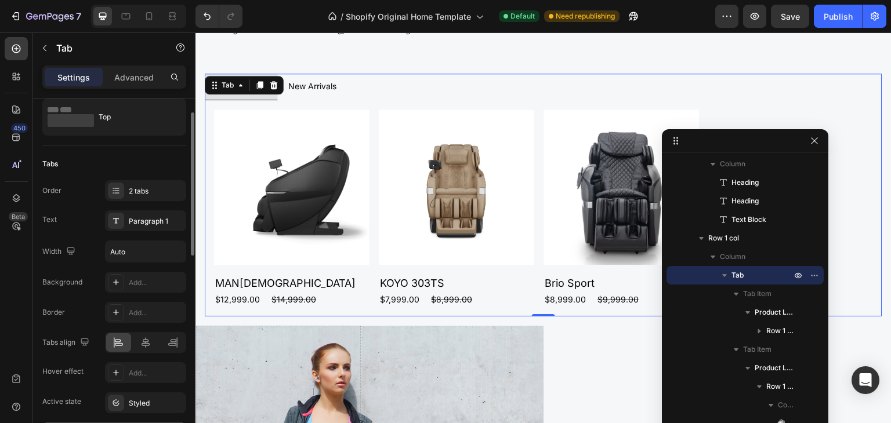
scroll to position [209, 0]
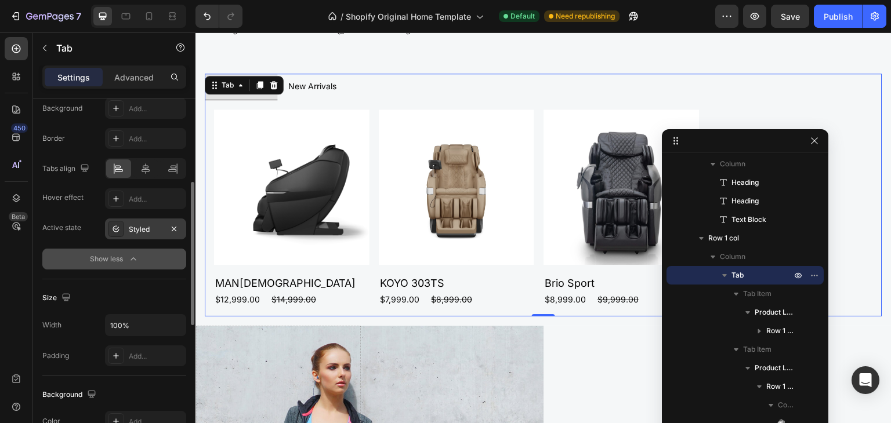
click at [148, 233] on div "Styled" at bounding box center [146, 229] width 34 height 10
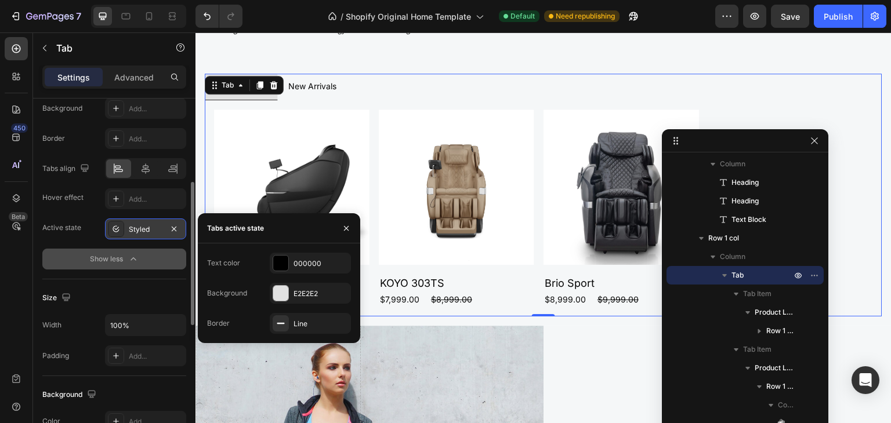
click at [148, 233] on div "Styled" at bounding box center [146, 229] width 34 height 10
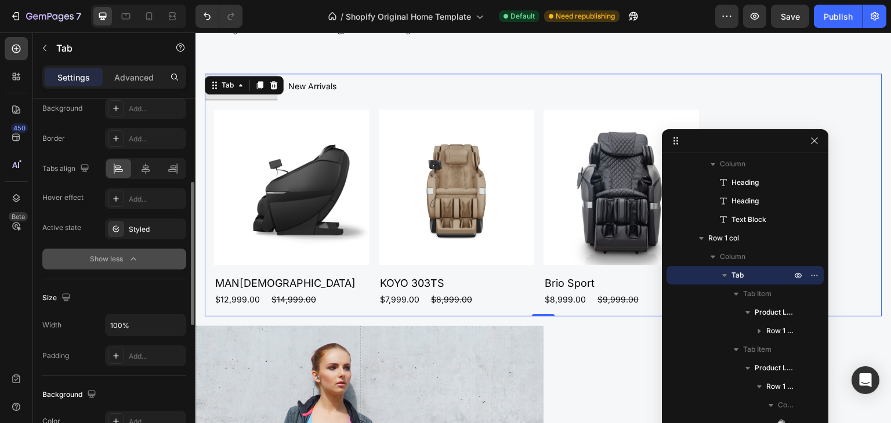
scroll to position [0, 0]
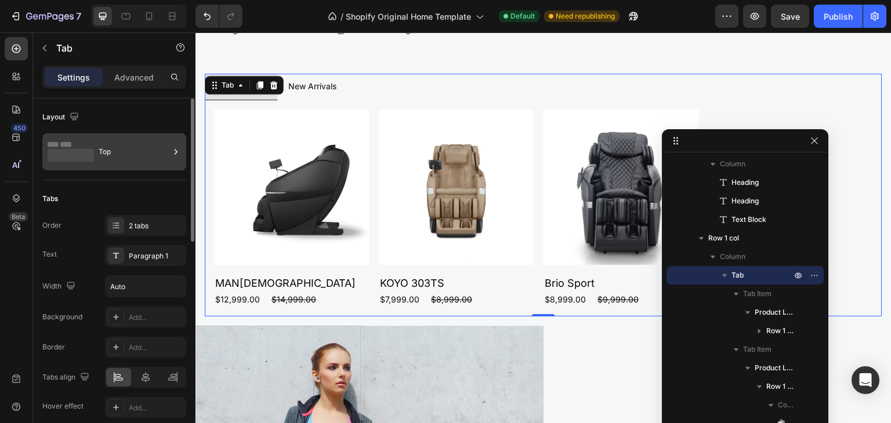
click at [124, 150] on div "Top" at bounding box center [134, 152] width 71 height 27
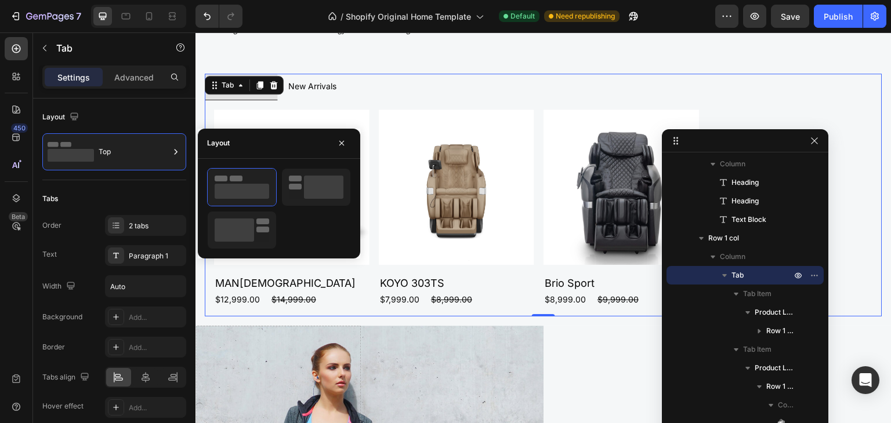
click at [9, 268] on div "450 Beta" at bounding box center [16, 202] width 23 height 331
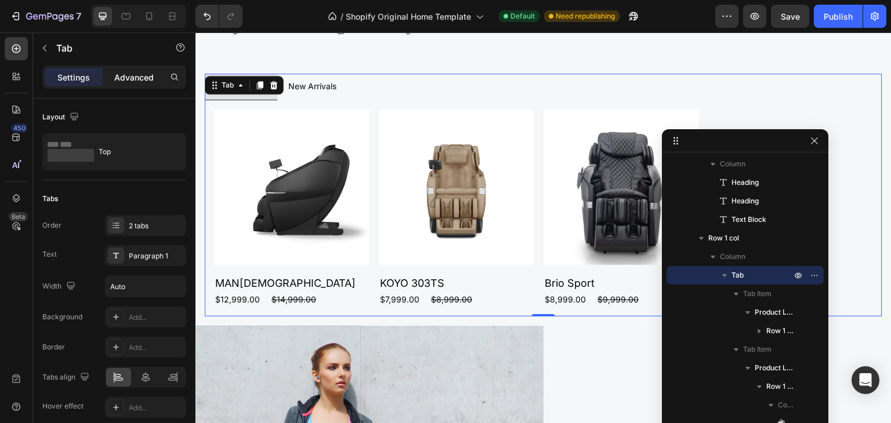
click at [136, 85] on div "Advanced" at bounding box center [134, 77] width 58 height 19
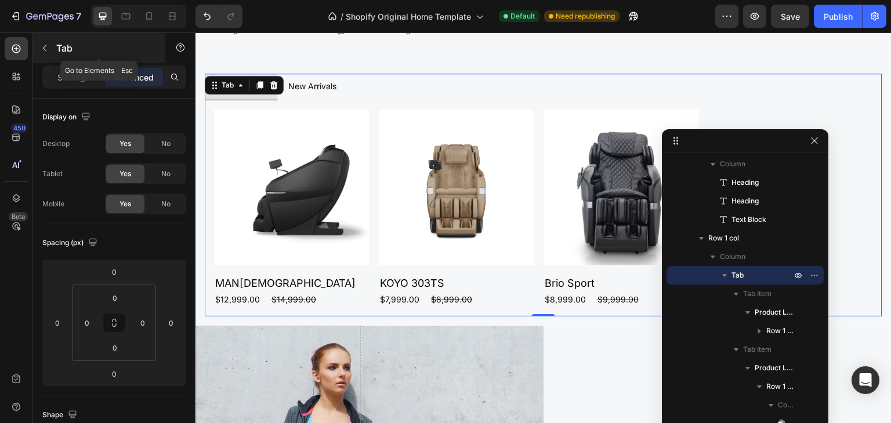
click at [44, 45] on icon "button" at bounding box center [44, 47] width 9 height 9
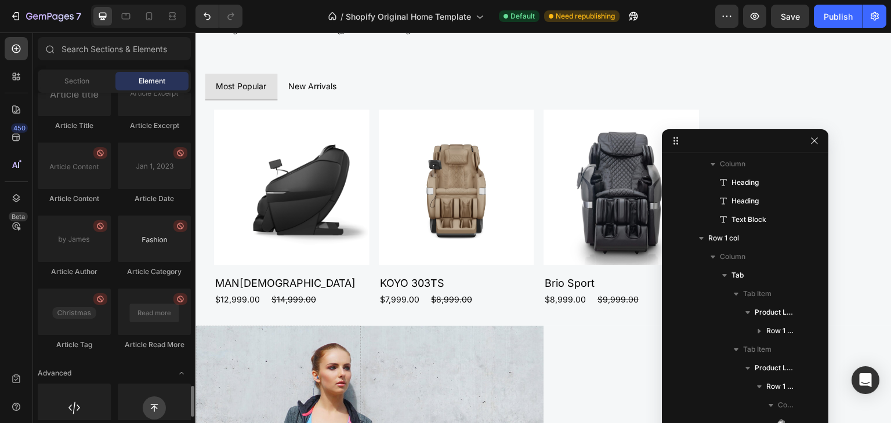
scroll to position [3109, 0]
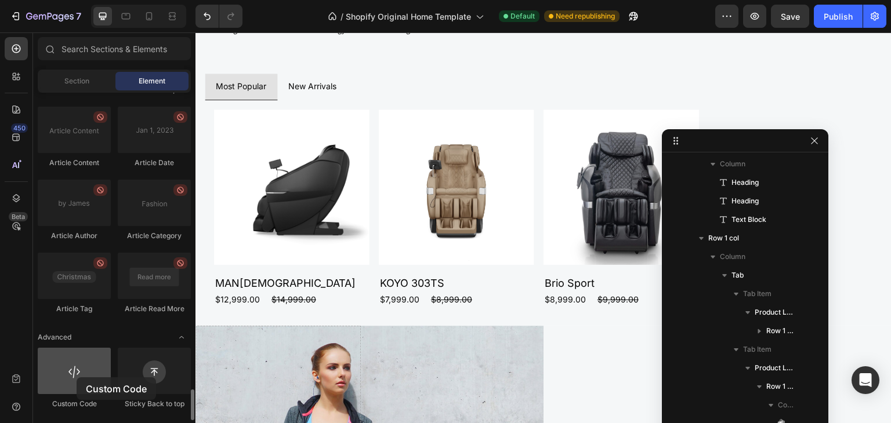
click at [77, 377] on div at bounding box center [74, 371] width 73 height 46
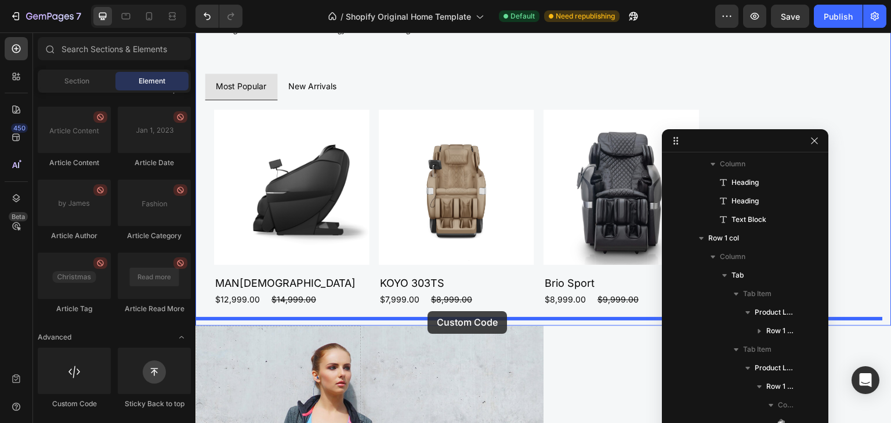
drag, startPoint x: 268, startPoint y: 413, endPoint x: 427, endPoint y: 311, distance: 189.0
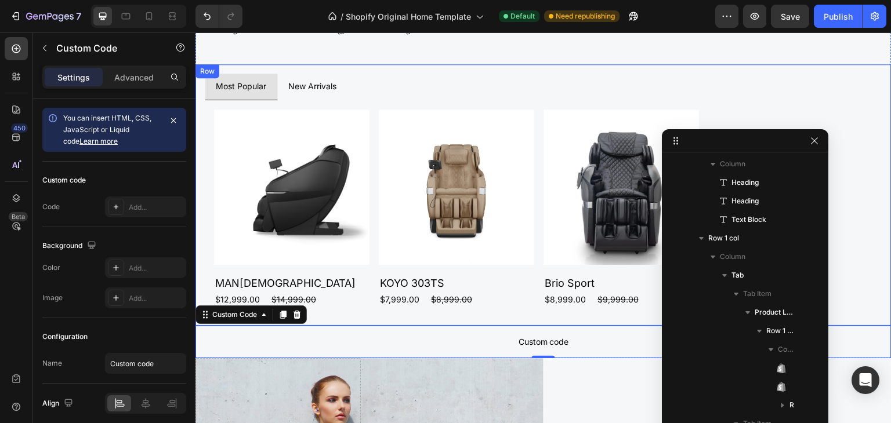
scroll to position [448, 0]
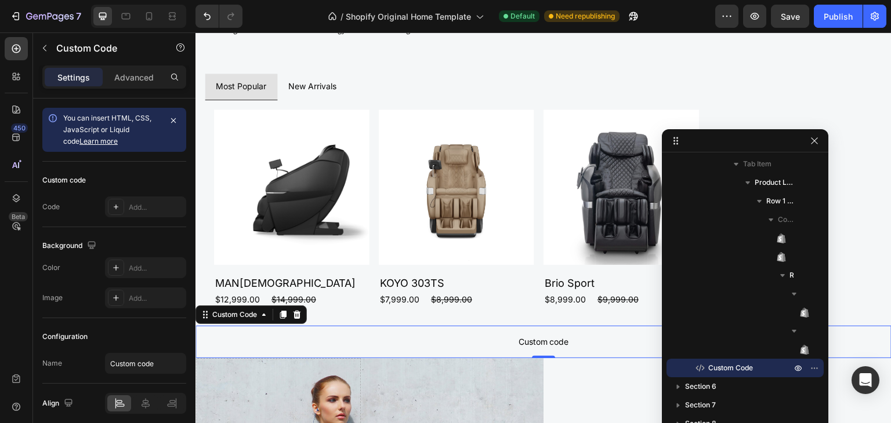
click at [564, 335] on span "Custom code" at bounding box center [543, 342] width 696 height 14
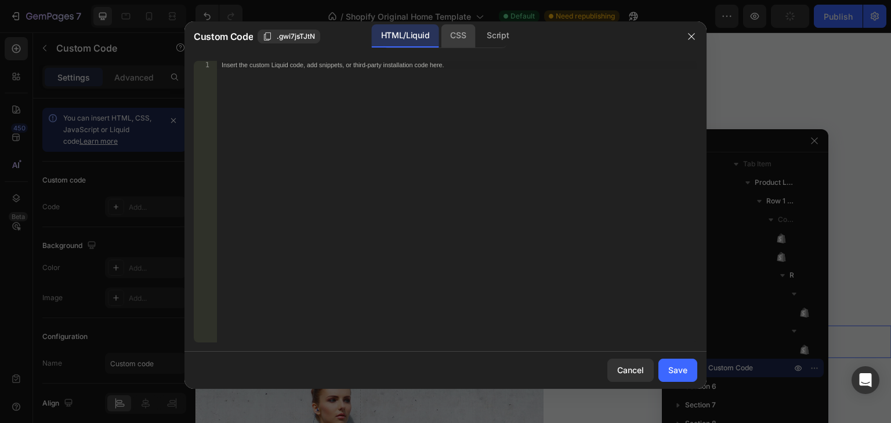
click at [477, 37] on div "CSS" at bounding box center [497, 35] width 41 height 23
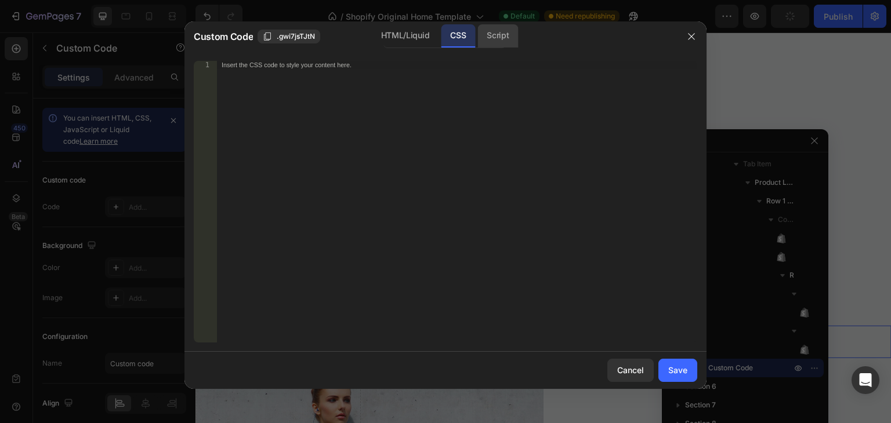
click at [492, 37] on div "Script" at bounding box center [497, 35] width 41 height 23
click at [441, 33] on div "HTML/Liquid" at bounding box center [458, 35] width 34 height 23
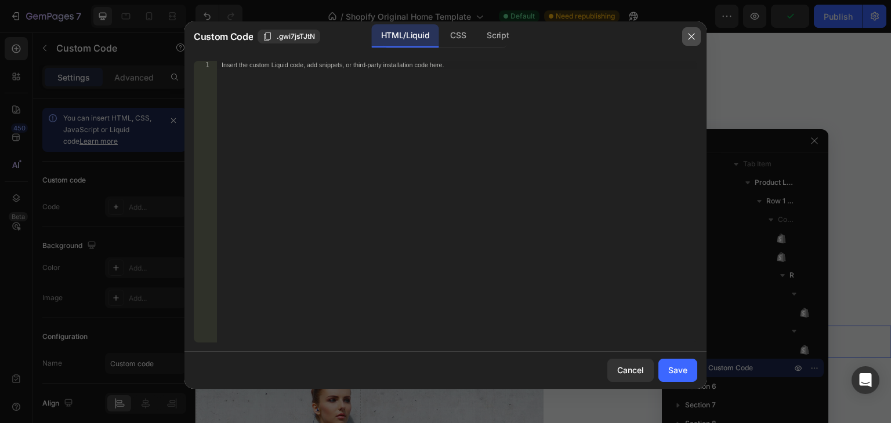
click at [689, 33] on icon "button" at bounding box center [691, 36] width 9 height 9
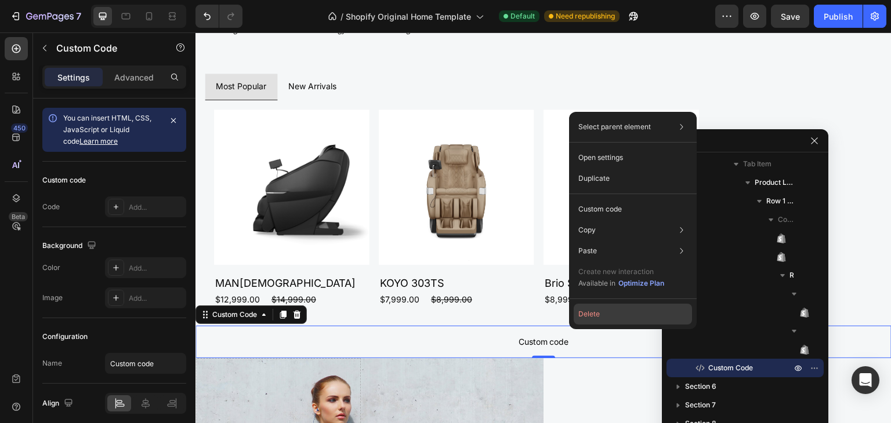
click at [594, 314] on button "Delete" at bounding box center [632, 314] width 118 height 21
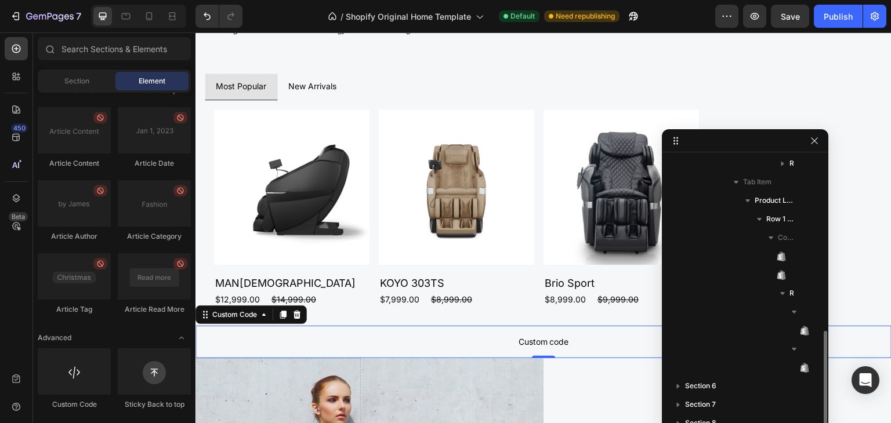
scroll to position [429, 0]
